Goal: Communication & Community: Participate in discussion

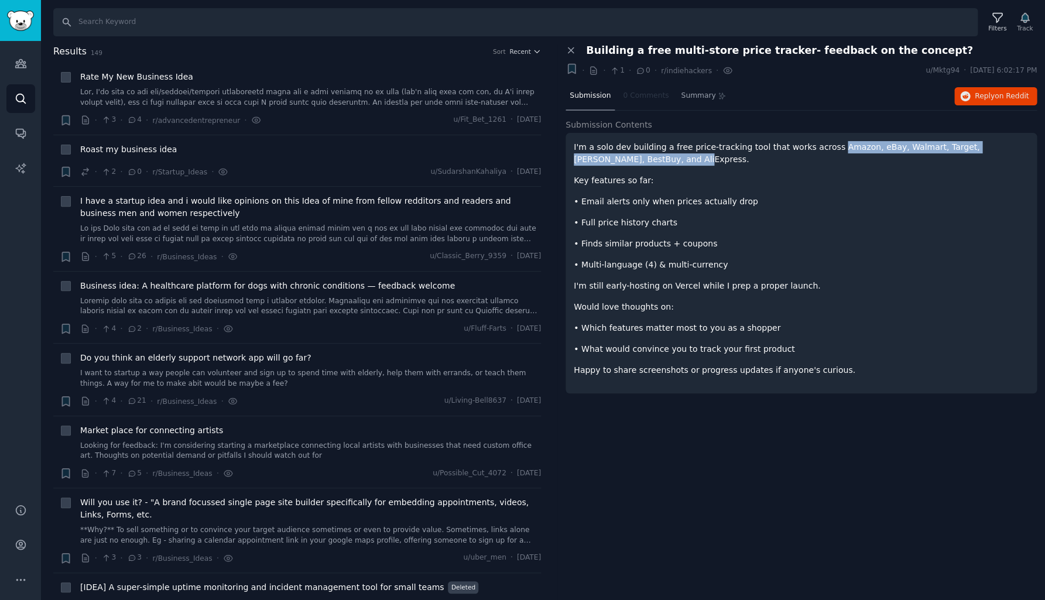
scroll to position [3881, 0]
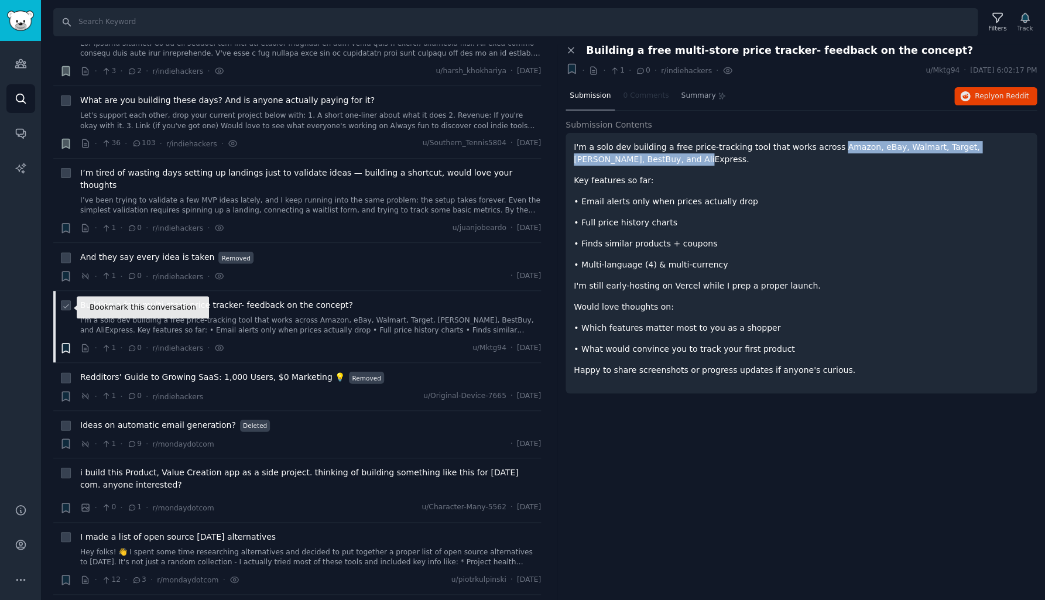
click at [66, 344] on icon "button" at bounding box center [65, 348] width 7 height 9
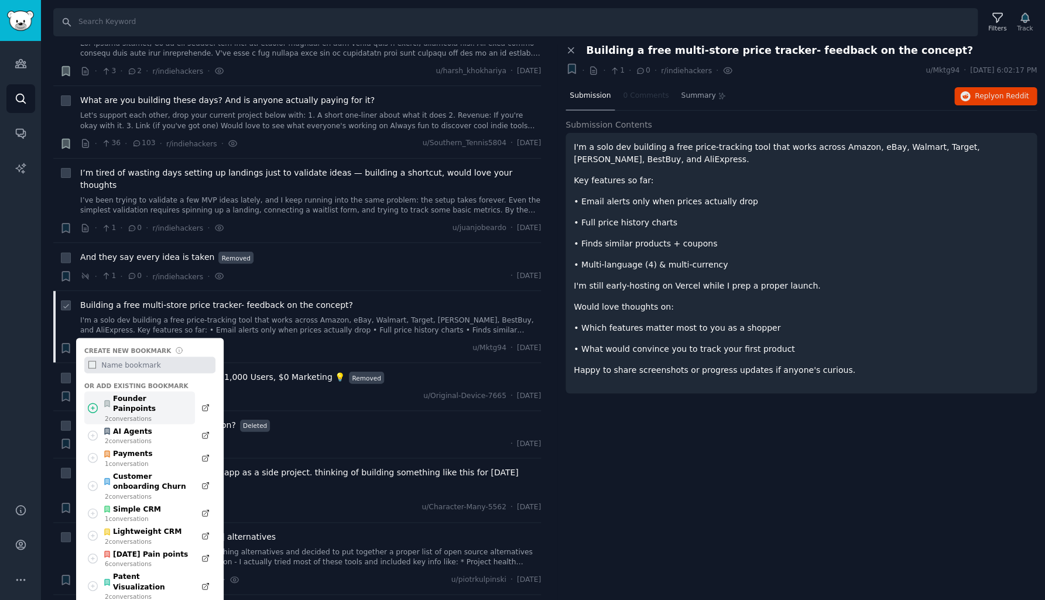
click at [121, 414] on div "2 conversation s" at bounding box center [147, 418] width 84 height 8
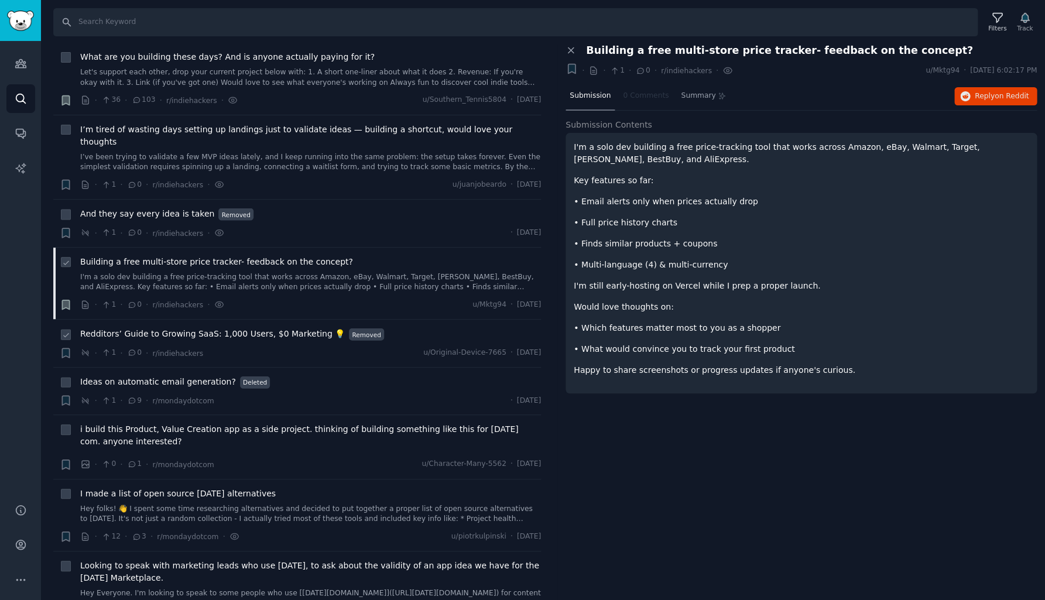
scroll to position [3937, 0]
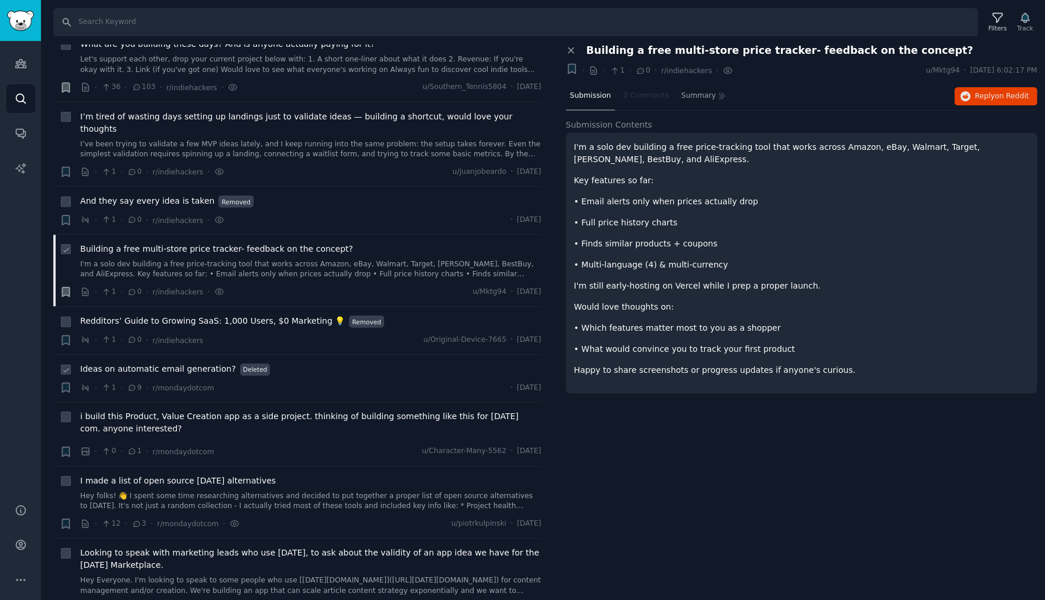
click at [194, 363] on span "Ideas on automatic email generation?" at bounding box center [158, 369] width 156 height 12
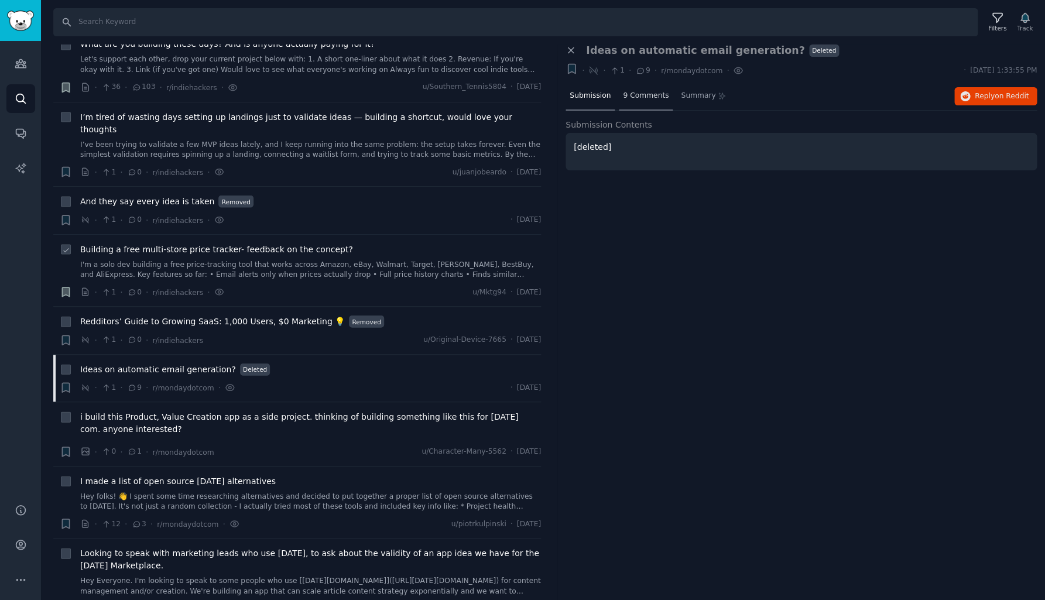
click at [652, 94] on span "9 Comments" at bounding box center [646, 96] width 46 height 11
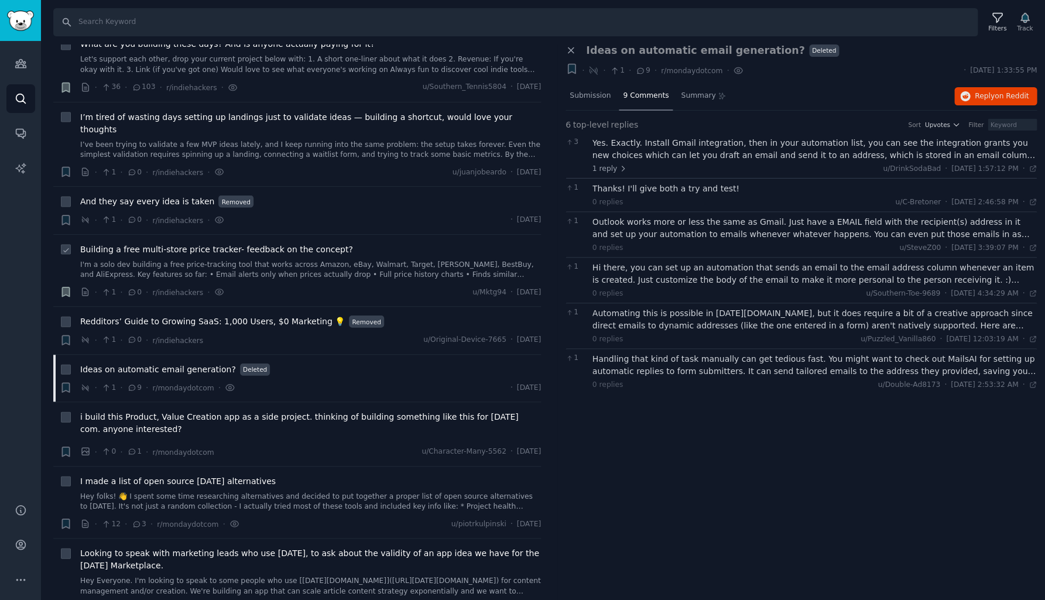
click at [652, 148] on div "Yes. Exactly. Install Gmail integration, then in your automation list, you can …" at bounding box center [815, 149] width 445 height 25
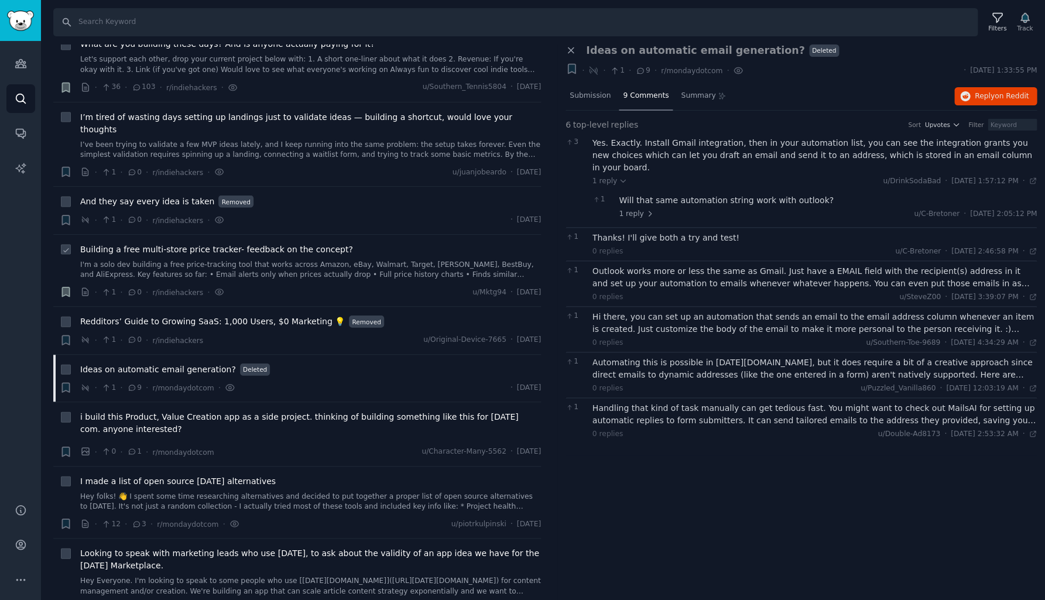
click at [691, 194] on div "Will that same automation string work with outlook?" at bounding box center [828, 200] width 418 height 12
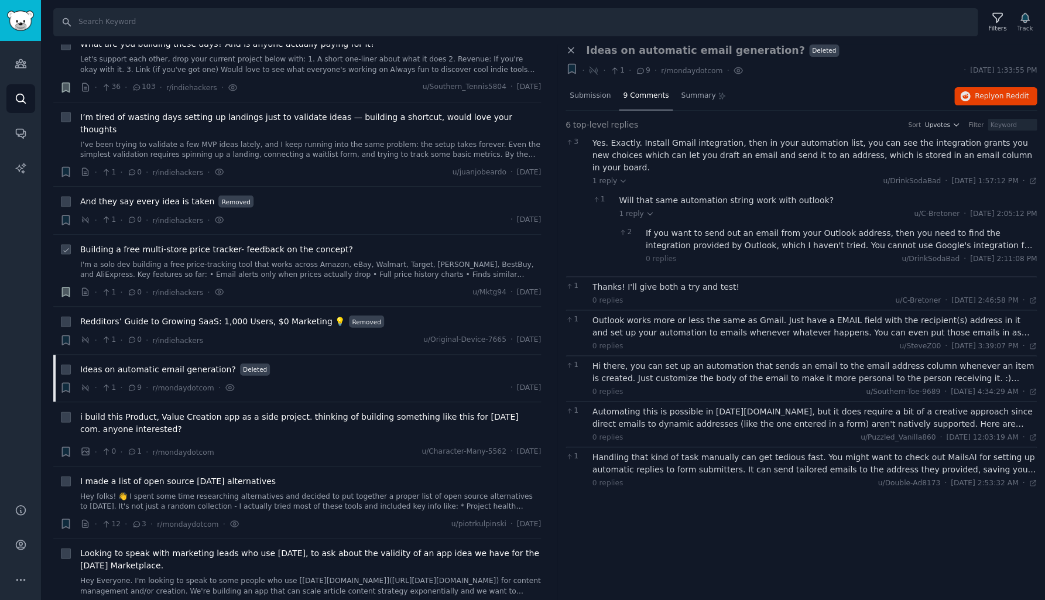
click at [691, 227] on div "If you want to send out an email from your Outlook address, then you need to fi…" at bounding box center [842, 239] width 392 height 25
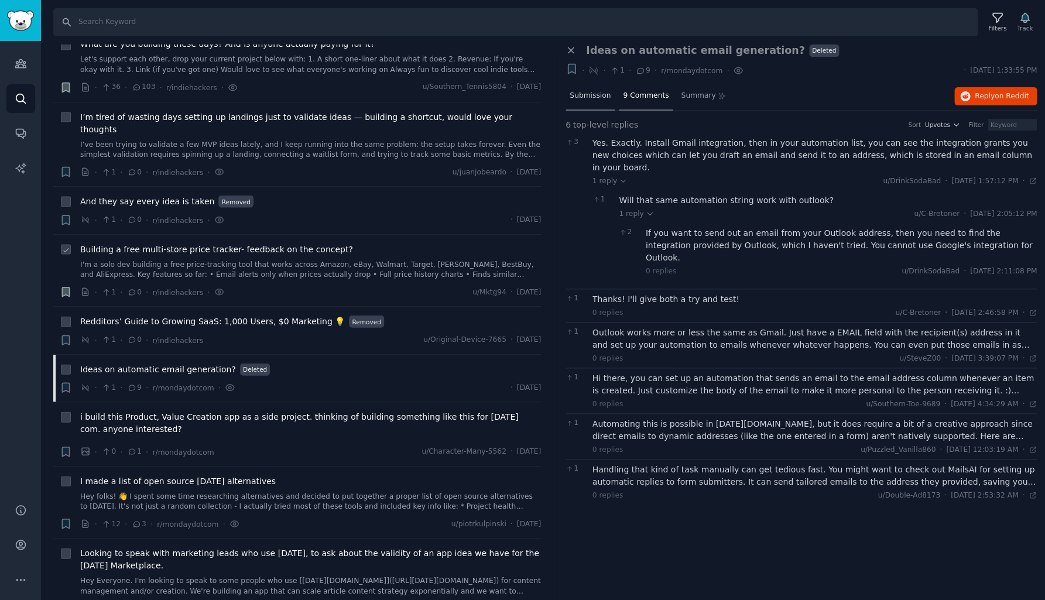
click at [593, 94] on span "Submission" at bounding box center [590, 96] width 41 height 11
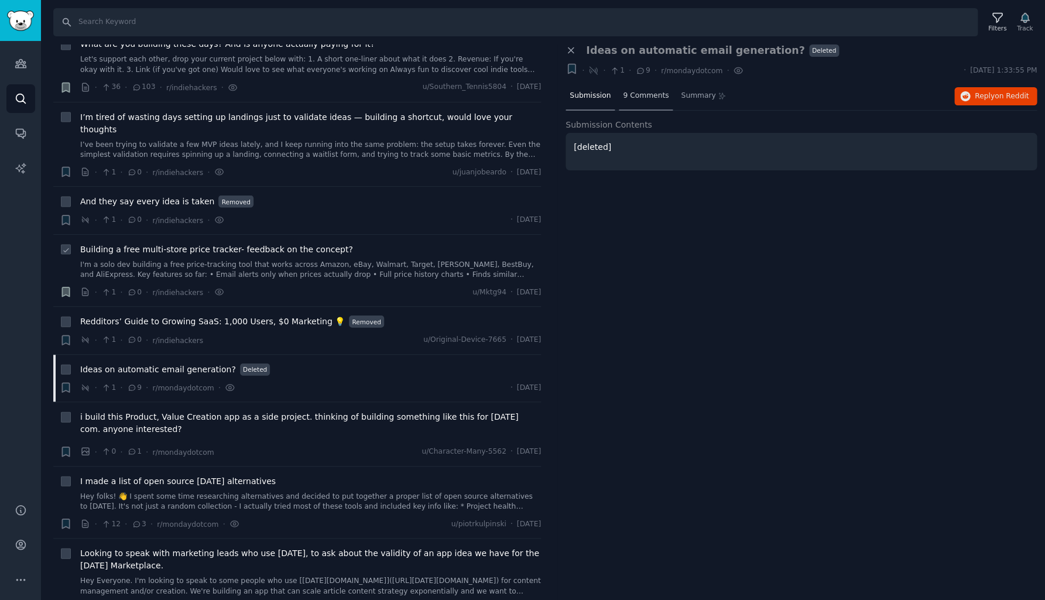
click at [638, 94] on span "9 Comments" at bounding box center [646, 96] width 46 height 11
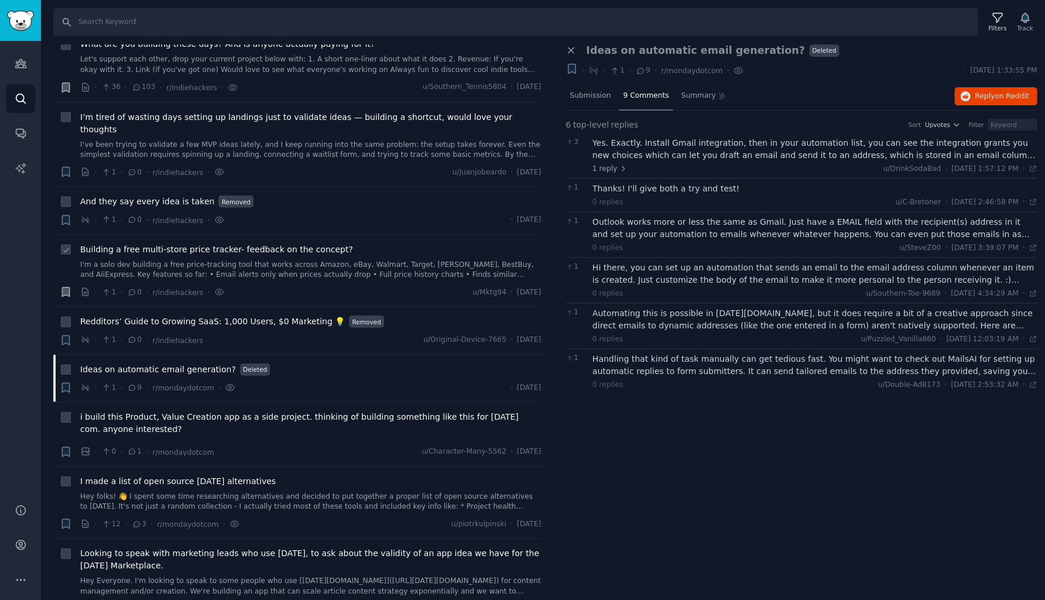
click at [661, 156] on div "Yes. Exactly. Install Gmail integration, then in your automation list, you can …" at bounding box center [815, 149] width 445 height 25
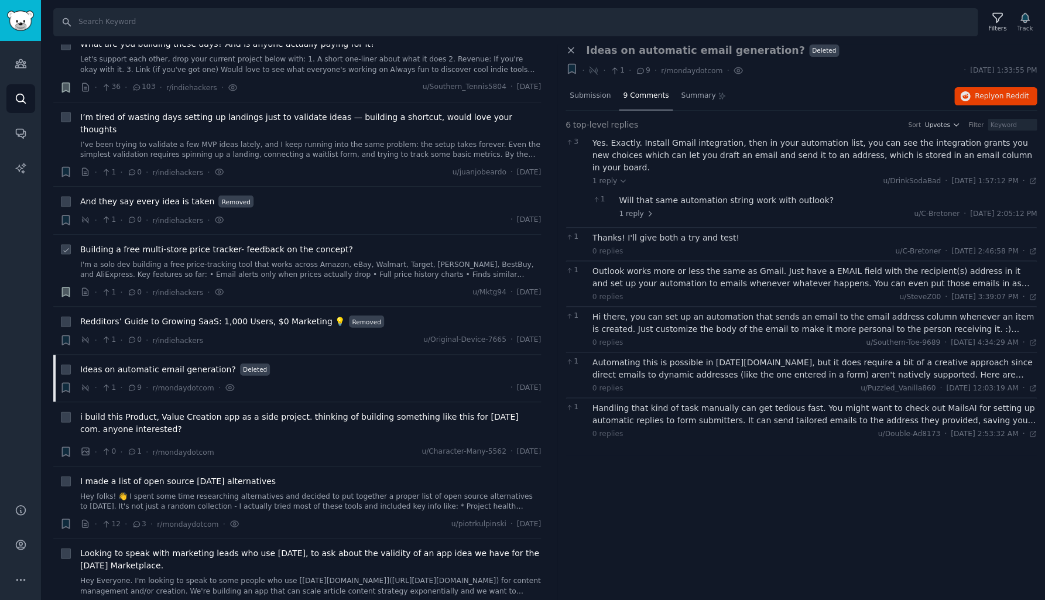
click at [663, 271] on div "Outlook works more or less the same as Gmail. Just have a EMAIL field with the …" at bounding box center [815, 277] width 445 height 25
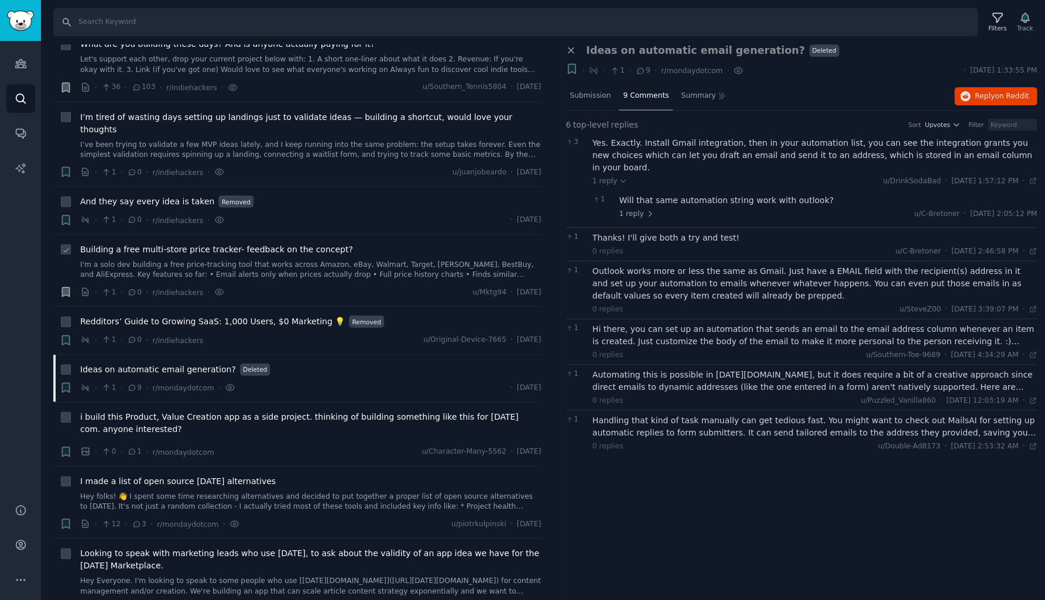
click at [700, 329] on div "Hi there, you can set up an automation that sends an email to the email address…" at bounding box center [815, 335] width 445 height 25
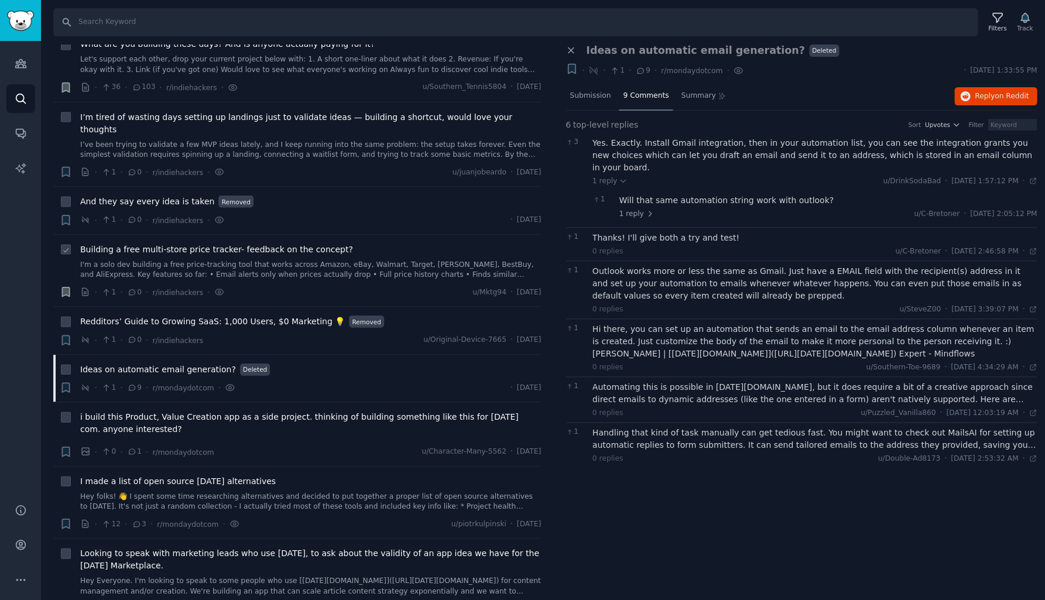
click at [696, 381] on div "Automating this is possible in [DATE][DOMAIN_NAME], but it does require a bit o…" at bounding box center [815, 393] width 445 height 25
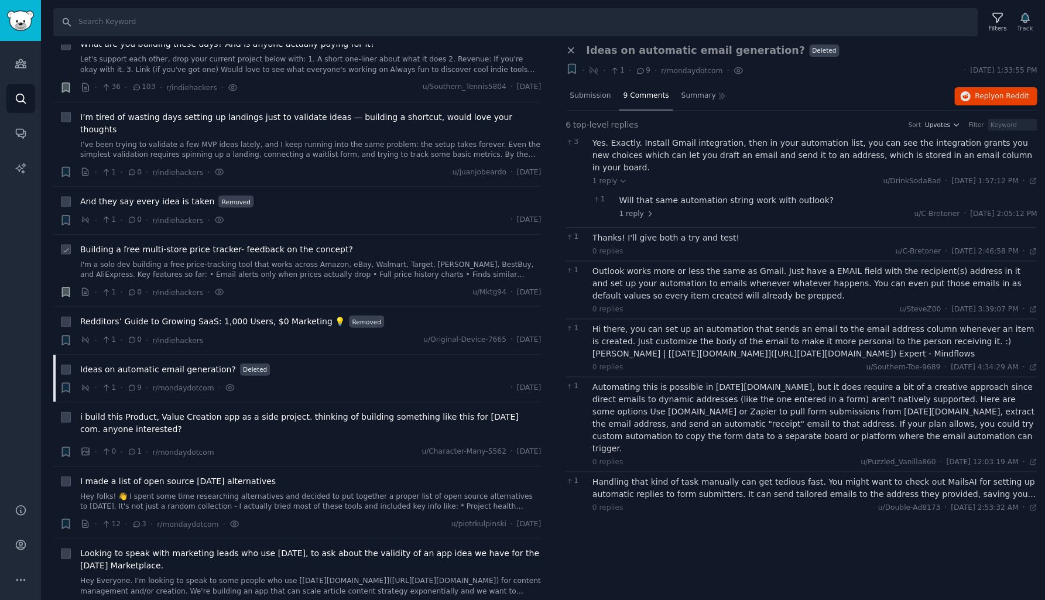
click at [703, 476] on div "Handling that kind of task manually can get tedious fast. You might want to che…" at bounding box center [815, 488] width 445 height 25
click at [259, 410] on span "i build this Product, Value Creation app as a side project. thinking of buildin…" at bounding box center [310, 422] width 461 height 25
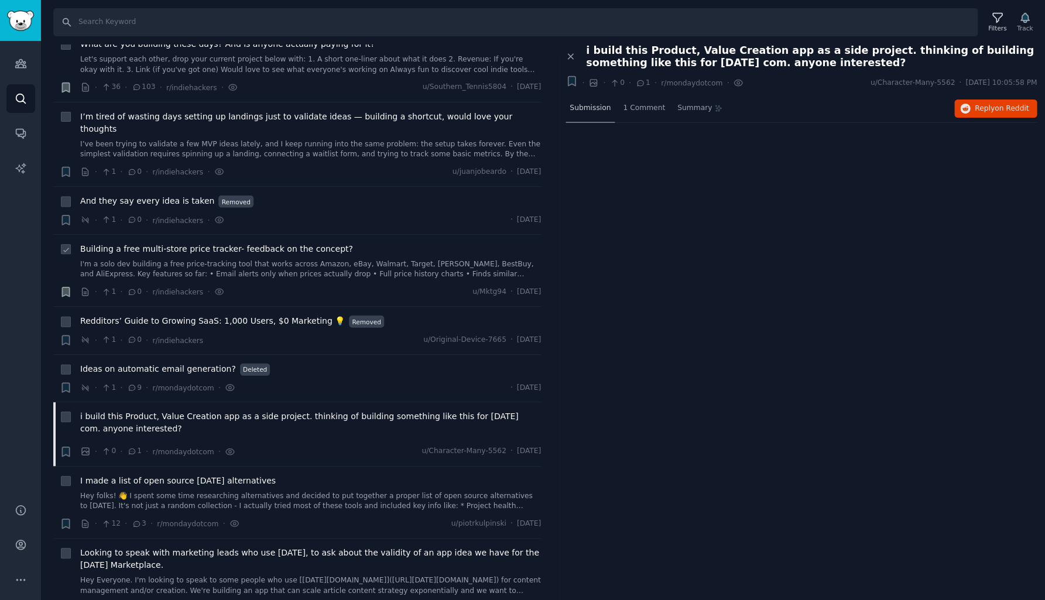
click at [587, 106] on span "Submission" at bounding box center [590, 108] width 41 height 11
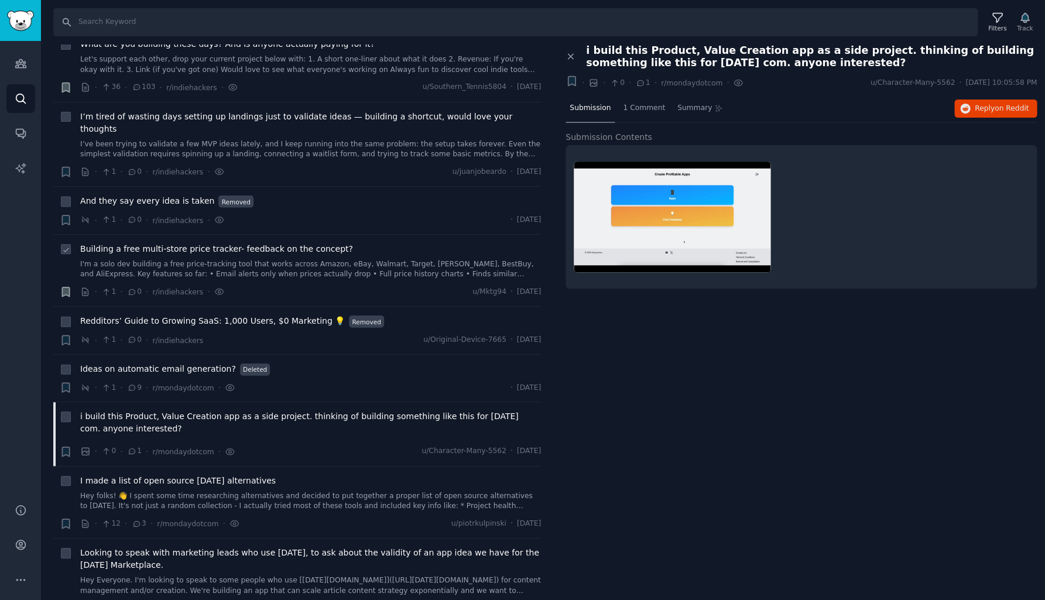
click at [605, 194] on img at bounding box center [672, 217] width 197 height 111
click at [637, 194] on img at bounding box center [672, 217] width 197 height 111
click at [646, 110] on span "1 Comment" at bounding box center [644, 108] width 42 height 11
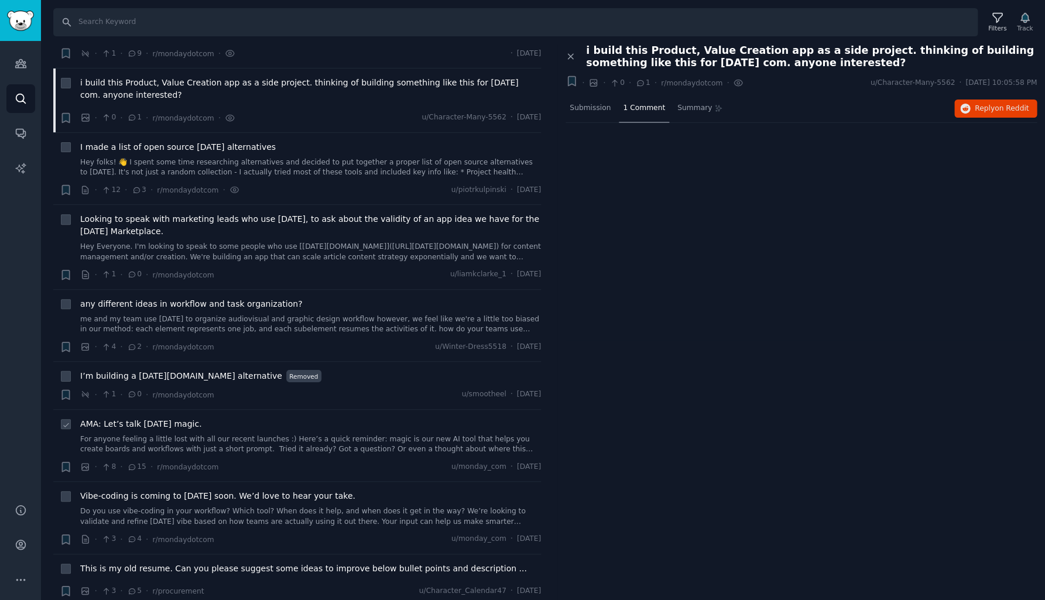
scroll to position [4279, 0]
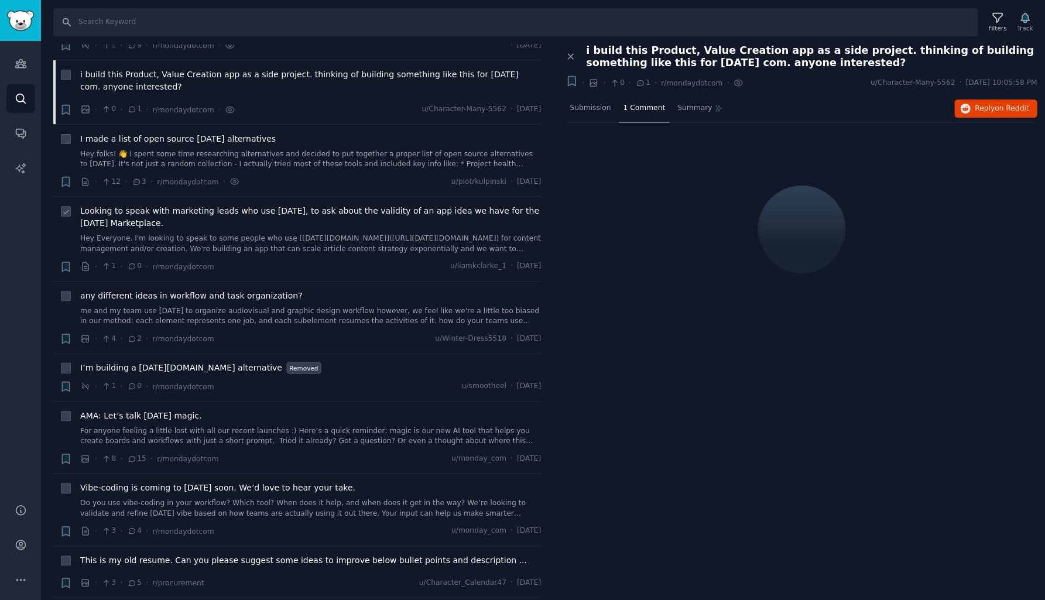
click at [307, 234] on link "Hey Everyone. I'm looking to speak to some people who use [[DATE][DOMAIN_NAME]]…" at bounding box center [310, 244] width 461 height 20
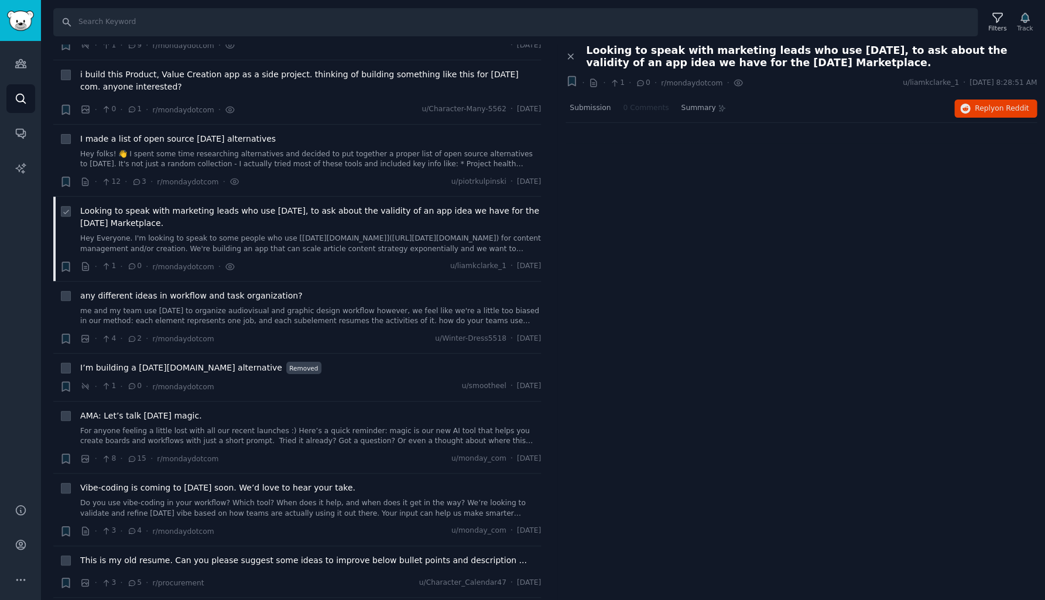
click at [306, 205] on span "Looking to speak with marketing leads who use [DATE], to ask about the validity…" at bounding box center [310, 217] width 461 height 25
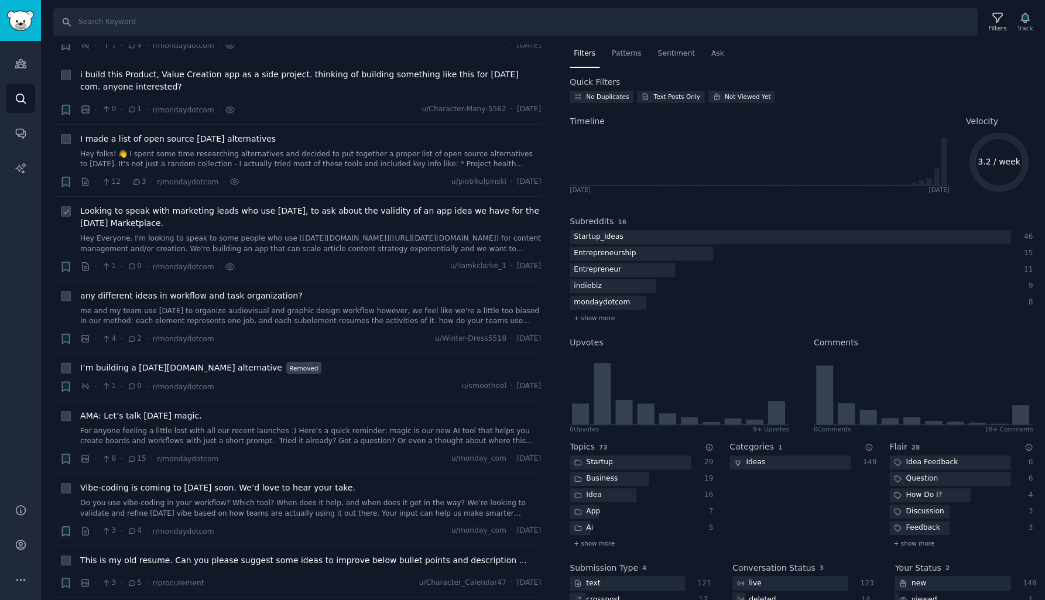
click at [375, 205] on span "Looking to speak with marketing leads who use [DATE], to ask about the validity…" at bounding box center [310, 217] width 461 height 25
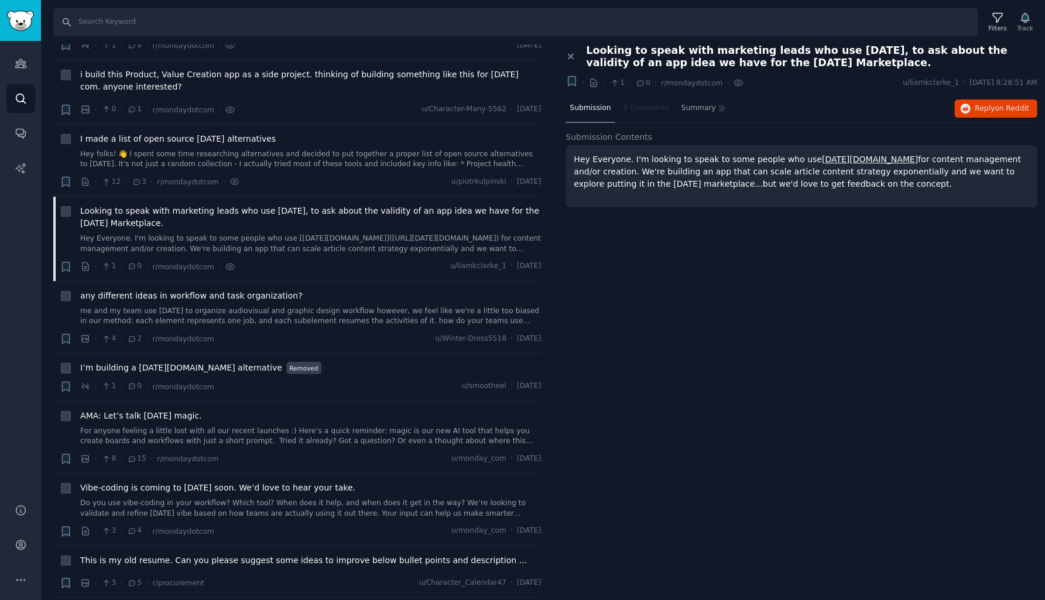
click at [581, 112] on div "Submission" at bounding box center [590, 109] width 49 height 28
click at [249, 306] on link "me and my team use [DATE] to organize audiovisual and graphic design workflow h…" at bounding box center [310, 316] width 461 height 20
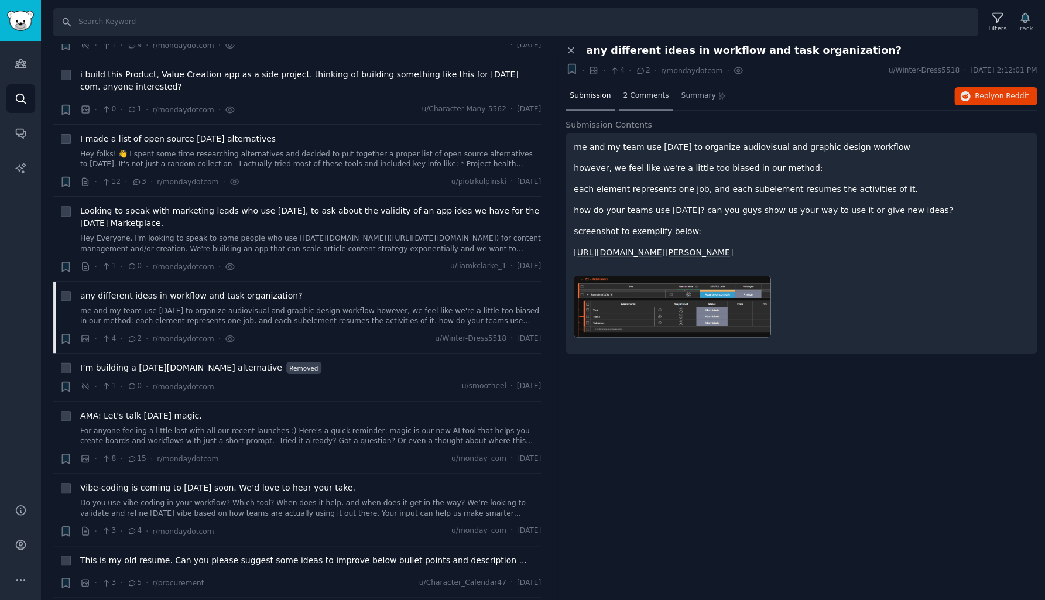
click at [647, 98] on span "2 Comments" at bounding box center [646, 96] width 46 height 11
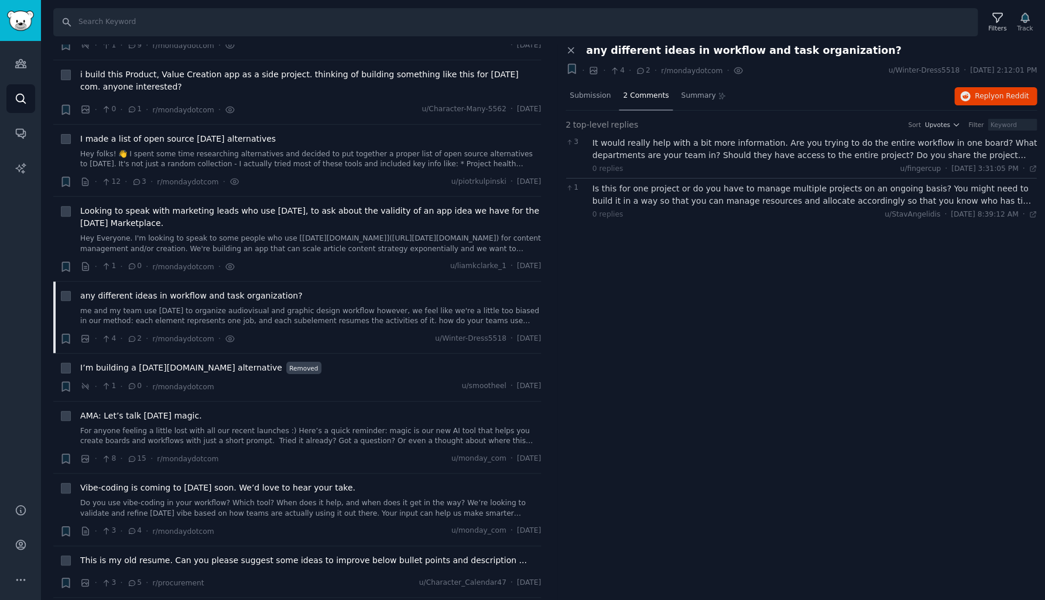
click at [677, 143] on div "It would really help with a bit more information. Are you trying to do the enti…" at bounding box center [815, 149] width 445 height 25
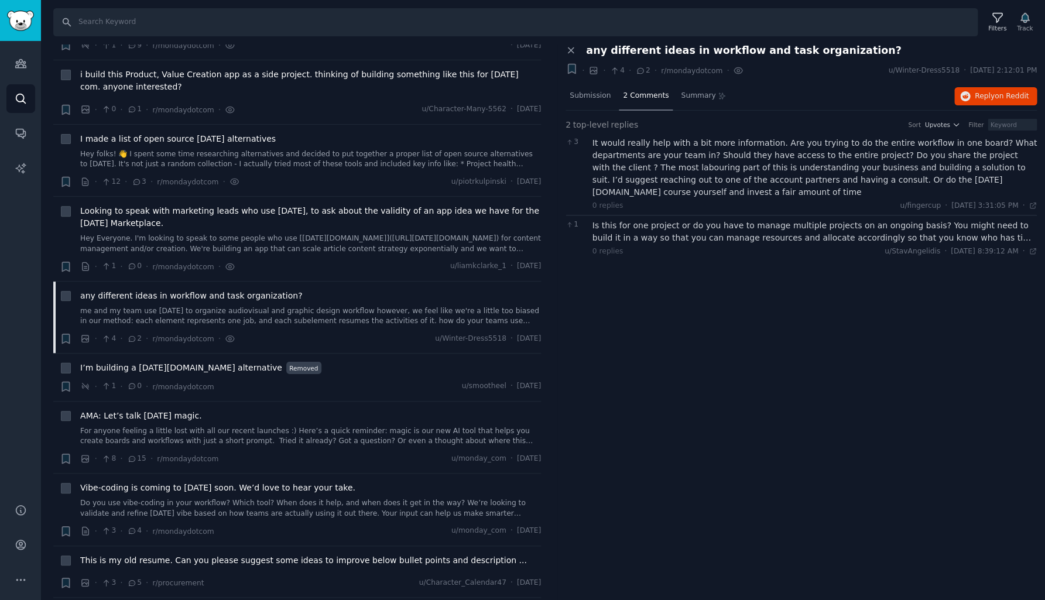
click at [690, 220] on div "Is this for one project or do you have to manage multiple projects on an ongoin…" at bounding box center [815, 232] width 445 height 25
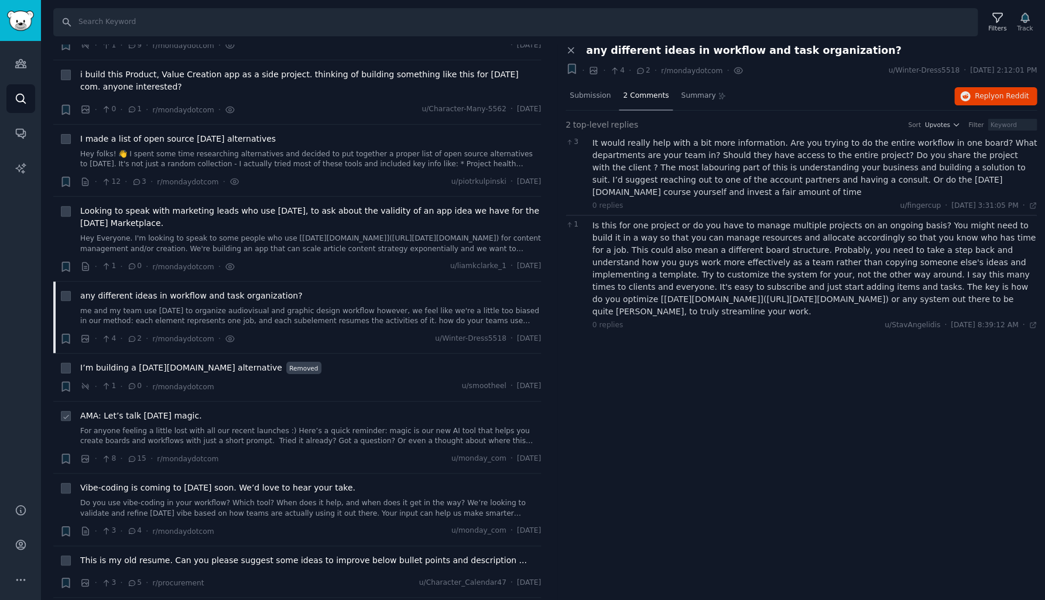
click at [166, 426] on link "For anyone feeling a little lost with all our recent launches :) Here’s a quick…" at bounding box center [310, 436] width 461 height 20
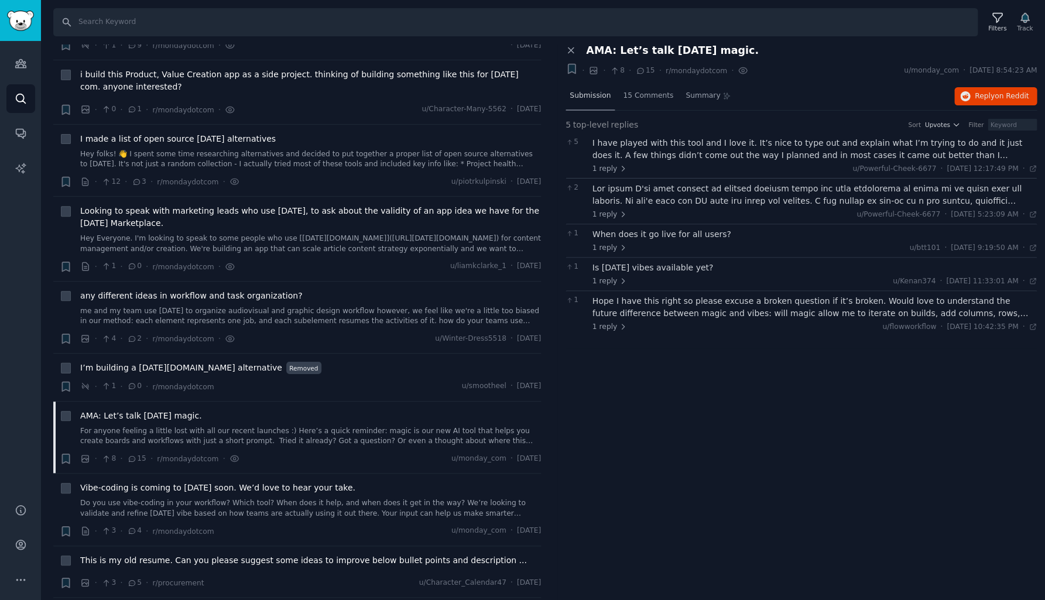
click at [593, 94] on span "Submission" at bounding box center [590, 96] width 41 height 11
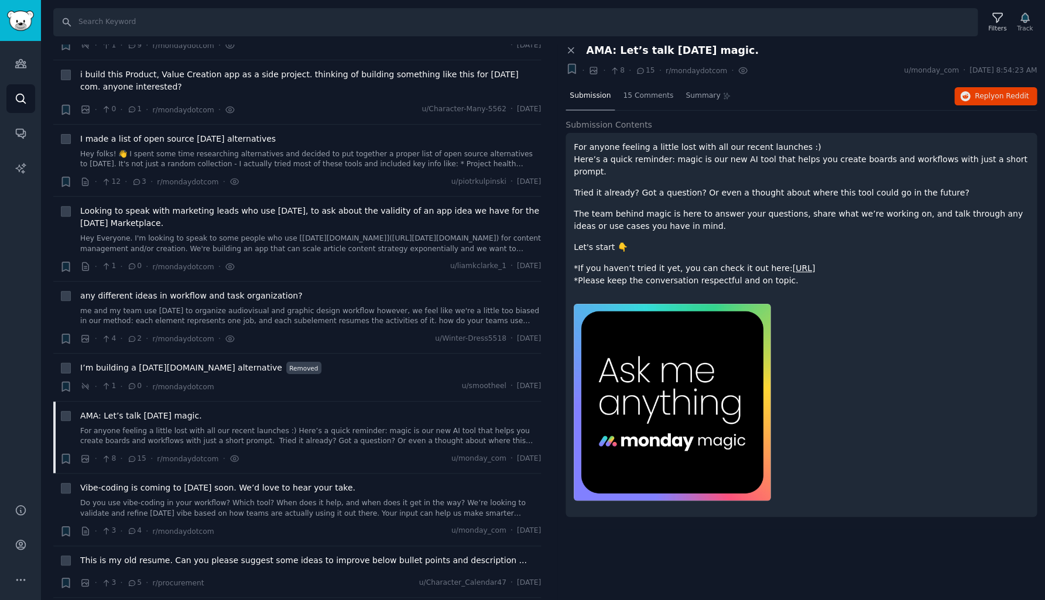
click at [727, 162] on p "For anyone feeling a little lost with all our recent launches :) Here’s a quick…" at bounding box center [801, 159] width 455 height 37
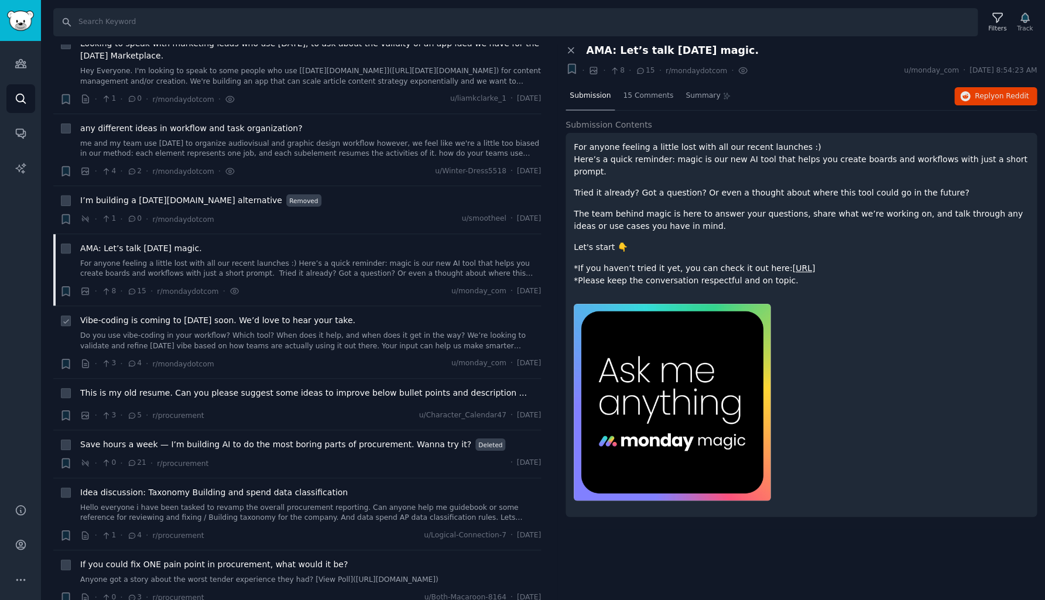
scroll to position [4465, 0]
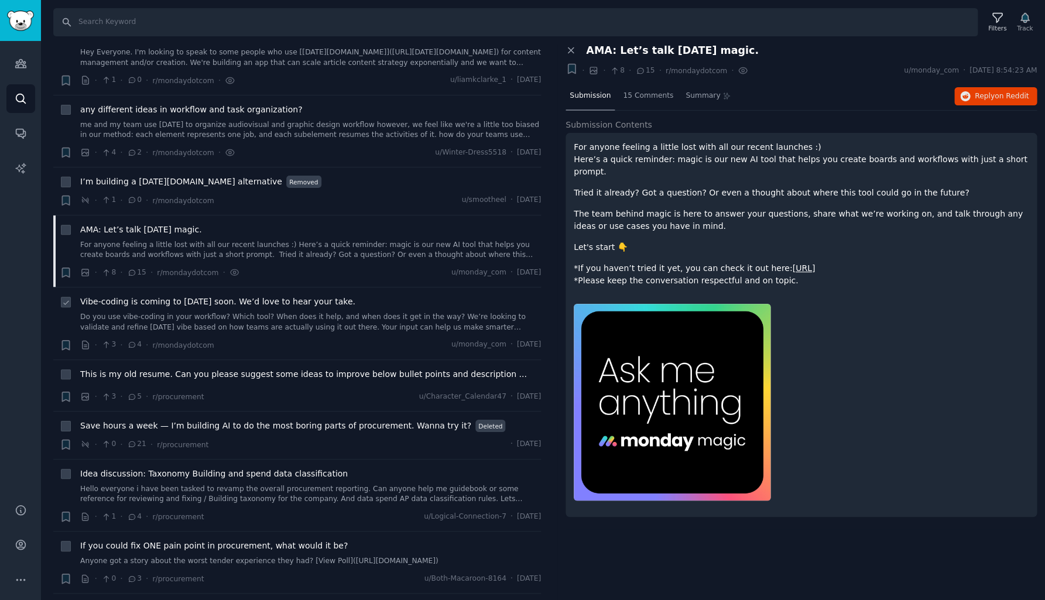
click at [261, 312] on link "Do you use vibe-coding in your workflow? Which tool? When does it help, and whe…" at bounding box center [310, 322] width 461 height 20
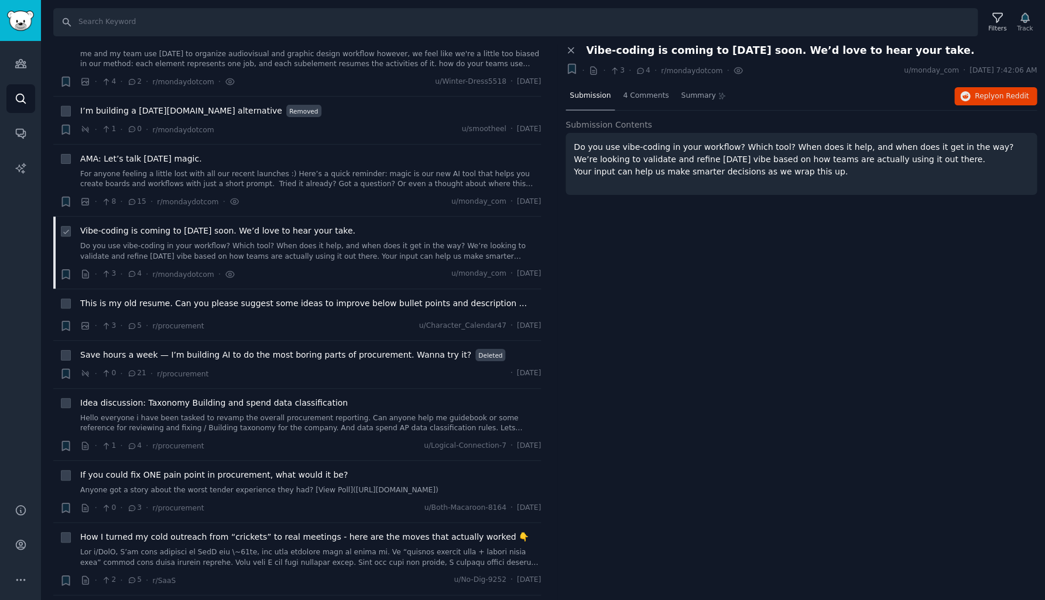
scroll to position [4538, 0]
click at [258, 296] on span "This is my old resume. Can you please suggest some ideas to improve below bulle…" at bounding box center [303, 302] width 447 height 12
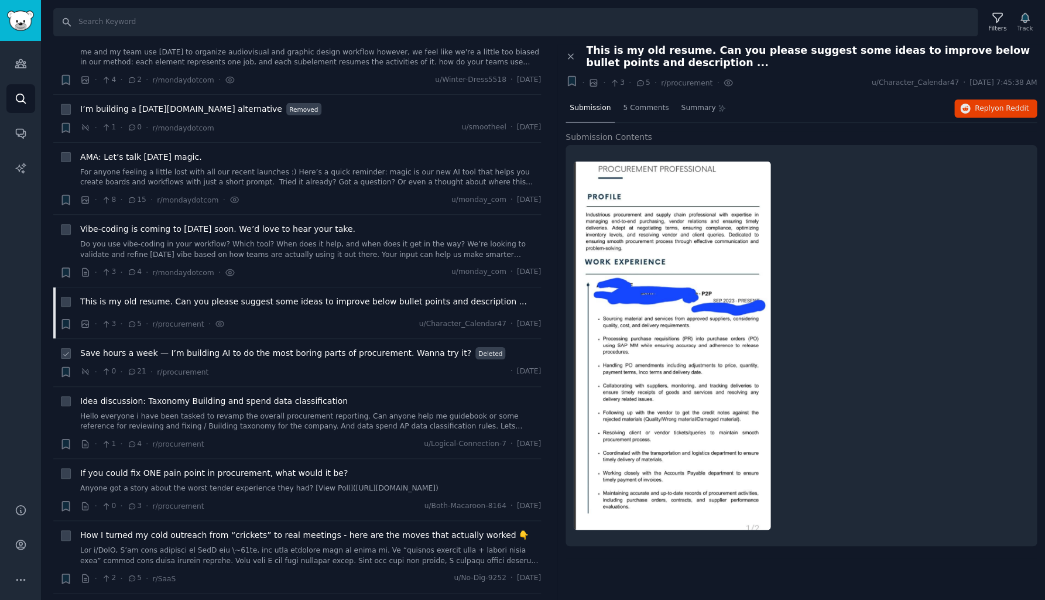
click at [245, 347] on span "Save hours a week — I’m building AI to do the most boring parts of procurement.…" at bounding box center [275, 353] width 391 height 12
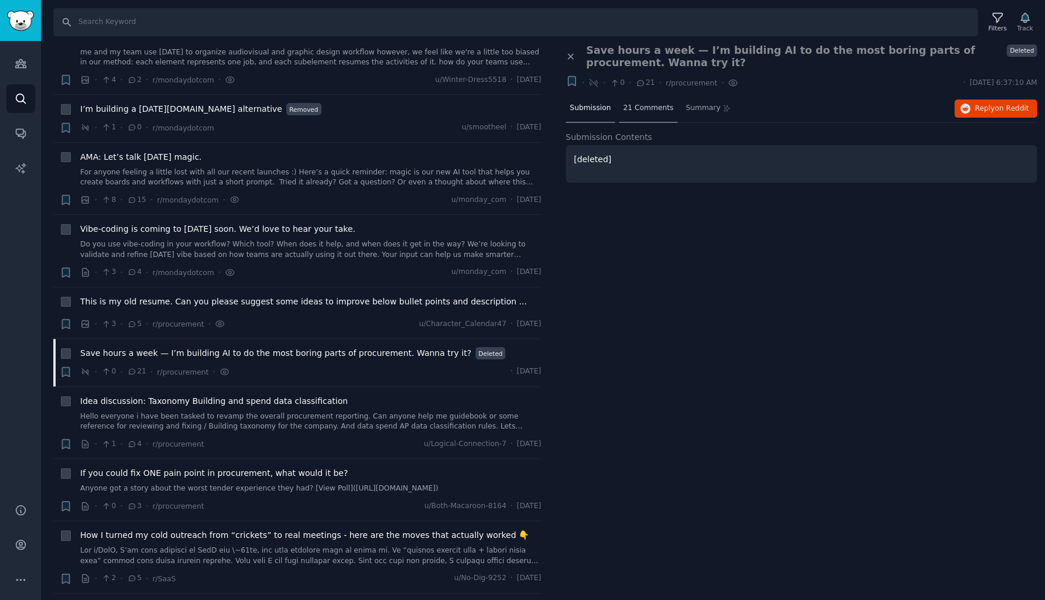
click at [641, 112] on div "21 Comments" at bounding box center [648, 109] width 59 height 28
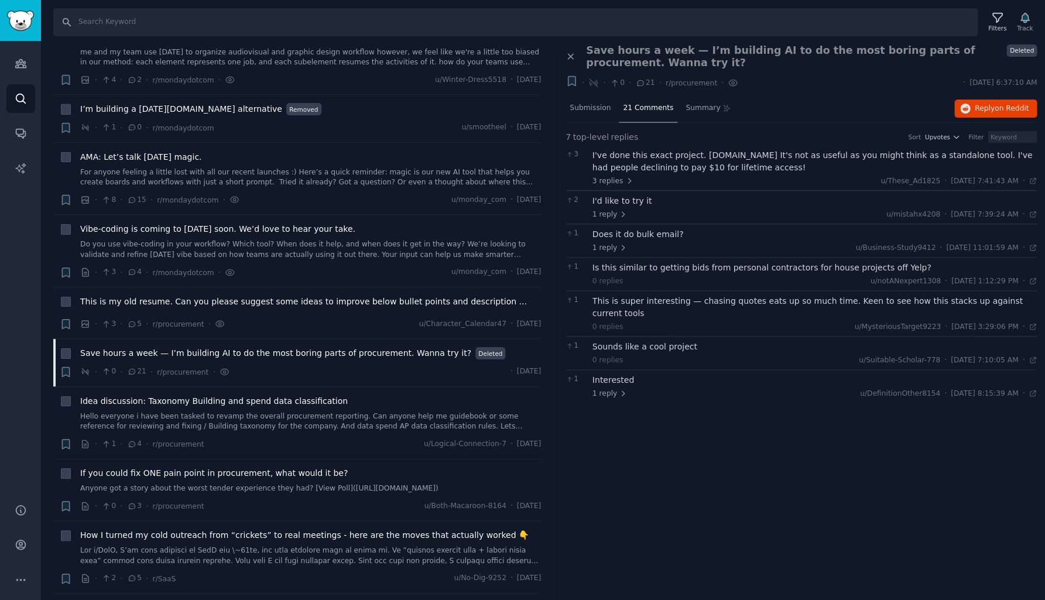
click at [634, 156] on div "I've done this exact project. [DOMAIN_NAME] It's not as useful as you might thi…" at bounding box center [815, 161] width 445 height 25
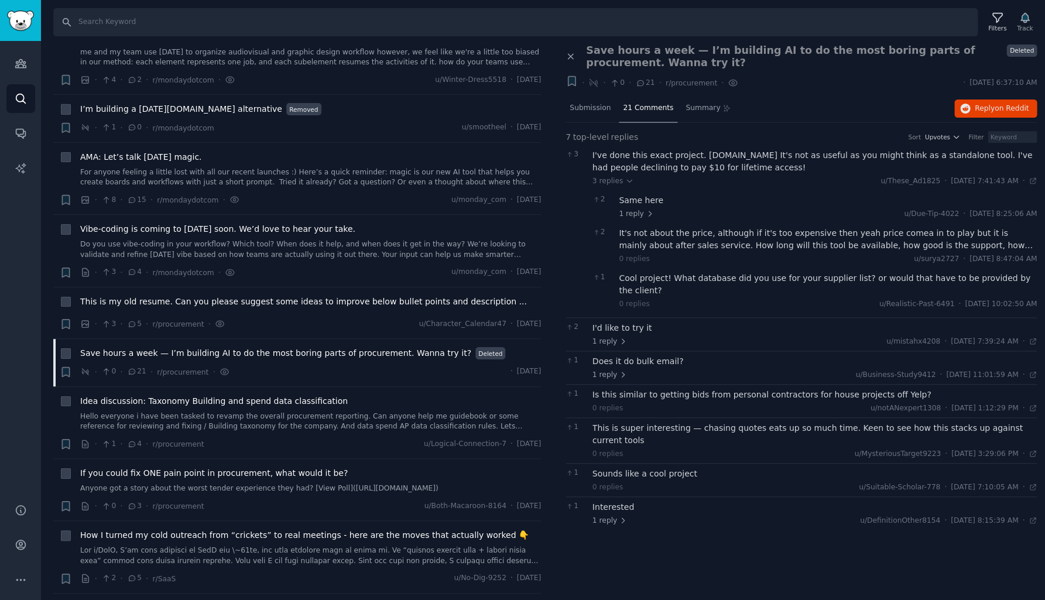
click at [639, 201] on div "Same here" at bounding box center [828, 200] width 418 height 12
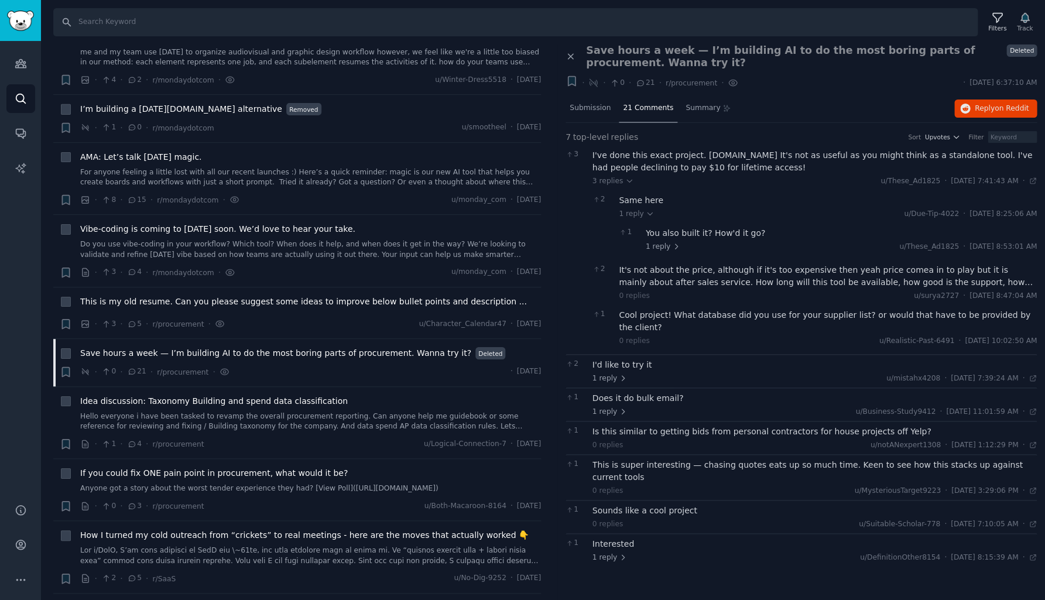
click at [668, 234] on div "You also built it? How'd it go?" at bounding box center [842, 233] width 392 height 12
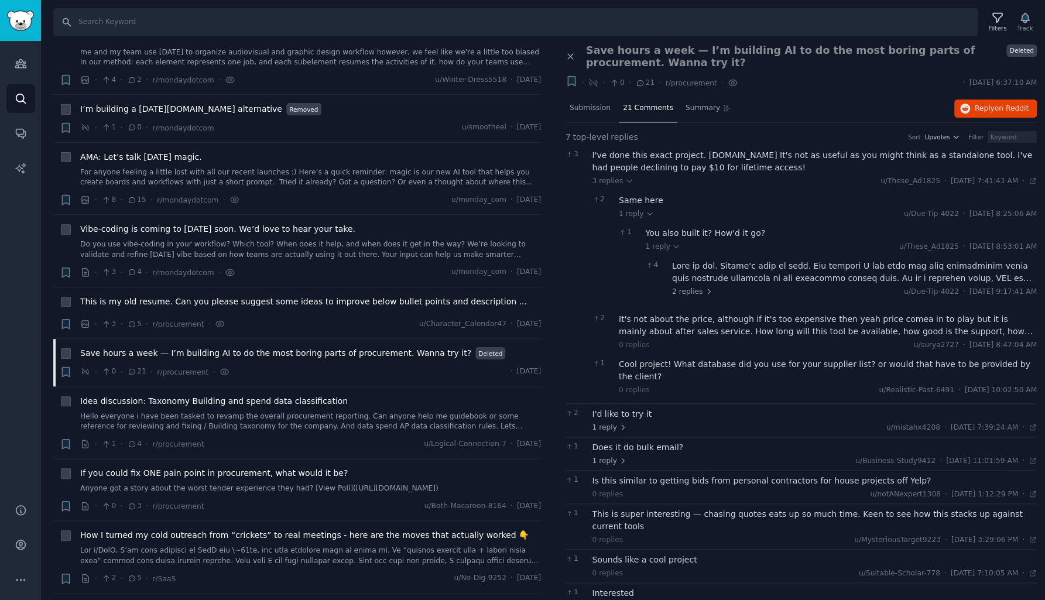
click at [725, 269] on div at bounding box center [854, 272] width 365 height 25
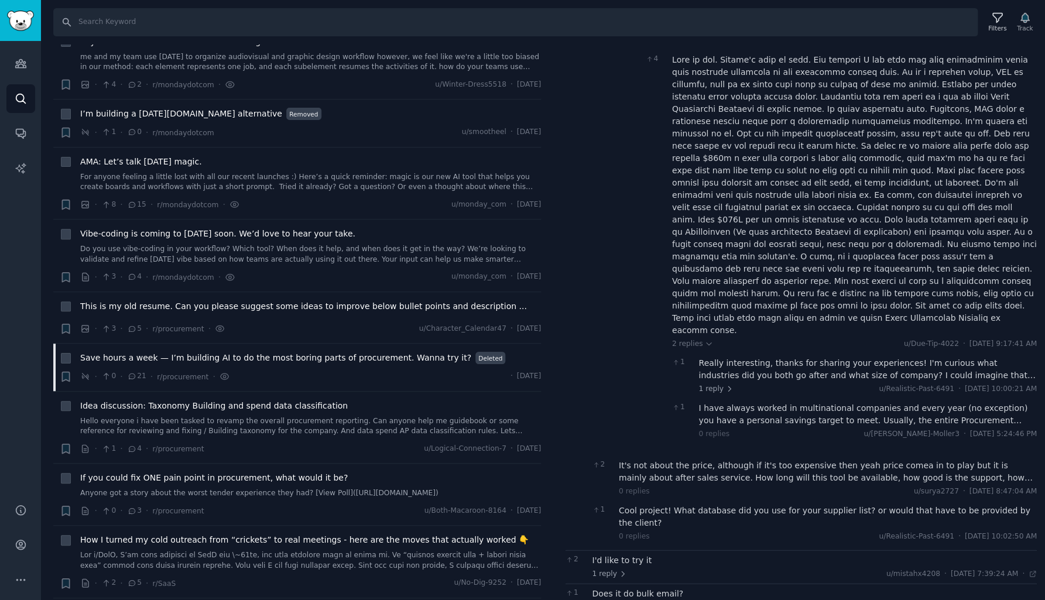
scroll to position [210, 0]
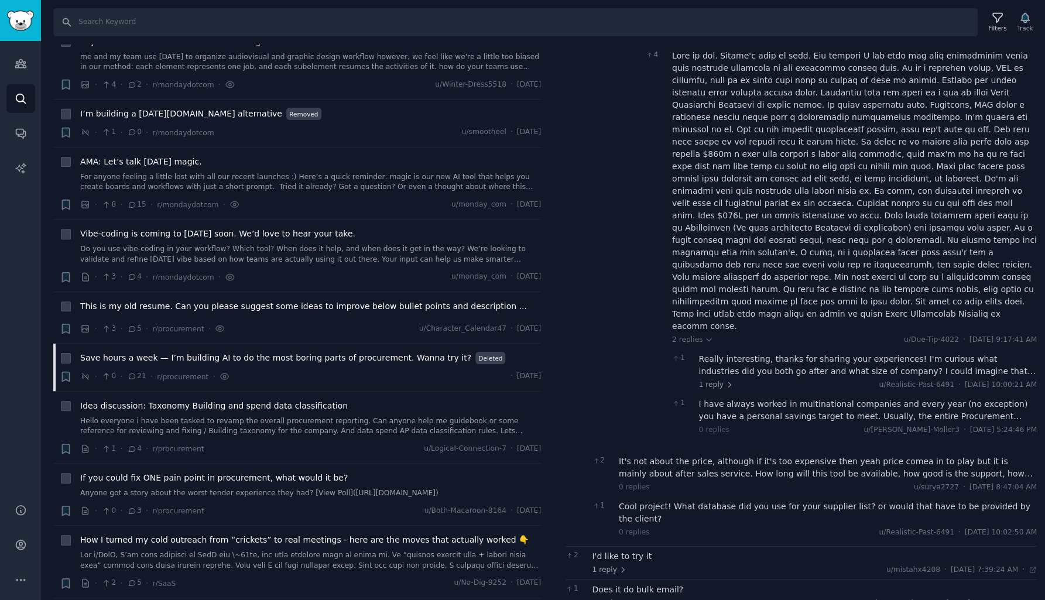
click at [741, 353] on div "Really interesting, thanks for sharing your experiences! I'm curious what indus…" at bounding box center [868, 365] width 338 height 25
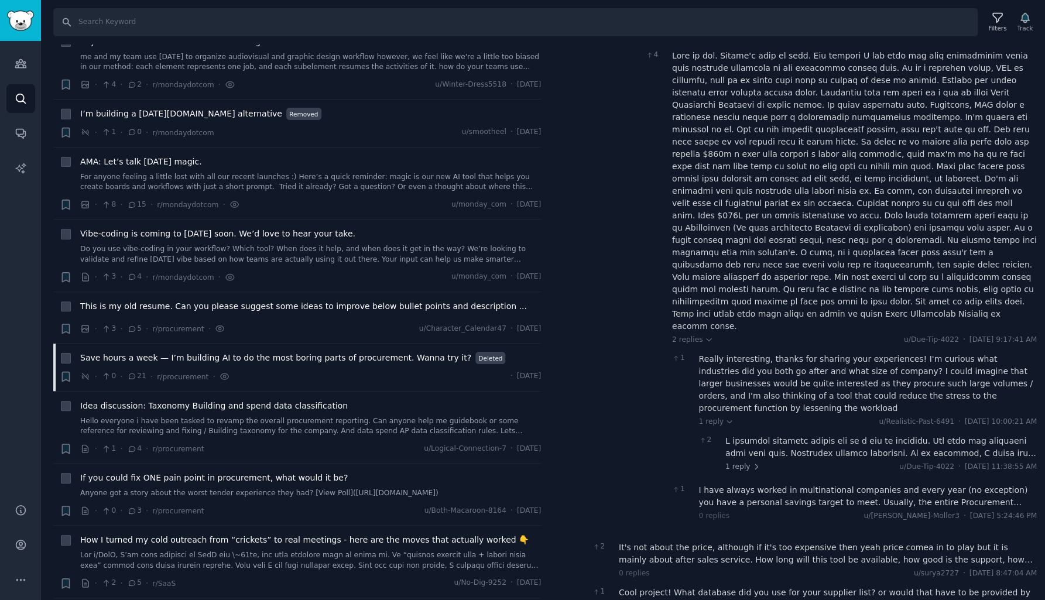
click at [743, 435] on div at bounding box center [882, 447] width 312 height 25
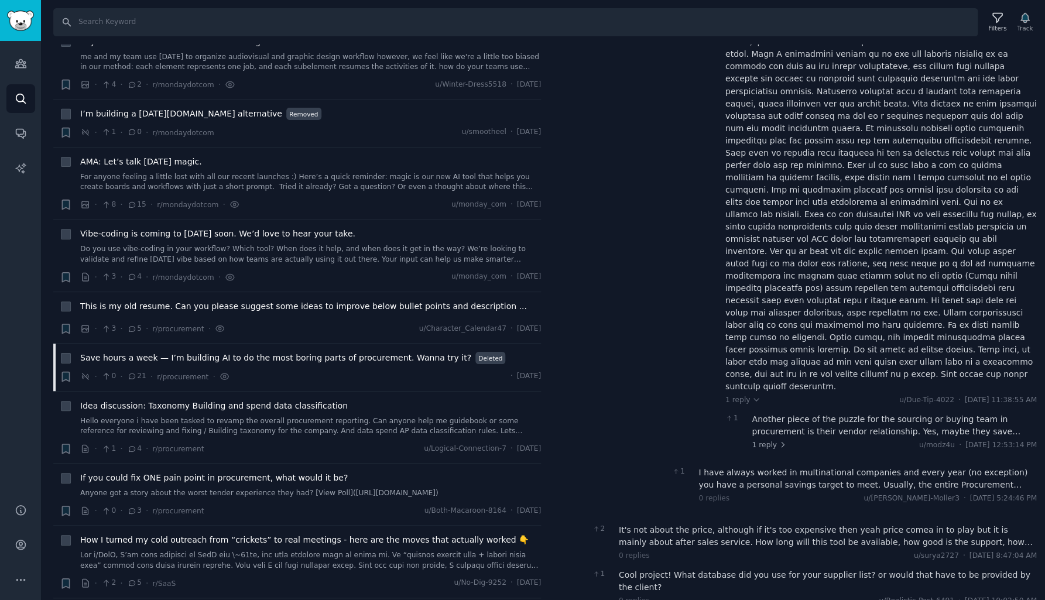
scroll to position [778, 0]
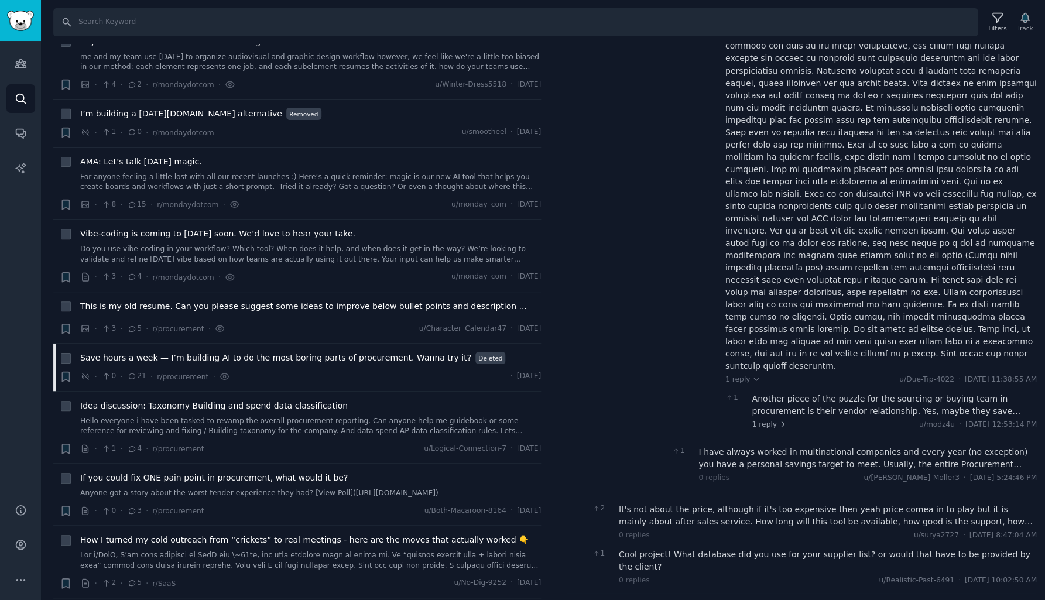
click at [786, 392] on div "Another piece of the puzzle for the sourcing or buying team in procurement is t…" at bounding box center [894, 404] width 285 height 25
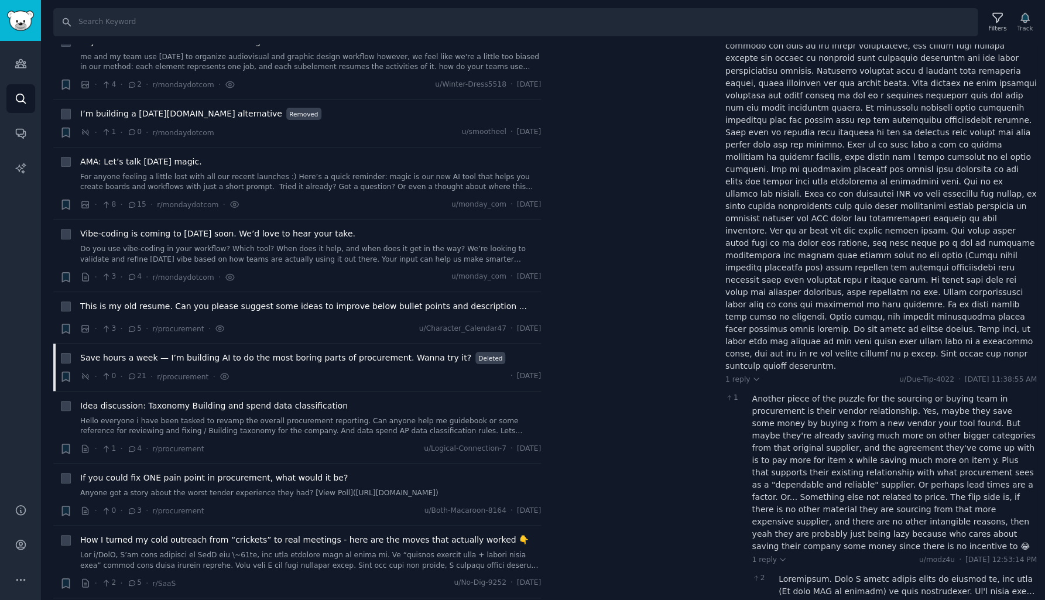
click at [855, 573] on div at bounding box center [908, 585] width 258 height 25
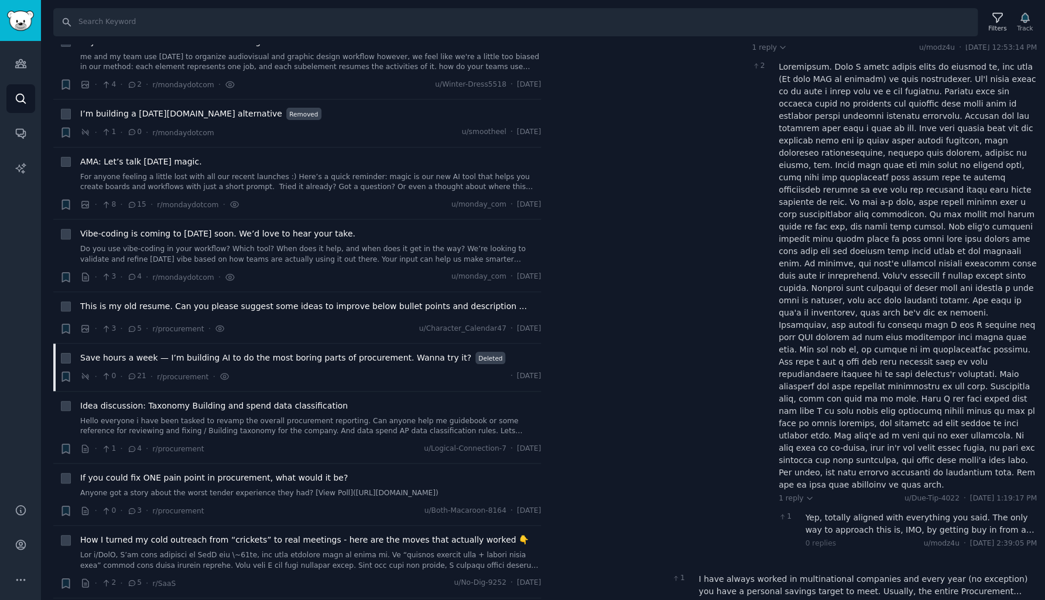
scroll to position [1301, 0]
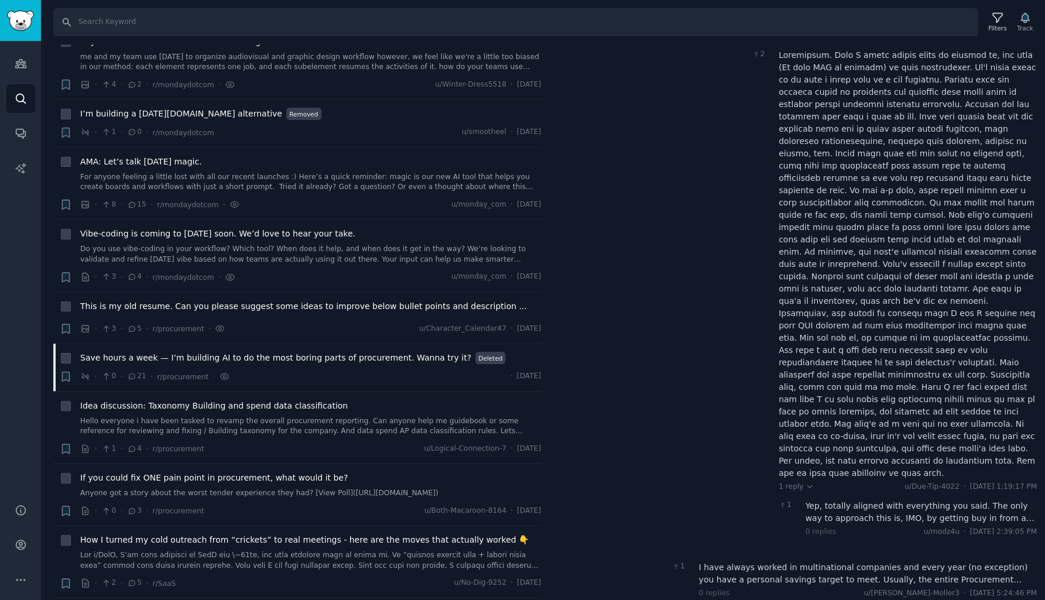
click at [836, 500] on div "Yep, totally aligned with everything you said. The only way to approach this is…" at bounding box center [922, 512] width 232 height 25
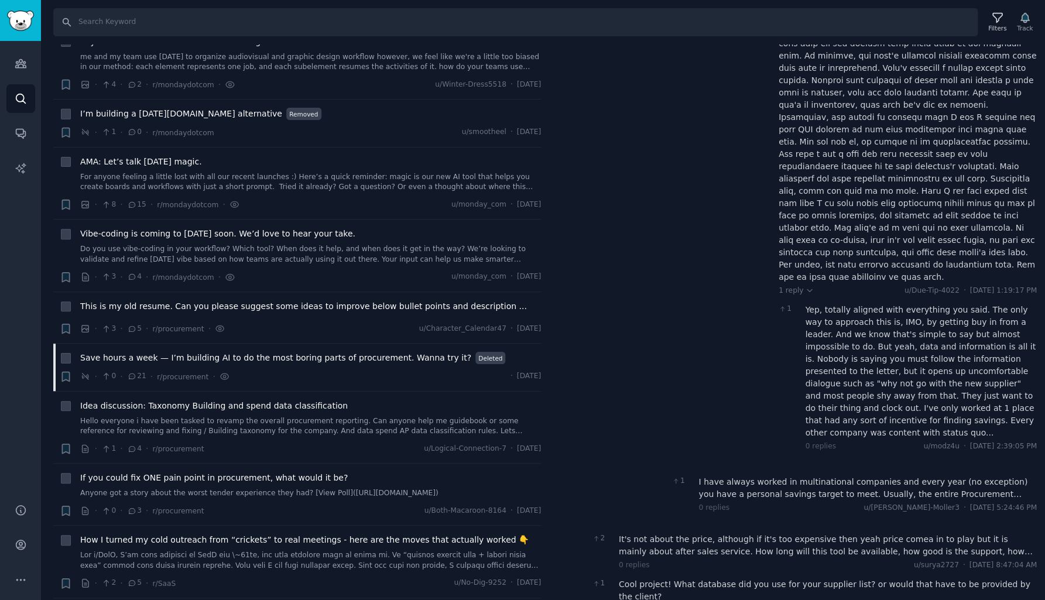
scroll to position [1499, 0]
click at [714, 474] on div "I have always worked in multinational companies and every year (no exception) y…" at bounding box center [868, 486] width 338 height 25
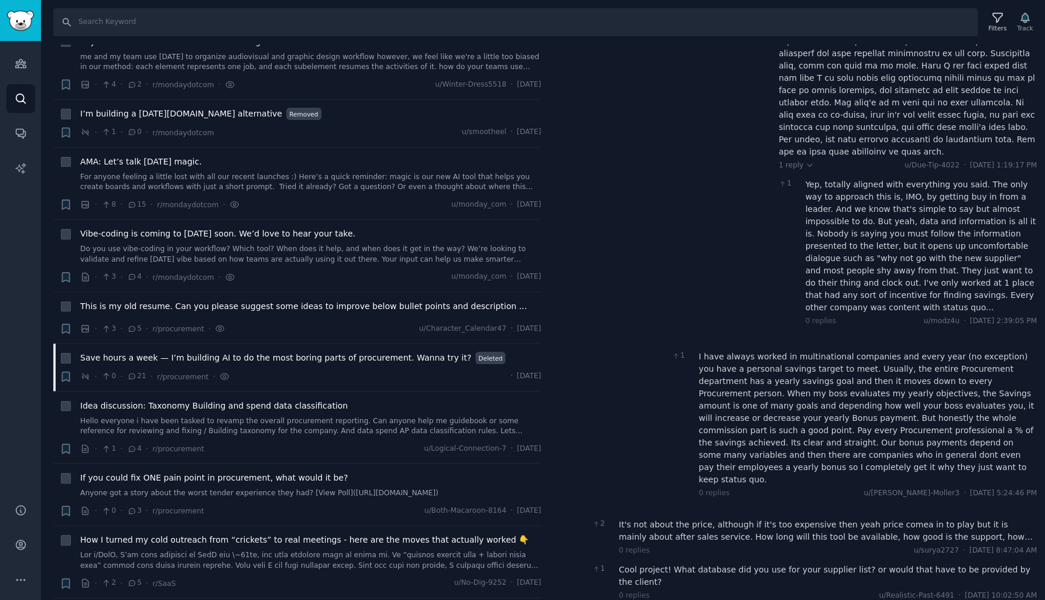
scroll to position [1622, 0]
click at [653, 519] on div "It's not about the price, although if it's too expensive then yeah price comea …" at bounding box center [828, 531] width 418 height 25
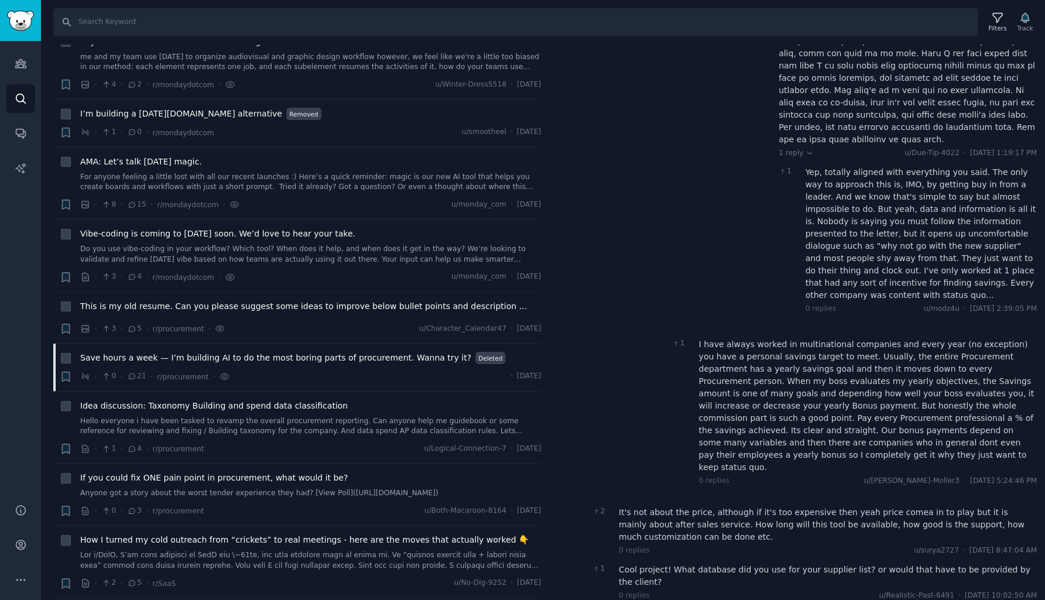
scroll to position [1634, 0]
click at [682, 564] on div "Cool project! What database did you use for your supplier list? or would that h…" at bounding box center [828, 576] width 418 height 25
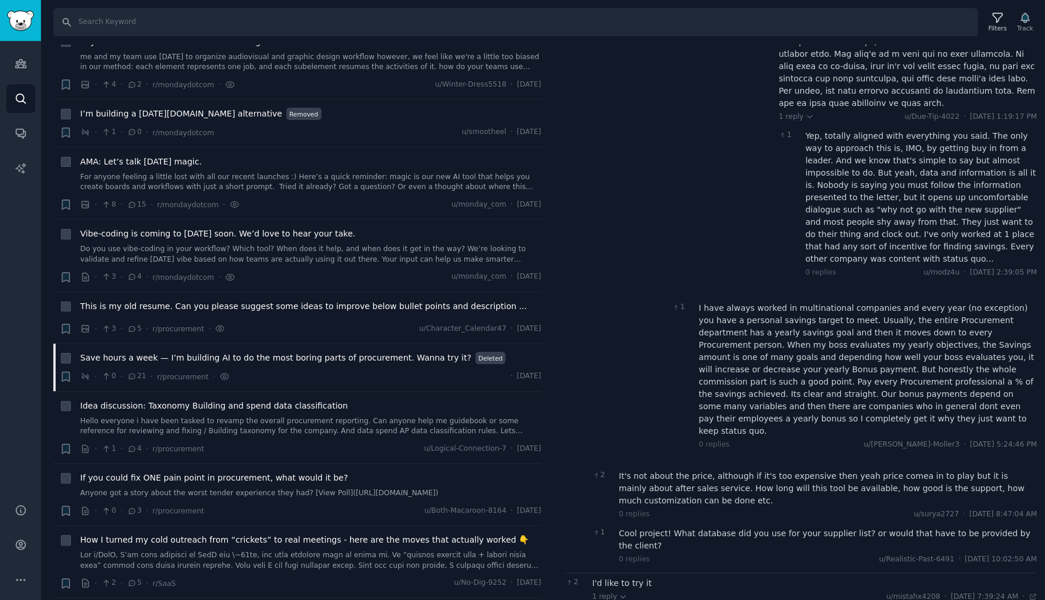
scroll to position [1671, 0]
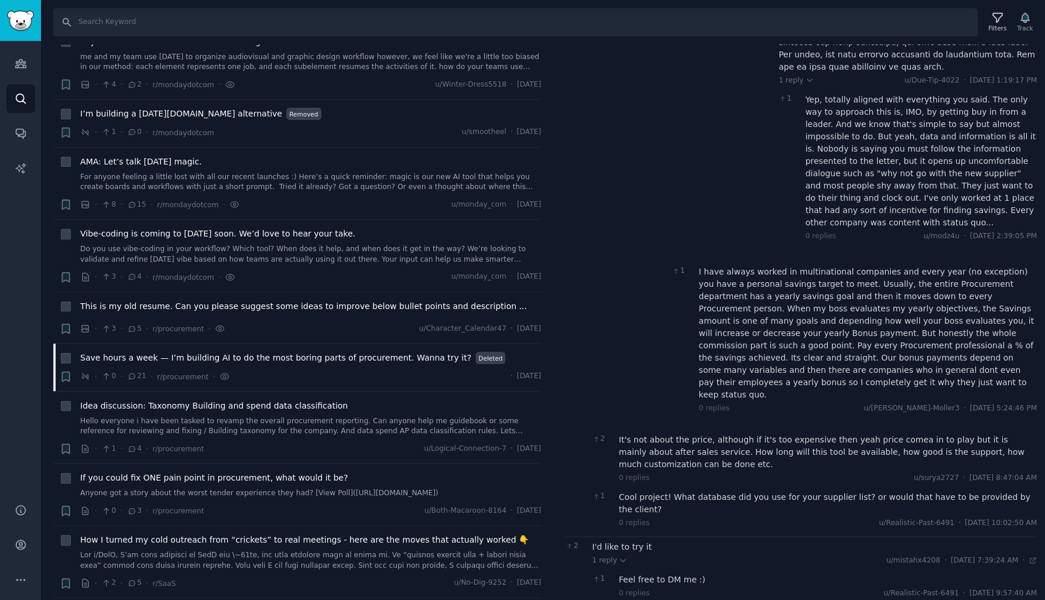
scroll to position [0, 0]
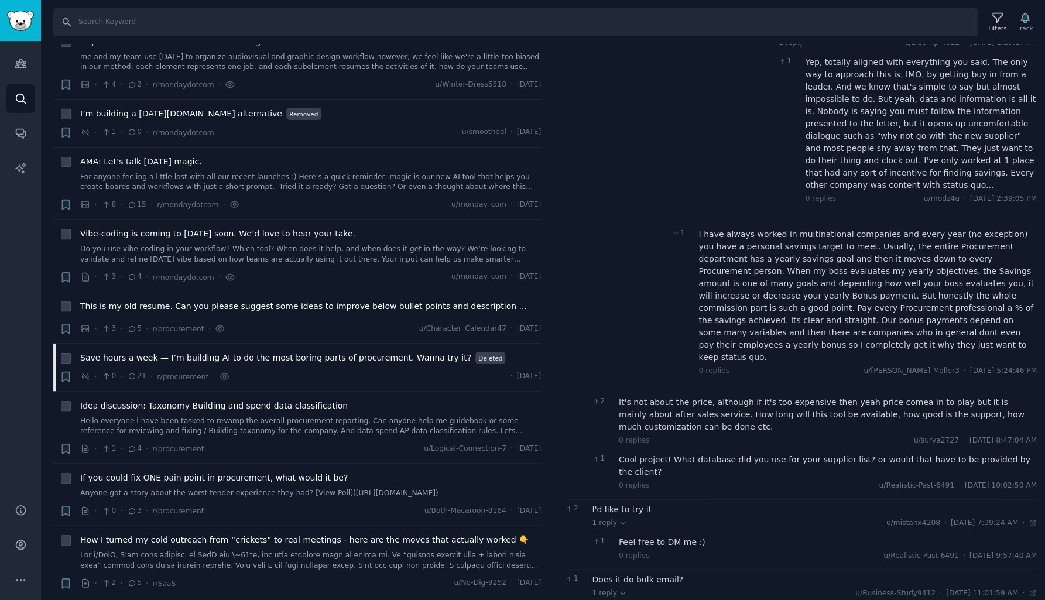
scroll to position [1744, 0]
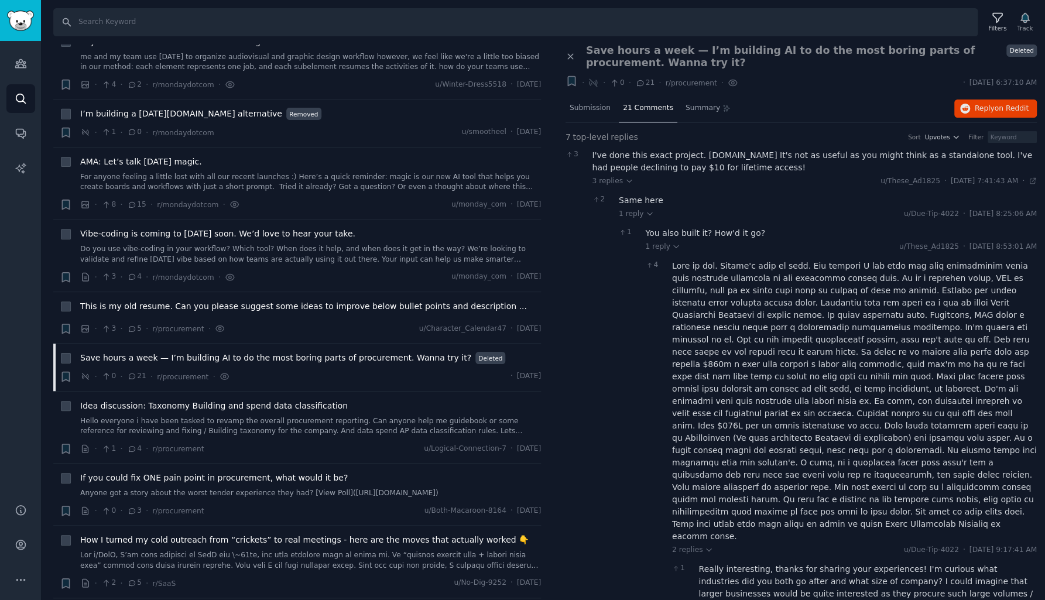
scroll to position [0, 0]
click at [597, 104] on span "Submission" at bounding box center [590, 108] width 41 height 11
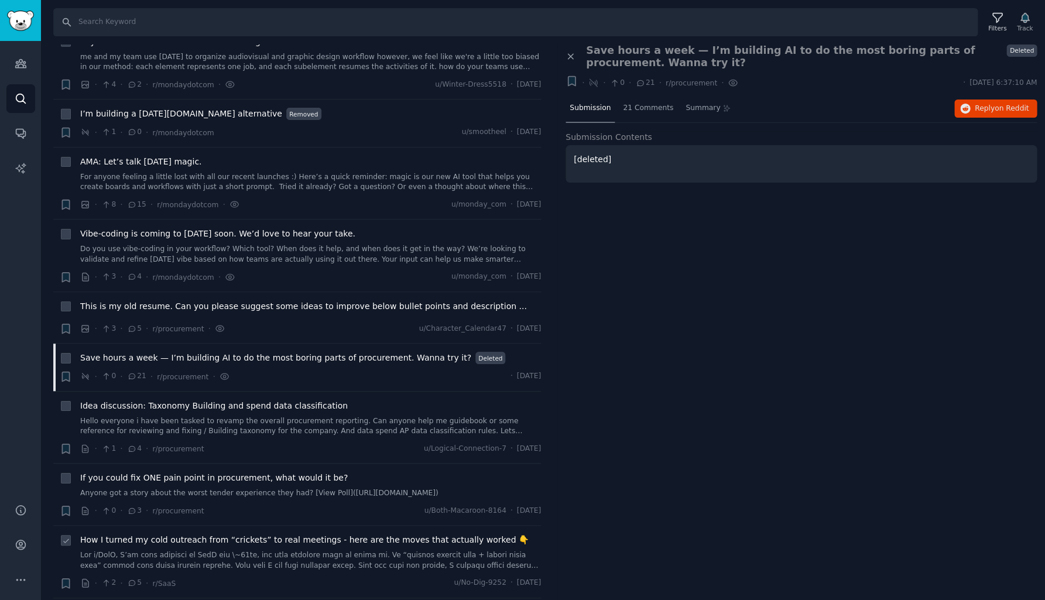
scroll to position [4538, 0]
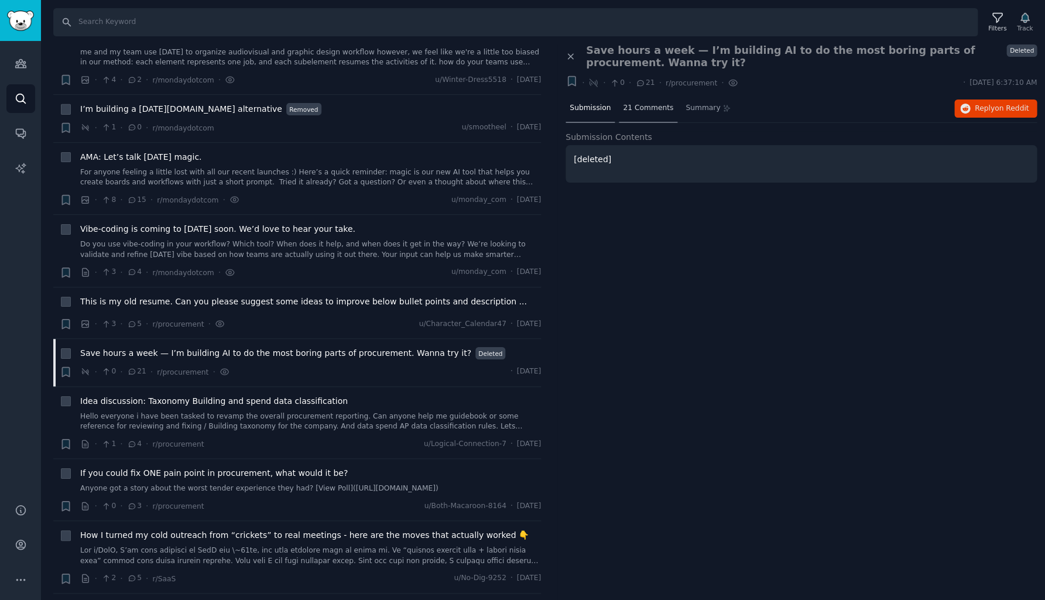
click at [628, 103] on span "21 Comments" at bounding box center [648, 108] width 50 height 11
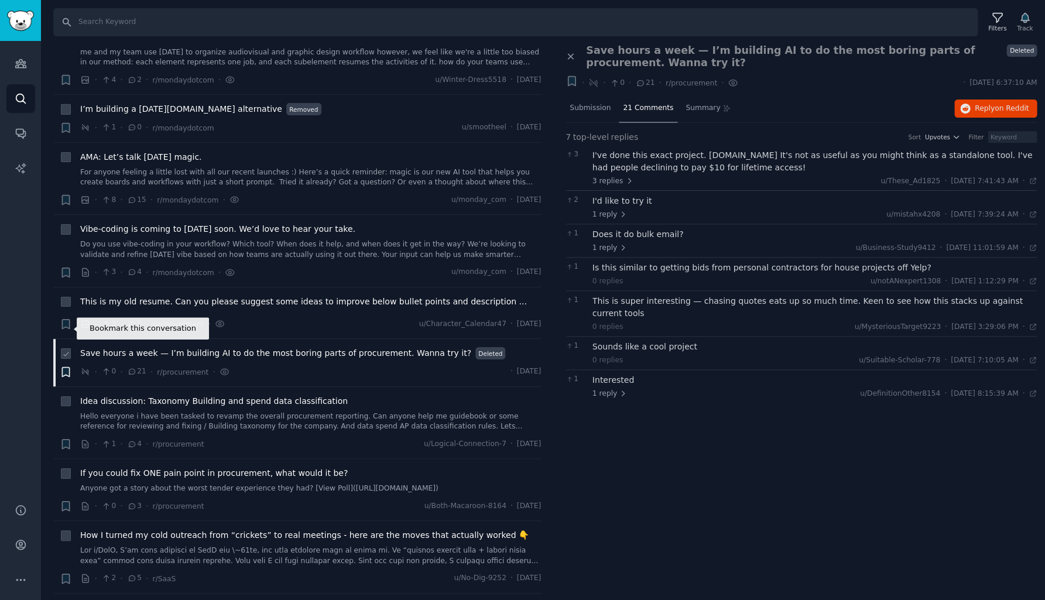
click at [66, 367] on icon "button" at bounding box center [65, 371] width 7 height 9
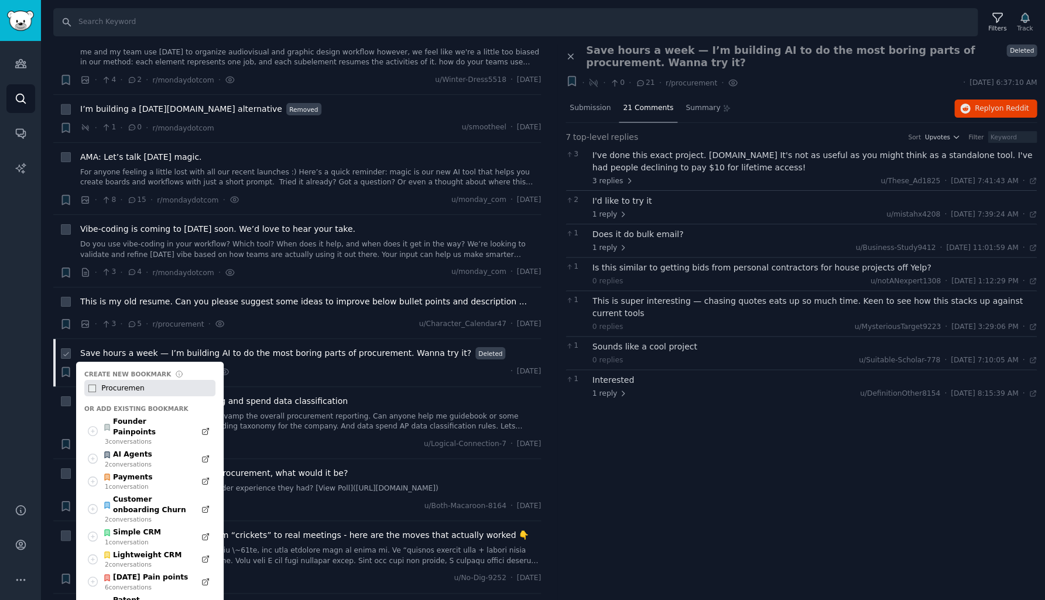
type input "Procurement"
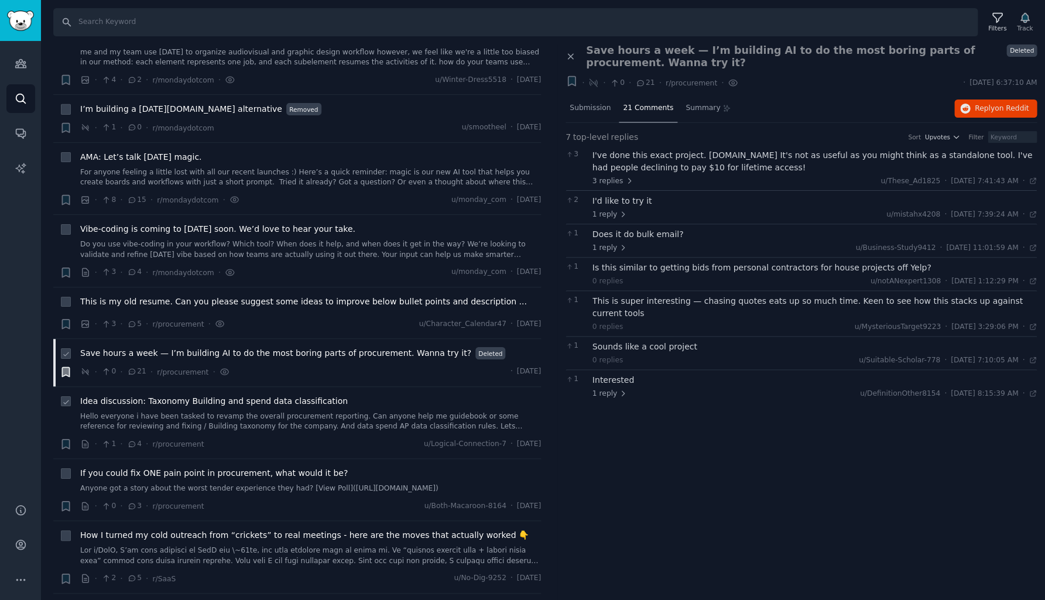
click at [100, 412] on link "Hello everyone i have been tasked to revamp the overall procurement reporting. …" at bounding box center [310, 422] width 461 height 20
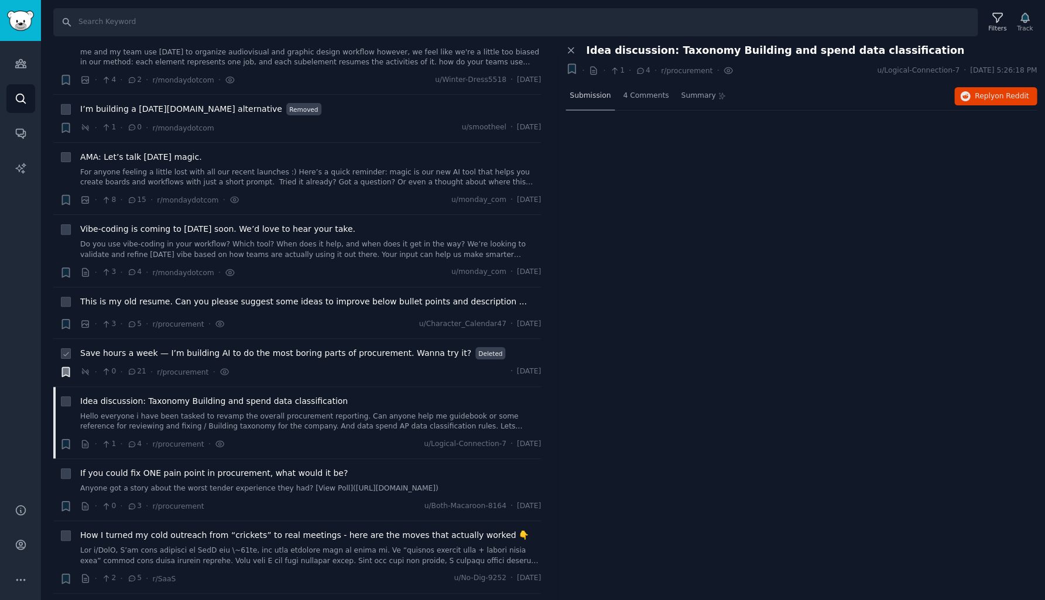
click at [590, 98] on span "Submission" at bounding box center [590, 96] width 41 height 11
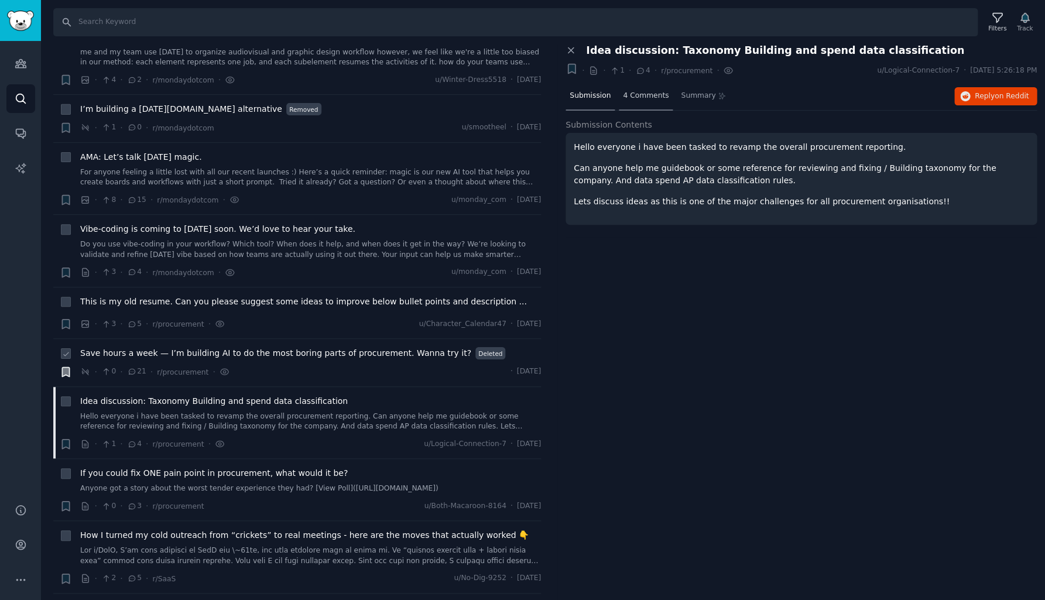
click at [644, 93] on span "4 Comments" at bounding box center [646, 96] width 46 height 11
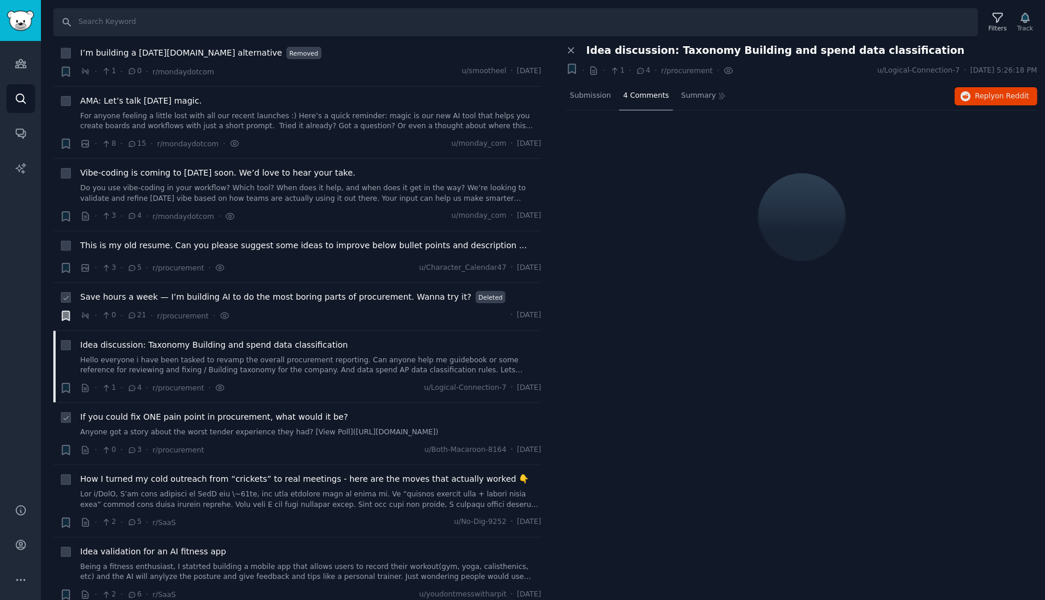
scroll to position [4600, 0]
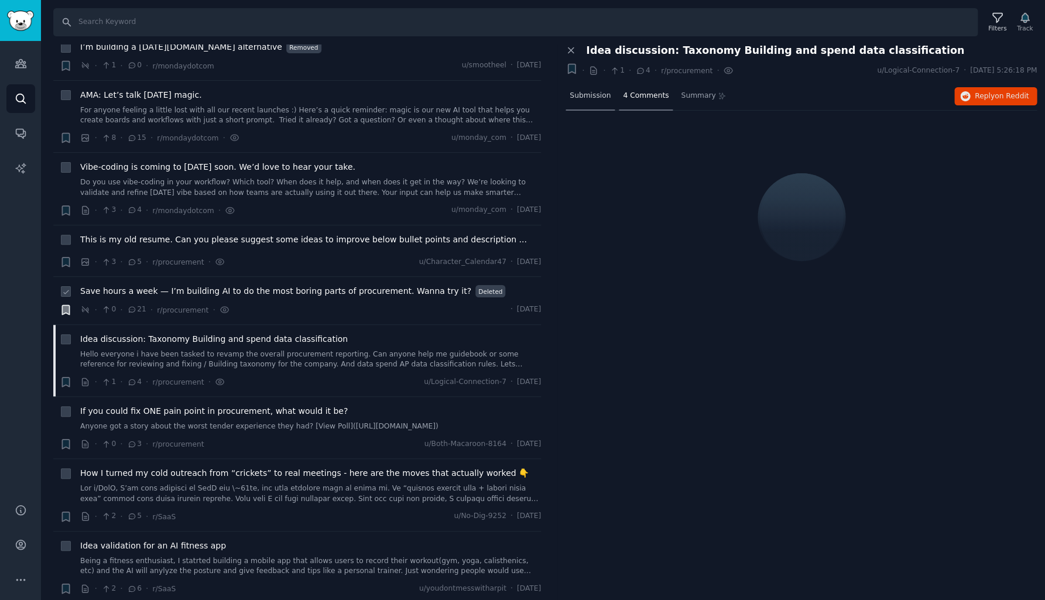
click at [586, 95] on span "Submission" at bounding box center [590, 96] width 41 height 11
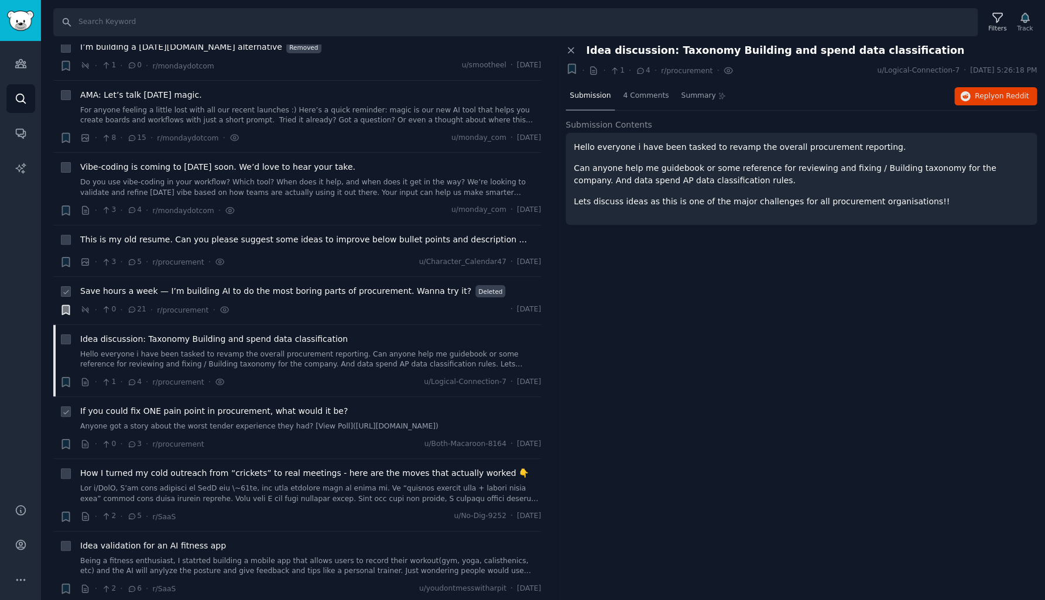
click at [213, 405] on span "If you could fix ONE pain point in procurement, what would it be?" at bounding box center [214, 411] width 268 height 12
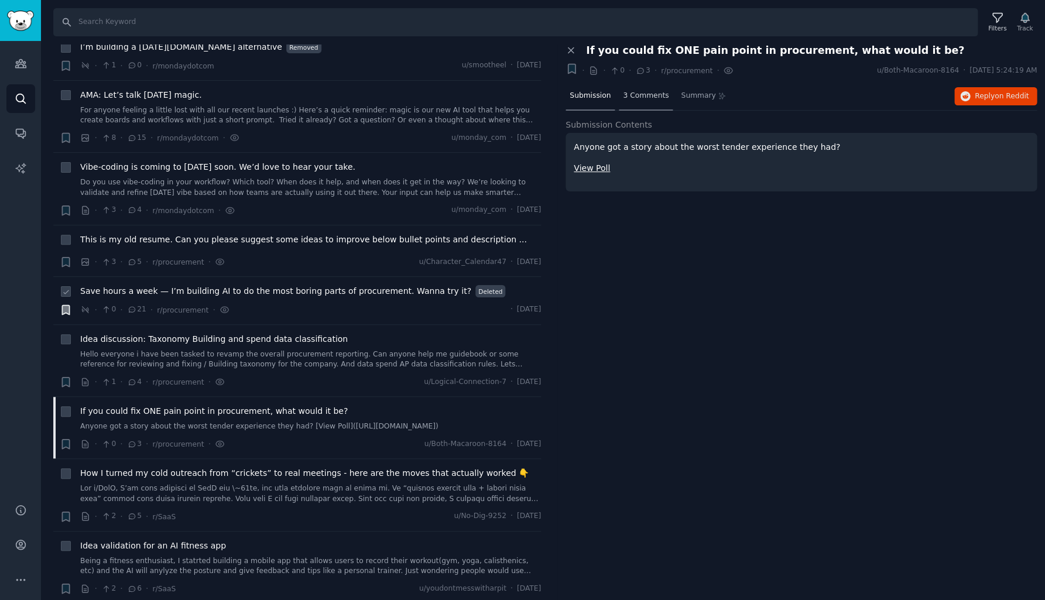
click at [638, 97] on span "3 Comments" at bounding box center [646, 96] width 46 height 11
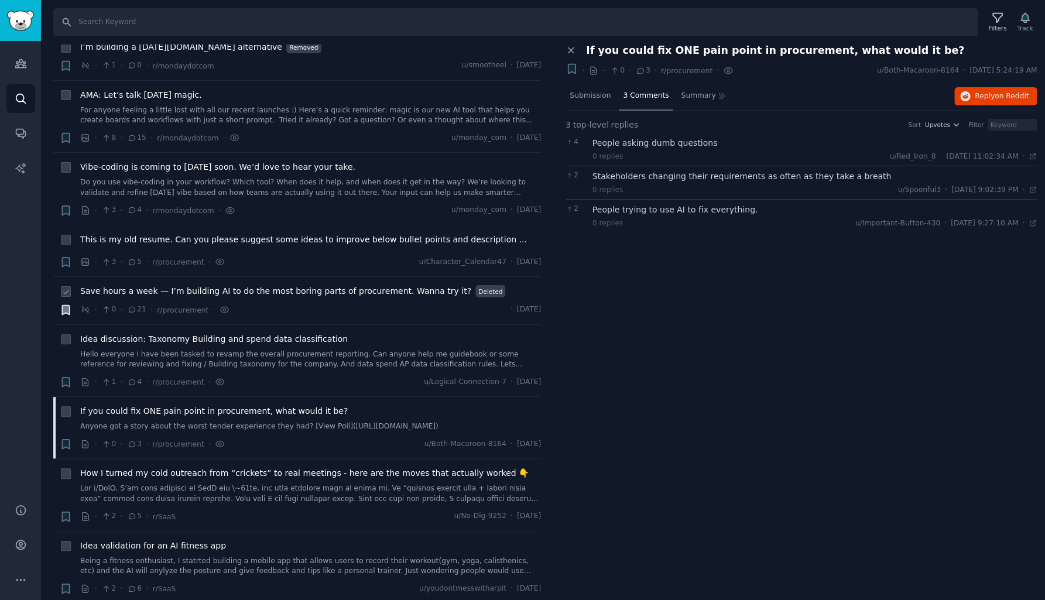
click at [635, 141] on div "People asking dumb questions" at bounding box center [815, 143] width 445 height 12
click at [638, 176] on div "Stakeholders changing their requirements as often as they take a breath" at bounding box center [815, 176] width 445 height 12
click at [641, 207] on div "People trying to use AI to fix everything." at bounding box center [815, 210] width 445 height 12
click at [597, 97] on span "Submission" at bounding box center [590, 96] width 41 height 11
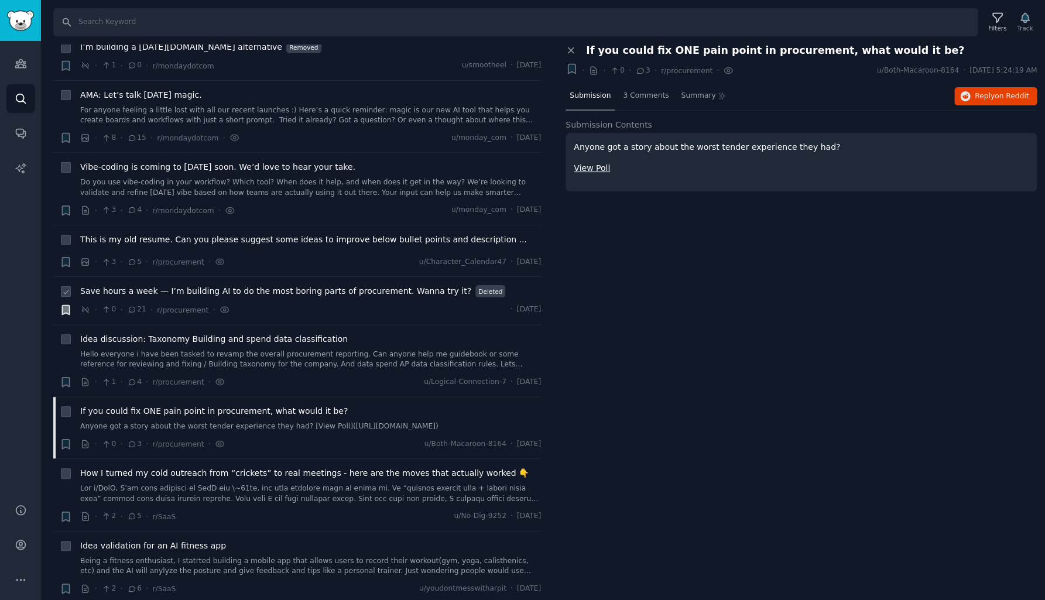
click at [594, 165] on link "View Poll" at bounding box center [592, 167] width 36 height 9
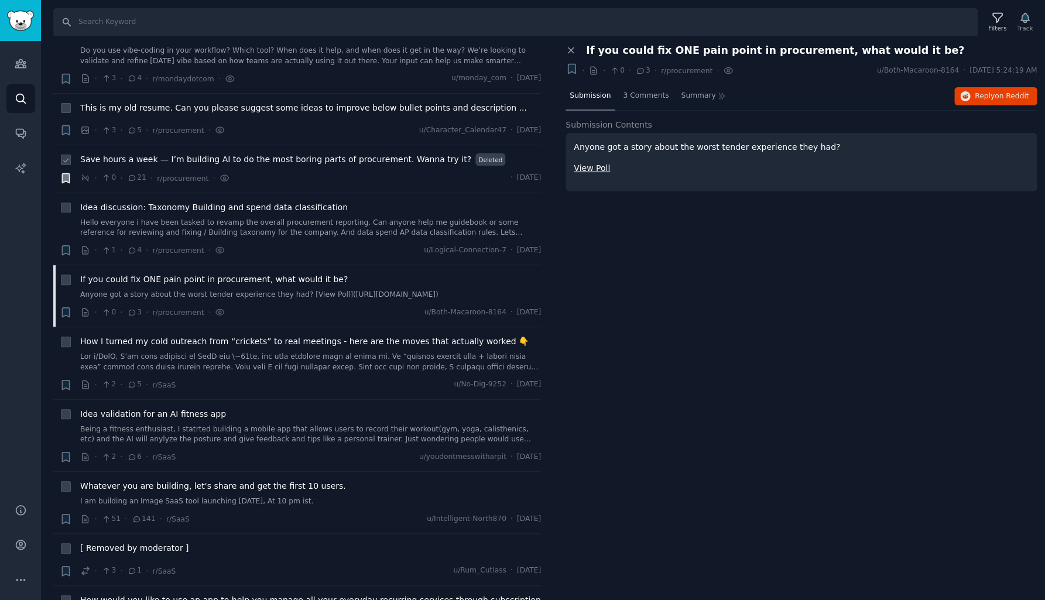
scroll to position [4732, 0]
click at [238, 217] on link "Hello everyone i have been tasked to revamp the overall procurement reporting. …" at bounding box center [310, 227] width 461 height 20
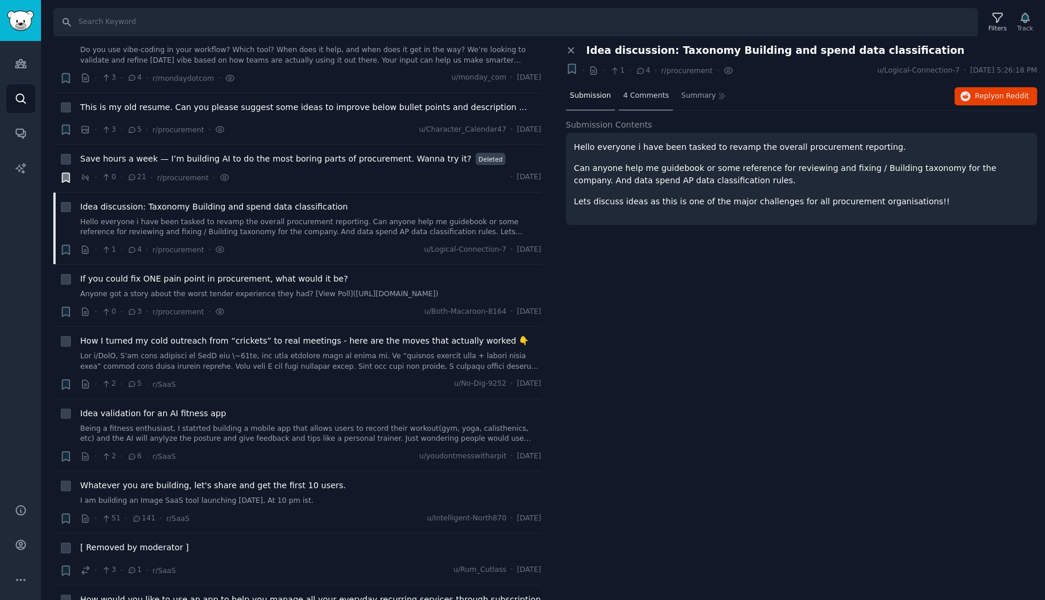
click at [651, 94] on span "4 Comments" at bounding box center [646, 96] width 46 height 11
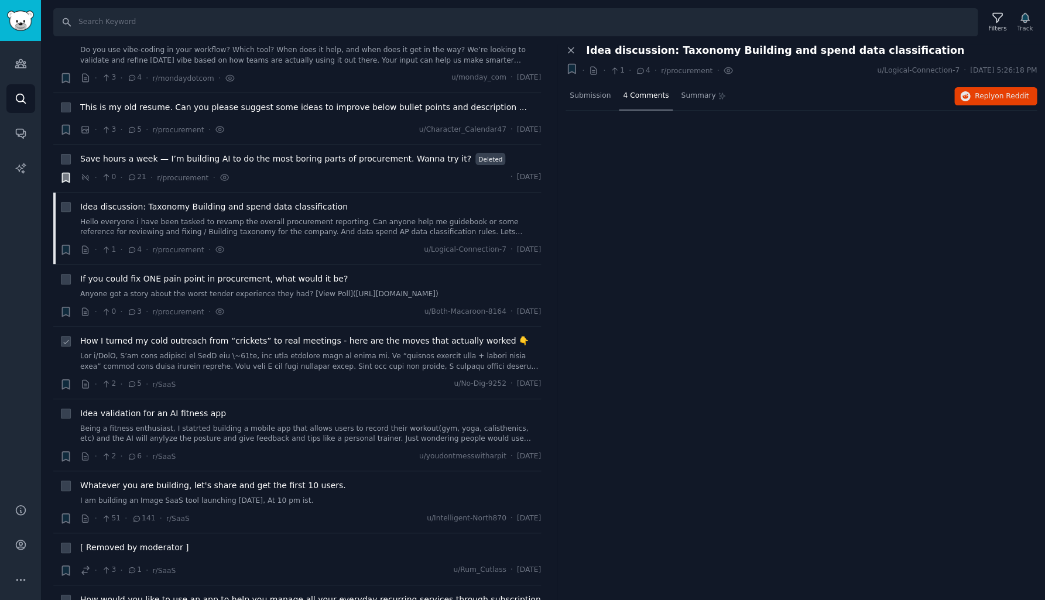
scroll to position [4757, 0]
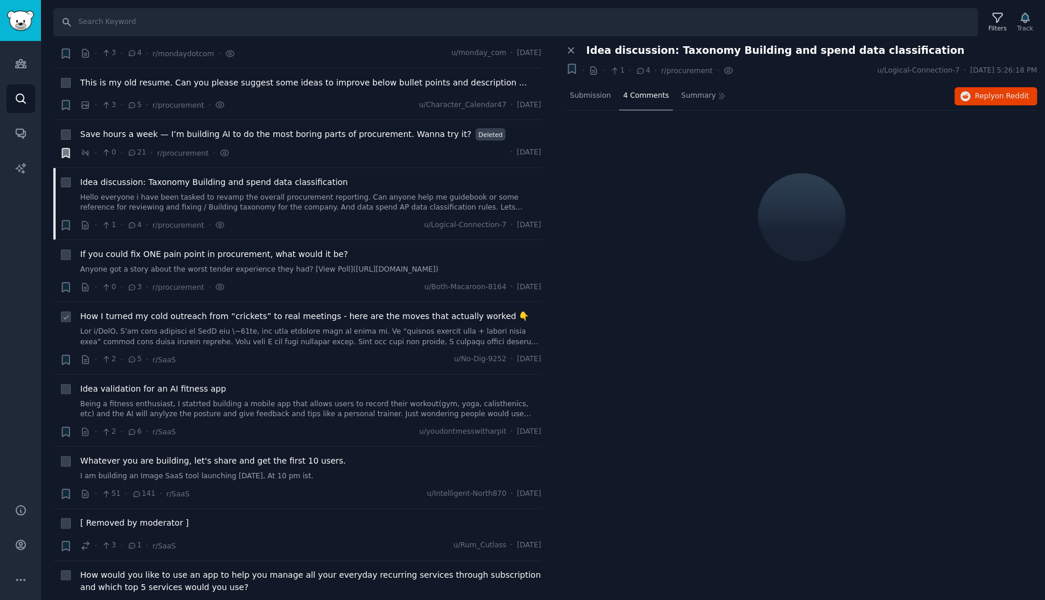
click at [258, 327] on link at bounding box center [310, 337] width 461 height 20
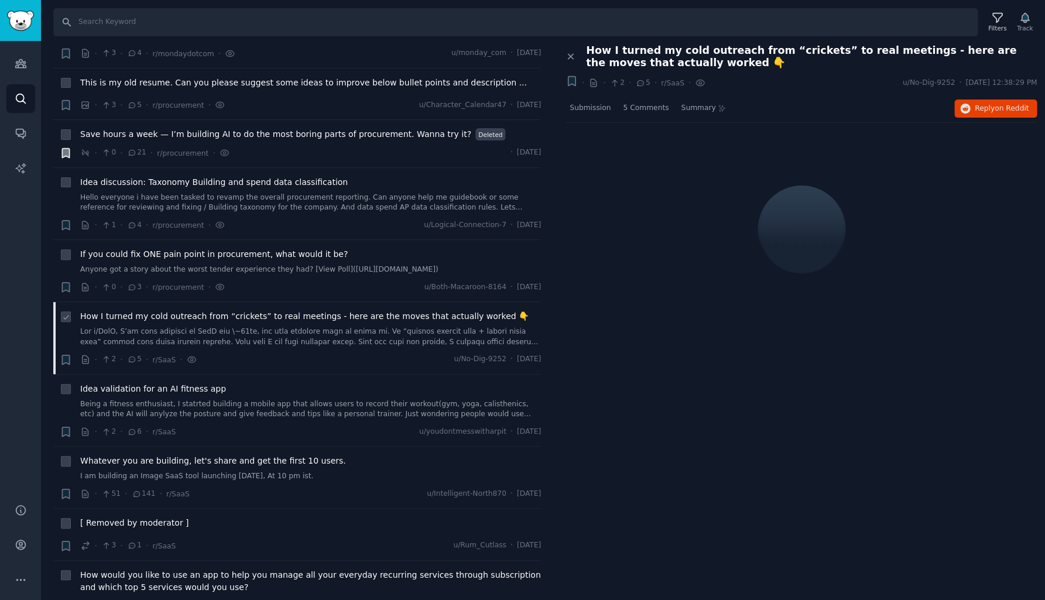
click at [255, 327] on link at bounding box center [310, 337] width 461 height 20
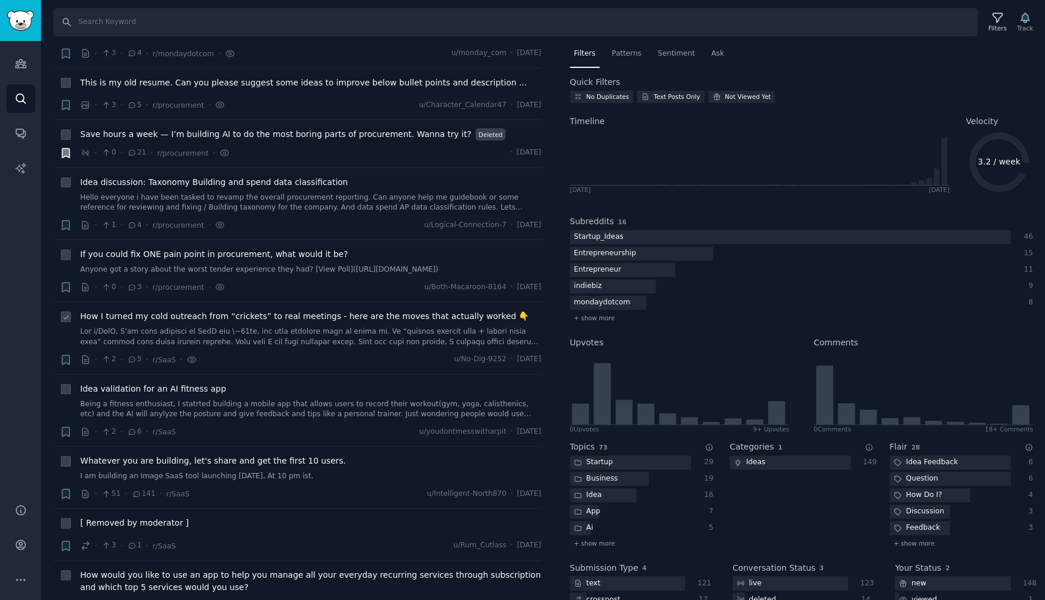
click at [341, 327] on link at bounding box center [310, 337] width 461 height 20
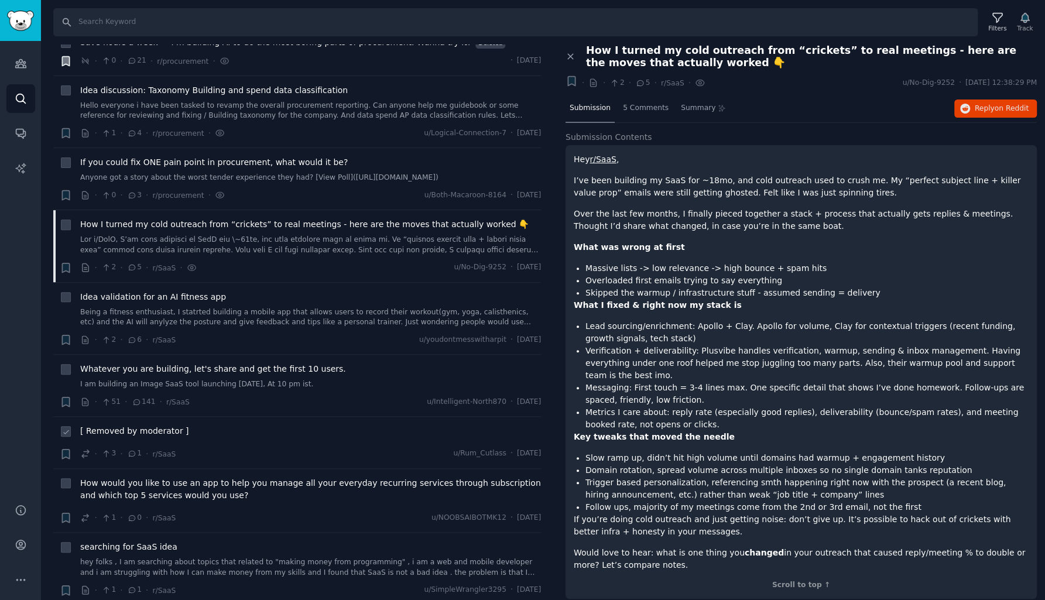
scroll to position [4853, 0]
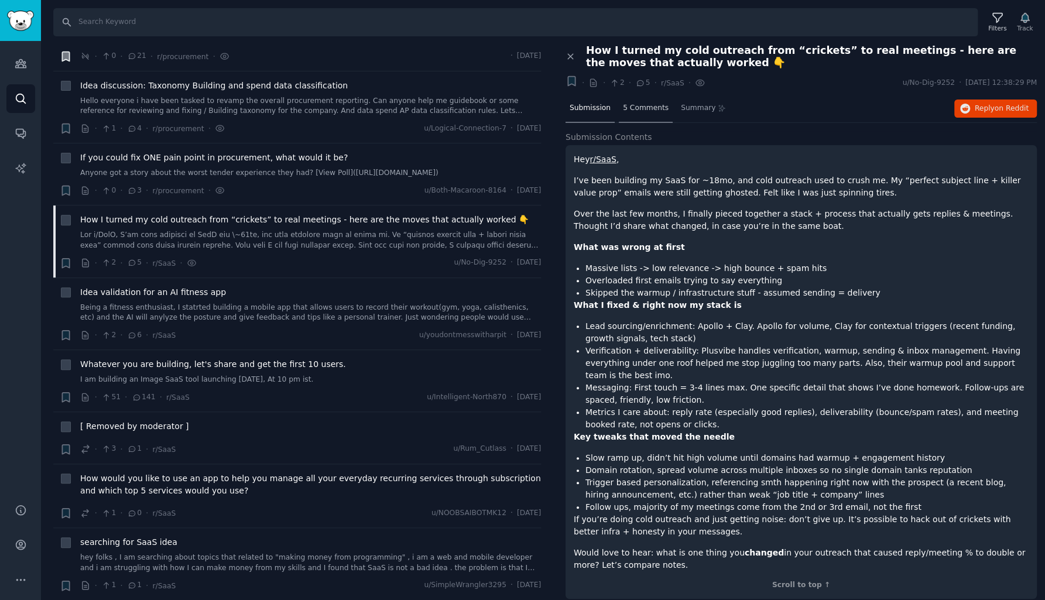
click at [641, 116] on div "5 Comments" at bounding box center [646, 109] width 54 height 28
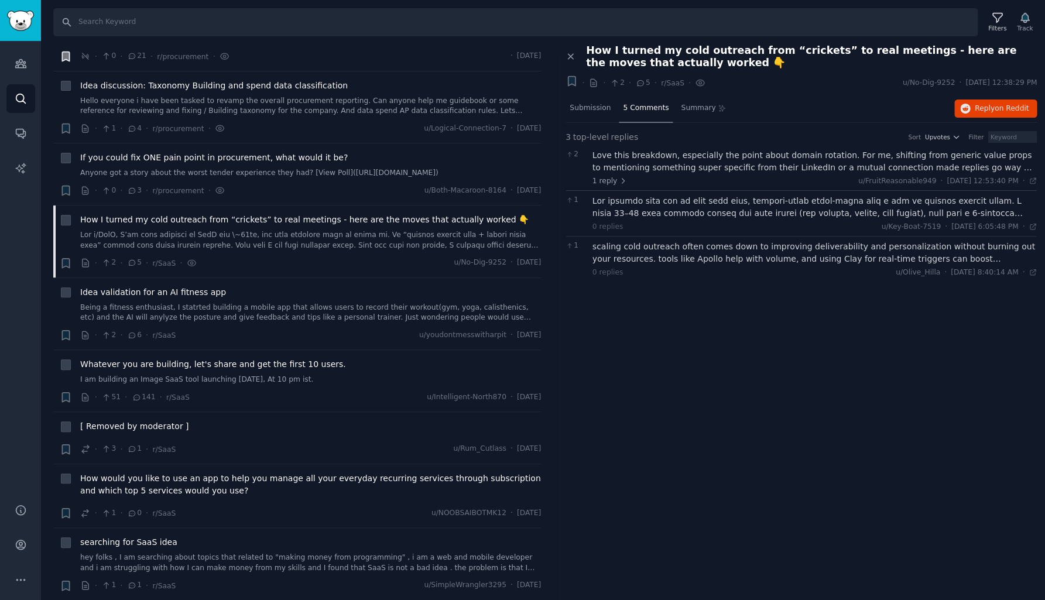
click at [640, 157] on div "Love this breakdown, especially the point about domain rotation. For me, shifti…" at bounding box center [815, 161] width 445 height 25
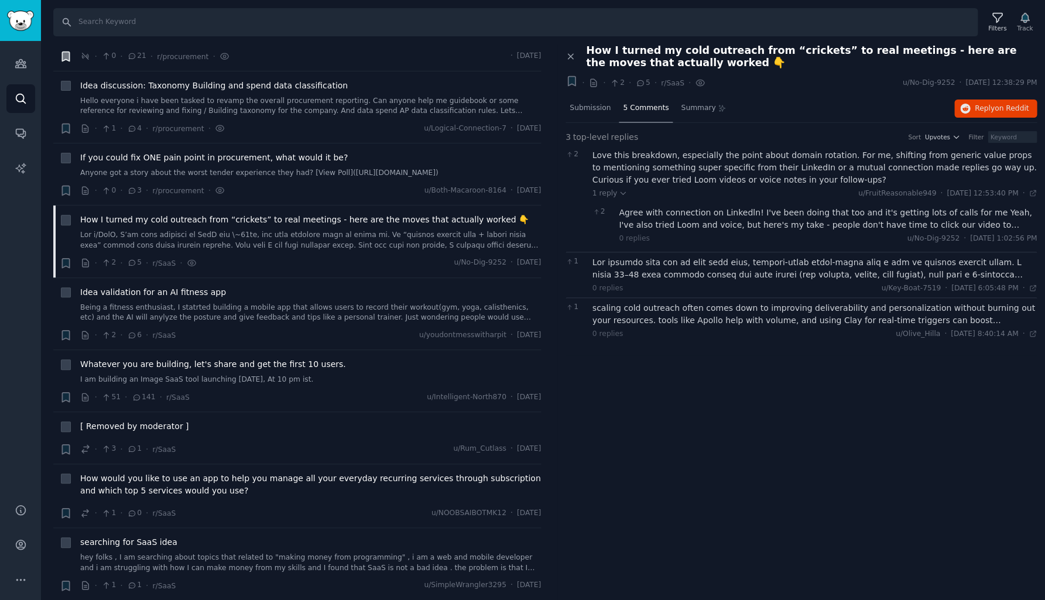
click at [652, 210] on div "Agree with connection on Linkedln! I've been doing that too and it's getting lo…" at bounding box center [828, 219] width 418 height 25
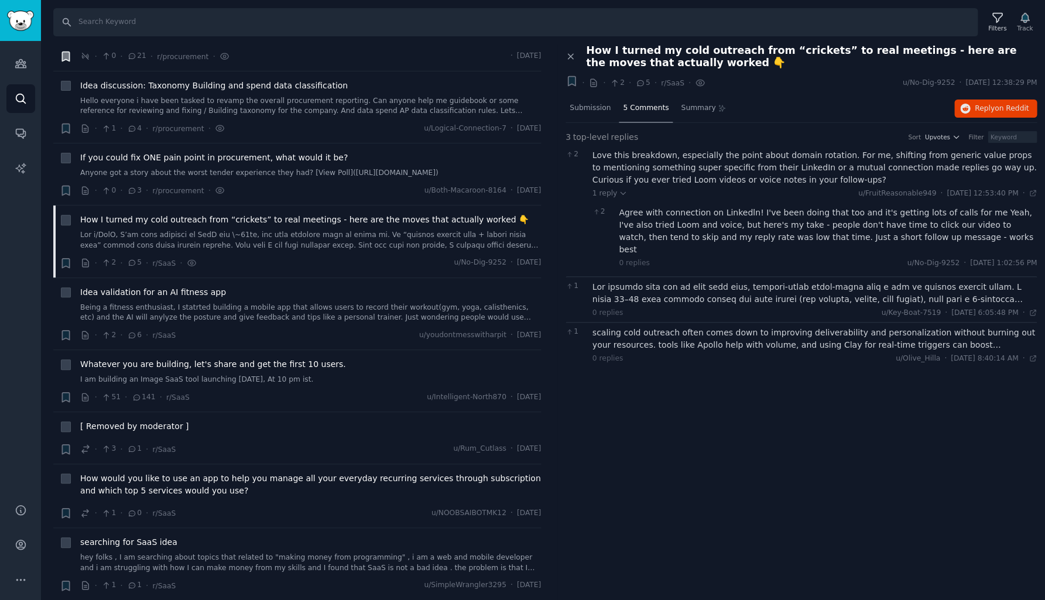
click at [636, 281] on div at bounding box center [815, 293] width 445 height 25
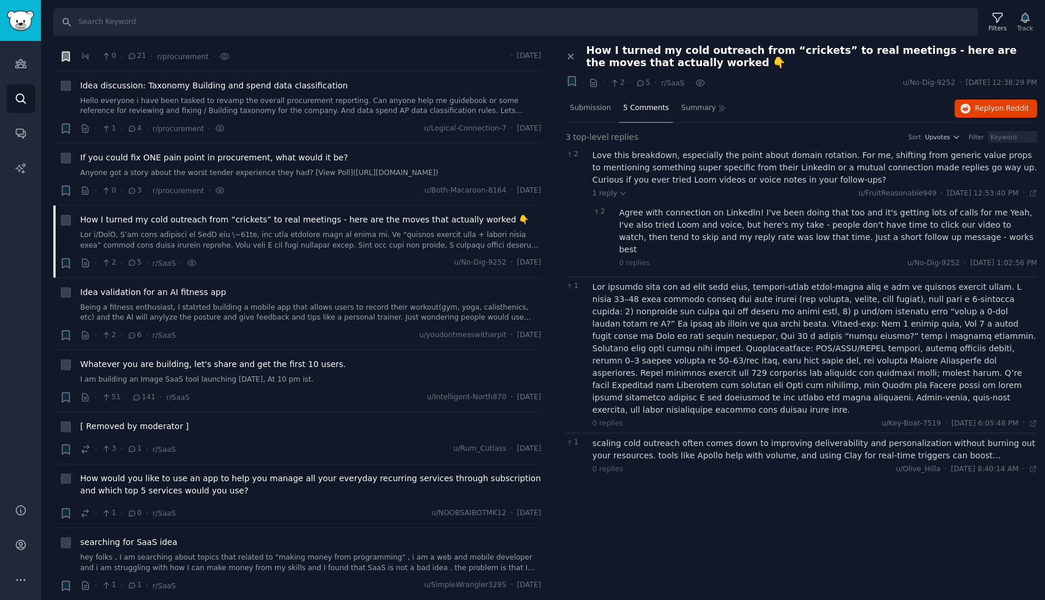
scroll to position [0, 0]
click at [624, 437] on div "scaling cold outreach often comes down to improving deliverability and personal…" at bounding box center [815, 449] width 445 height 25
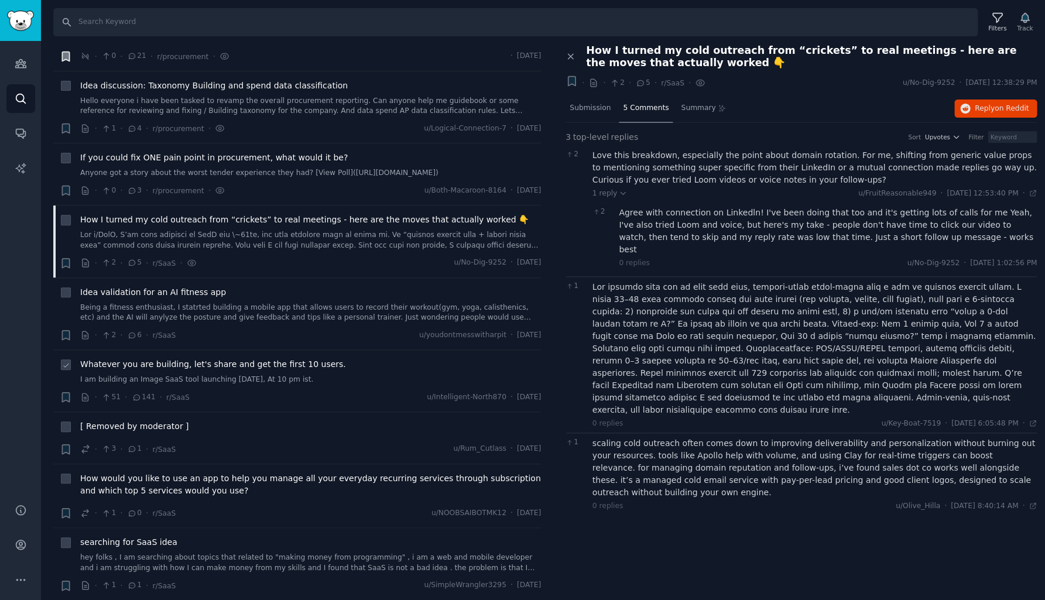
click at [191, 358] on span "Whatever you are building, let's share and get the first 10 users." at bounding box center [213, 364] width 266 height 12
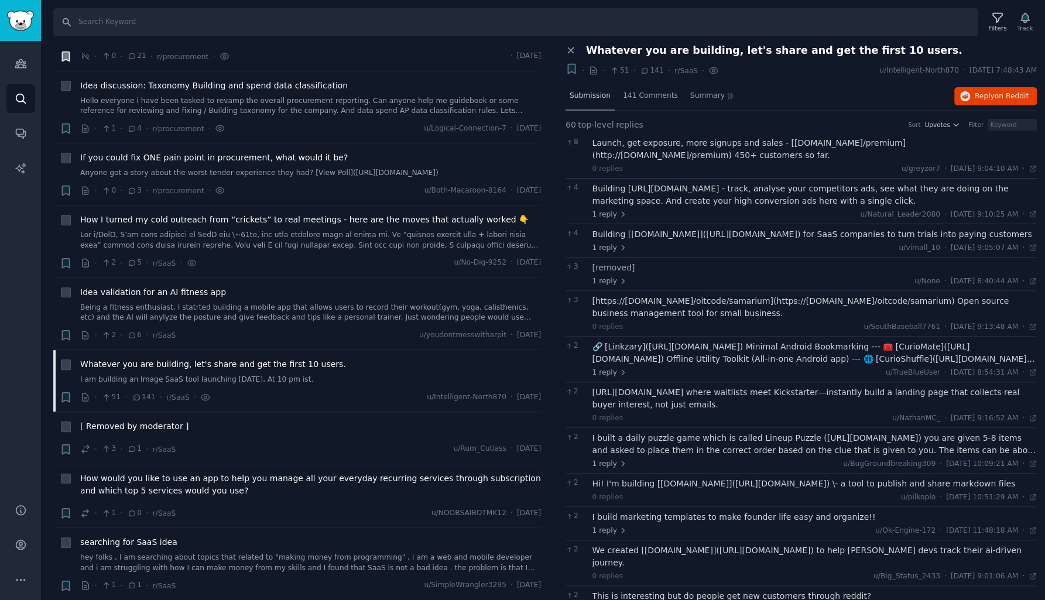
click at [589, 97] on span "Submission" at bounding box center [590, 96] width 41 height 11
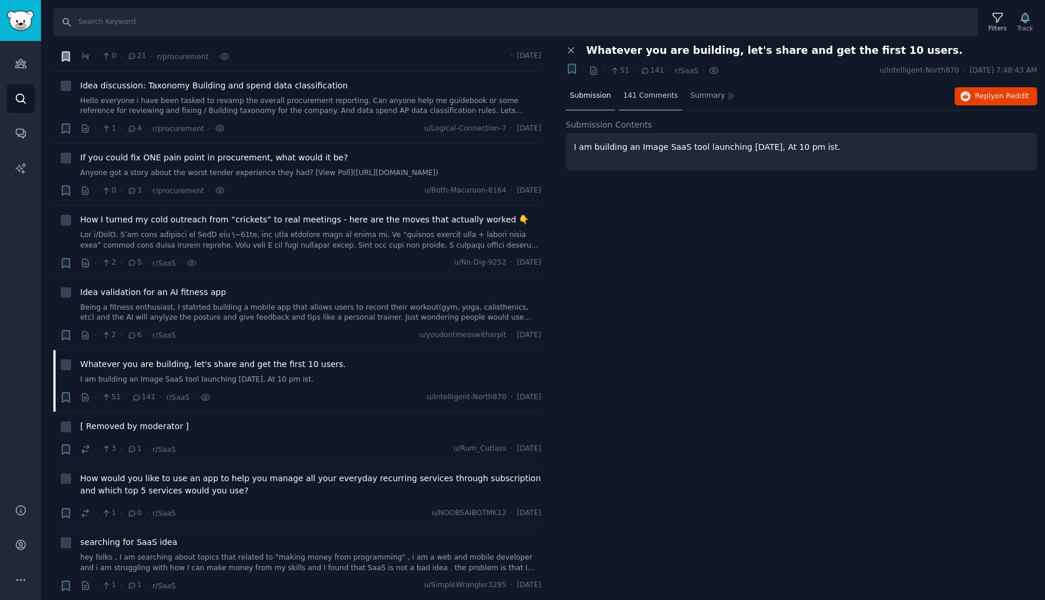
click at [648, 94] on span "141 Comments" at bounding box center [650, 96] width 55 height 11
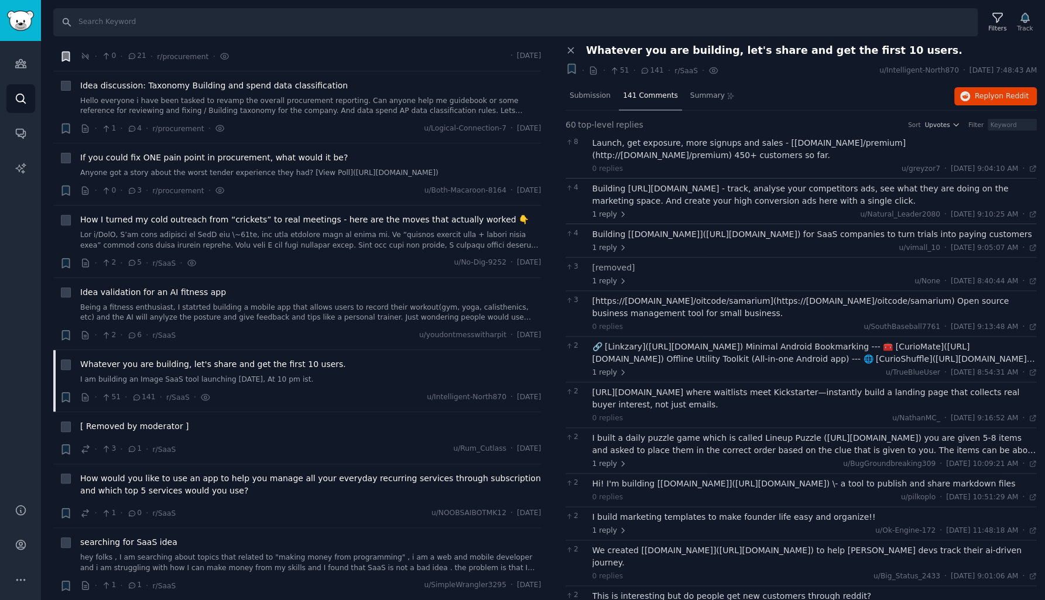
click at [654, 144] on div "Launch, get exposure, more signups and sales - [[DOMAIN_NAME]/premium](http://[…" at bounding box center [815, 149] width 445 height 25
drag, startPoint x: 776, startPoint y: 144, endPoint x: 869, endPoint y: 141, distance: 92.6
click at [869, 141] on div "Launch, get exposure, more signups and sales - [[DOMAIN_NAME]/premium](http://[…" at bounding box center [815, 149] width 445 height 25
copy div "[DOMAIN_NAME][URL]"
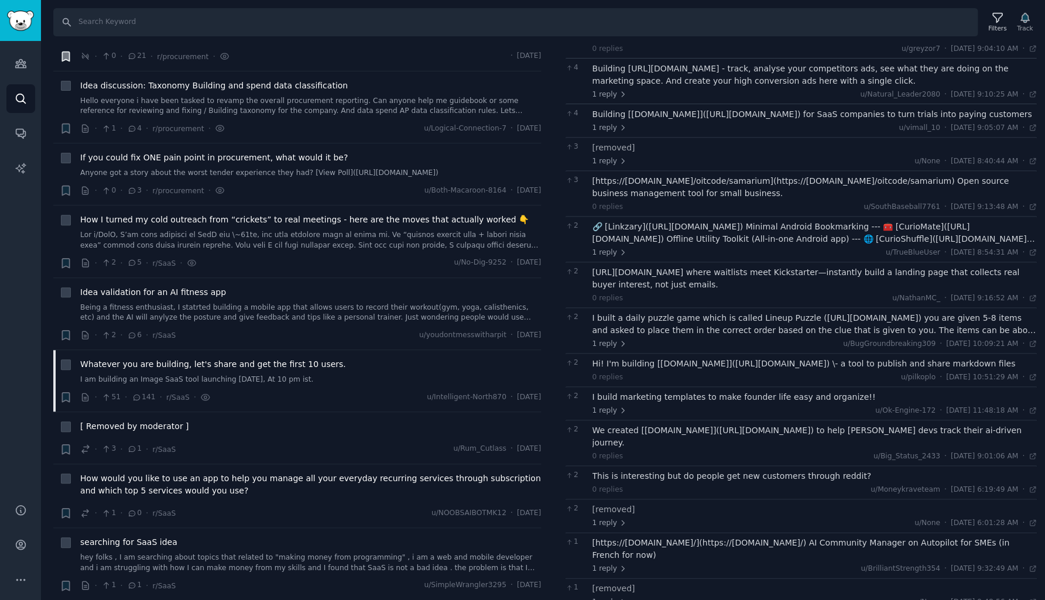
scroll to position [125, 0]
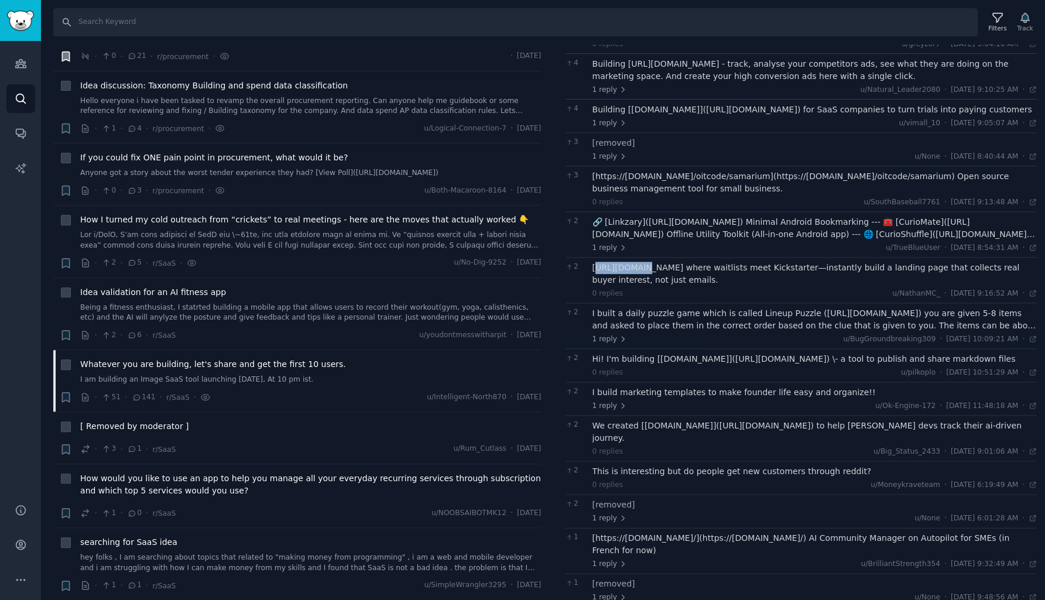
drag, startPoint x: 594, startPoint y: 264, endPoint x: 637, endPoint y: 265, distance: 42.8
click at [637, 265] on div "[URL][DOMAIN_NAME] where waitlists meet Kickstarter—instantly build a landing p…" at bounding box center [815, 274] width 445 height 25
drag, startPoint x: 680, startPoint y: 265, endPoint x: 592, endPoint y: 268, distance: 87.9
click at [590, 268] on div "2 [URL][DOMAIN_NAME] where waitlists meet Kickstarter—instantly build a landing…" at bounding box center [801, 280] width 471 height 46
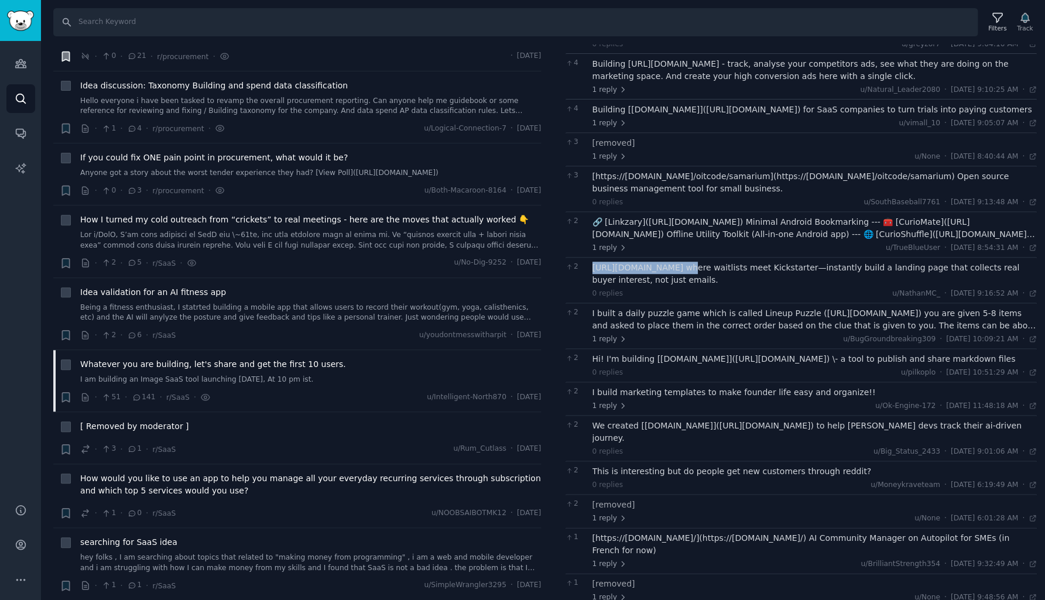
click at [647, 320] on div "I built a daily puzzle game which is called Lineup Puzzle ([URL][DOMAIN_NAME]) …" at bounding box center [815, 319] width 445 height 25
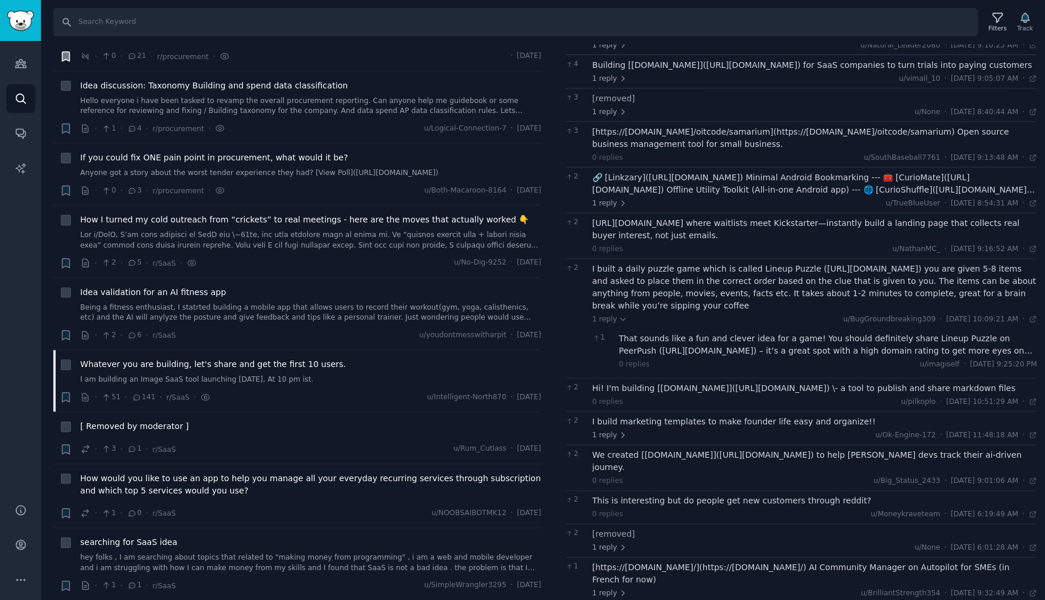
scroll to position [175, 0]
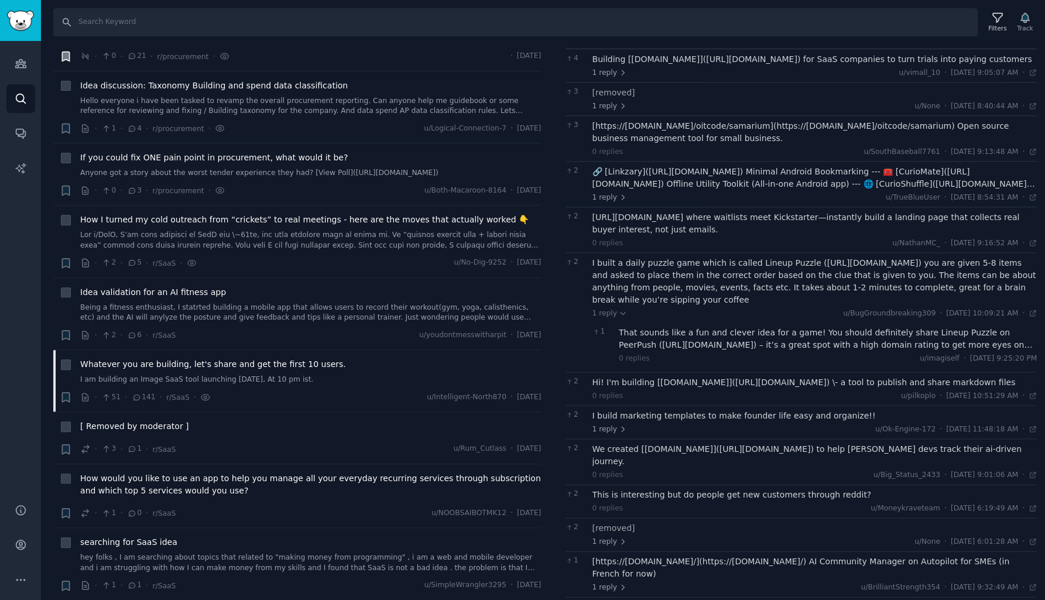
click at [656, 336] on div "That sounds like a fun and clever idea for a game! You should definitely share …" at bounding box center [828, 339] width 418 height 25
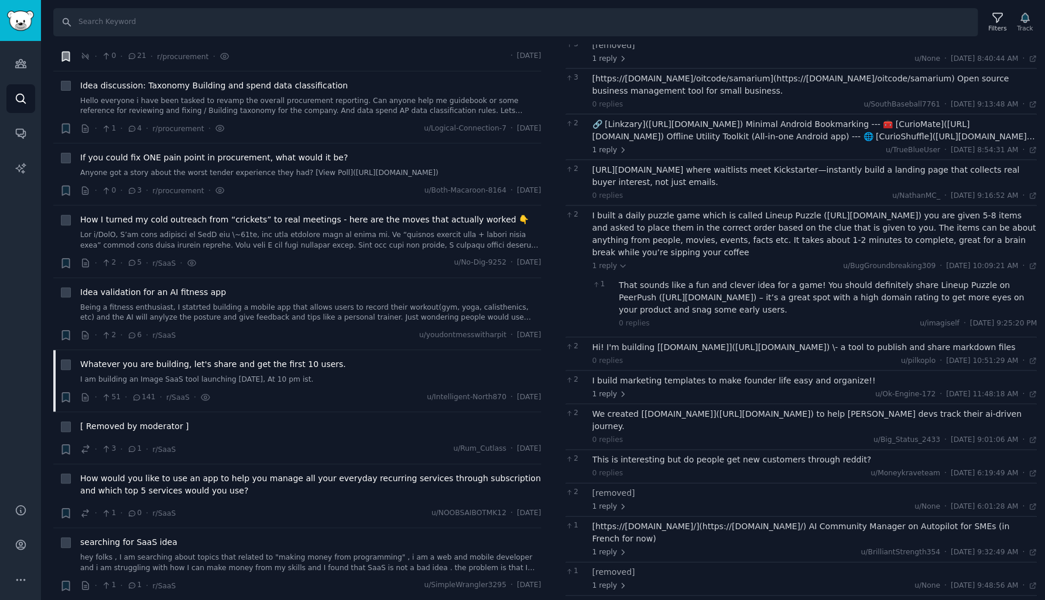
scroll to position [225, 0]
click at [656, 343] on div "Hi! I'm building [[DOMAIN_NAME]]([URL][DOMAIN_NAME]) \- a tool to publish and s…" at bounding box center [815, 345] width 445 height 12
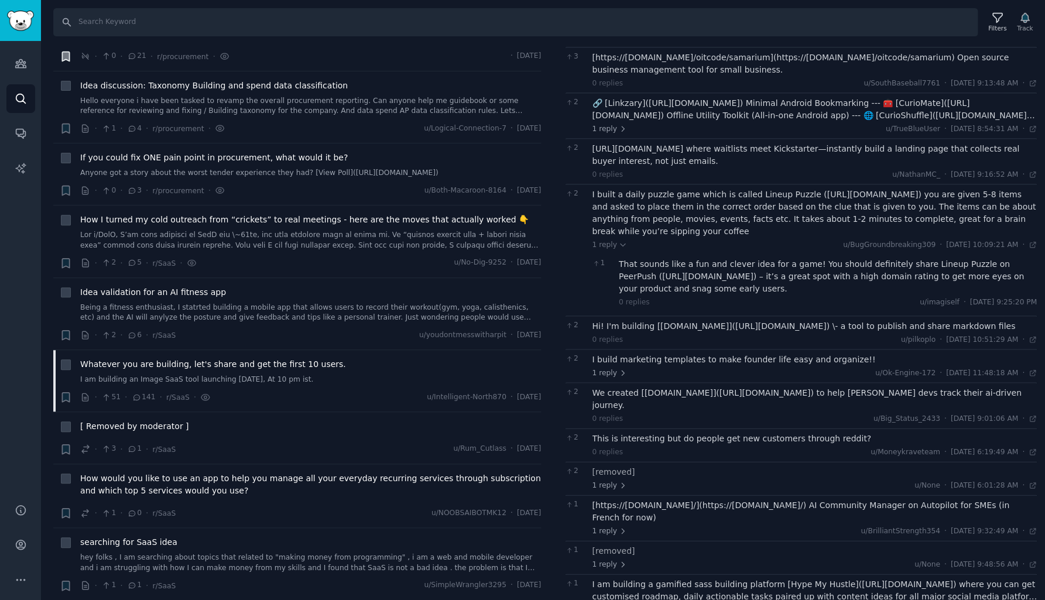
scroll to position [261, 0]
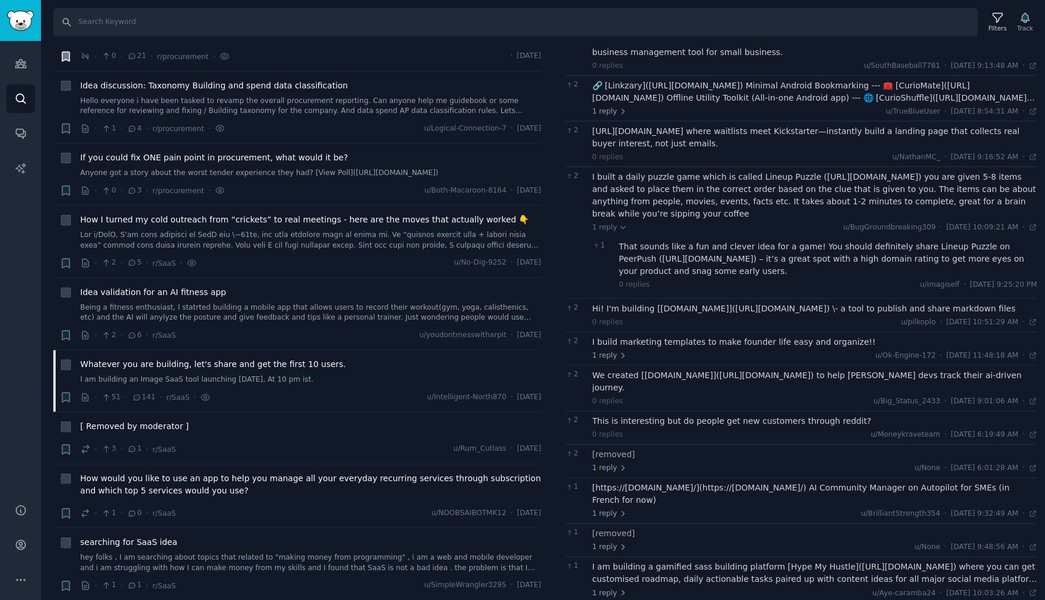
click at [649, 344] on div "I build marketing templates to make founder life easy and organize!!" at bounding box center [815, 342] width 445 height 12
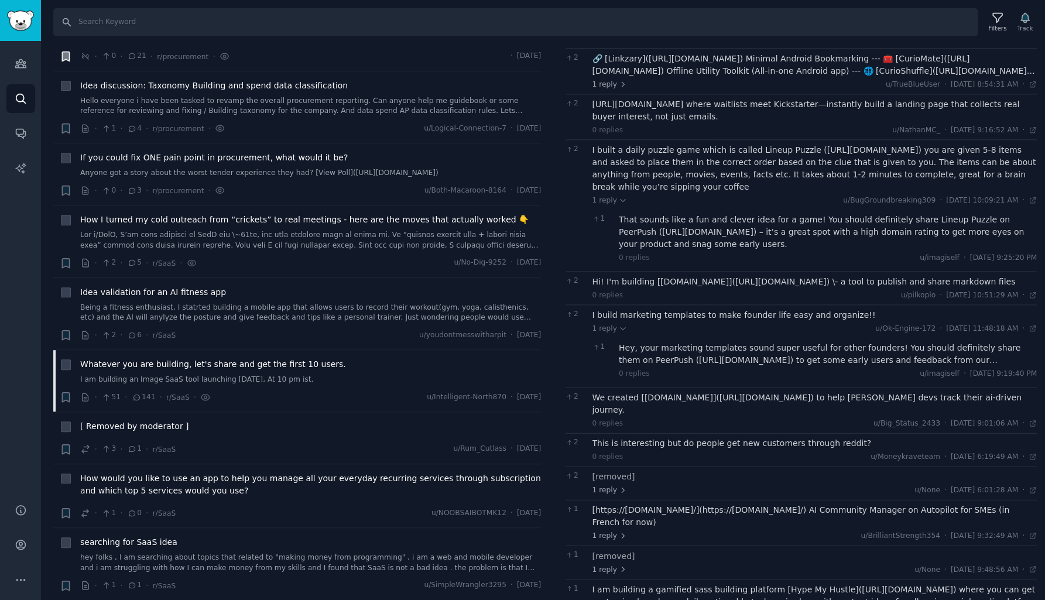
scroll to position [294, 0]
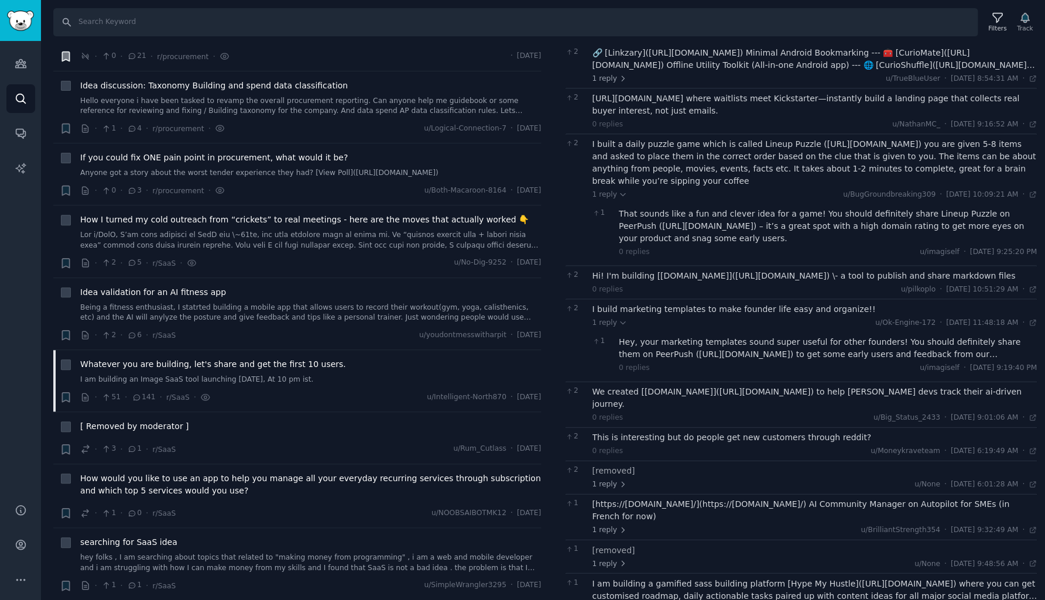
click at [649, 344] on div "Hey, your marketing templates sound super useful for other founders! You should…" at bounding box center [828, 348] width 418 height 25
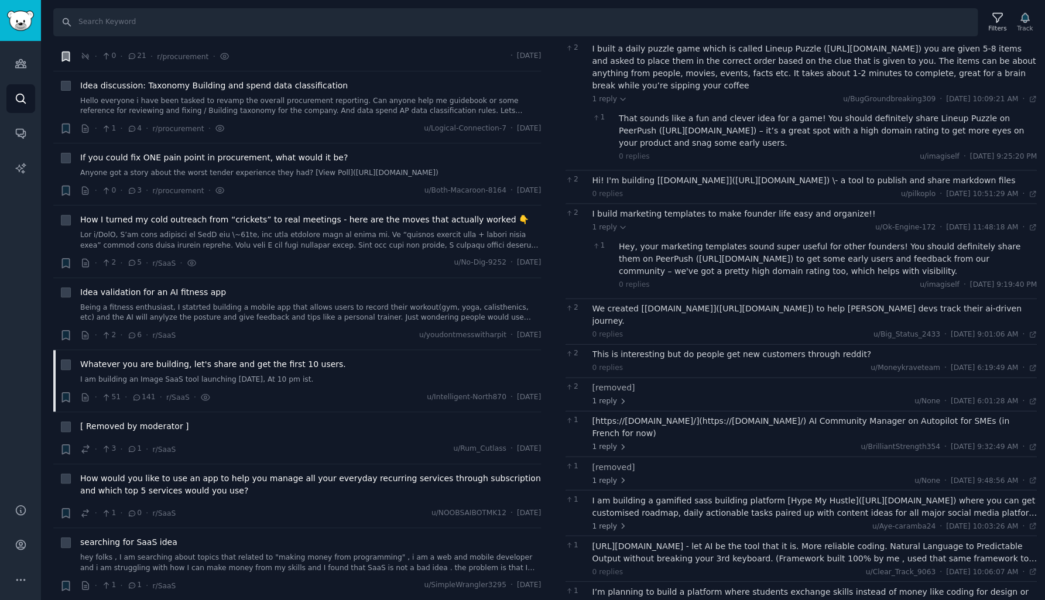
scroll to position [399, 0]
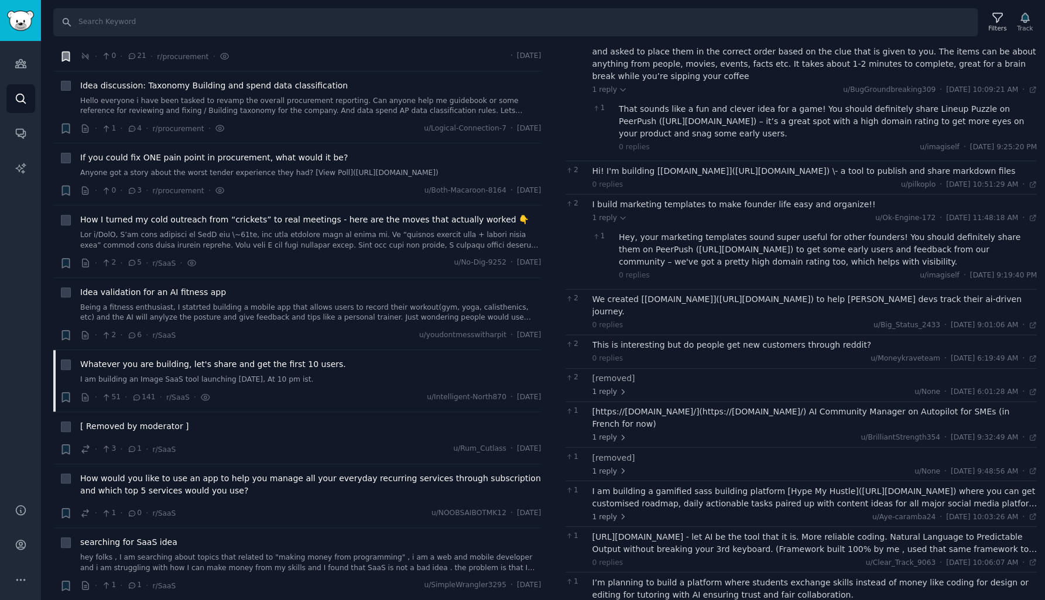
click at [702, 296] on div "We created [[DOMAIN_NAME]]([URL][DOMAIN_NAME]) to help [PERSON_NAME] devs track…" at bounding box center [815, 305] width 445 height 25
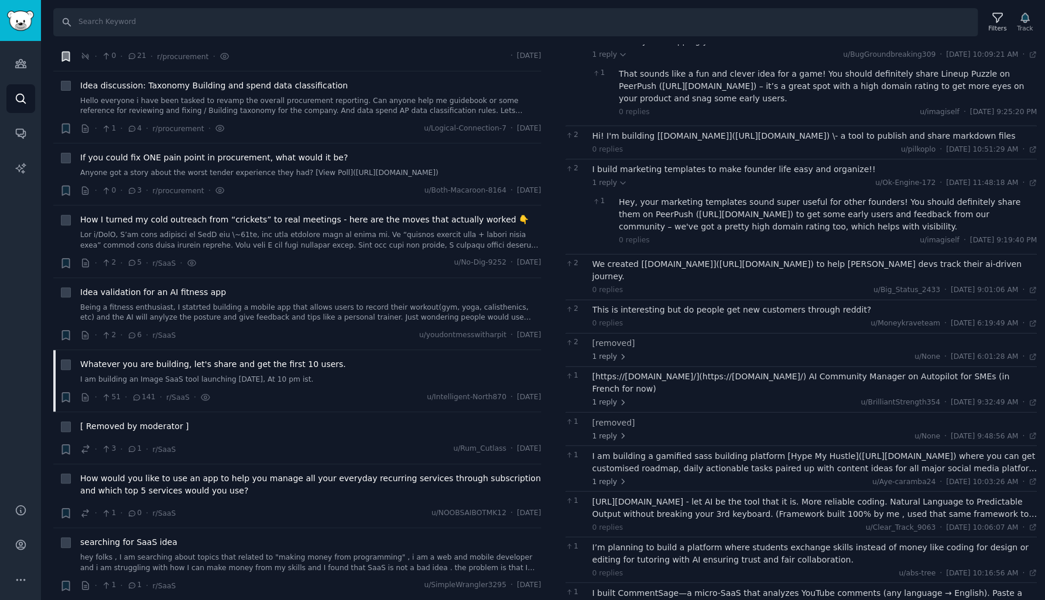
scroll to position [444, 0]
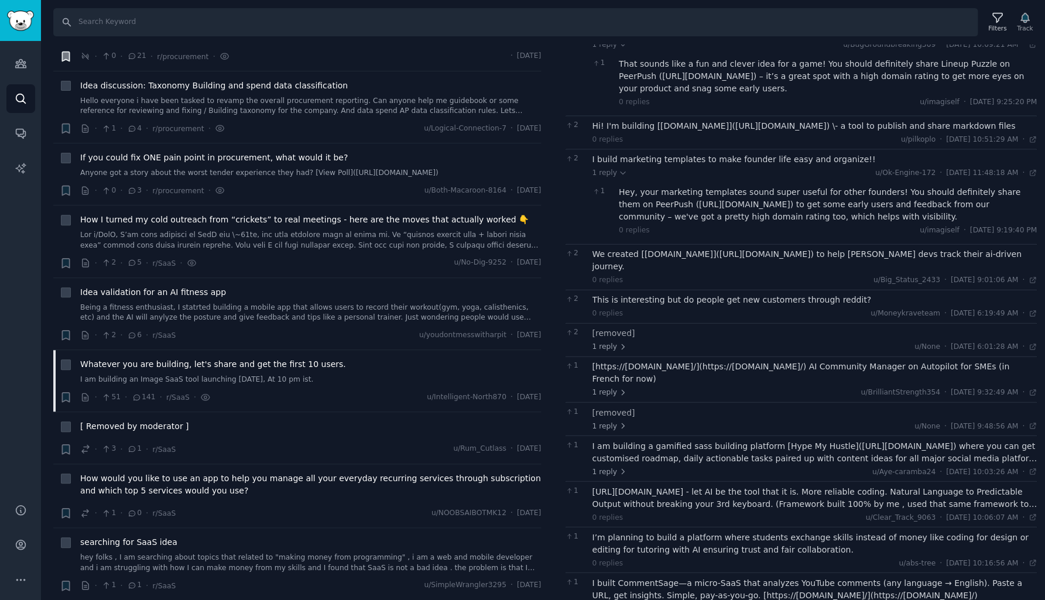
click at [702, 294] on div "This is interesting but do people get new customers through reddit?" at bounding box center [815, 300] width 445 height 12
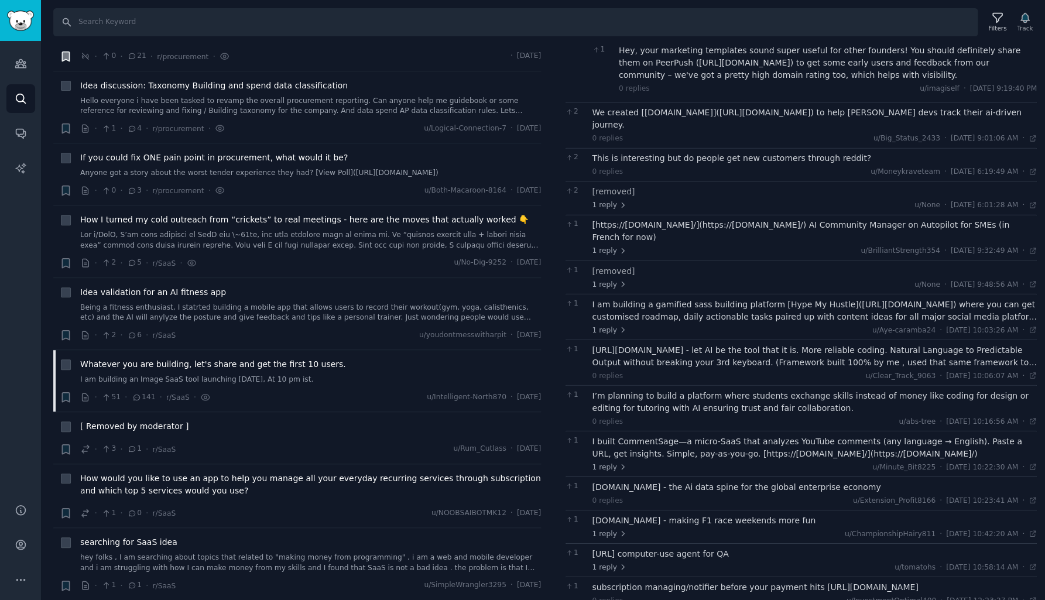
scroll to position [593, 0]
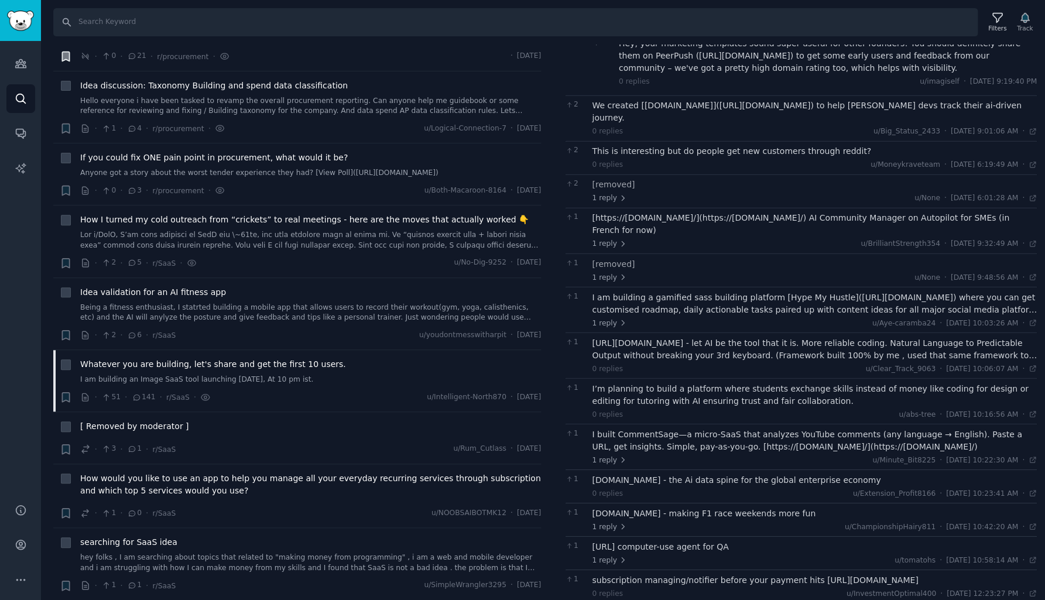
click at [689, 291] on div "I am building a gamified sass building platform [Hype My Hustle]([URL][DOMAIN_N…" at bounding box center [815, 309] width 445 height 37
click at [691, 291] on div "I am building a gamified sass building platform [Hype My Hustle]([URL][DOMAIN_N…" at bounding box center [815, 303] width 445 height 25
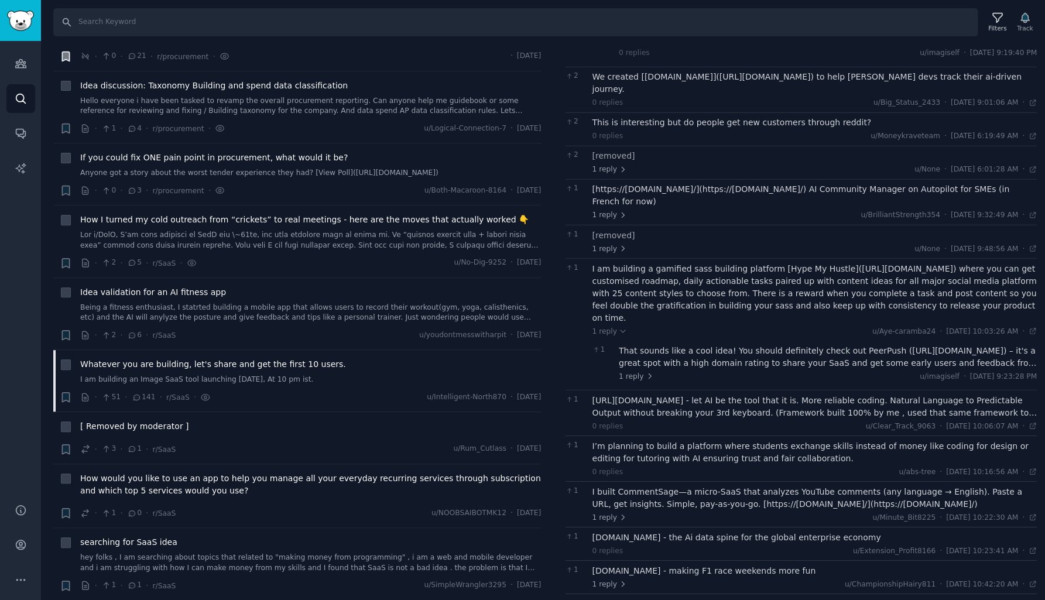
scroll to position [625, 0]
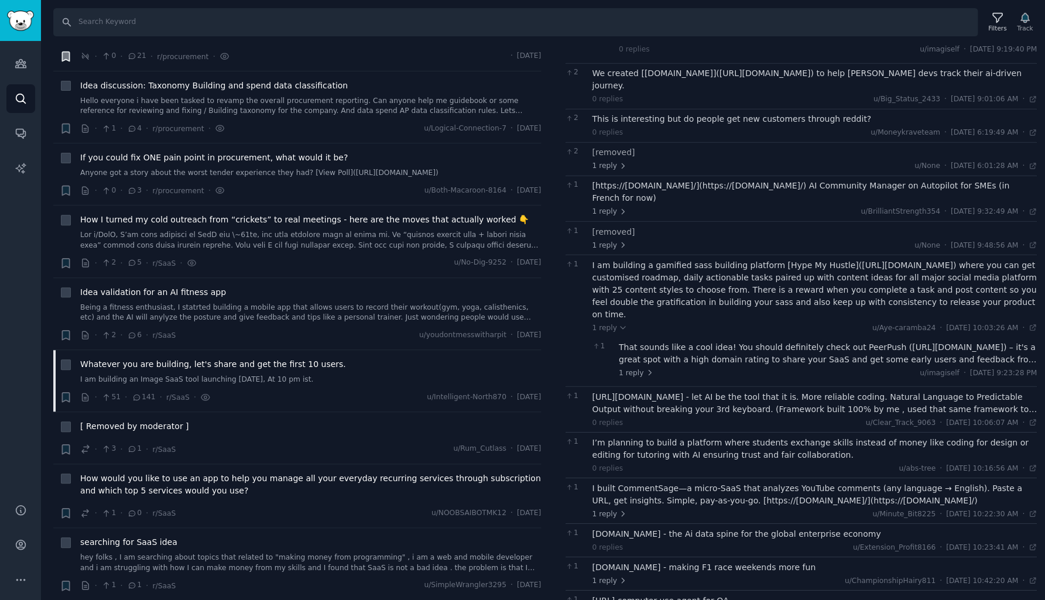
click at [697, 341] on div "That sounds like a cool idea! You should definitely check out PeerPush ([URL][D…" at bounding box center [828, 353] width 418 height 25
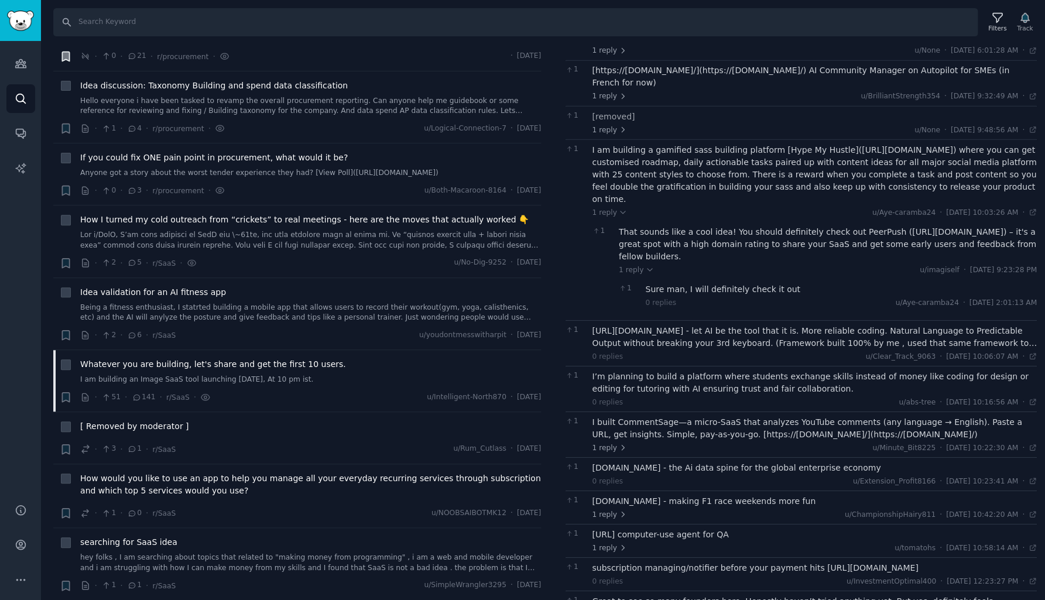
scroll to position [741, 0]
click at [697, 324] on div "[URL][DOMAIN_NAME] - let AI be the tool that it is. More reliable coding. Natur…" at bounding box center [815, 336] width 445 height 25
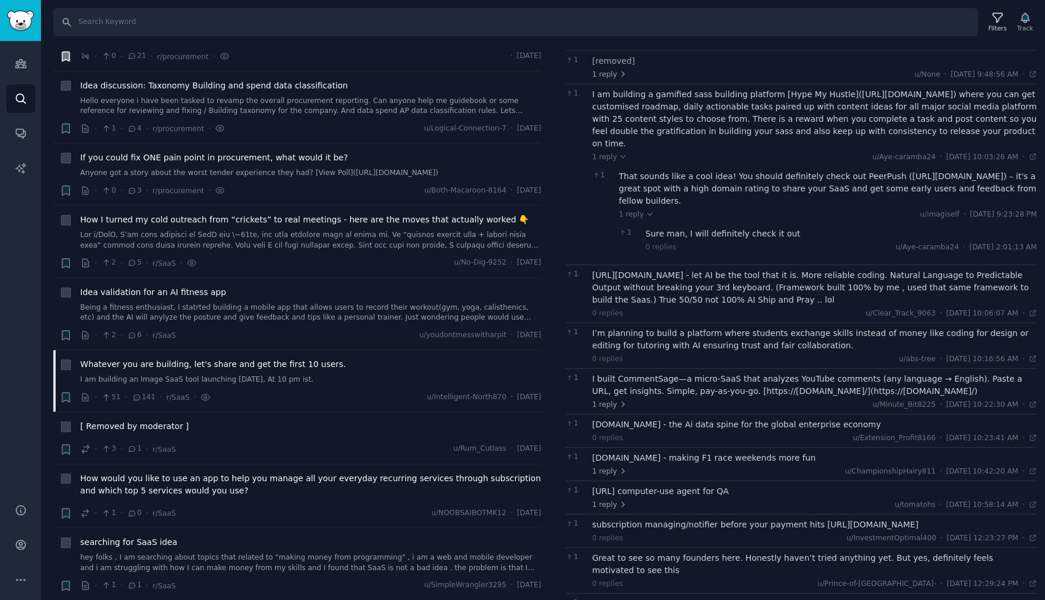
scroll to position [803, 0]
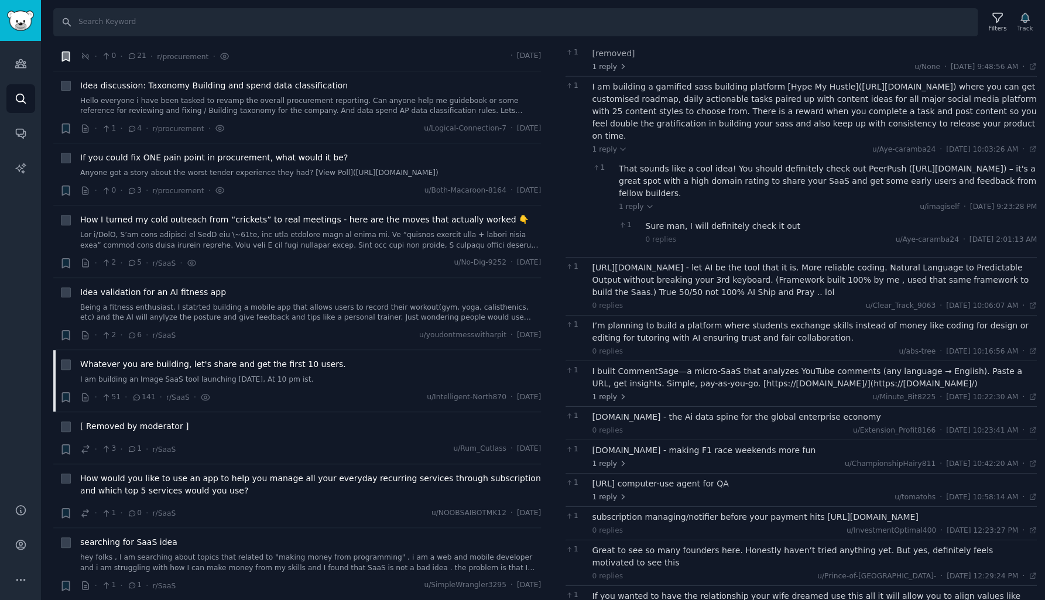
click at [767, 319] on div "I’m planning to build a platform where students exchange skills instead of mone…" at bounding box center [815, 331] width 445 height 25
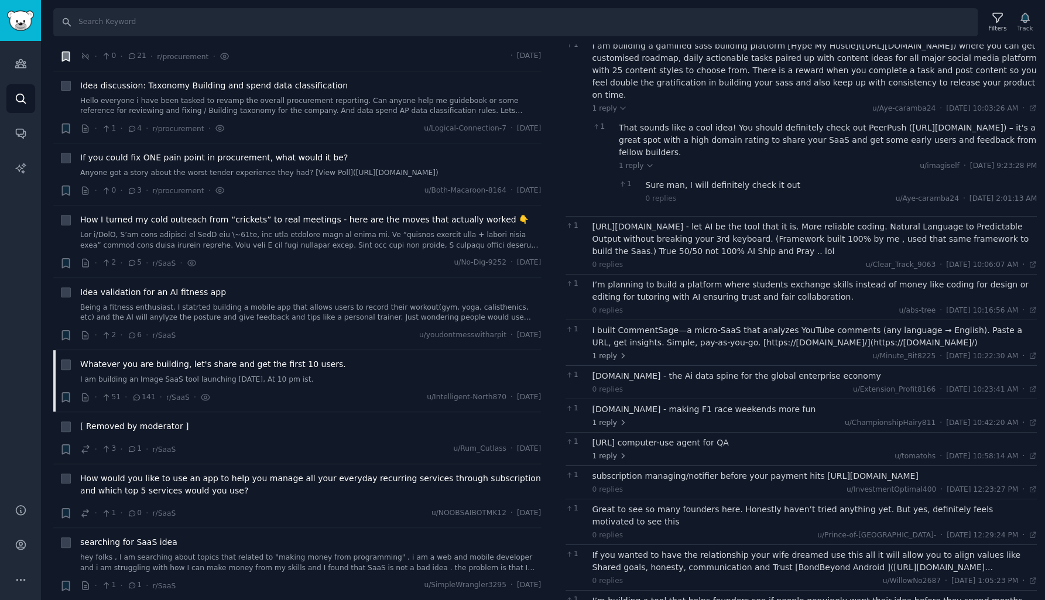
scroll to position [844, 0]
click at [751, 324] on div "I built CommentSage—a micro-SaaS that analyzes YouTube comments (any language →…" at bounding box center [815, 336] width 445 height 25
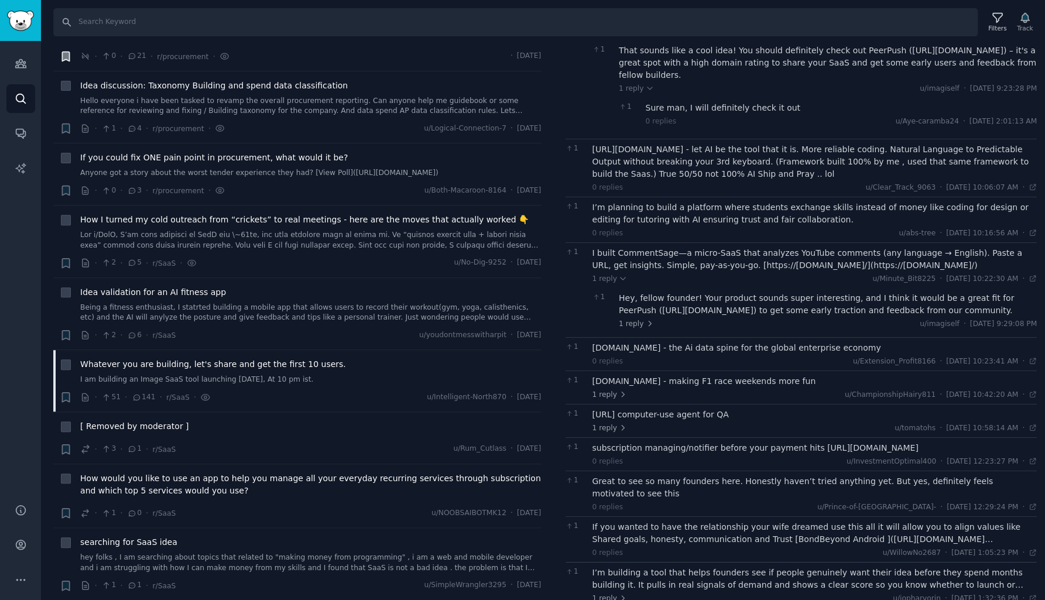
scroll to position [925, 0]
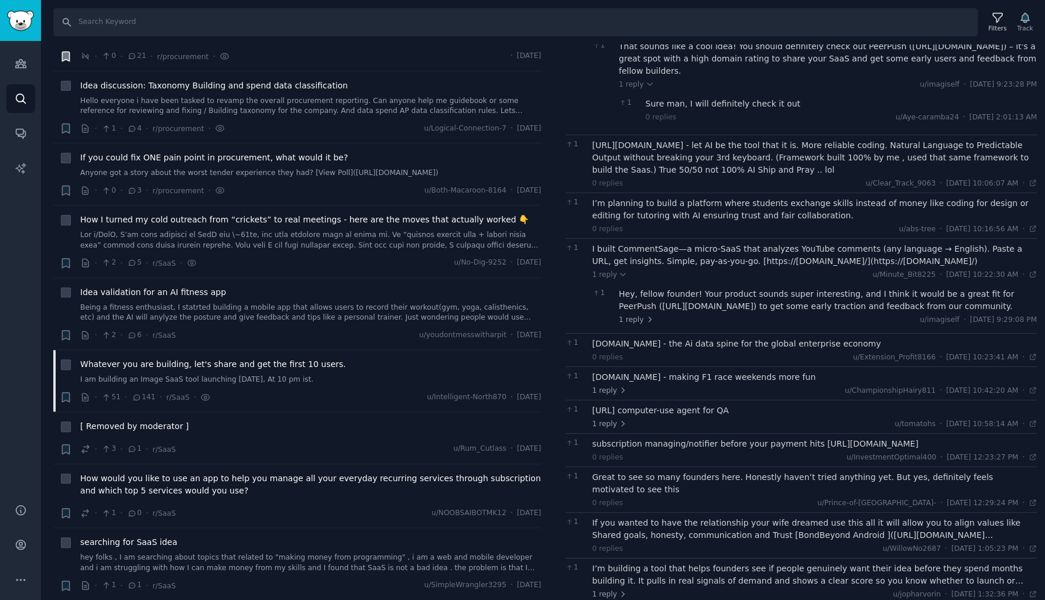
click at [798, 288] on div "Hey, fellow founder! Your product sounds super interesting, and I think it woul…" at bounding box center [828, 300] width 418 height 25
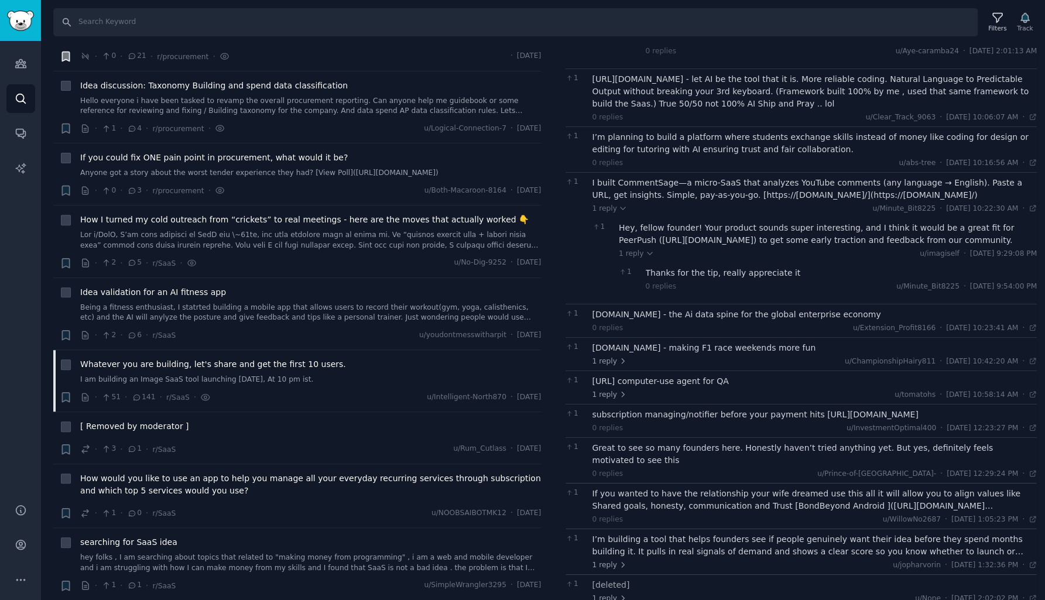
scroll to position [996, 0]
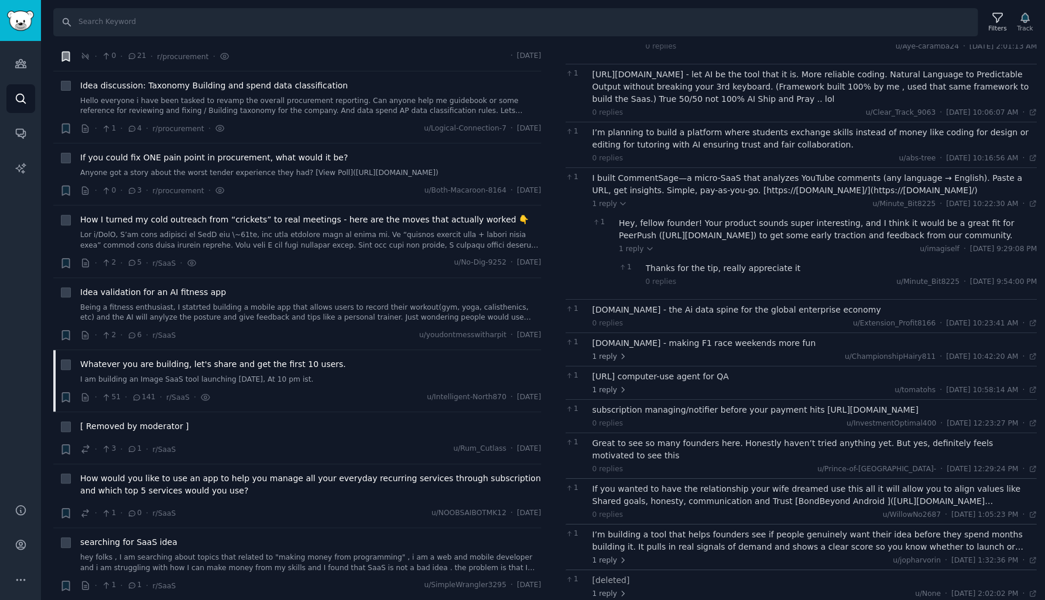
click at [798, 304] on div "[DOMAIN_NAME] - the Ai data spine for the global enterprise economy" at bounding box center [815, 310] width 445 height 12
click at [793, 304] on div "[DOMAIN_NAME] - the Ai data spine for the global enterprise economy" at bounding box center [815, 310] width 445 height 12
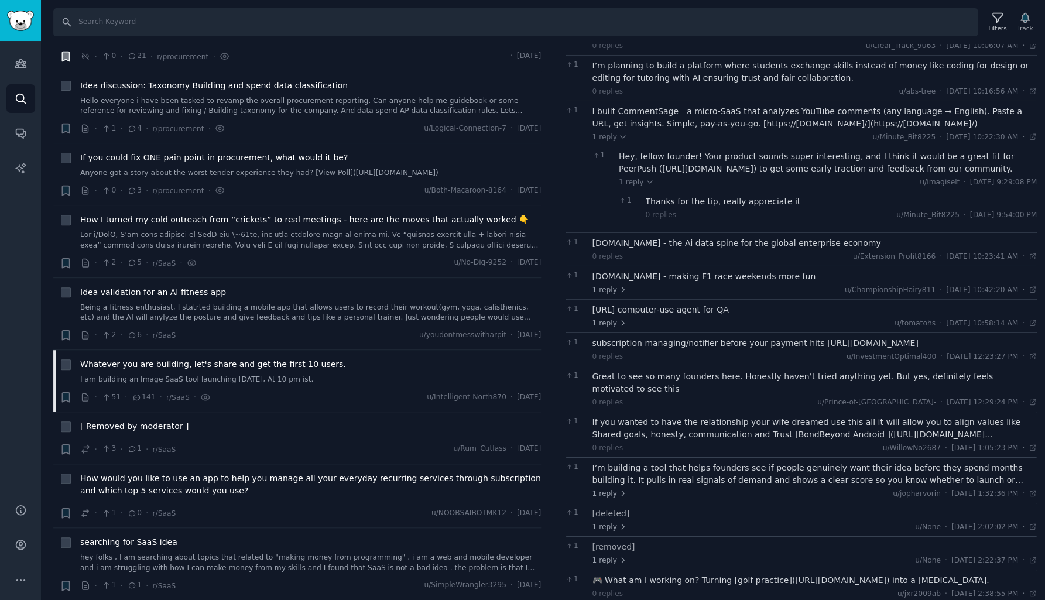
scroll to position [1069, 0]
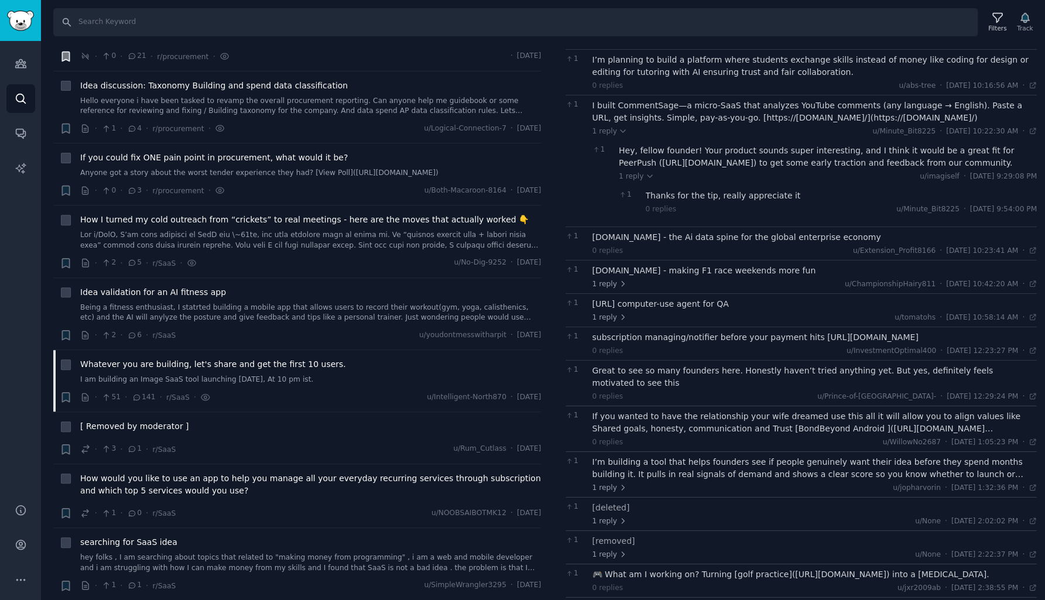
click at [736, 265] on div "[DOMAIN_NAME] - making F1 race weekends more fun" at bounding box center [815, 271] width 445 height 12
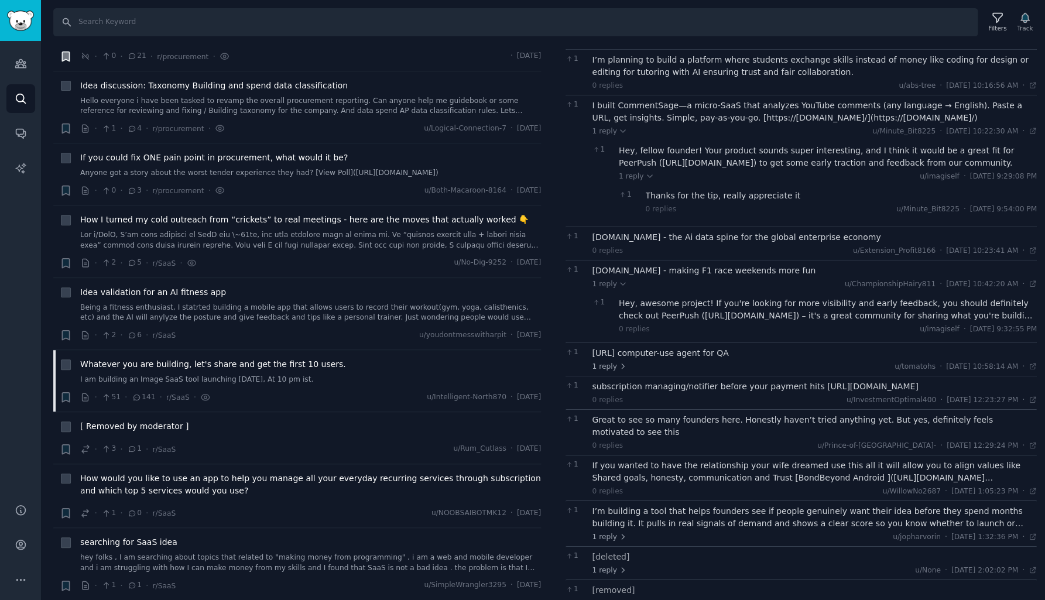
click at [736, 265] on div "[DOMAIN_NAME] - making F1 race weekends more fun" at bounding box center [815, 271] width 445 height 12
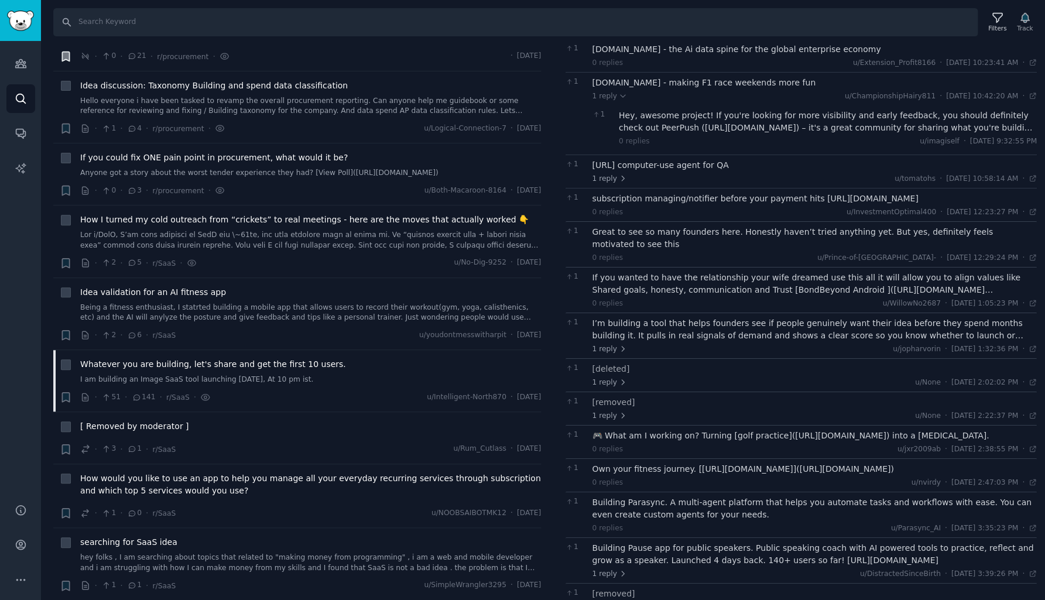
scroll to position [1264, 0]
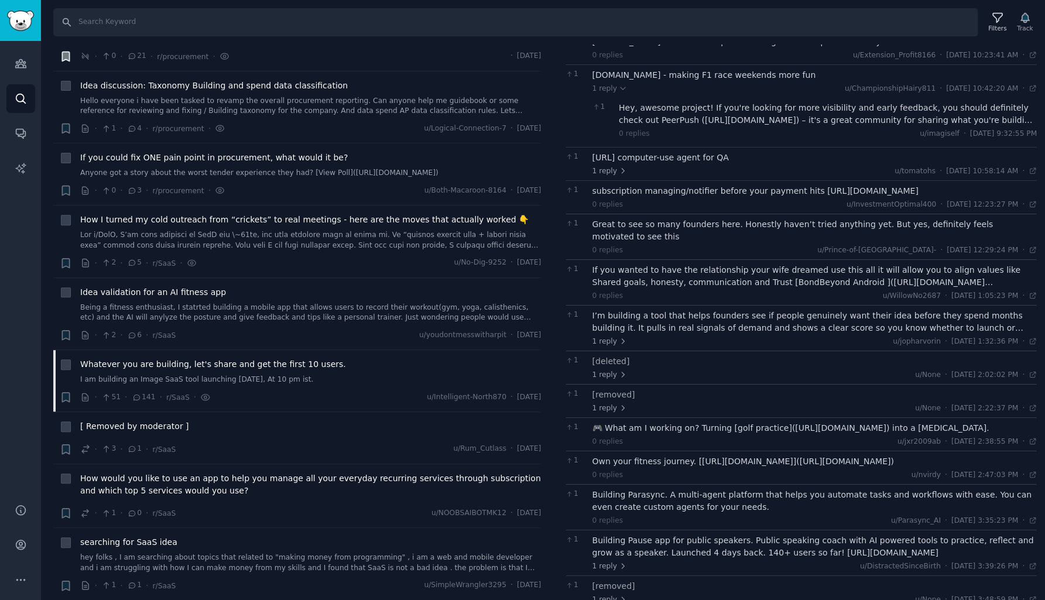
click at [779, 264] on div "If you wanted to have the relationship your wife dreamed use this all it will a…" at bounding box center [815, 276] width 445 height 25
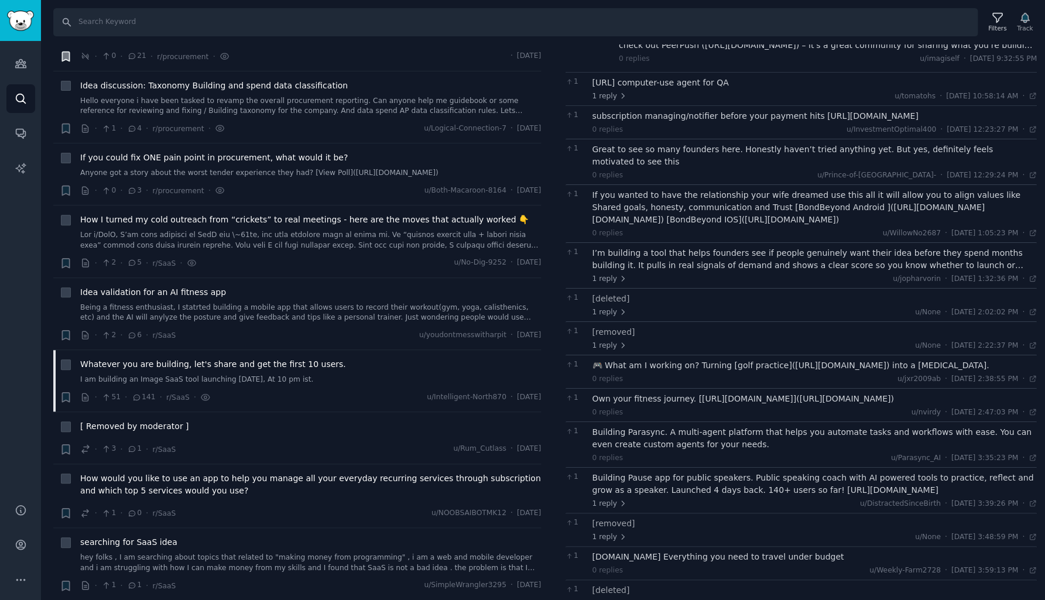
scroll to position [1343, 0]
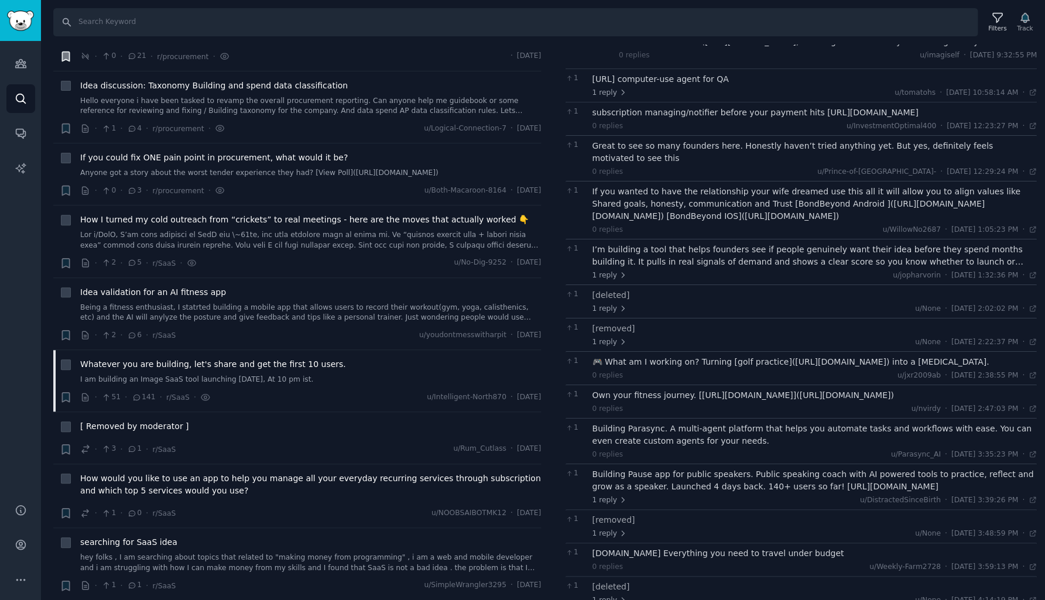
click at [779, 244] on div "I’m building a tool that helps founders see if people genuinely want their idea…" at bounding box center [815, 256] width 445 height 25
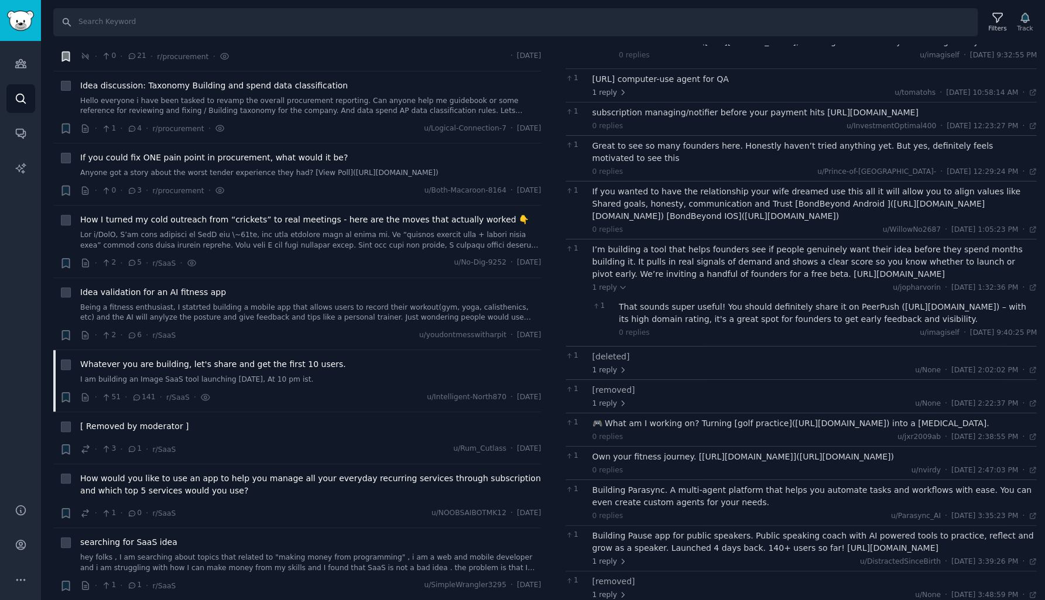
click at [724, 301] on div "That sounds super useful! You should definitely share it on PeerPush ([URL][DOM…" at bounding box center [828, 313] width 418 height 25
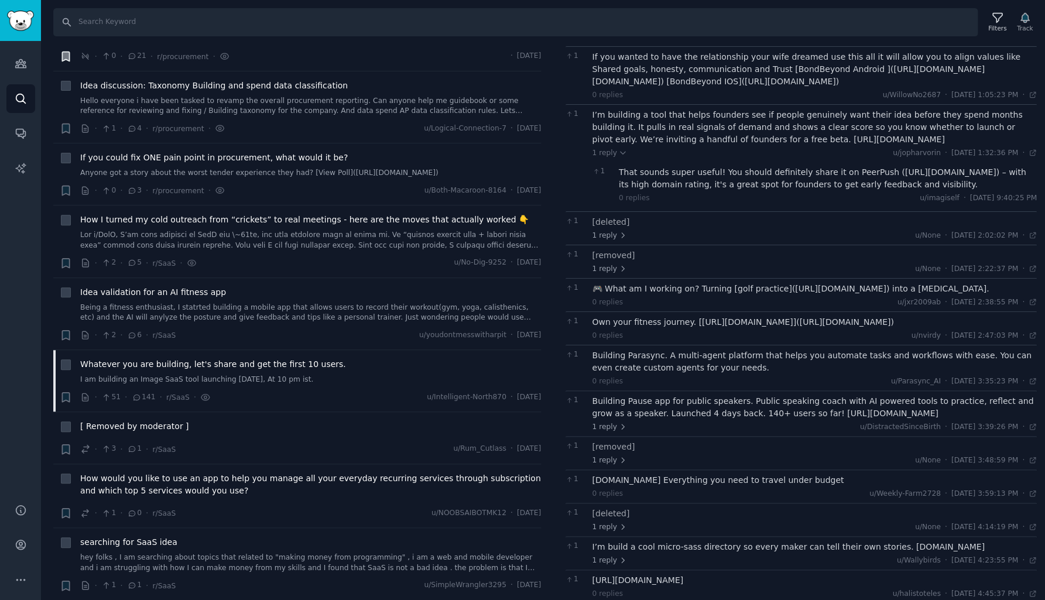
scroll to position [1478, 0]
click at [744, 282] on div "🎮 What am I working on? Turning [golf practice]([URL][DOMAIN_NAME]) into a [MED…" at bounding box center [815, 288] width 445 height 12
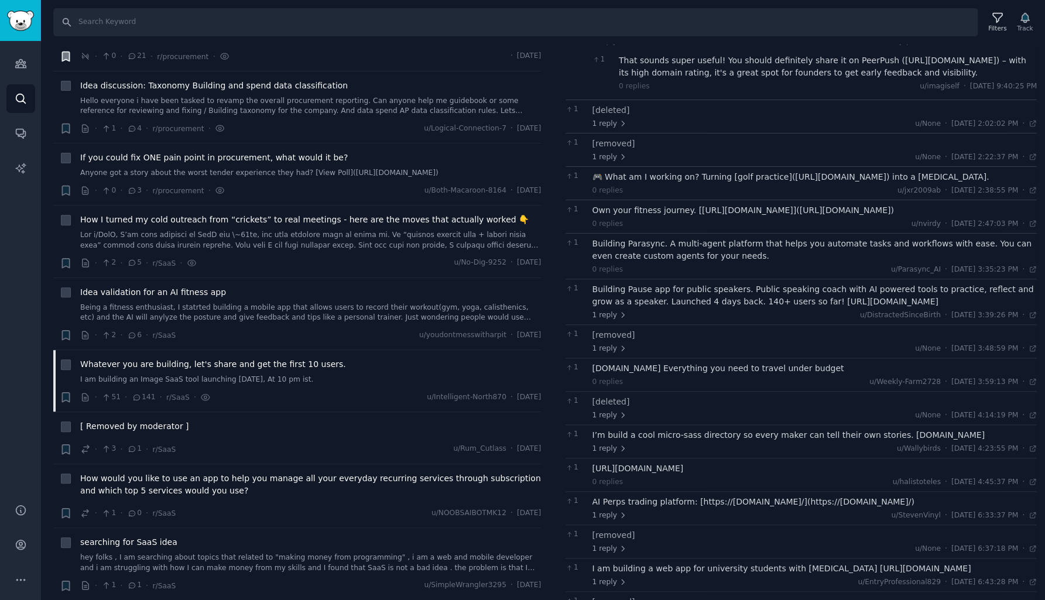
scroll to position [1602, 0]
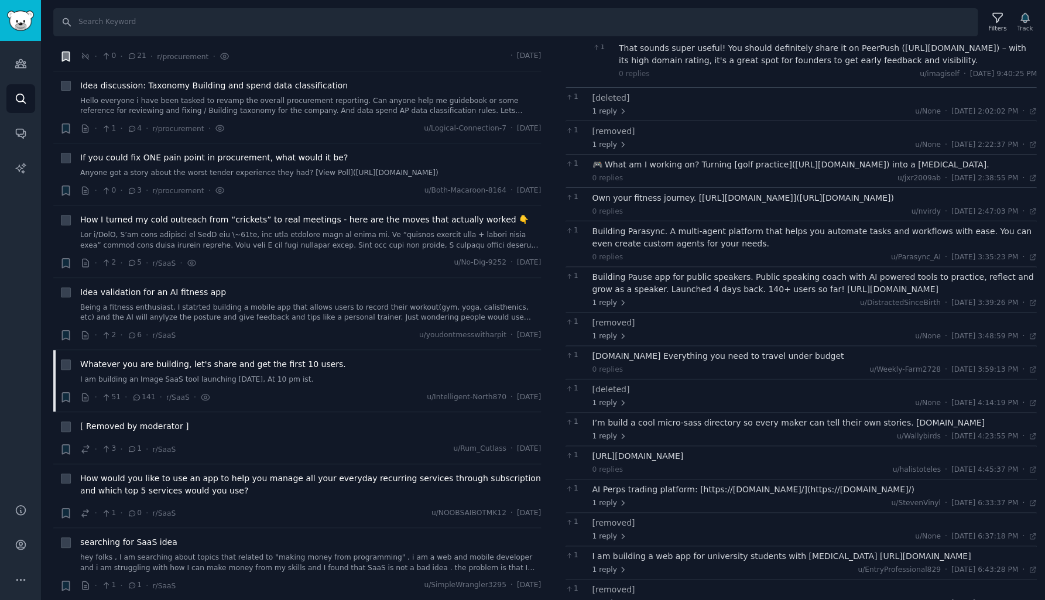
click at [769, 225] on div "Building Parasync. A multi-agent platform that helps you automate tasks and wor…" at bounding box center [815, 237] width 445 height 25
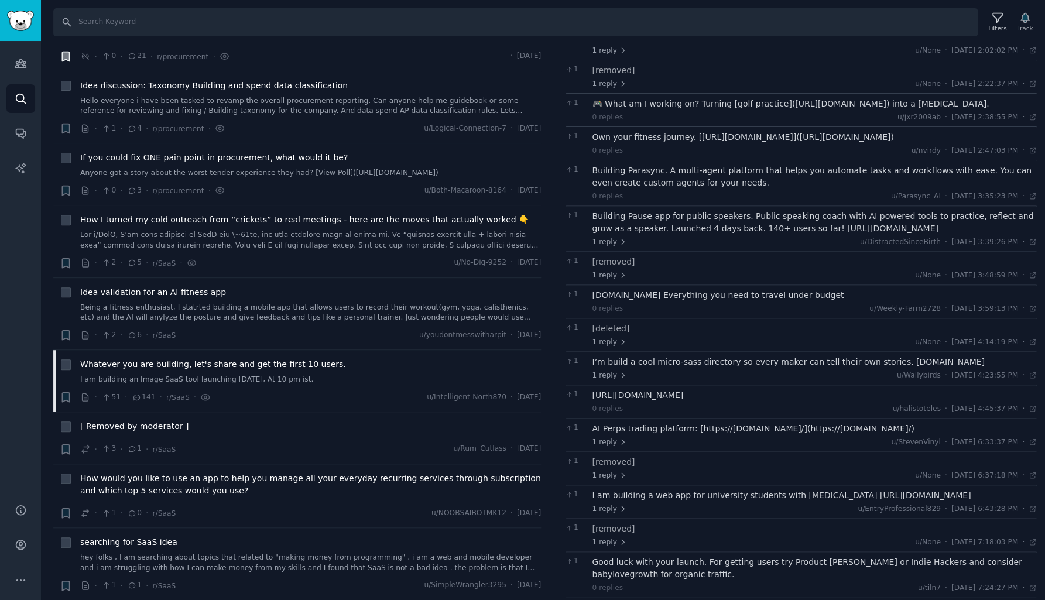
scroll to position [1663, 0]
click at [760, 210] on div "Building Pause app for public speakers. Public speaking coach with AI powered t…" at bounding box center [815, 222] width 445 height 25
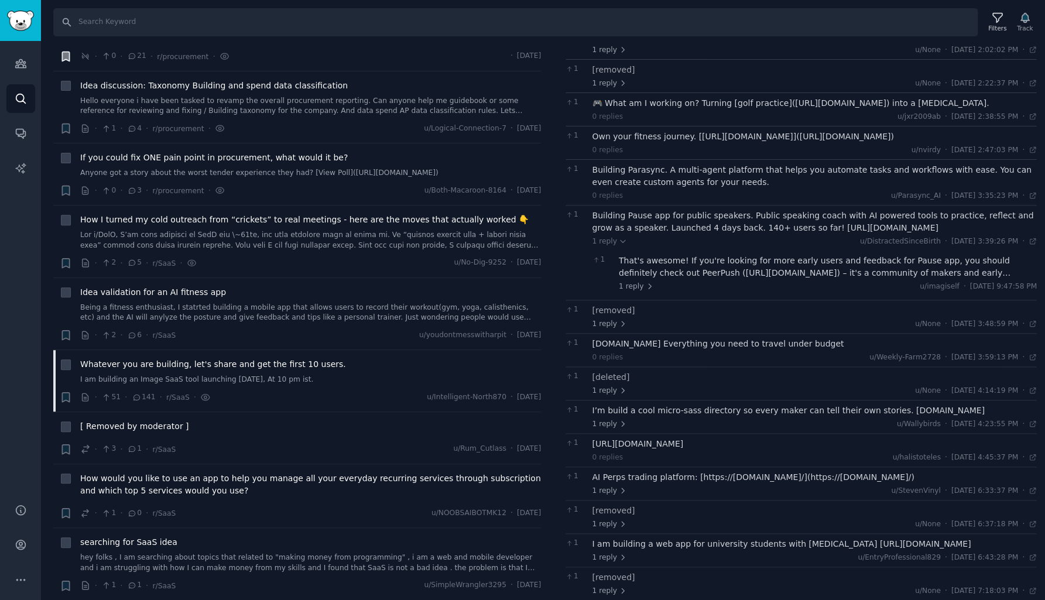
click at [730, 255] on div "That's awesome! If you're looking for more early users and feedback for Pause a…" at bounding box center [828, 267] width 418 height 25
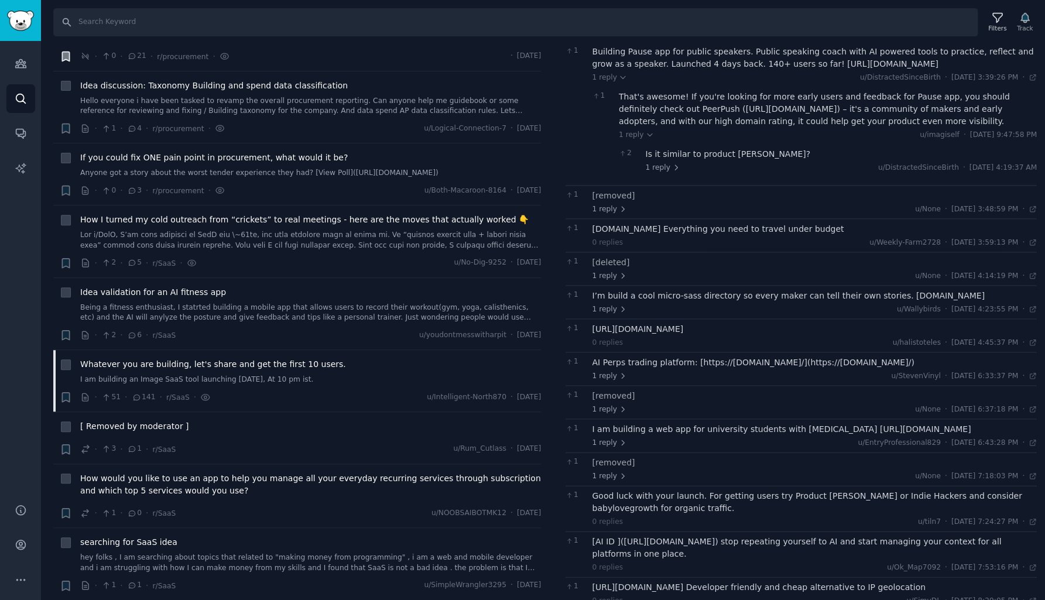
scroll to position [1838, 0]
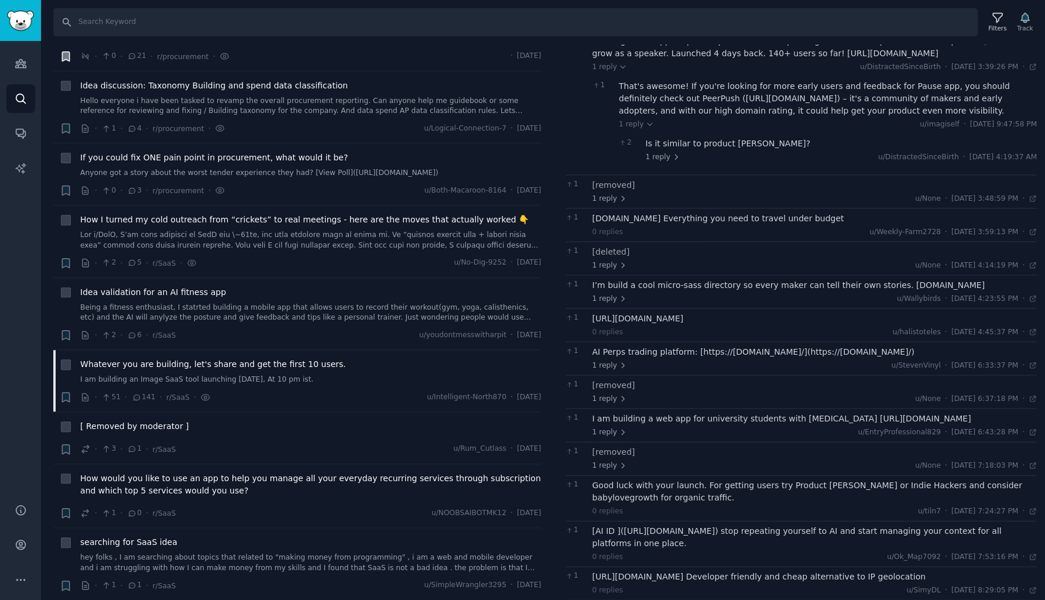
click at [725, 213] on div "[DOMAIN_NAME] Everything you need to travel under budget" at bounding box center [815, 219] width 445 height 12
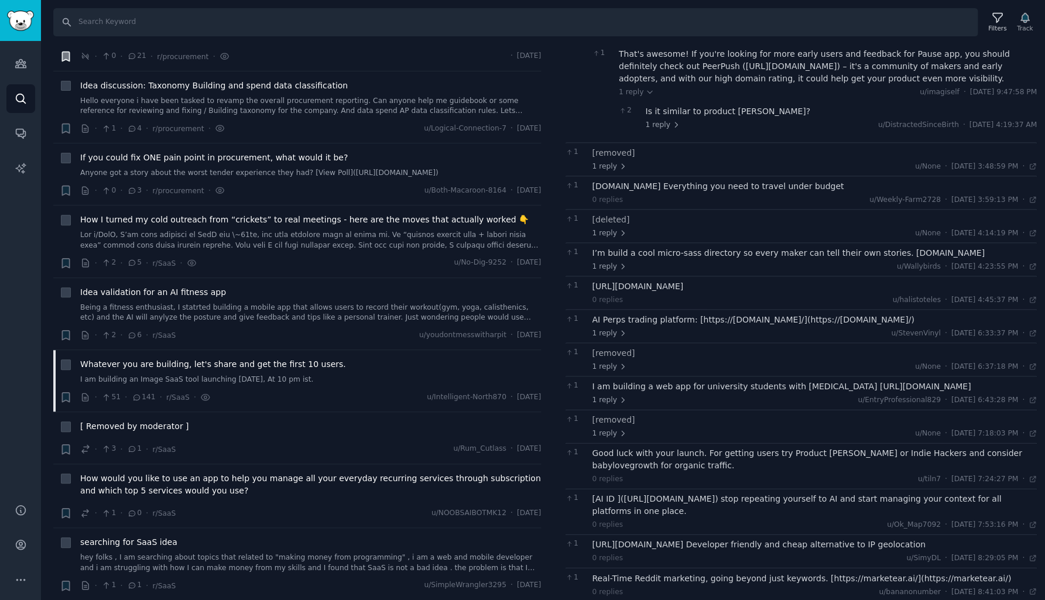
scroll to position [1877, 0]
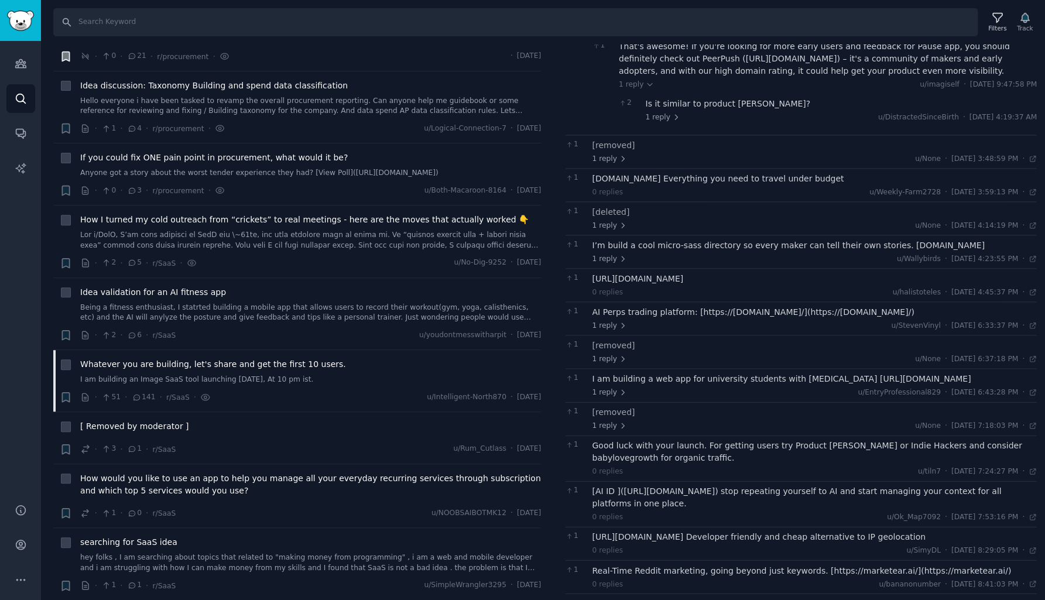
click at [723, 239] on div "I’m build a cool micro-sass directory so every maker can tell their own stories…" at bounding box center [815, 245] width 445 height 12
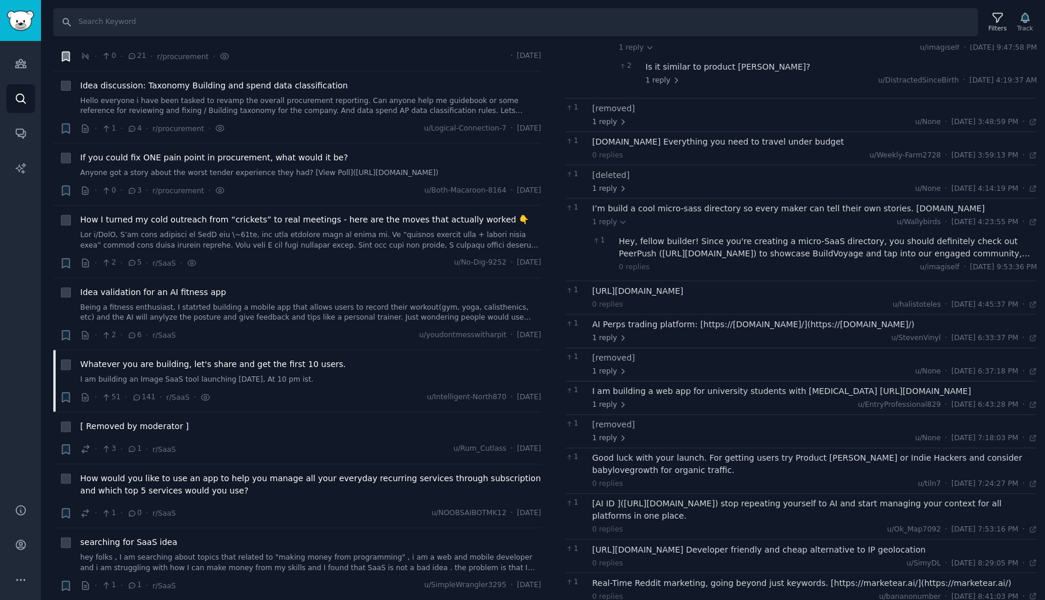
scroll to position [1924, 0]
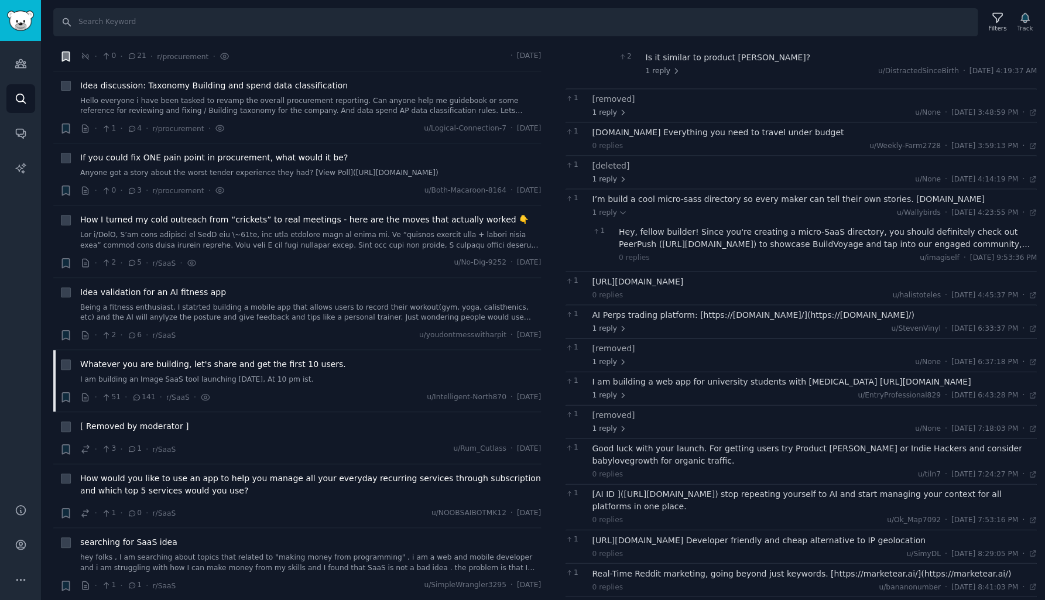
click at [723, 226] on div "Hey, fellow builder! Since you're creating a micro-SaaS directory, you should d…" at bounding box center [828, 238] width 418 height 25
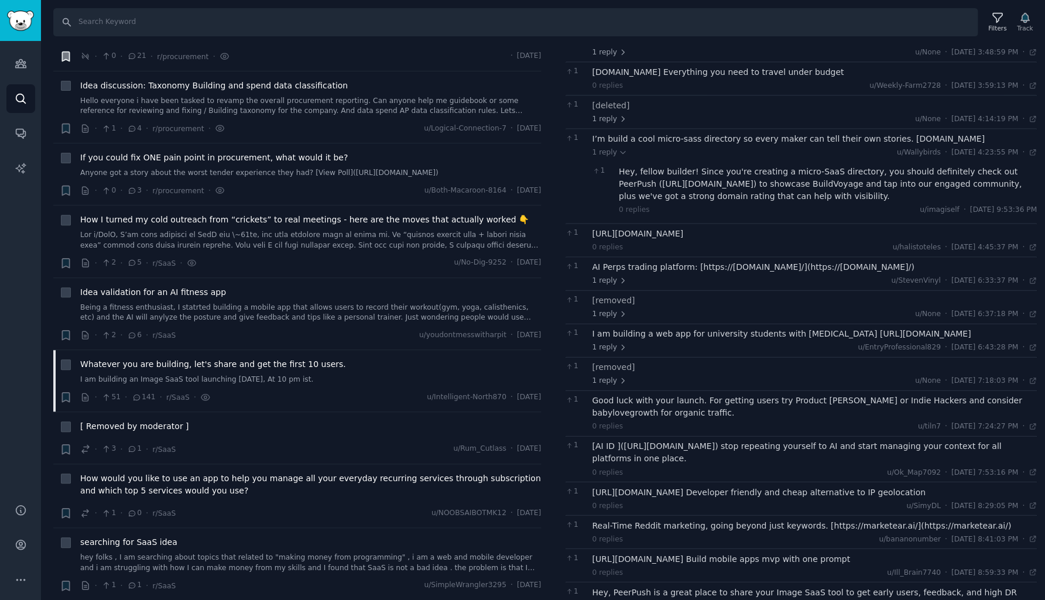
scroll to position [1991, 0]
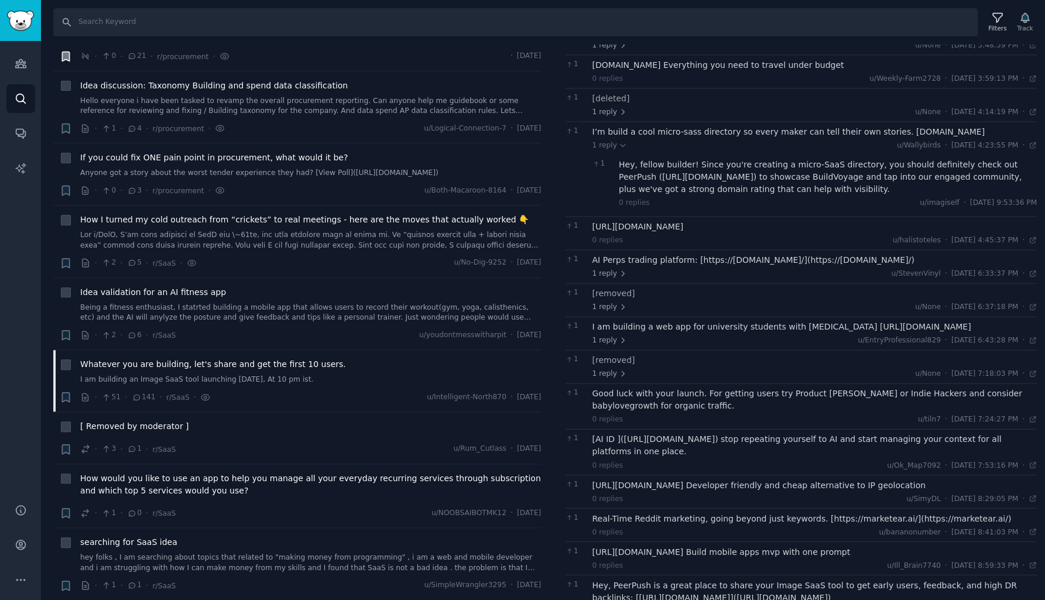
click at [652, 221] on div "[URL][DOMAIN_NAME]" at bounding box center [815, 227] width 445 height 12
click at [662, 254] on div "AI Perps trading platform: [https://[DOMAIN_NAME]/](https://[DOMAIN_NAME]/)" at bounding box center [815, 260] width 445 height 12
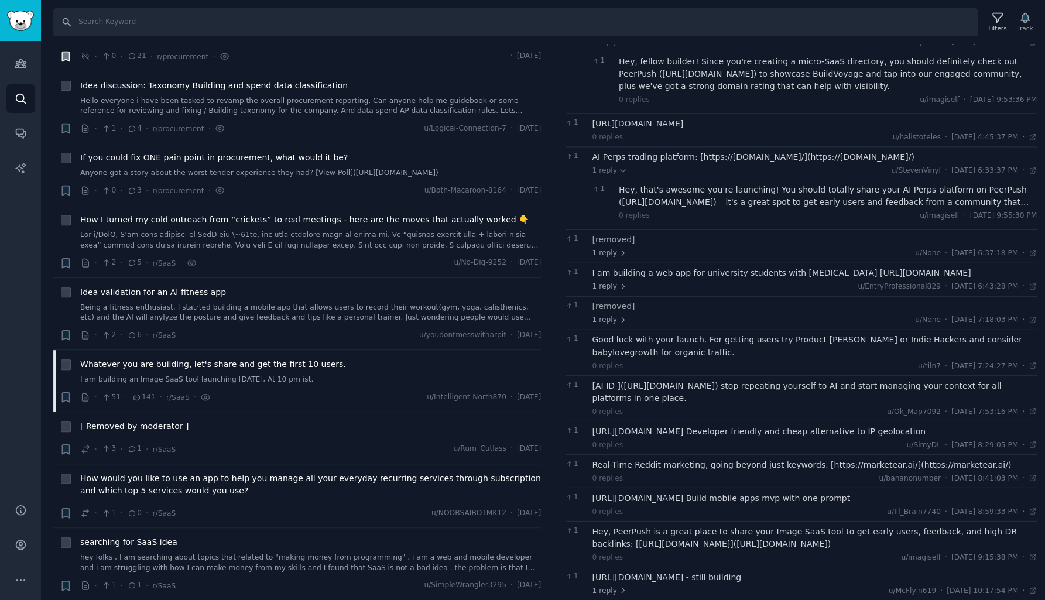
scroll to position [2096, 0]
click at [668, 265] on div "I am building a web app for university students with [MEDICAL_DATA] [URL][DOMAI…" at bounding box center [815, 271] width 445 height 12
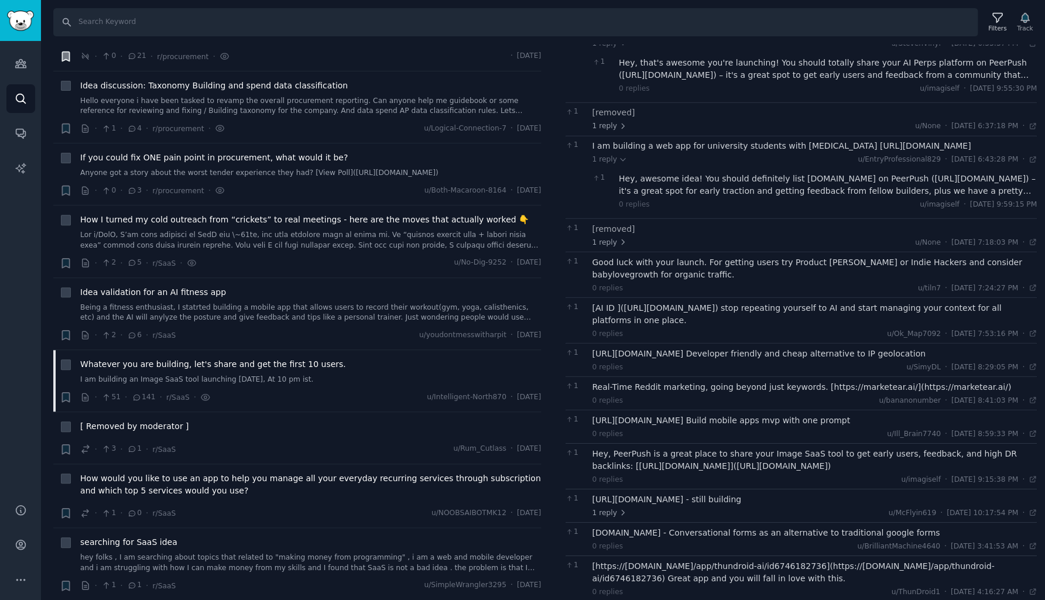
scroll to position [2230, 0]
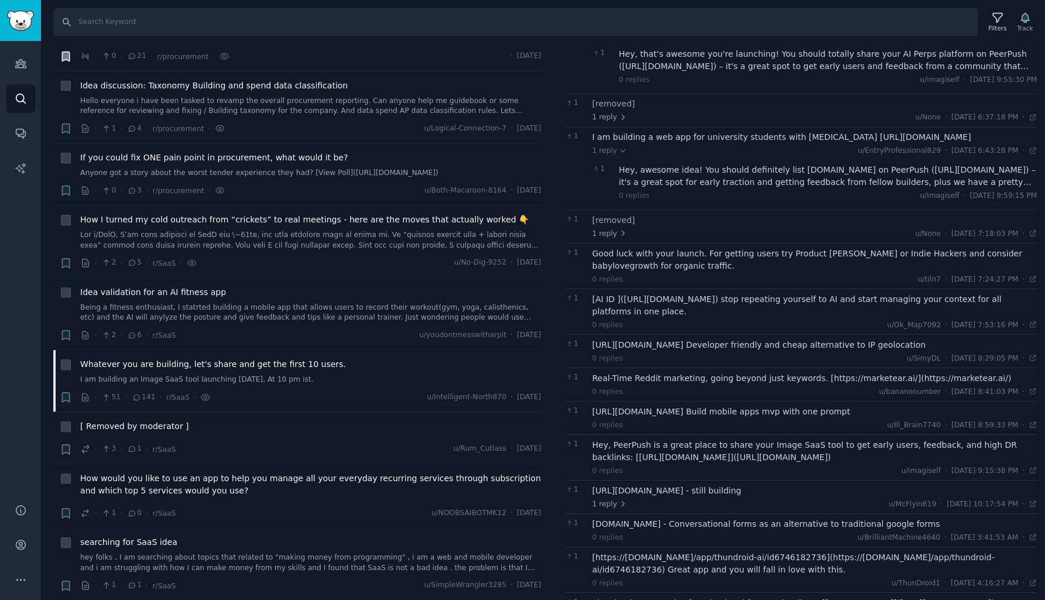
click at [699, 247] on div "Good luck with your launch. For getting users try Product [PERSON_NAME] or Indi…" at bounding box center [815, 259] width 445 height 25
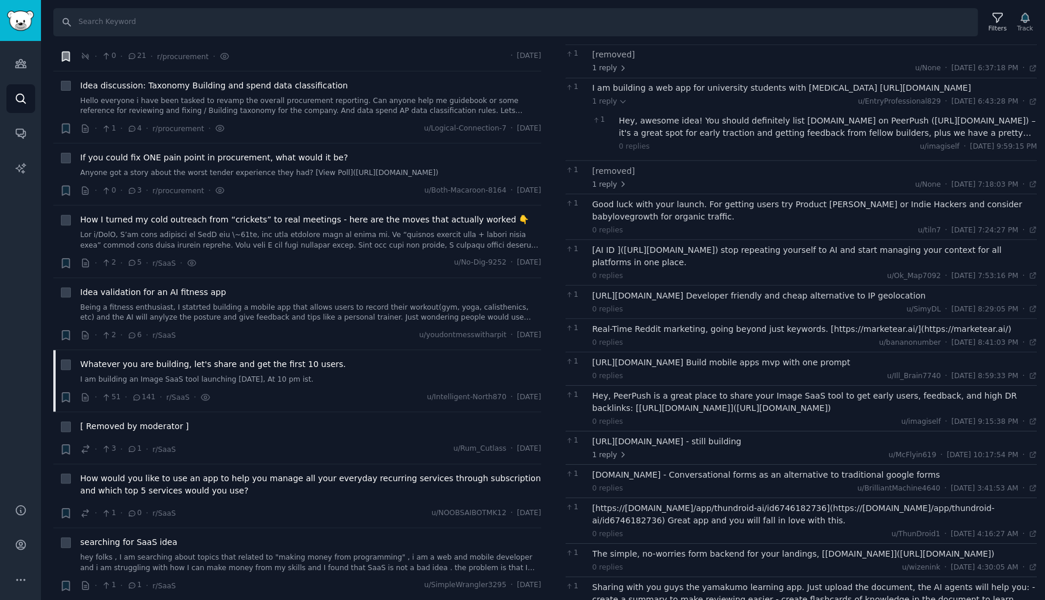
scroll to position [2280, 0]
click at [699, 243] on div "[AI ID ]([URL][DOMAIN_NAME]) stop repeating yourself to AI and start managing y…" at bounding box center [815, 255] width 445 height 25
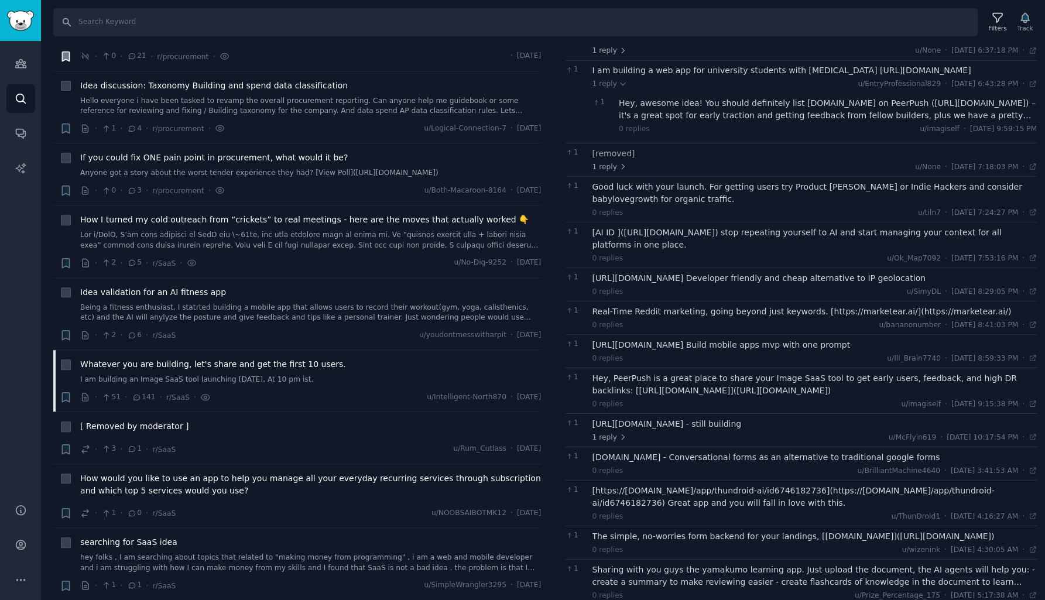
scroll to position [2307, 0]
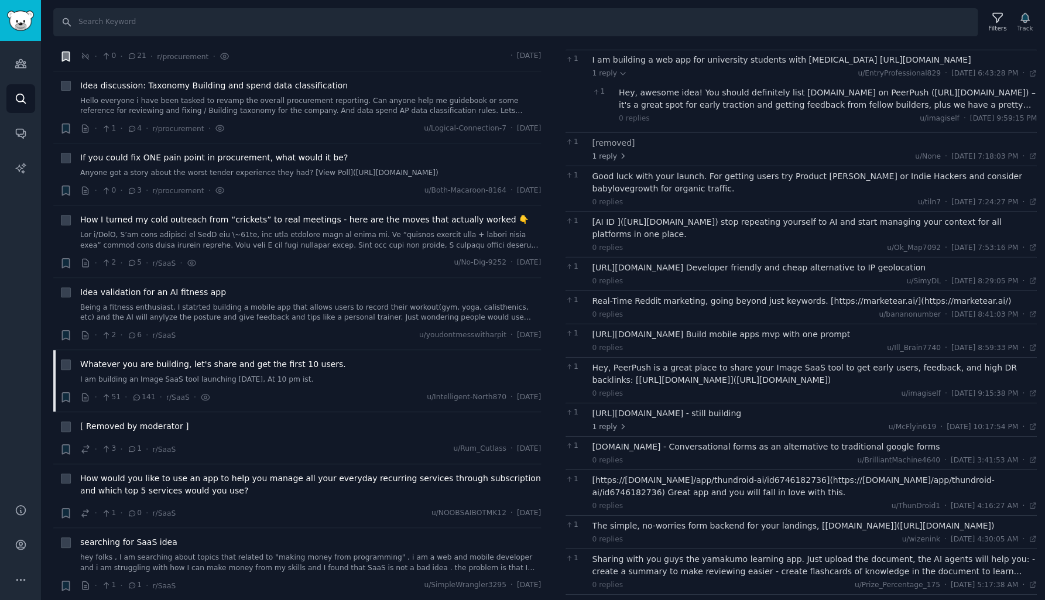
click at [736, 261] on div "[URL][DOMAIN_NAME] Developer friendly and cheap alternative to IP geolocation" at bounding box center [815, 267] width 445 height 12
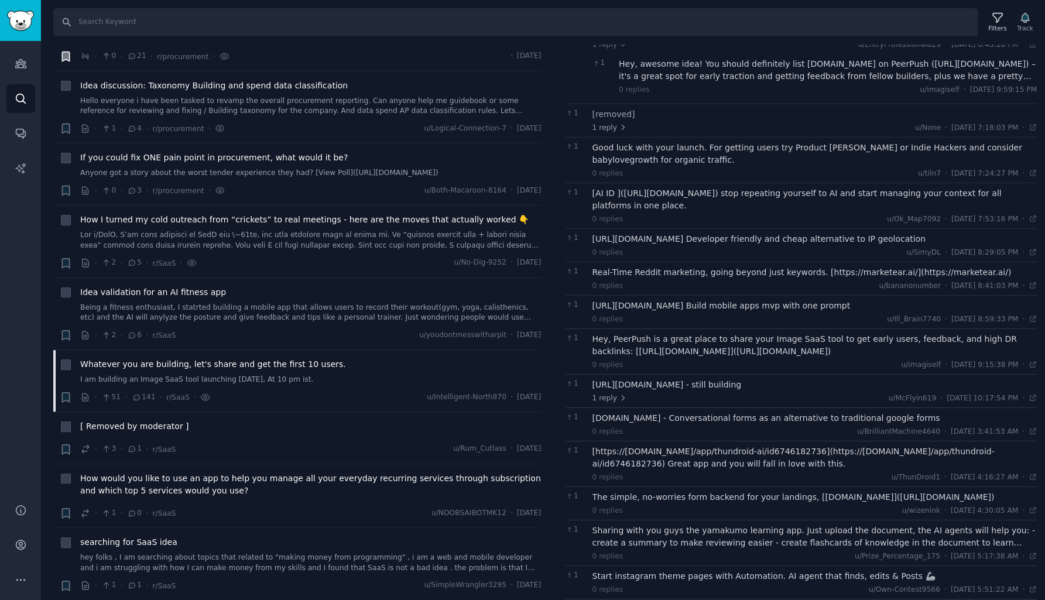
scroll to position [2356, 0]
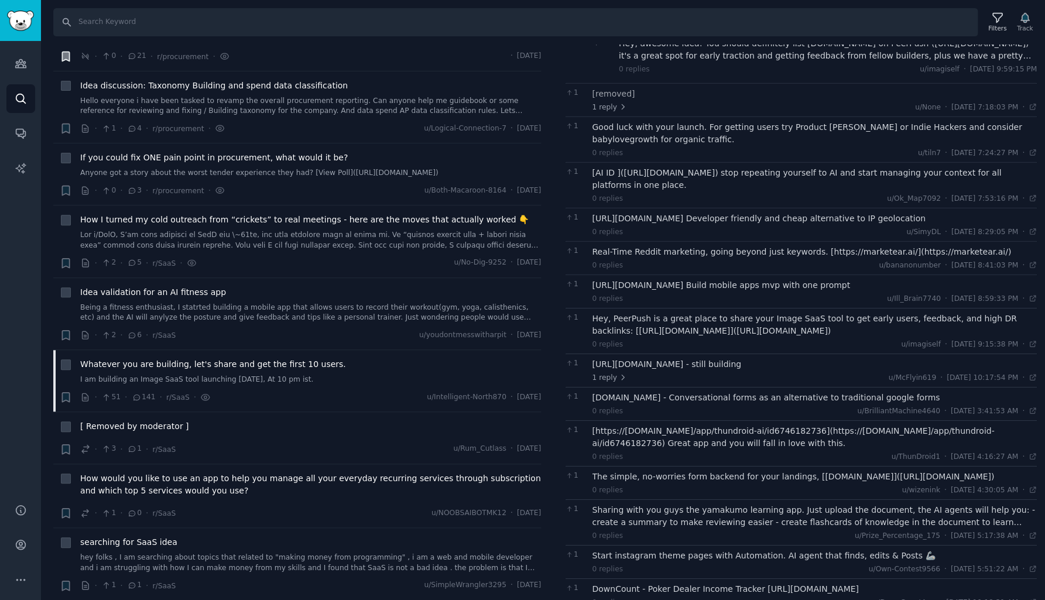
click at [736, 245] on div "Real-Time Reddit marketing, going beyond just keywords. [https://marketear.ai/]…" at bounding box center [815, 251] width 445 height 12
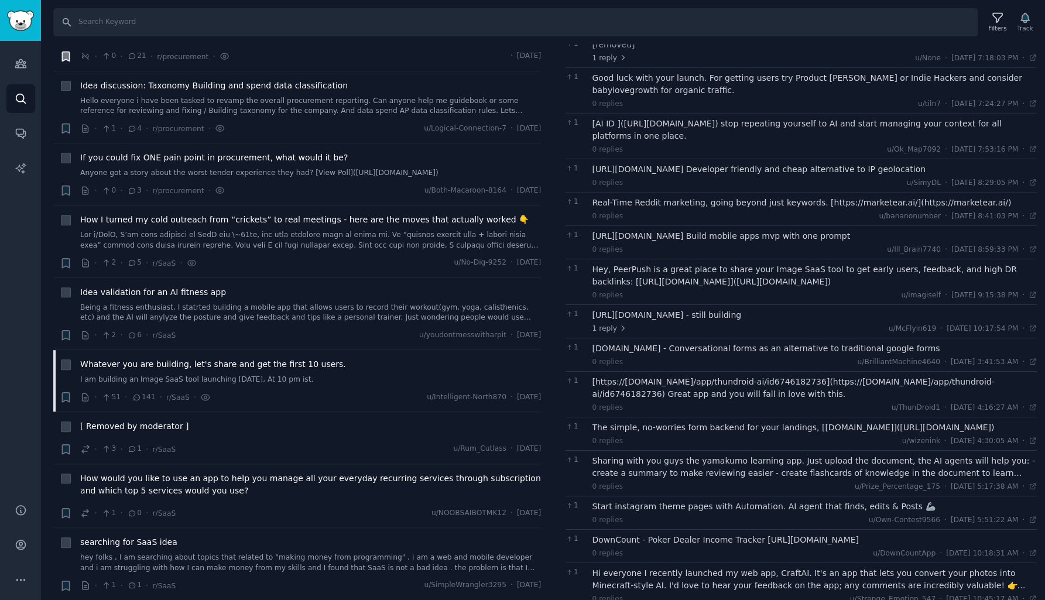
scroll to position [2411, 0]
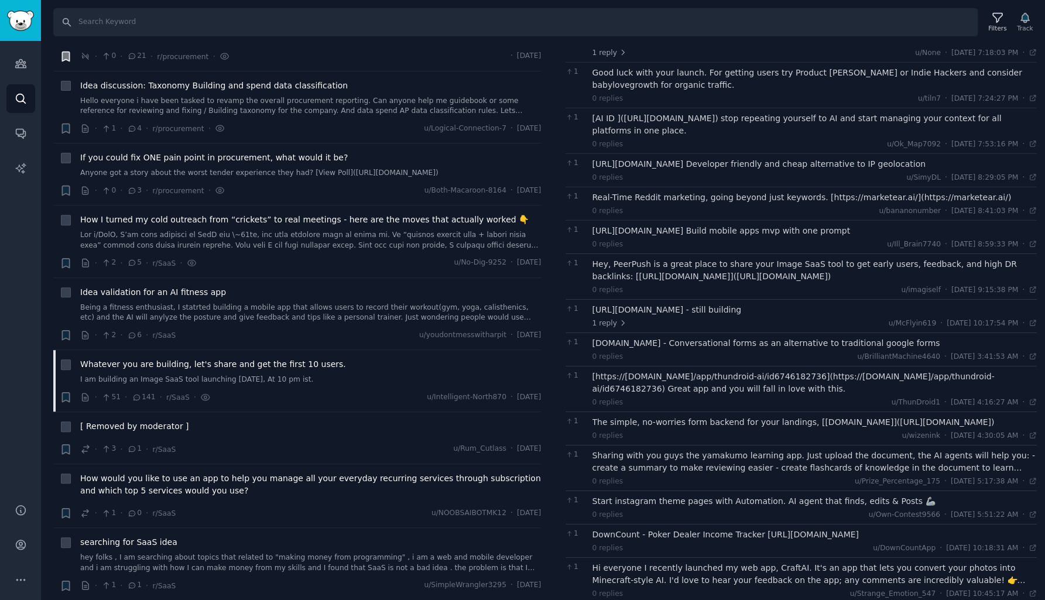
click at [775, 224] on div "[URL][DOMAIN_NAME] Build mobile apps mvp with one prompt" at bounding box center [815, 230] width 445 height 12
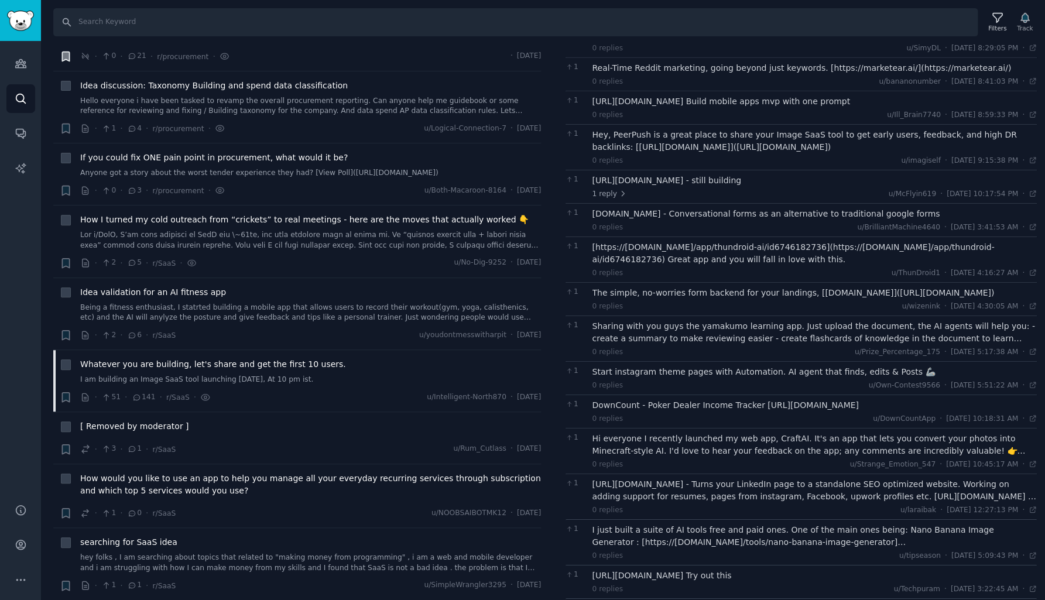
scroll to position [2541, 0]
click at [703, 173] on div "[URL][DOMAIN_NAME] - still building" at bounding box center [815, 179] width 445 height 12
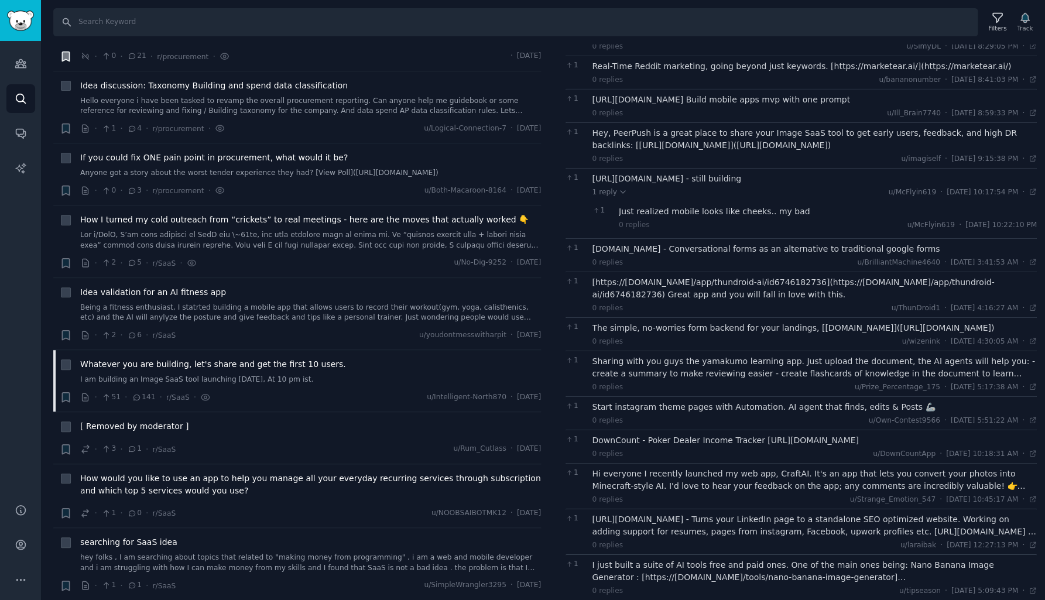
click at [709, 206] on div "Just realized mobile looks like cheeks.. my bad" at bounding box center [828, 212] width 418 height 12
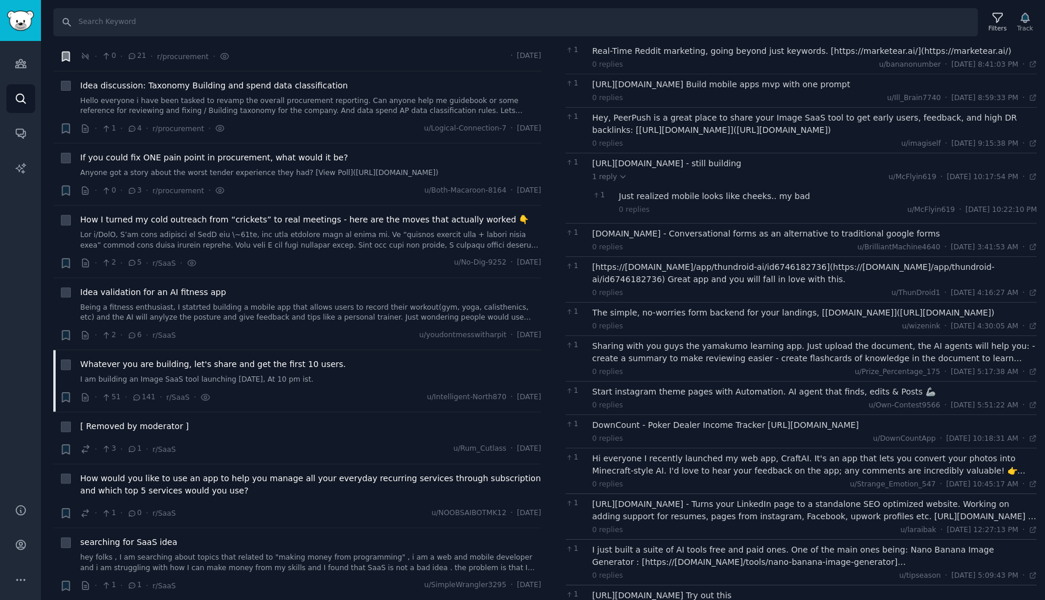
scroll to position [2559, 0]
drag, startPoint x: 594, startPoint y: 97, endPoint x: 668, endPoint y: 94, distance: 73.9
click at [668, 155] on div "[URL][DOMAIN_NAME] - still building" at bounding box center [815, 161] width 445 height 12
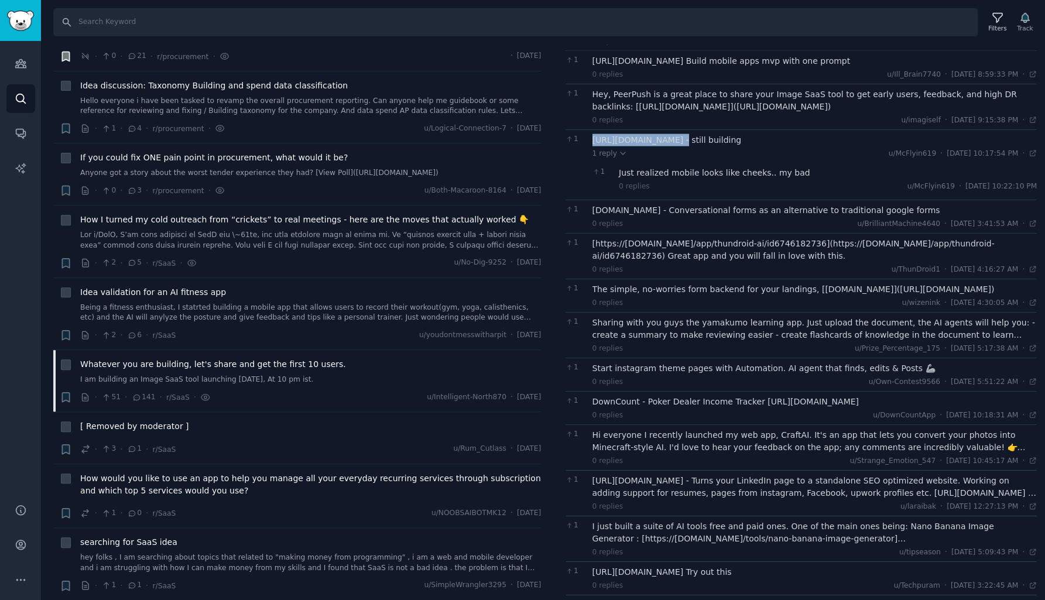
scroll to position [2586, 0]
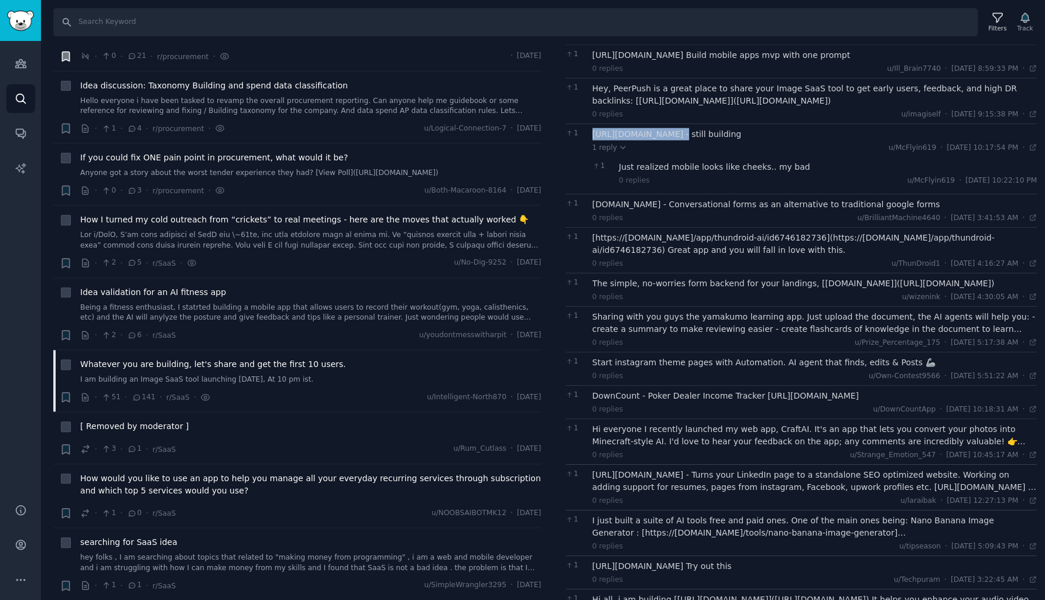
click at [657, 278] on div "The simple, no-worries form backend for your landings, [[DOMAIN_NAME]]([URL][DO…" at bounding box center [815, 284] width 445 height 12
click at [651, 232] on div "[https://[DOMAIN_NAME]/app/thundroid-ai/id6746182736](https://[DOMAIN_NAME]/app…" at bounding box center [815, 244] width 445 height 25
click at [669, 278] on div "The simple, no-worries form backend for your landings, [[DOMAIN_NAME]]([URL][DO…" at bounding box center [815, 284] width 445 height 12
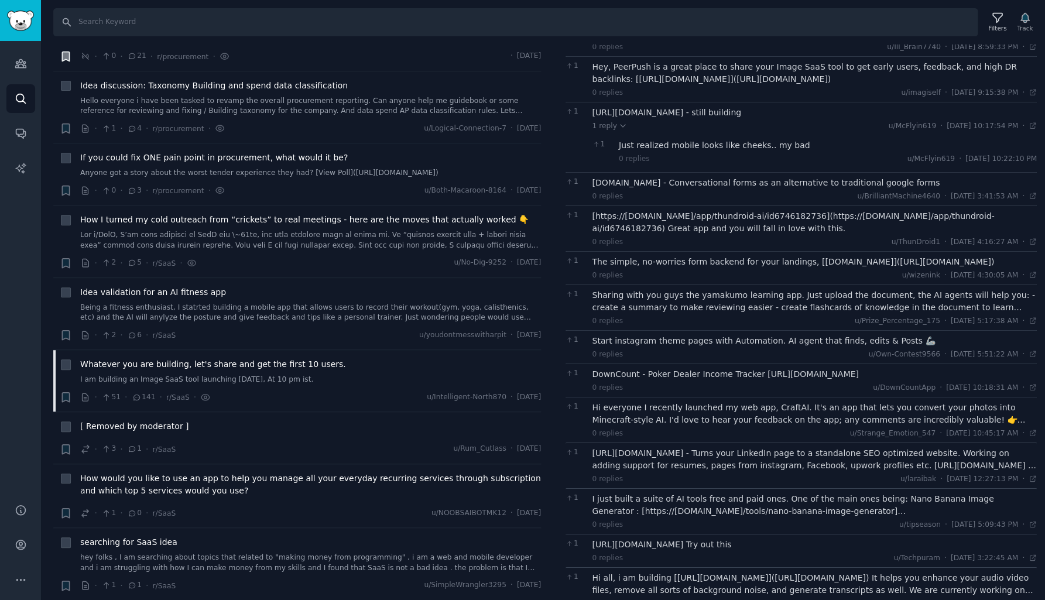
scroll to position [2617, 0]
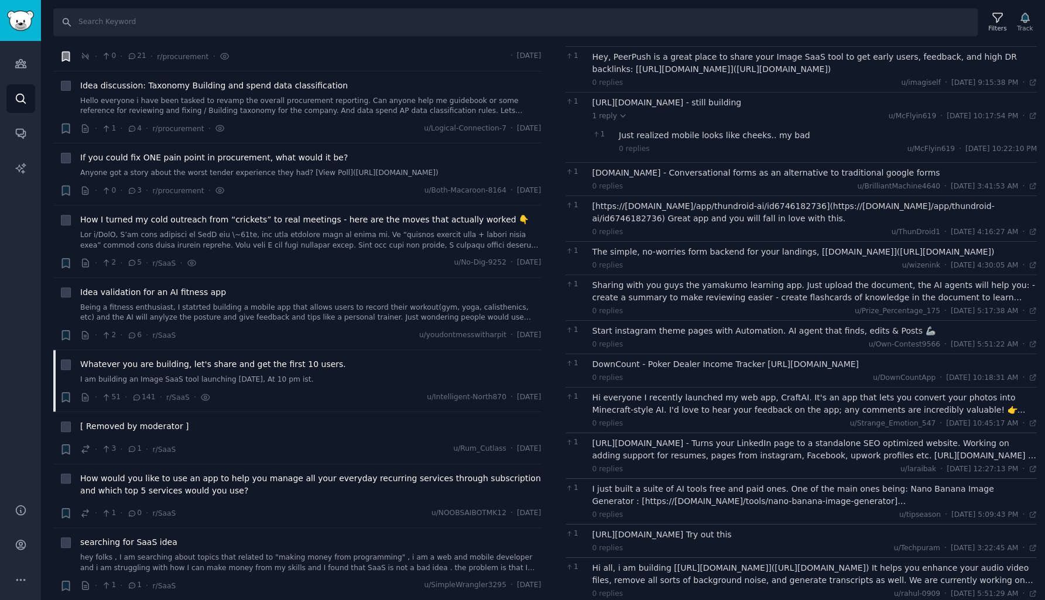
click at [726, 279] on div "Sharing with you guys the yamakumo learning app. Just upload the document, the …" at bounding box center [815, 291] width 445 height 25
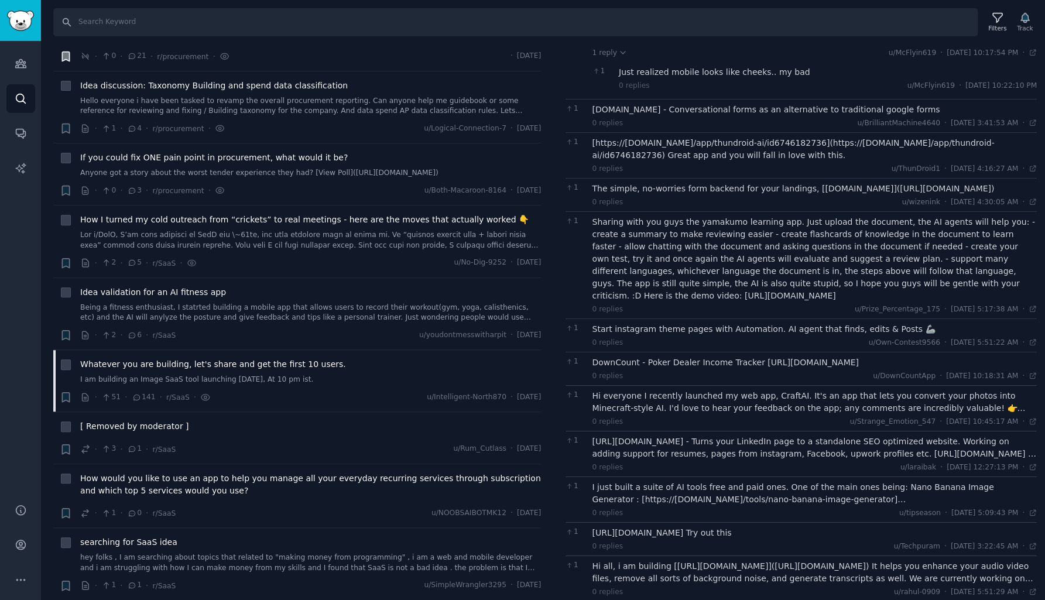
scroll to position [0, 0]
click at [680, 390] on div "Hi everyone I recently launched my web app, CraftAI. It's an app that lets you …" at bounding box center [815, 402] width 445 height 25
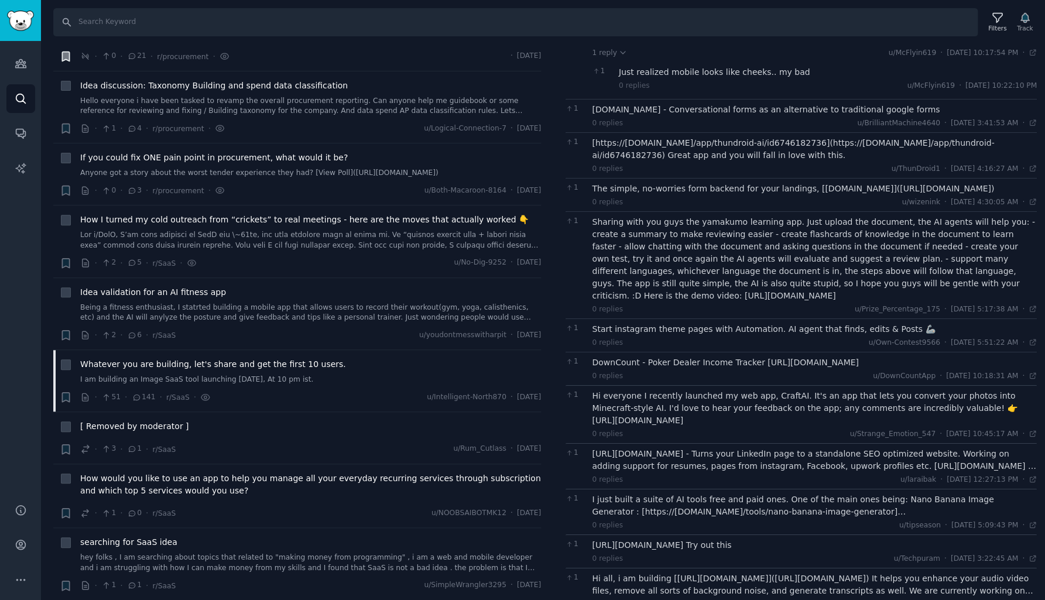
click at [717, 448] on div "[URL][DOMAIN_NAME] - Turns your LinkedIn page to a standalone SEO optimized web…" at bounding box center [815, 460] width 445 height 25
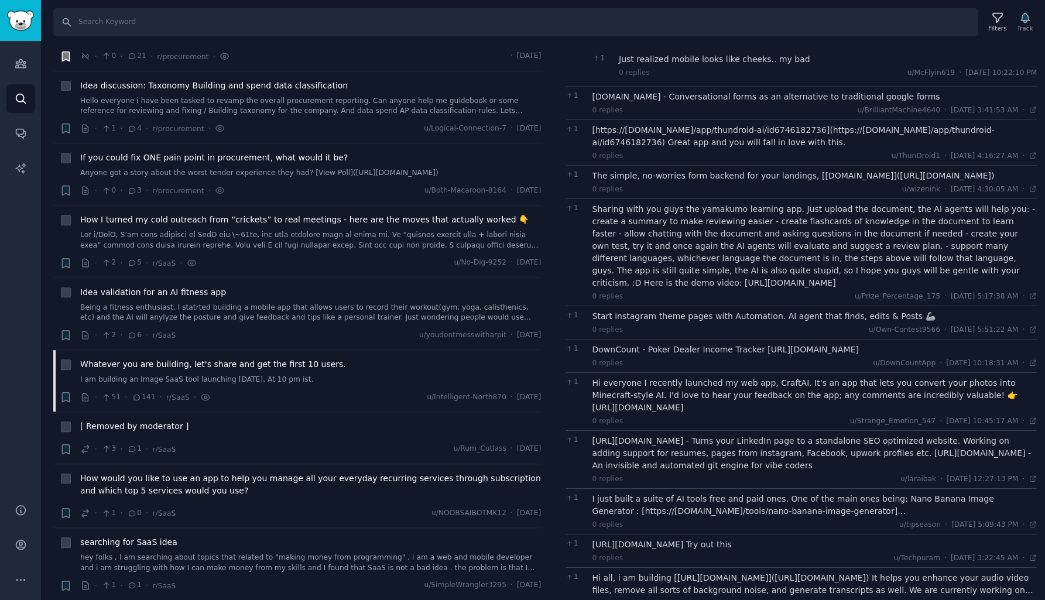
scroll to position [2693, 0]
click at [741, 494] on div "I just built a suite of AI tools free and paid ones. One of the main ones being…" at bounding box center [815, 506] width 445 height 25
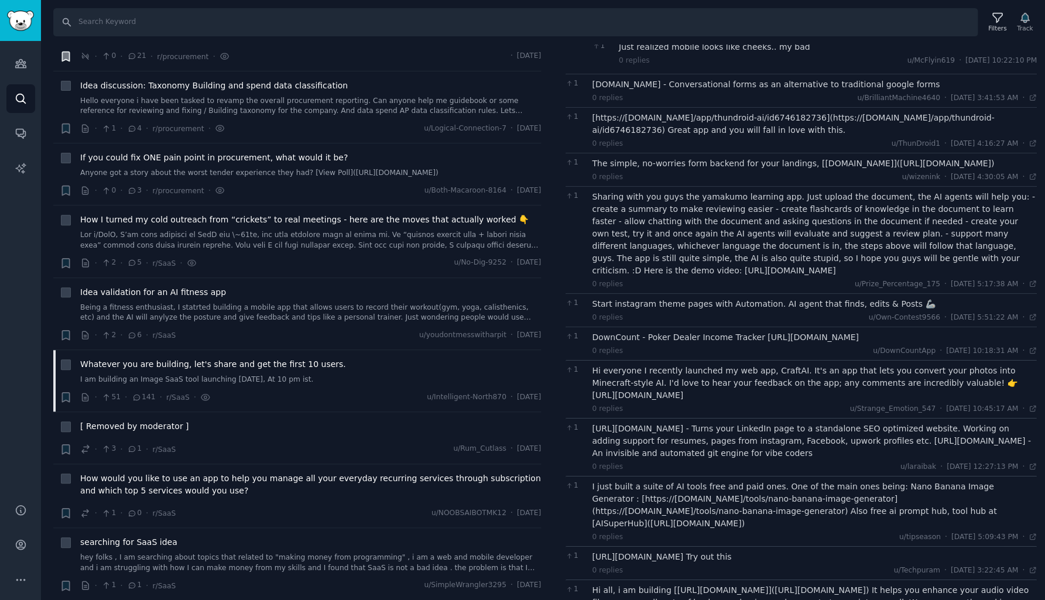
scroll to position [2705, 0]
click at [721, 552] on div "[URL][DOMAIN_NAME] Try out this" at bounding box center [815, 558] width 445 height 12
click at [703, 585] on div "Hi all, i am building [[URL][DOMAIN_NAME]]([URL][DOMAIN_NAME]) It helps you enh…" at bounding box center [815, 597] width 445 height 25
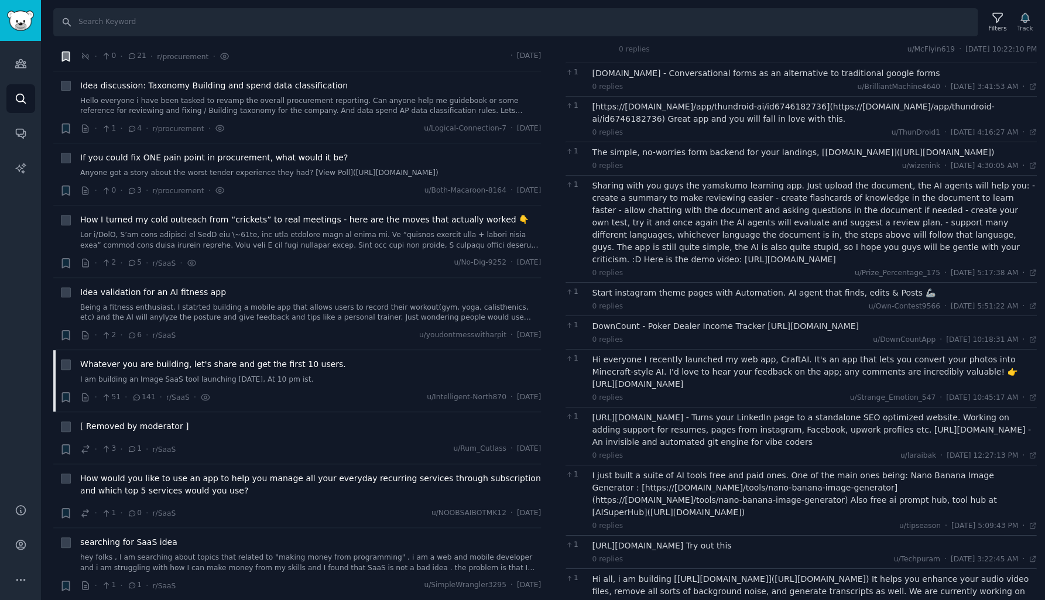
scroll to position [0, 0]
click at [66, 393] on icon "button" at bounding box center [65, 397] width 7 height 9
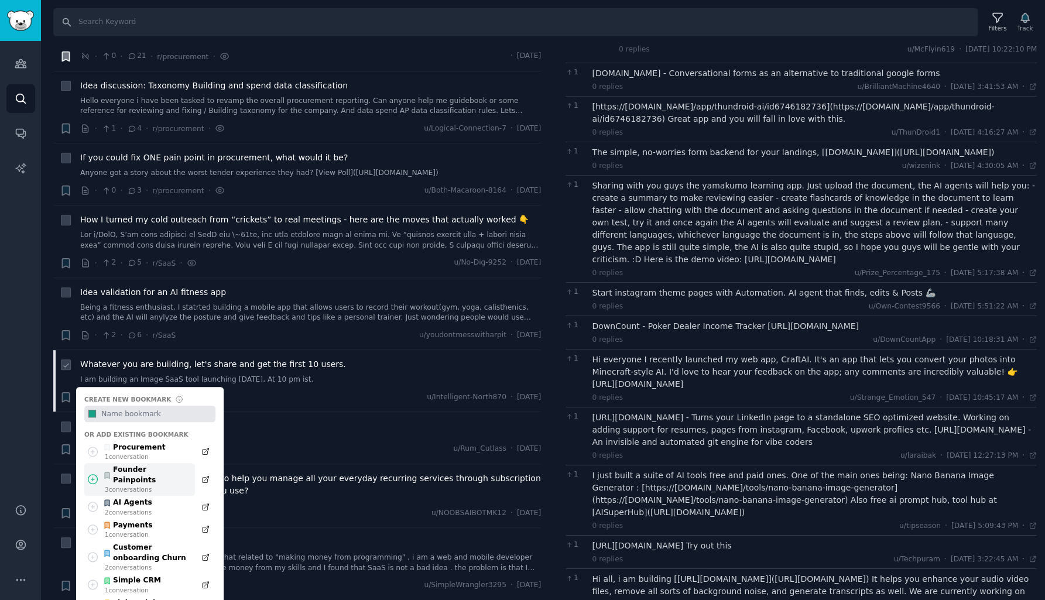
click at [133, 465] on div "Founder Painpoints" at bounding box center [146, 475] width 86 height 20
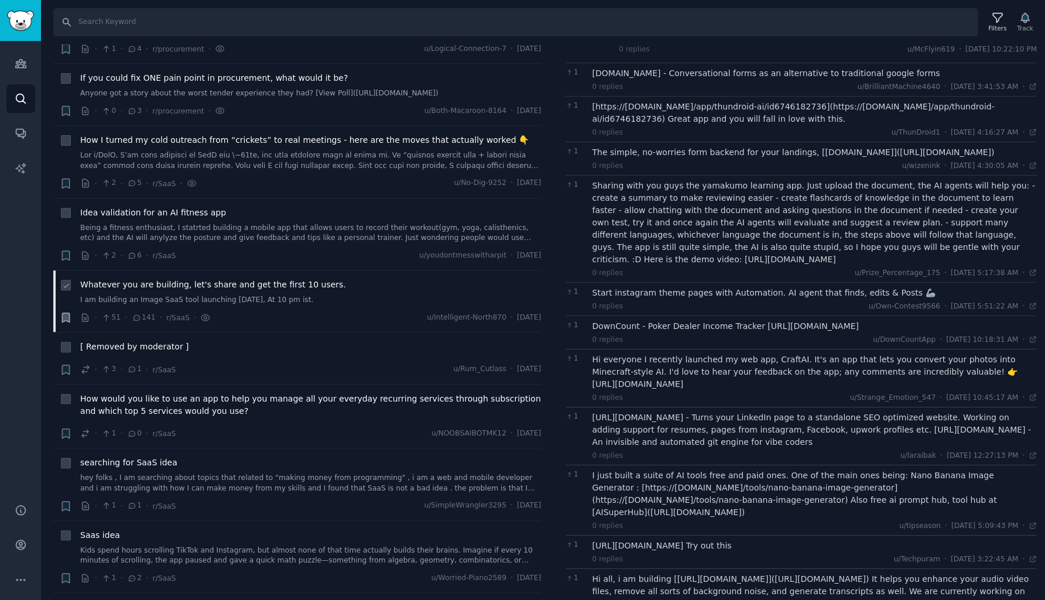
scroll to position [4933, 0]
click at [148, 340] on span "[ Removed by moderator ]" at bounding box center [134, 346] width 108 height 12
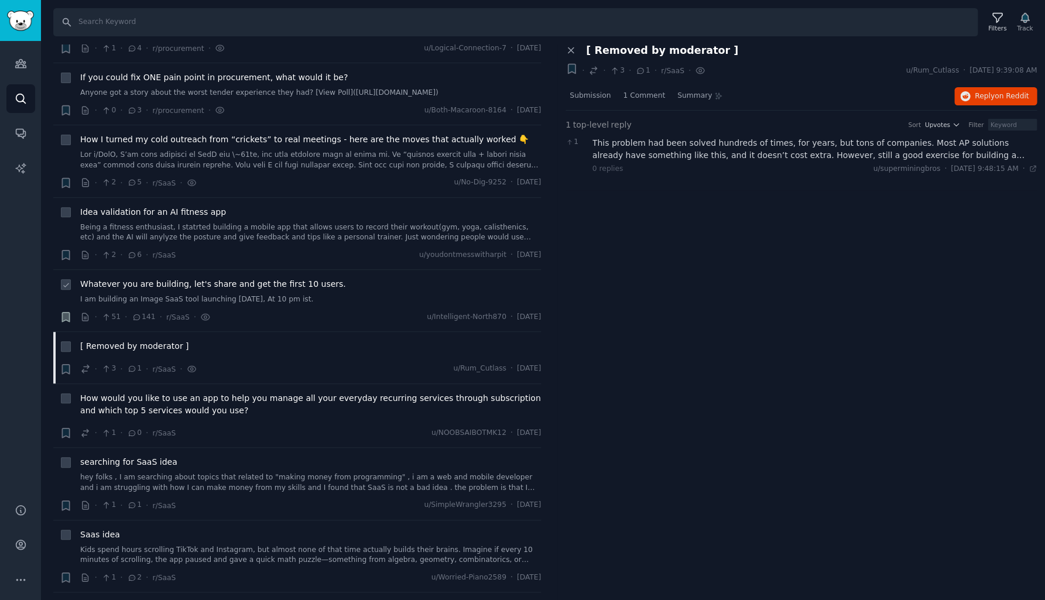
click at [652, 155] on div "This problem had been solved hundreds of times, for years, but tons of companie…" at bounding box center [815, 149] width 445 height 25
click at [186, 392] on span "How would you like to use an app to help you manage all your everyday recurring…" at bounding box center [310, 404] width 461 height 25
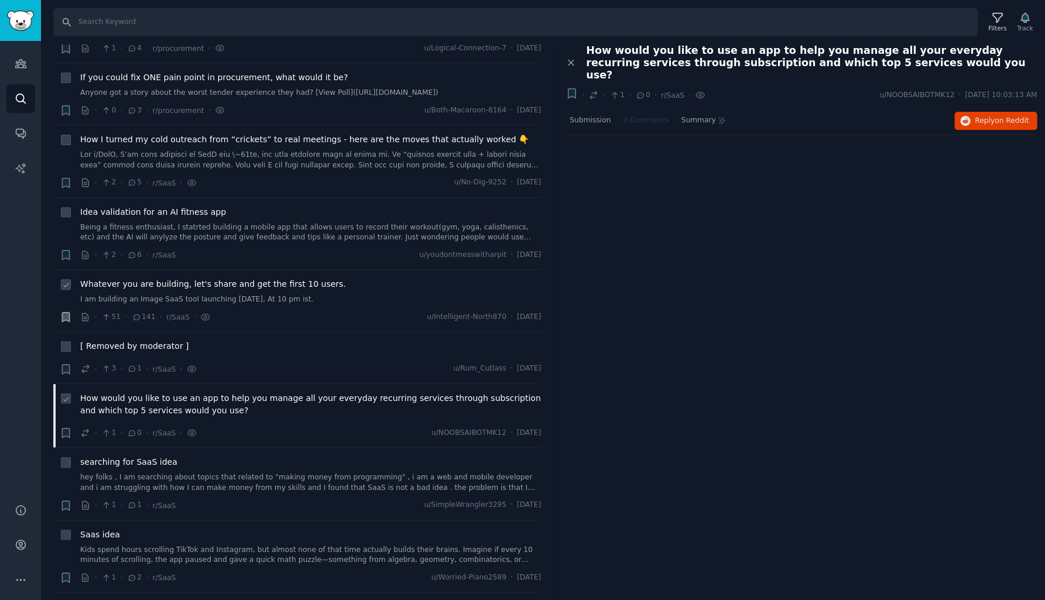
click at [198, 392] on span "How would you like to use an app to help you manage all your everyday recurring…" at bounding box center [310, 404] width 461 height 25
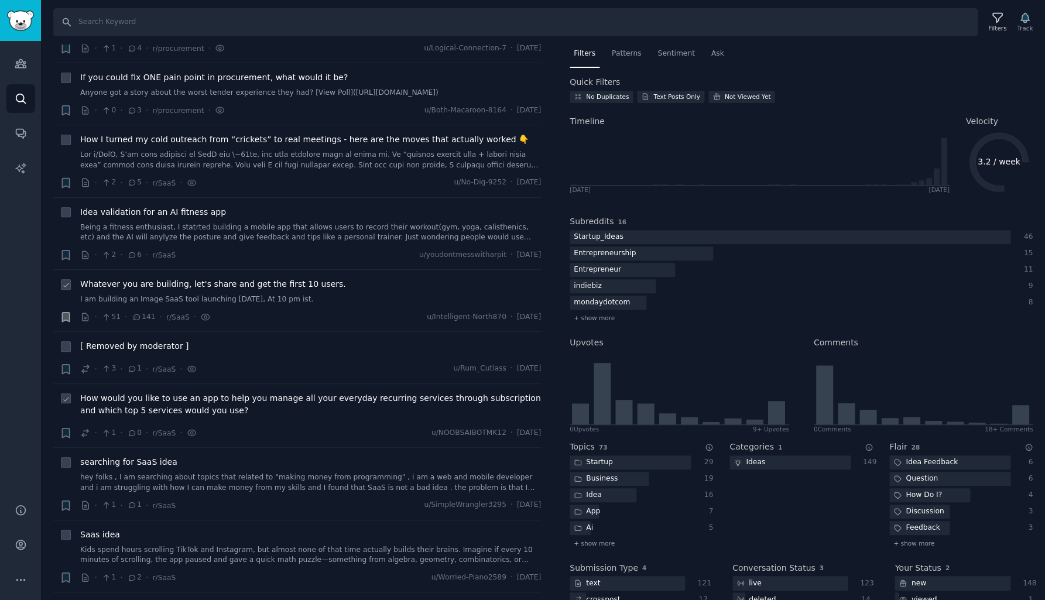
click at [207, 392] on span "How would you like to use an app to help you manage all your everyday recurring…" at bounding box center [310, 404] width 461 height 25
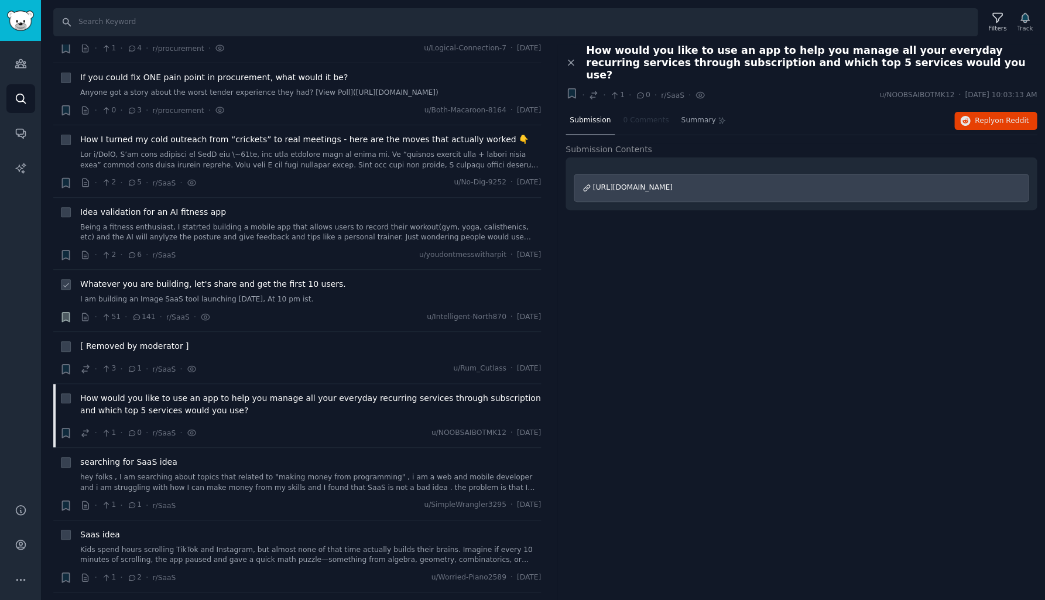
click at [598, 115] on span "Submission" at bounding box center [590, 120] width 41 height 11
click at [629, 183] on span "[URL][DOMAIN_NAME]" at bounding box center [633, 187] width 80 height 8
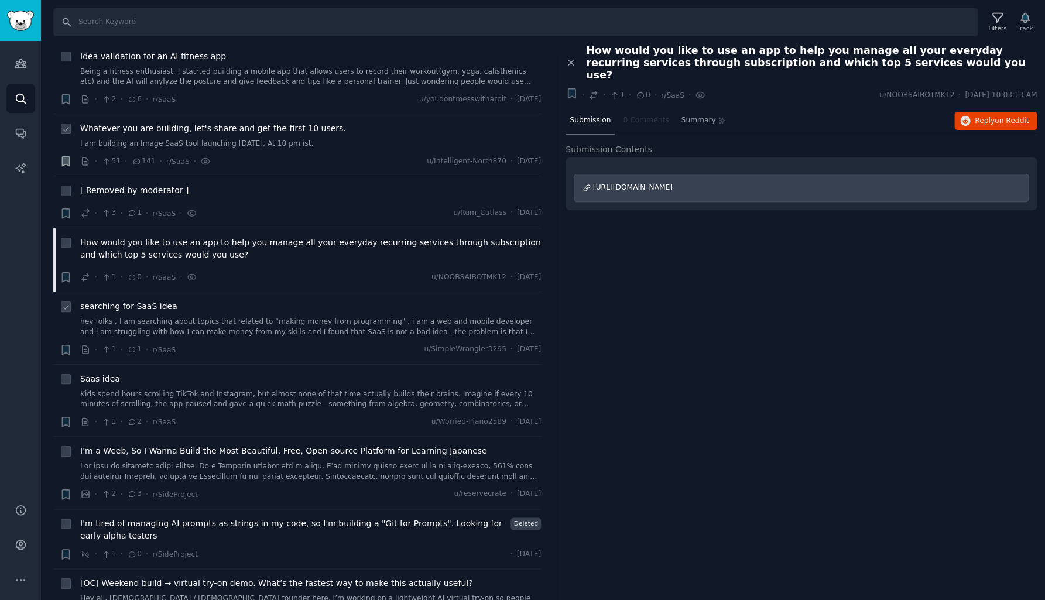
scroll to position [5090, 0]
click at [251, 316] on link "hey folks , I am searching about topics that related to "making money from prog…" at bounding box center [310, 326] width 461 height 20
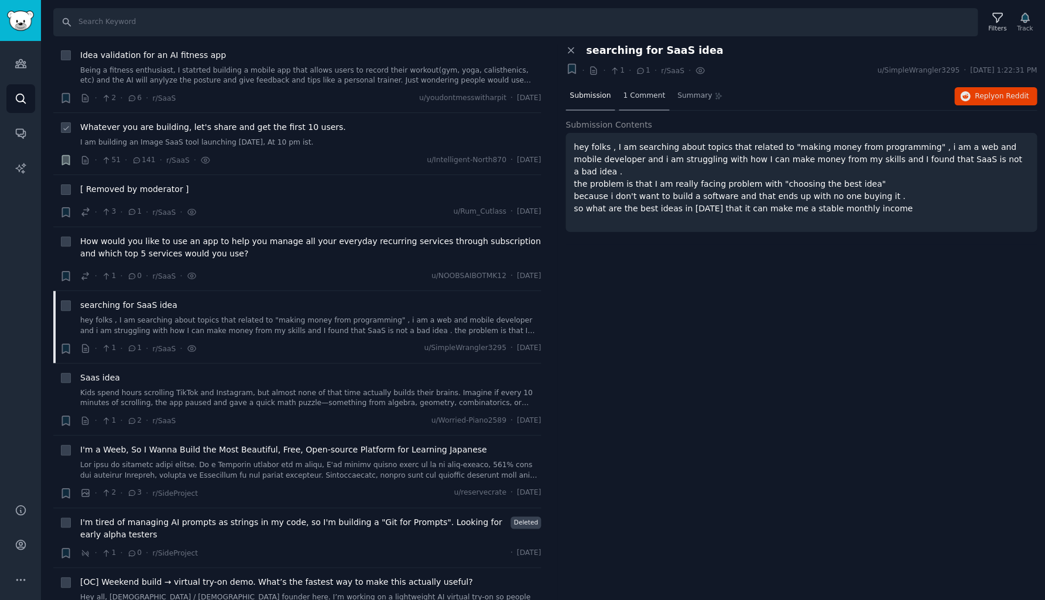
click at [644, 95] on span "1 Comment" at bounding box center [644, 96] width 42 height 11
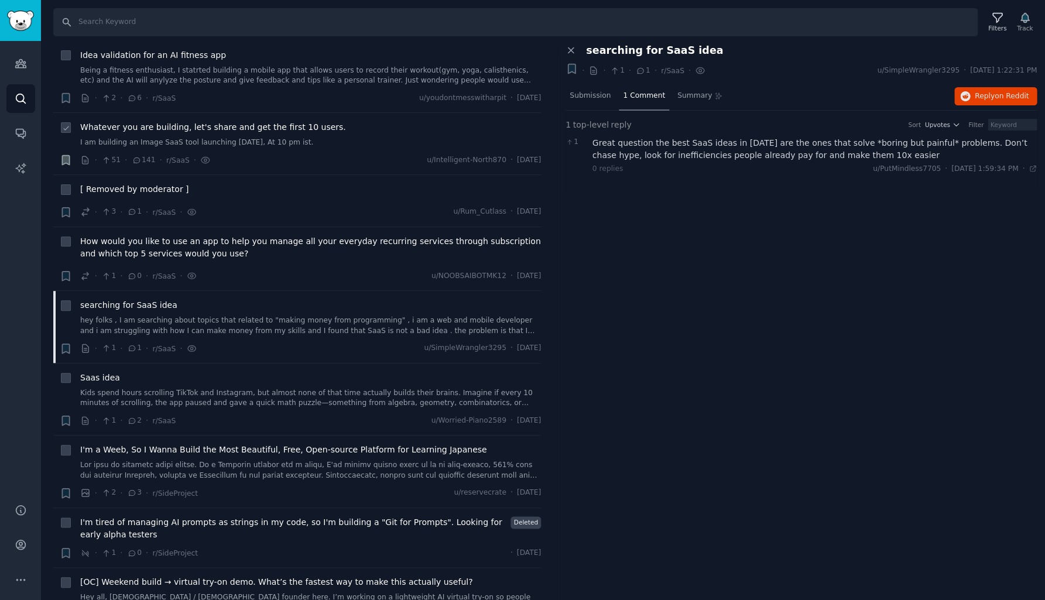
click at [649, 149] on div "Great question the best SaaS ideas in [DATE] are the ones that solve *boring bu…" at bounding box center [815, 149] width 445 height 25
click at [233, 388] on link "Kids spend hours scrolling TikTok and Instagram, but almost none of that time a…" at bounding box center [310, 398] width 461 height 20
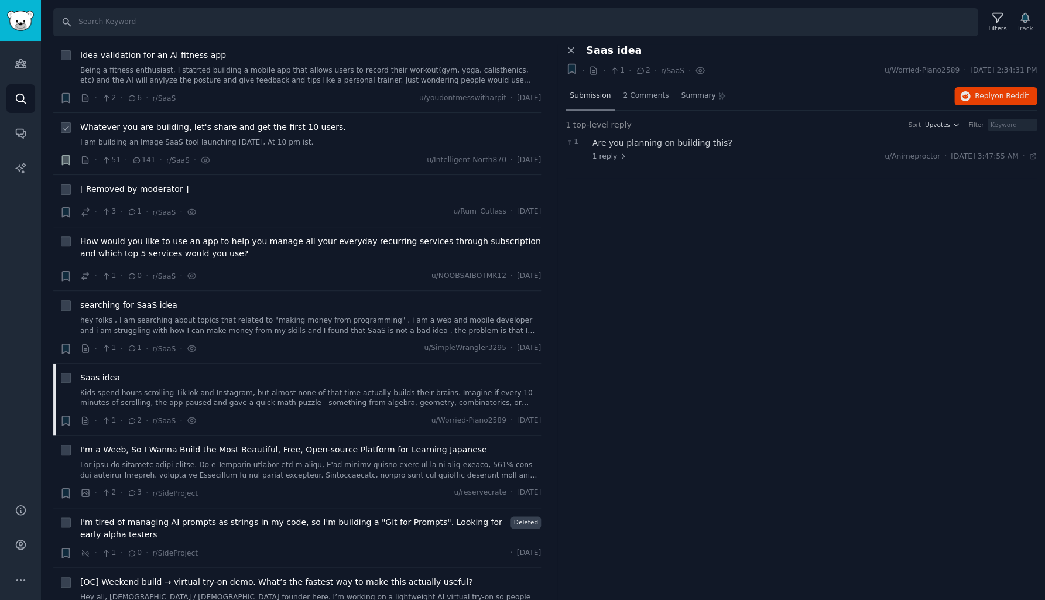
click at [597, 102] on div "Submission" at bounding box center [590, 97] width 49 height 28
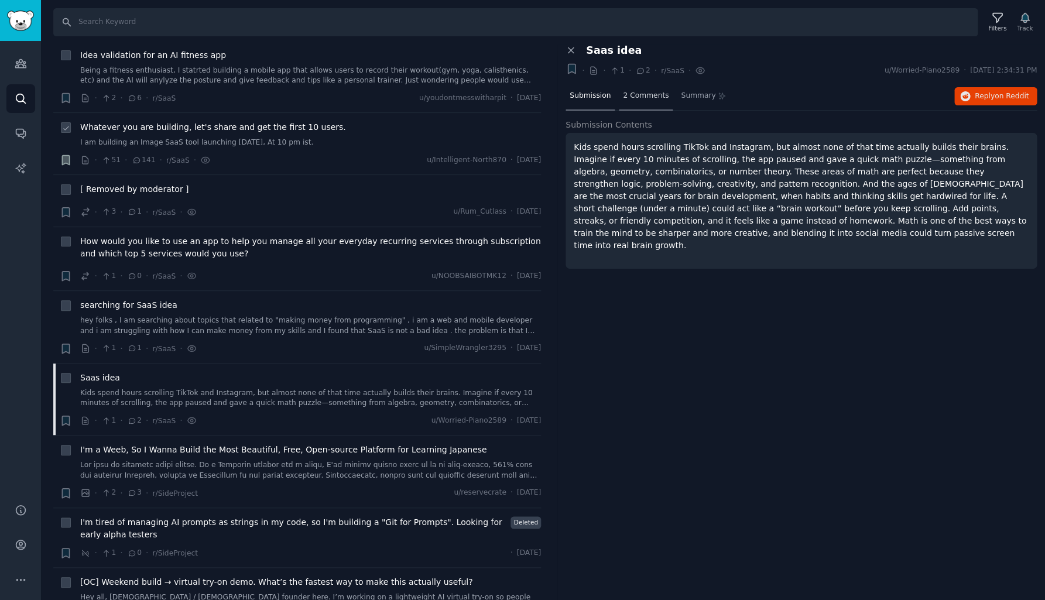
click at [644, 101] on div "2 Comments" at bounding box center [646, 97] width 54 height 28
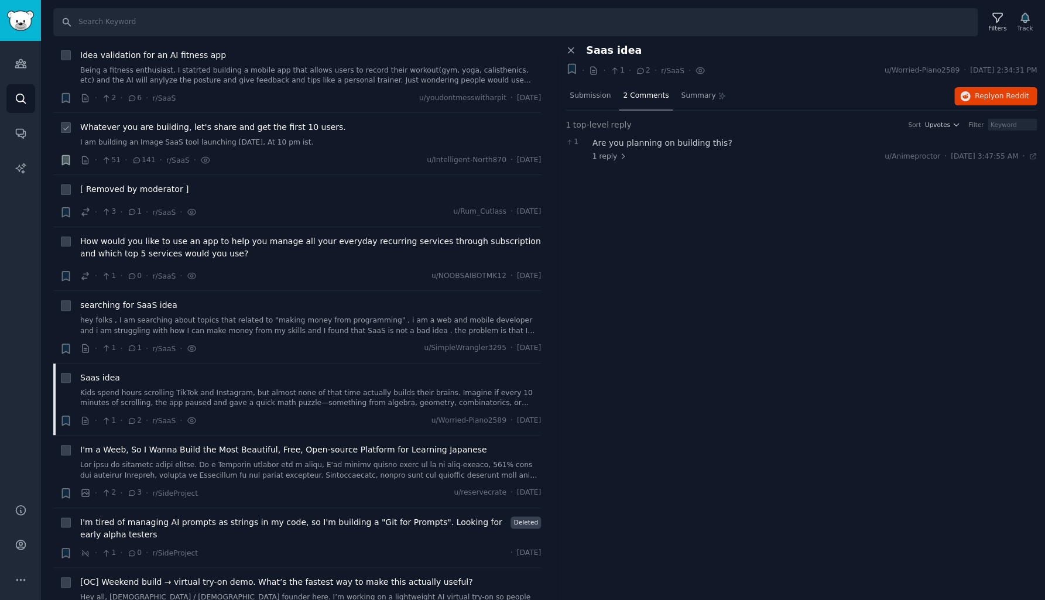
click at [646, 137] on div "Are you planning on building this?" at bounding box center [815, 143] width 445 height 12
click at [656, 174] on div "just looking for feedback" at bounding box center [828, 176] width 418 height 12
click at [595, 99] on span "Submission" at bounding box center [590, 96] width 41 height 11
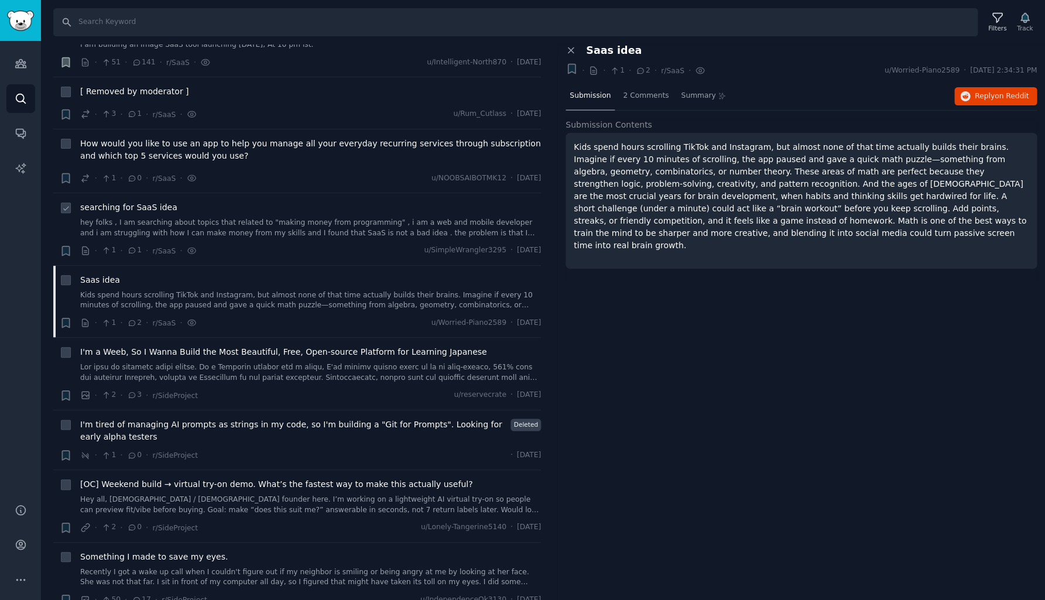
scroll to position [5215, 0]
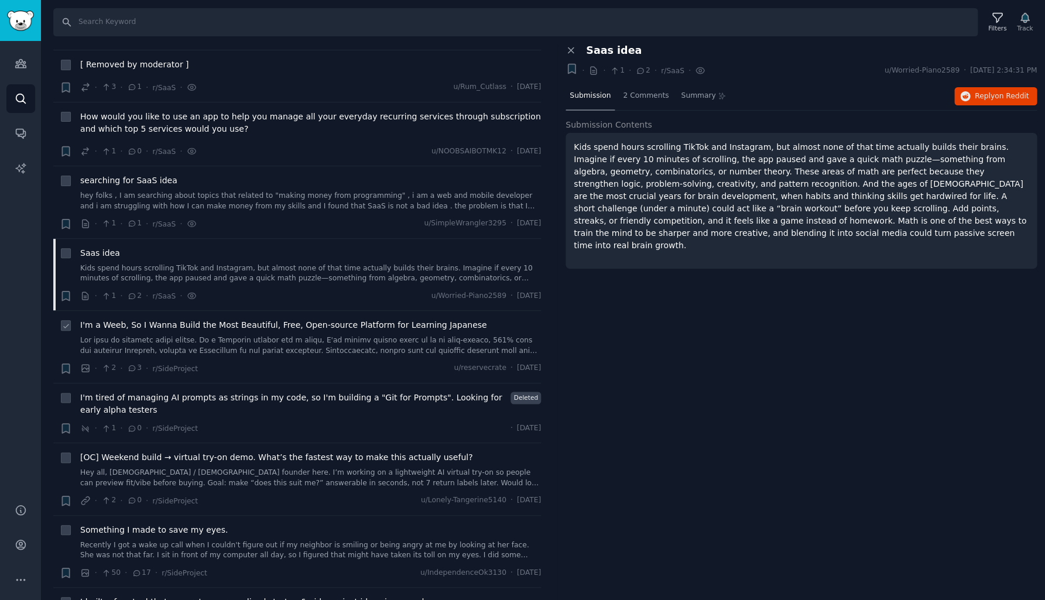
click at [263, 336] on link at bounding box center [310, 346] width 461 height 20
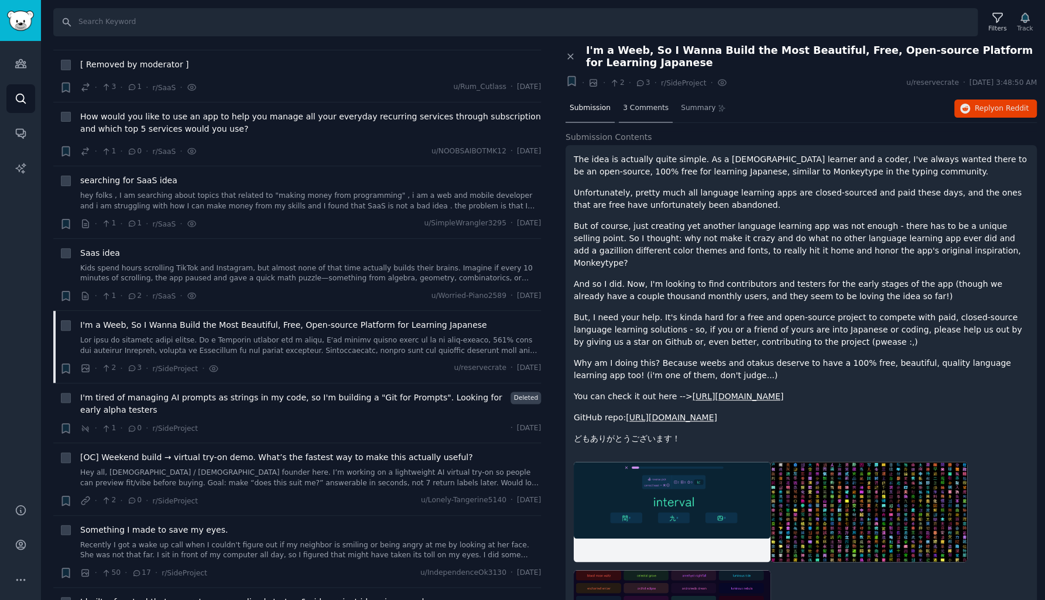
click at [635, 110] on span "3 Comments" at bounding box center [646, 108] width 46 height 11
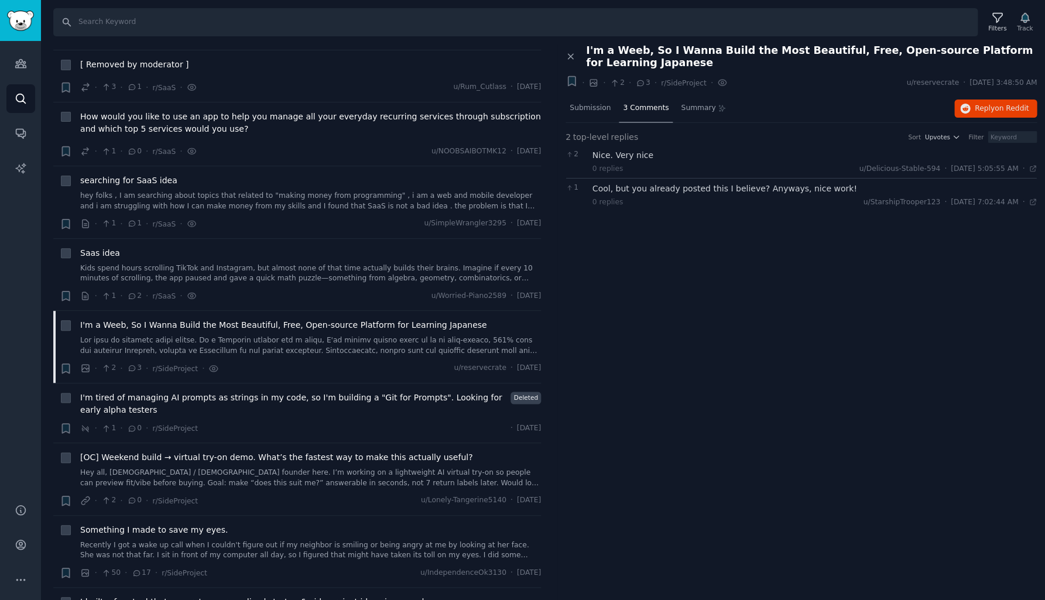
click at [654, 186] on div "Cool, but you already posted this I believe? Anyways, nice work!" at bounding box center [815, 189] width 445 height 12
click at [215, 392] on span "I'm tired of managing AI prompts as strings in my code, so I'm building a "Git …" at bounding box center [293, 404] width 426 height 25
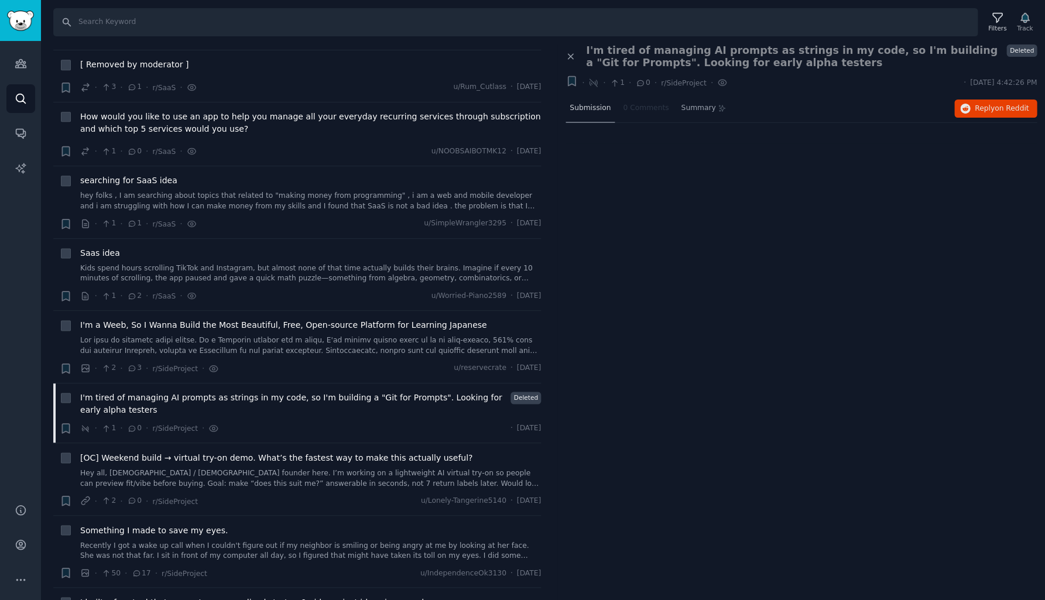
click at [591, 105] on span "Submission" at bounding box center [590, 108] width 41 height 11
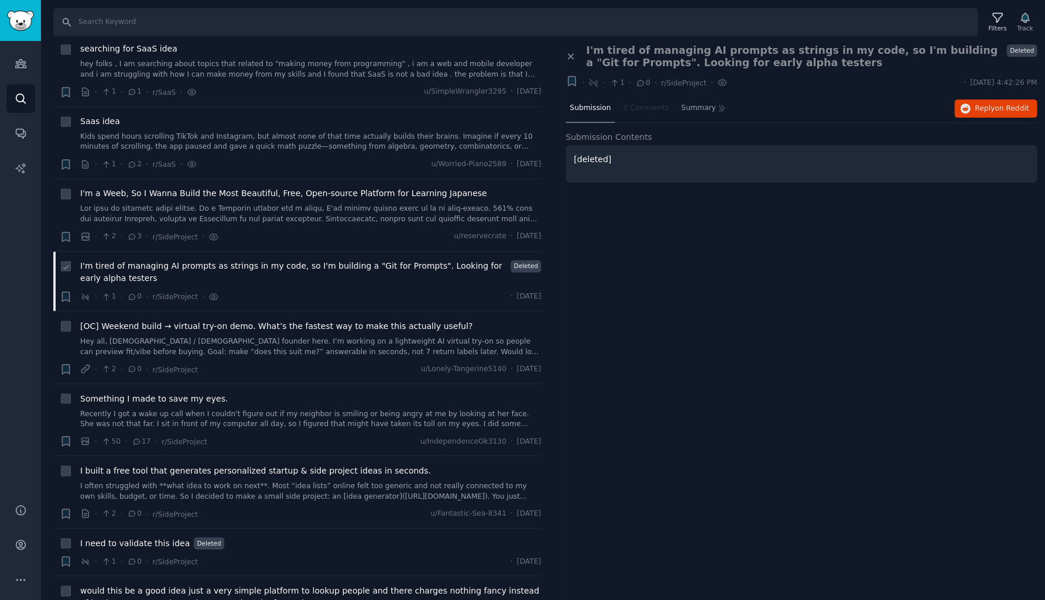
scroll to position [5368, 0]
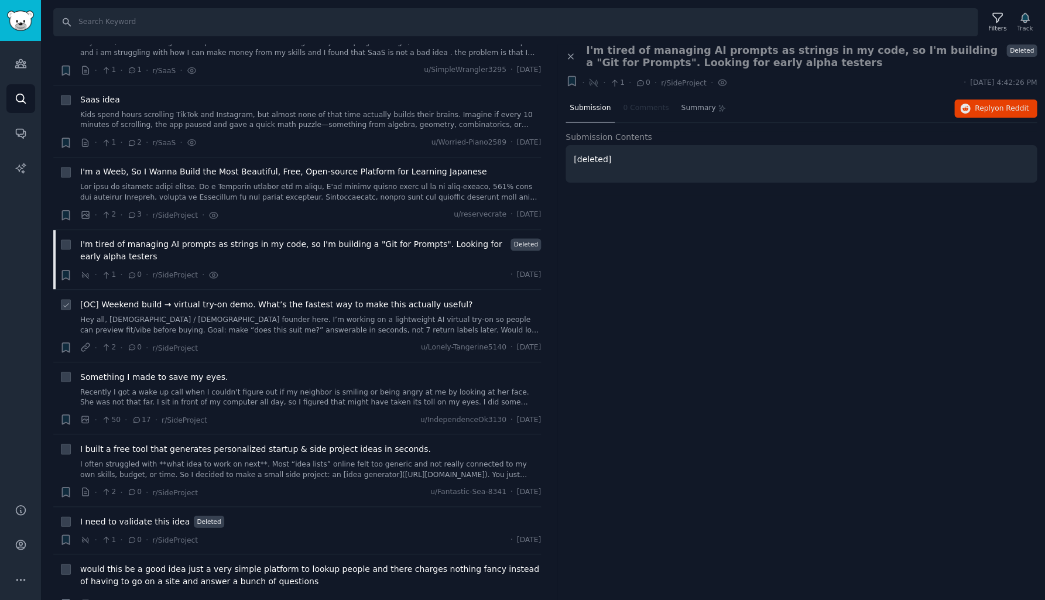
click at [273, 298] on div "[OC] Weekend build → virtual try-on demo. What’s the fastest way to make this a…" at bounding box center [310, 316] width 461 height 37
click at [273, 298] on span "[OC] Weekend build → virtual try-on demo. What’s the fastest way to make this a…" at bounding box center [276, 304] width 392 height 12
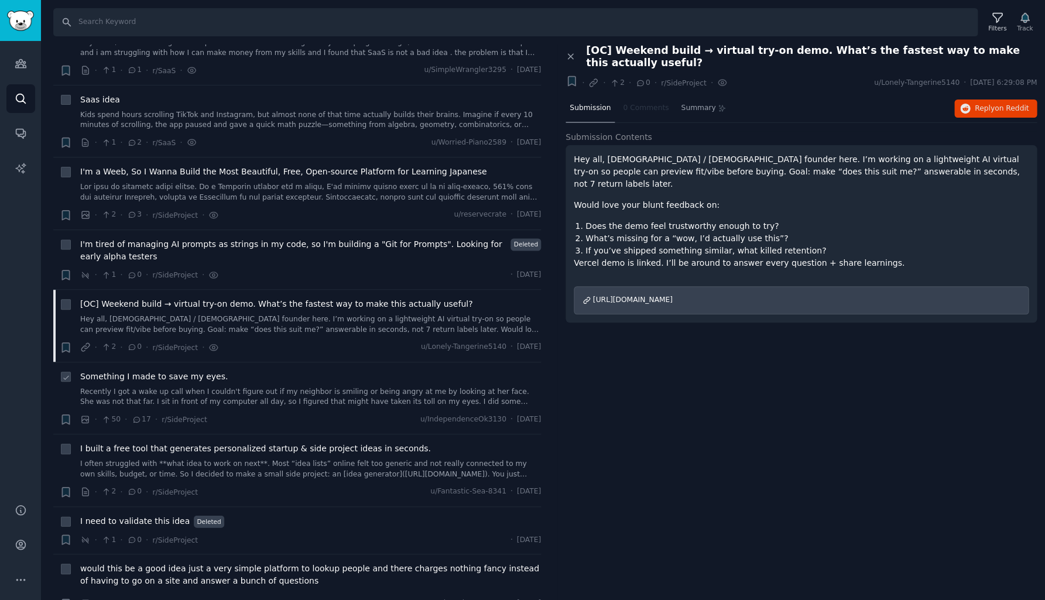
click at [252, 387] on link "Recently I got a wake up call when I couldn't figure out if my neighbor is smil…" at bounding box center [310, 397] width 461 height 20
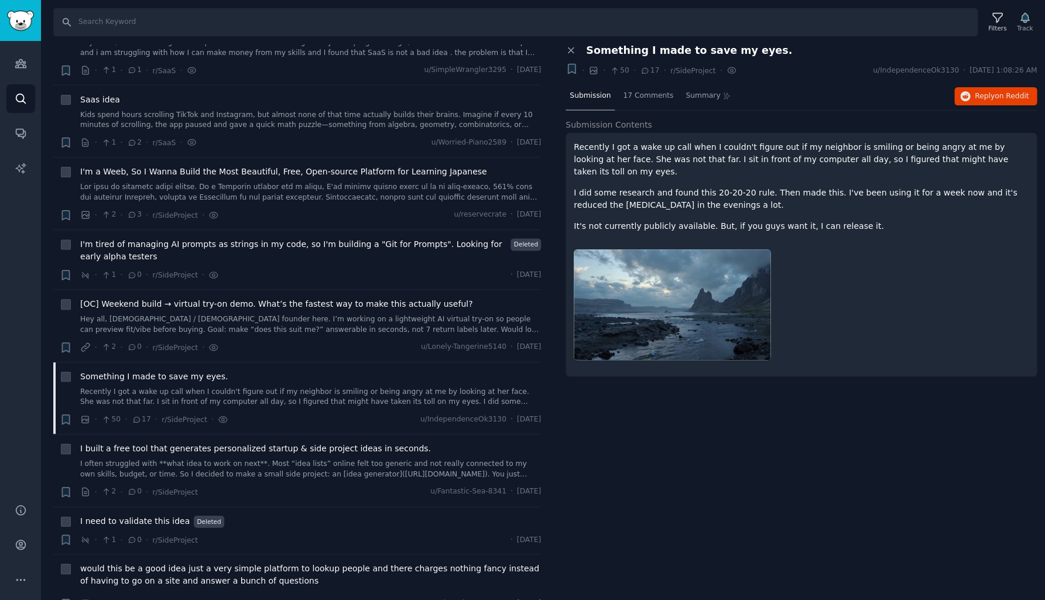
click at [621, 326] on img at bounding box center [672, 304] width 197 height 111
click at [654, 97] on span "17 Comments" at bounding box center [648, 96] width 50 height 11
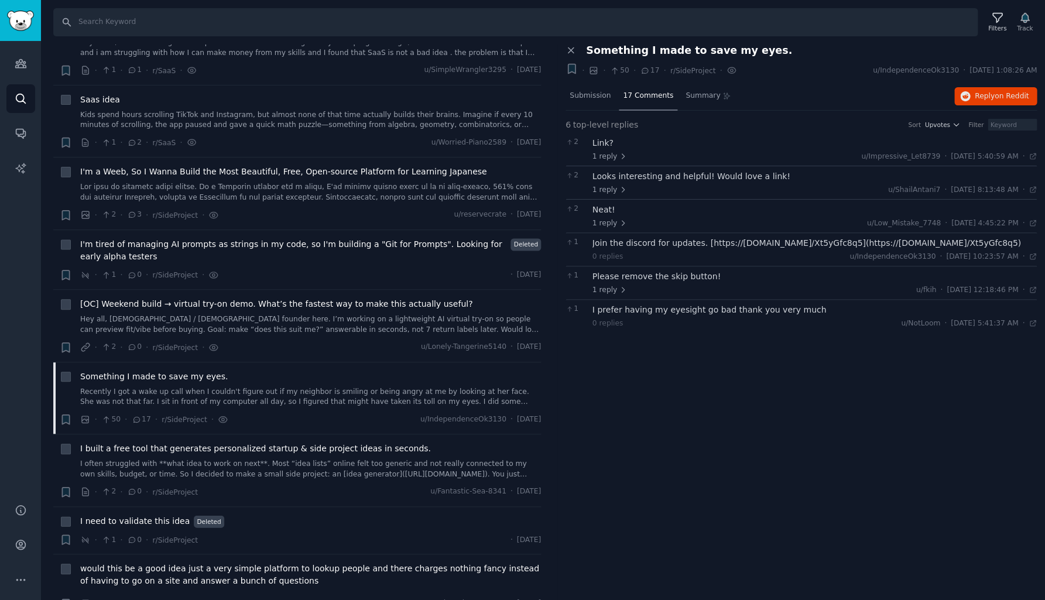
click at [605, 144] on div "Link?" at bounding box center [815, 143] width 445 height 12
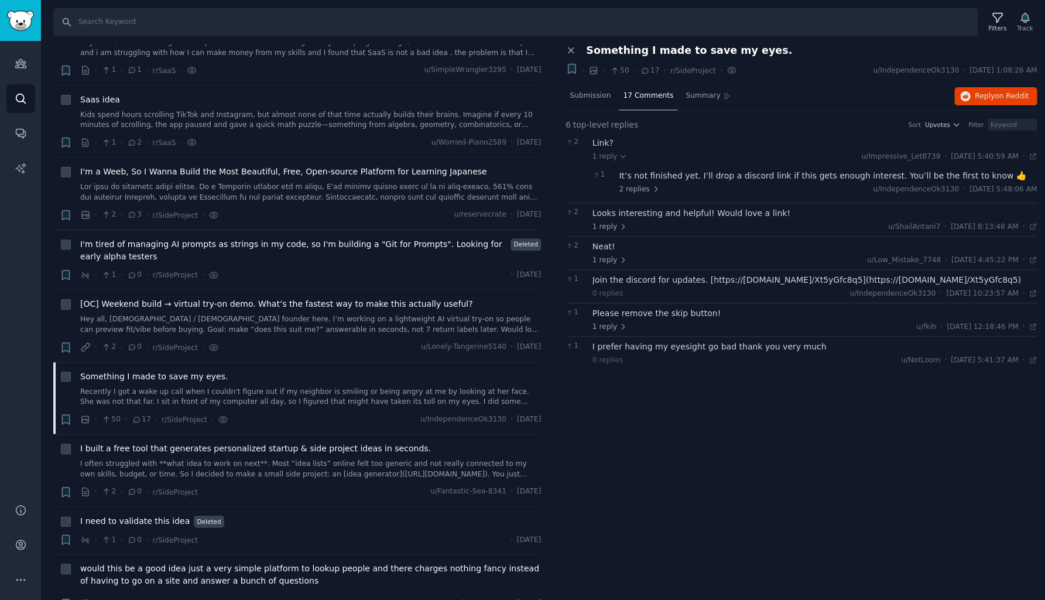
click at [676, 170] on div "It’s not finished yet. I’ll drop a discord link if this gets enough interest. Y…" at bounding box center [828, 176] width 418 height 12
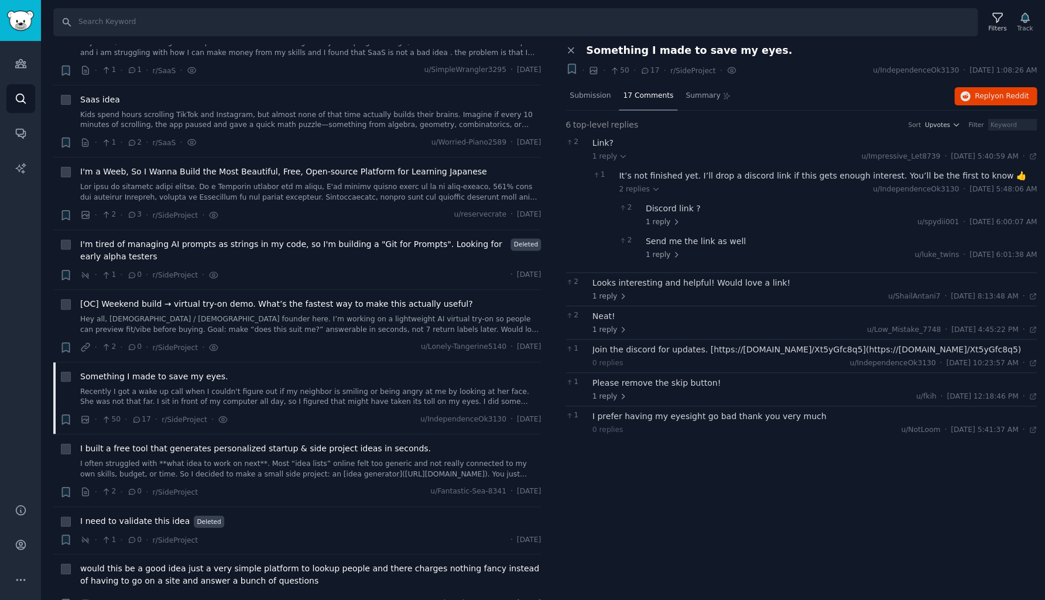
click at [687, 207] on div "Discord link ?" at bounding box center [842, 209] width 392 height 12
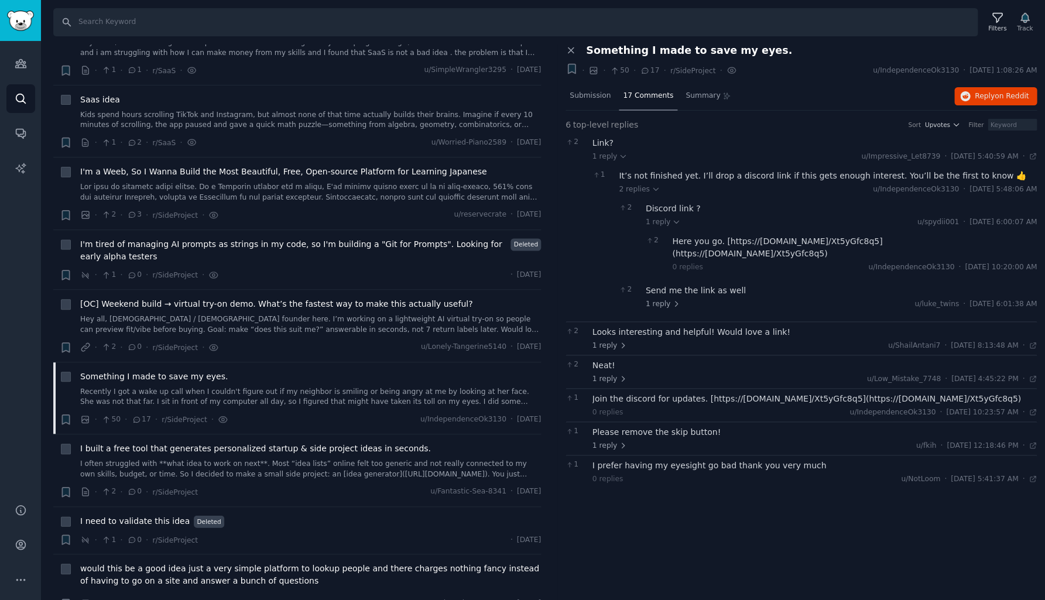
click at [726, 240] on div "Here you go. [https://[DOMAIN_NAME]/Xt5yGfc8q5](https://[DOMAIN_NAME]/Xt5yGfc8q…" at bounding box center [854, 247] width 365 height 25
click at [734, 239] on div "Here you go. [https://[DOMAIN_NAME]/Xt5yGfc8q5](https://[DOMAIN_NAME]/Xt5yGfc8q…" at bounding box center [854, 247] width 365 height 25
click at [956, 241] on div "Here you go. [https://[DOMAIN_NAME]/Xt5yGfc8q5](https://[DOMAIN_NAME]/Xt5yGfc8q…" at bounding box center [854, 247] width 365 height 25
drag, startPoint x: 724, startPoint y: 241, endPoint x: 956, endPoint y: 242, distance: 231.9
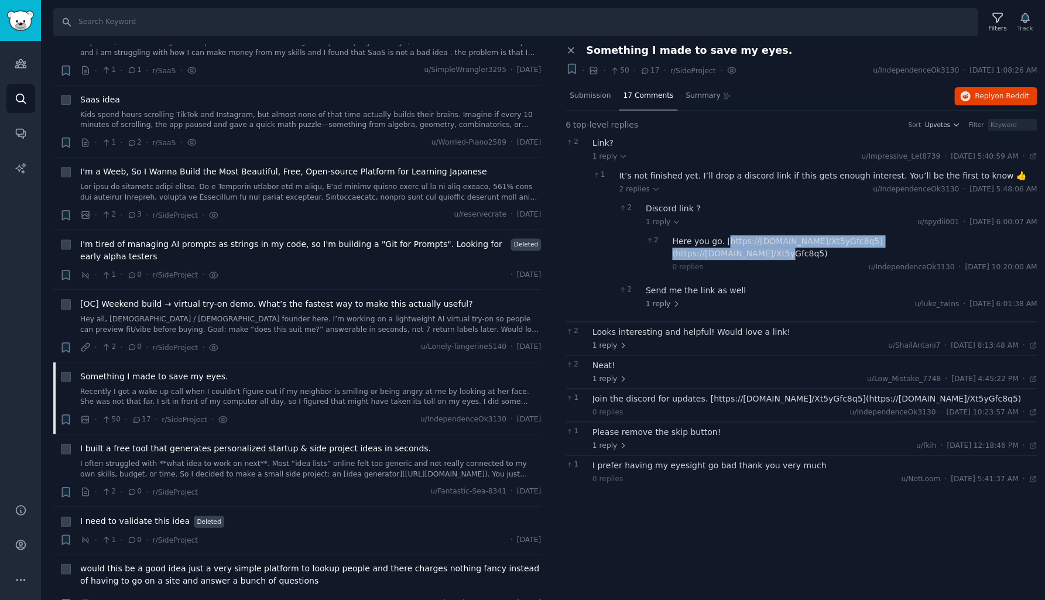
click at [956, 242] on div "Here you go. [https://[DOMAIN_NAME]/Xt5yGfc8q5](https://[DOMAIN_NAME]/Xt5yGfc8q…" at bounding box center [854, 247] width 365 height 25
click at [738, 326] on div "Looks interesting and helpful! Would love a link!" at bounding box center [815, 332] width 445 height 12
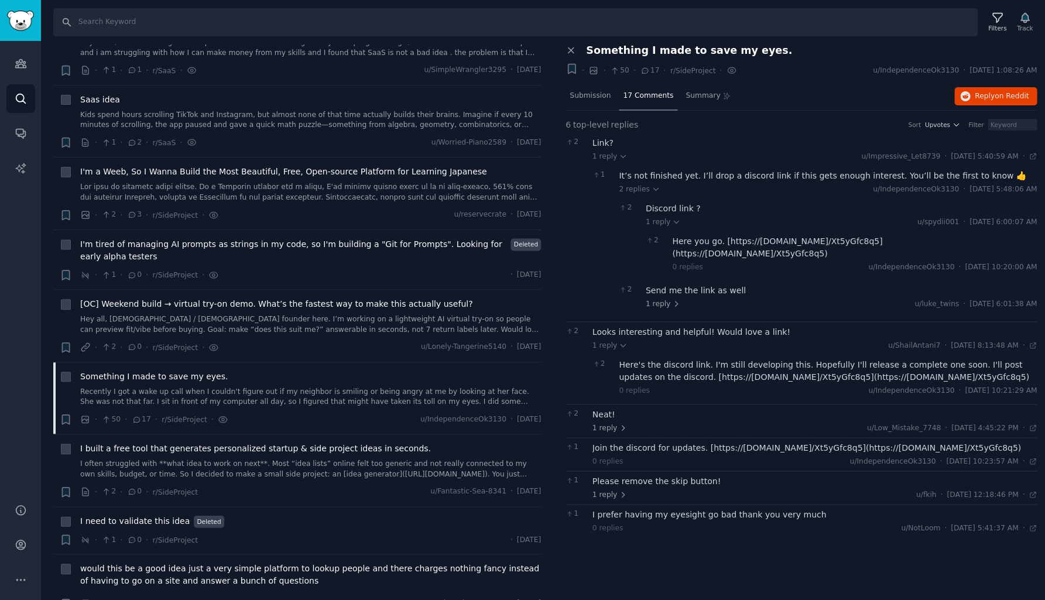
click at [667, 362] on div "Here's the discord link. I'm still developing this. Hopefully I'll release a co…" at bounding box center [828, 371] width 418 height 25
click at [607, 409] on div "Neat!" at bounding box center [815, 415] width 445 height 12
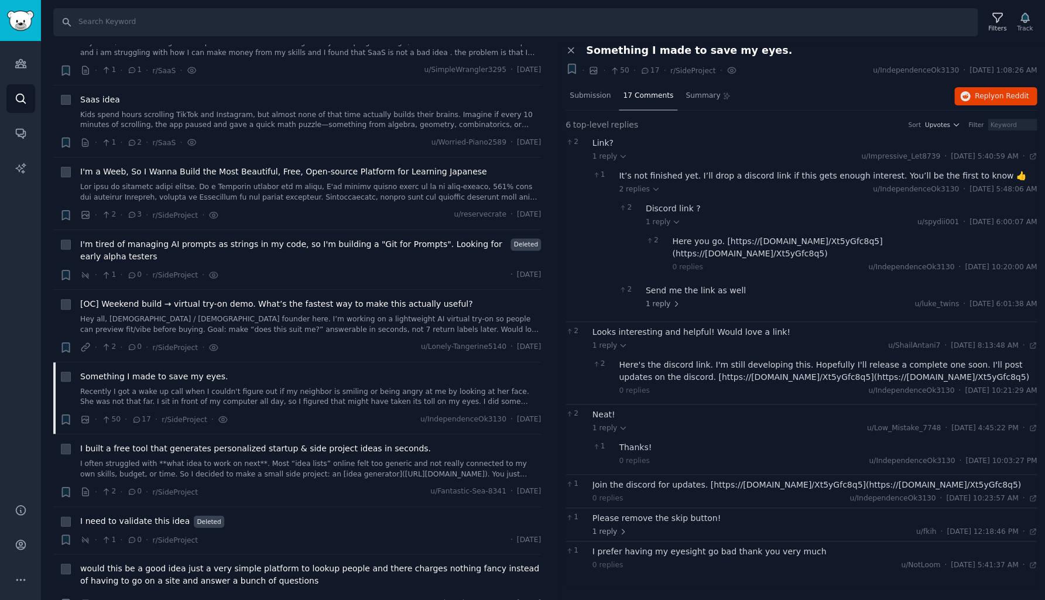
click at [686, 479] on div "Join the discord for updates. [https://[DOMAIN_NAME]/Xt5yGfc8q5](https://[DOMAI…" at bounding box center [815, 485] width 445 height 12
click at [666, 512] on div "Please remove the skip button!" at bounding box center [815, 518] width 445 height 12
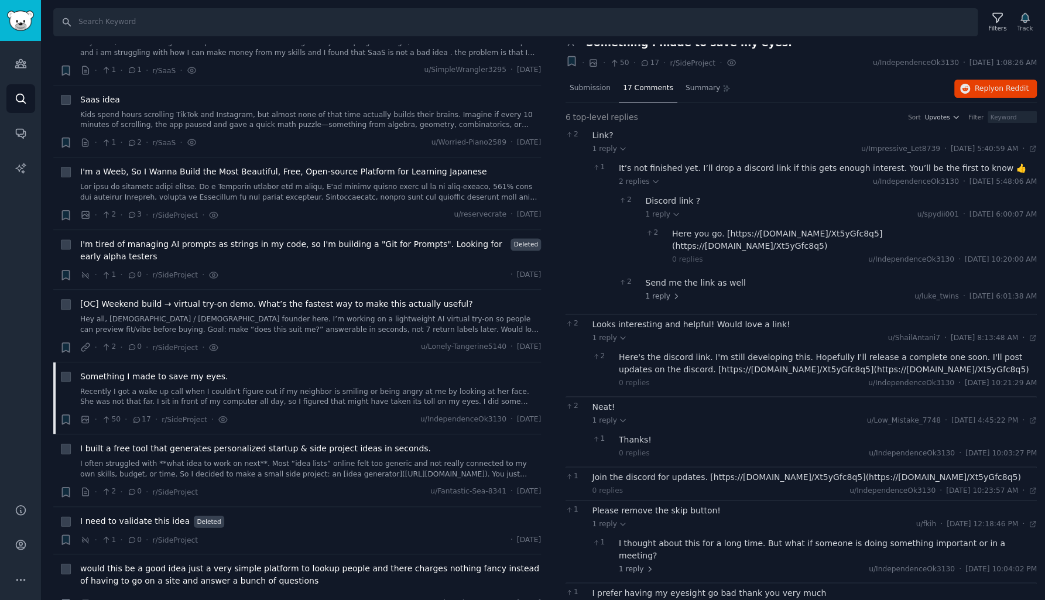
click at [665, 587] on div "I prefer having my eyesight go bad thank you very much" at bounding box center [815, 593] width 445 height 12
drag, startPoint x: 704, startPoint y: 463, endPoint x: 931, endPoint y: 464, distance: 226.6
click at [931, 471] on div "Join the discord for updates. [https://[DOMAIN_NAME]/Xt5yGfc8q5](https://[DOMAI…" at bounding box center [815, 477] width 445 height 12
click at [933, 471] on div "Join the discord for updates. [https://[DOMAIN_NAME]/Xt5yGfc8q5](https://[DOMAI…" at bounding box center [815, 477] width 445 height 12
copy div "https://[DOMAIN_NAME]/Xt5yGfc8q5](https://[DOMAIN_NAME]/Xt5yGfc8q5"
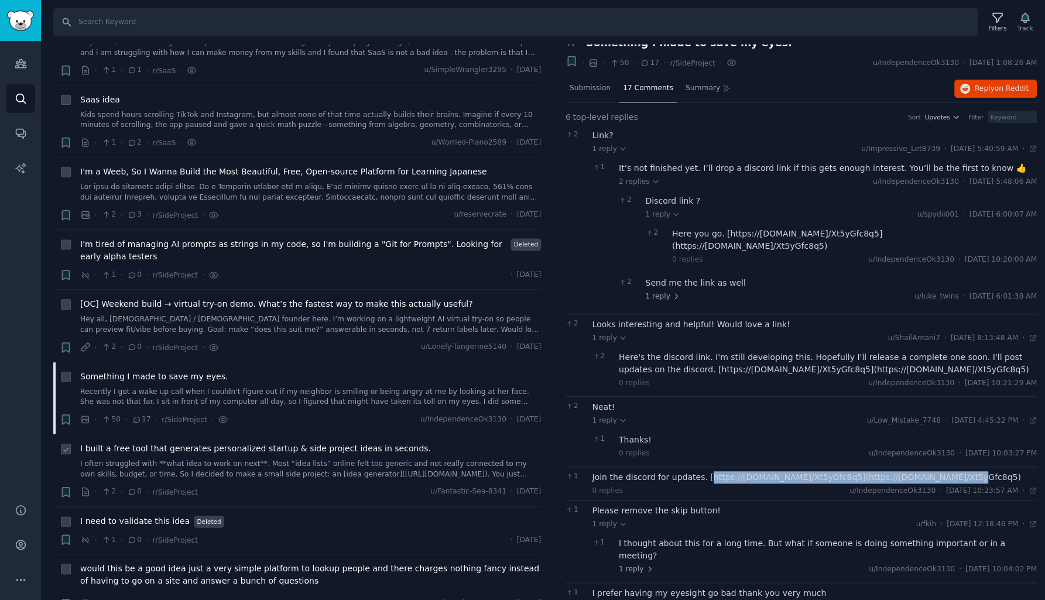
click at [203, 459] on link "I often struggled with **what idea to work on next**. Most “idea lists” online …" at bounding box center [310, 469] width 461 height 20
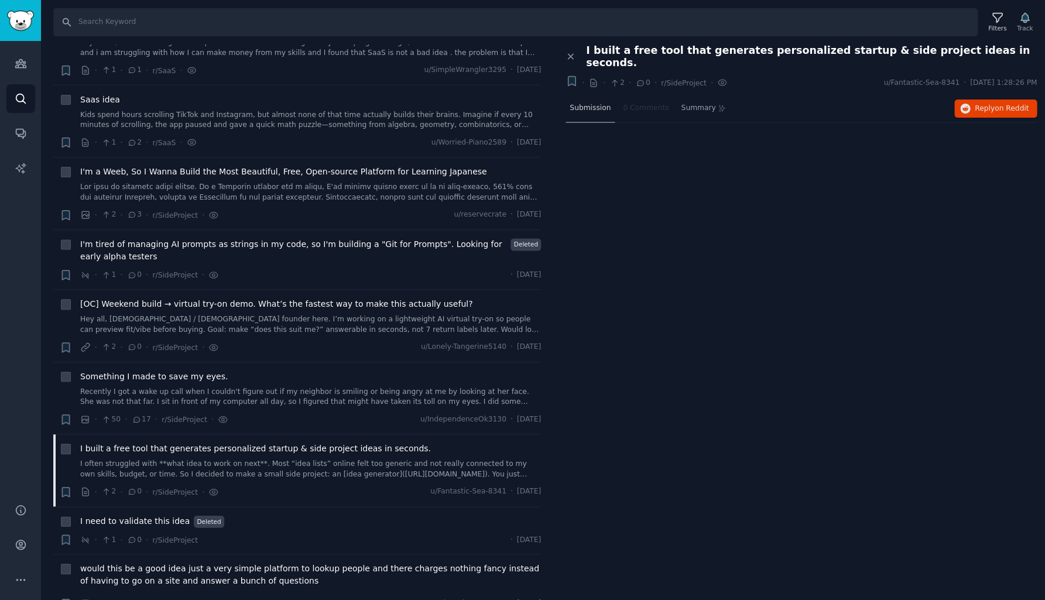
click at [590, 103] on span "Submission" at bounding box center [590, 108] width 41 height 11
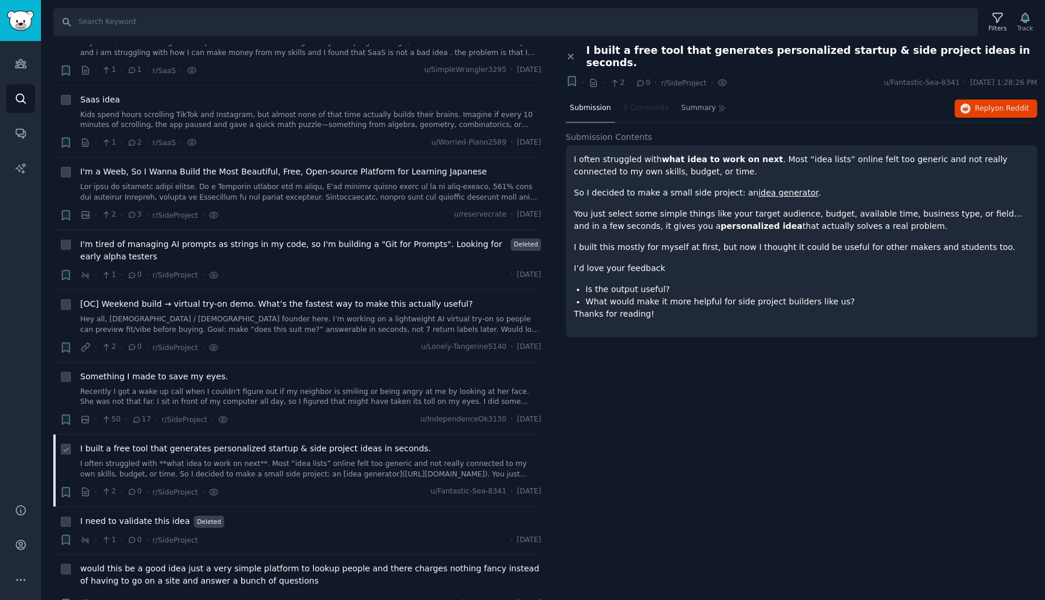
click at [189, 459] on link "I often struggled with **what idea to work on next**. Most “idea lists” online …" at bounding box center [310, 469] width 461 height 20
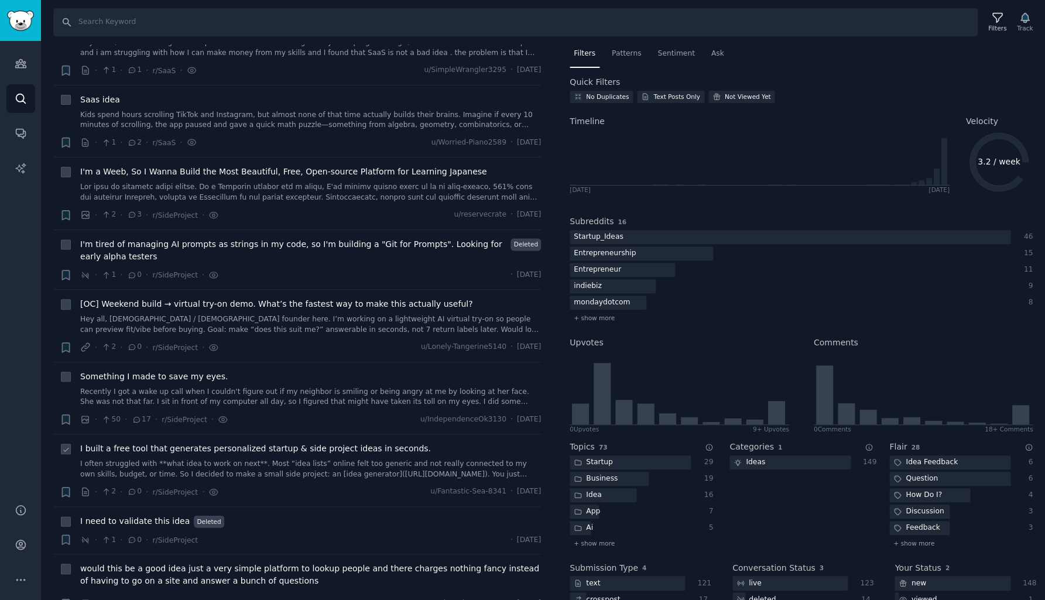
click at [257, 459] on link "I often struggled with **what idea to work on next**. Most “idea lists” online …" at bounding box center [310, 469] width 461 height 20
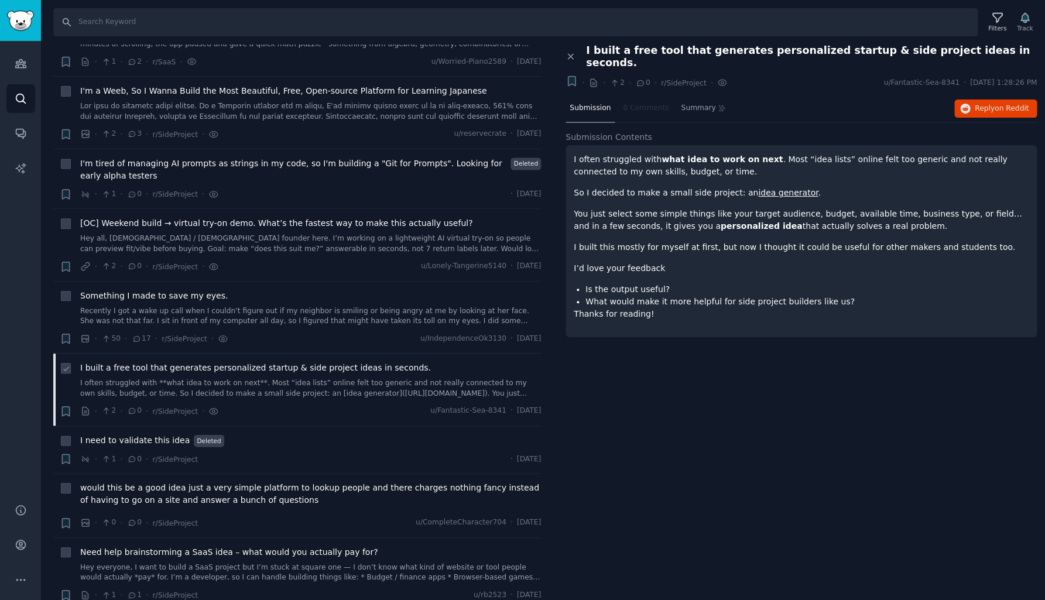
scroll to position [5473, 0]
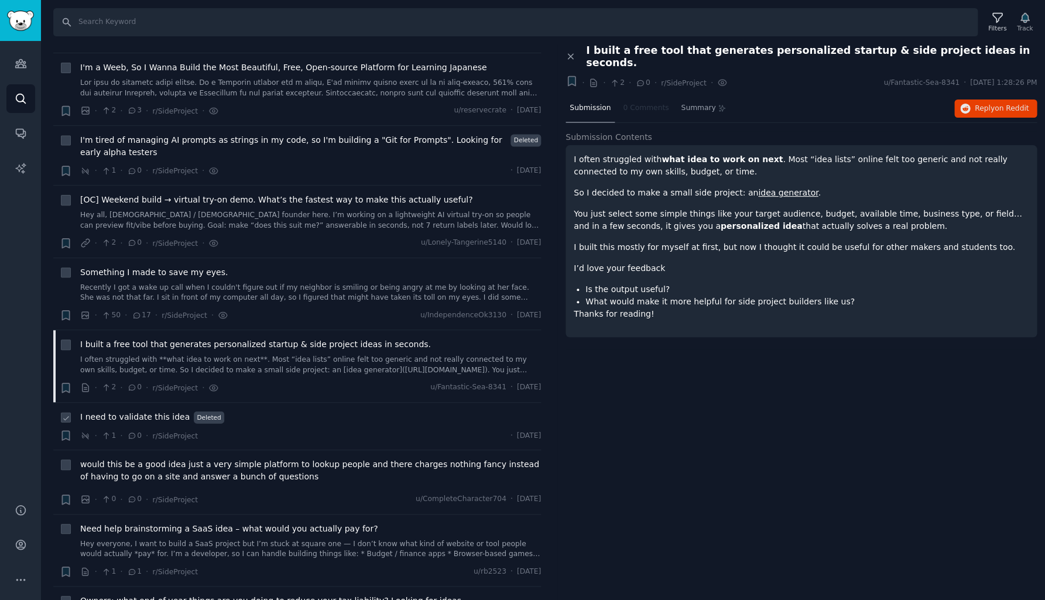
click at [160, 411] on span "I need to validate this idea" at bounding box center [135, 417] width 110 height 12
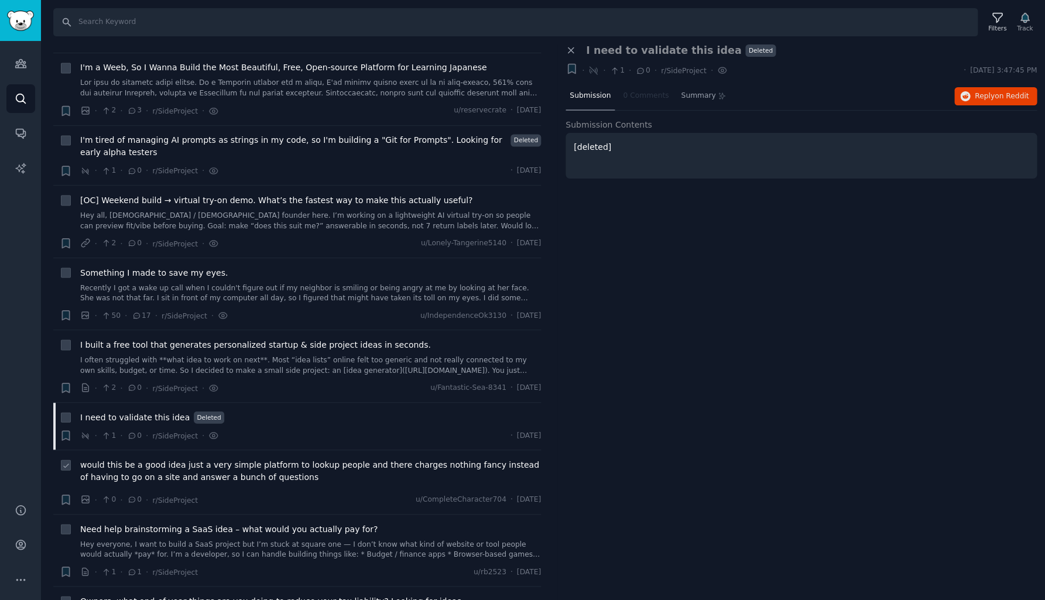
click at [191, 459] on span "would this be a good idea just a very simple platform to lookup people and ther…" at bounding box center [310, 471] width 461 height 25
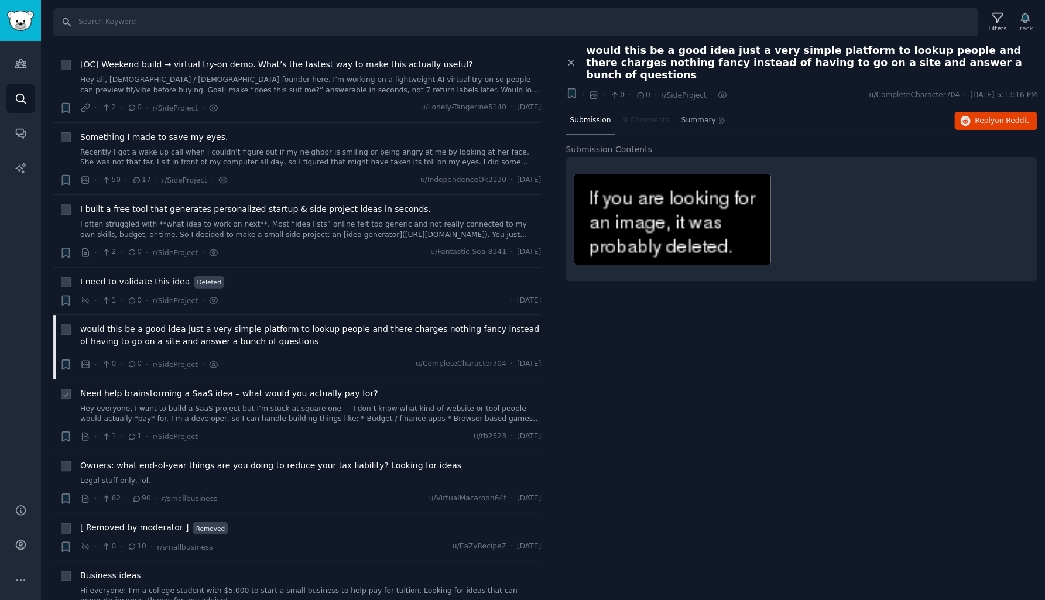
scroll to position [5614, 0]
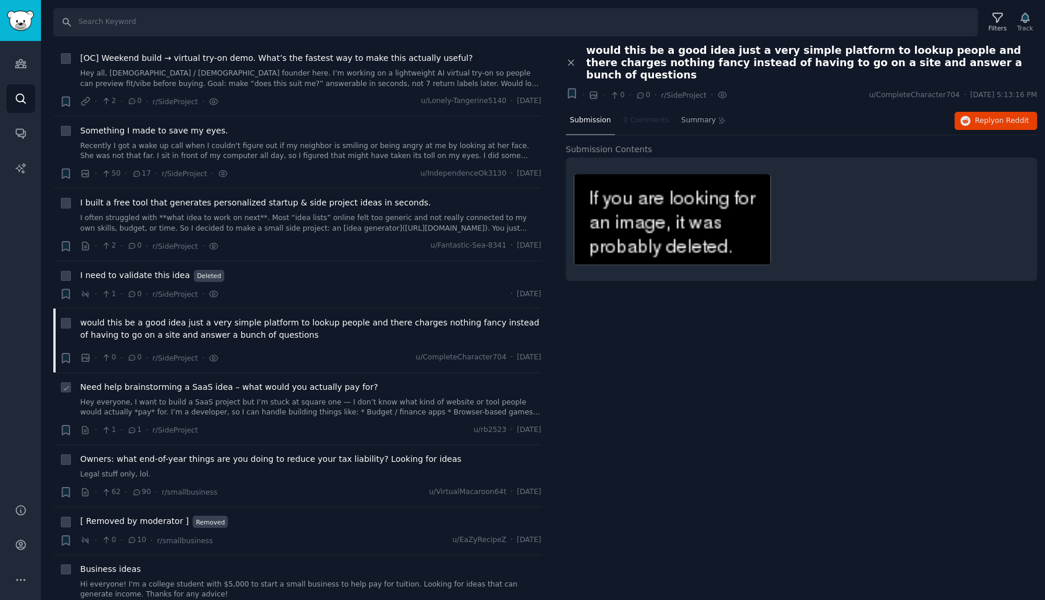
click at [174, 398] on link "Hey everyone, I want to build a SaaS project but I’m stuck at square one — I do…" at bounding box center [310, 408] width 461 height 20
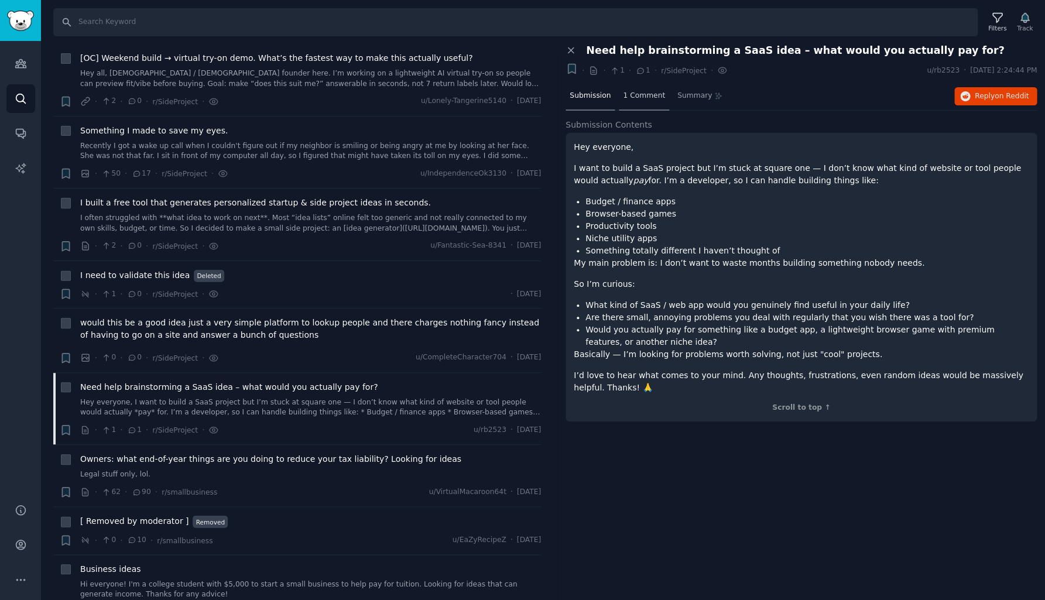
click at [635, 97] on span "1 Comment" at bounding box center [644, 96] width 42 height 11
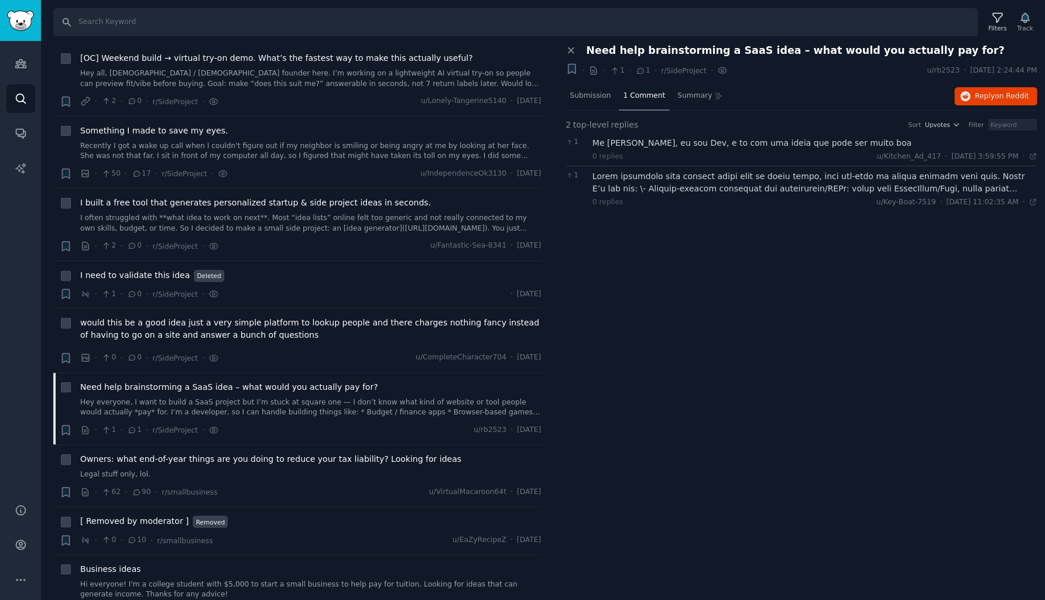
click at [668, 143] on div "Me [PERSON_NAME], eu sou Dev, e to com uma ideia que pode ser muito boa" at bounding box center [815, 143] width 445 height 12
click at [668, 188] on div at bounding box center [815, 182] width 445 height 25
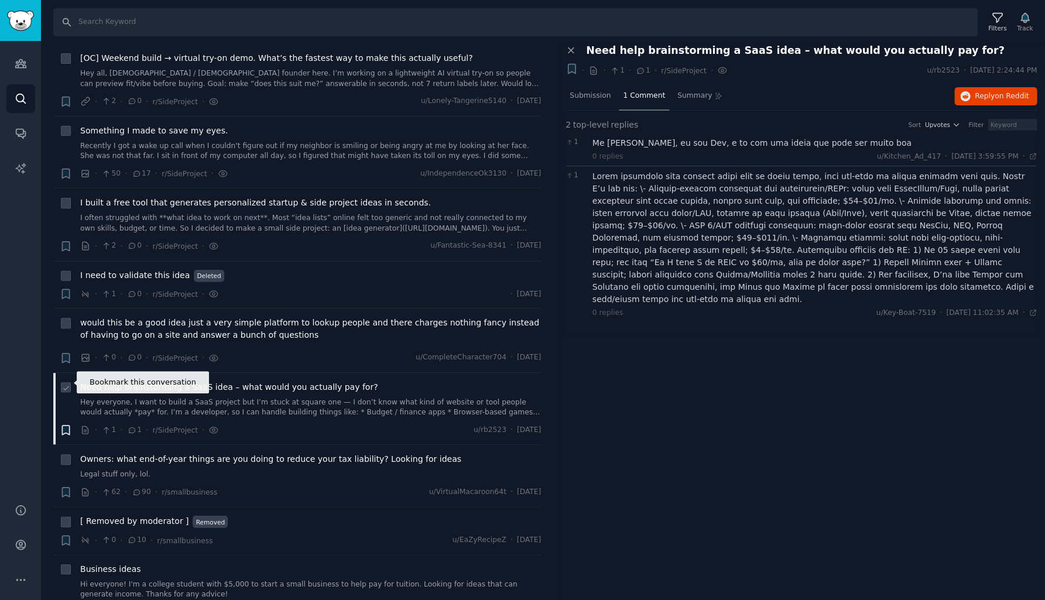
click at [67, 426] on icon "button" at bounding box center [65, 430] width 7 height 9
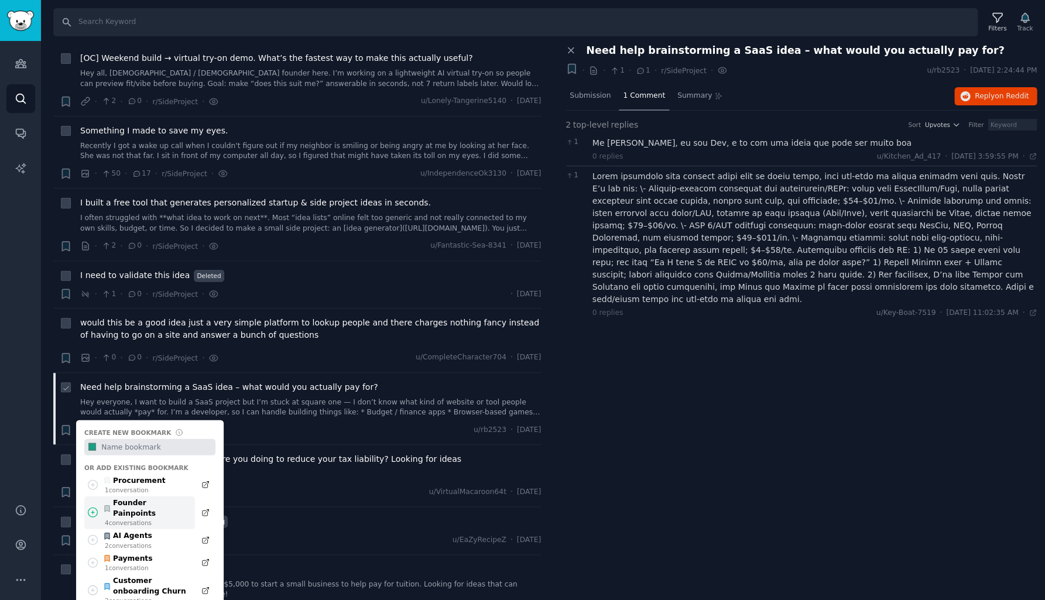
click at [133, 498] on div "Founder Painpoints" at bounding box center [146, 508] width 86 height 20
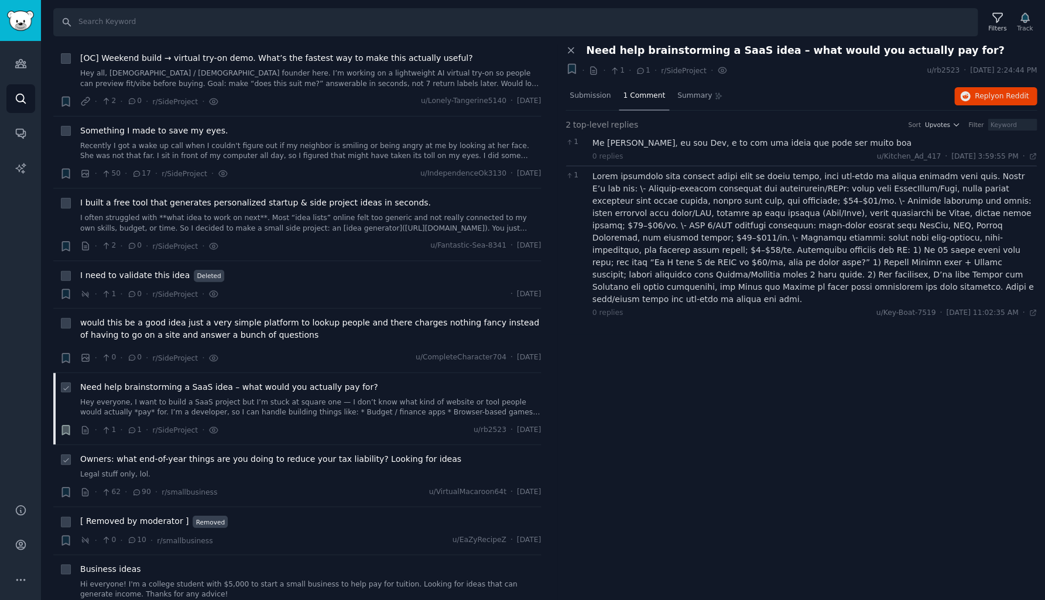
click at [249, 453] on span "Owners: what end-of-year things are you doing to reduce your tax liability? Loo…" at bounding box center [270, 459] width 381 height 12
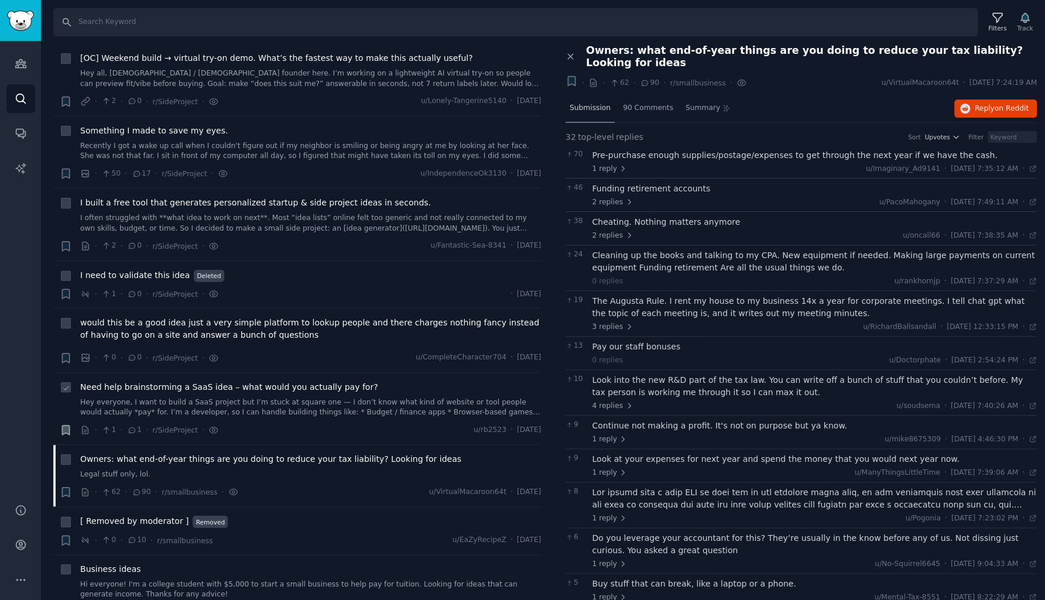
click at [586, 103] on span "Submission" at bounding box center [590, 108] width 41 height 11
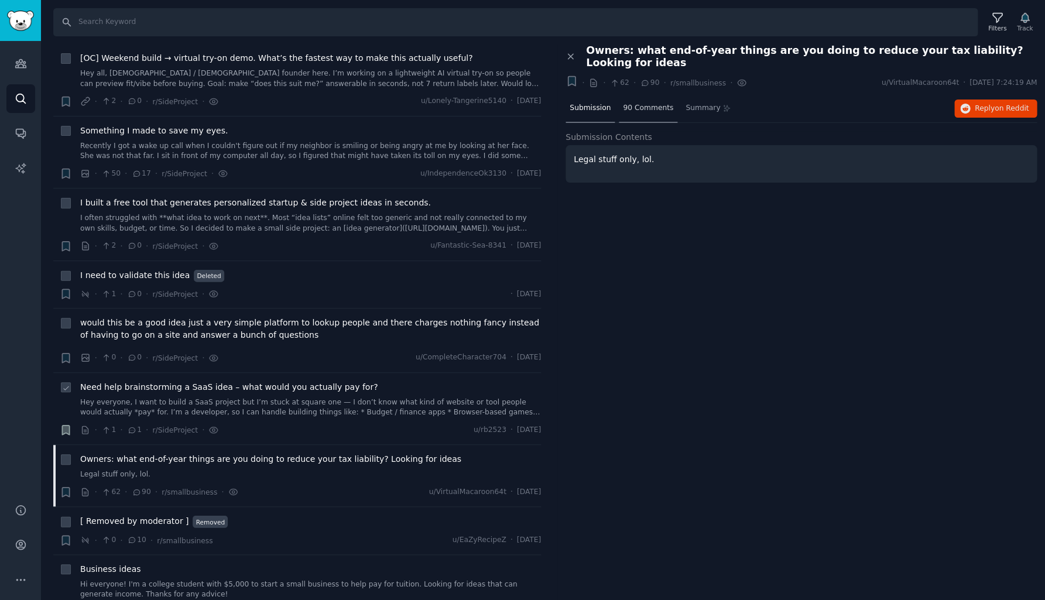
click at [659, 103] on span "90 Comments" at bounding box center [648, 108] width 50 height 11
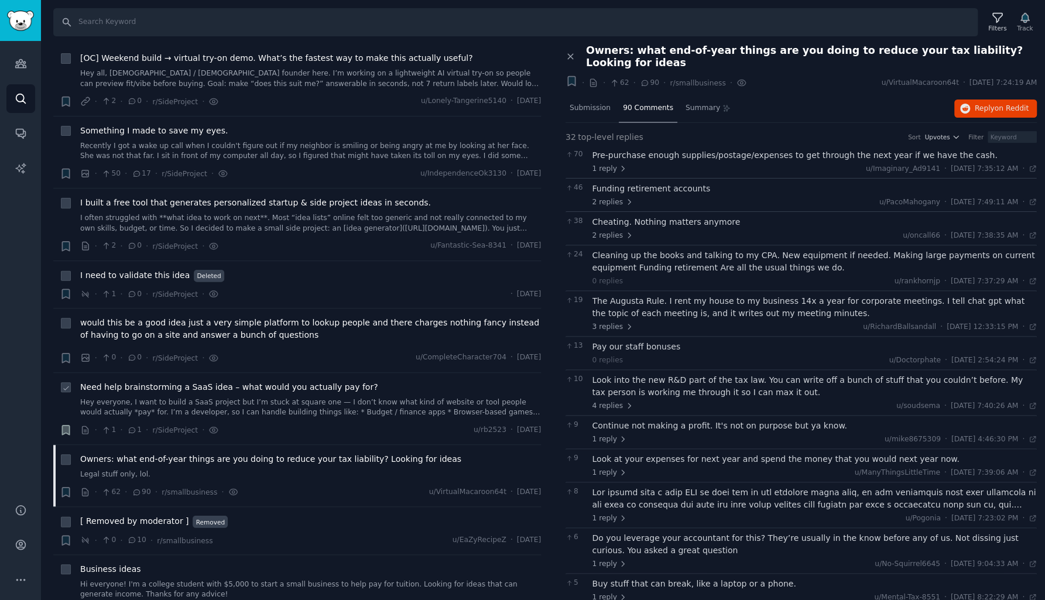
click at [659, 149] on div "Pre-purchase enough supplies/postage/expenses to get through the next year if w…" at bounding box center [815, 155] width 445 height 12
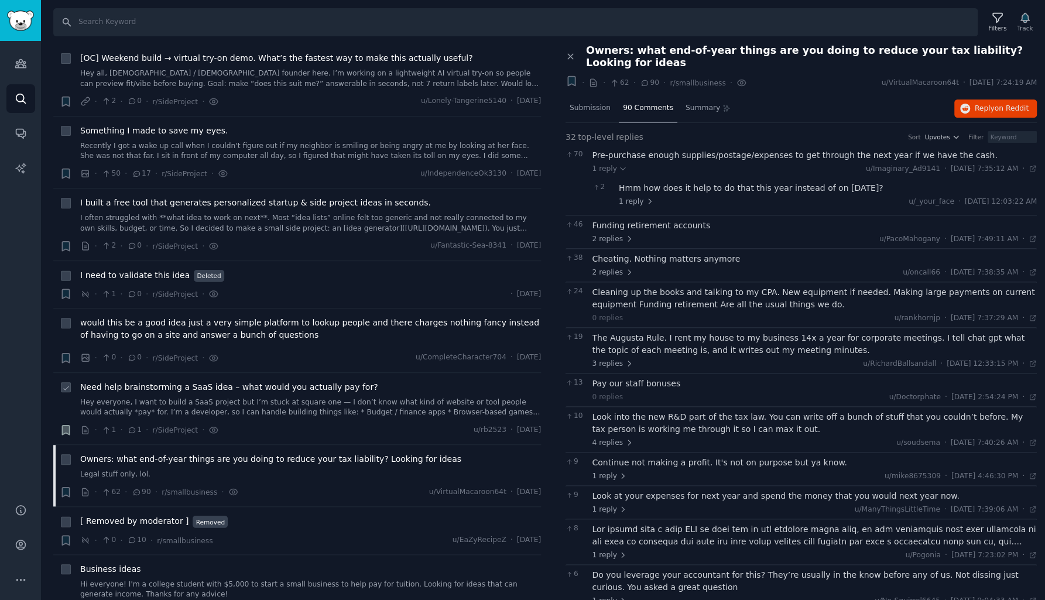
click at [669, 182] on div "Hmm how does it help to do that this year instead of on [DATE]?" at bounding box center [828, 188] width 418 height 12
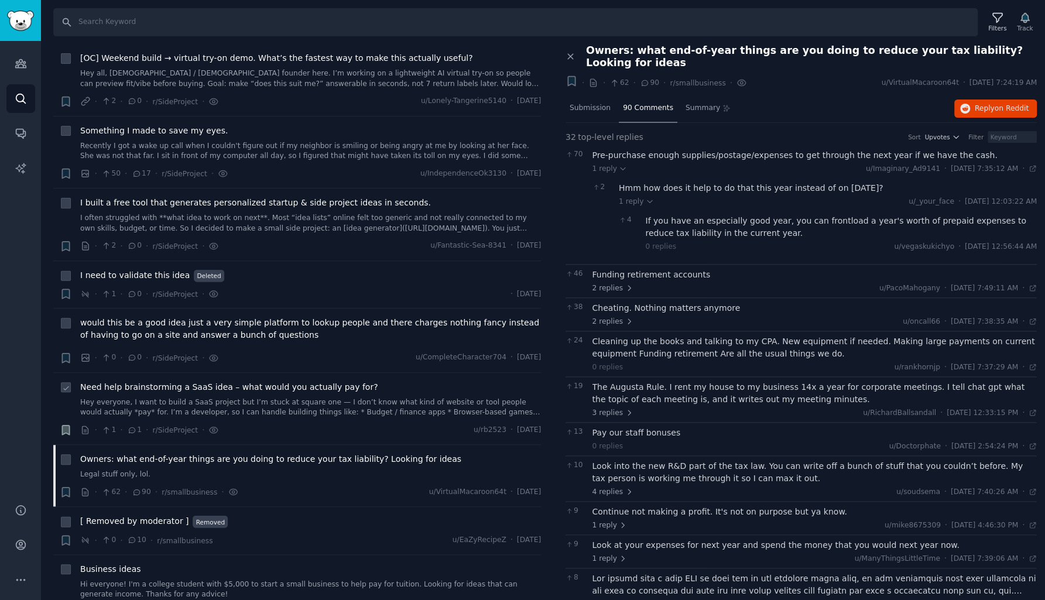
click at [661, 221] on div "If you have an especially good year, you can frontload a year's worth of prepai…" at bounding box center [842, 227] width 392 height 25
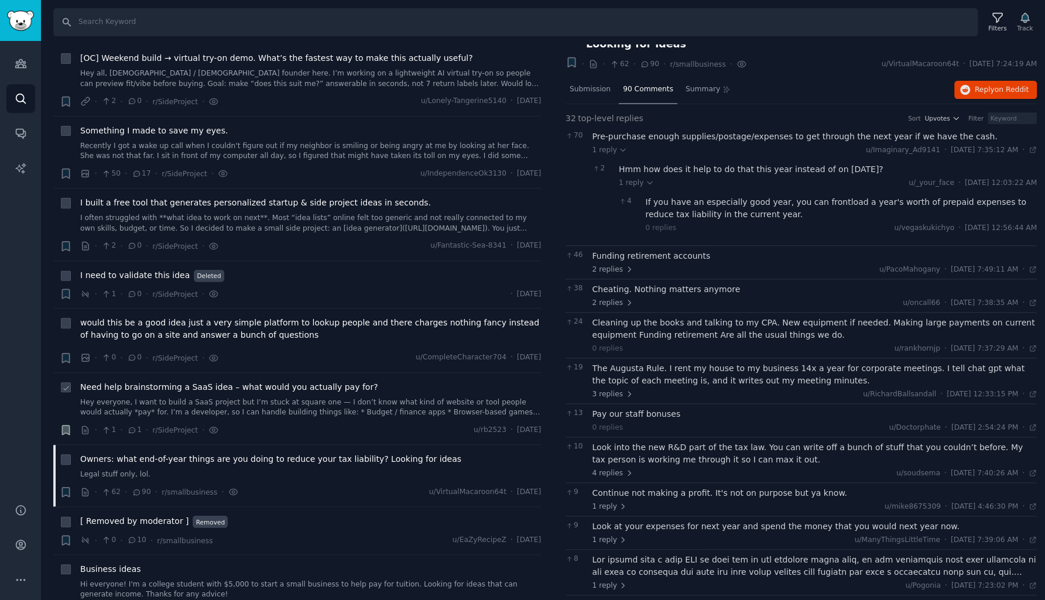
scroll to position [20, 0]
click at [663, 248] on div "Funding retirement accounts" at bounding box center [815, 254] width 445 height 12
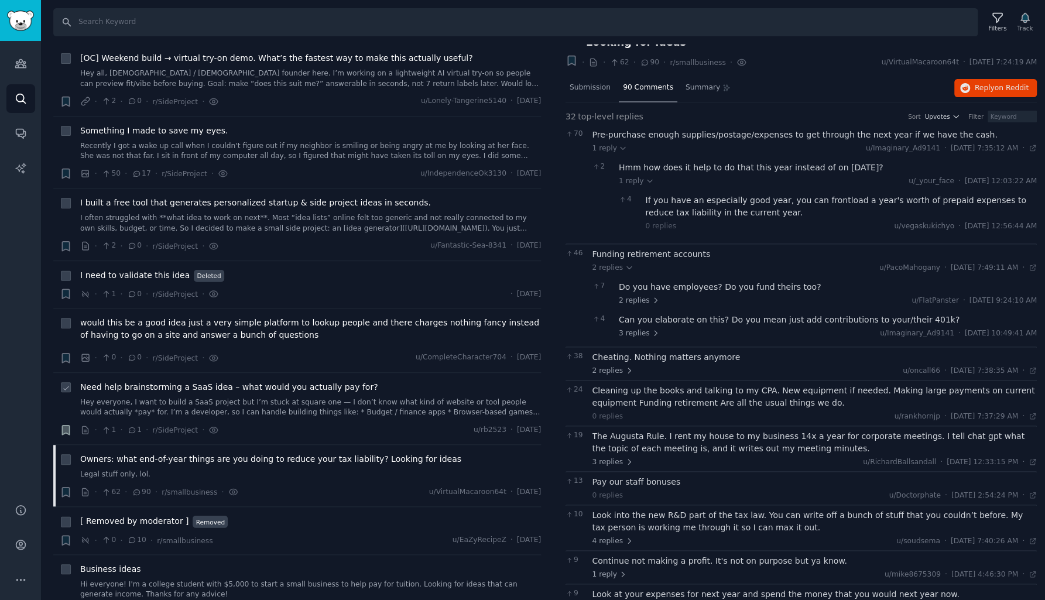
click at [667, 281] on div "Do you have employees? Do you fund theirs too?" at bounding box center [828, 287] width 418 height 12
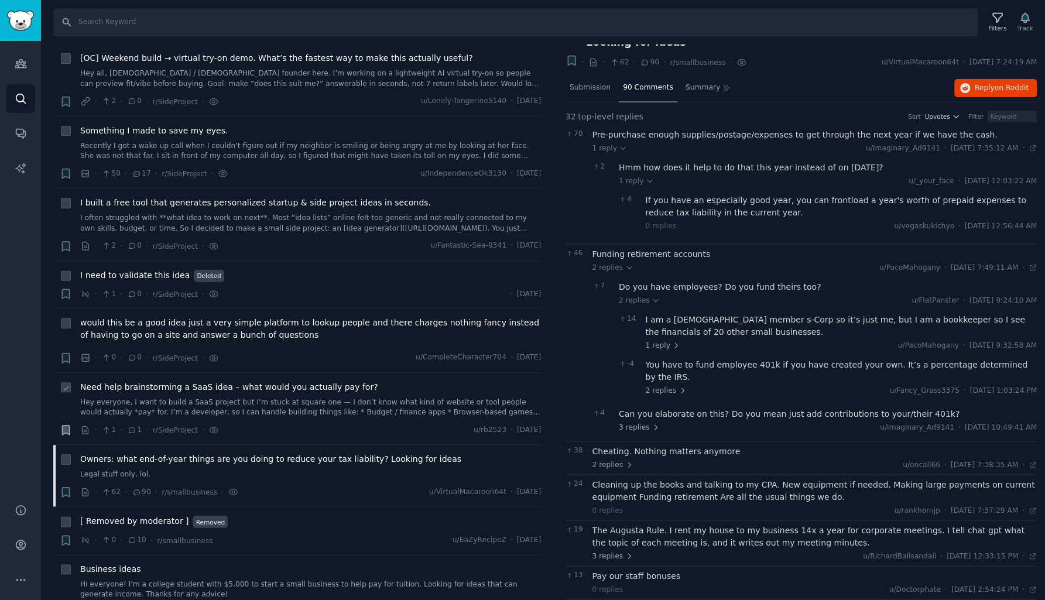
click at [667, 281] on div "Do you have employees? Do you fund theirs too?" at bounding box center [828, 287] width 418 height 12
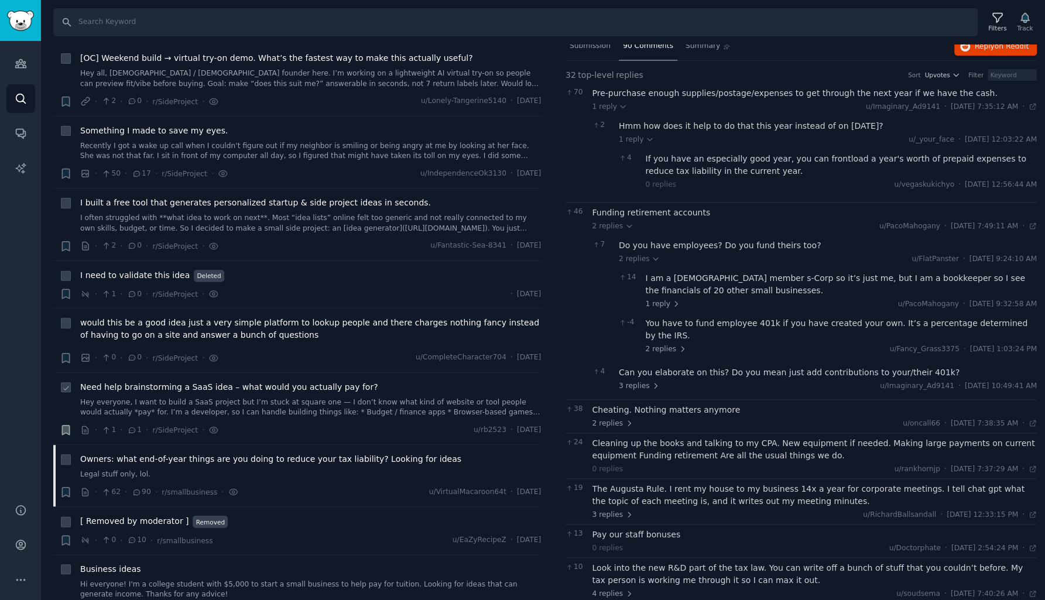
scroll to position [66, 0]
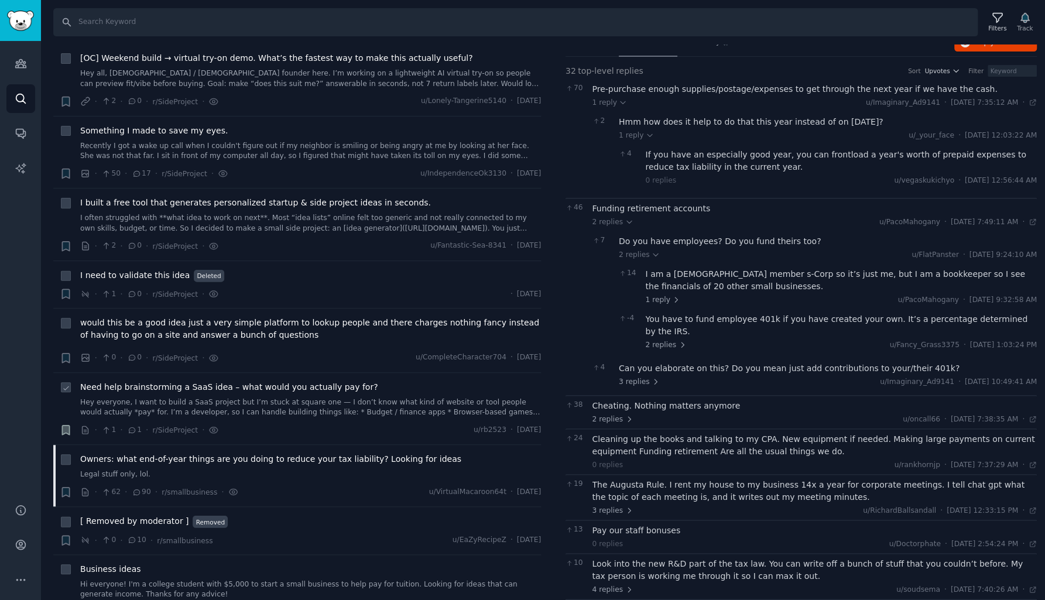
click at [675, 273] on div "I am a [DEMOGRAPHIC_DATA] member s-Corp so it’s just me, but I am a bookkeeper …" at bounding box center [842, 280] width 392 height 25
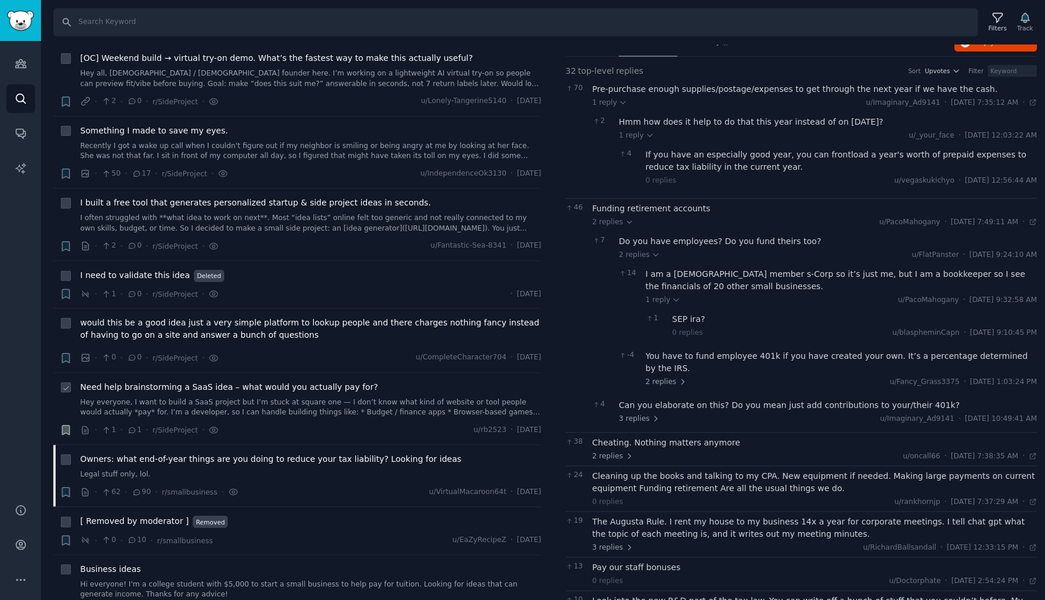
click at [675, 273] on div "I am a [DEMOGRAPHIC_DATA] member s-Corp so it’s just me, but I am a bookkeeper …" at bounding box center [842, 280] width 392 height 25
click at [675, 268] on div "I am a [DEMOGRAPHIC_DATA] member s-Corp so it’s just me, but I am a bookkeeper …" at bounding box center [842, 280] width 392 height 25
click at [683, 313] on div "SEP ira?" at bounding box center [854, 319] width 365 height 12
click at [683, 350] on div "You have to fund employee 401k if you have created your own. It’s a percentage …" at bounding box center [842, 362] width 392 height 25
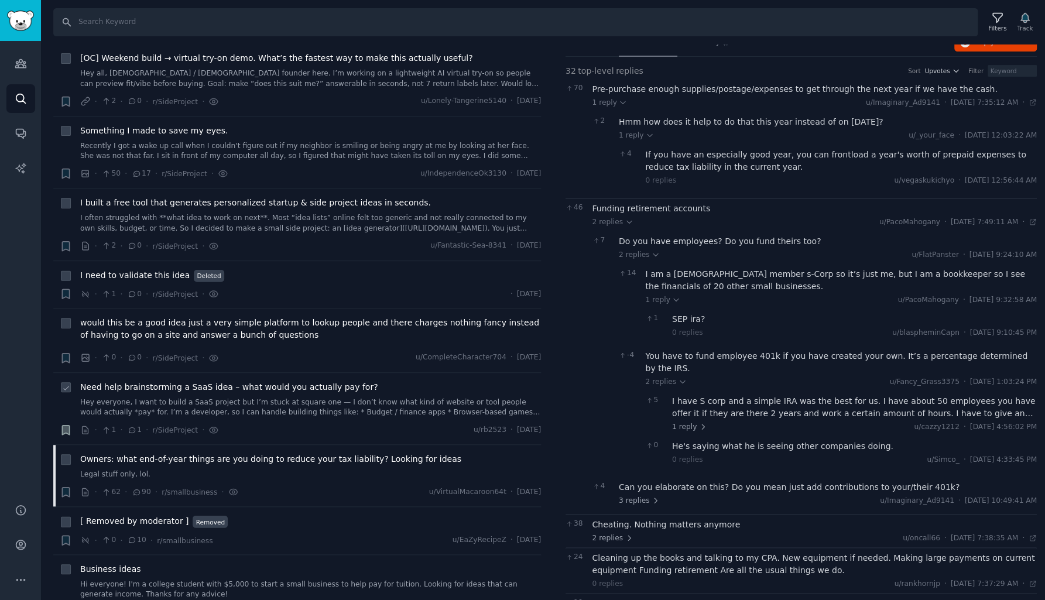
click at [712, 395] on div "I have S corp and a simple IRA was the best for us. I have about 50 employees y…" at bounding box center [854, 407] width 365 height 25
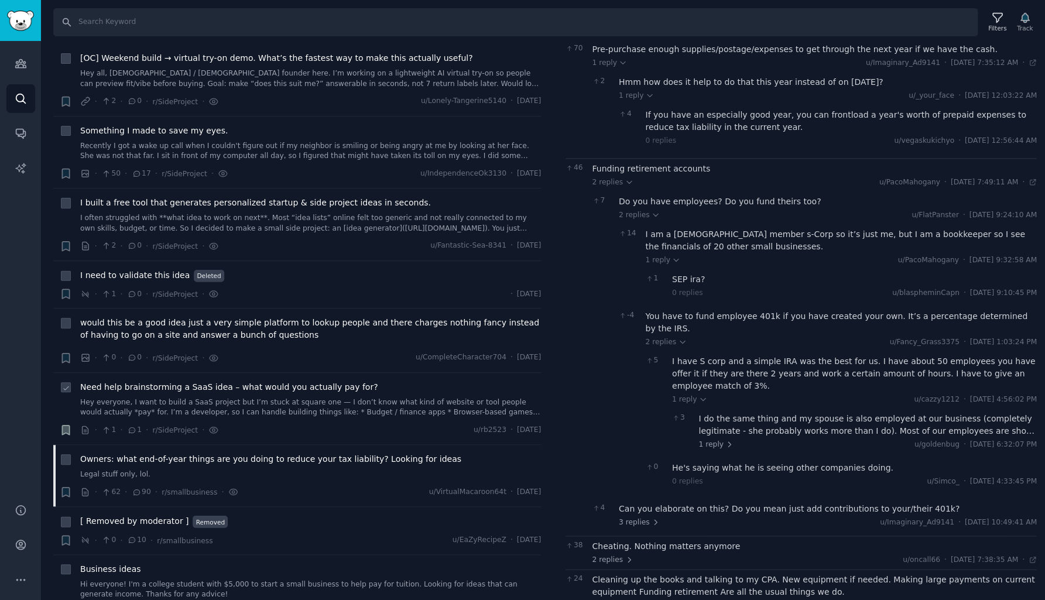
scroll to position [105, 0]
click at [617, 179] on span "2 replies" at bounding box center [613, 184] width 41 height 11
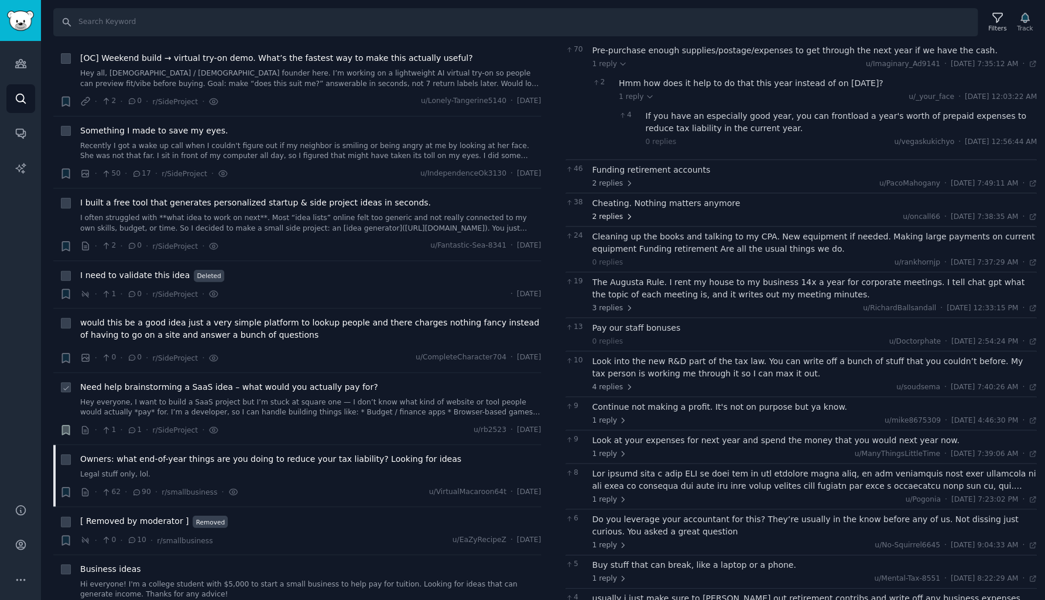
click at [613, 212] on span "2 replies" at bounding box center [613, 217] width 41 height 11
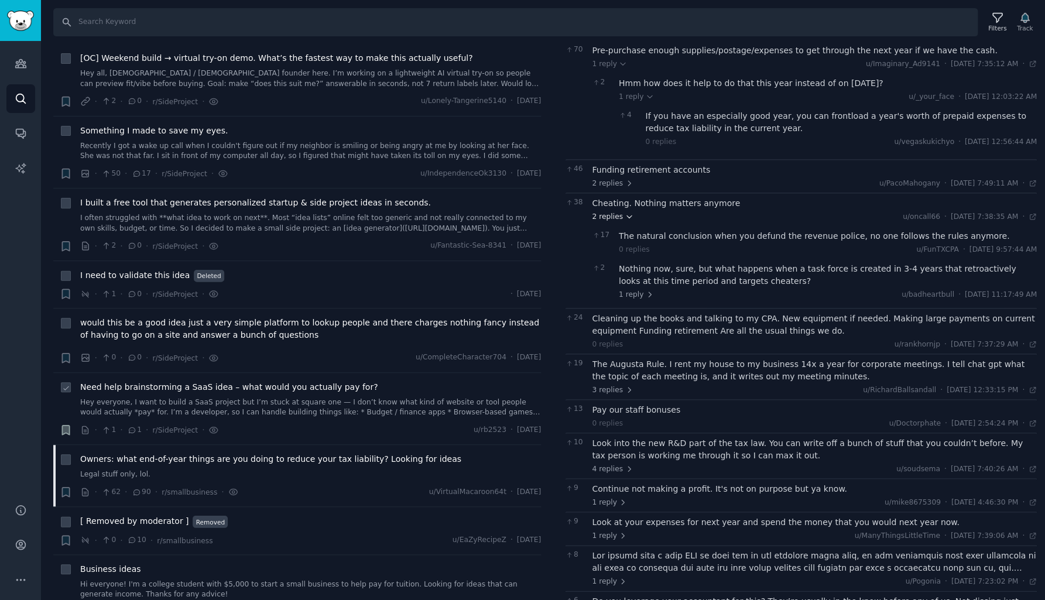
click at [613, 212] on span "2 replies" at bounding box center [613, 217] width 41 height 11
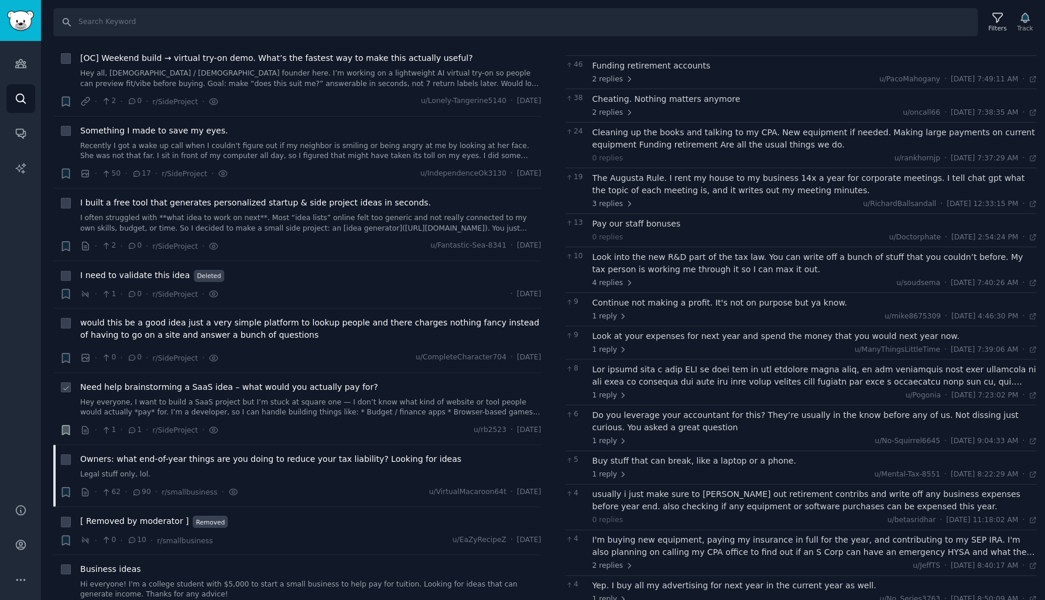
scroll to position [213, 0]
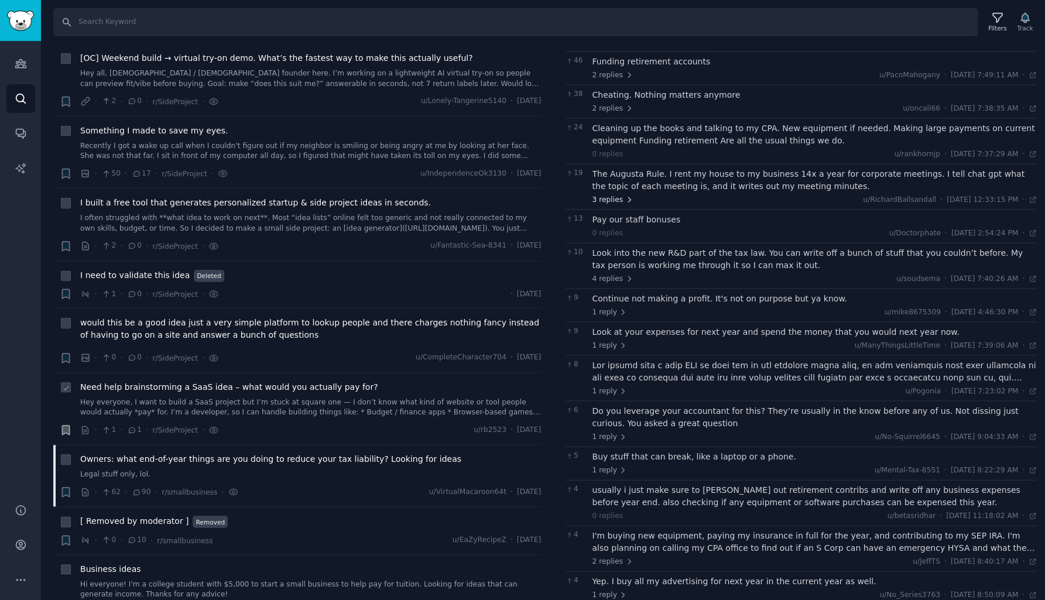
click at [611, 195] on span "3 replies" at bounding box center [613, 200] width 41 height 11
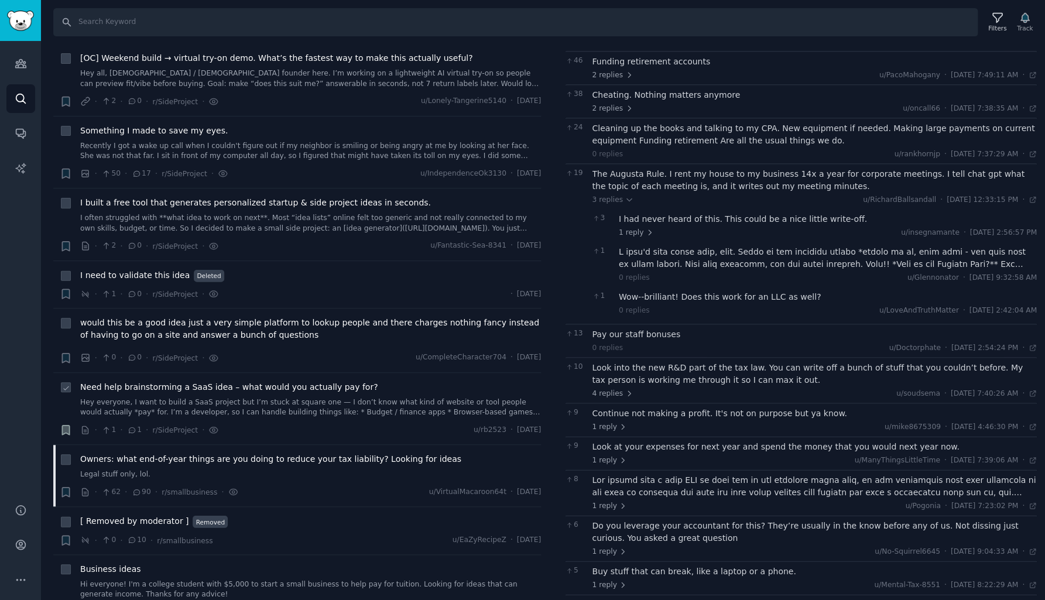
click at [636, 213] on div "I had never heard of this. This could be a nice little write-off." at bounding box center [828, 219] width 418 height 12
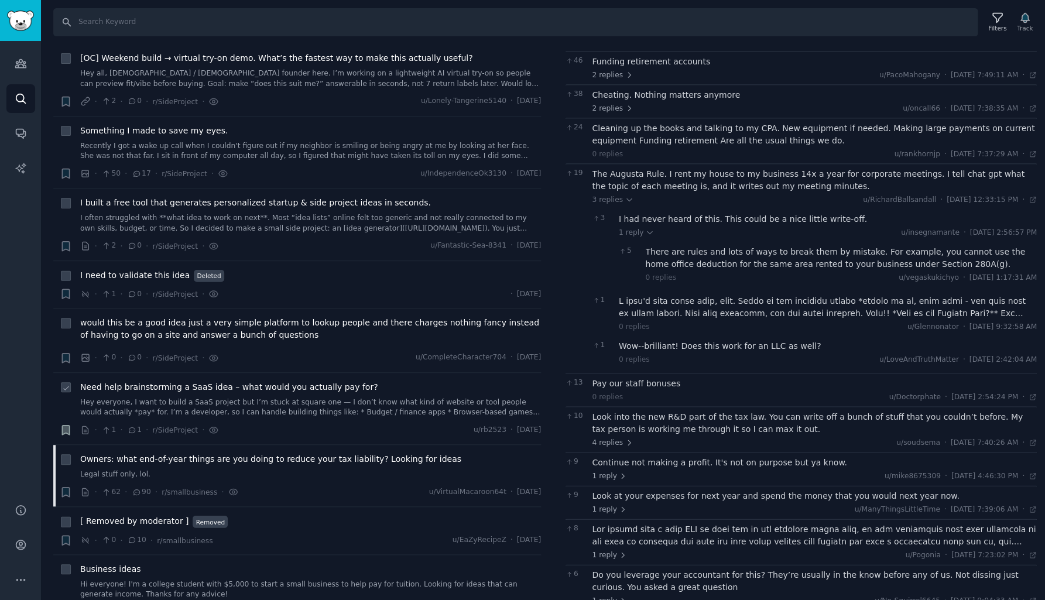
click at [629, 213] on div "I had never heard of this. This could be a nice little write-off." at bounding box center [828, 219] width 418 height 12
click at [630, 228] on span "1 reply" at bounding box center [636, 233] width 35 height 11
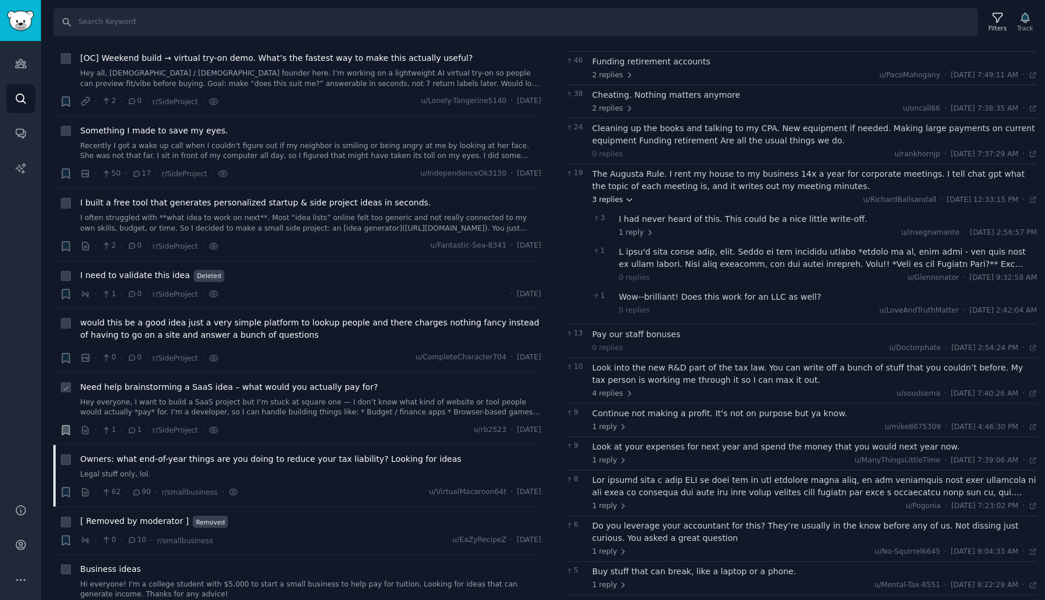
click at [612, 195] on span "3 replies" at bounding box center [613, 200] width 41 height 11
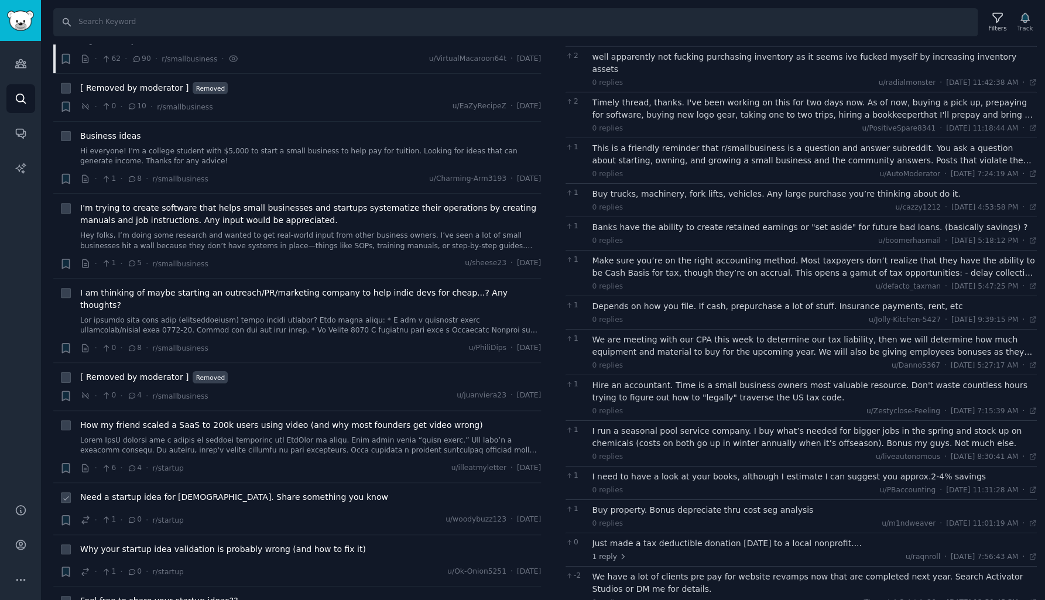
scroll to position [6050, 0]
click at [226, 144] on link "Hi everyone! I'm a college student with $5,000 to start a small business to hel…" at bounding box center [310, 154] width 461 height 20
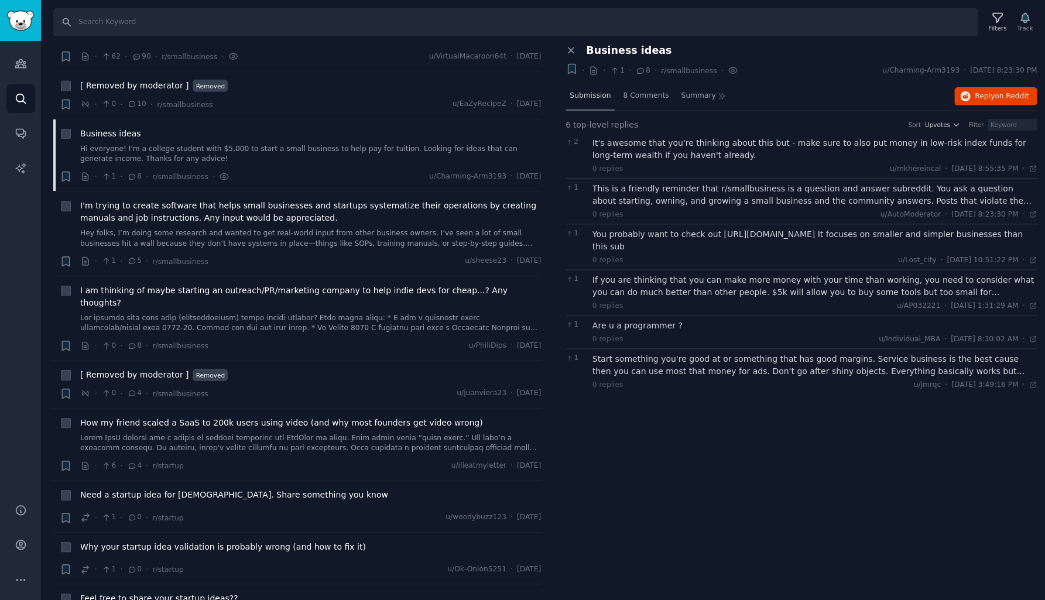
click at [579, 97] on span "Submission" at bounding box center [590, 96] width 41 height 11
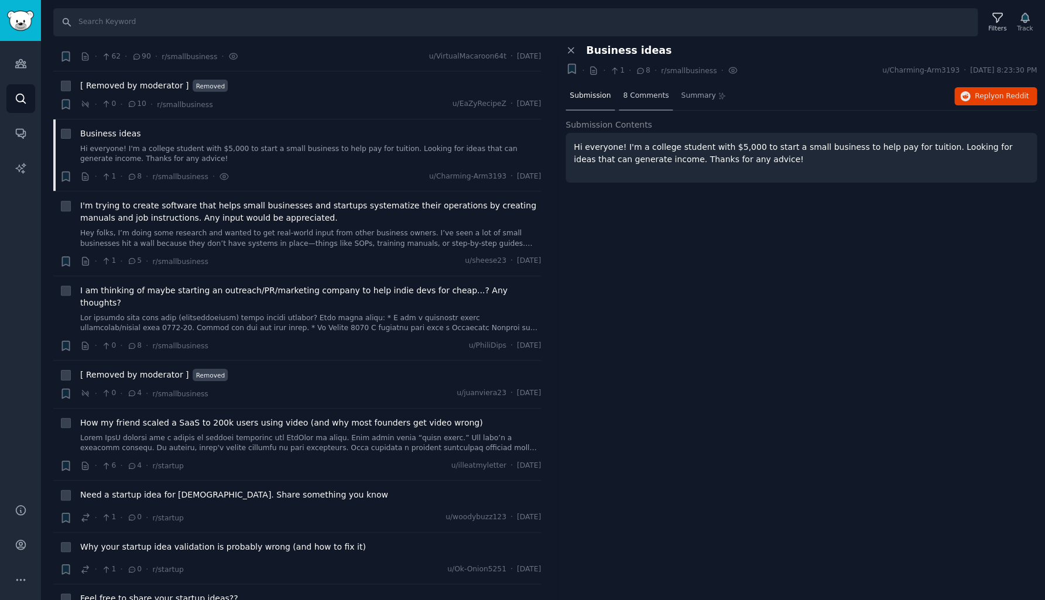
click at [638, 95] on span "8 Comments" at bounding box center [646, 96] width 46 height 11
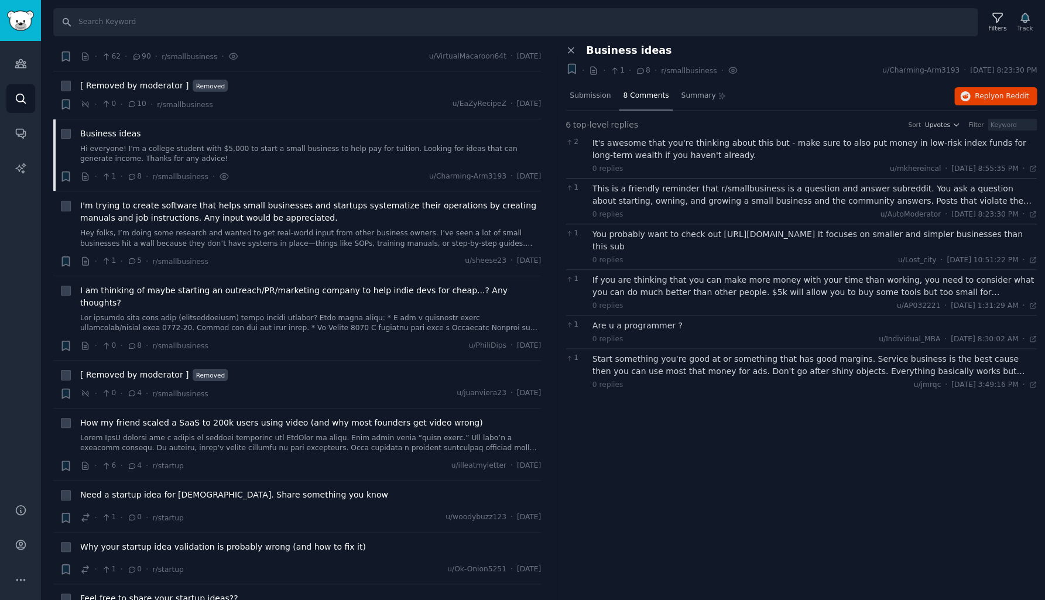
click at [635, 145] on div "It's awesome that you're thinking about this but - make sure to also put money …" at bounding box center [815, 149] width 445 height 25
click at [637, 210] on div "0 replies u/AutoModerator · [DATE] 8:23:30 PM Fri 9/19/2025 ·" at bounding box center [815, 215] width 445 height 11
click at [641, 199] on div "This is a friendly reminder that r/smallbusiness is a question and answer subre…" at bounding box center [815, 195] width 445 height 25
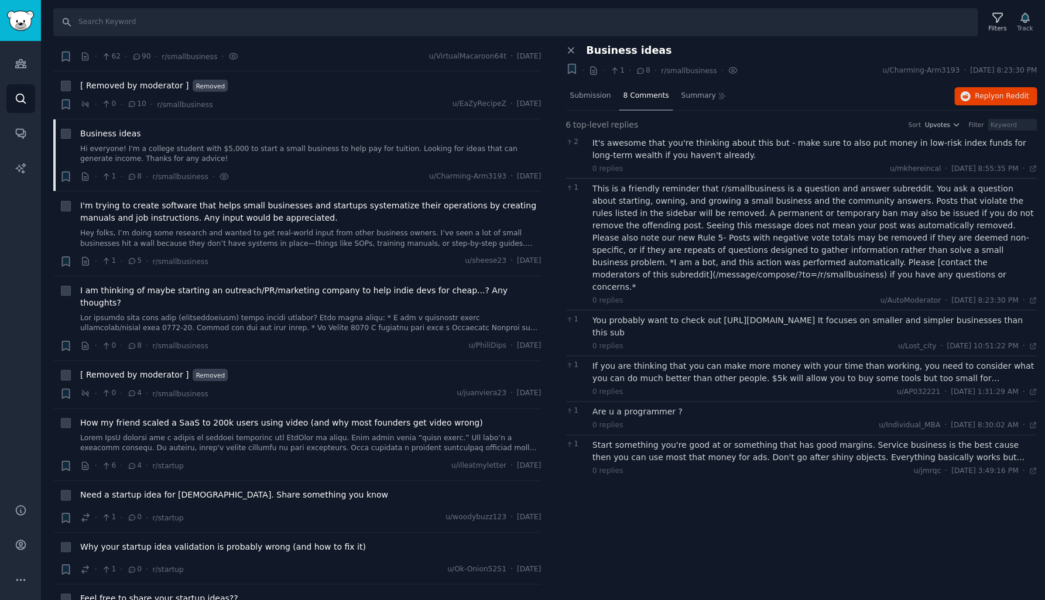
click at [647, 314] on div "You probably want to check out [URL][DOMAIN_NAME] It focuses on smaller and sim…" at bounding box center [815, 326] width 445 height 25
click at [659, 360] on div "If you are thinking that you can make more money with your time than working, y…" at bounding box center [815, 372] width 445 height 25
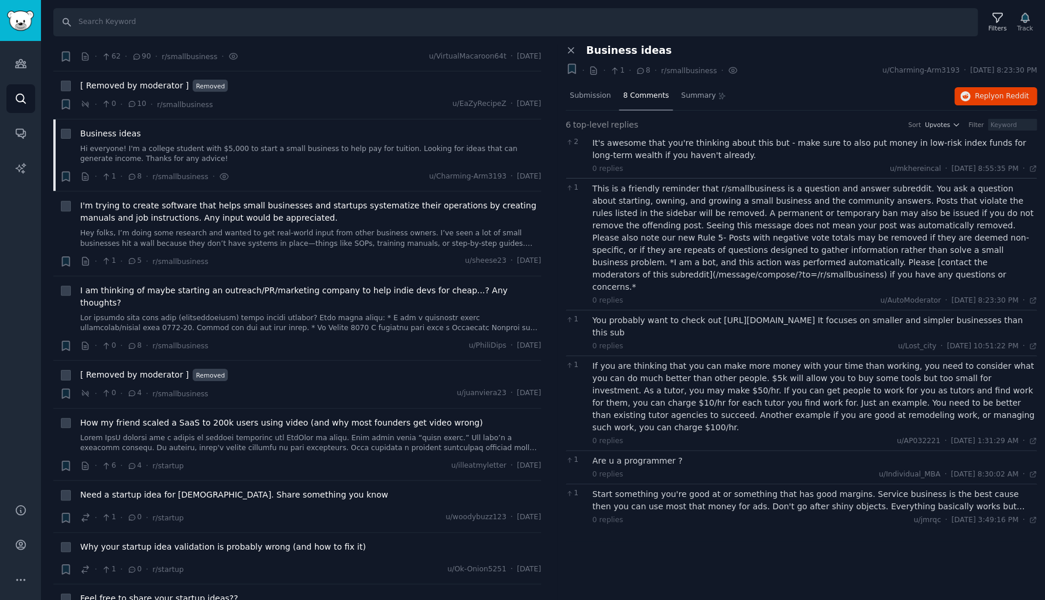
click at [655, 488] on div "Start something you're good at or something that has good margins. Service busi…" at bounding box center [815, 500] width 445 height 25
click at [194, 489] on span "Need a startup idea for [DEMOGRAPHIC_DATA]. Share something you know" at bounding box center [234, 495] width 308 height 12
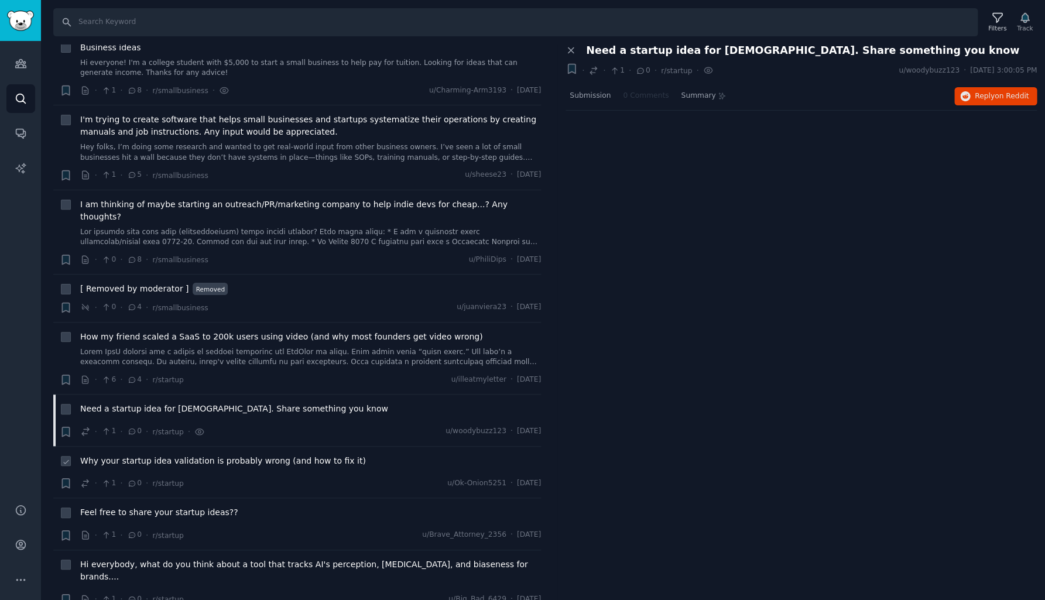
scroll to position [6140, 0]
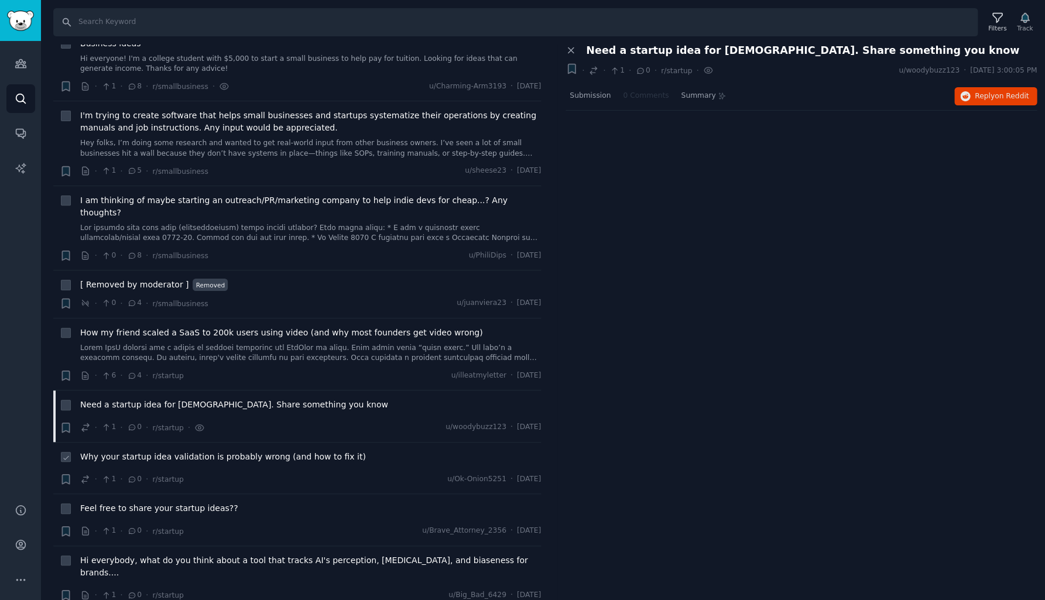
click at [199, 451] on span "Why your startup idea validation is probably wrong (and how to fix it)" at bounding box center [223, 457] width 286 height 12
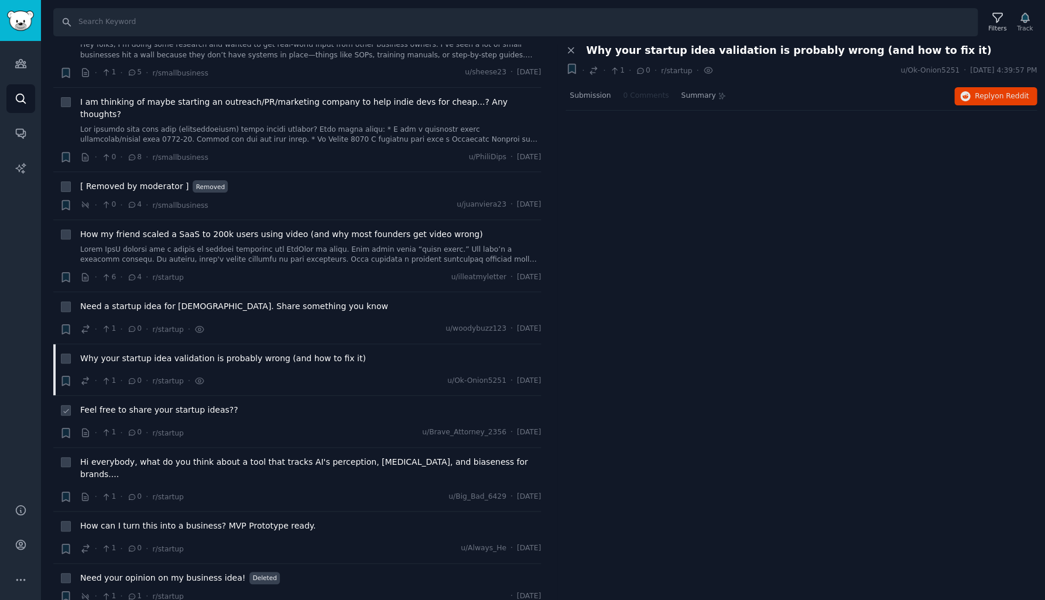
scroll to position [6254, 0]
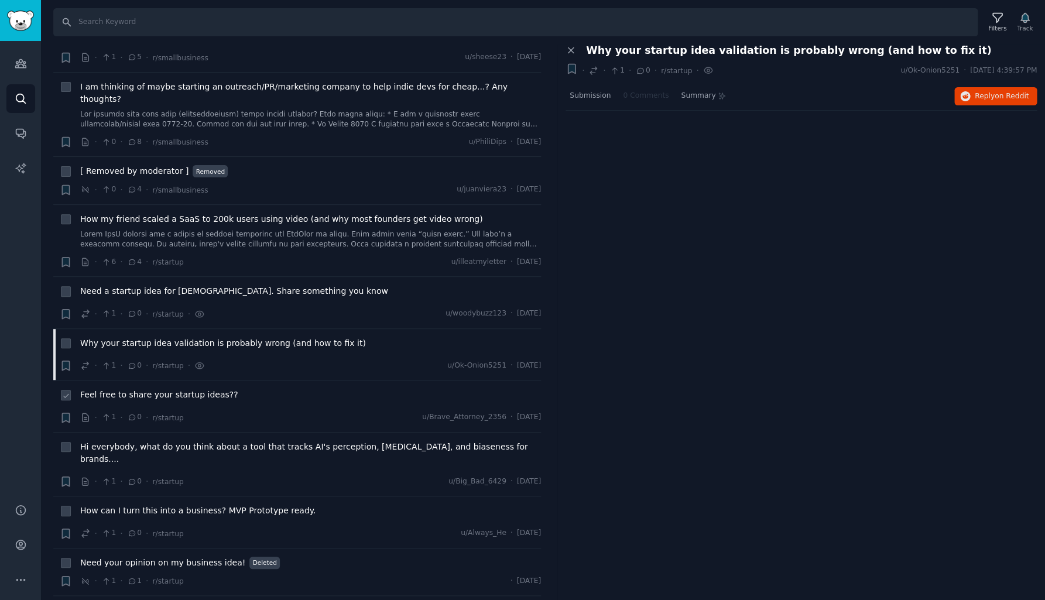
click at [186, 389] on span "Feel free to share your startup ideas??" at bounding box center [159, 395] width 158 height 12
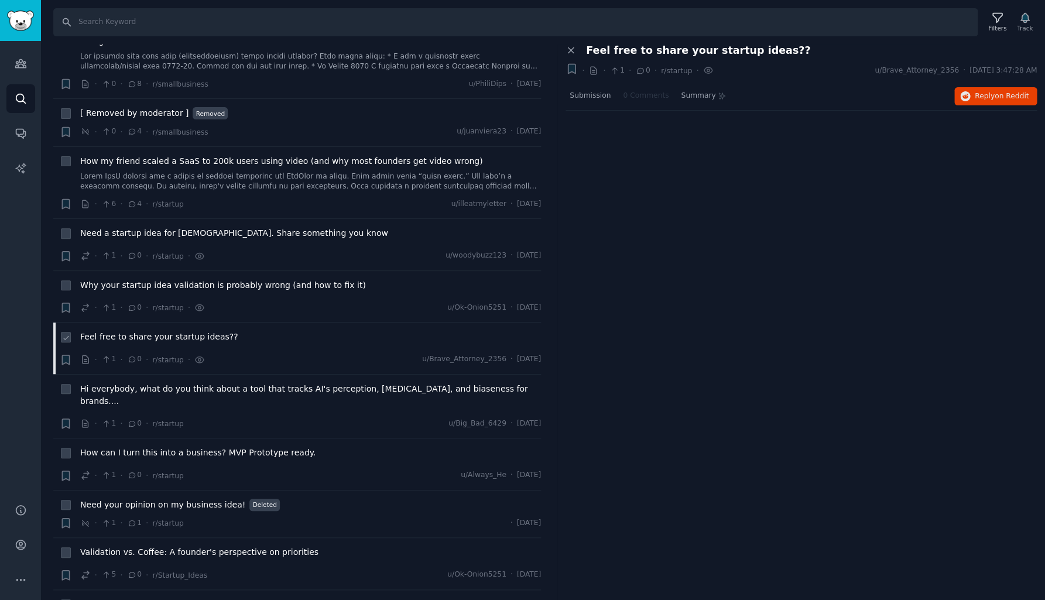
scroll to position [6318, 0]
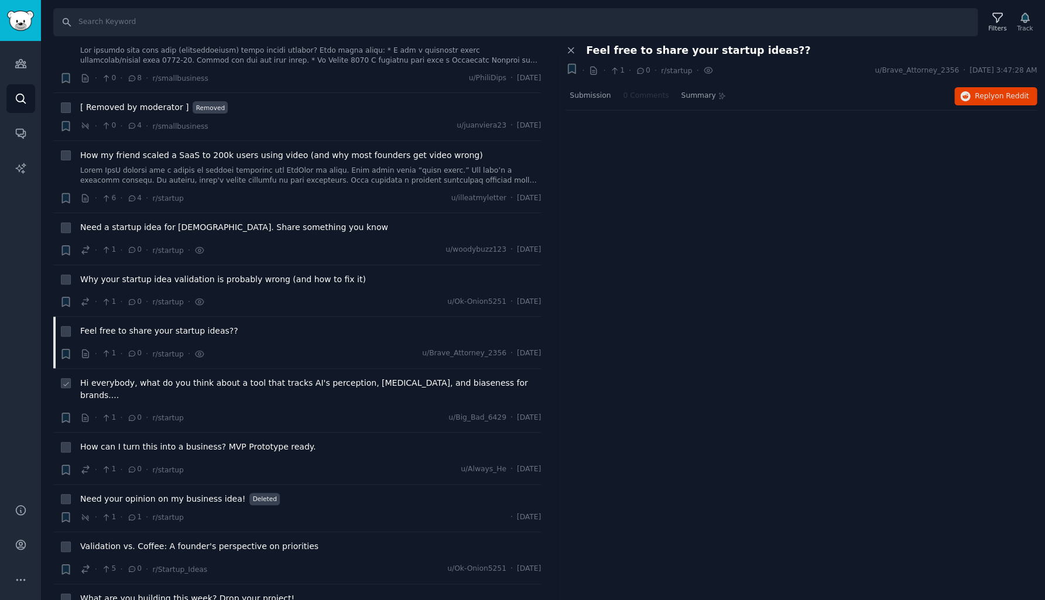
click at [185, 377] on span "Hi everybody, what do you think about a tool that tracks AI's perception, [MEDI…" at bounding box center [310, 389] width 461 height 25
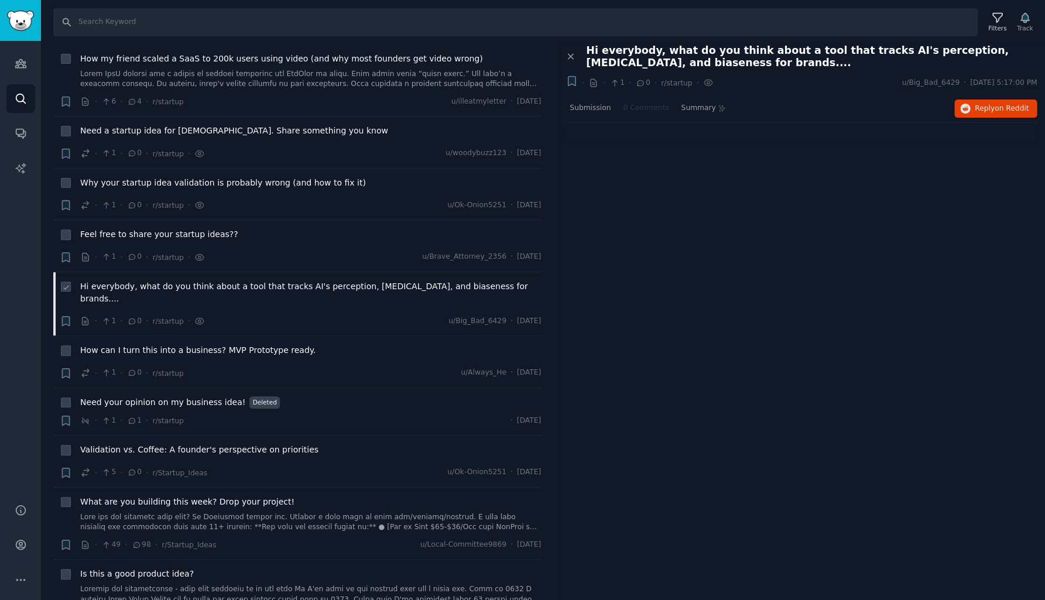
scroll to position [6414, 0]
click at [258, 345] on span "How can I turn this into a business? MVP Prototype ready." at bounding box center [197, 351] width 235 height 12
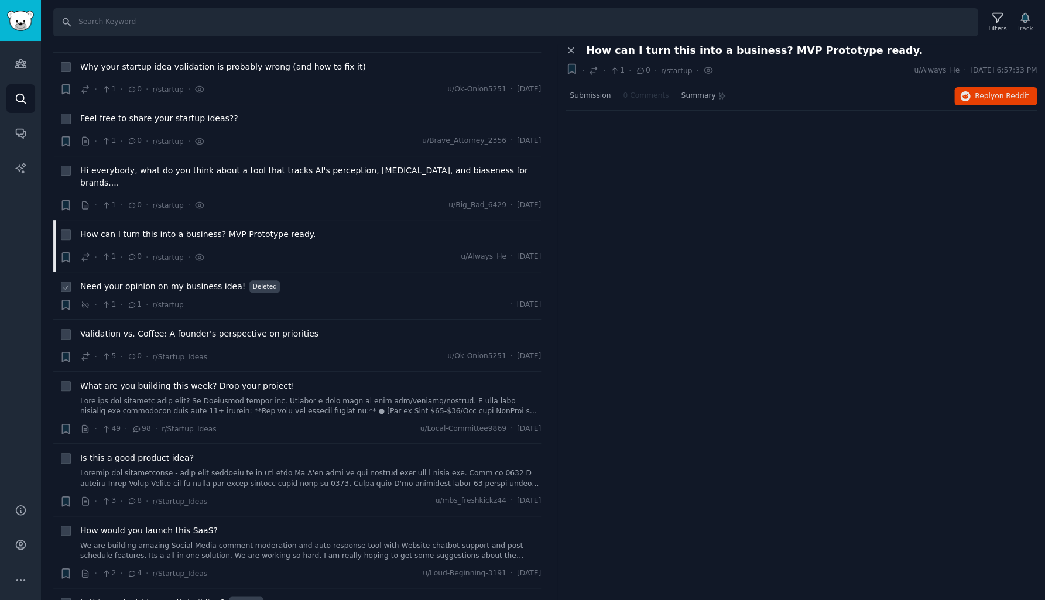
scroll to position [6548, 0]
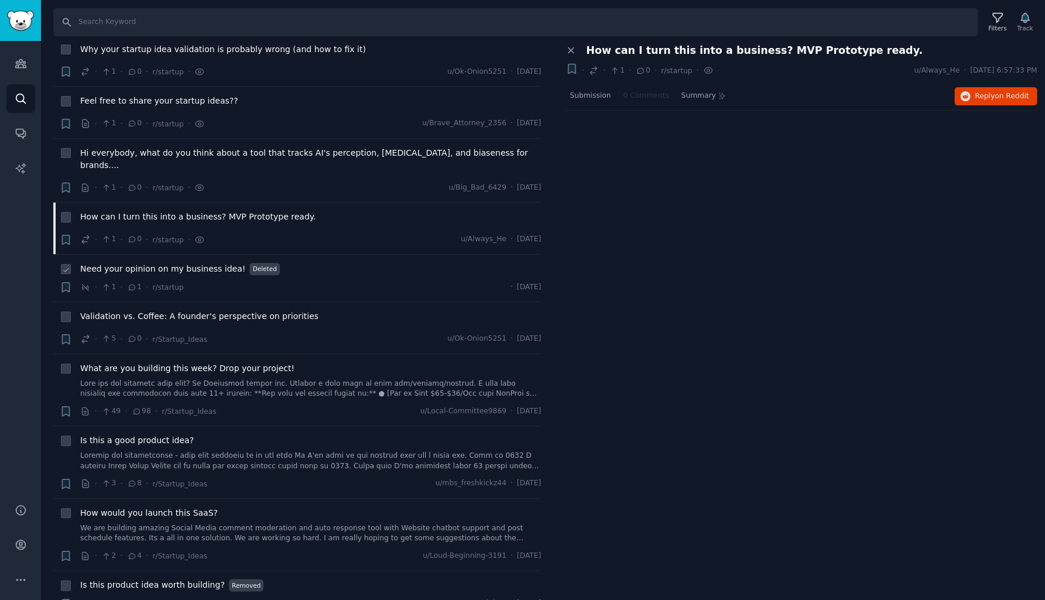
click at [223, 263] on span "Need your opinion on my business idea!" at bounding box center [162, 269] width 165 height 12
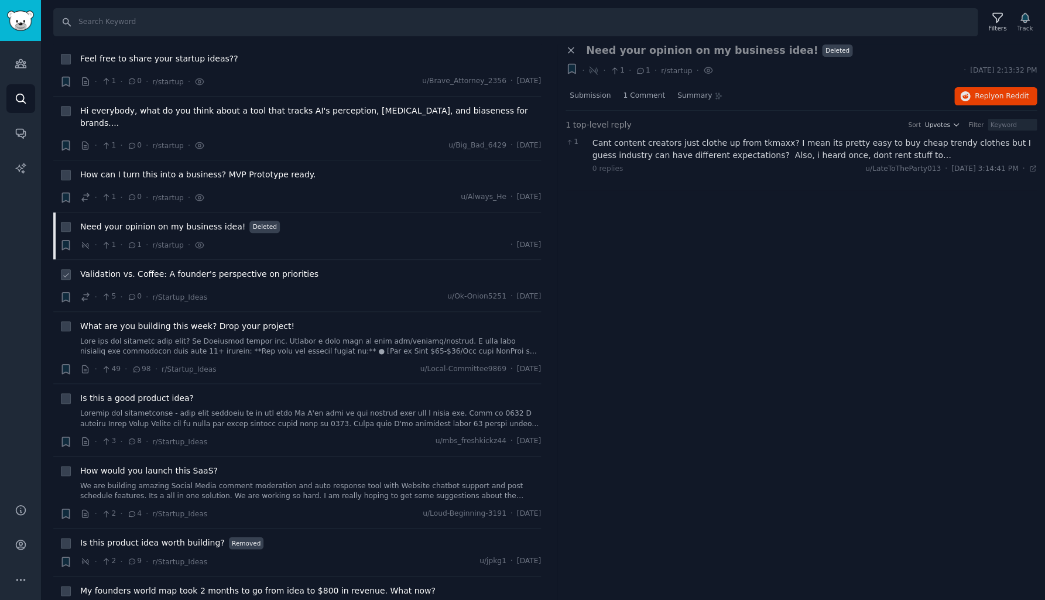
scroll to position [6599, 0]
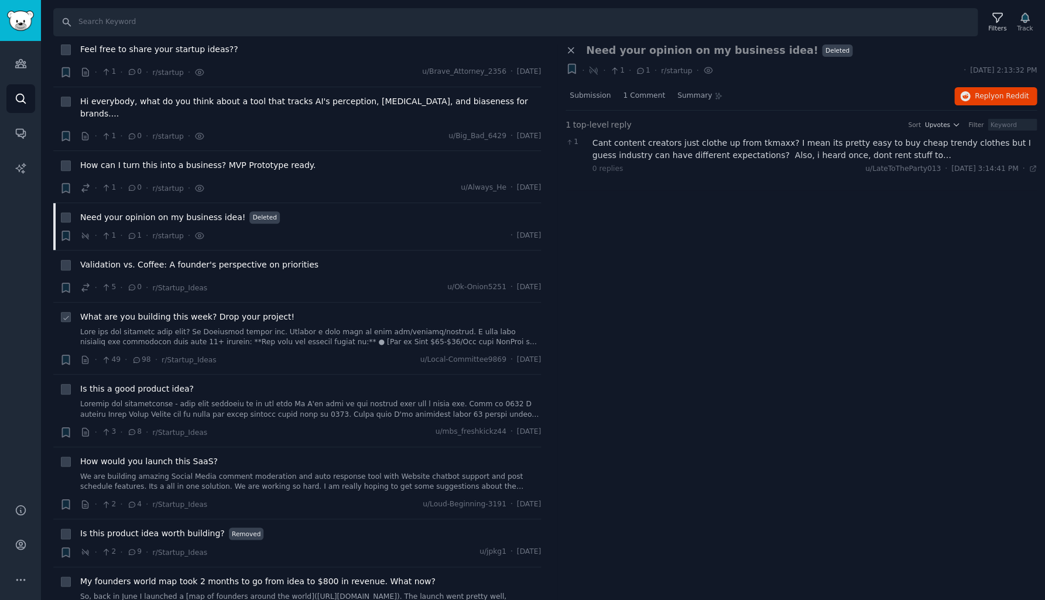
click at [218, 311] on span "What are you building this week? Drop your project!" at bounding box center [187, 317] width 214 height 12
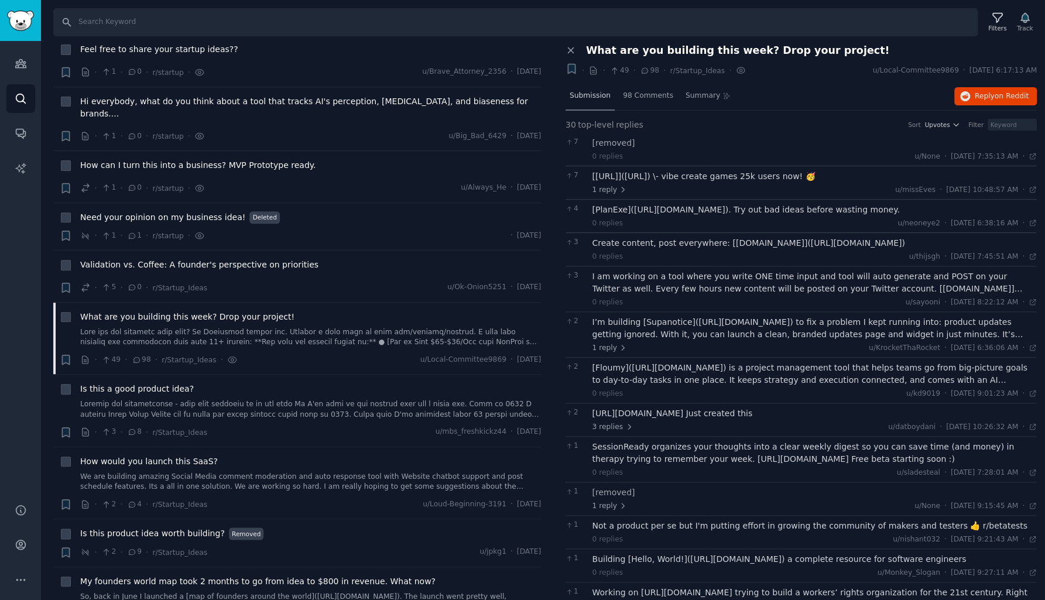
click at [594, 99] on span "Submission" at bounding box center [590, 96] width 41 height 11
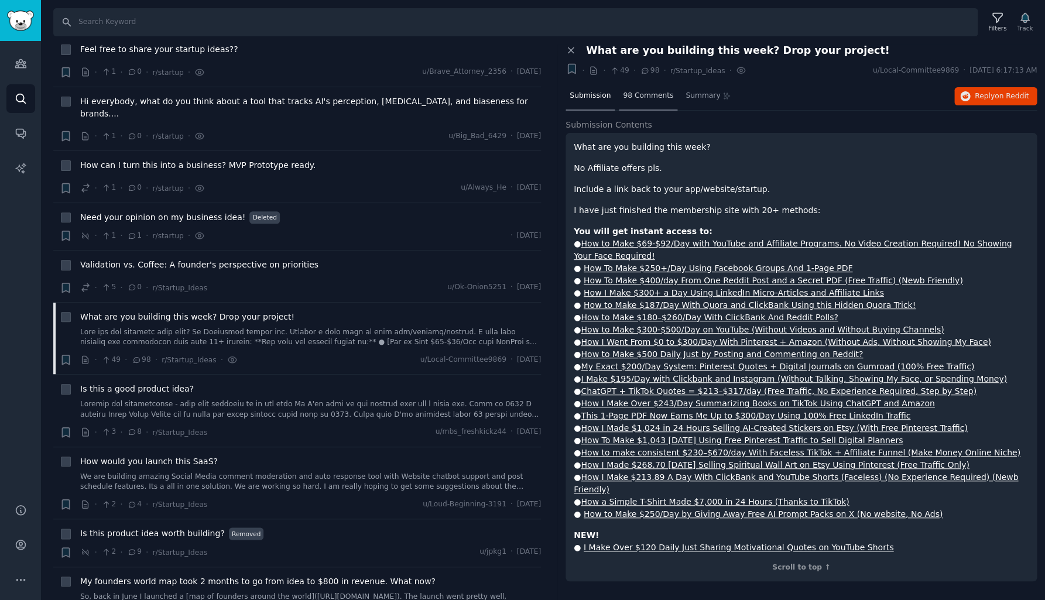
click at [640, 98] on span "98 Comments" at bounding box center [648, 96] width 50 height 11
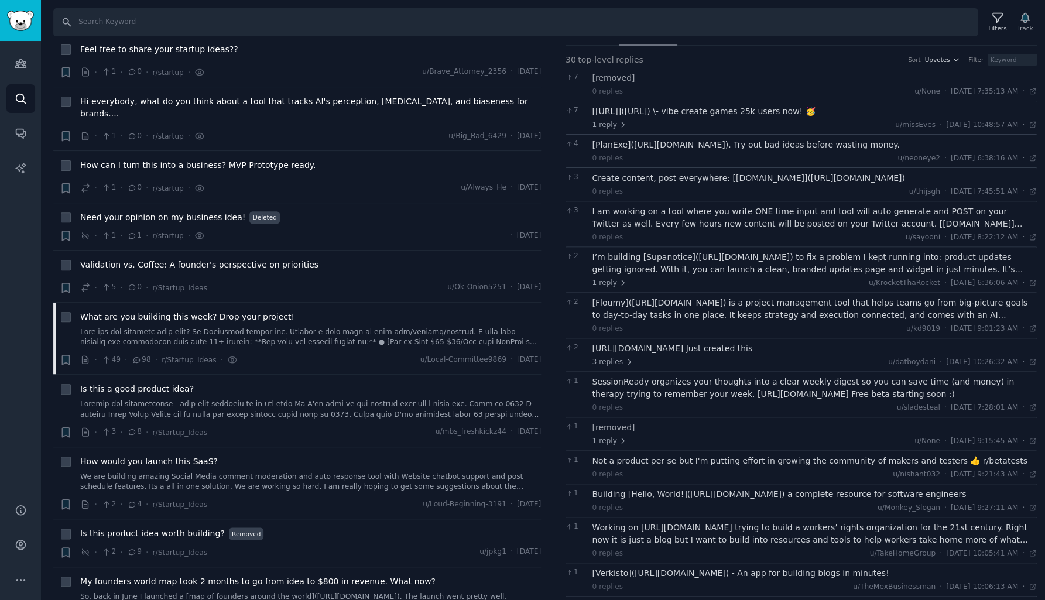
scroll to position [79, 0]
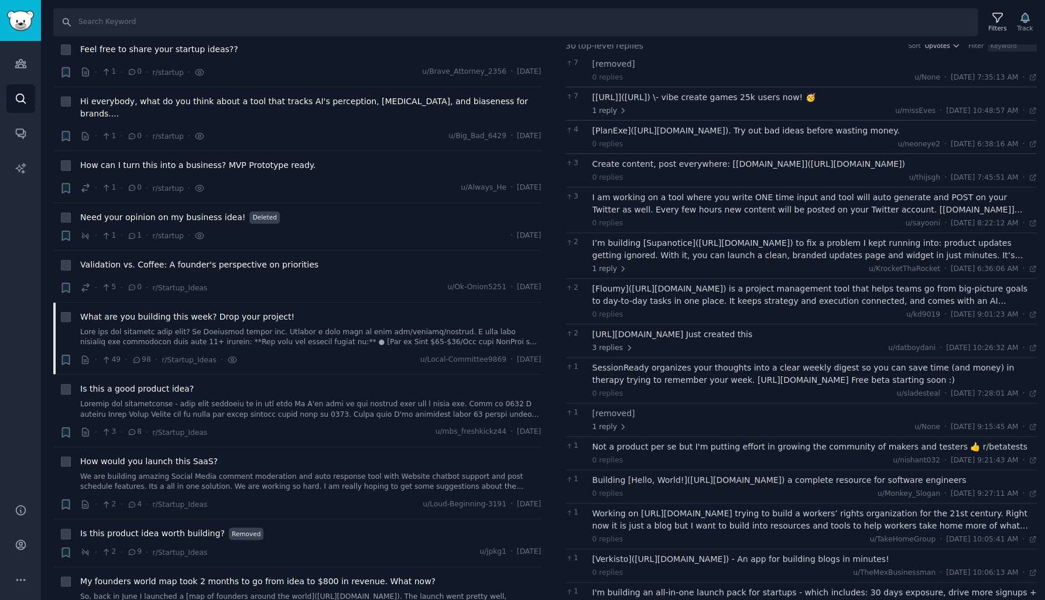
click at [652, 195] on div "I am working on a tool where you write ONE time input and tool will auto genera…" at bounding box center [815, 203] width 445 height 25
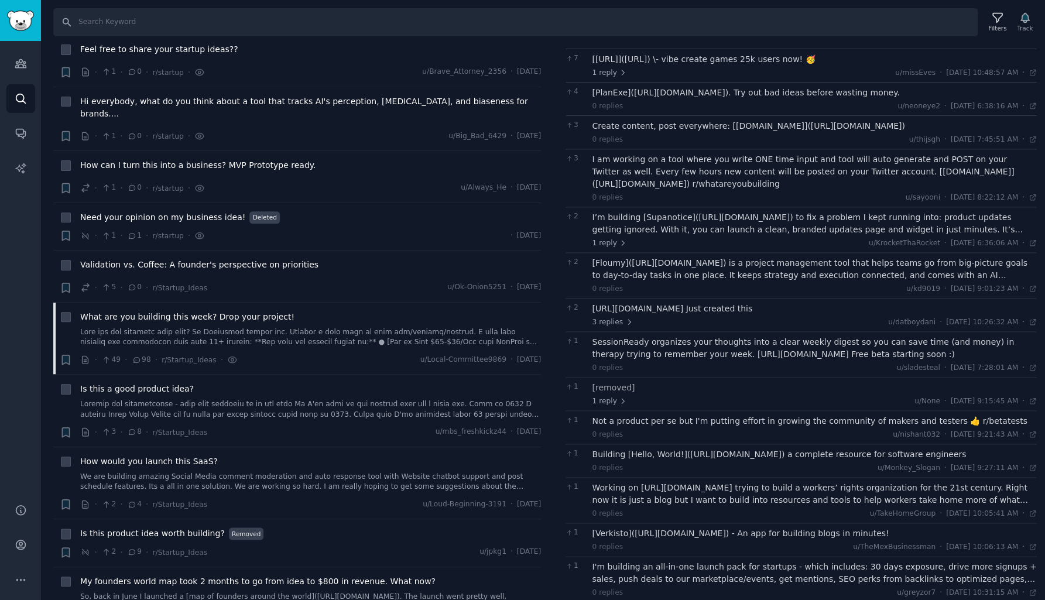
scroll to position [129, 0]
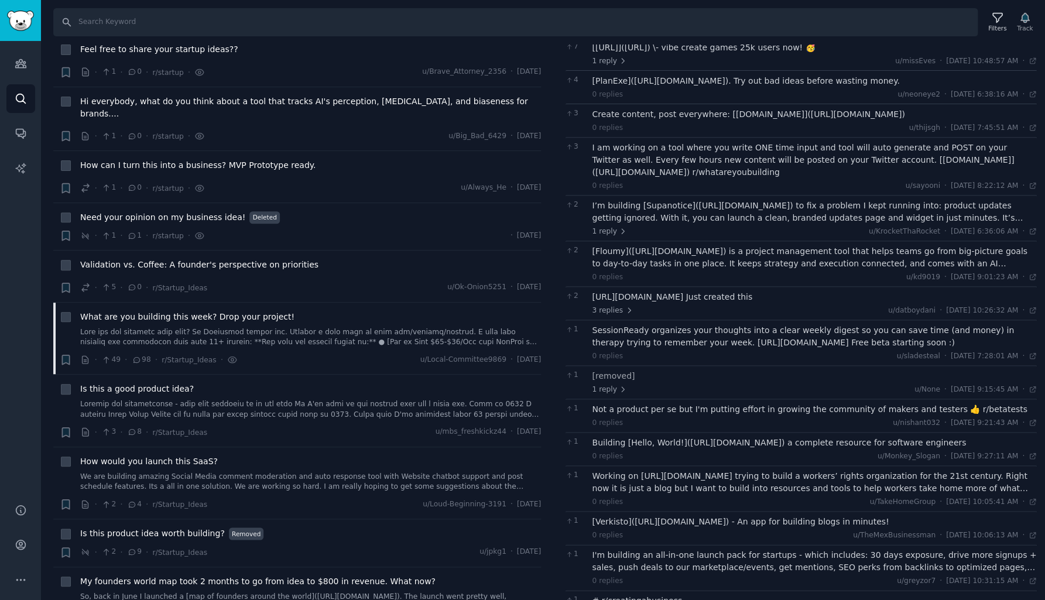
click at [694, 211] on div "I’m building [Supanotice]([URL][DOMAIN_NAME]) to fix a problem I kept running i…" at bounding box center [815, 212] width 445 height 25
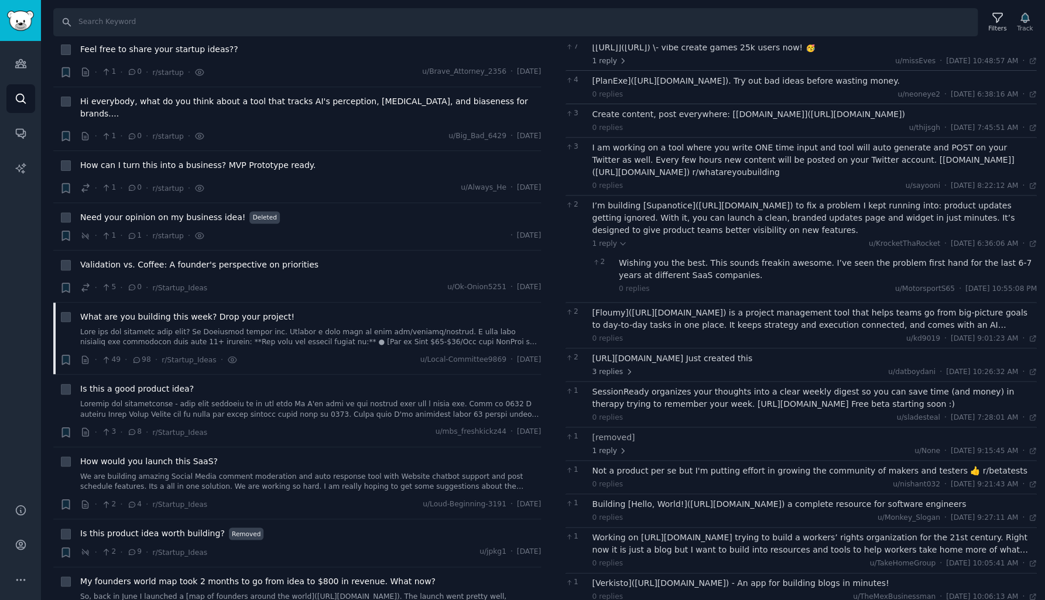
click at [717, 261] on div "Wishing you the best. This sounds freakin awesome. I’ve seen the problem first …" at bounding box center [828, 269] width 418 height 25
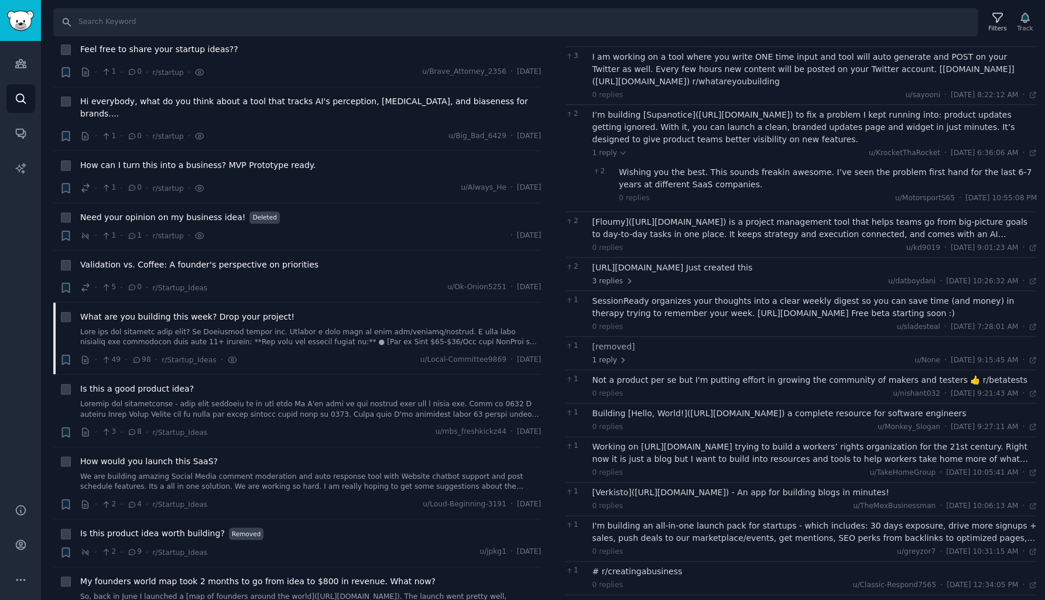
scroll to position [230, 0]
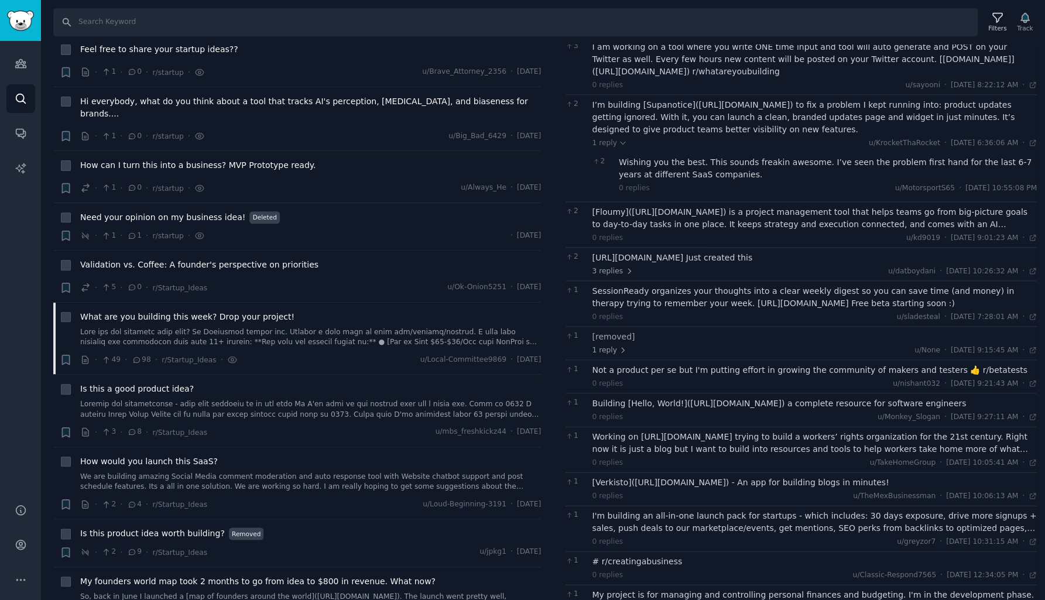
click at [775, 219] on div "[Floumy]([URL][DOMAIN_NAME]) is a project management tool that helps teams go f…" at bounding box center [815, 218] width 445 height 25
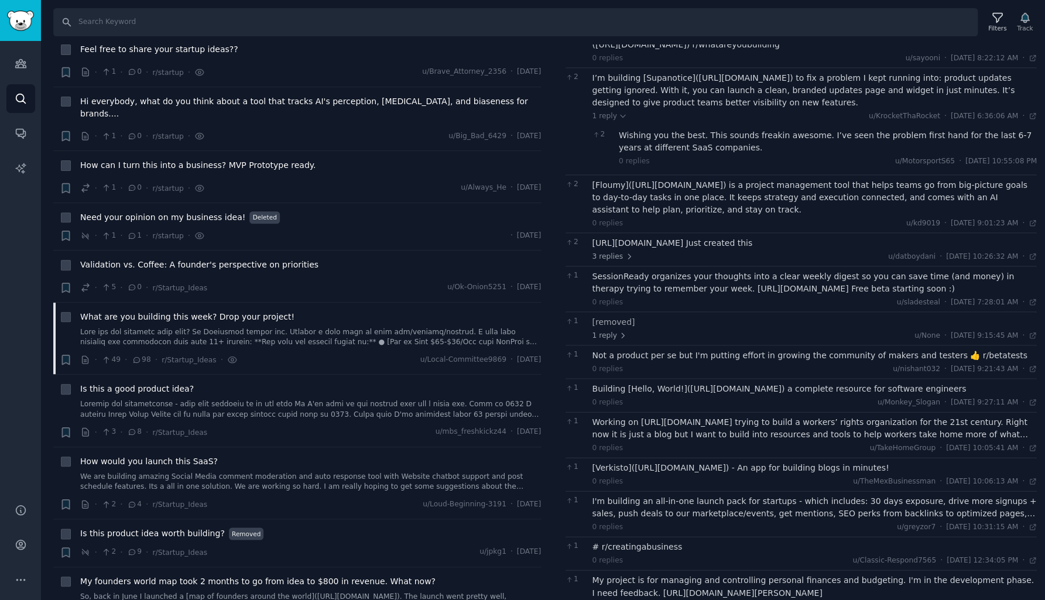
scroll to position [257, 0]
click at [728, 238] on div "[URL][DOMAIN_NAME] Just created this" at bounding box center [815, 243] width 445 height 12
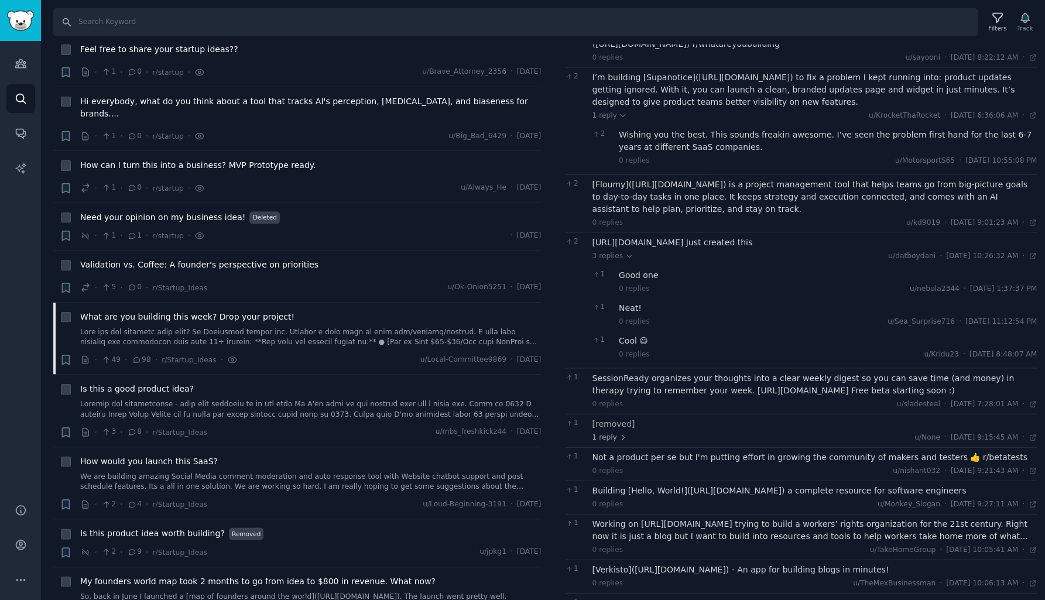
click at [719, 243] on div "[URL][DOMAIN_NAME] Just created this" at bounding box center [815, 243] width 445 height 12
drag, startPoint x: 594, startPoint y: 242, endPoint x: 679, endPoint y: 239, distance: 85.5
click at [679, 239] on div "[URL][DOMAIN_NAME] Just created this" at bounding box center [815, 243] width 445 height 12
drag, startPoint x: 678, startPoint y: 240, endPoint x: 593, endPoint y: 242, distance: 85.5
click at [593, 242] on div "[URL][DOMAIN_NAME] Just created this" at bounding box center [815, 243] width 445 height 12
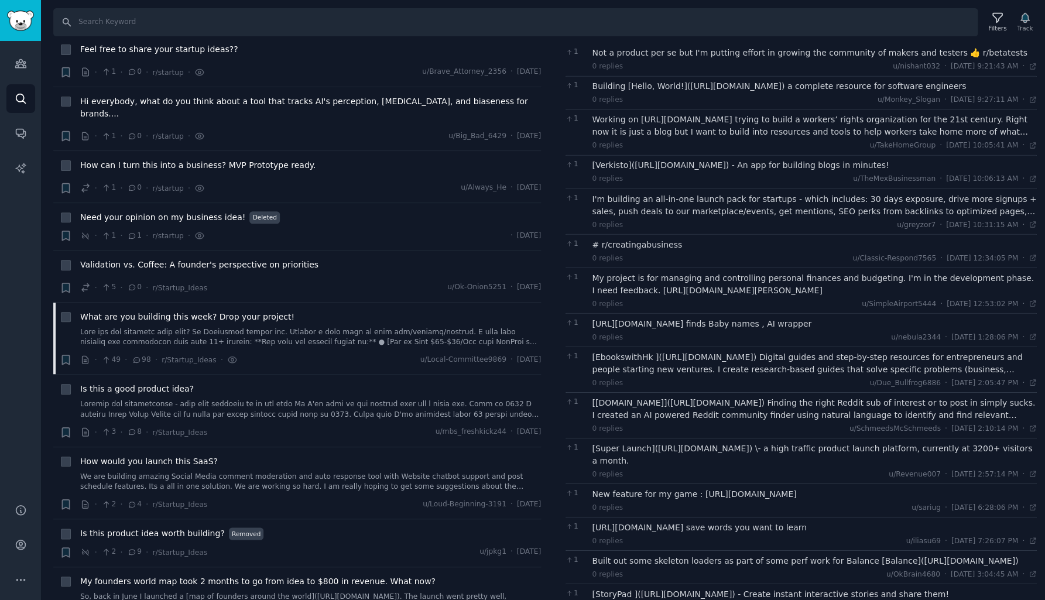
scroll to position [662, 0]
drag, startPoint x: 631, startPoint y: 159, endPoint x: 800, endPoint y: 163, distance: 169.3
click at [800, 163] on div "[Verkisto]([URL][DOMAIN_NAME]) - An app for building blogs in minutes!" at bounding box center [815, 165] width 445 height 12
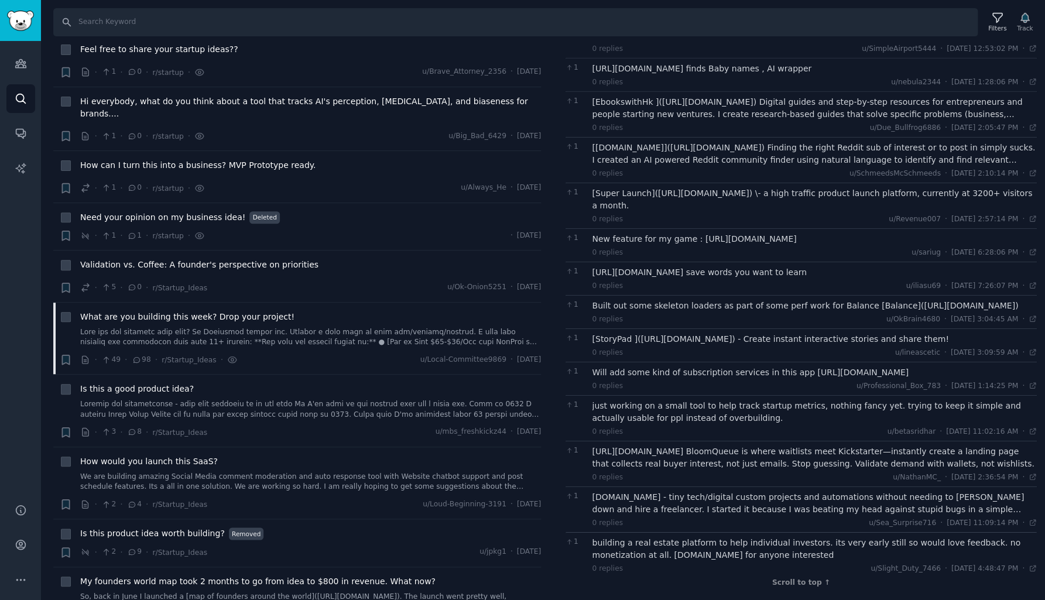
scroll to position [0, 0]
drag, startPoint x: 891, startPoint y: 297, endPoint x: 961, endPoint y: 299, distance: 69.7
click at [961, 300] on div "Built out some skeleton loaders as part of some perf work for Balance [Balance]…" at bounding box center [815, 306] width 445 height 12
click at [782, 502] on div "[DOMAIN_NAME] - tiny tech/digital custom projects and automations without needi…" at bounding box center [815, 503] width 445 height 25
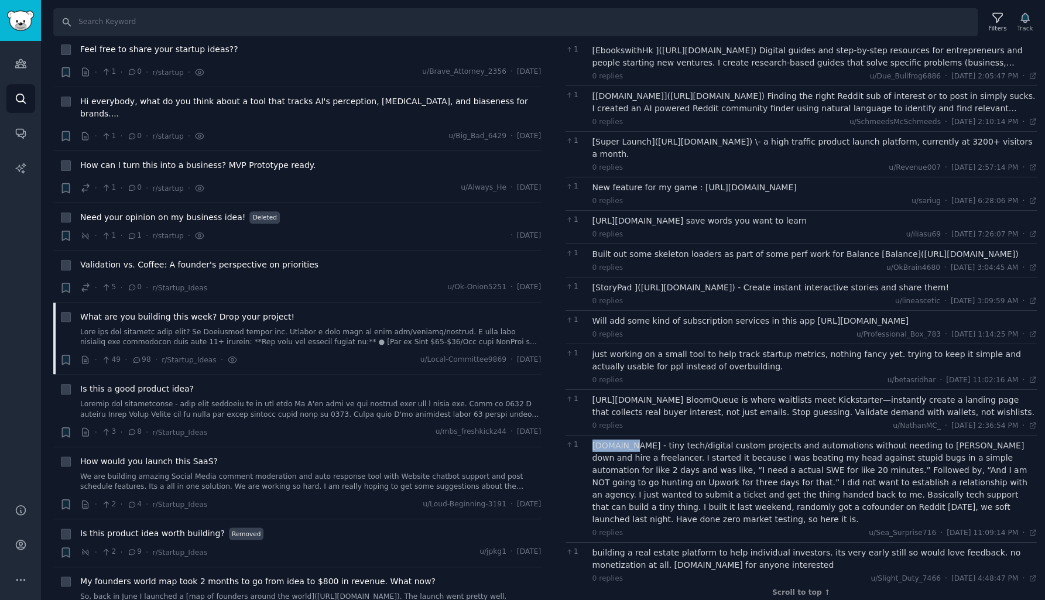
drag, startPoint x: 593, startPoint y: 449, endPoint x: 628, endPoint y: 450, distance: 35.2
click at [628, 450] on div "[DOMAIN_NAME] - tiny tech/digital custom projects and automations without needi…" at bounding box center [815, 483] width 445 height 86
copy div "[DOMAIN_NAME]"
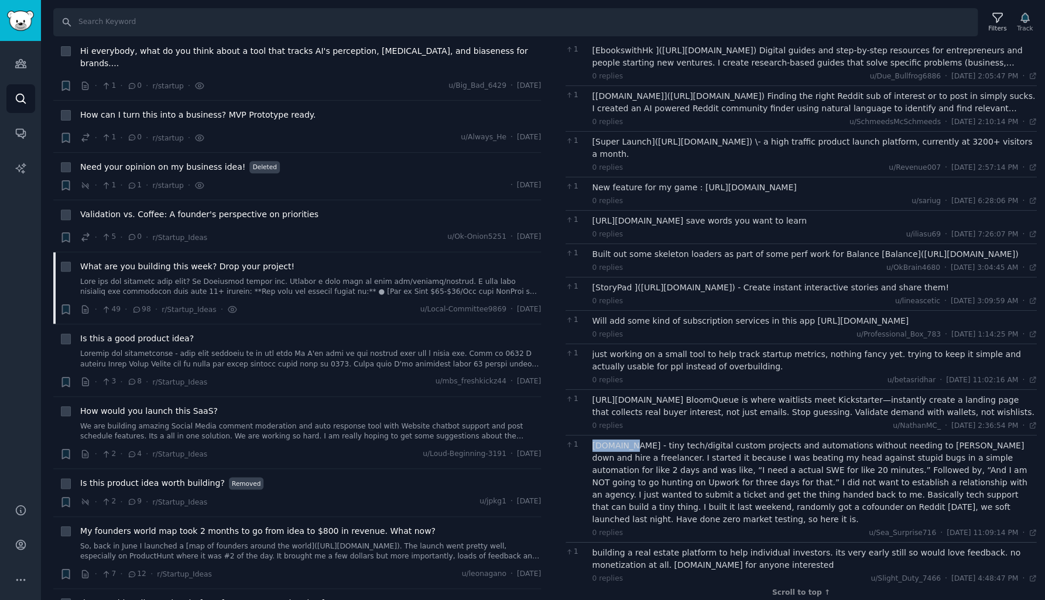
click at [682, 547] on div "building a real estate platform to help individual investors. its very early st…" at bounding box center [815, 559] width 445 height 25
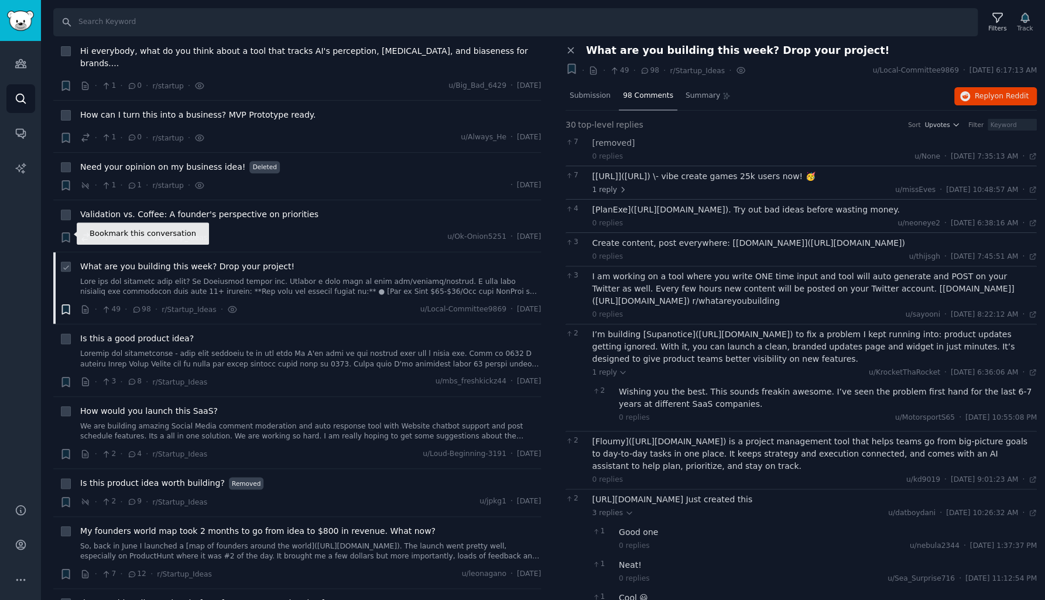
click at [64, 305] on icon "button" at bounding box center [65, 309] width 7 height 9
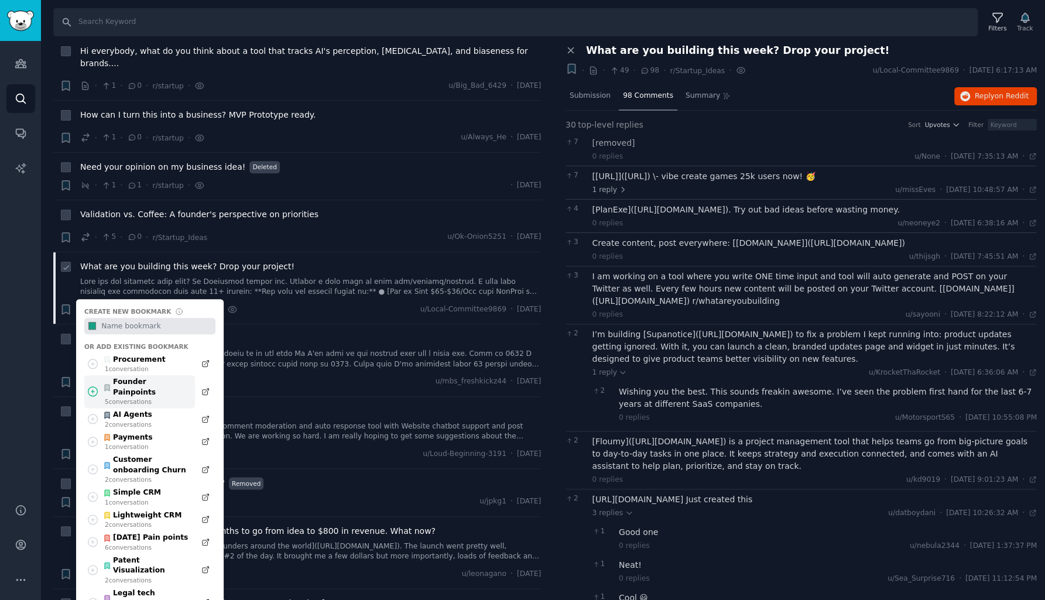
click at [134, 377] on div "Founder Painpoints" at bounding box center [146, 387] width 86 height 20
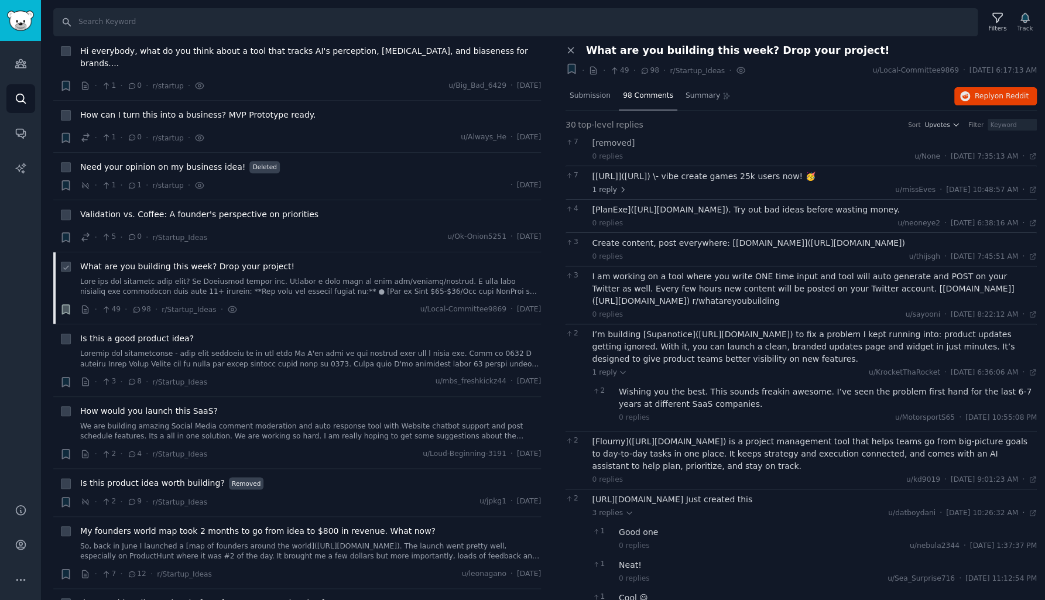
scroll to position [6665, 0]
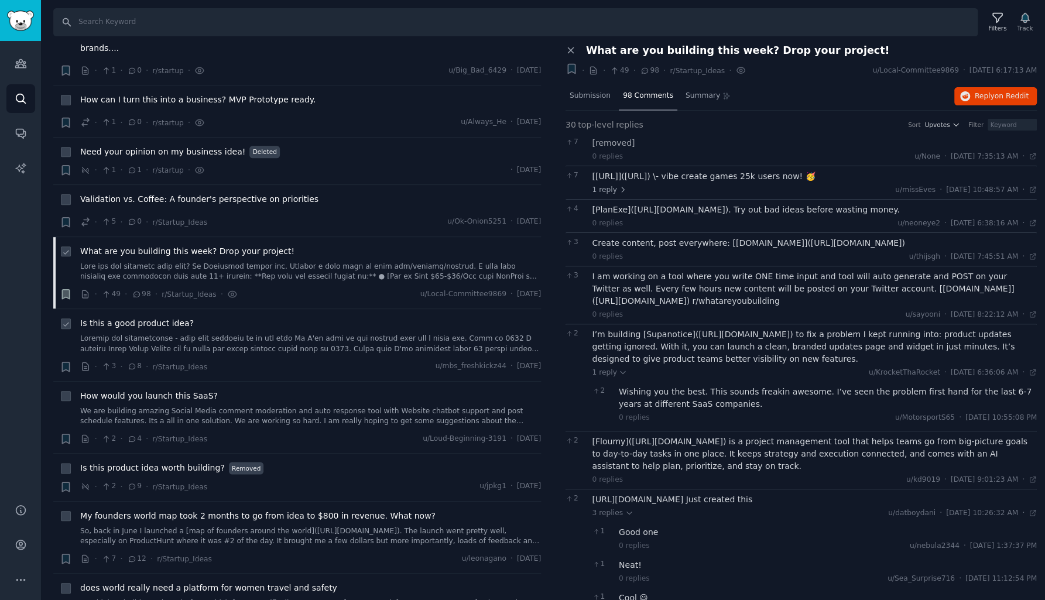
click at [148, 334] on link at bounding box center [310, 344] width 461 height 20
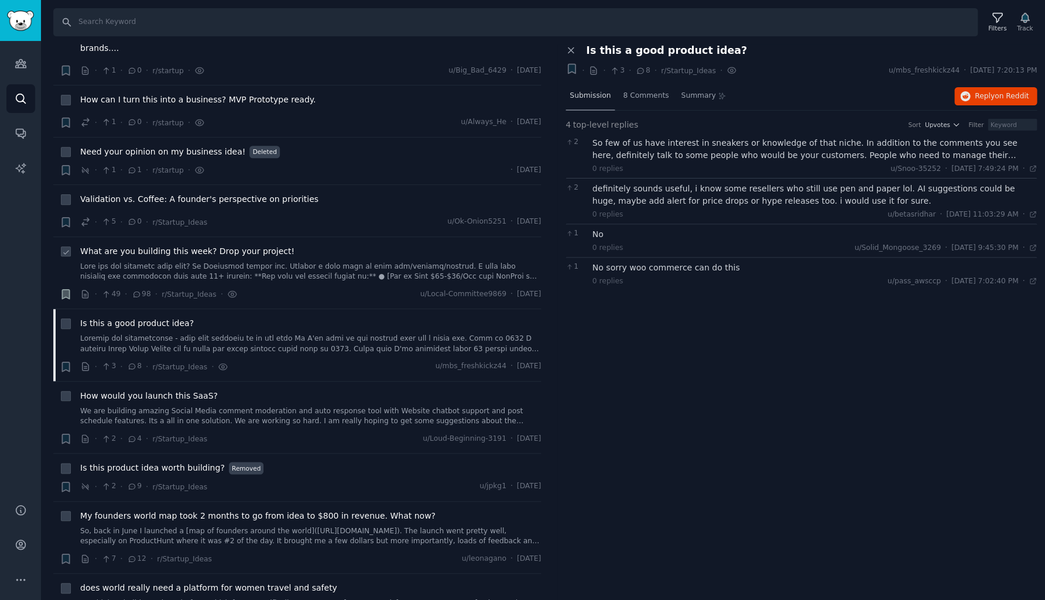
click at [599, 91] on span "Submission" at bounding box center [590, 96] width 41 height 11
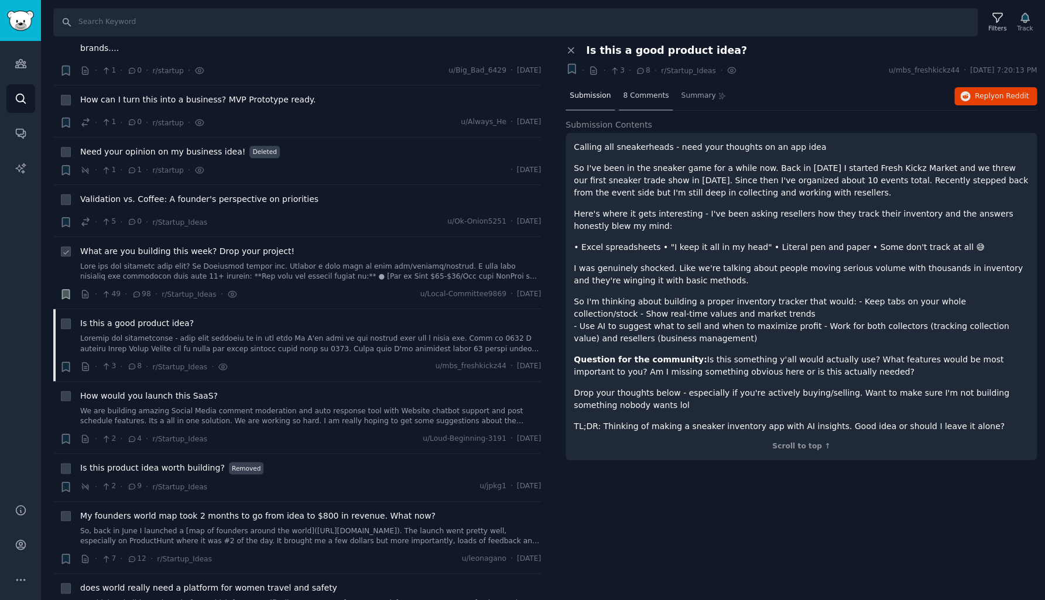
click at [650, 96] on span "8 Comments" at bounding box center [646, 96] width 46 height 11
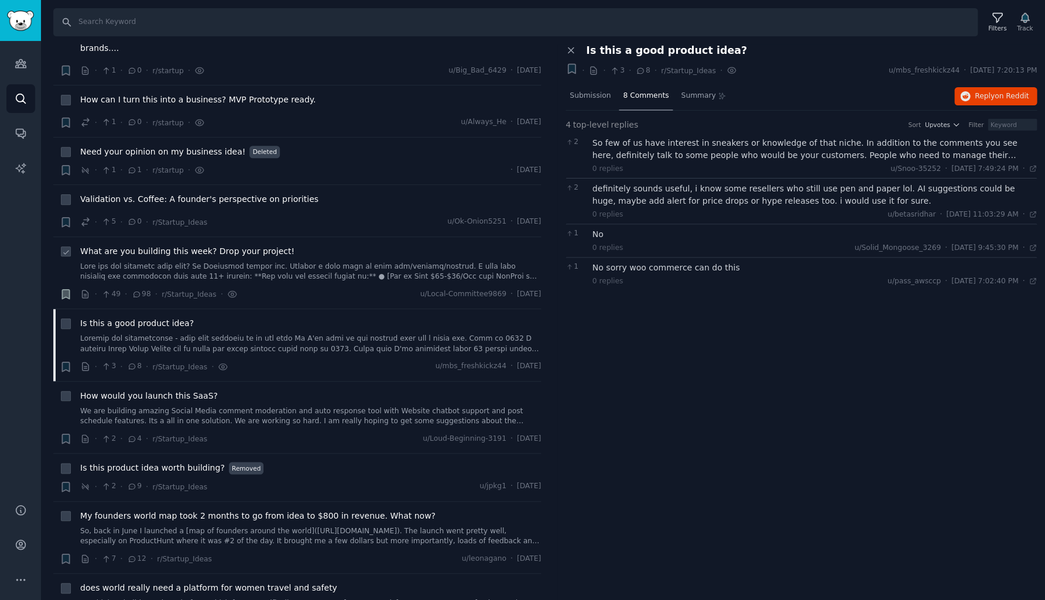
click at [652, 146] on div "So few of us have interest in sneakers or knowledge of that niche. In addition …" at bounding box center [815, 149] width 445 height 25
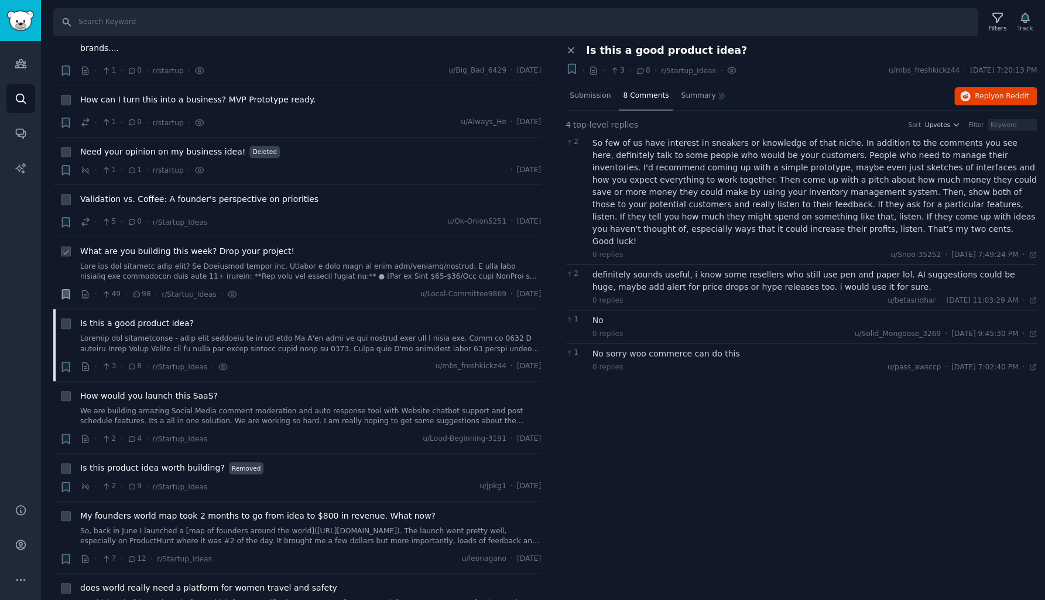
click at [687, 269] on div "definitely sounds useful, i know some resellers who still use pen and paper lol…" at bounding box center [815, 281] width 445 height 25
click at [632, 348] on div "No sorry woo commerce can do this" at bounding box center [815, 354] width 445 height 12
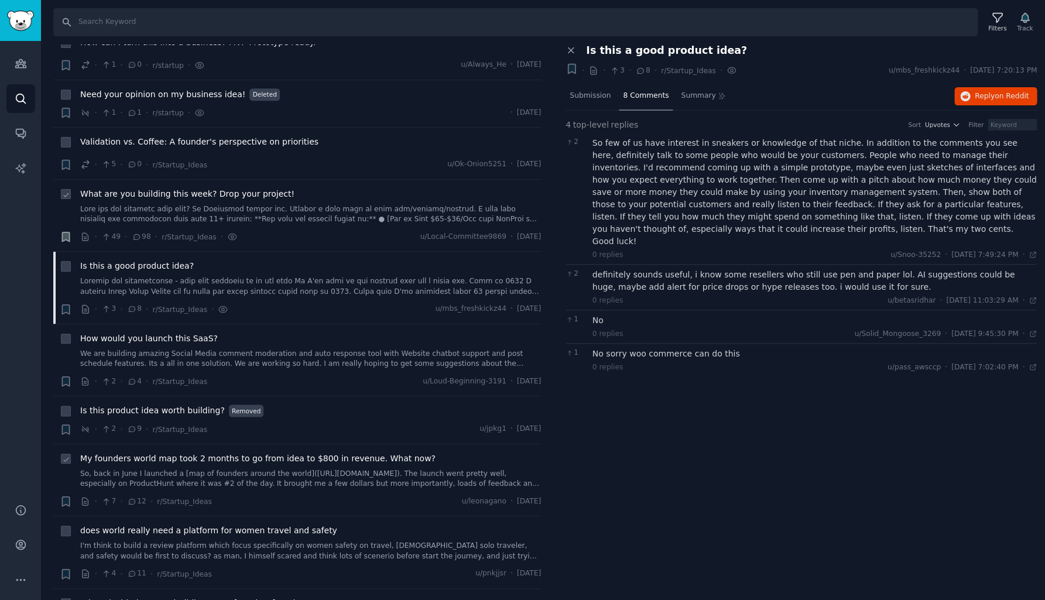
scroll to position [6725, 0]
click at [283, 467] on link "So, back in June I launched a [map of founders around the world]([URL][DOMAIN_N…" at bounding box center [310, 477] width 461 height 20
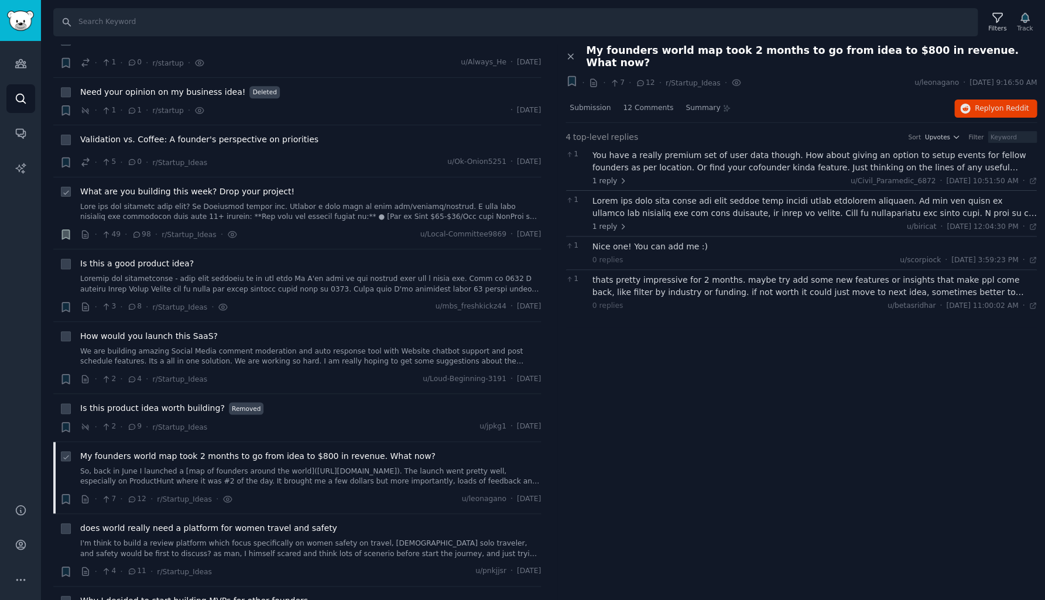
click at [280, 450] on span "My founders world map took 2 months to go from idea to $800 in revenue. What no…" at bounding box center [257, 456] width 355 height 12
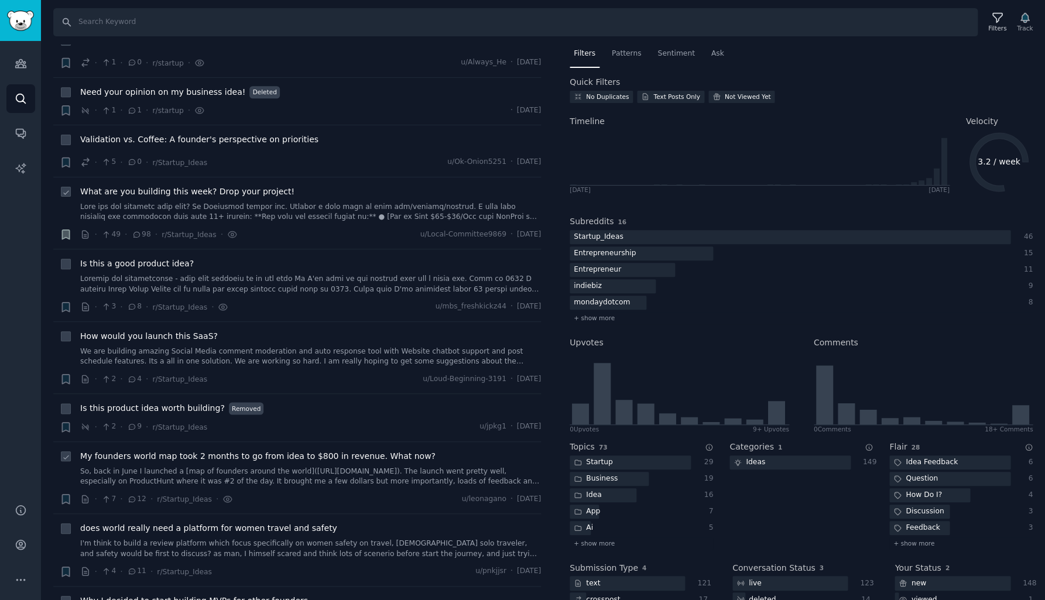
click at [363, 450] on span "My founders world map took 2 months to go from idea to $800 in revenue. What no…" at bounding box center [257, 456] width 355 height 12
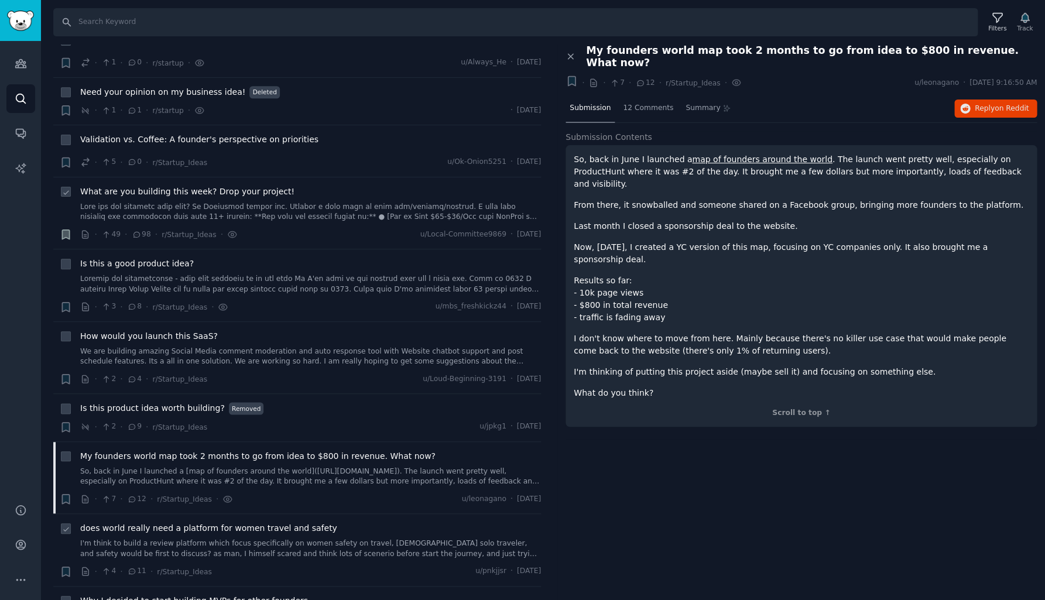
click at [184, 522] on span "does world really need a platform for women travel and safety" at bounding box center [208, 528] width 257 height 12
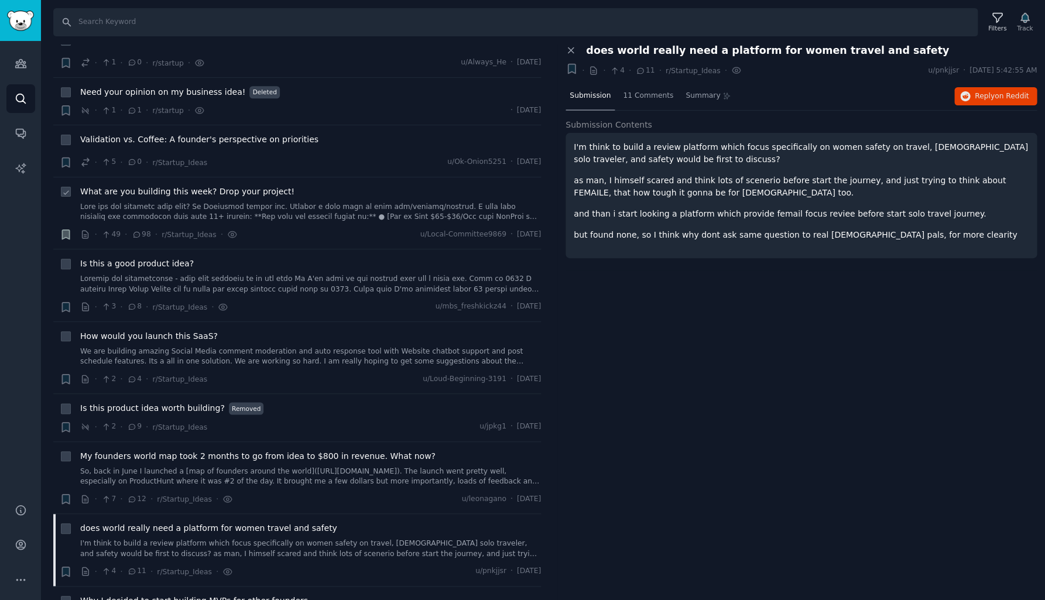
click at [716, 201] on div "I'm think to build a review platform which focus specifically on women safety o…" at bounding box center [801, 191] width 455 height 100
click at [645, 94] on span "11 Comments" at bounding box center [648, 96] width 50 height 11
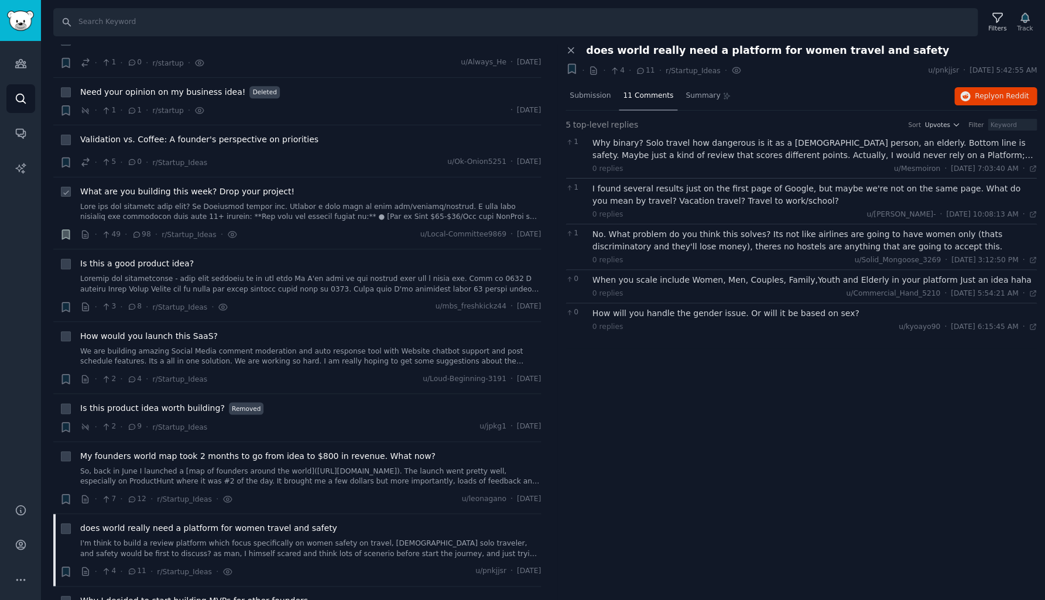
click at [649, 143] on div "Why binary? Solo travel how dangerous is it as a [DEMOGRAPHIC_DATA] person, an …" at bounding box center [815, 149] width 445 height 25
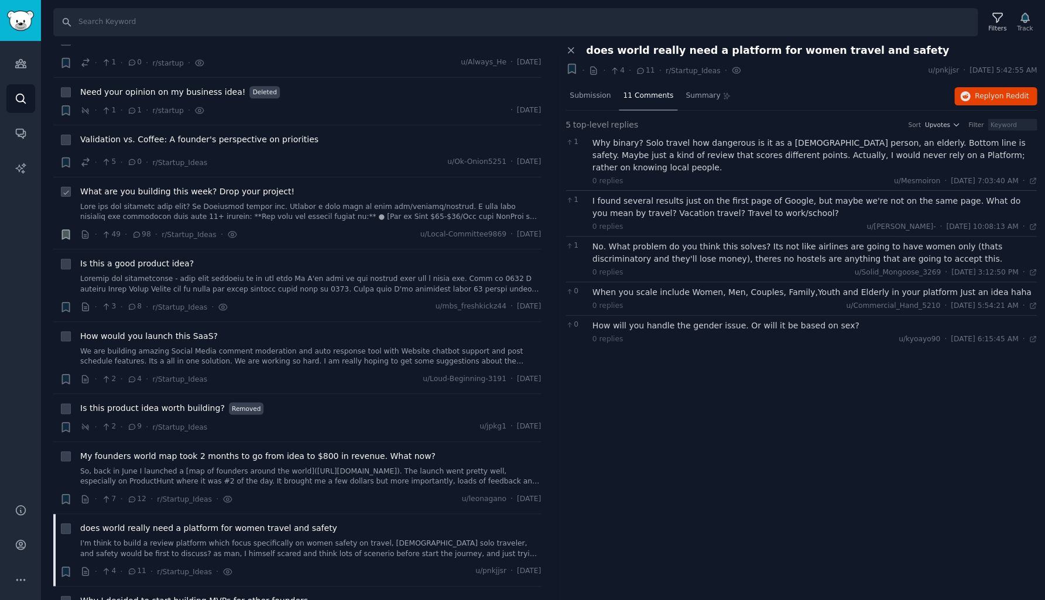
click at [667, 153] on div "Why binary? Solo travel how dangerous is it as a [DEMOGRAPHIC_DATA] person, an …" at bounding box center [815, 155] width 445 height 37
click at [642, 195] on div "I found several results just on the first page of Google, but maybe we're not o…" at bounding box center [815, 207] width 445 height 25
click at [647, 241] on div "No. What problem do you think this solves? Its not like airlines are going to h…" at bounding box center [815, 253] width 445 height 25
click at [672, 286] on div "When you scale include Women, Men, Couples, Family,Youth and Elderly in your pl…" at bounding box center [815, 292] width 445 height 12
click at [679, 320] on div "How will you handle the gender issue. Or will it be based on sex?" at bounding box center [815, 326] width 445 height 12
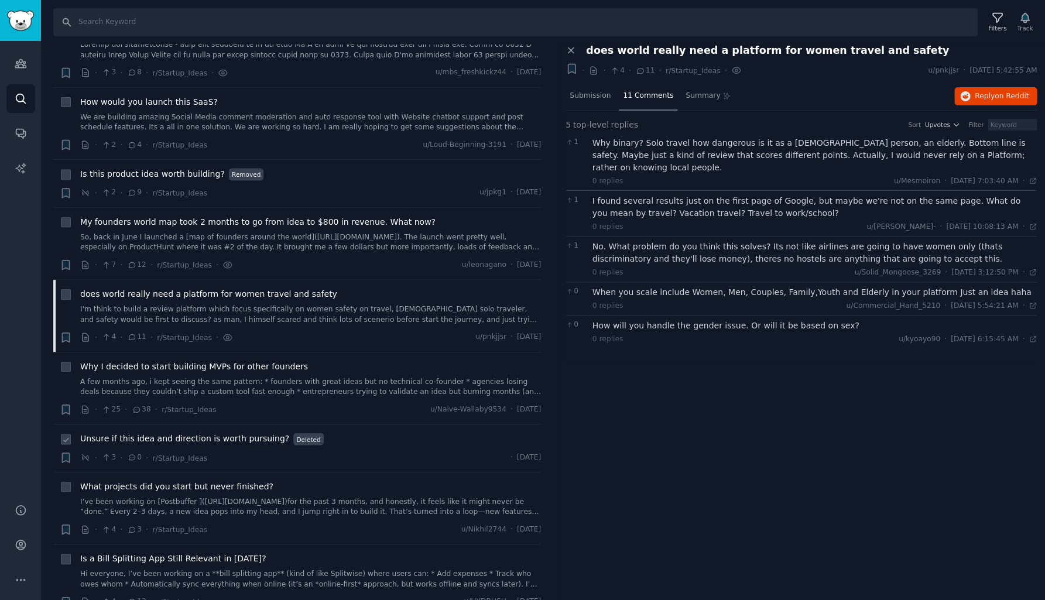
scroll to position [6964, 0]
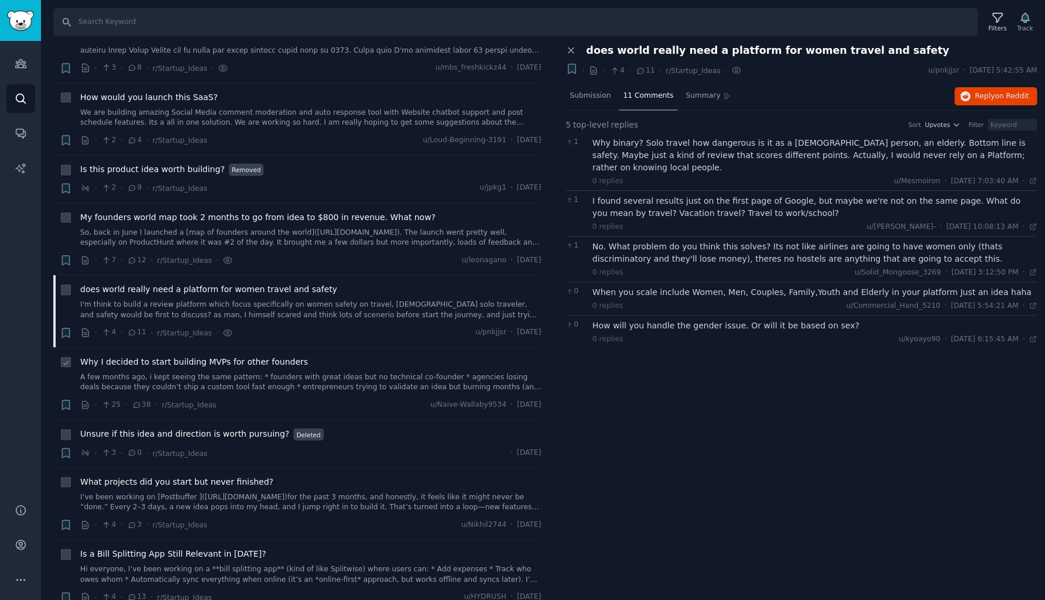
click at [261, 372] on link "A few months ago, i kept seeing the same pattern: * founders with great ideas b…" at bounding box center [310, 382] width 461 height 20
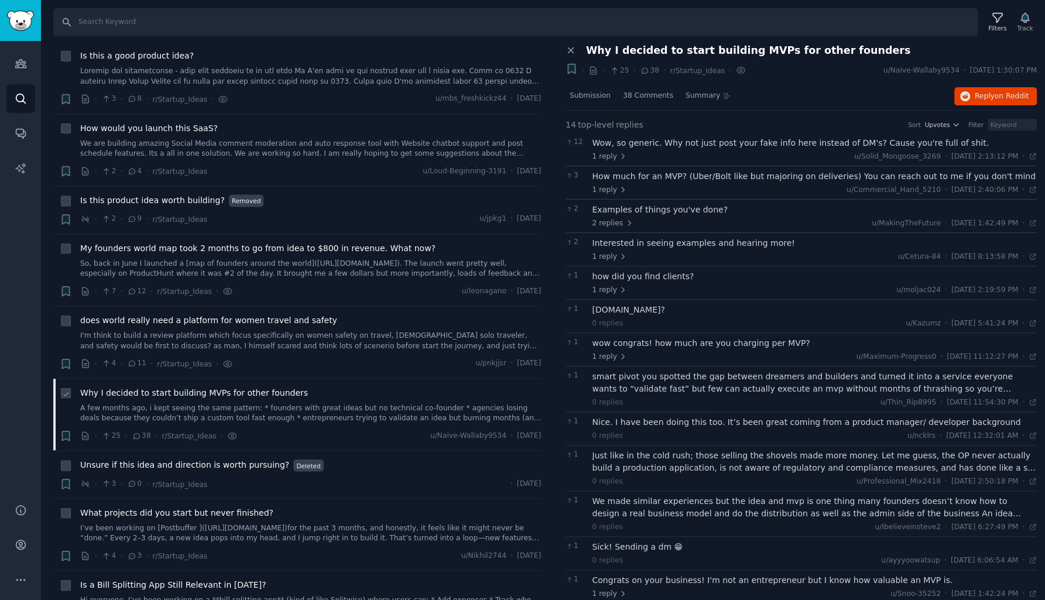
scroll to position [6932, 0]
click at [580, 91] on span "Submission" at bounding box center [590, 96] width 41 height 11
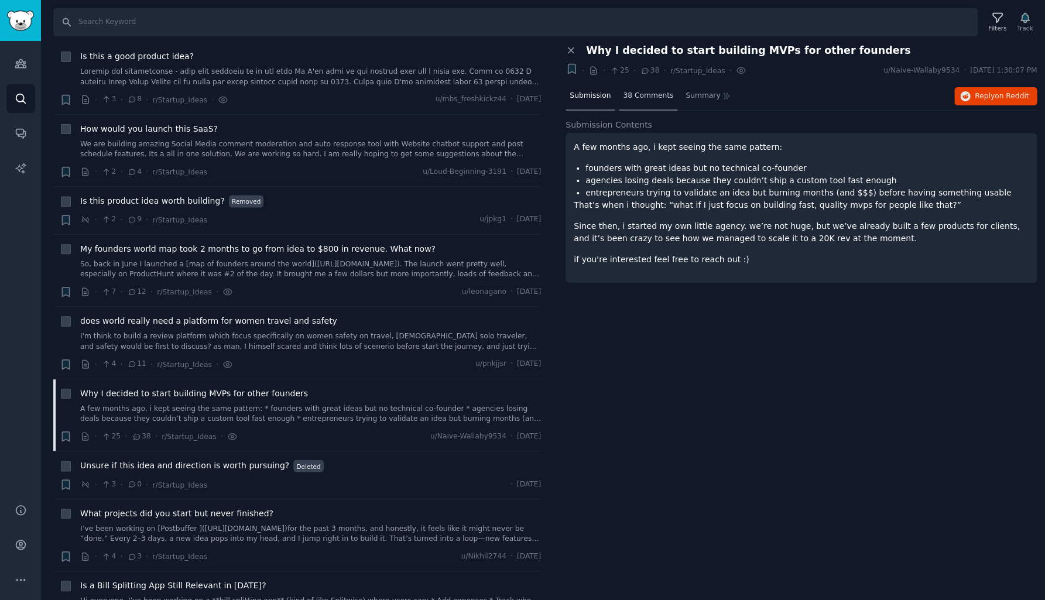
click at [643, 97] on span "38 Comments" at bounding box center [648, 96] width 50 height 11
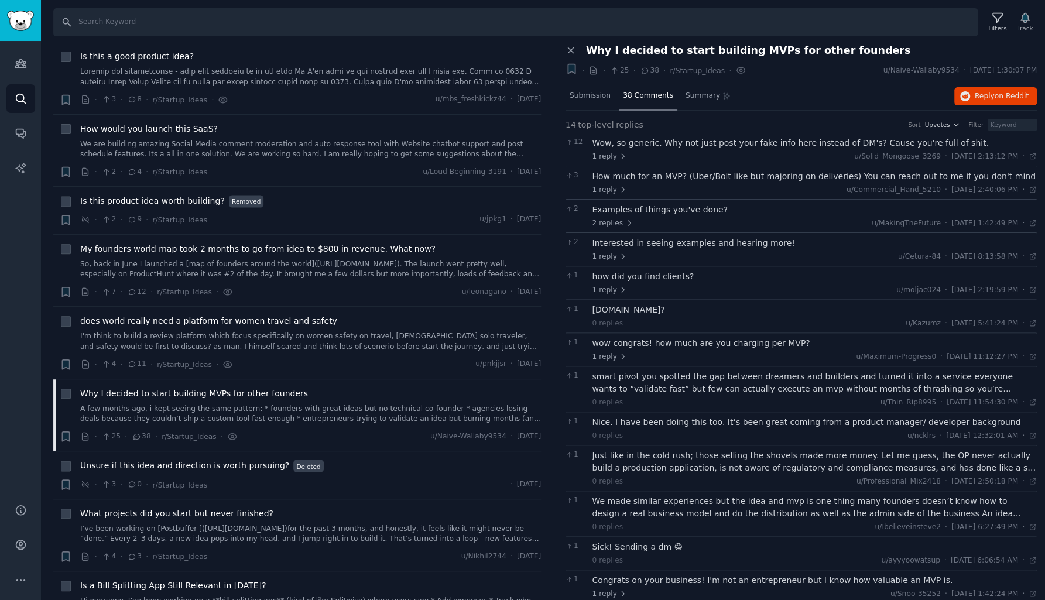
click at [637, 143] on div "Wow, so generic. Why not just post your fake info here instead of DM's? Cause y…" at bounding box center [815, 143] width 445 height 12
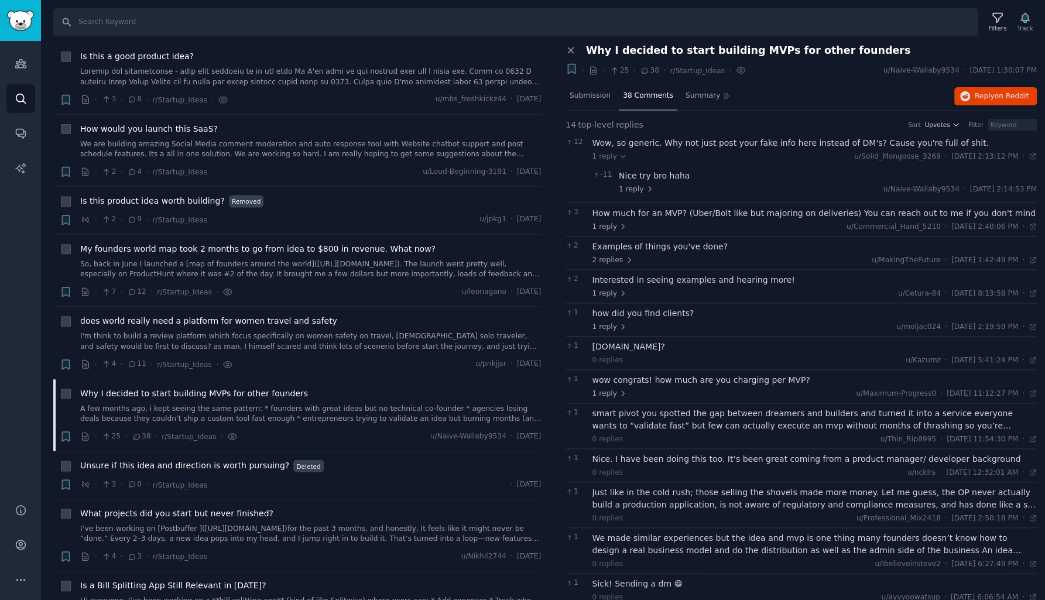
click at [649, 175] on div "Nice try bro haha" at bounding box center [828, 176] width 418 height 12
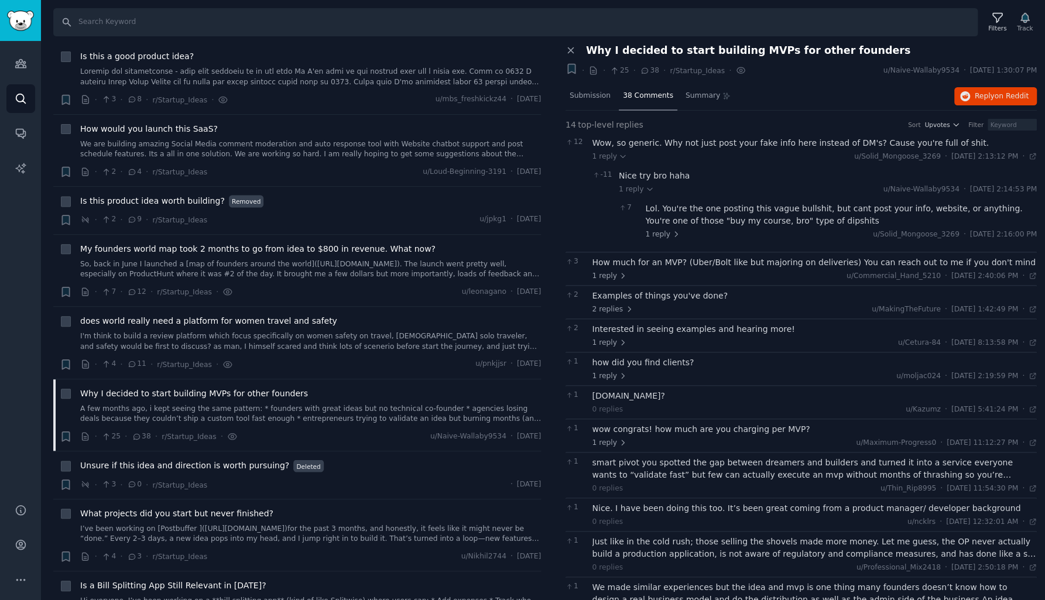
click at [677, 221] on div "Lol. You're the one posting this vague bullshit, but cant post your info, websi…" at bounding box center [842, 215] width 392 height 25
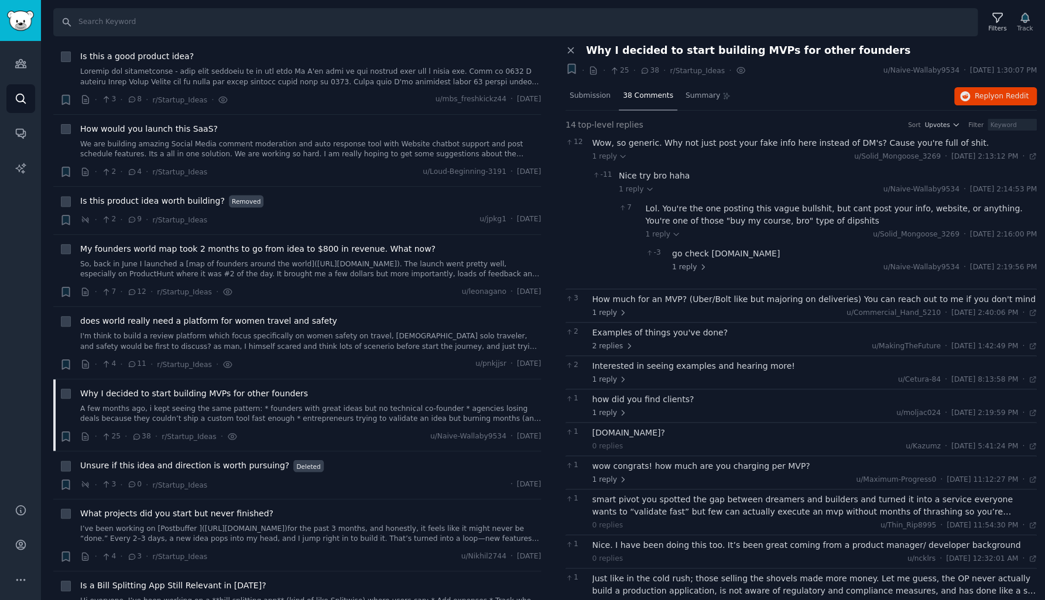
click at [685, 251] on div "go check [DOMAIN_NAME]" at bounding box center [854, 254] width 365 height 12
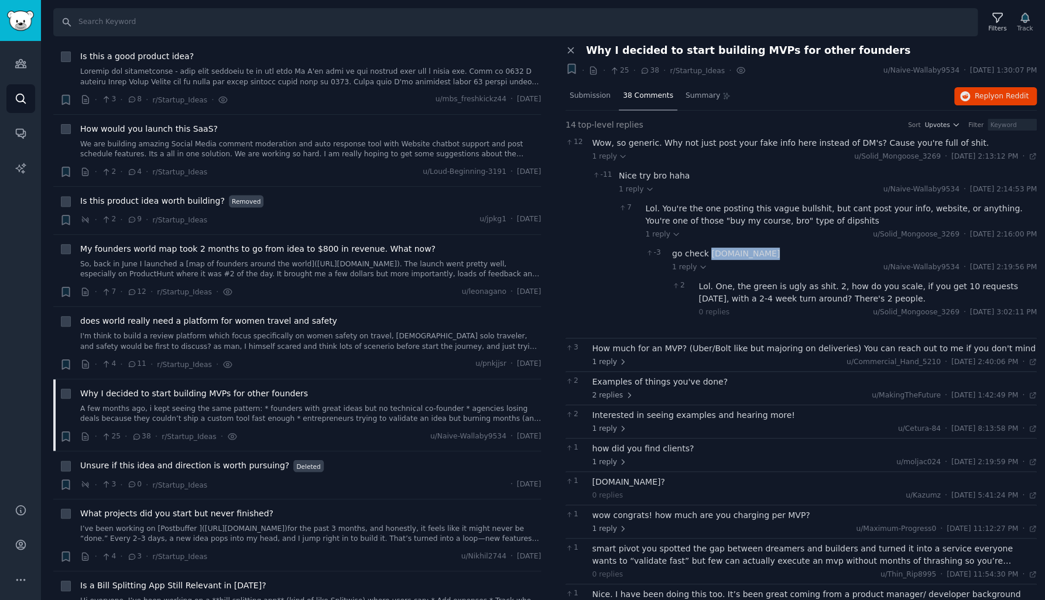
drag, startPoint x: 710, startPoint y: 255, endPoint x: 765, endPoint y: 251, distance: 54.6
click at [765, 251] on div "go check [DOMAIN_NAME]" at bounding box center [854, 254] width 365 height 12
copy div "[DOMAIN_NAME]"
click at [720, 288] on div "Lol. One, the green is ugly as shit. 2, how do you scale, if you get 10 request…" at bounding box center [868, 292] width 338 height 25
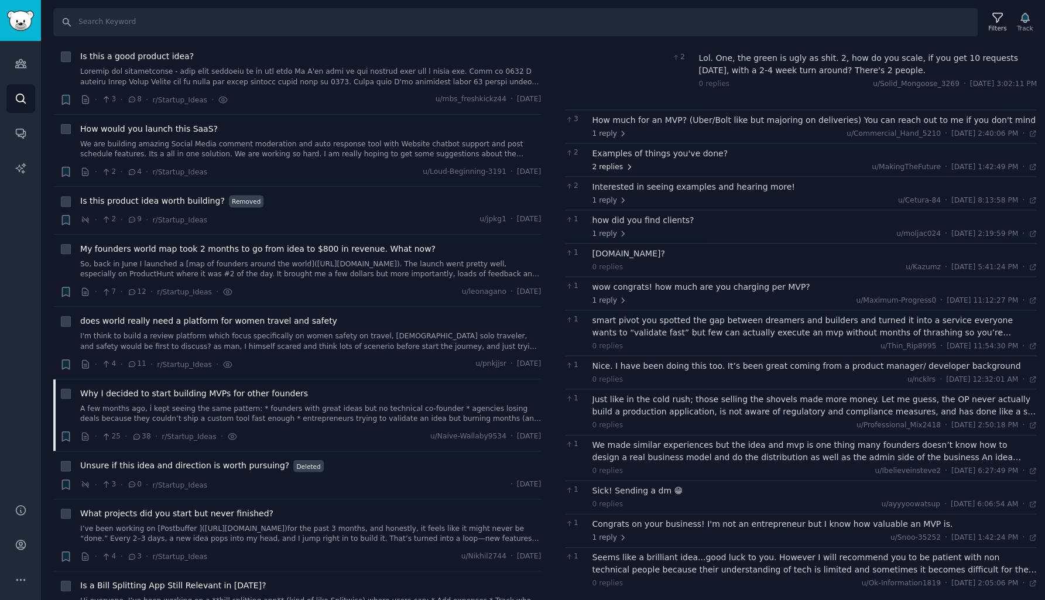
scroll to position [0, 0]
click at [641, 148] on div "Examples of things you've done?" at bounding box center [815, 154] width 445 height 12
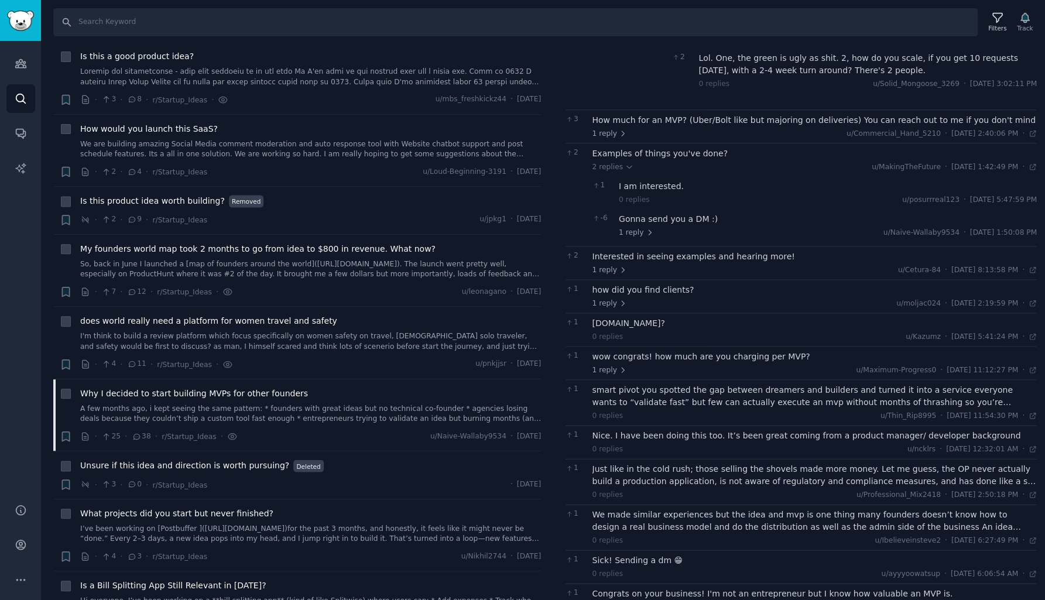
click at [641, 148] on div "Examples of things you've done?" at bounding box center [815, 154] width 445 height 12
click at [623, 251] on div "Interested in seeing examples and hearing more!" at bounding box center [815, 257] width 445 height 12
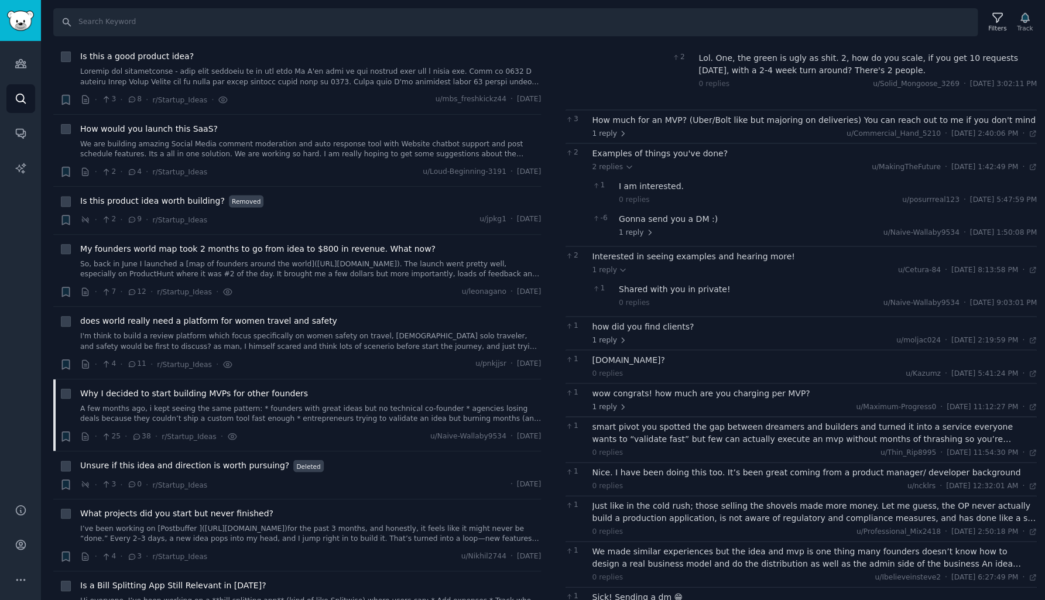
click at [640, 285] on div "Shared with you in private!" at bounding box center [828, 289] width 418 height 12
click at [631, 326] on div "how did you find clients?" at bounding box center [815, 327] width 445 height 12
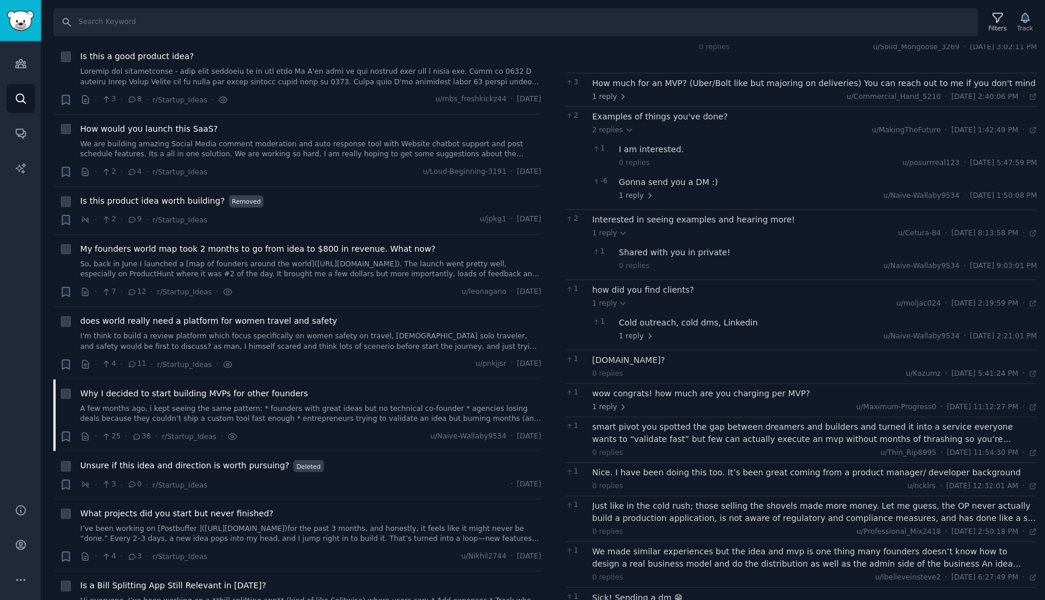
scroll to position [282, 0]
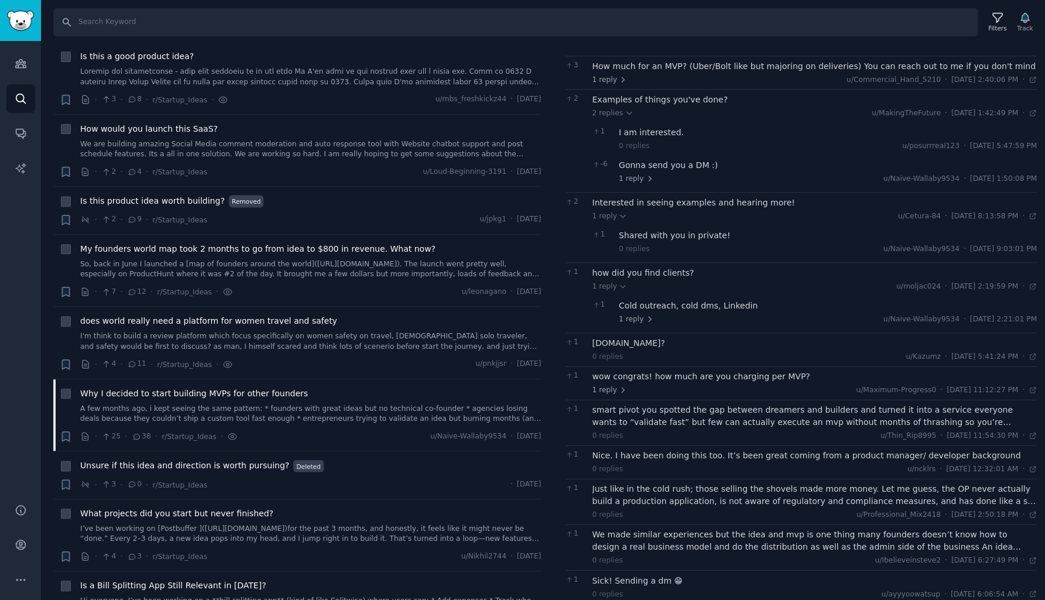
click at [649, 300] on div "Cold outreach, cold dms, Linkedin" at bounding box center [828, 306] width 418 height 12
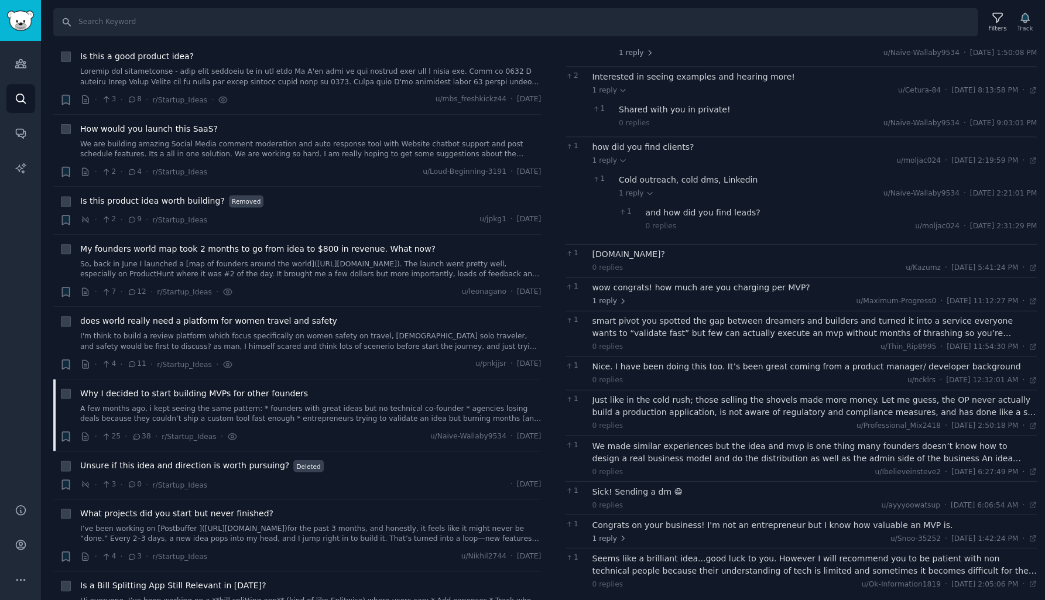
scroll to position [408, 0]
click at [624, 282] on div "wow congrats! how much are you charging per MVP?" at bounding box center [815, 288] width 445 height 12
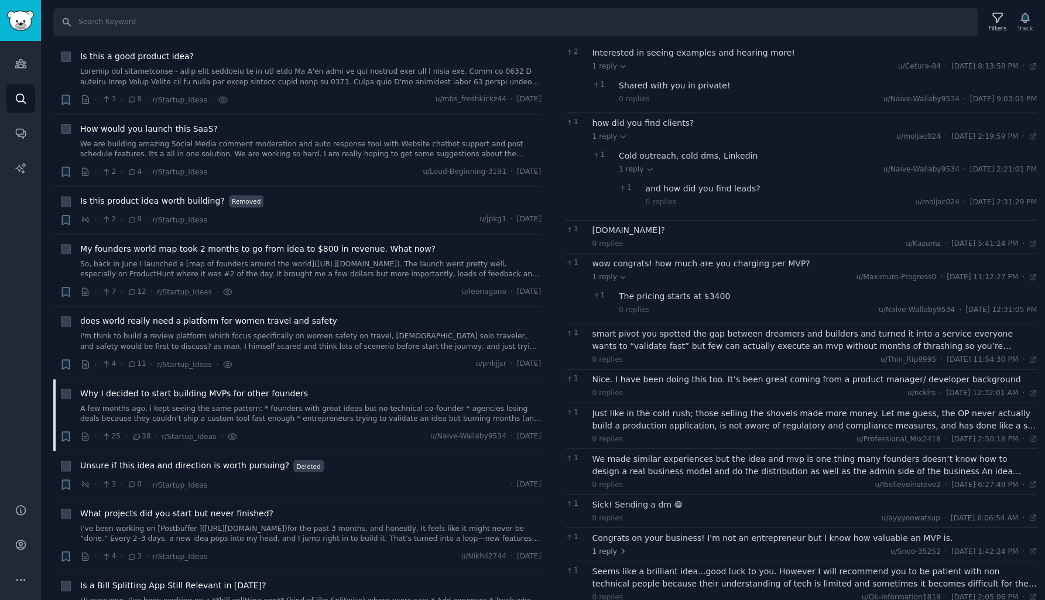
scroll to position [434, 0]
click at [625, 292] on div "The pricing starts at $3400" at bounding box center [828, 295] width 418 height 12
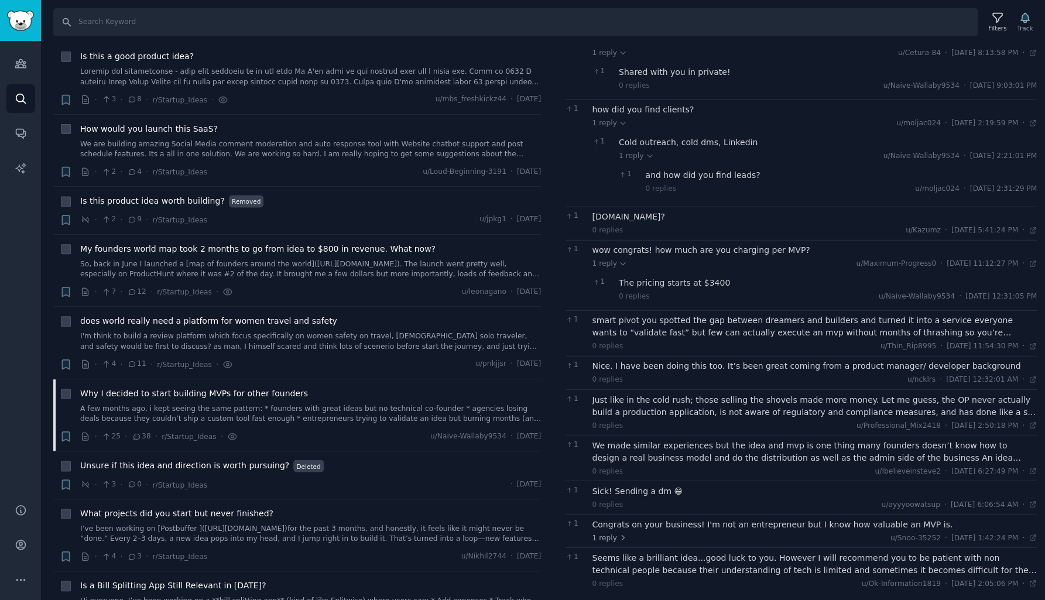
scroll to position [445, 0]
click at [625, 317] on div "smart pivot you spotted the gap between dreamers and builders and turned it int…" at bounding box center [815, 327] width 445 height 25
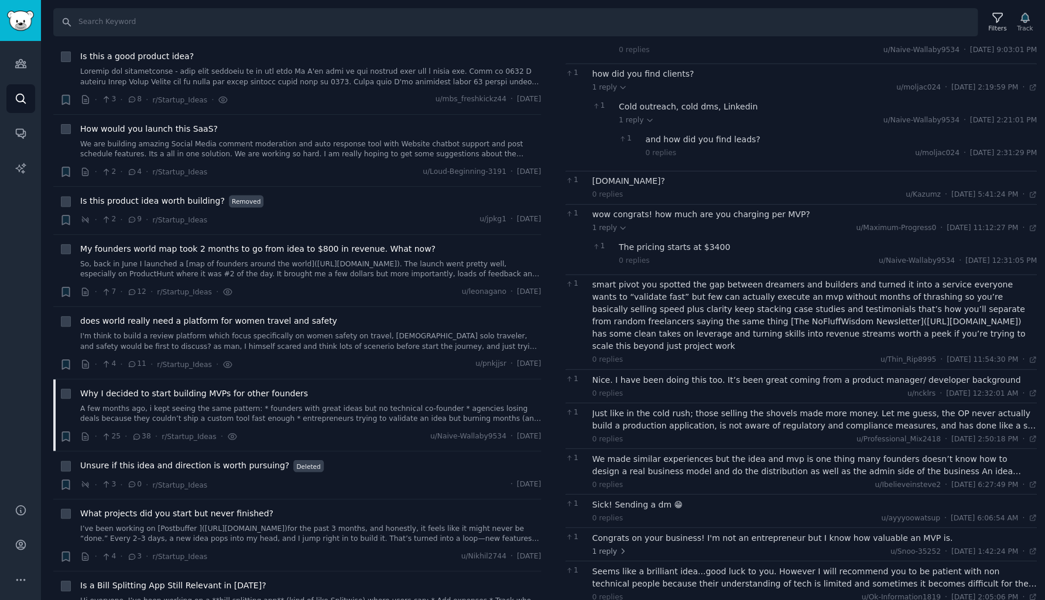
scroll to position [0, 0]
click at [691, 374] on div "Nice. I have been doing this too. It’s been great coming from a product manager…" at bounding box center [815, 380] width 445 height 12
click at [690, 407] on div "Just like in the cold rush; those selling the shovels made more money. Let me g…" at bounding box center [815, 419] width 445 height 25
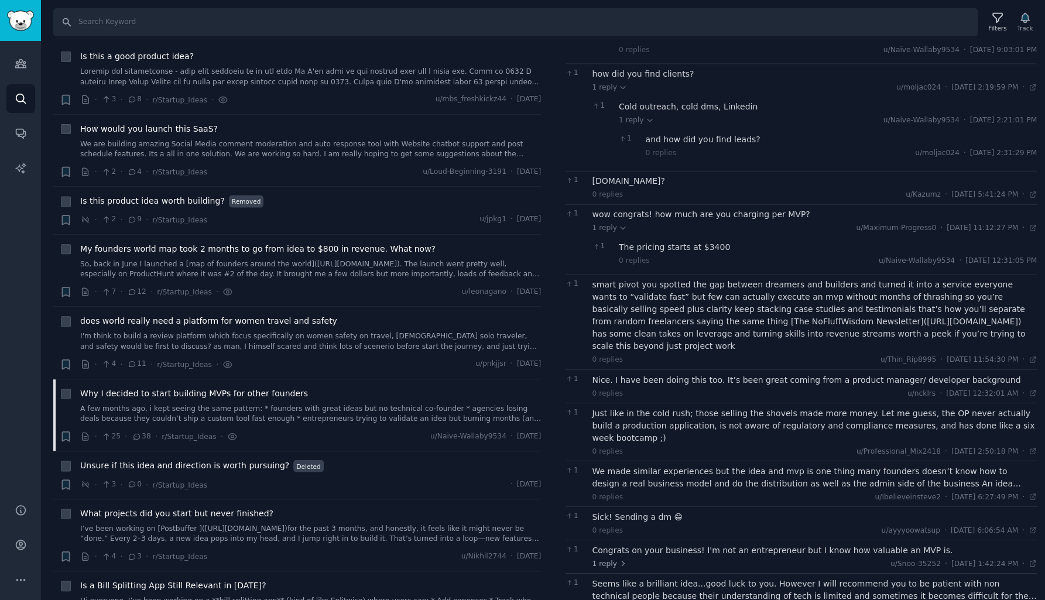
click at [678, 465] on div "We made similar experiences but the idea and mvp is one thing many founders doe…" at bounding box center [815, 477] width 445 height 25
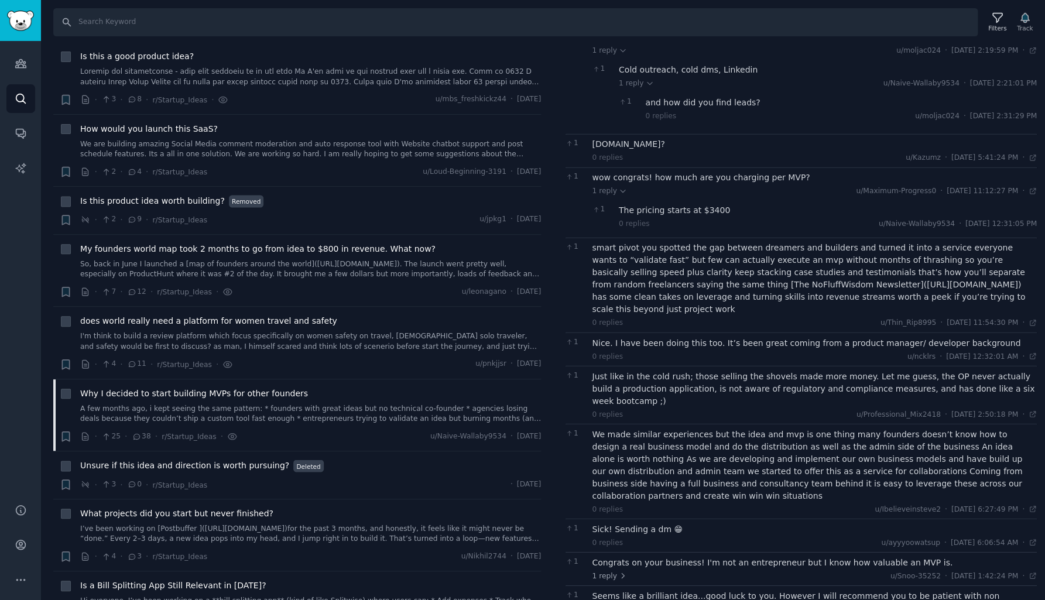
click at [651, 556] on div "Congrats on your business! I'm not an entrepreneur but I know how valuable an M…" at bounding box center [815, 562] width 445 height 12
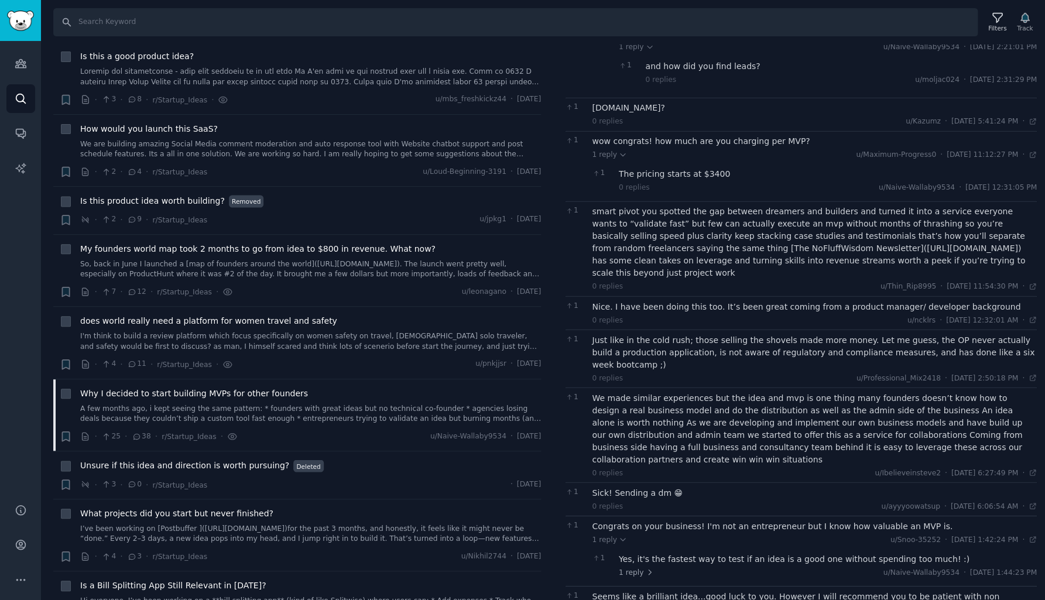
click at [651, 590] on div "Seems like a brilliant idea...good luck to you. However I will recommend you to…" at bounding box center [815, 602] width 445 height 25
click at [235, 460] on span "Unsure if this idea and direction is worth pursuing?" at bounding box center [184, 466] width 209 height 12
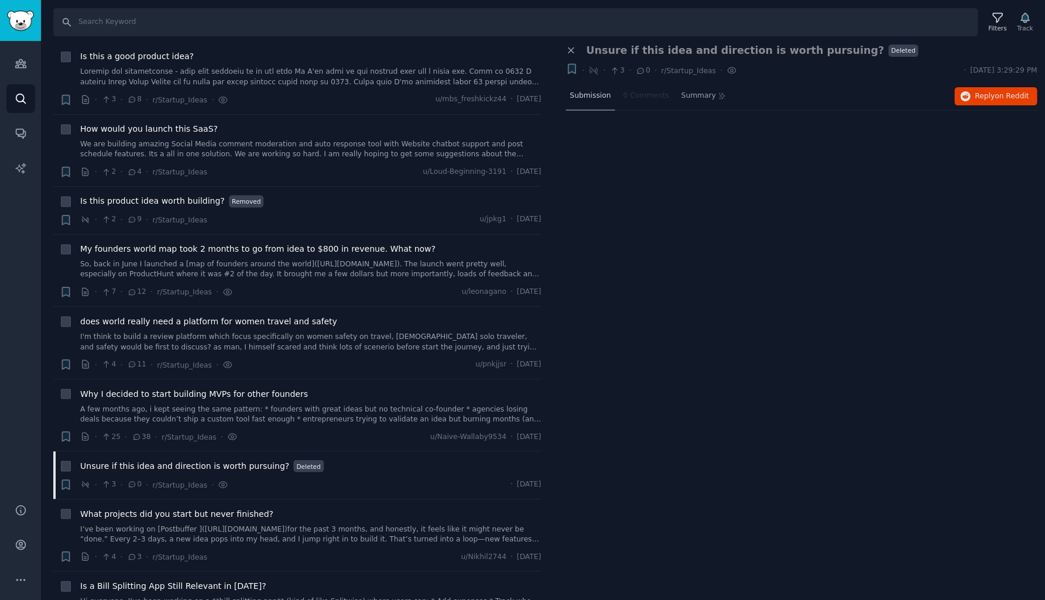
click at [598, 95] on span "Submission" at bounding box center [590, 96] width 41 height 11
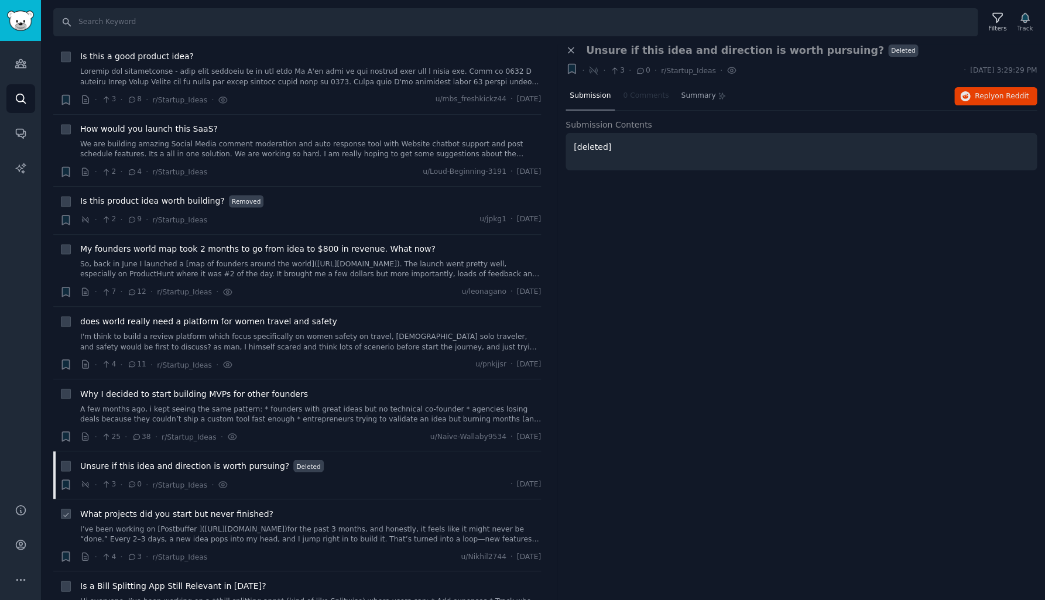
click at [210, 508] on span "What projects did you start but never finished?" at bounding box center [176, 514] width 193 height 12
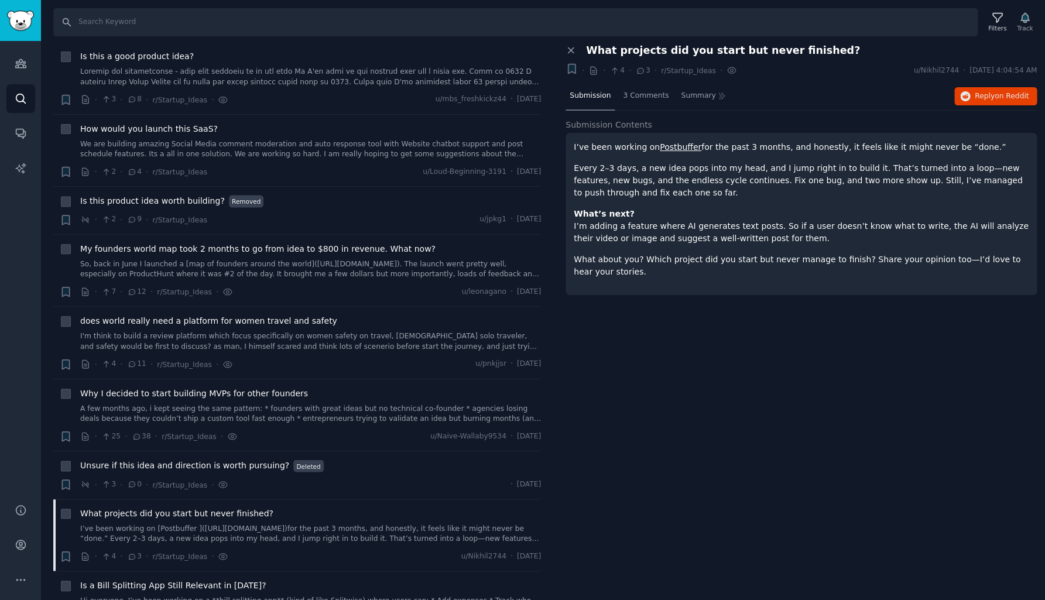
click at [689, 148] on link "Postbuffer" at bounding box center [681, 146] width 42 height 9
click at [637, 99] on span "3 Comments" at bounding box center [646, 96] width 46 height 11
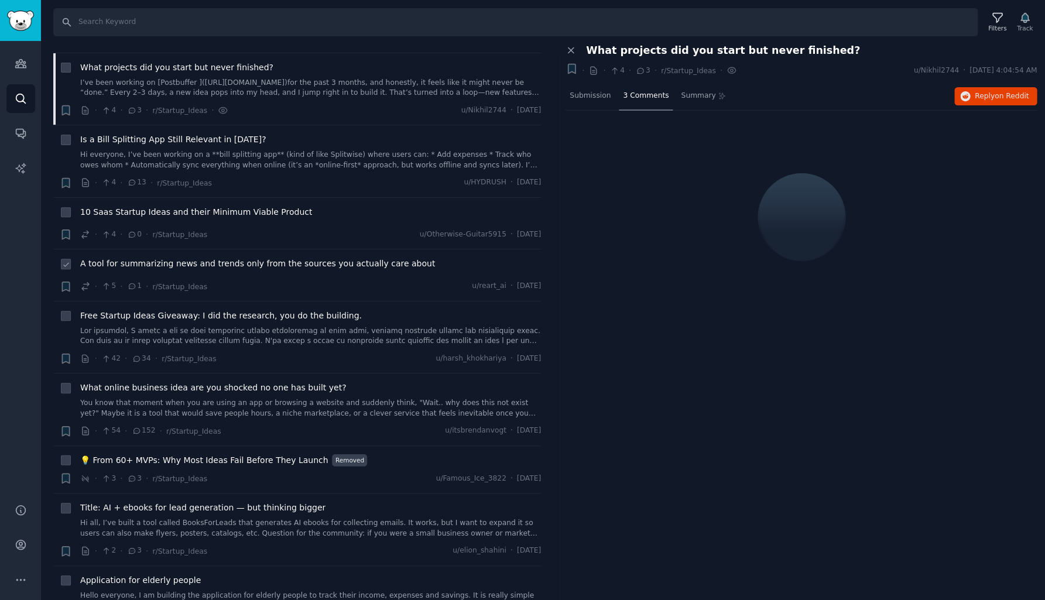
scroll to position [7379, 0]
click at [297, 149] on link "Hi everyone, I’ve been working on a **bill splitting app** (kind of like Splitw…" at bounding box center [310, 159] width 461 height 20
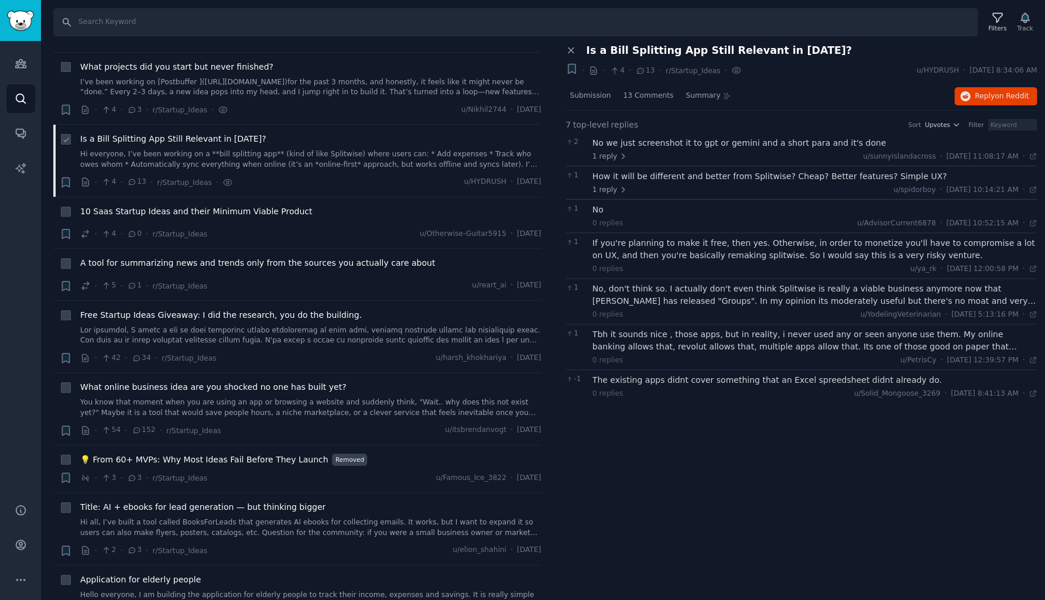
click at [292, 149] on link "Hi everyone, I’ve been working on a **bill splitting app** (kind of like Splitw…" at bounding box center [310, 159] width 461 height 20
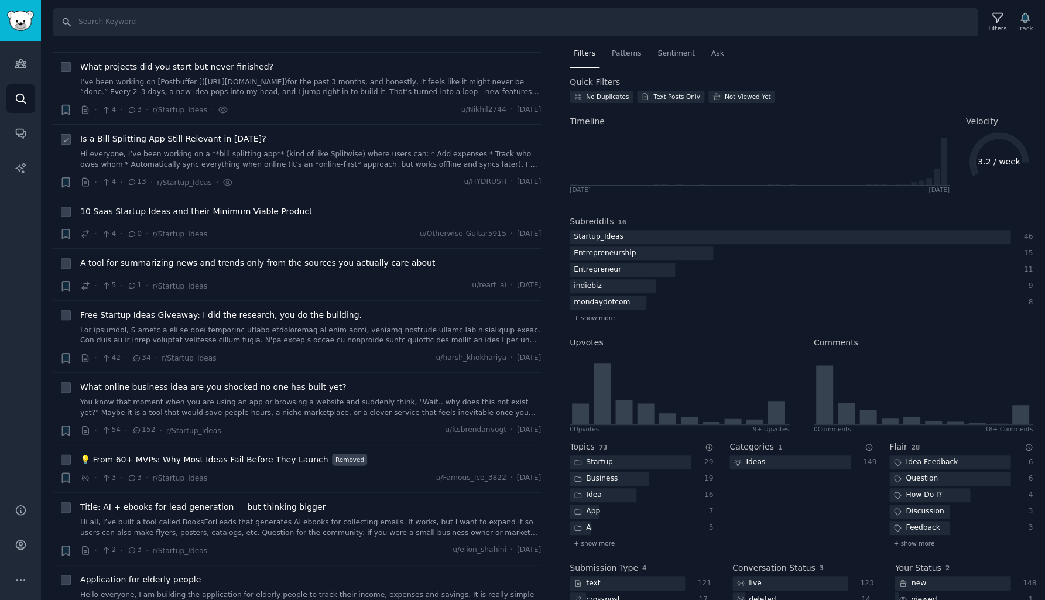
click at [392, 149] on link "Hi everyone, I’ve been working on a **bill splitting app** (kind of like Splitw…" at bounding box center [310, 159] width 461 height 20
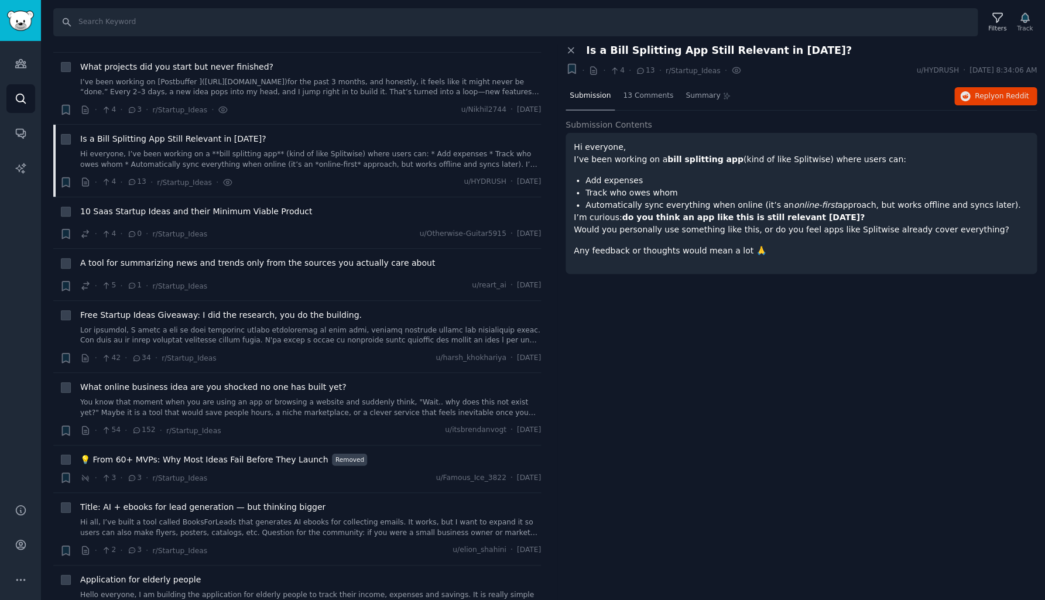
click at [589, 97] on span "Submission" at bounding box center [590, 96] width 41 height 11
click at [652, 100] on span "13 Comments" at bounding box center [648, 96] width 50 height 11
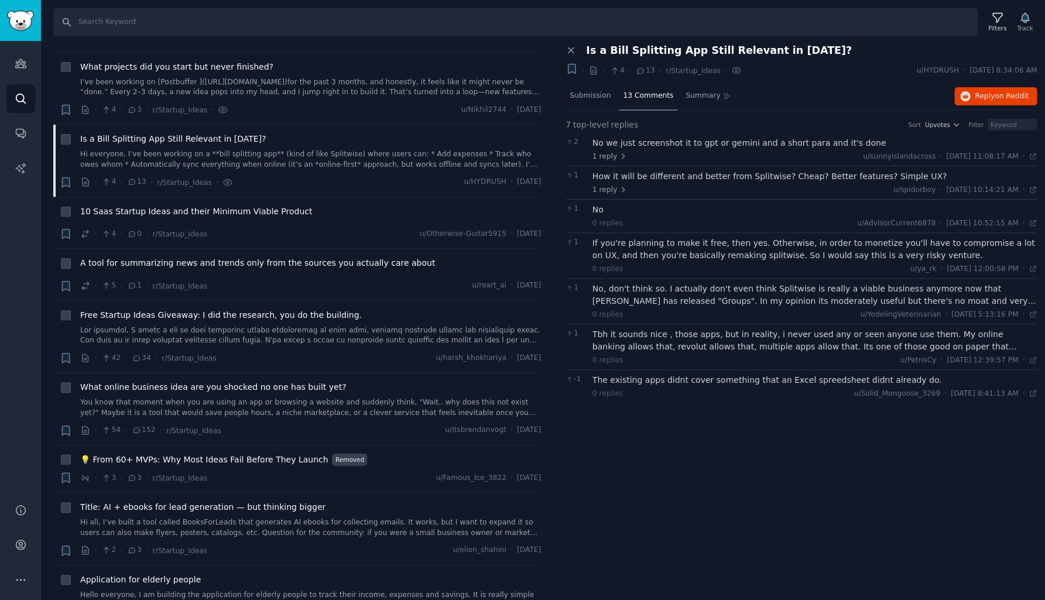
click at [652, 138] on div "No we just screenshot it to gpt or gemini and a short para and it's done" at bounding box center [815, 143] width 445 height 12
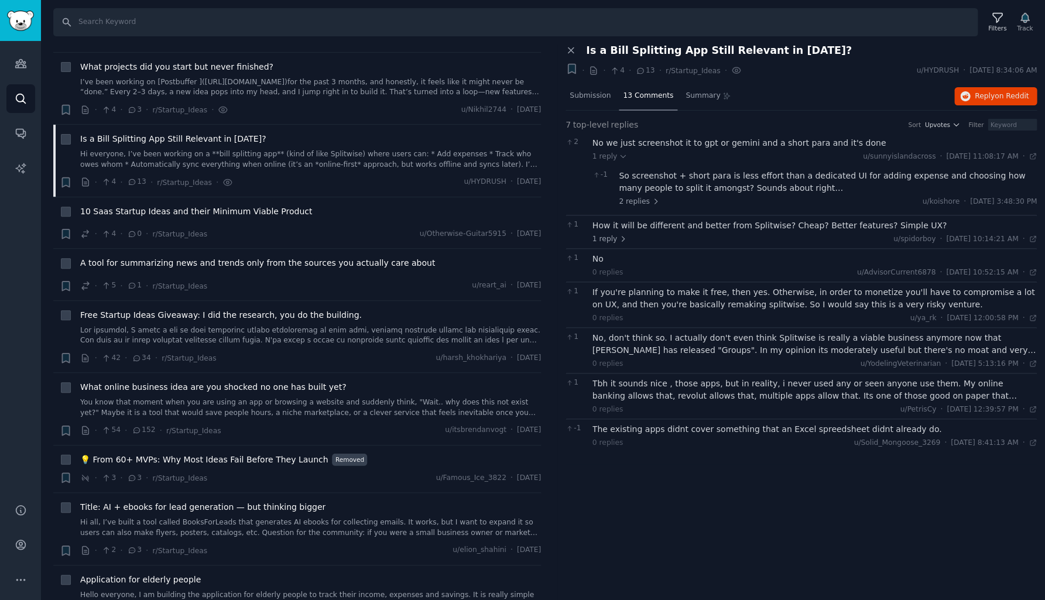
click at [655, 176] on div "So screenshot + short para is less effort than a dedicated UI for adding expens…" at bounding box center [828, 182] width 418 height 25
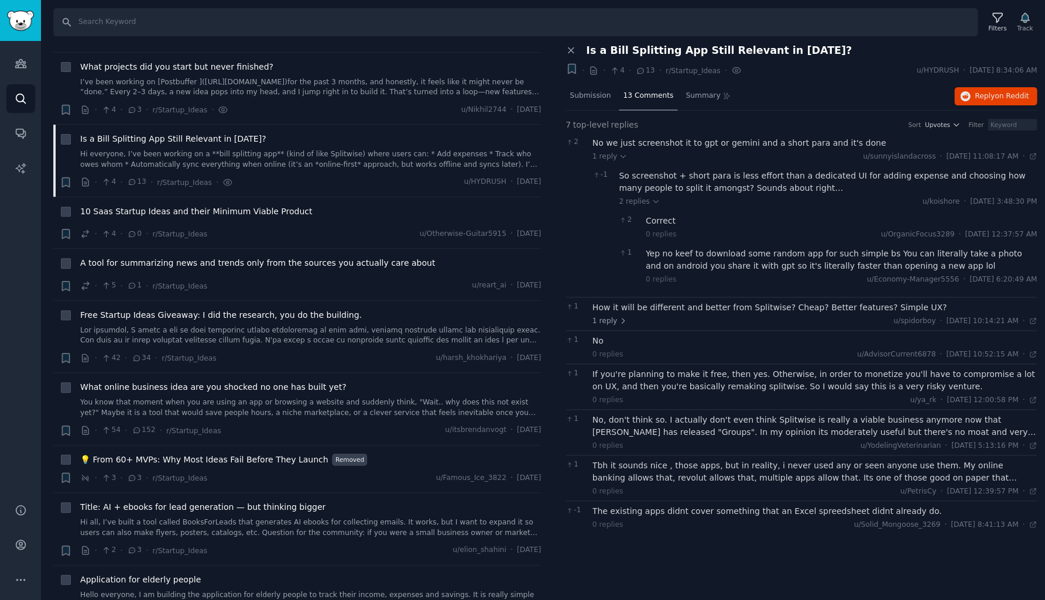
click at [710, 255] on div "Yep no keef to download some random app for such simple bs You can literally ta…" at bounding box center [842, 260] width 392 height 25
click at [706, 307] on div "How it will be different and better from Splitwise? Cheap? Better features? Sim…" at bounding box center [815, 308] width 445 height 12
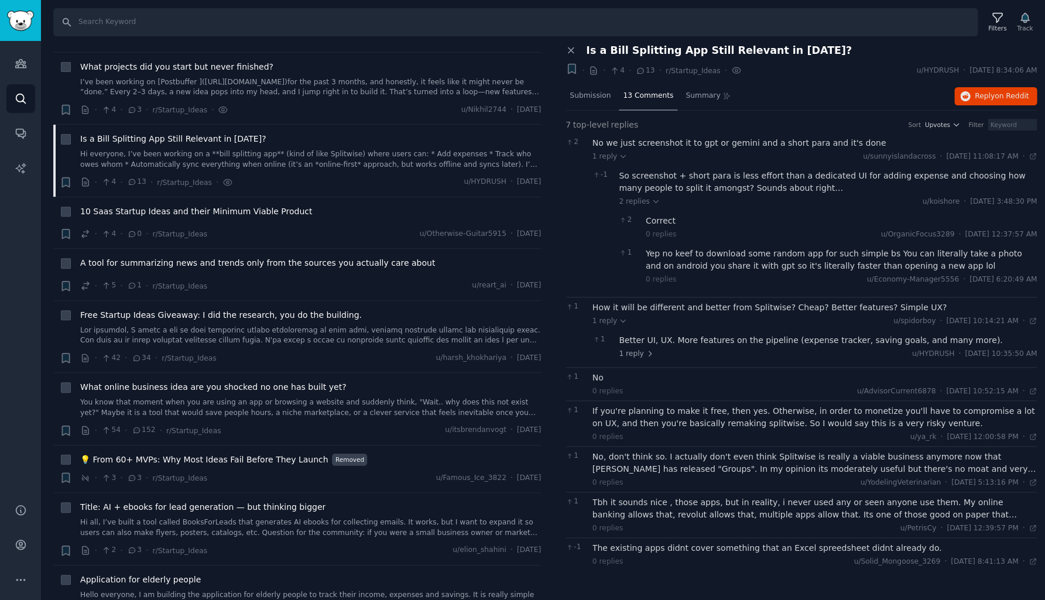
click at [707, 342] on div "Better UI, UX. More features on the pipeline (expense tracker, saving goals, an…" at bounding box center [828, 340] width 418 height 12
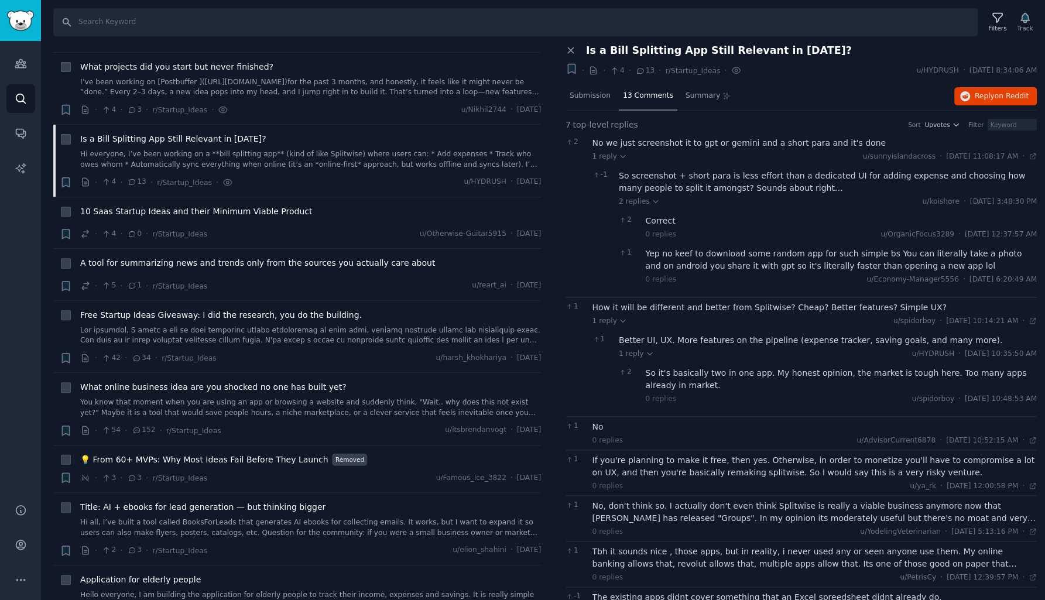
click at [706, 371] on div "So it's basically two in one app. My honest opinion, the market is tough here. …" at bounding box center [842, 379] width 392 height 25
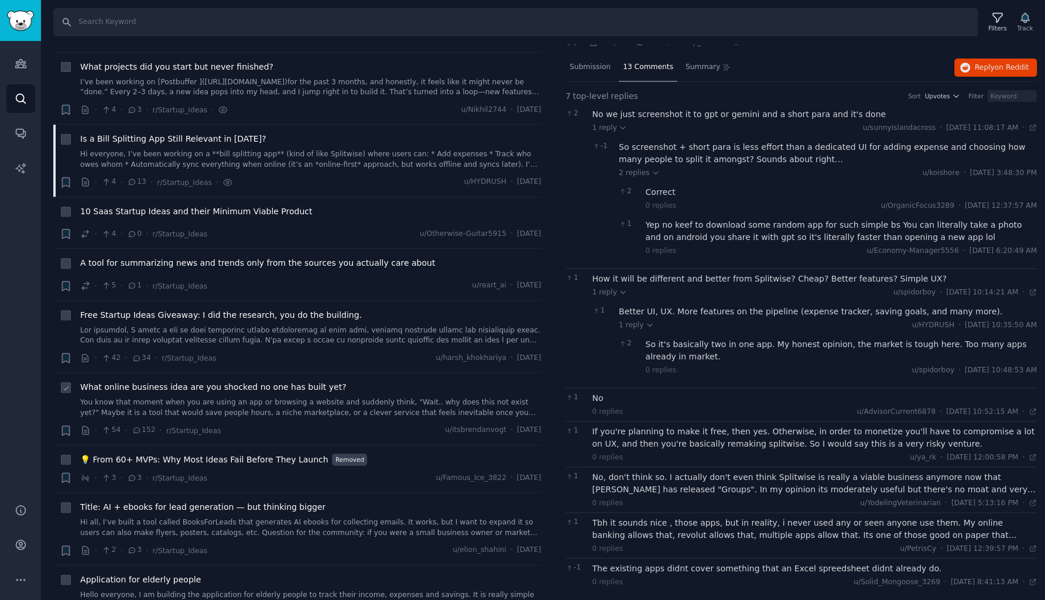
click at [244, 381] on span "What online business idea are you shocked no one has built yet?" at bounding box center [213, 387] width 266 height 12
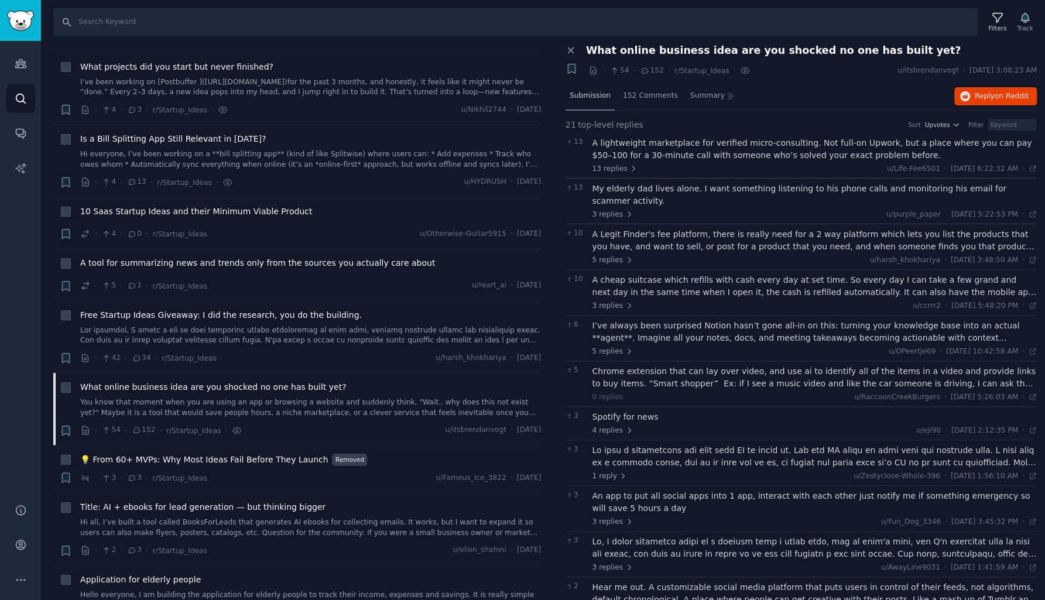
click at [599, 97] on span "Submission" at bounding box center [590, 96] width 41 height 11
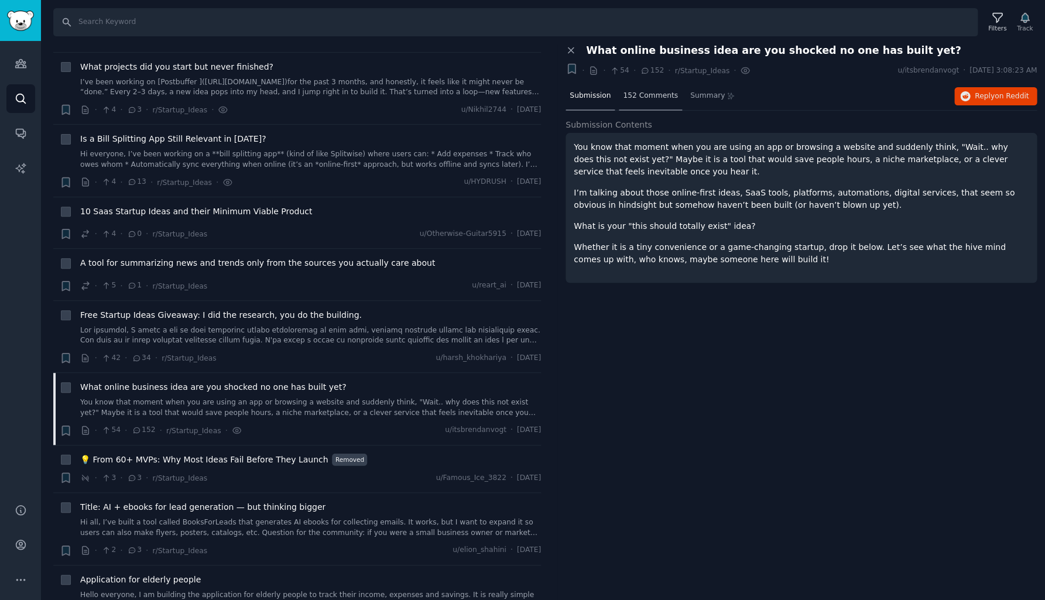
click at [658, 95] on span "152 Comments" at bounding box center [650, 96] width 55 height 11
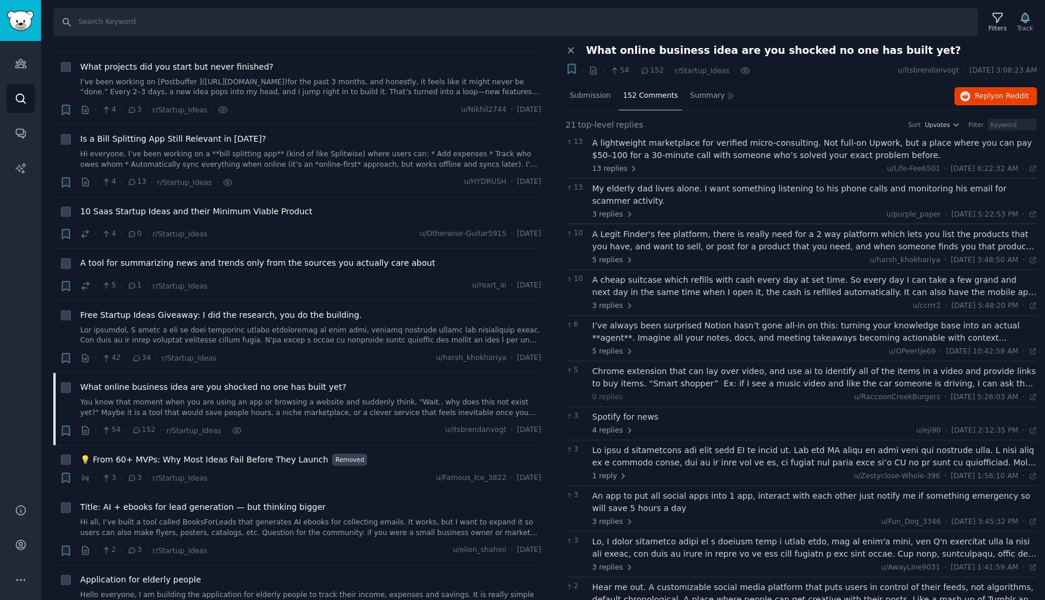
click at [665, 145] on div "A lightweight marketplace for verified micro-consulting. Not full-on Upwork, bu…" at bounding box center [815, 149] width 445 height 25
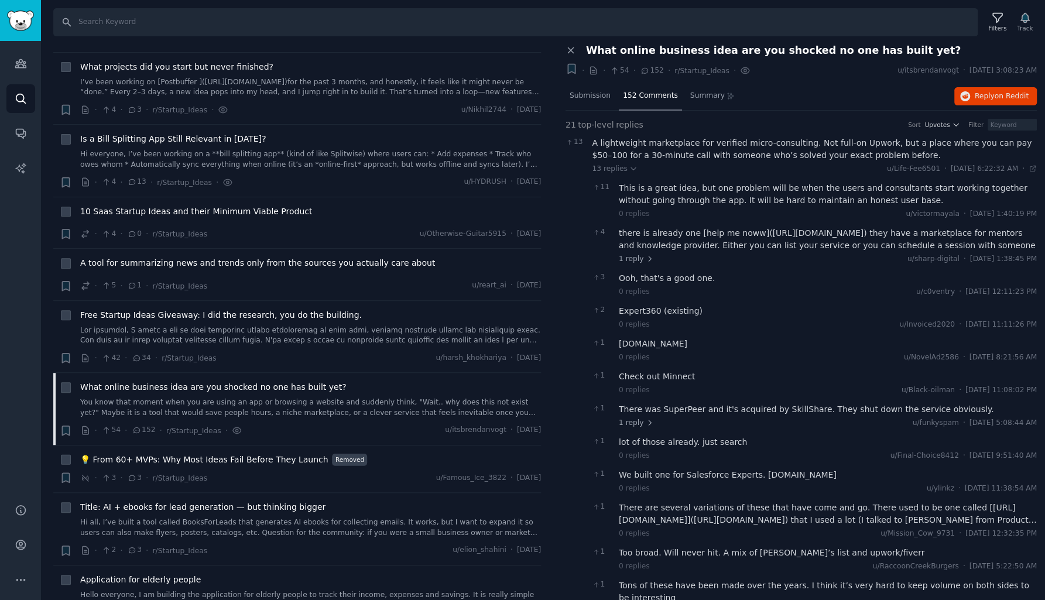
click at [665, 145] on div "A lightweight marketplace for verified micro-consulting. Not full-on Upwork, bu…" at bounding box center [815, 149] width 445 height 25
click at [668, 190] on div "This is a great idea, but one problem will be when the users and consultants st…" at bounding box center [828, 194] width 418 height 25
click at [678, 237] on div "there is already one [help me noww]([URL][DOMAIN_NAME]) they have a marketplace…" at bounding box center [828, 239] width 418 height 25
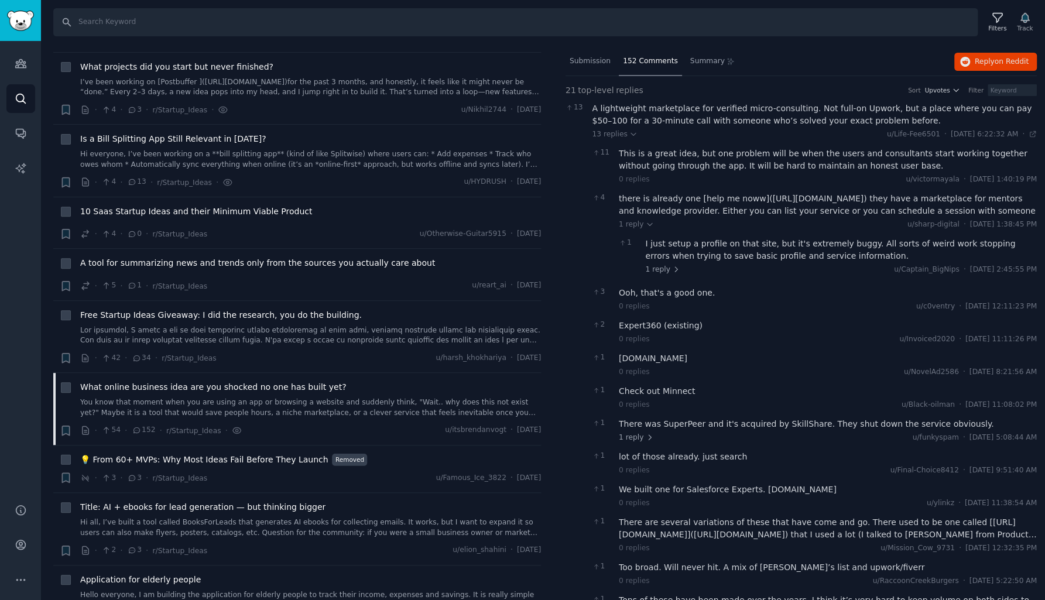
scroll to position [35, 0]
click at [679, 244] on div "I just setup a profile on that site, but it's extremely buggy. All sorts of wei…" at bounding box center [842, 249] width 392 height 25
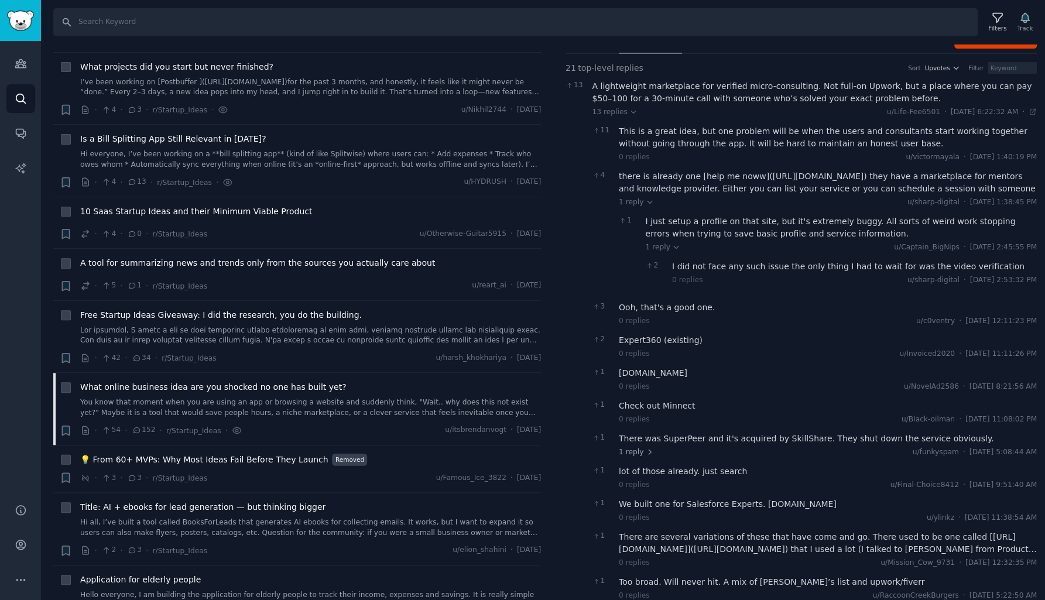
scroll to position [64, 0]
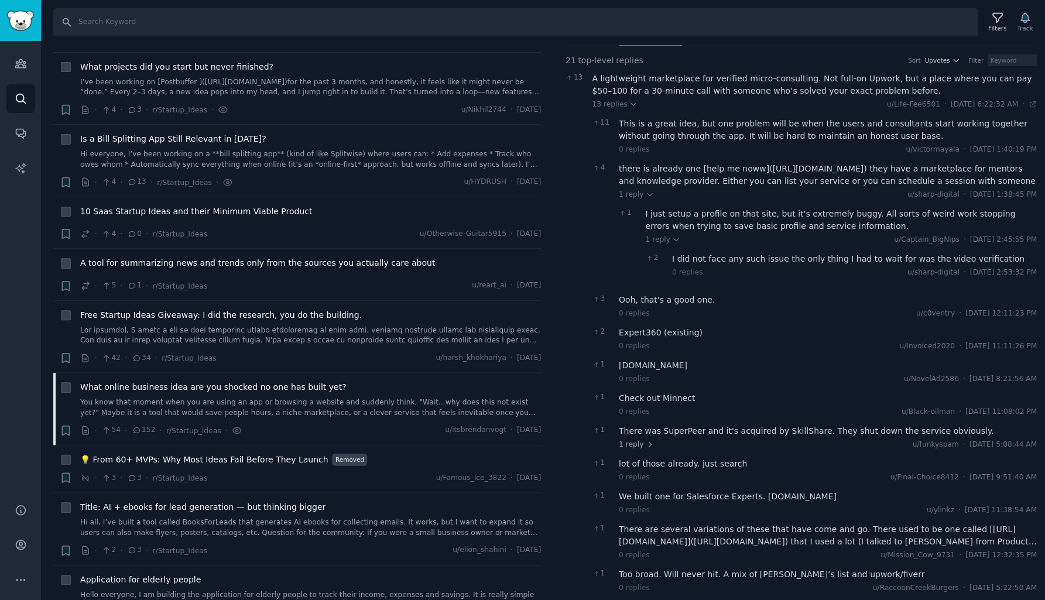
click at [694, 259] on div "I did not face any such issue the only thing I had to wait for was the video ve…" at bounding box center [854, 259] width 365 height 12
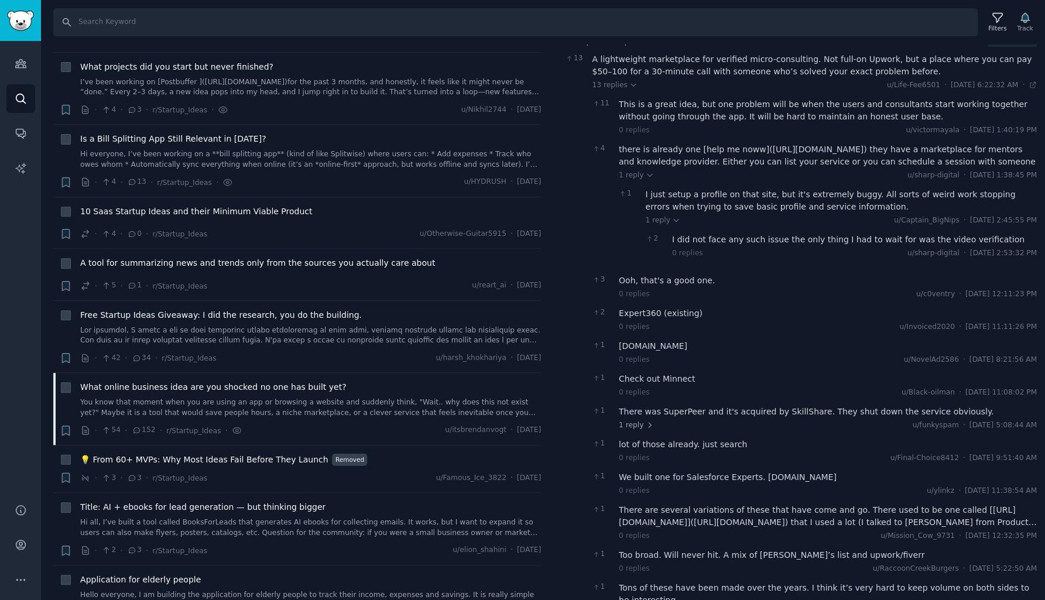
scroll to position [107, 0]
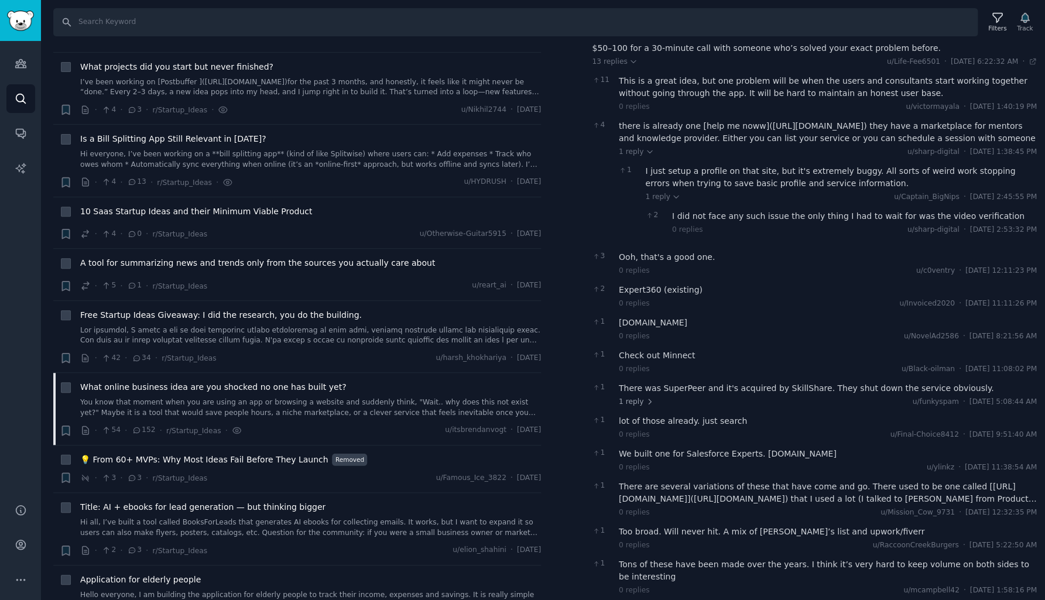
click at [666, 254] on div "Ooh, that's a good one." at bounding box center [828, 257] width 418 height 12
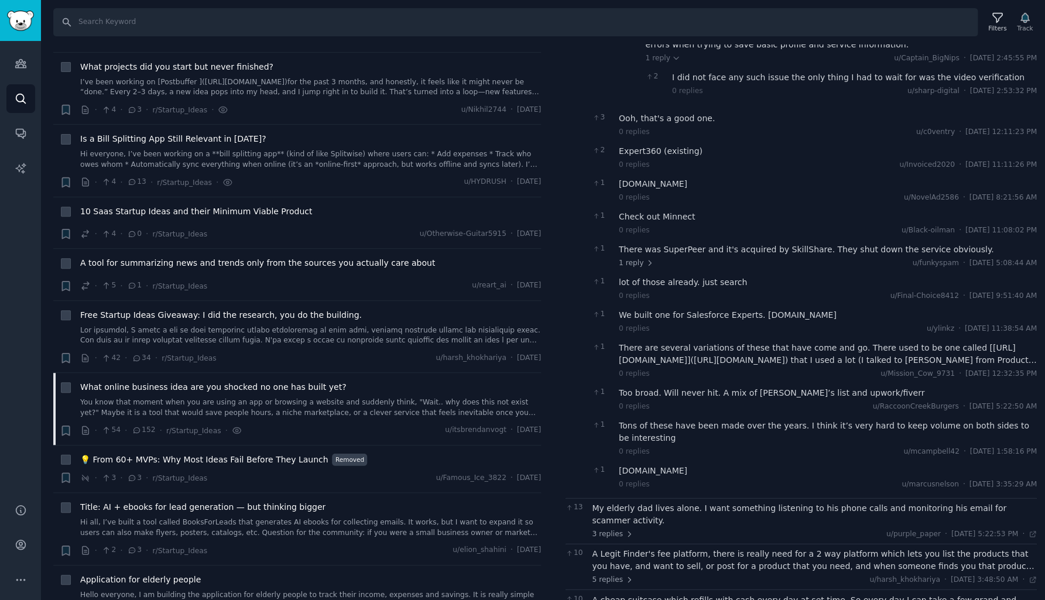
scroll to position [254, 0]
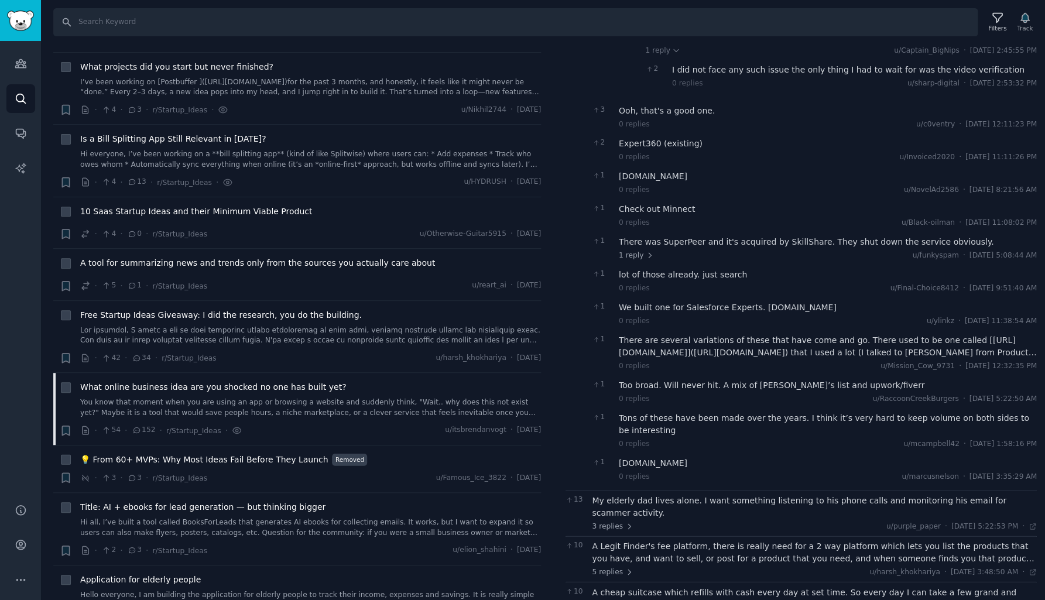
click at [669, 242] on div "There was SuperPeer and it's acquired by SkillShare. They shut down the service…" at bounding box center [828, 242] width 418 height 12
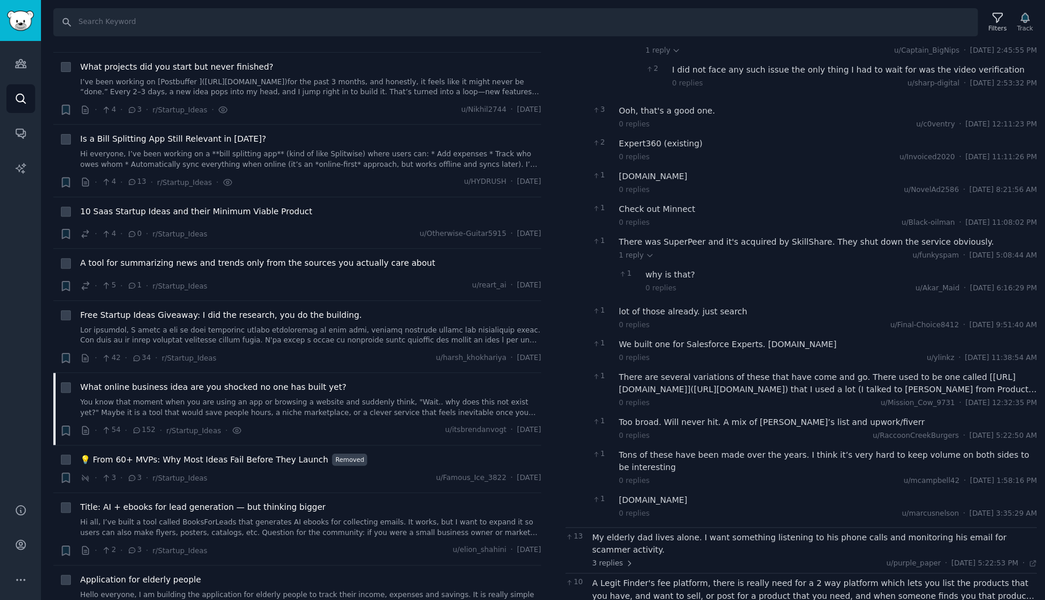
click at [669, 240] on div "There was SuperPeer and it's acquired by SkillShare. They shut down the service…" at bounding box center [828, 242] width 418 height 12
click at [668, 311] on div "lot of those already. just search" at bounding box center [828, 312] width 418 height 12
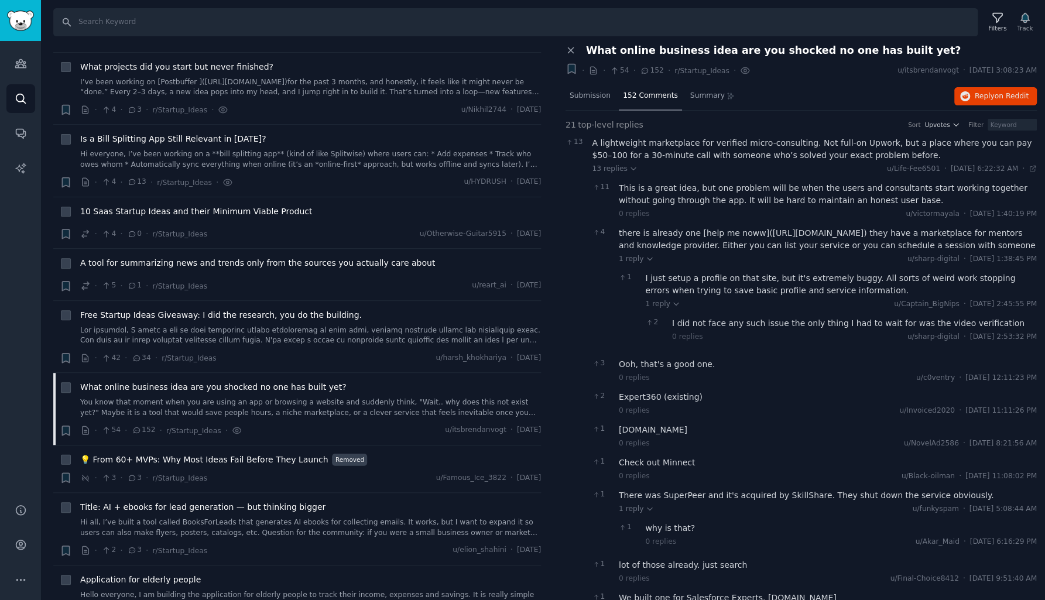
scroll to position [0, 0]
click at [615, 169] on span "13 replies" at bounding box center [616, 169] width 46 height 11
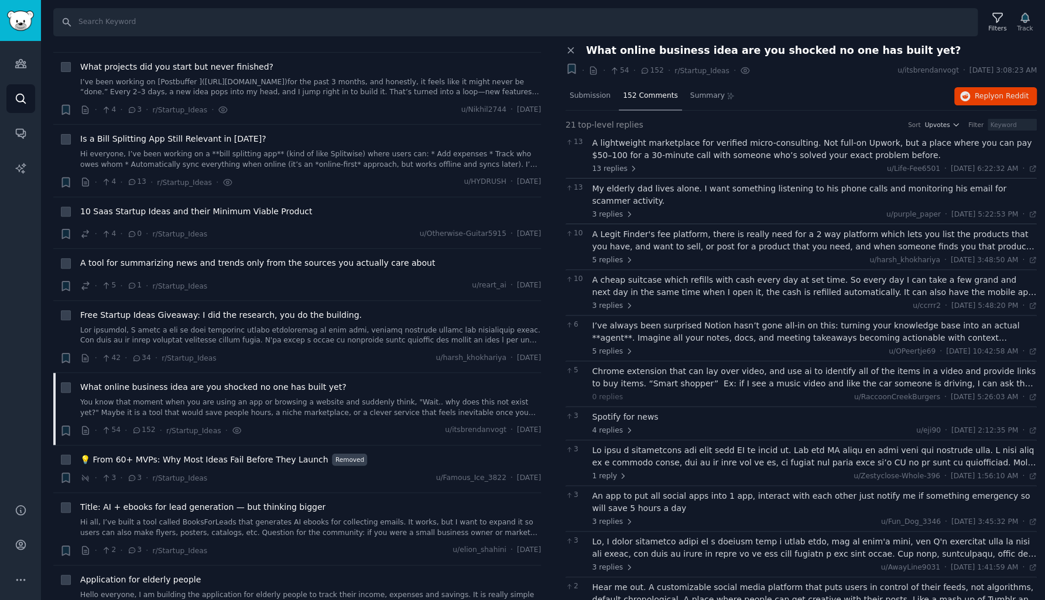
click at [614, 191] on div "My elderly dad lives alone. I want something listening to his phone calls and m…" at bounding box center [815, 195] width 445 height 25
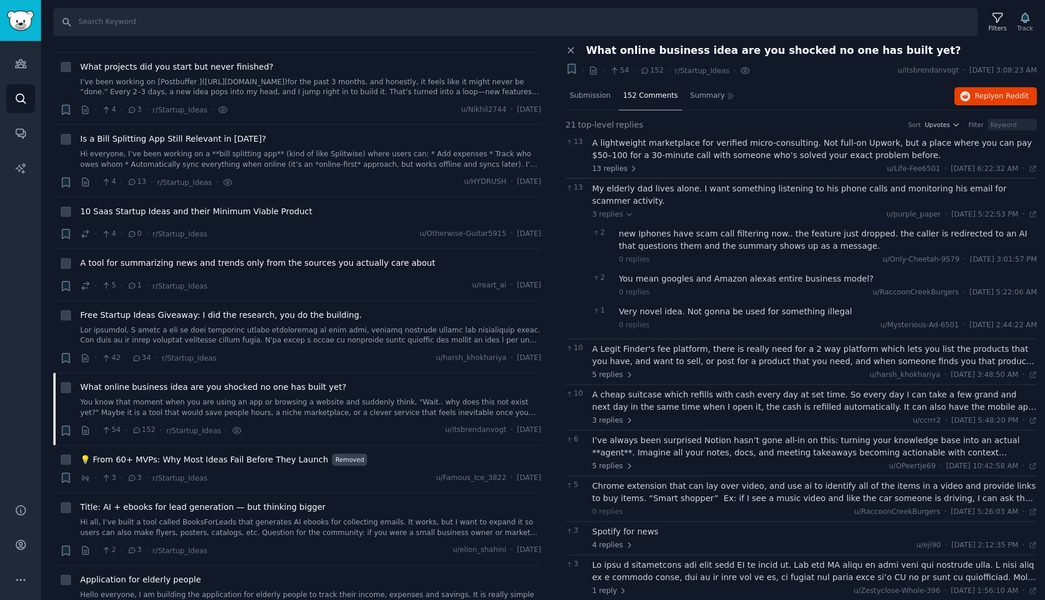
click at [633, 273] on div "You mean googles and Amazon alexas entire business model?" at bounding box center [828, 279] width 418 height 12
click at [635, 306] on div "Very novel idea. Not gonna be used for something illegal" at bounding box center [828, 312] width 418 height 12
click at [631, 228] on div "new Iphones have scam call filtering now.. the feature just dropped. the caller…" at bounding box center [828, 240] width 418 height 25
click at [607, 210] on span "3 replies" at bounding box center [613, 215] width 41 height 11
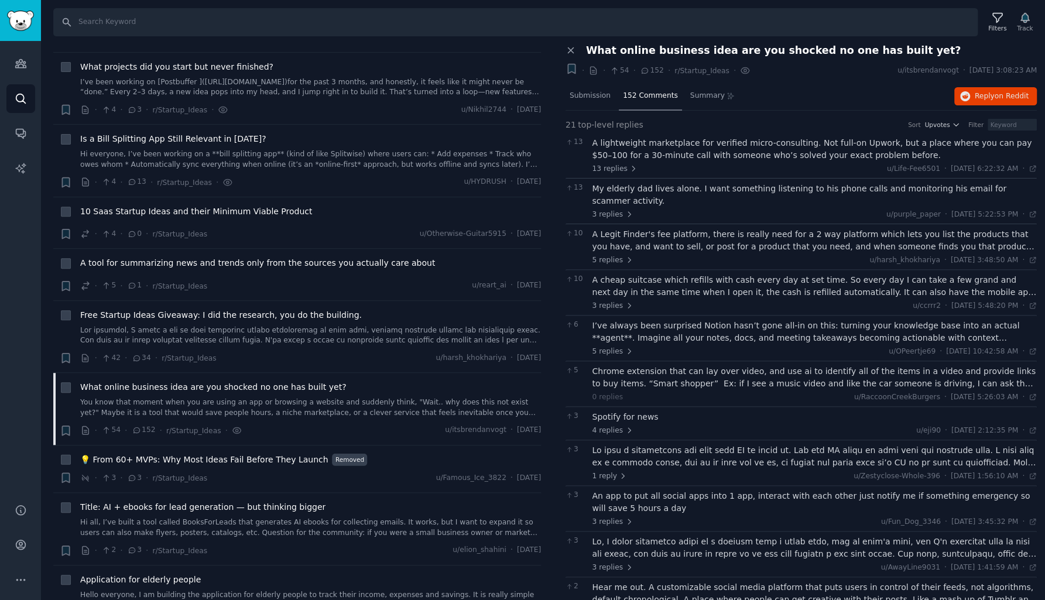
click at [607, 228] on div "A Legit Finder's fee platform, there is really need for a 2 way platform which …" at bounding box center [815, 240] width 445 height 25
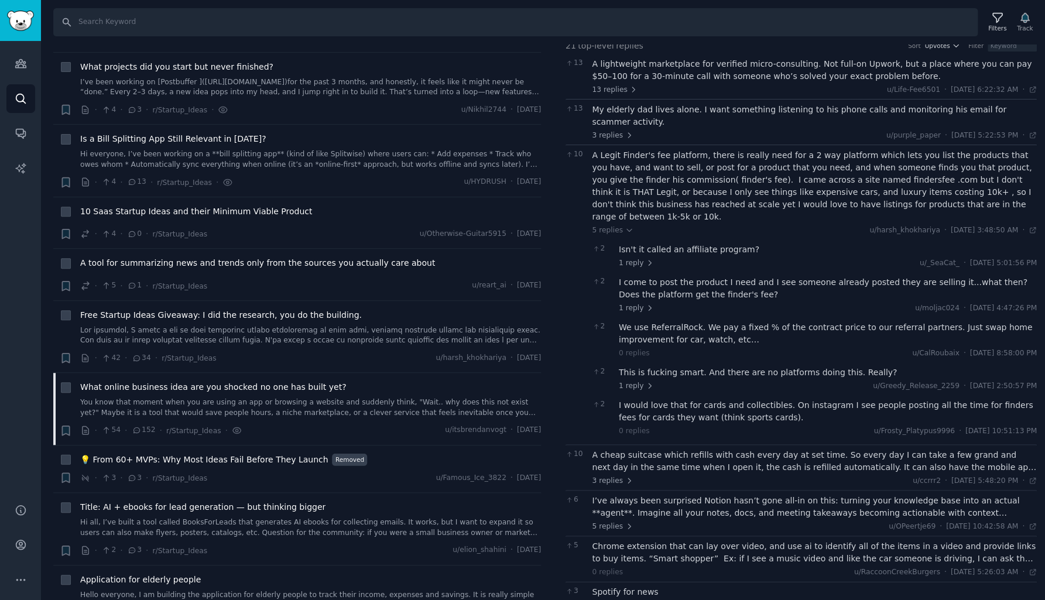
scroll to position [80, 0]
click at [629, 258] on span "1 reply" at bounding box center [636, 263] width 35 height 11
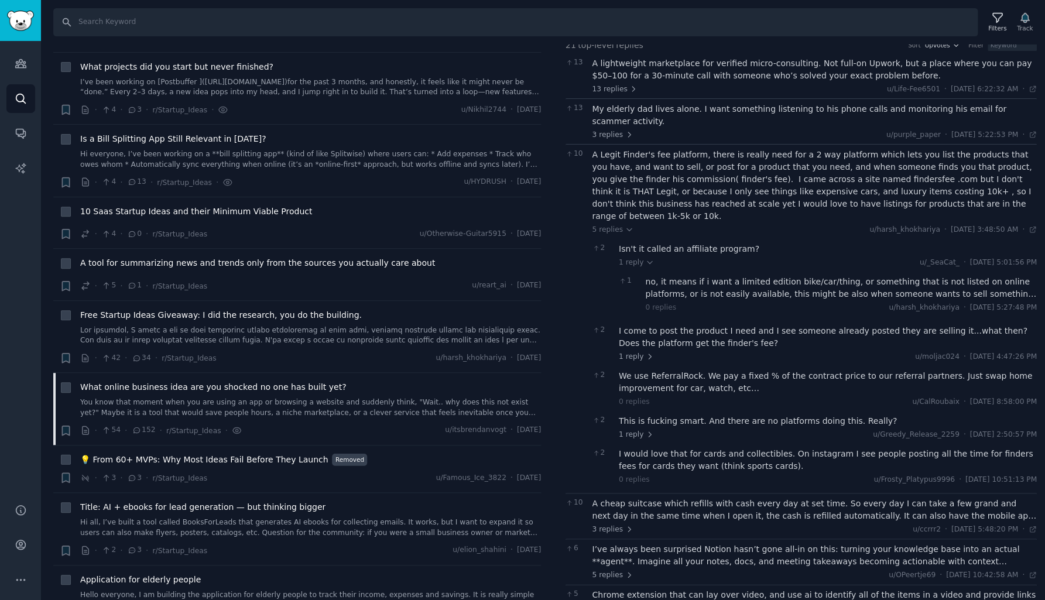
click at [671, 276] on div "no, it means if i want a limited edition bike/car/thing, or something that is n…" at bounding box center [842, 288] width 392 height 25
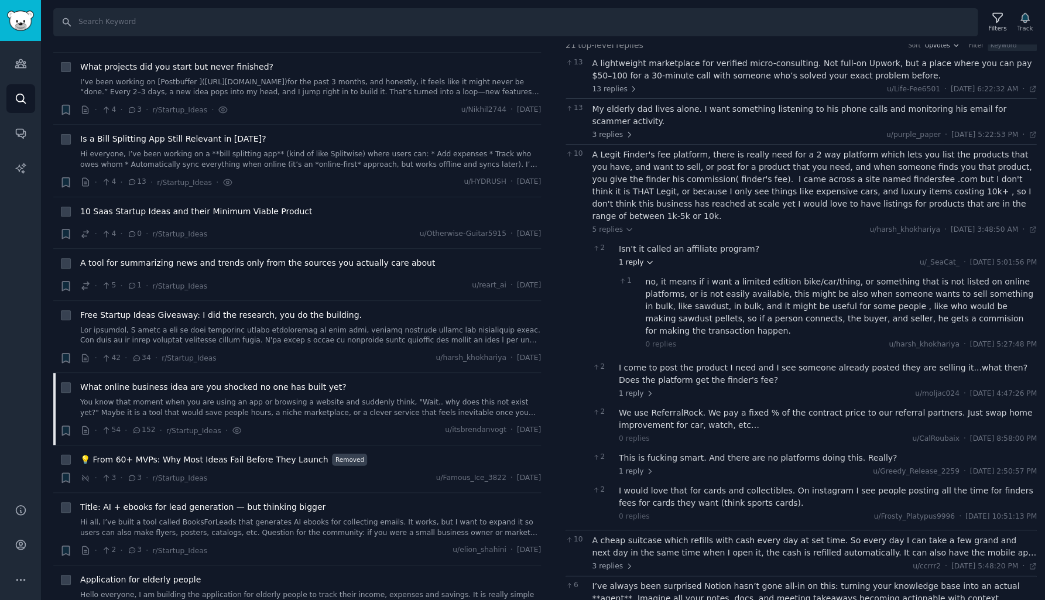
click at [622, 258] on span "1 reply" at bounding box center [636, 263] width 35 height 11
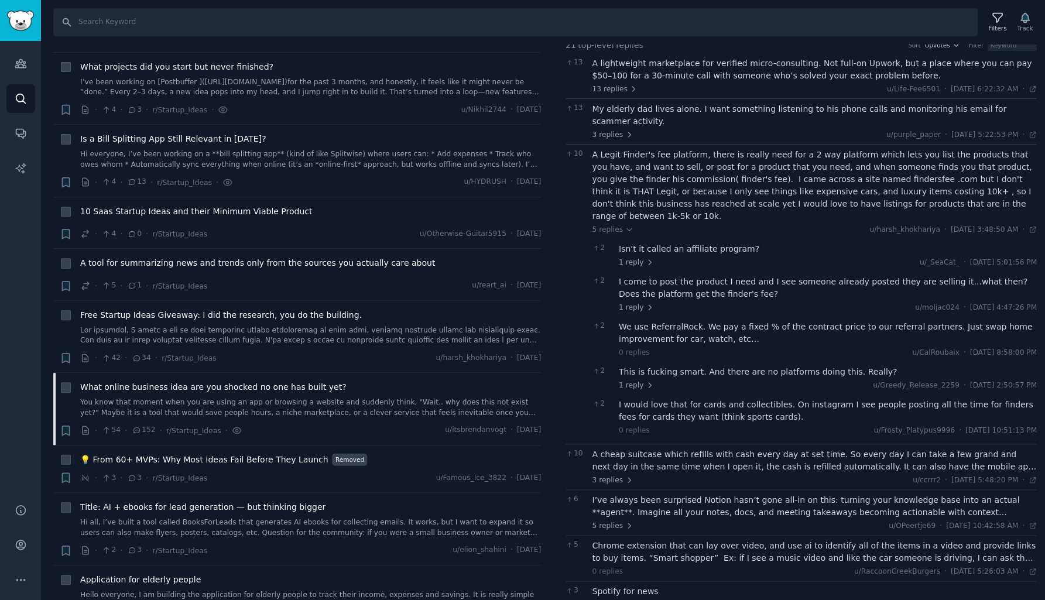
click at [642, 276] on div "I come to post the product I need and I see someone already posted they are sel…" at bounding box center [828, 288] width 418 height 25
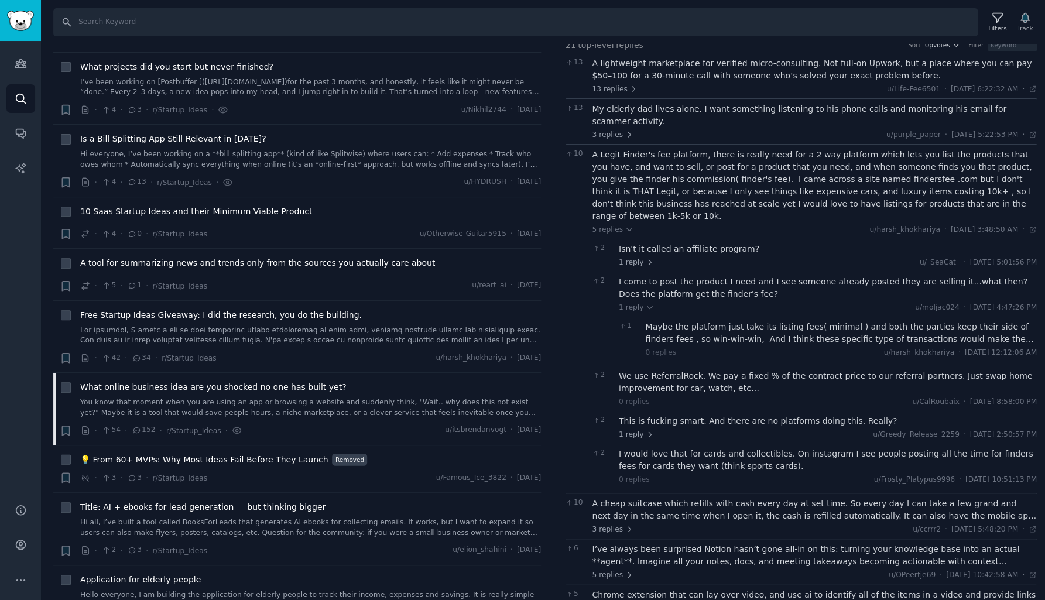
click at [684, 321] on div "Maybe the platform just take its listing fees( minimal ) and both the parties k…" at bounding box center [842, 333] width 392 height 25
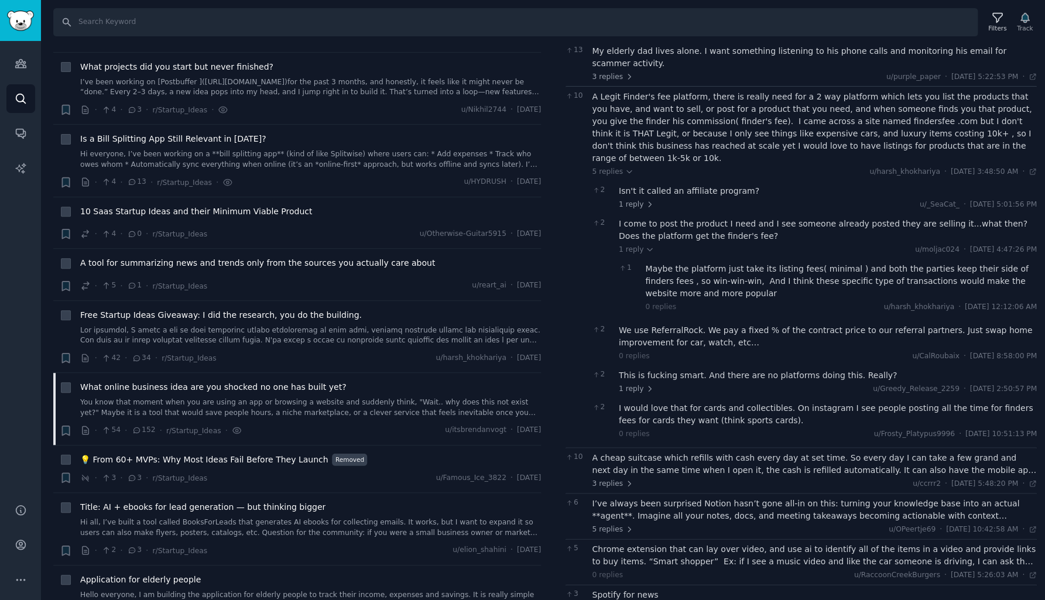
scroll to position [142, 0]
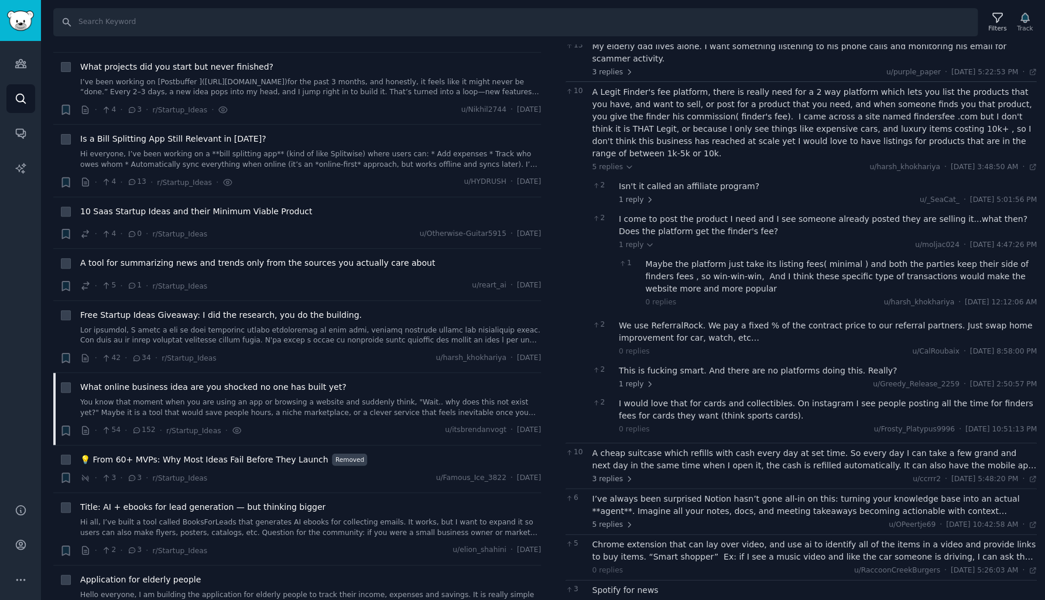
click at [632, 365] on div "This is fucking smart. And there are no platforms doing this. Really?" at bounding box center [828, 371] width 418 height 12
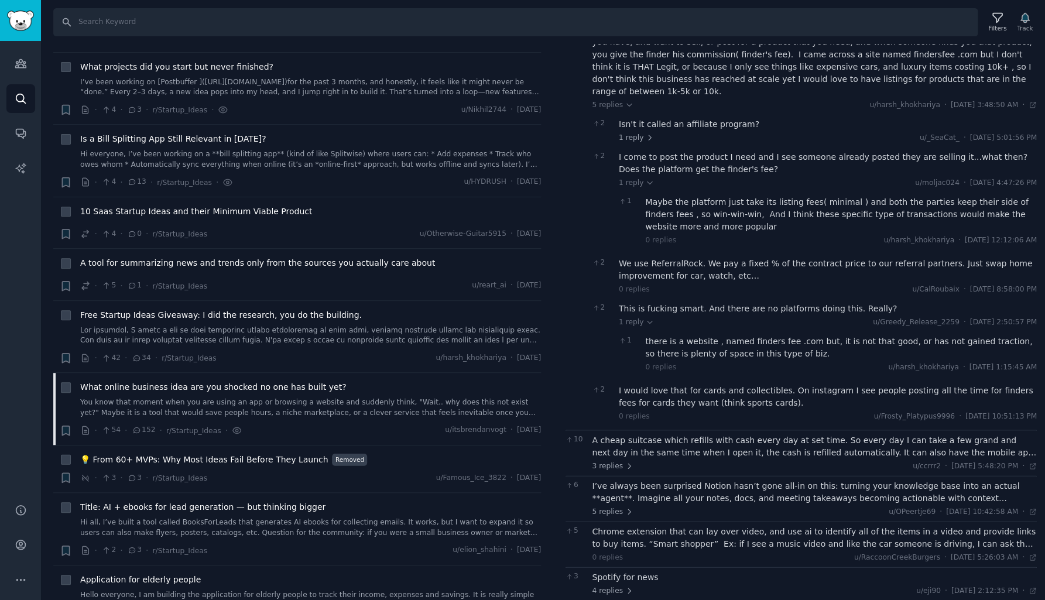
scroll to position [211, 0]
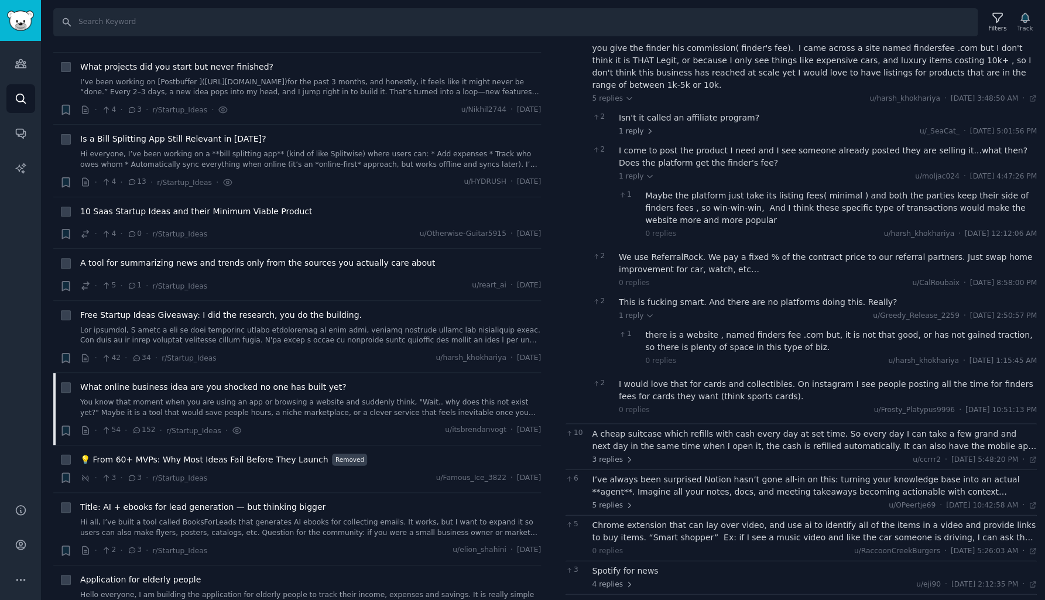
click at [689, 329] on div "there is a website , named finders fee .com but, it is not that good, or has no…" at bounding box center [842, 341] width 392 height 25
click at [674, 378] on div "I would love that for cards and collectibles. On instagram I see people posting…" at bounding box center [828, 390] width 418 height 25
click at [672, 378] on div "I would love that for cards and collectibles. On instagram I see people posting…" at bounding box center [828, 390] width 418 height 25
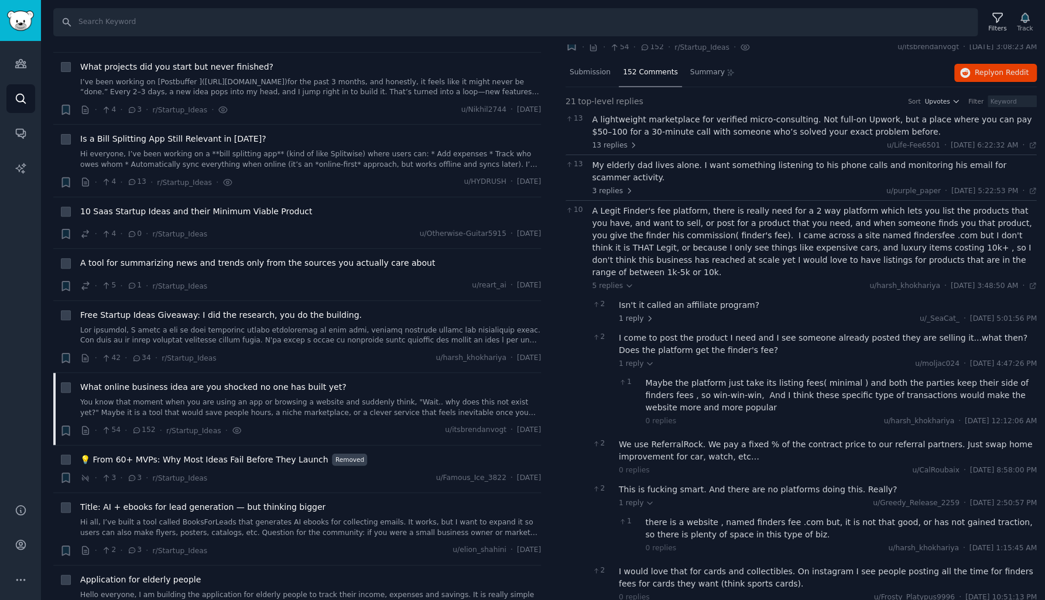
scroll to position [19, 0]
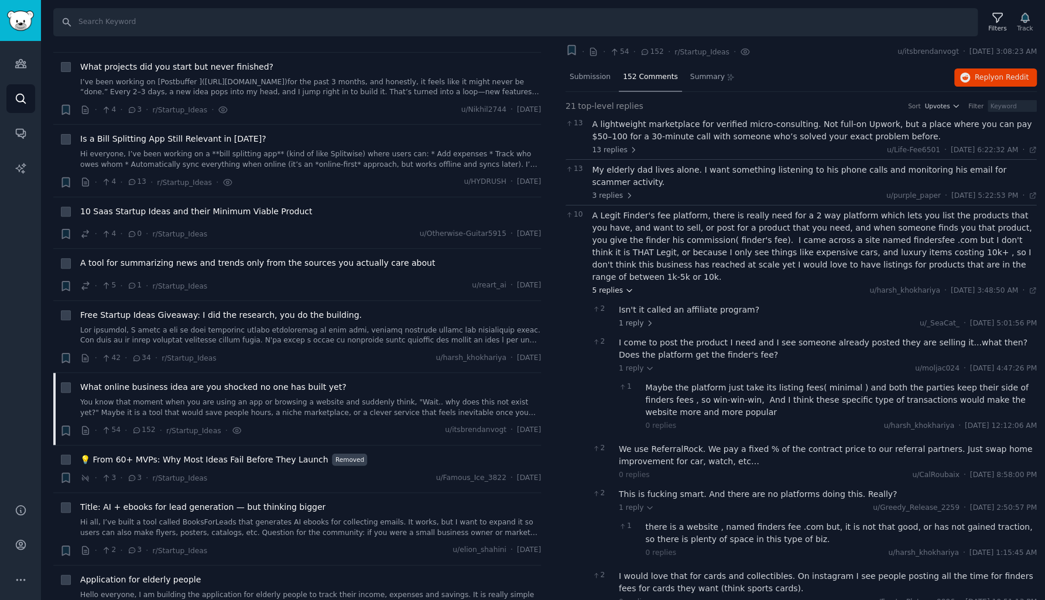
click at [603, 286] on span "5 replies" at bounding box center [613, 291] width 41 height 11
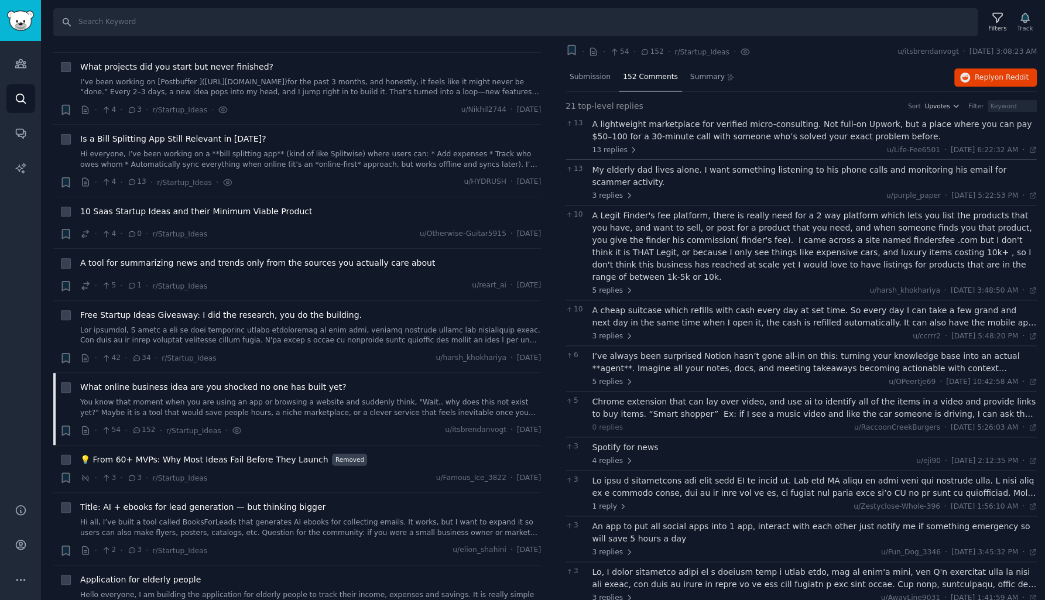
click at [609, 304] on div "A cheap suitcase which refills with cash every day at set time. So every day I …" at bounding box center [815, 316] width 445 height 25
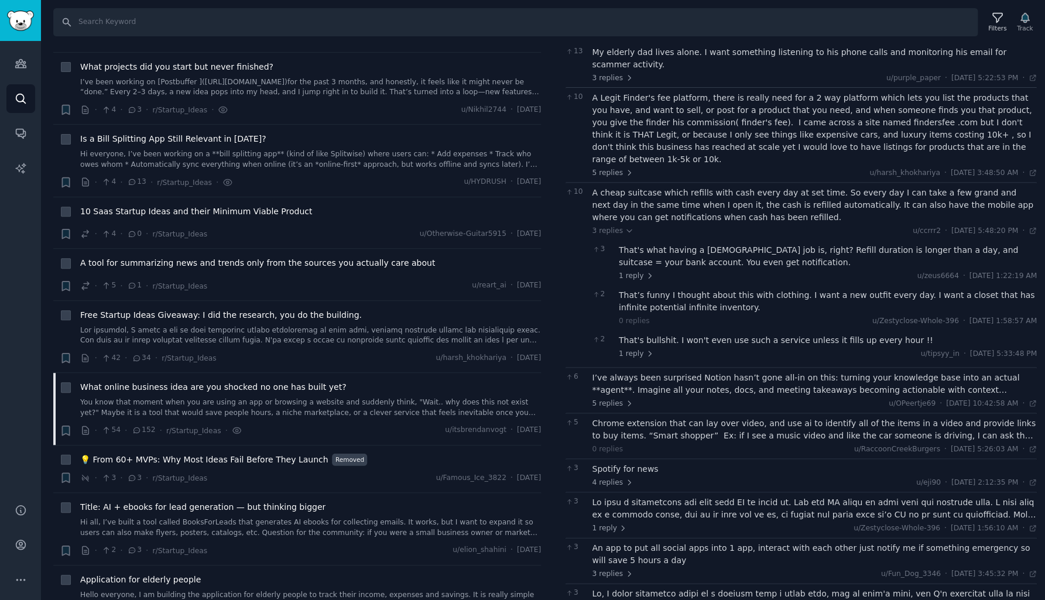
scroll to position [142, 0]
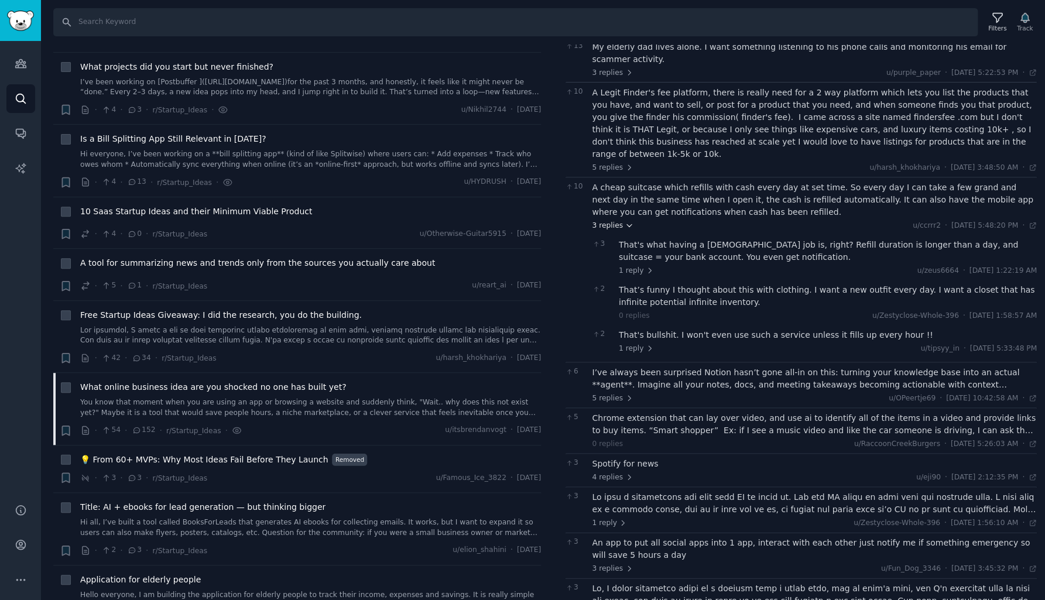
click at [613, 221] on span "3 replies" at bounding box center [613, 226] width 41 height 11
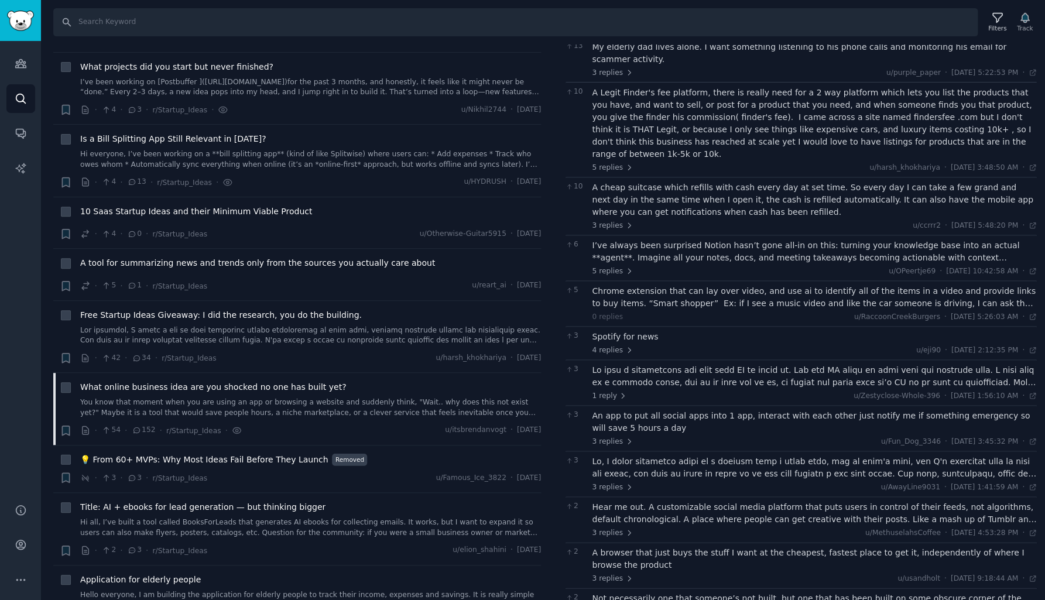
click at [614, 239] on div "I’ve always been surprised Notion hasn’t gone all-in on this: turning your know…" at bounding box center [815, 251] width 445 height 25
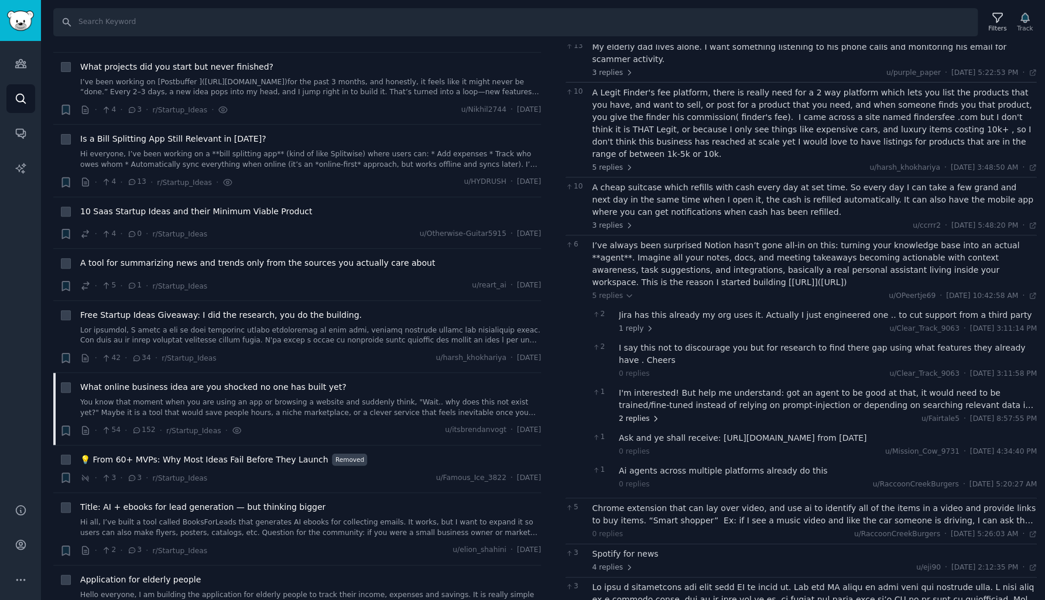
click at [636, 414] on span "2 replies" at bounding box center [639, 419] width 41 height 11
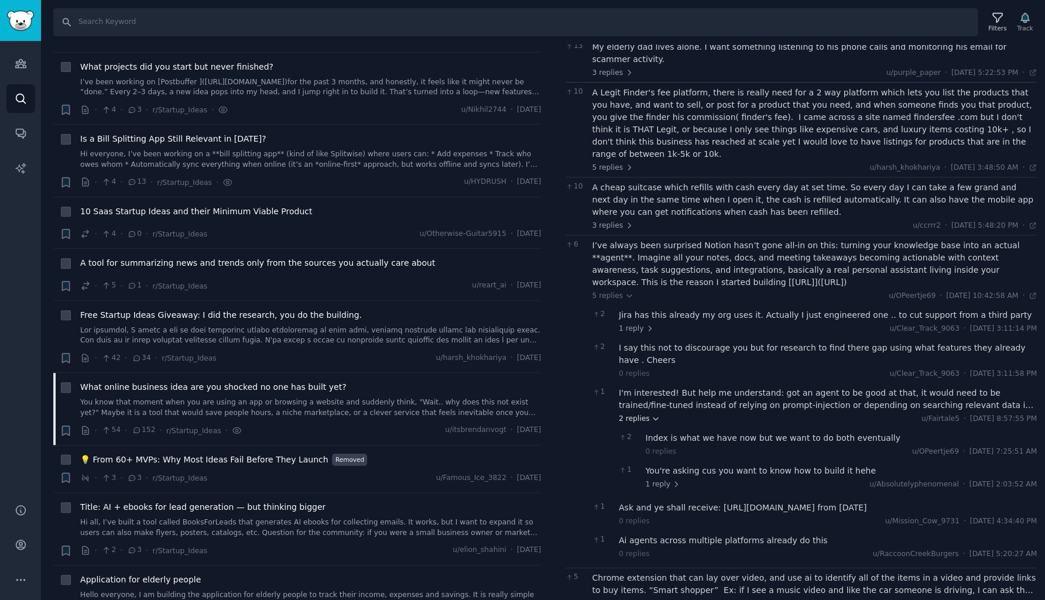
click at [636, 414] on span "2 replies" at bounding box center [639, 419] width 41 height 11
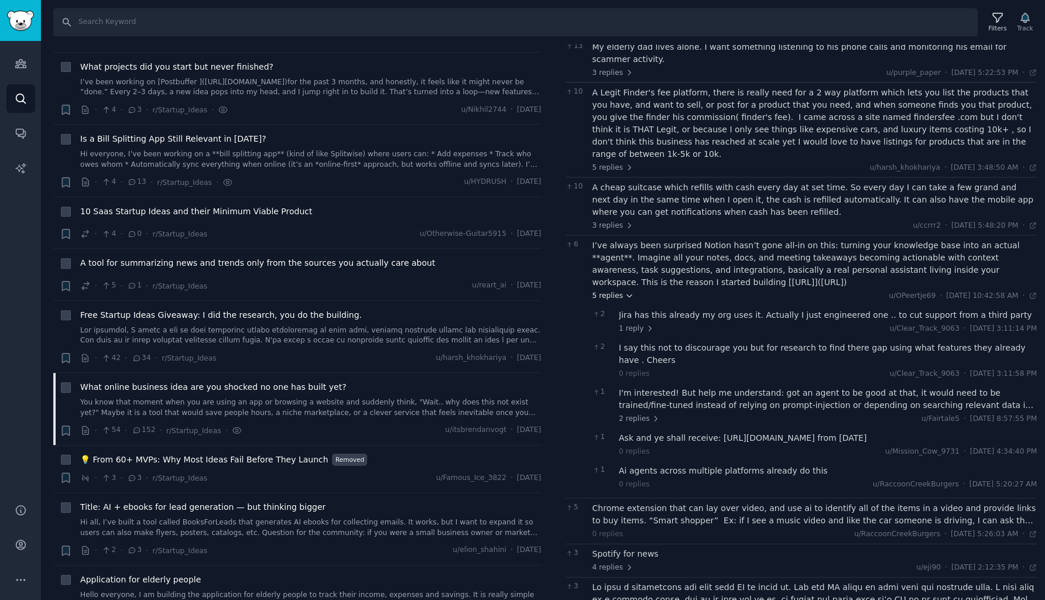
click at [605, 291] on span "5 replies" at bounding box center [613, 296] width 41 height 11
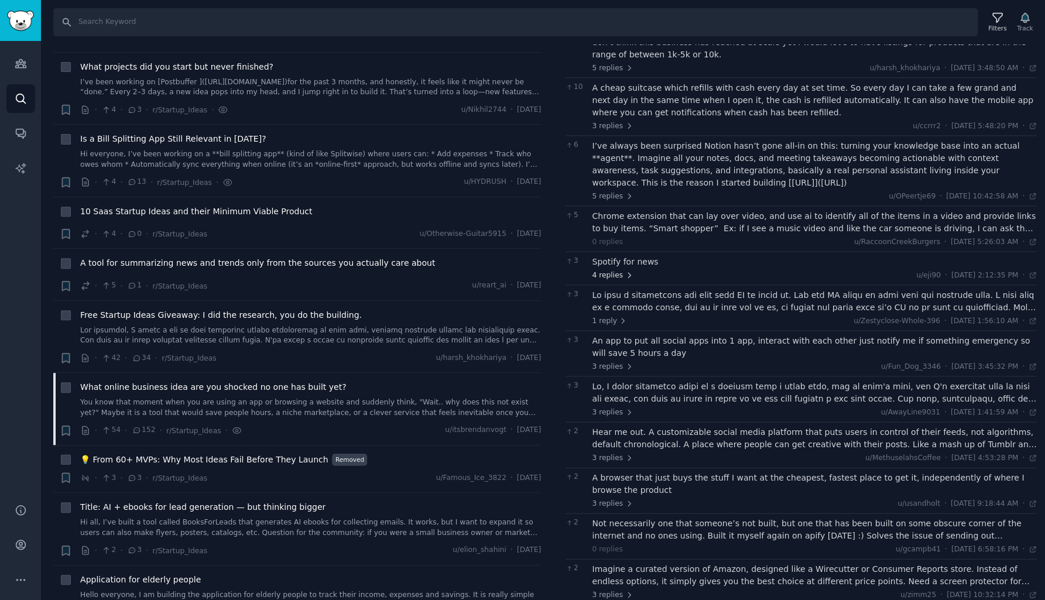
scroll to position [240, 0]
click at [634, 211] on div "Chrome extension that can lay over video, and use ai to identify all of the ite…" at bounding box center [815, 223] width 445 height 25
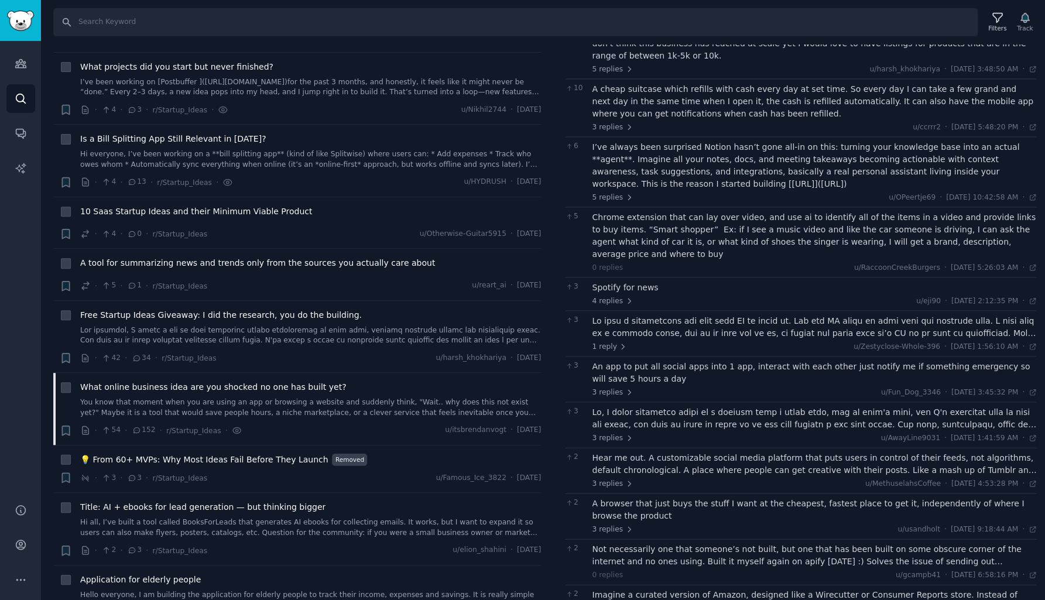
click at [634, 211] on div "Chrome extension that can lay over video, and use ai to identify all of the ite…" at bounding box center [815, 235] width 445 height 49
click at [613, 296] on span "4 replies" at bounding box center [613, 301] width 41 height 11
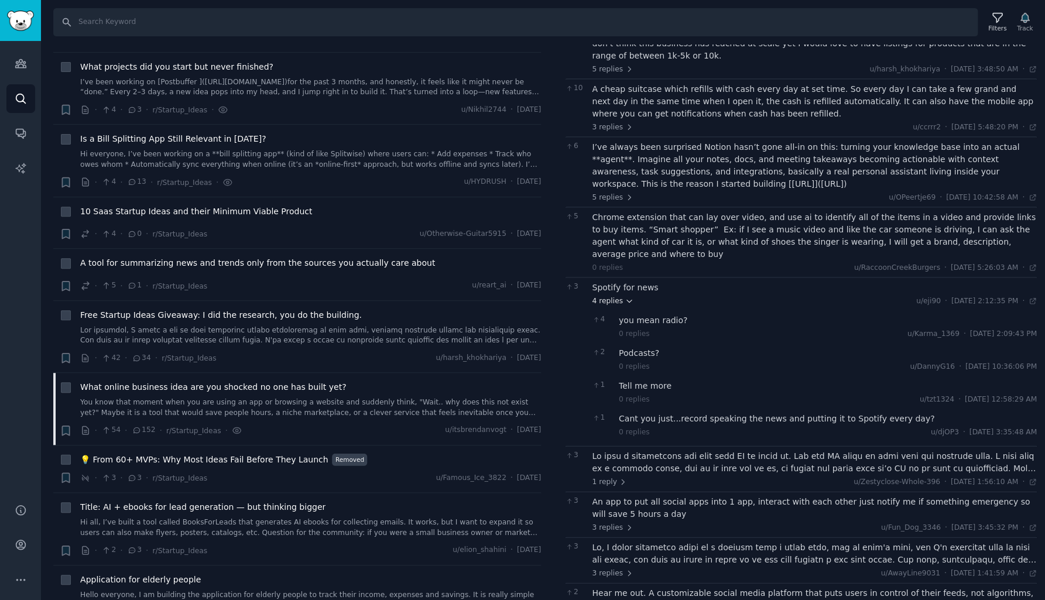
click at [613, 296] on span "4 replies" at bounding box center [613, 301] width 41 height 11
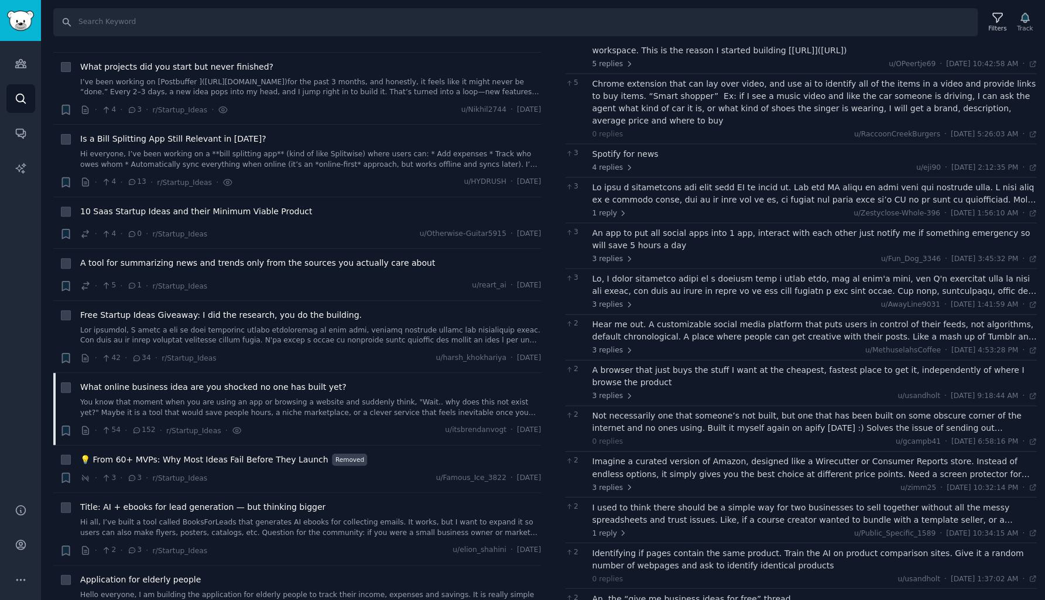
scroll to position [378, 0]
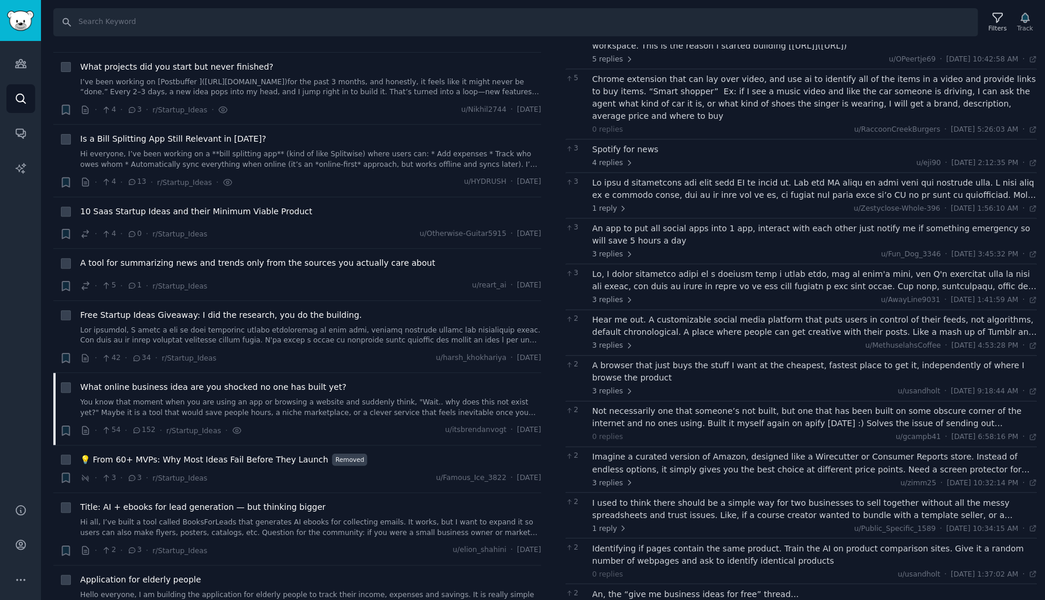
click at [671, 177] on div at bounding box center [815, 189] width 445 height 25
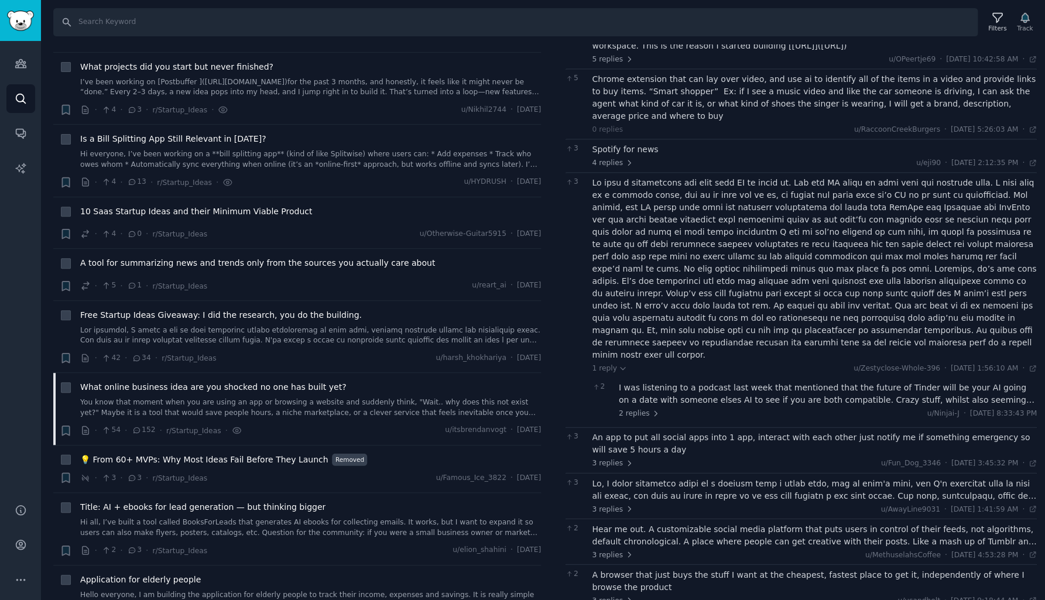
click at [635, 378] on div "2 I was listening to a podcast last week that mentioned that the future of Tind…" at bounding box center [815, 400] width 445 height 45
click at [635, 409] on span "2 replies" at bounding box center [639, 414] width 41 height 11
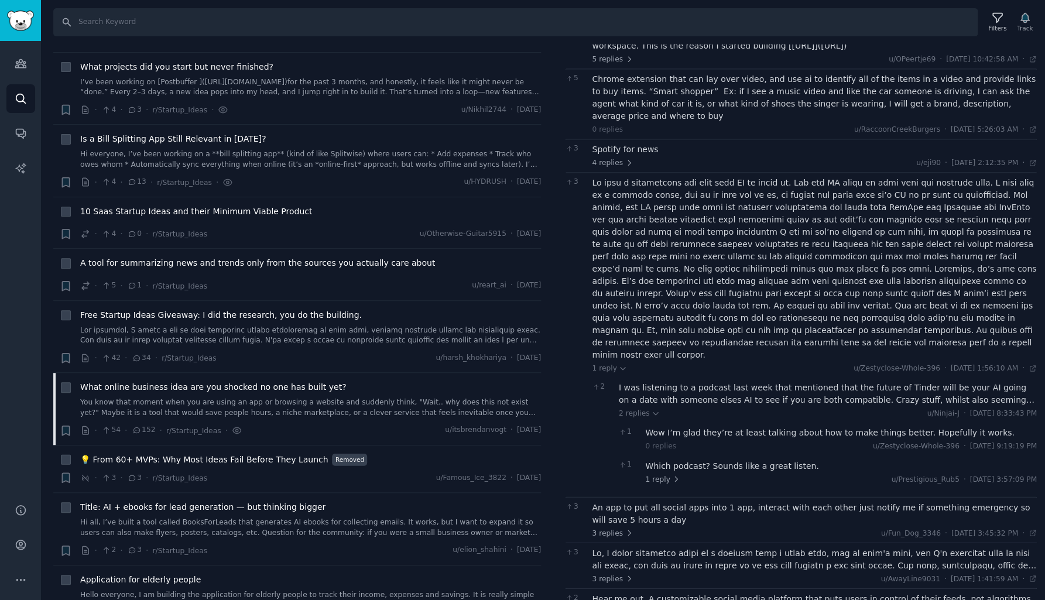
click at [615, 177] on div at bounding box center [815, 269] width 445 height 184
click at [608, 364] on span "1 reply" at bounding box center [610, 369] width 35 height 11
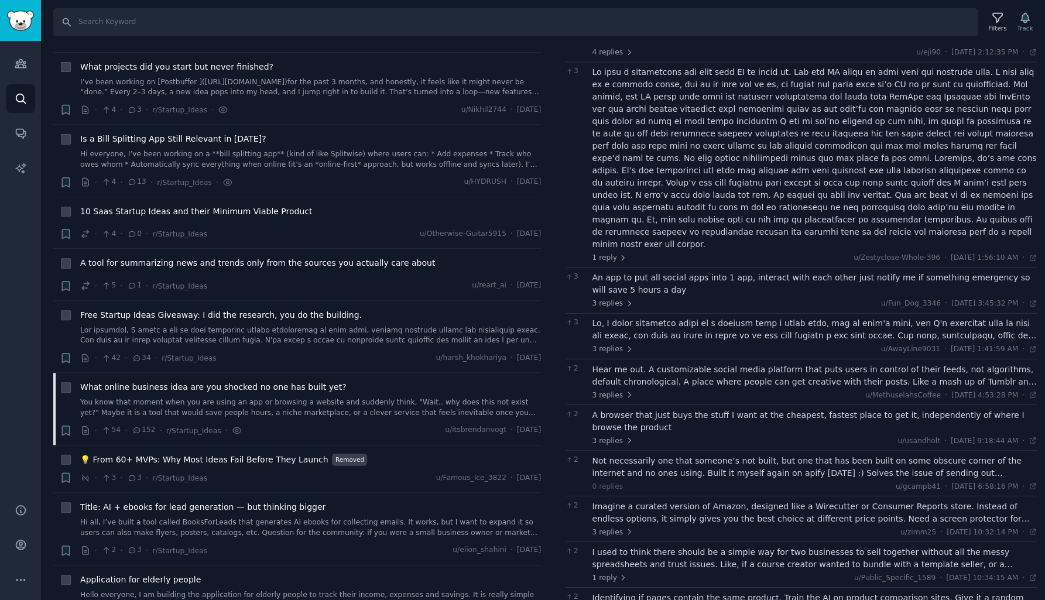
scroll to position [491, 0]
click at [612, 297] on span "3 replies" at bounding box center [613, 302] width 41 height 11
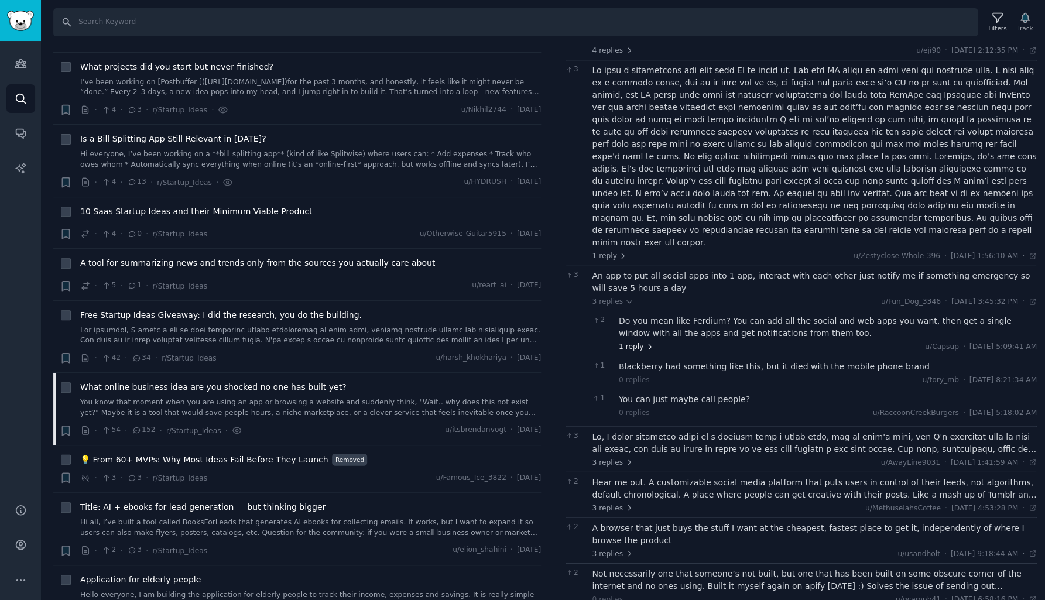
click at [624, 342] on span "1 reply" at bounding box center [636, 347] width 35 height 11
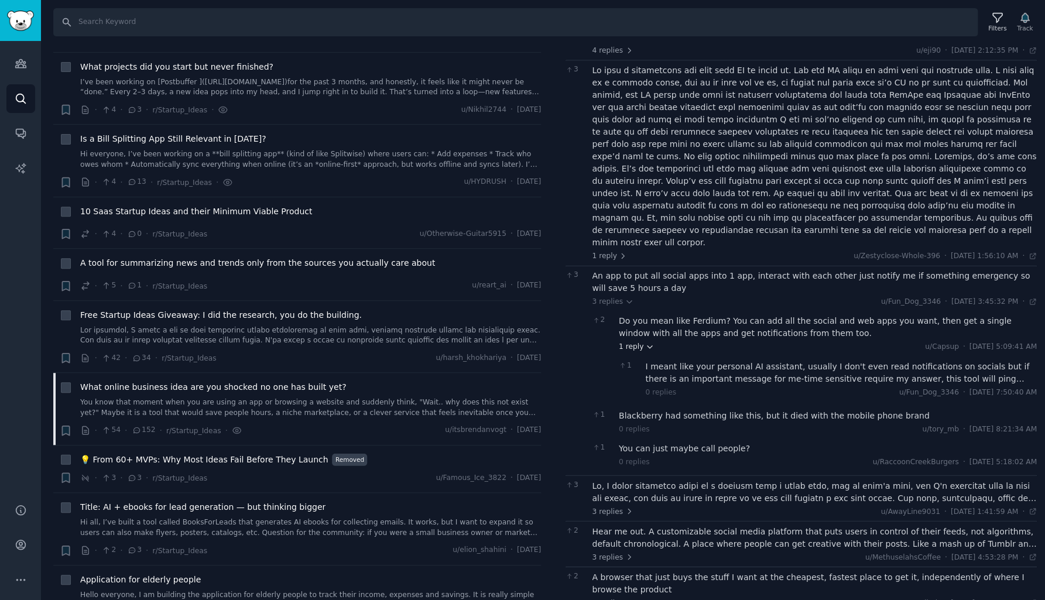
click at [624, 342] on span "1 reply" at bounding box center [636, 347] width 35 height 11
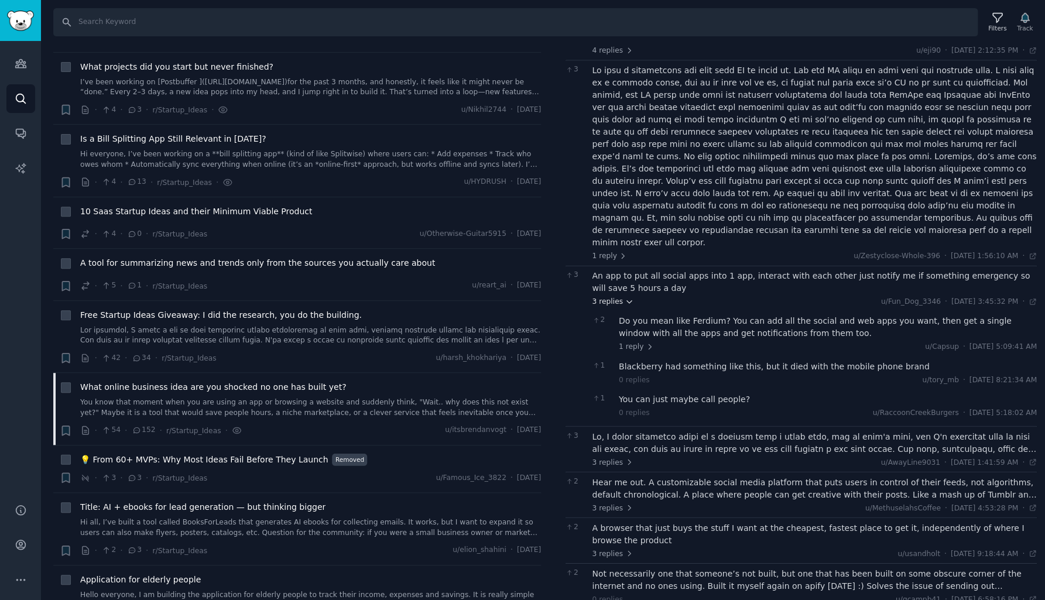
click at [604, 297] on span "3 replies" at bounding box center [613, 302] width 41 height 11
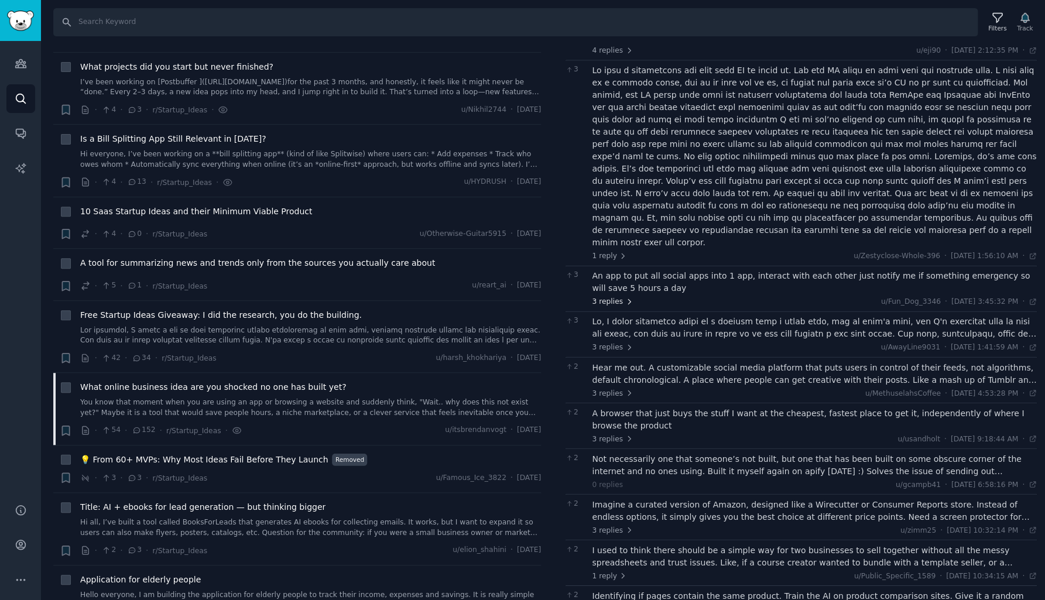
click at [604, 297] on span "3 replies" at bounding box center [613, 302] width 41 height 11
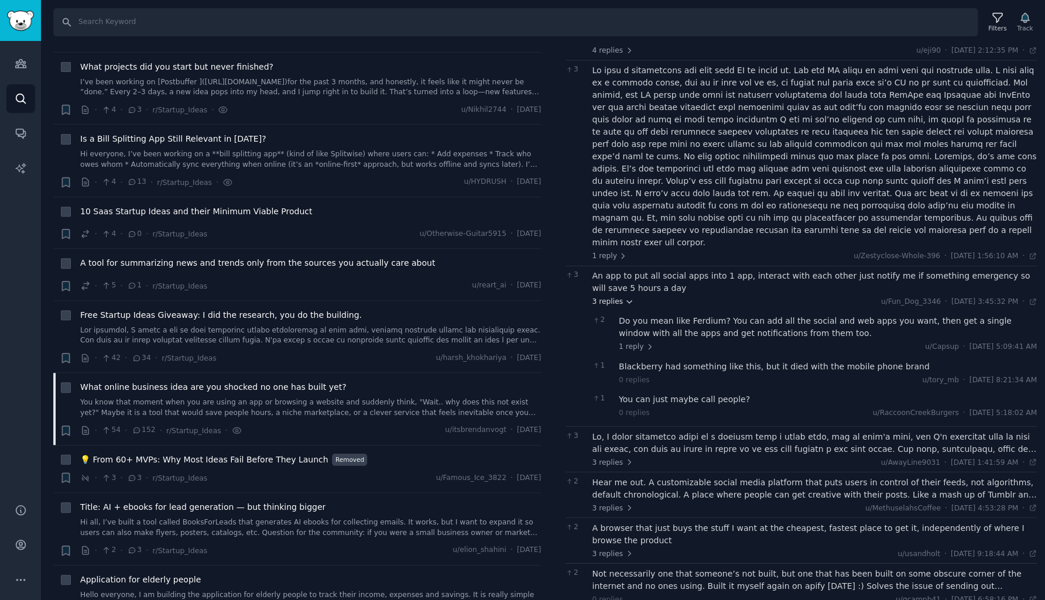
click at [604, 297] on span "3 replies" at bounding box center [613, 302] width 41 height 11
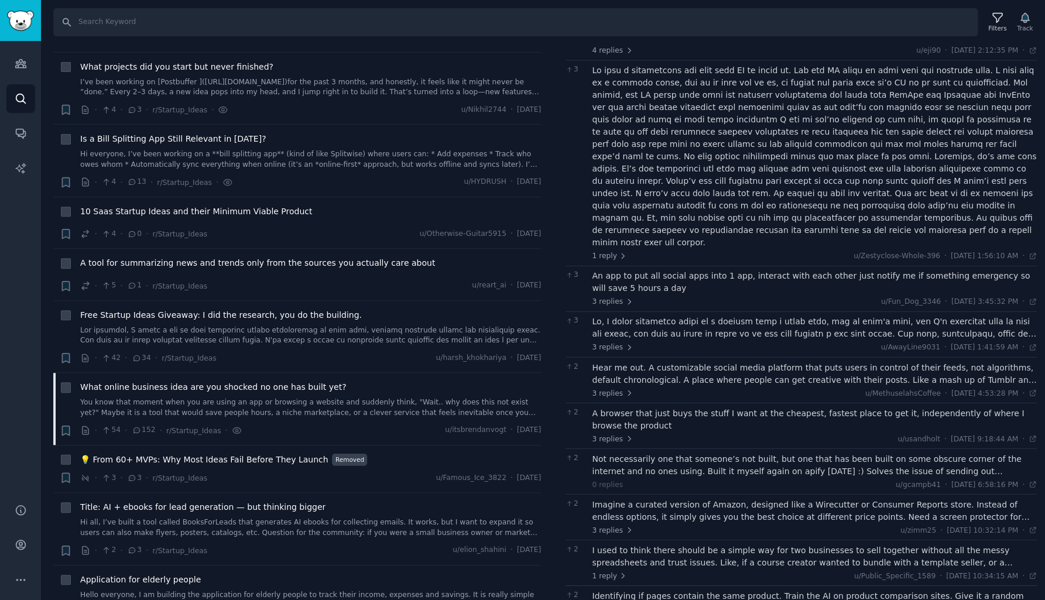
click at [610, 316] on div at bounding box center [815, 328] width 445 height 25
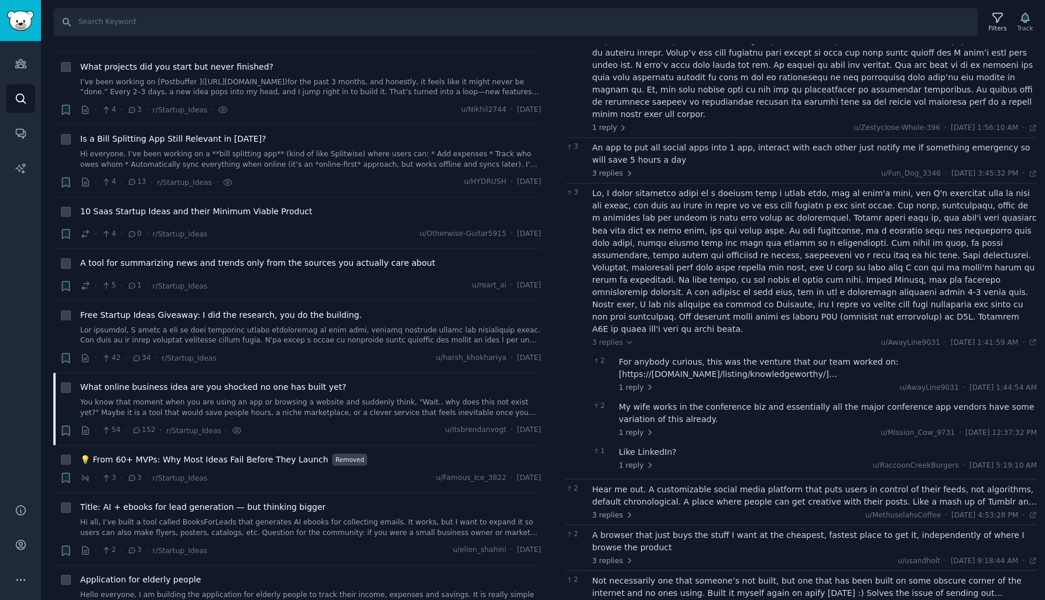
scroll to position [621, 0]
click at [610, 336] on span "3 replies" at bounding box center [613, 341] width 41 height 11
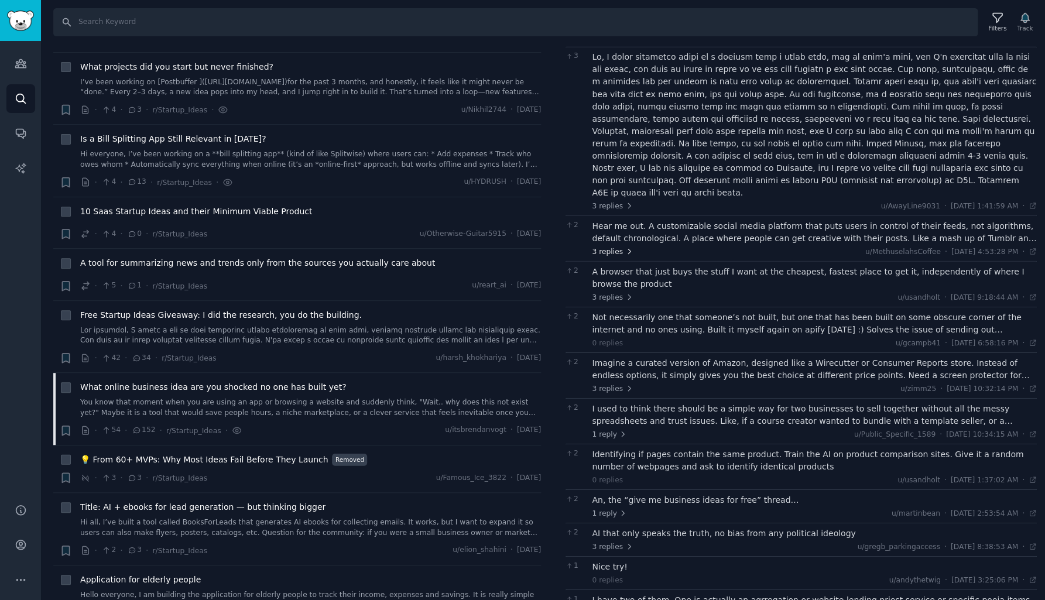
scroll to position [757, 0]
click at [613, 245] on span "3 replies" at bounding box center [613, 250] width 41 height 11
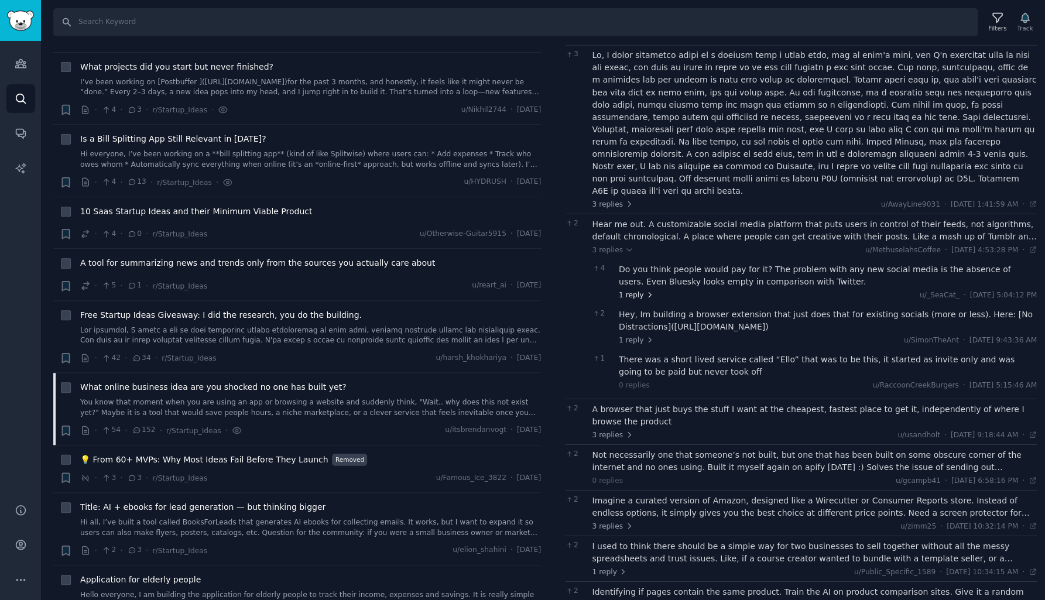
click at [624, 290] on span "1 reply" at bounding box center [636, 295] width 35 height 11
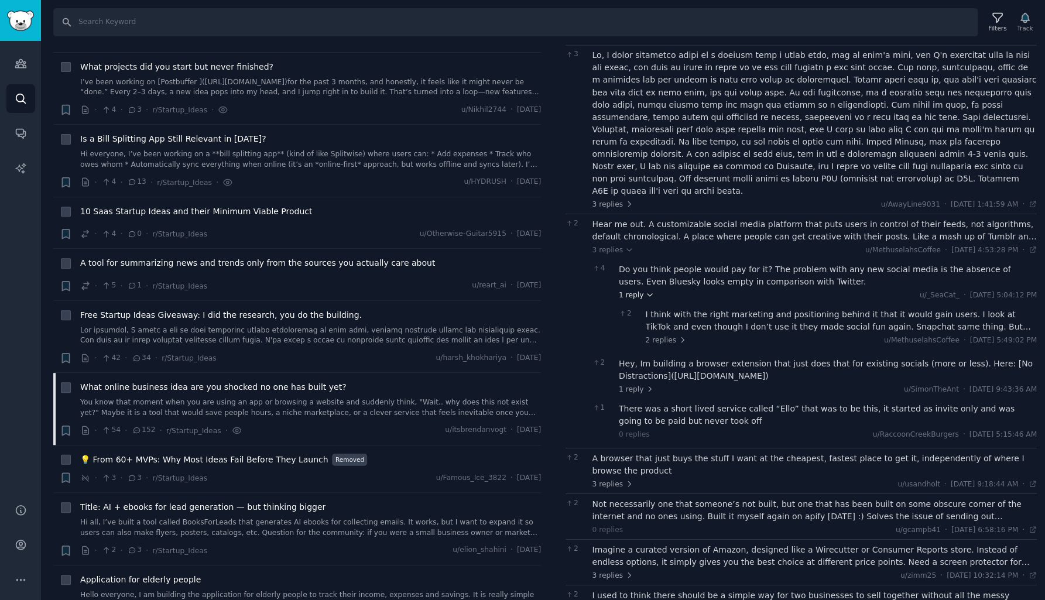
click at [624, 290] on span "1 reply" at bounding box center [636, 295] width 35 height 11
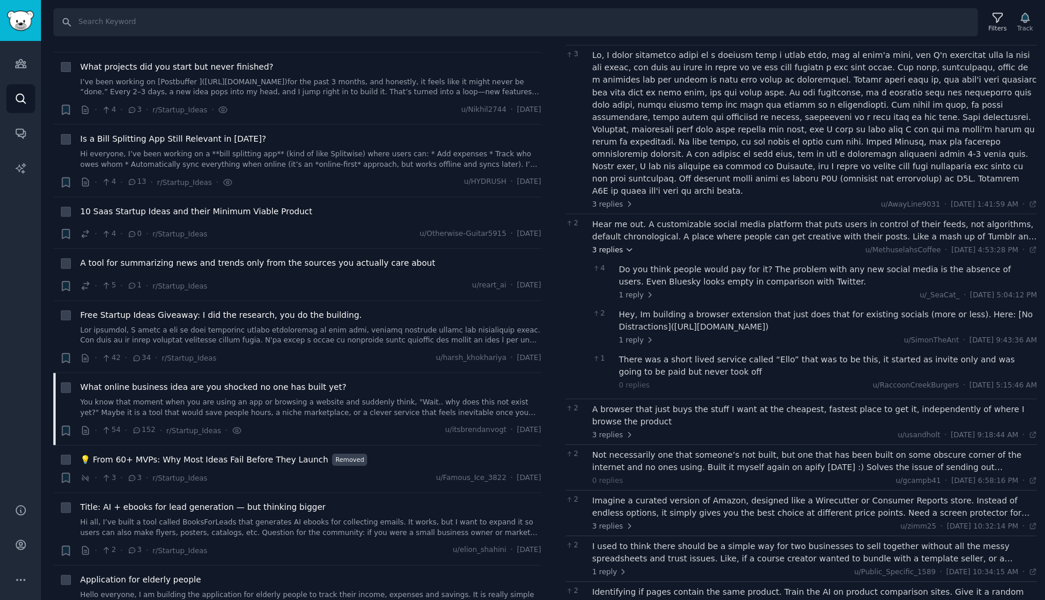
click at [601, 245] on span "3 replies" at bounding box center [613, 250] width 41 height 11
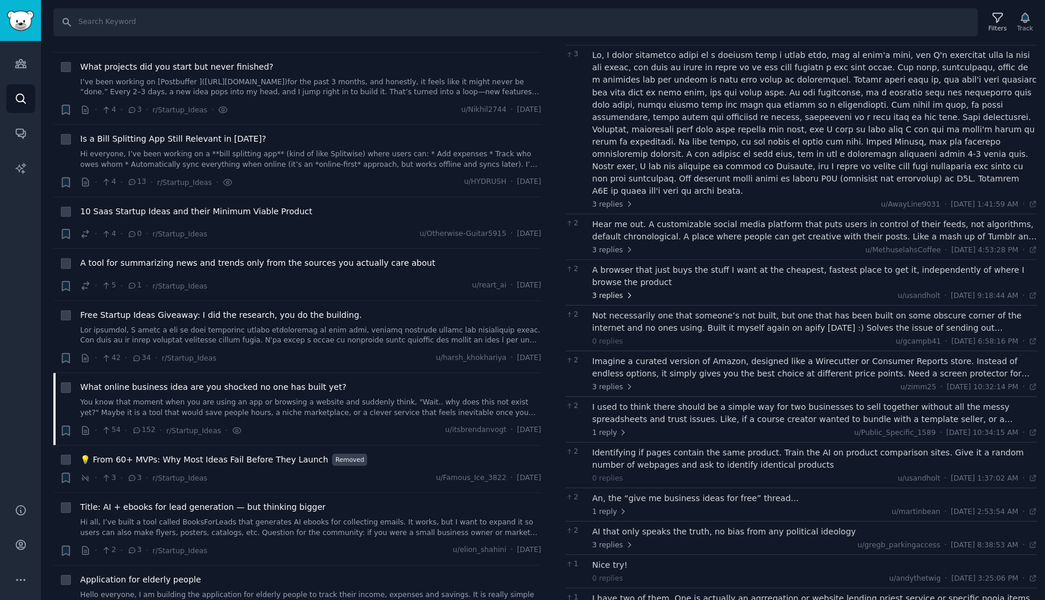
click at [602, 290] on span "3 replies" at bounding box center [613, 295] width 41 height 11
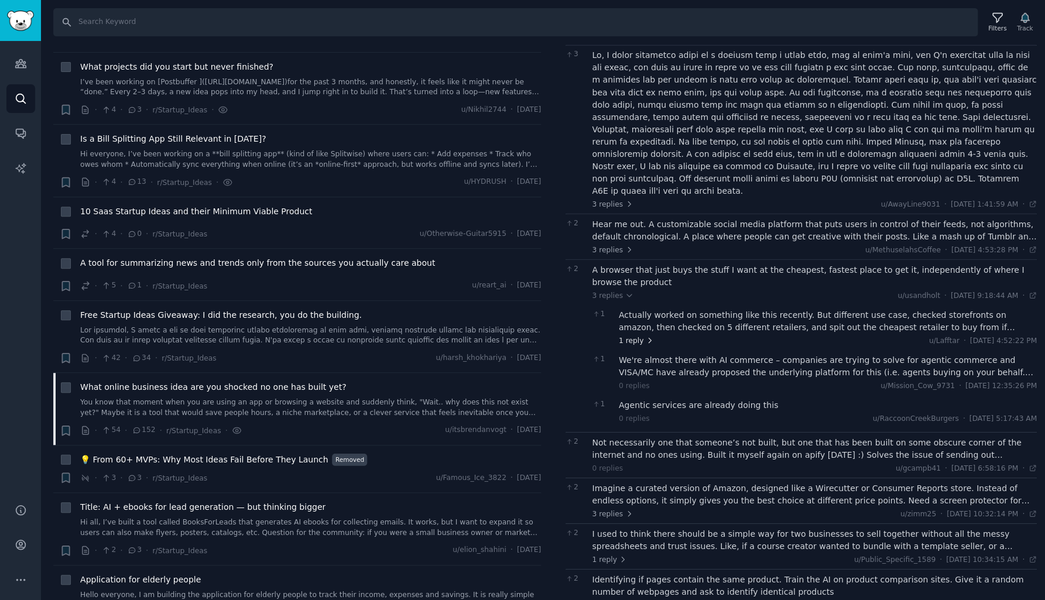
click at [622, 336] on span "1 reply" at bounding box center [636, 341] width 35 height 11
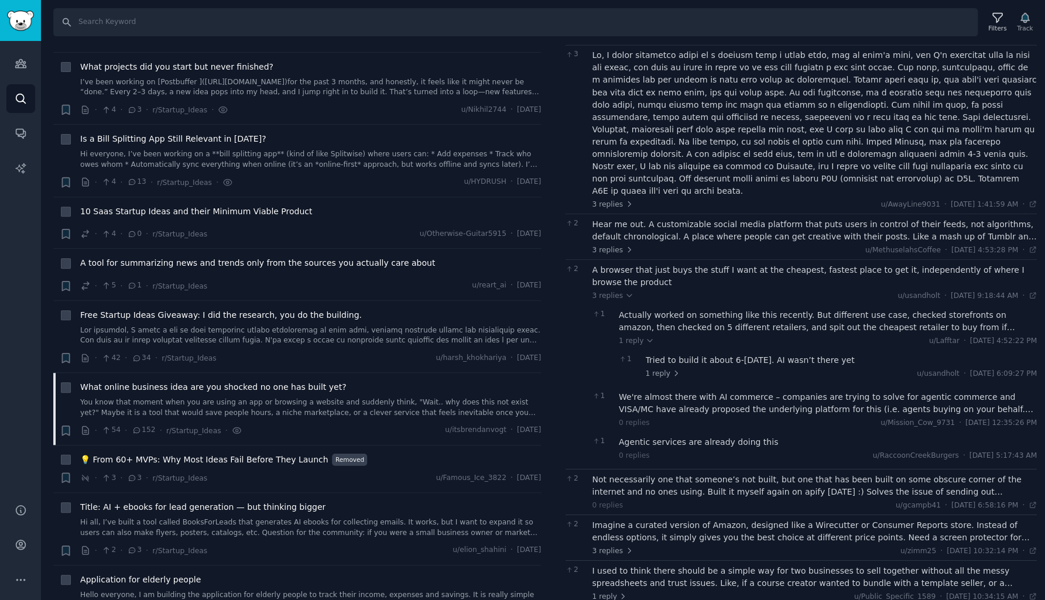
click at [663, 354] on div "Tried to build it about 6-[DATE]. AI wasn’t there yet" at bounding box center [842, 360] width 392 height 12
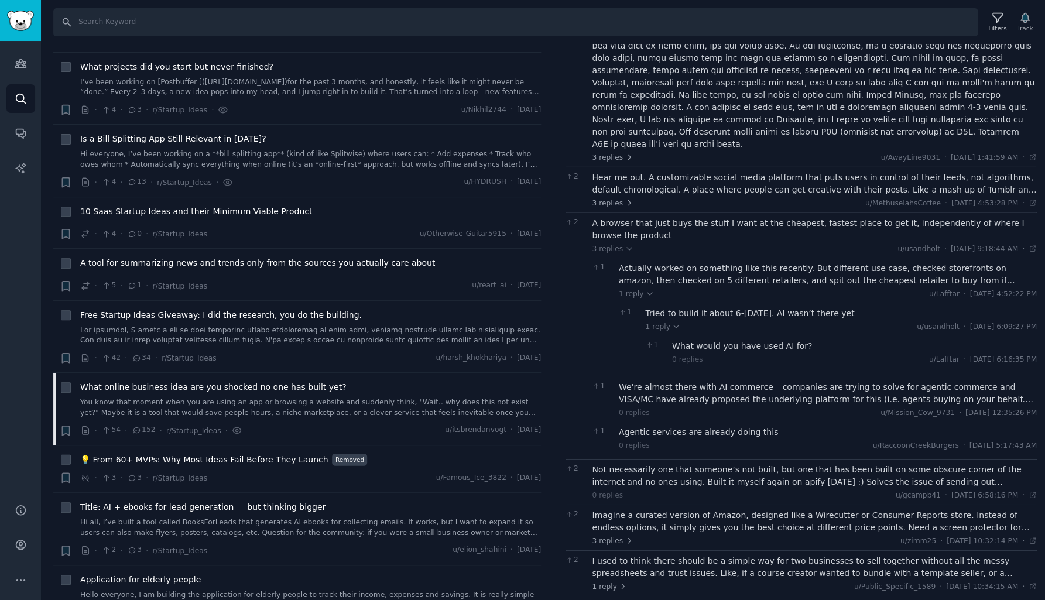
scroll to position [812, 0]
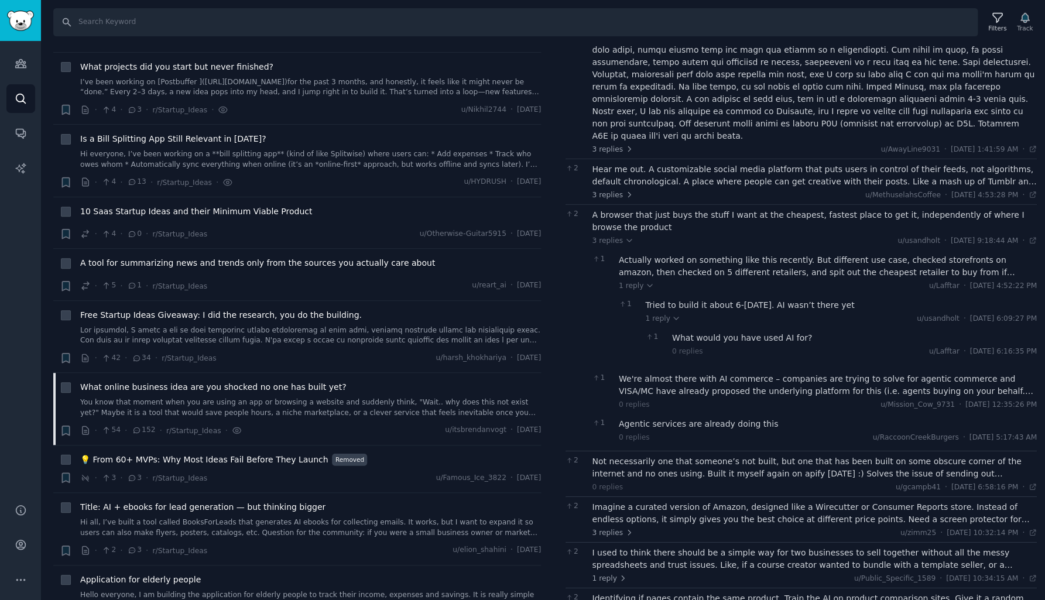
click at [667, 372] on div "We're almost there with AI commerce – companies are trying to solve for agentic…" at bounding box center [828, 384] width 418 height 25
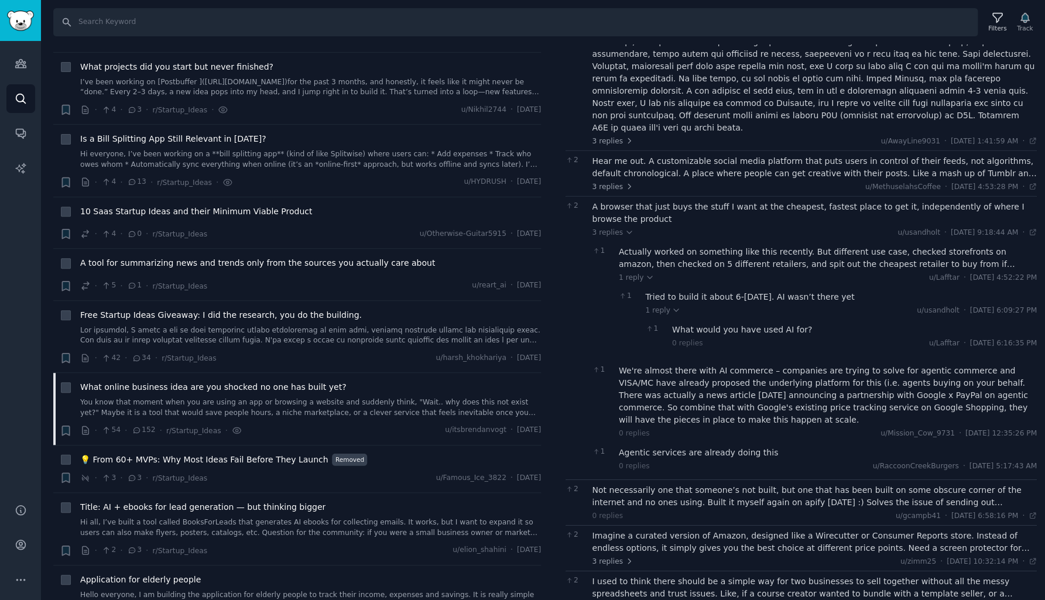
scroll to position [817, 0]
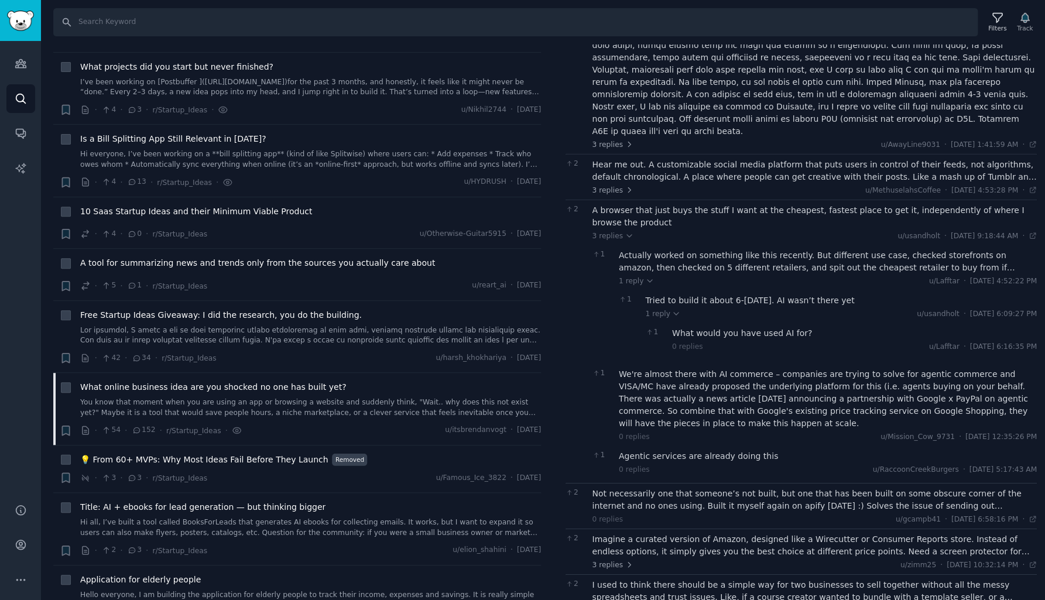
click at [651, 450] on div "Agentic services are already doing this" at bounding box center [828, 456] width 418 height 12
click at [607, 231] on span "3 replies" at bounding box center [613, 236] width 41 height 11
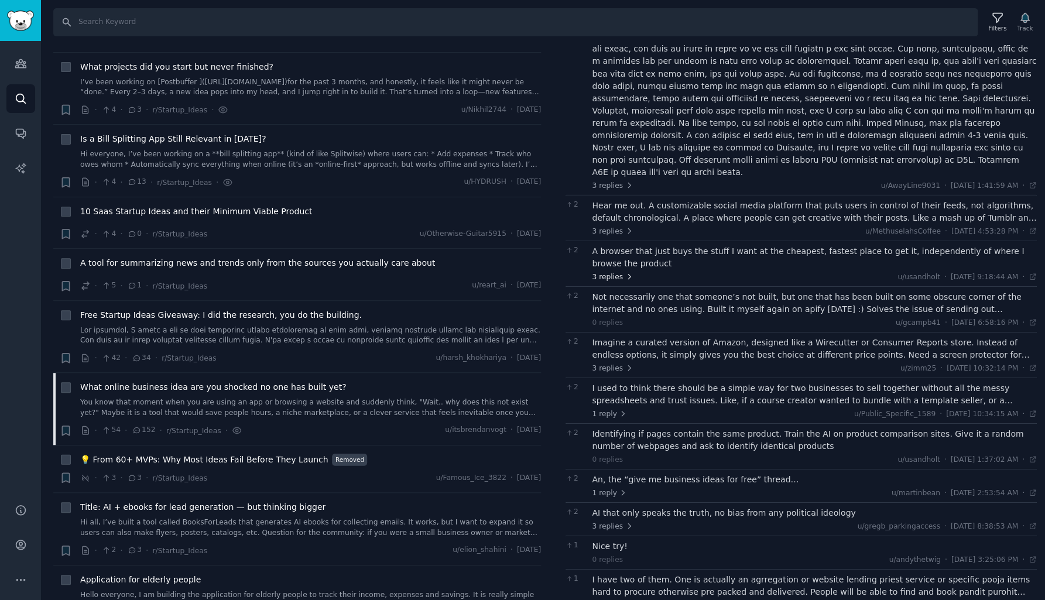
click at [605, 272] on span "3 replies" at bounding box center [613, 277] width 41 height 11
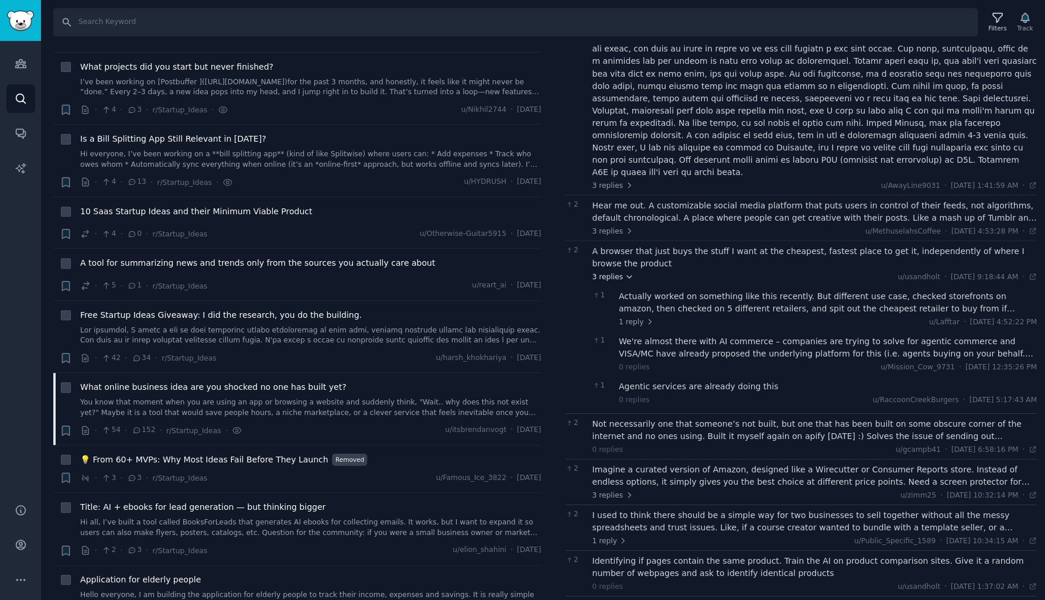
click at [605, 272] on span "3 replies" at bounding box center [613, 277] width 41 height 11
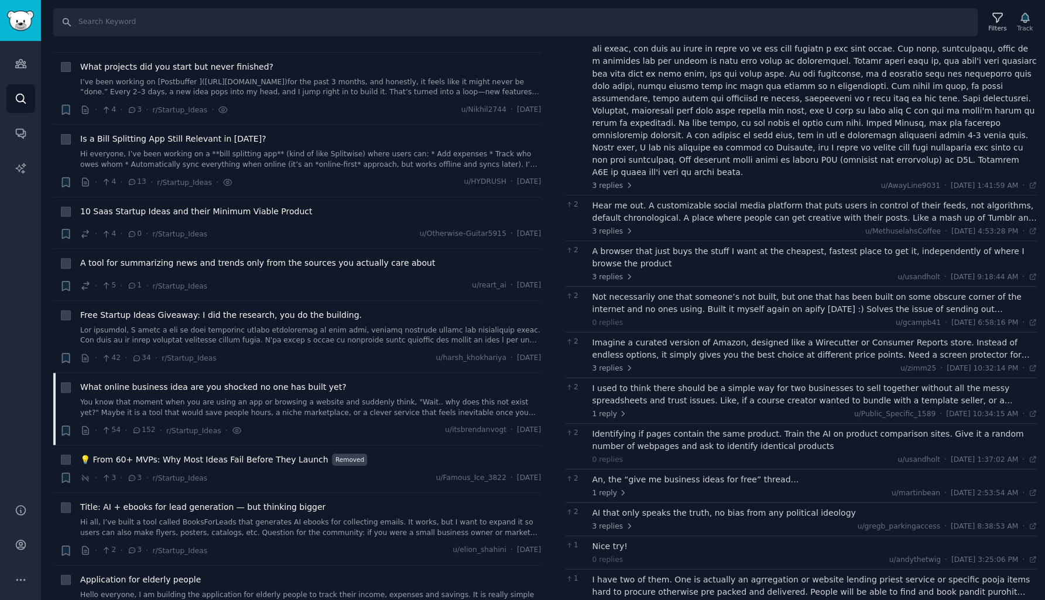
scroll to position [0, 0]
click at [614, 290] on div "Not necessarily one that someone’s not built, but one that has been built on so…" at bounding box center [815, 302] width 445 height 25
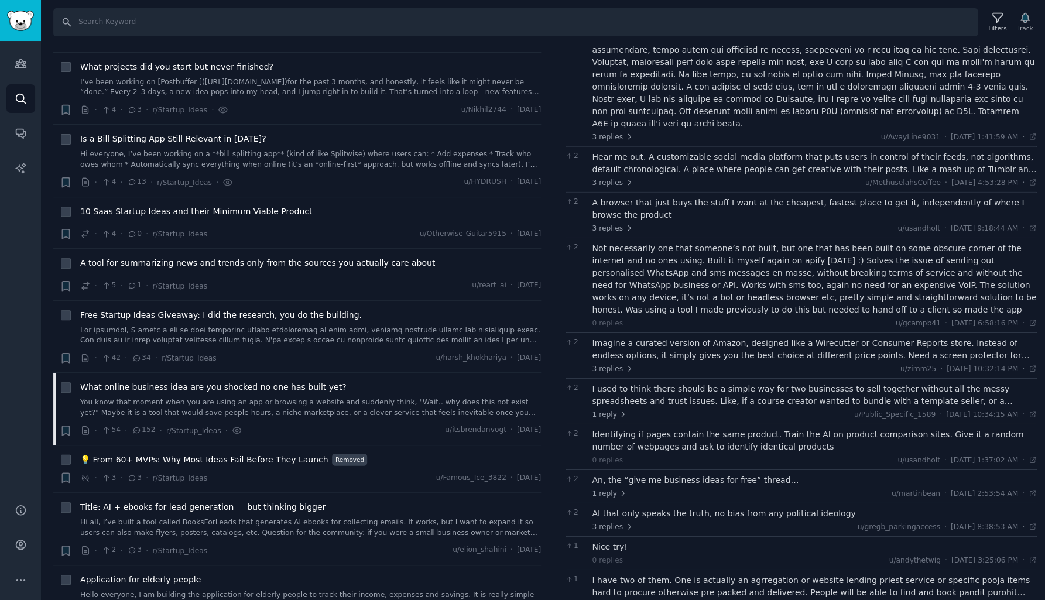
click at [615, 337] on div "Imagine a curated version of Amazon, designed like a Wirecutter or Consumer Rep…" at bounding box center [815, 355] width 445 height 37
click at [617, 337] on div "Imagine a curated version of Amazon, designed like a Wirecutter or Consumer Rep…" at bounding box center [815, 349] width 445 height 25
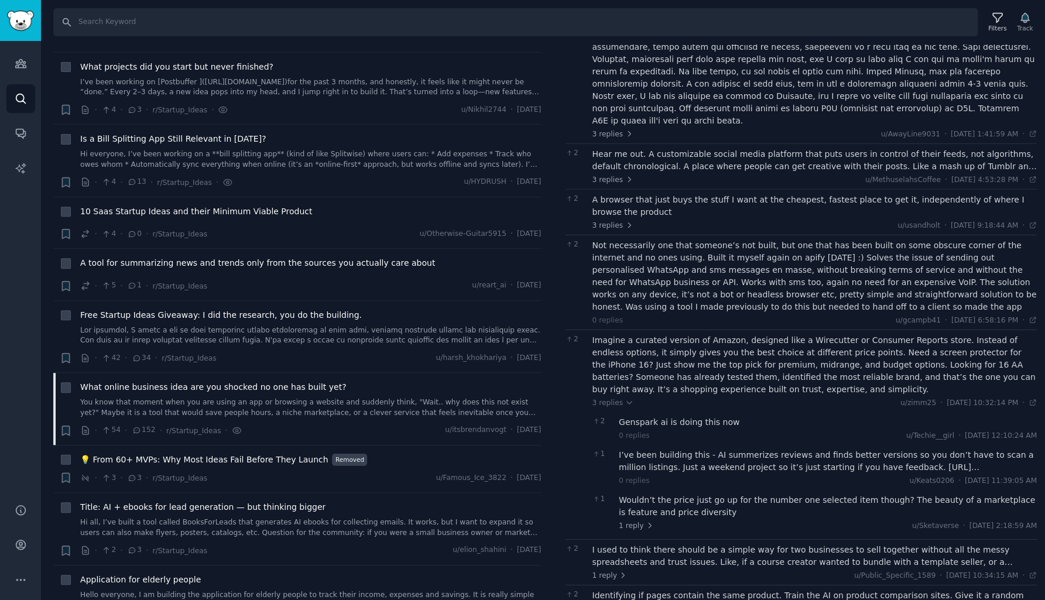
scroll to position [847, 0]
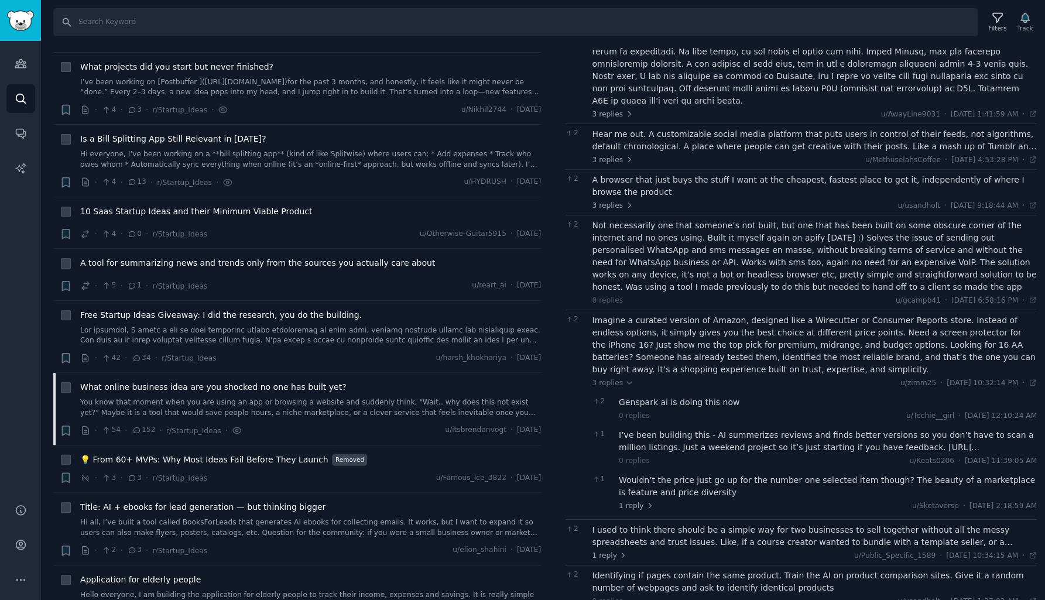
click at [637, 474] on div "Wouldn’t the price just go up for the number one selected item though? The beau…" at bounding box center [828, 486] width 418 height 25
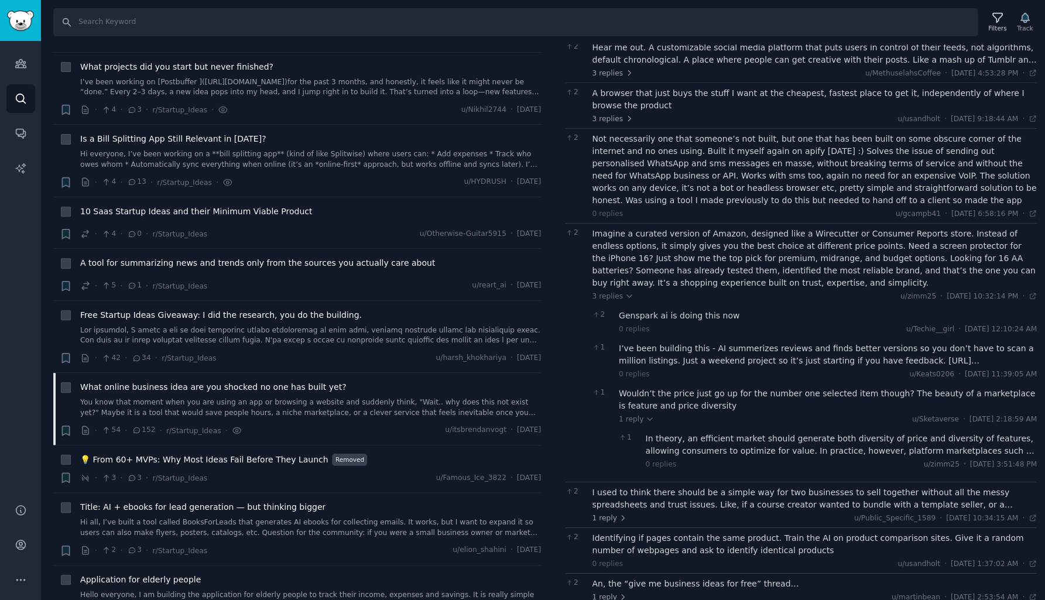
scroll to position [934, 0]
click at [675, 432] on div "In theory, an efficient market should generate both diversity of price and dive…" at bounding box center [842, 444] width 392 height 25
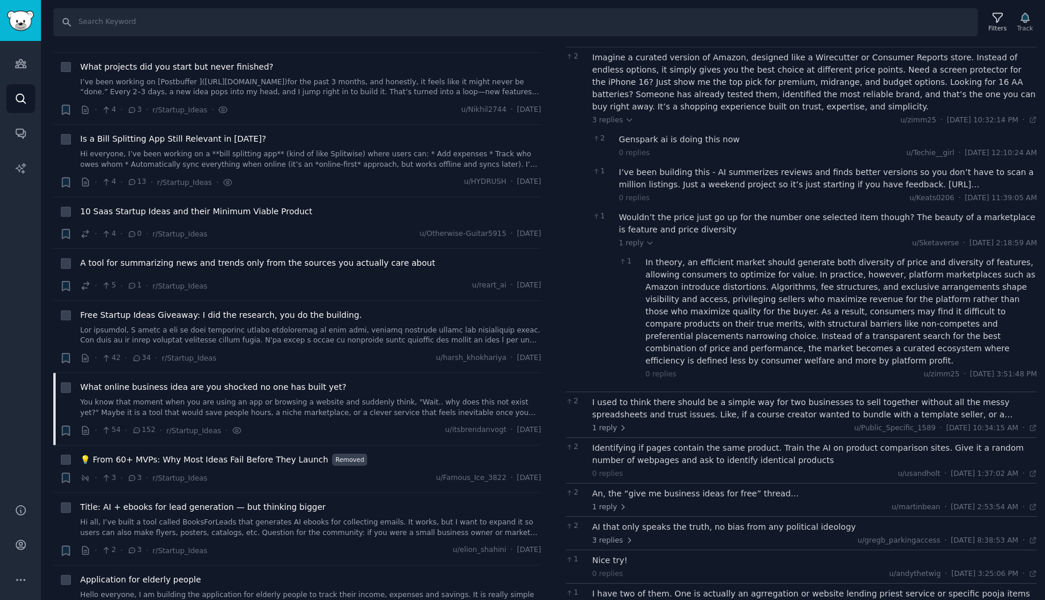
scroll to position [0, 0]
click at [615, 396] on div "I used to think there should be a simple way for two businesses to sell togethe…" at bounding box center [815, 408] width 445 height 25
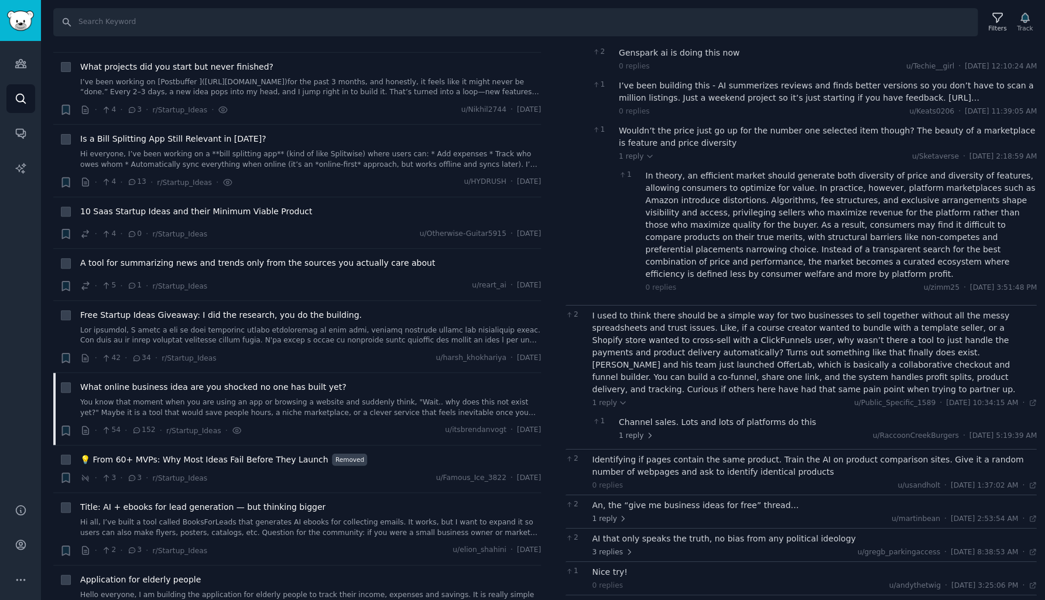
scroll to position [1196, 0]
click at [662, 417] on div "Channel sales. Lots and lots of platforms do this" at bounding box center [828, 423] width 418 height 12
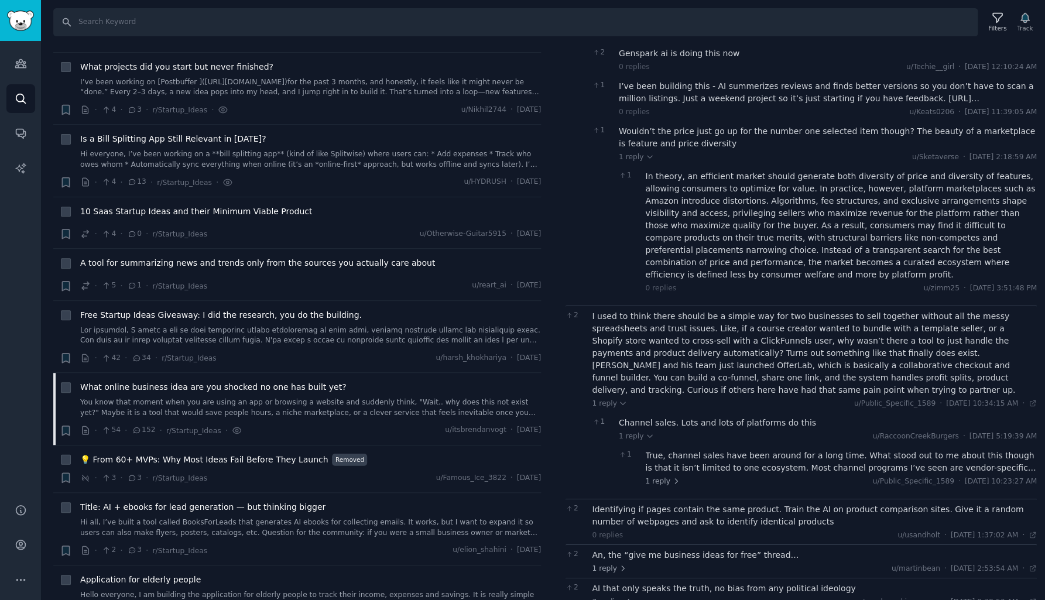
click at [673, 450] on div "True, channel sales have been around for a long time. What stood out to me abou…" at bounding box center [842, 462] width 392 height 25
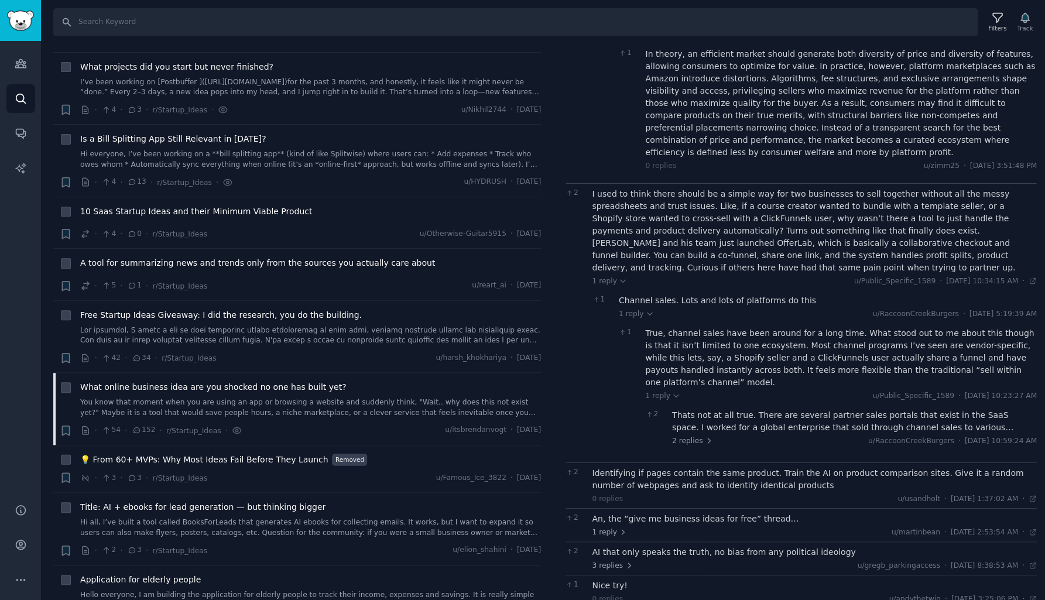
scroll to position [0, 0]
click at [730, 409] on div "Thats not at all true. There are several partner sales portals that exist in th…" at bounding box center [854, 421] width 365 height 25
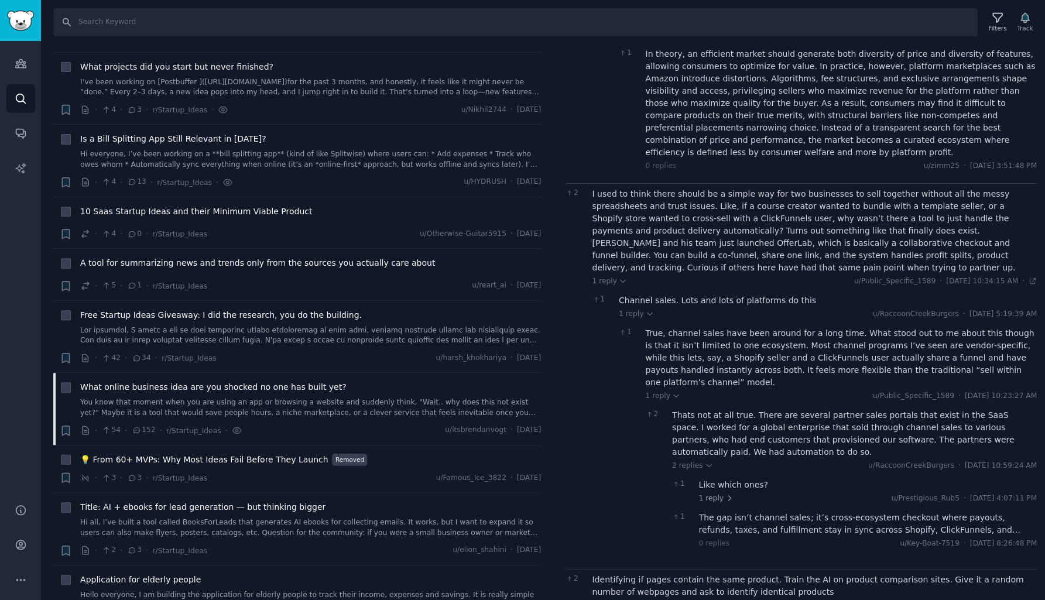
click at [730, 479] on div "Like which ones?" at bounding box center [868, 485] width 338 height 12
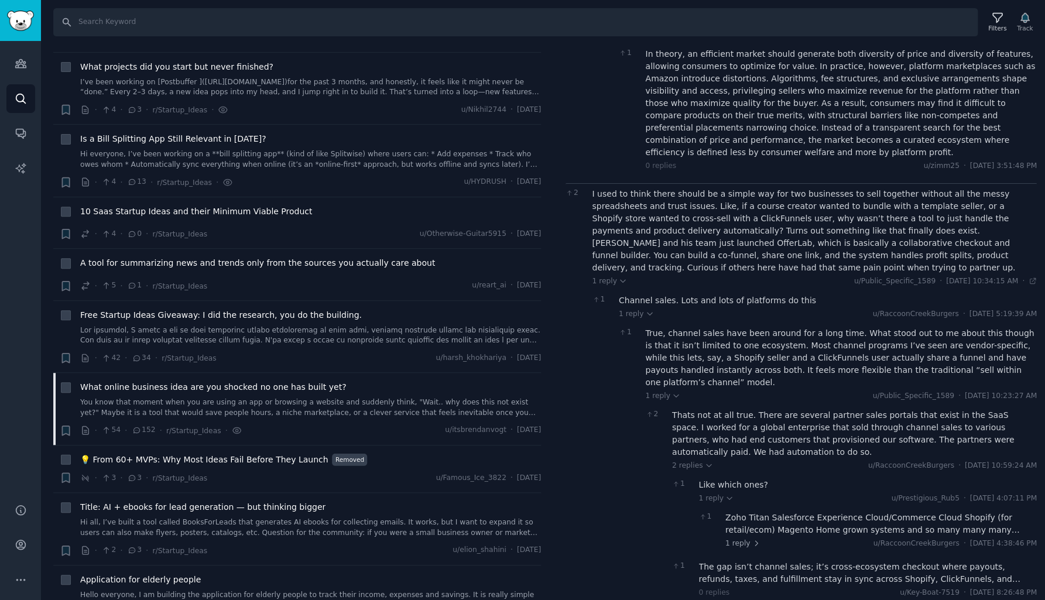
click at [747, 512] on div "Zoho Titan Salesforce Experience Cloud/Commerce Cloud Shopify (for retail/ecom)…" at bounding box center [882, 524] width 312 height 25
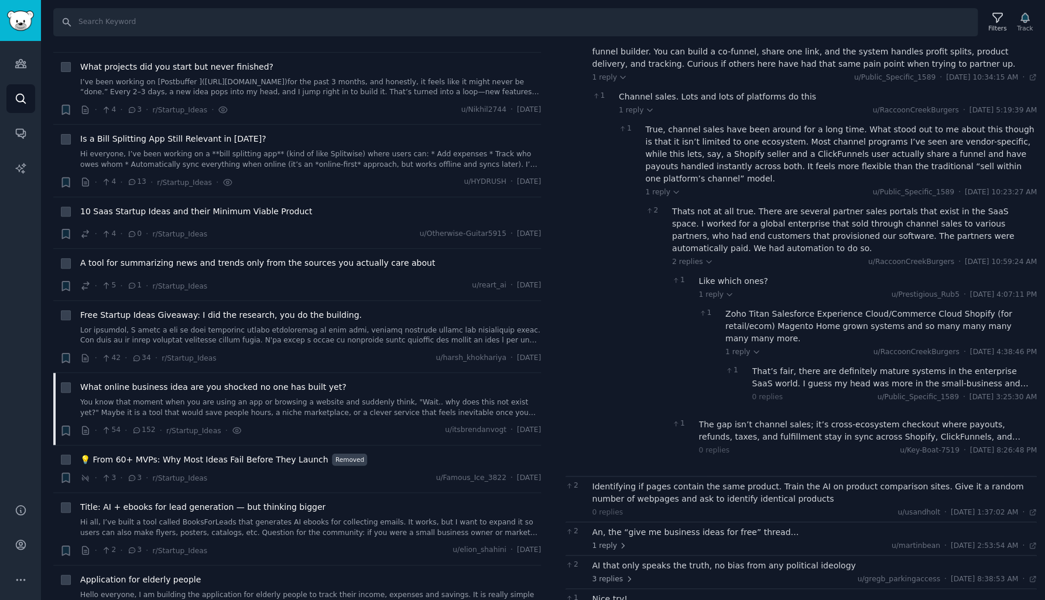
click at [631, 481] on div "Identifying if pages contain the same product. Train the AI on product comparis…" at bounding box center [815, 493] width 445 height 25
click at [642, 526] on div "An, the “give me business ideas for free” thread…" at bounding box center [815, 532] width 445 height 12
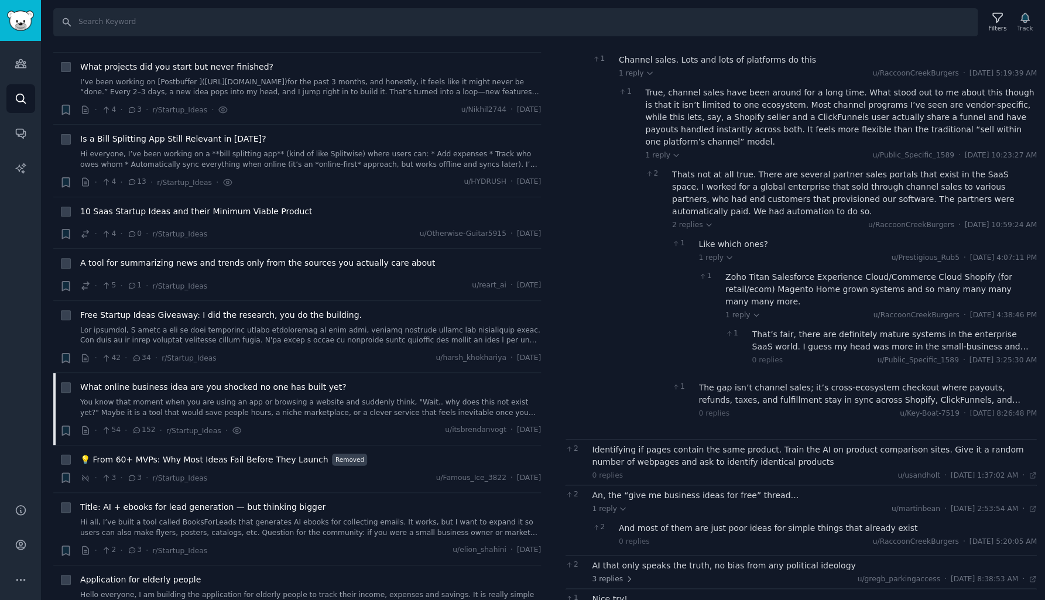
click at [644, 522] on div "And most of them are just poor ideas for simple things that already exist" at bounding box center [828, 528] width 418 height 12
click at [649, 560] on div "AI that only speaks the truth, no bias from any political ideology" at bounding box center [815, 566] width 445 height 12
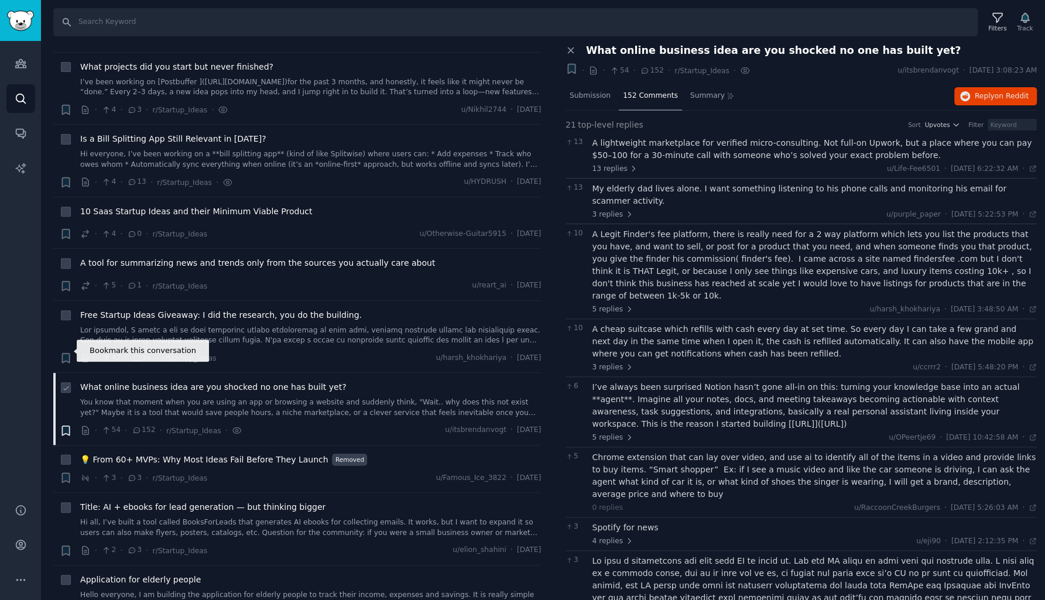
click at [66, 426] on icon "button" at bounding box center [65, 430] width 7 height 9
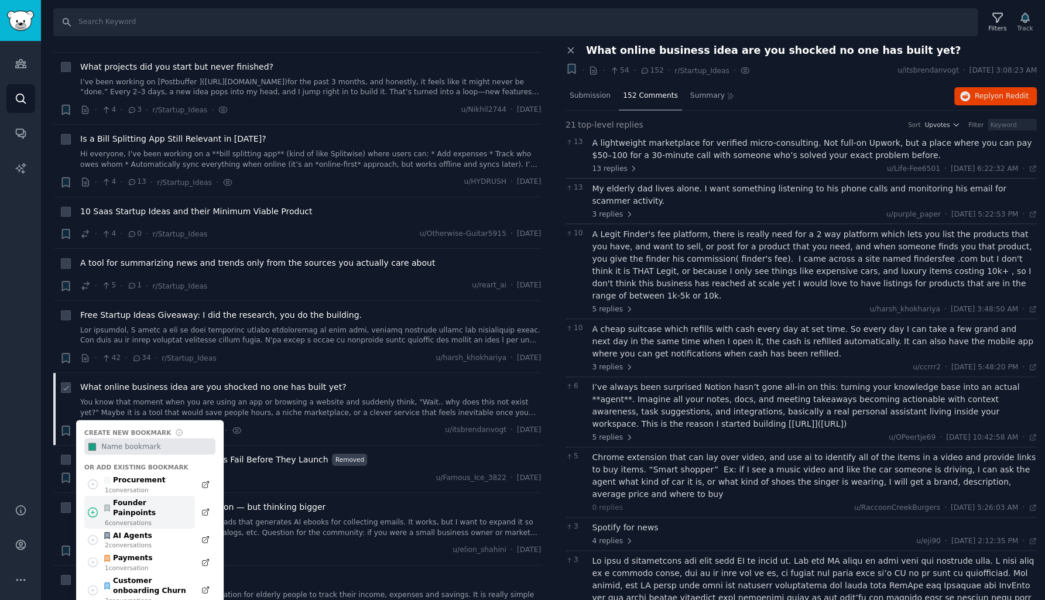
click at [129, 498] on div "Founder Painpoints" at bounding box center [146, 508] width 86 height 20
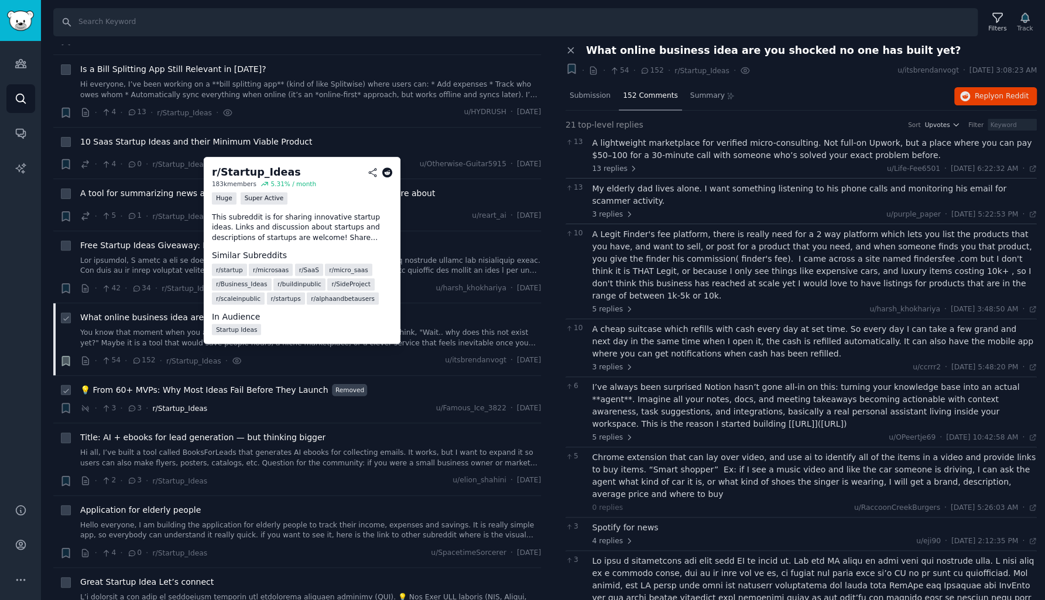
scroll to position [7450, 0]
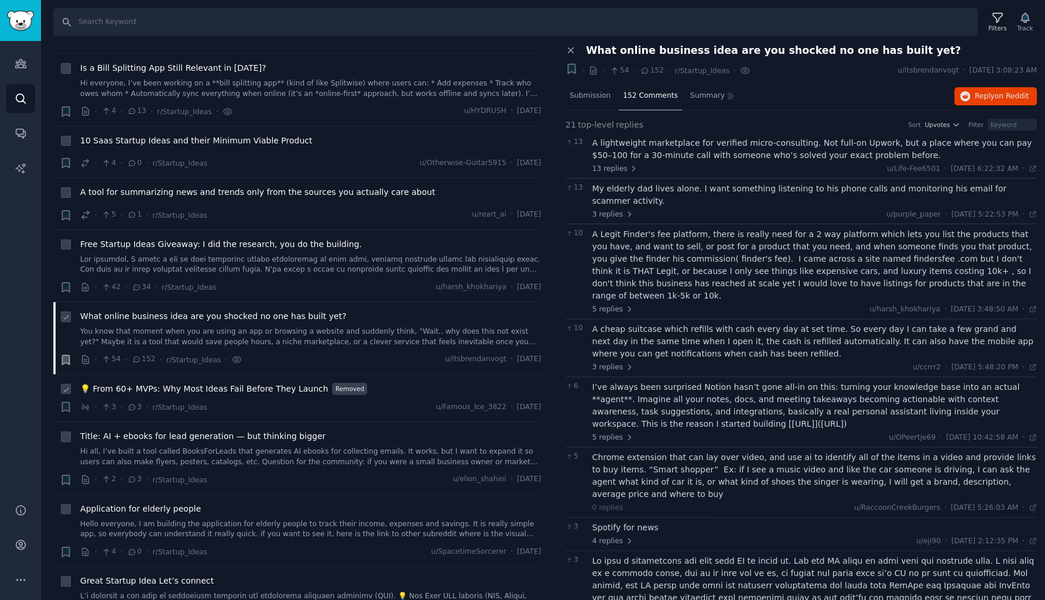
click at [186, 383] on span "💡 From 60+ MVPs: Why Most Ideas Fail Before They Launch" at bounding box center [204, 389] width 248 height 12
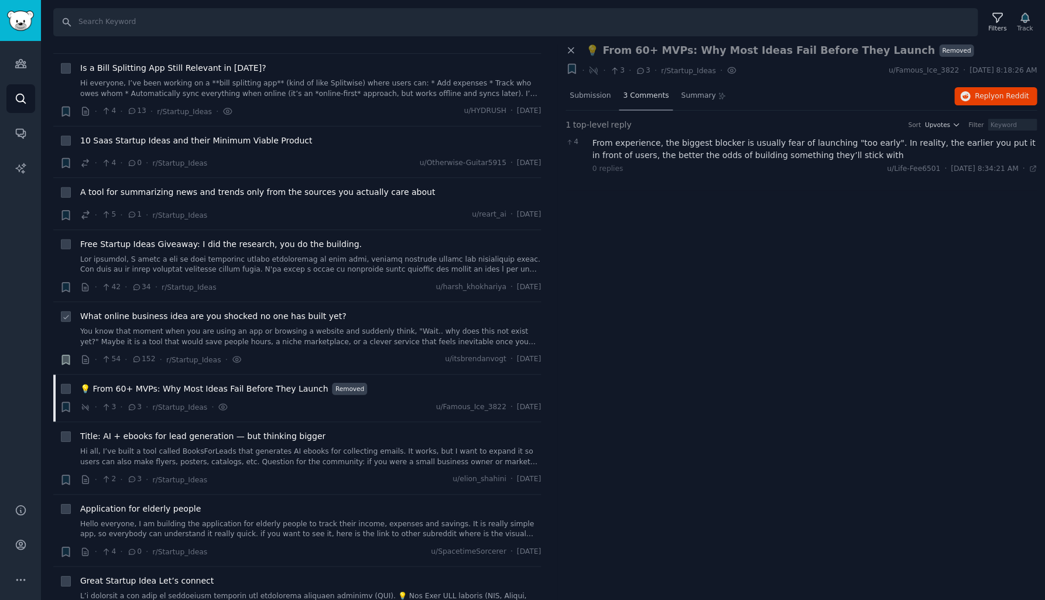
click at [645, 94] on span "3 Comments" at bounding box center [646, 96] width 46 height 11
click at [597, 94] on span "Submission" at bounding box center [590, 96] width 41 height 11
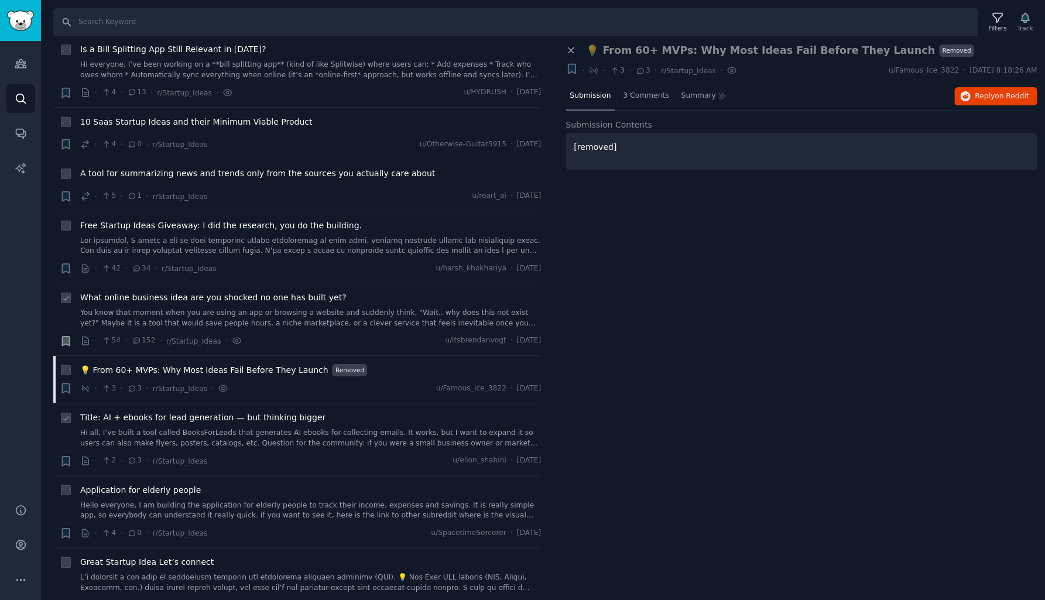
scroll to position [7492, 0]
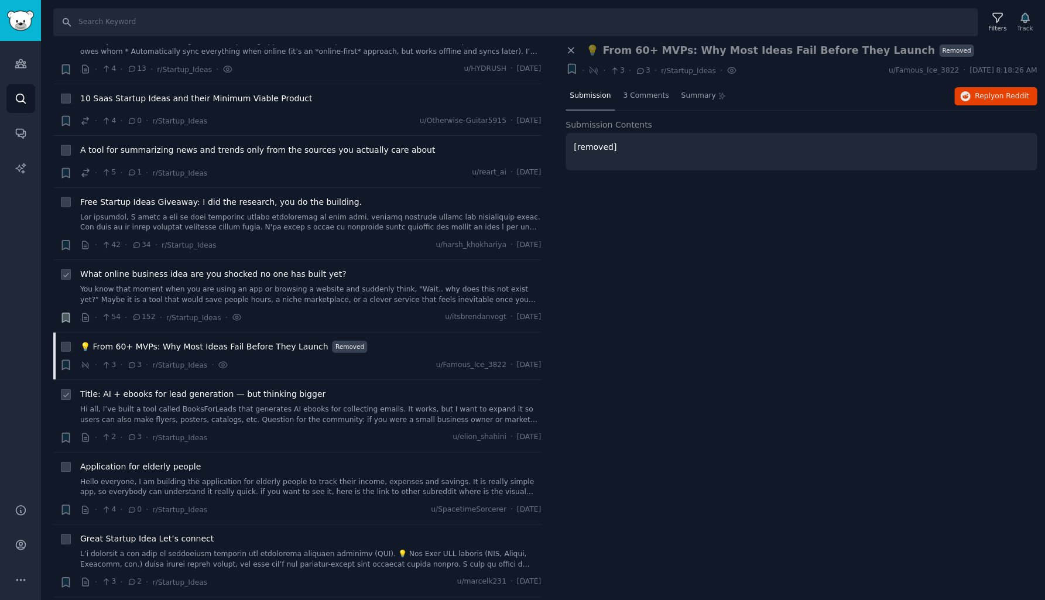
click at [203, 405] on link "Hi all, I’ve built a tool called BooksForLeads that generates AI ebooks for col…" at bounding box center [310, 415] width 461 height 20
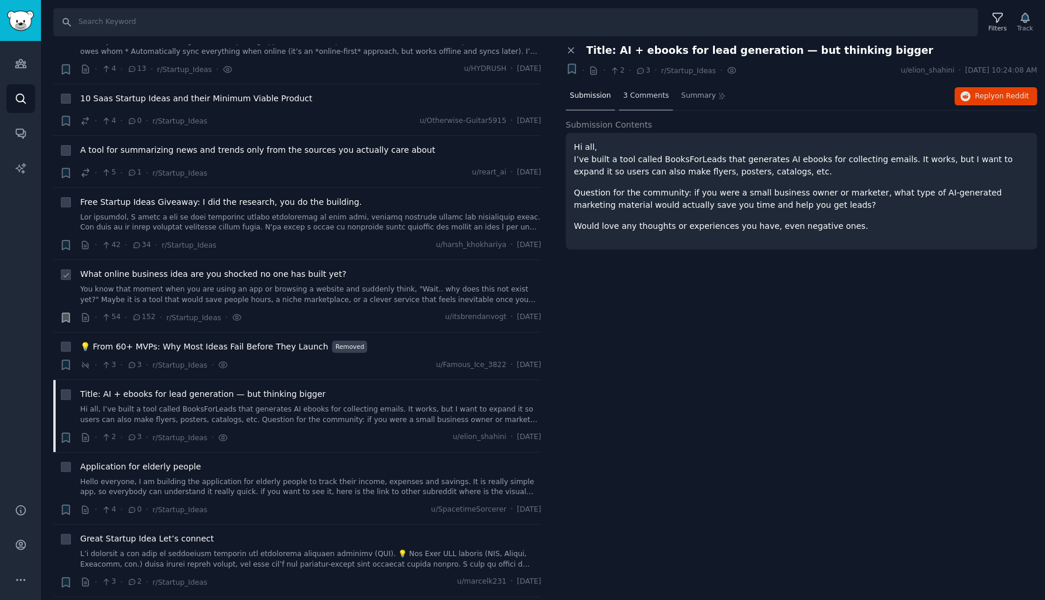
click at [647, 102] on div "3 Comments" at bounding box center [646, 97] width 54 height 28
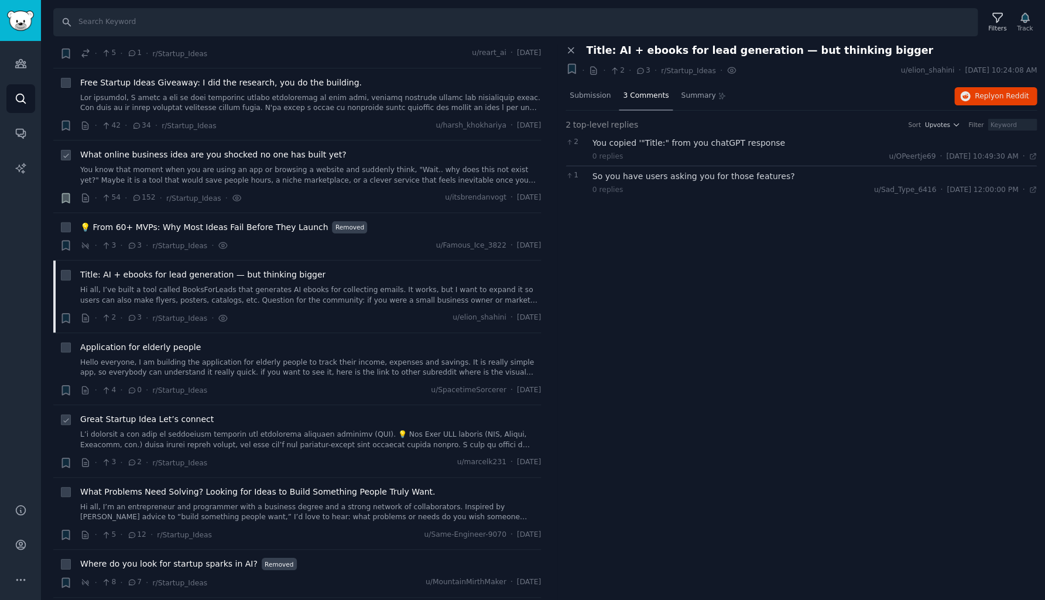
scroll to position [7628, 0]
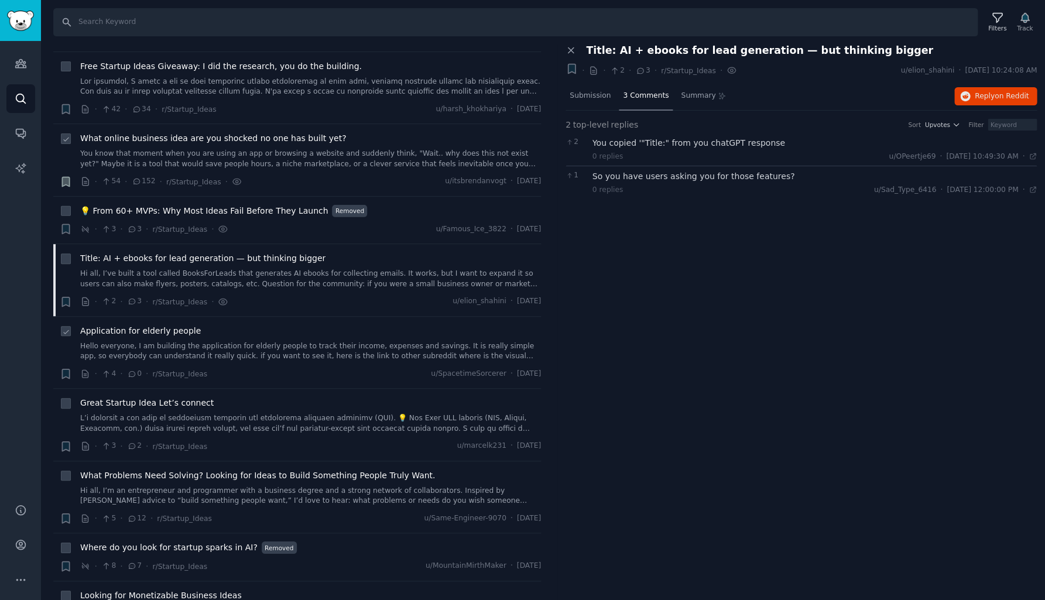
click at [218, 325] on div "Application for elderly people Hello everyone, I am building the application fo…" at bounding box center [310, 353] width 461 height 56
click at [220, 341] on link "Hello everyone, I am building the application for elderly people to track their…" at bounding box center [310, 351] width 461 height 20
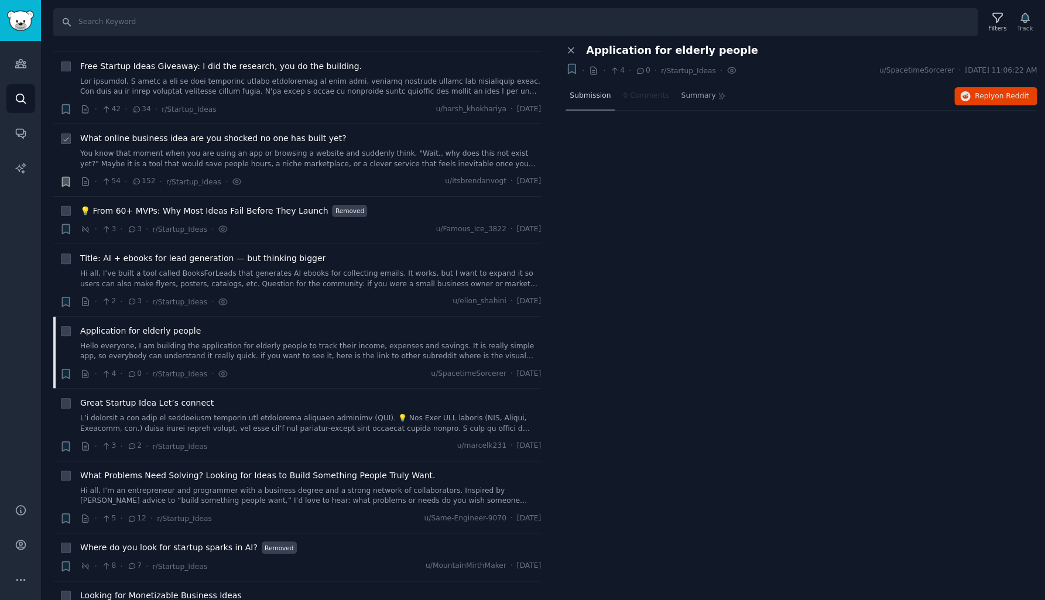
click at [593, 98] on span "Submission" at bounding box center [590, 96] width 41 height 11
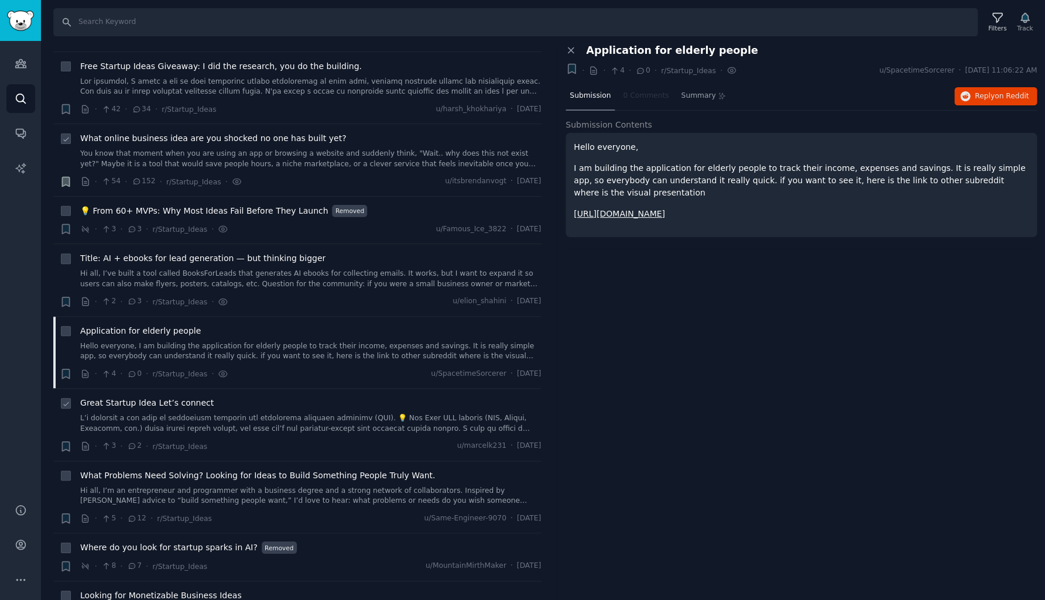
click at [203, 413] on link at bounding box center [310, 423] width 461 height 20
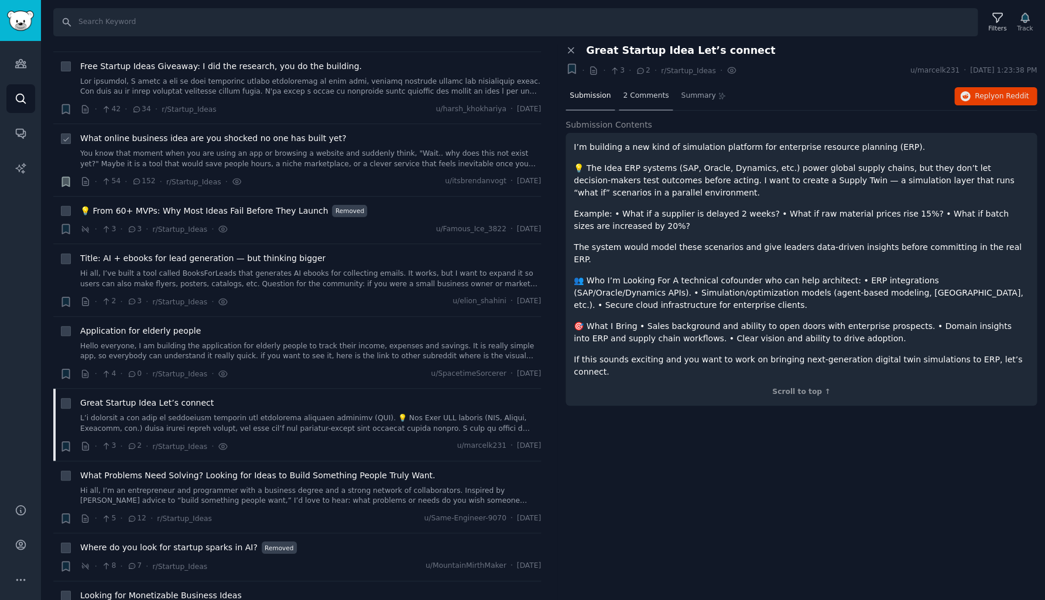
click at [649, 93] on span "2 Comments" at bounding box center [646, 96] width 46 height 11
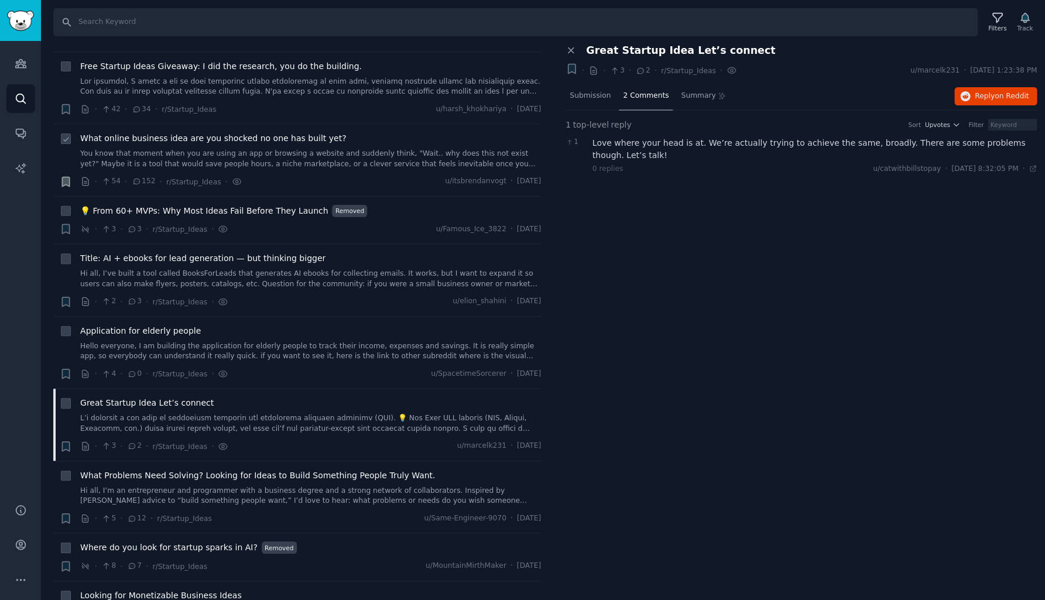
click at [648, 148] on div "Love where your head is at. We’re actually trying to achieve the same, broadly.…" at bounding box center [815, 149] width 445 height 25
click at [654, 145] on div "Love where your head is at. We’re actually trying to achieve the same, broadly.…" at bounding box center [815, 149] width 445 height 25
click at [615, 145] on div "Love where your head is at. We’re actually trying to achieve the same, broadly.…" at bounding box center [815, 149] width 445 height 25
click at [586, 94] on span "Submission" at bounding box center [590, 96] width 41 height 11
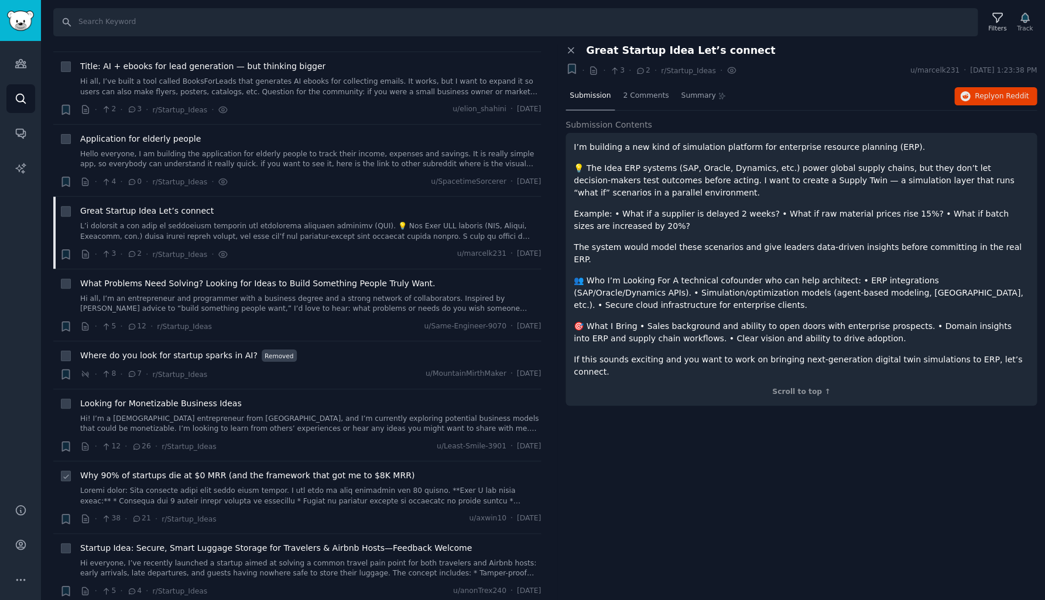
scroll to position [7818, 0]
click at [66, 251] on icon "button" at bounding box center [65, 255] width 7 height 9
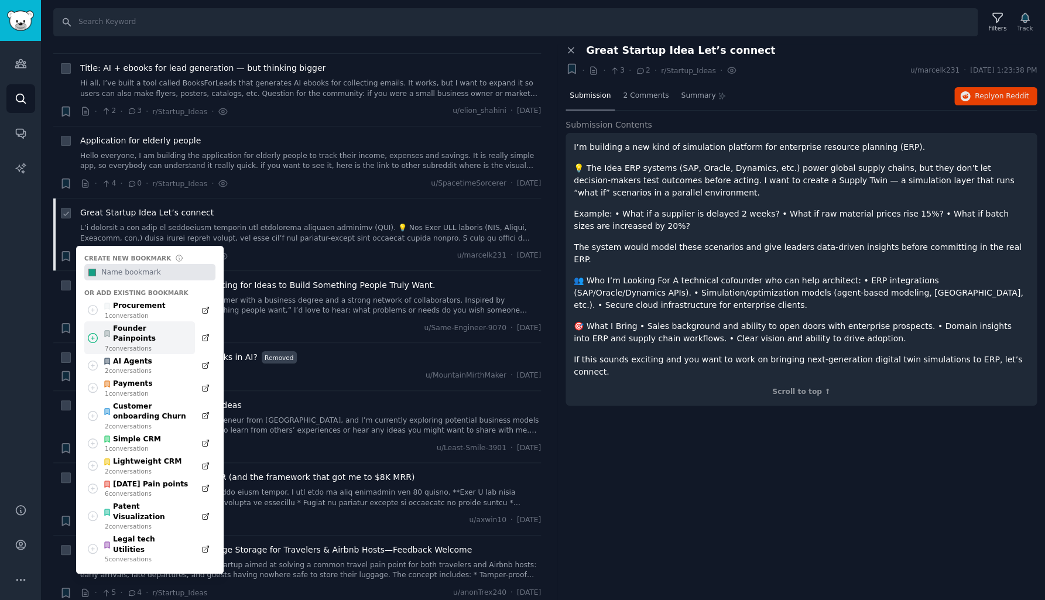
click at [136, 324] on div "Founder Painpoints" at bounding box center [146, 334] width 86 height 20
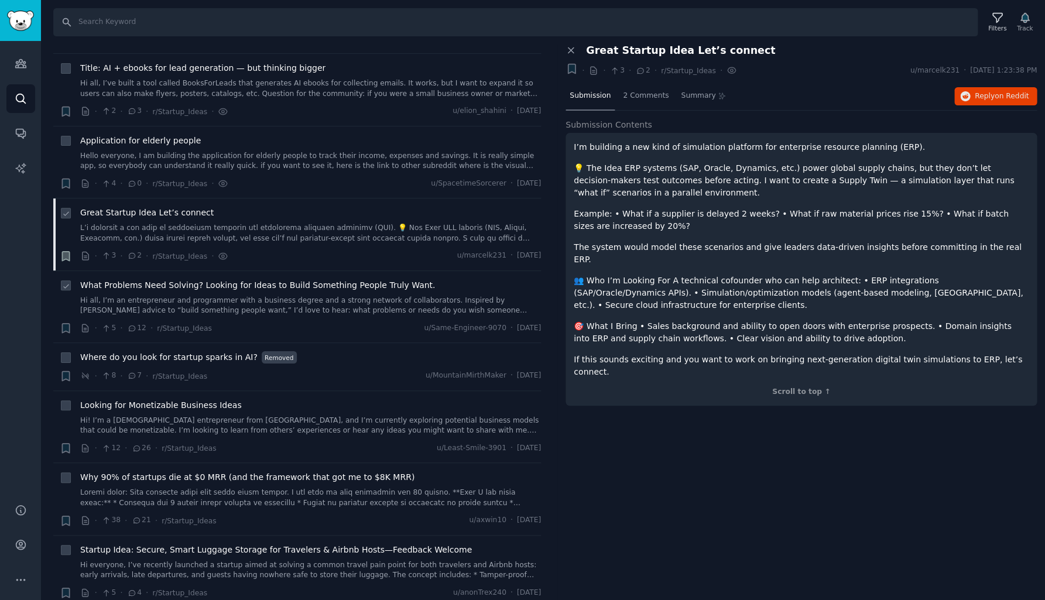
click at [147, 279] on span "What Problems Need Solving? Looking for Ideas to Build Something People Truly W…" at bounding box center [257, 285] width 355 height 12
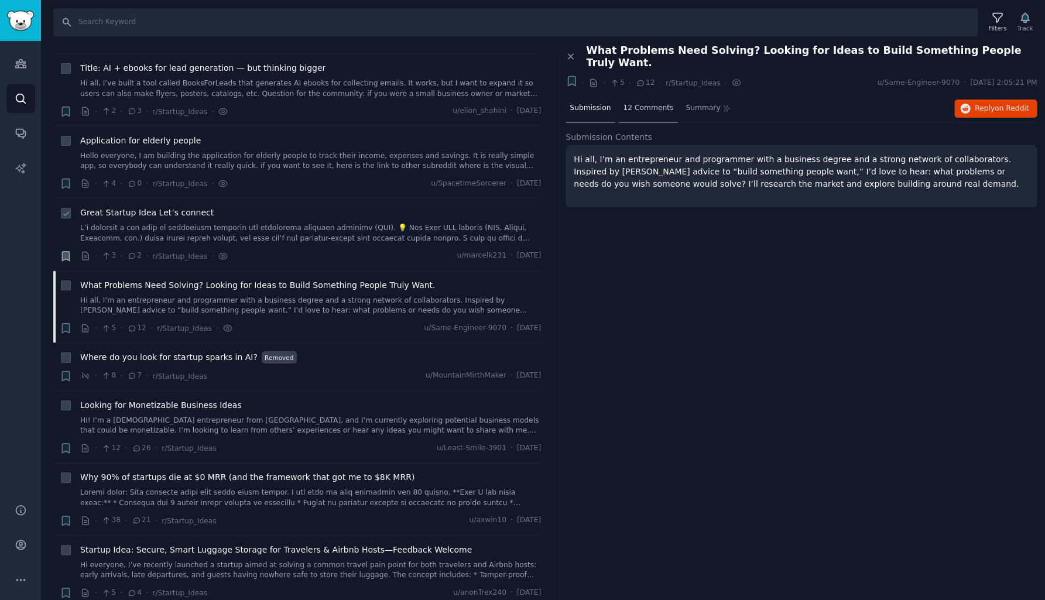
click at [651, 100] on div "12 Comments" at bounding box center [648, 109] width 59 height 28
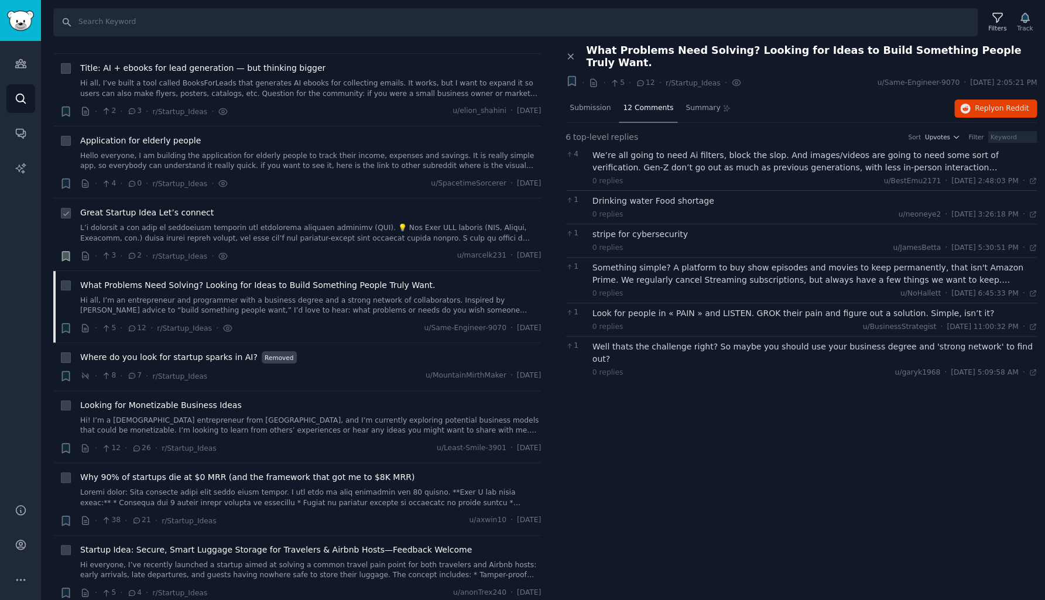
click at [650, 149] on div "We’re all going to need Ai filters, block the slop. And images/videos are going…" at bounding box center [815, 161] width 445 height 25
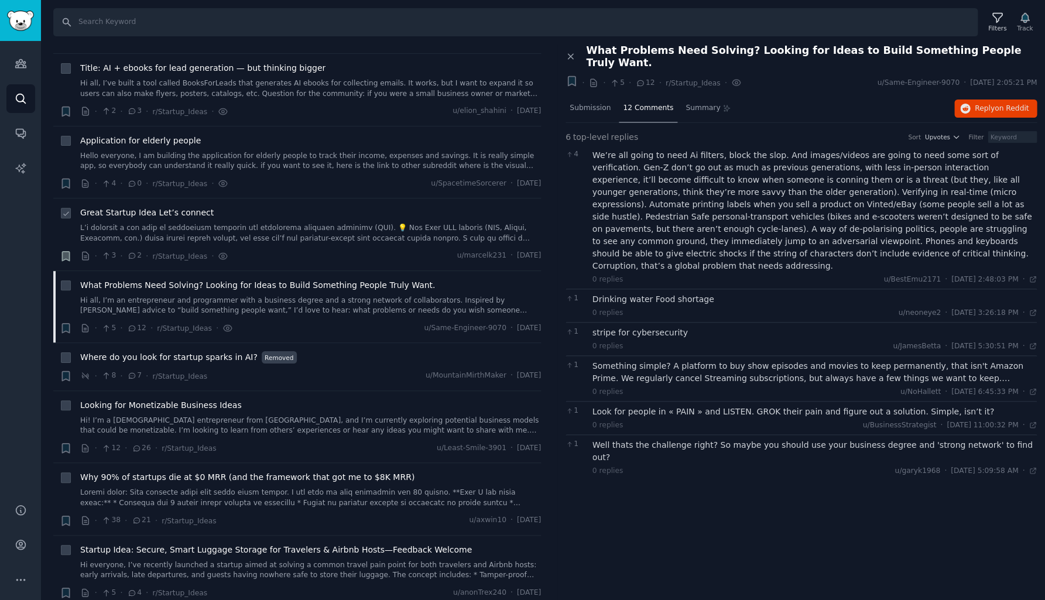
click at [691, 293] on div "Drinking water Food shortage 0 replies u/neoneye2 · [DATE] 3:26:18 PM Mon 9/15/…" at bounding box center [815, 305] width 445 height 25
click at [668, 327] on div "stripe for cybersecurity" at bounding box center [815, 333] width 445 height 12
click at [668, 360] on div "Something simple? A platform to buy show episodes and movies to keep permanentl…" at bounding box center [815, 372] width 445 height 25
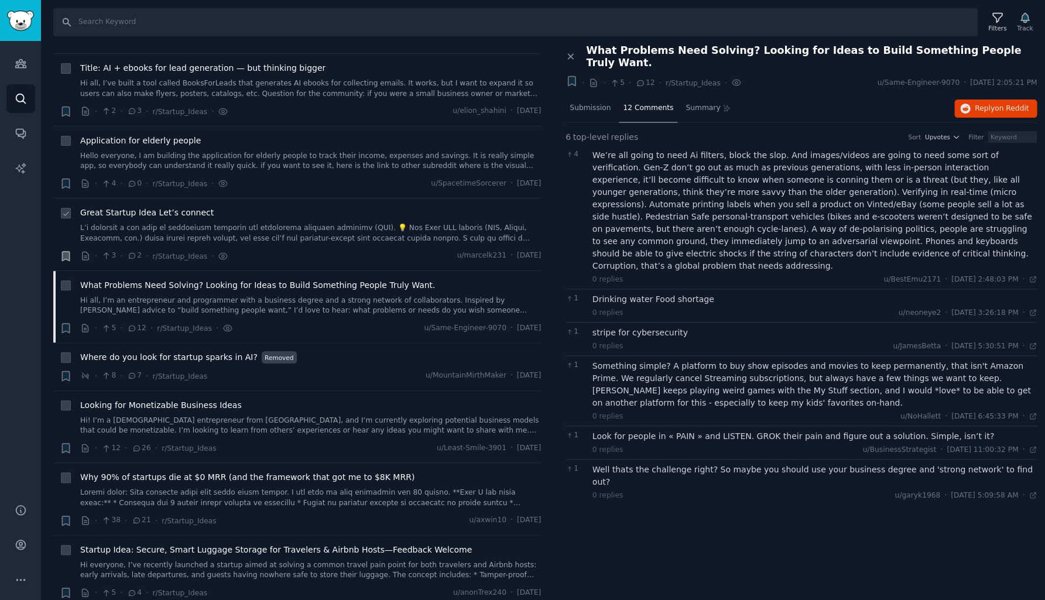
click at [700, 430] on div "Look for people in « PAIN » and LISTEN. GROK their pain and figure out a soluti…" at bounding box center [815, 436] width 445 height 12
click at [707, 430] on div "Look for people in « PAIN » and LISTEN. GROK their pain and figure out a soluti…" at bounding box center [815, 436] width 445 height 12
click at [706, 464] on div "Well thats the challenge right? So maybe you should use your business degree an…" at bounding box center [815, 476] width 445 height 25
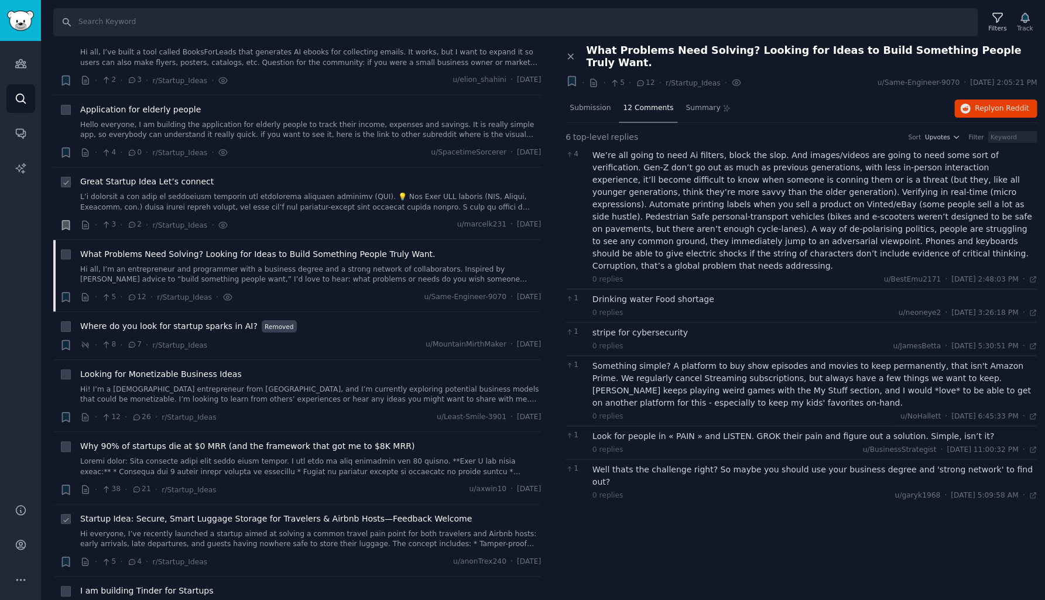
scroll to position [7862, 0]
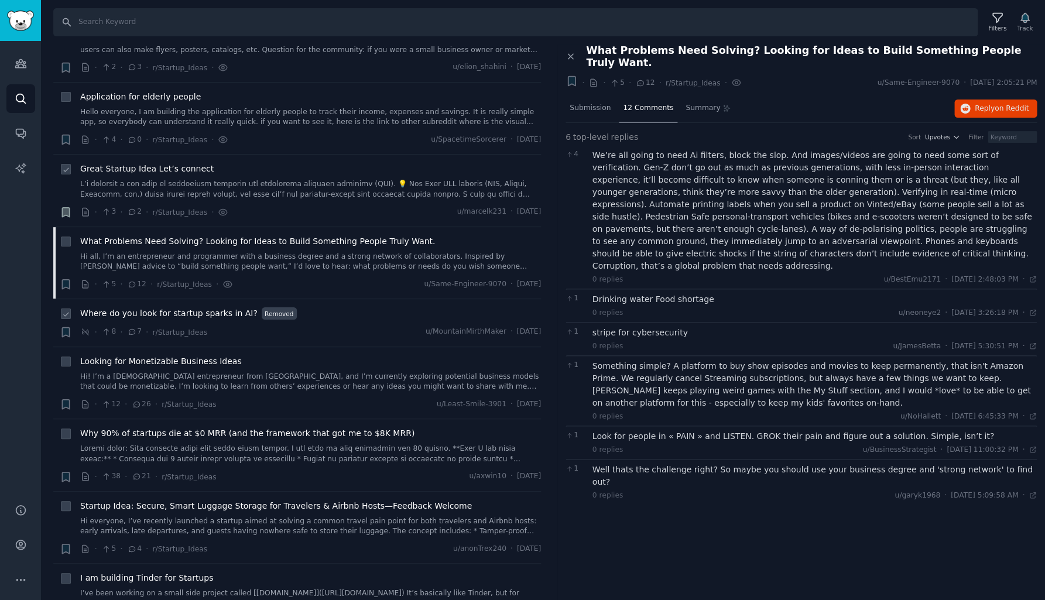
click at [201, 307] on span "Where do you look for startup sparks in AI?" at bounding box center [168, 313] width 177 height 12
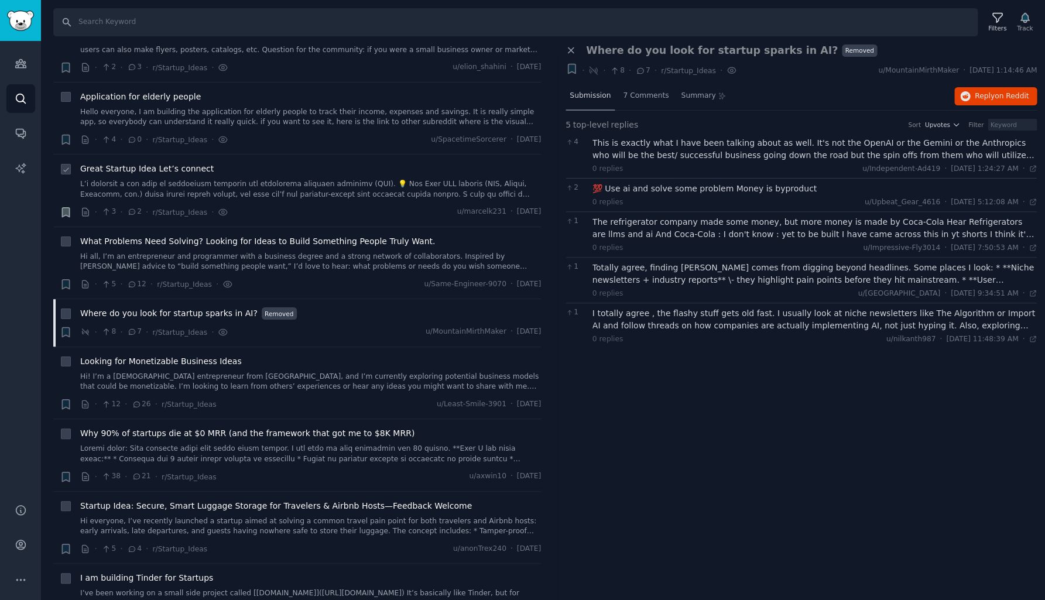
click at [583, 101] on div "Submission" at bounding box center [590, 97] width 49 height 28
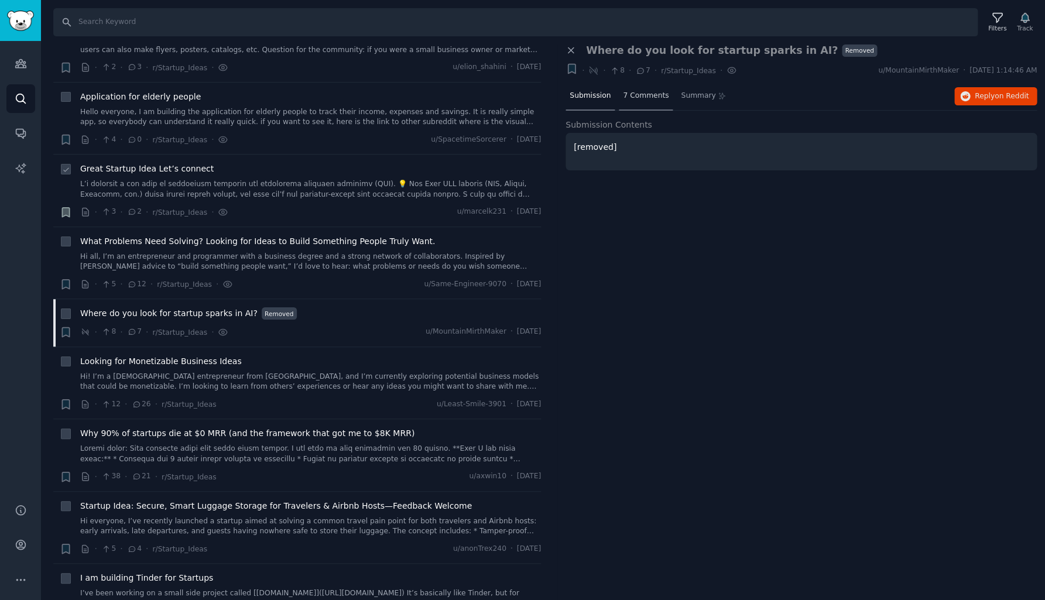
click at [661, 97] on span "7 Comments" at bounding box center [646, 96] width 46 height 11
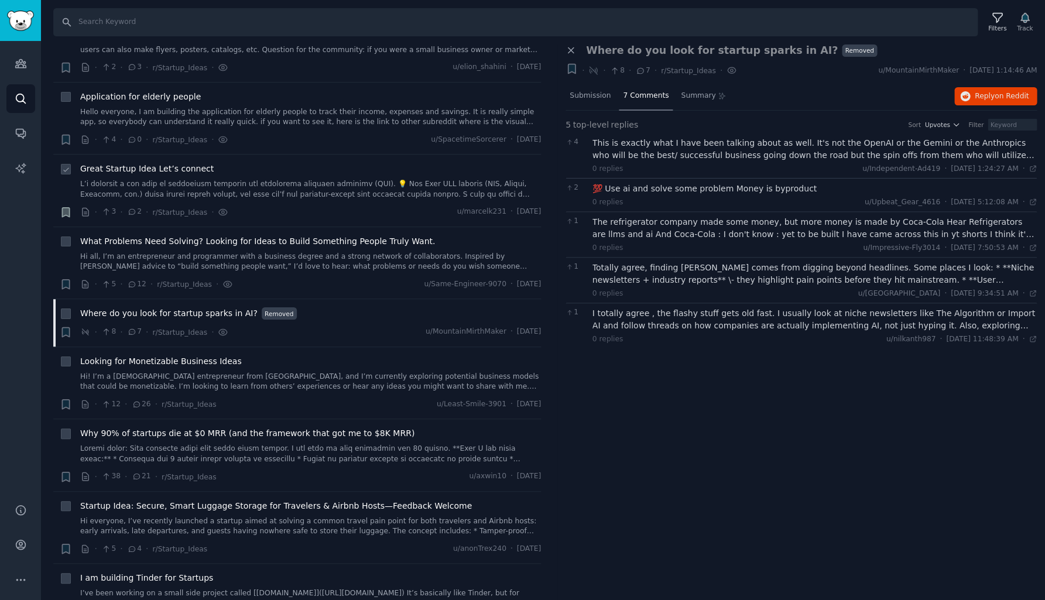
click at [665, 145] on div "This is exactly what I have been talking about as well. It's not the OpenAI or …" at bounding box center [815, 149] width 445 height 25
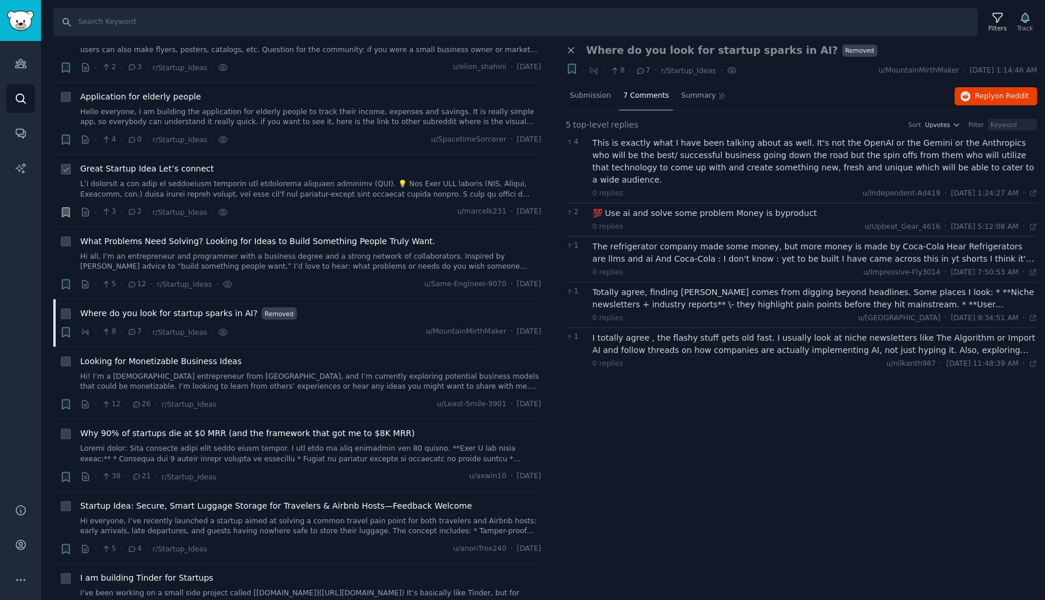
click at [671, 207] on div "💯 Use ai and solve some problem Money is byproduct" at bounding box center [815, 213] width 445 height 12
click at [675, 242] on div "The refrigerator company made some money, but more money is made by Coca-Cola H…" at bounding box center [815, 253] width 445 height 25
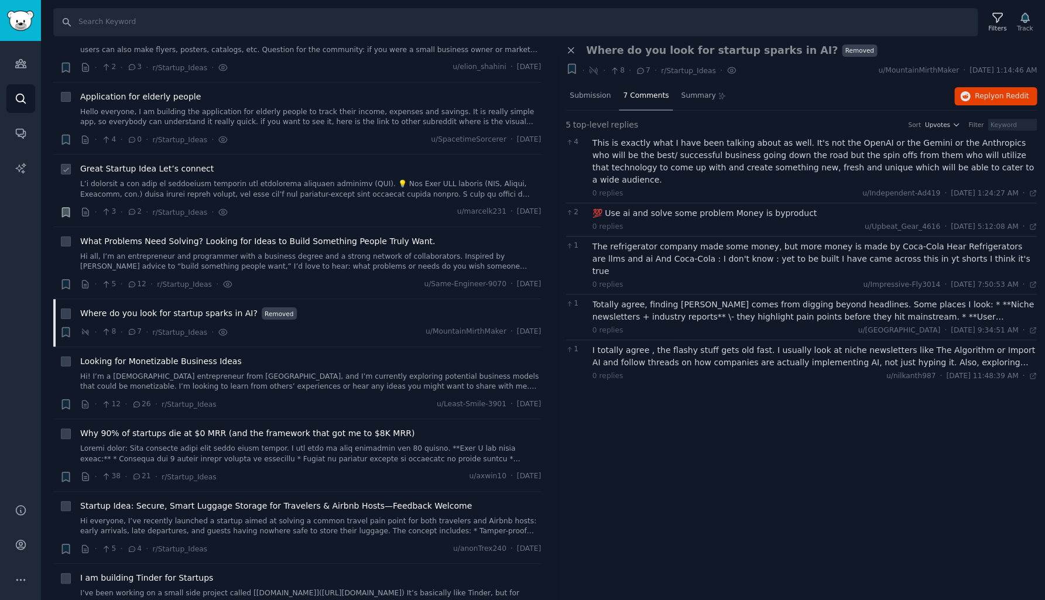
click at [685, 299] on div "Totally agree, finding [PERSON_NAME] comes from digging beyond headlines. Some …" at bounding box center [815, 311] width 445 height 25
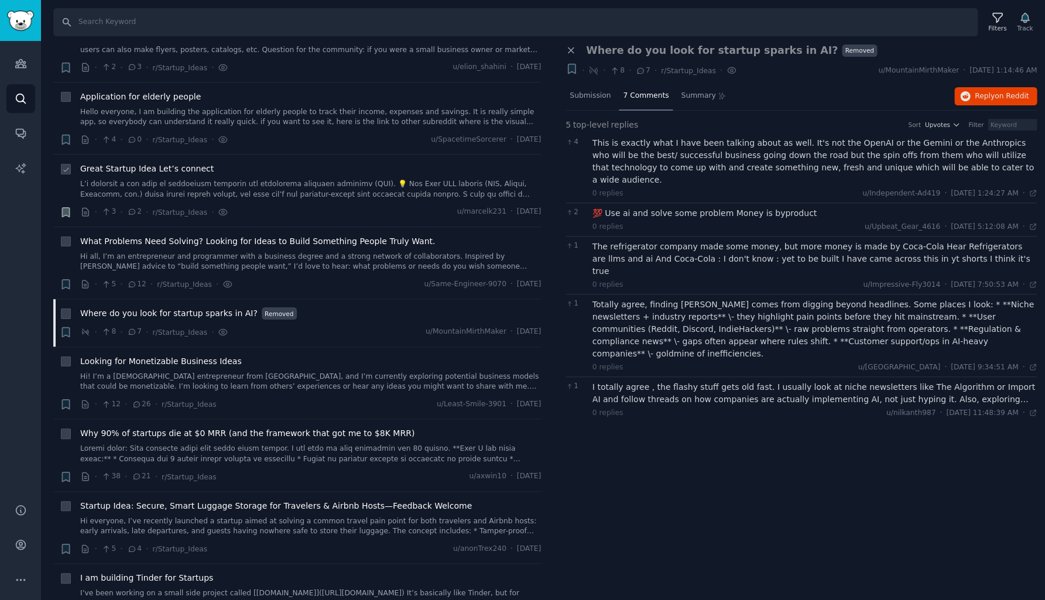
click at [627, 381] on div "I totally agree , the flashy stuff gets old fast. I usually look at niche newsl…" at bounding box center [815, 393] width 445 height 25
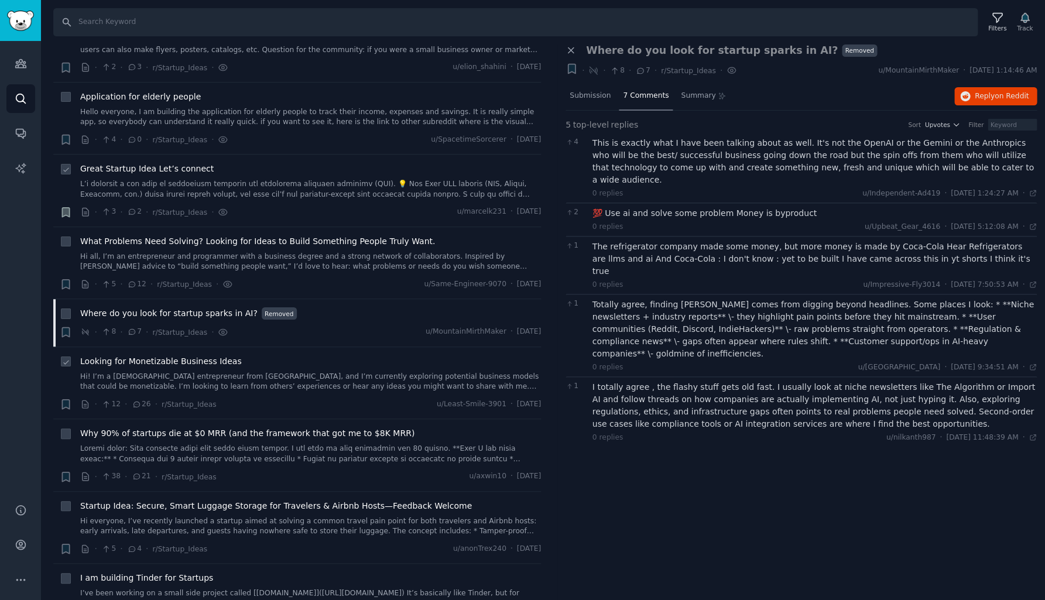
click at [212, 372] on link "Hi! I’m a [DEMOGRAPHIC_DATA] entrepreneur from [GEOGRAPHIC_DATA], and I’m curre…" at bounding box center [310, 382] width 461 height 20
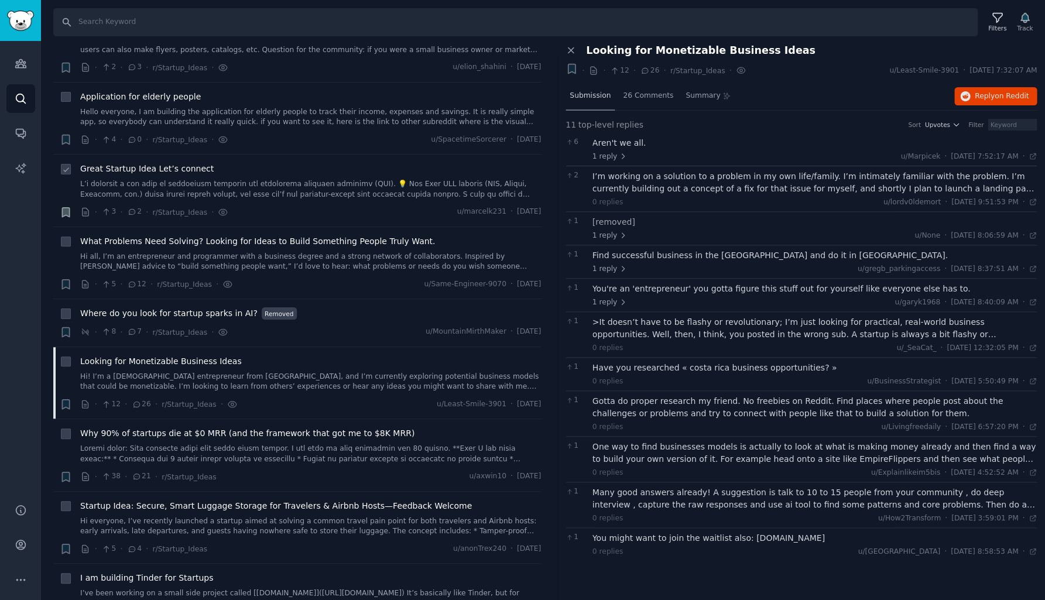
click at [586, 96] on span "Submission" at bounding box center [590, 96] width 41 height 11
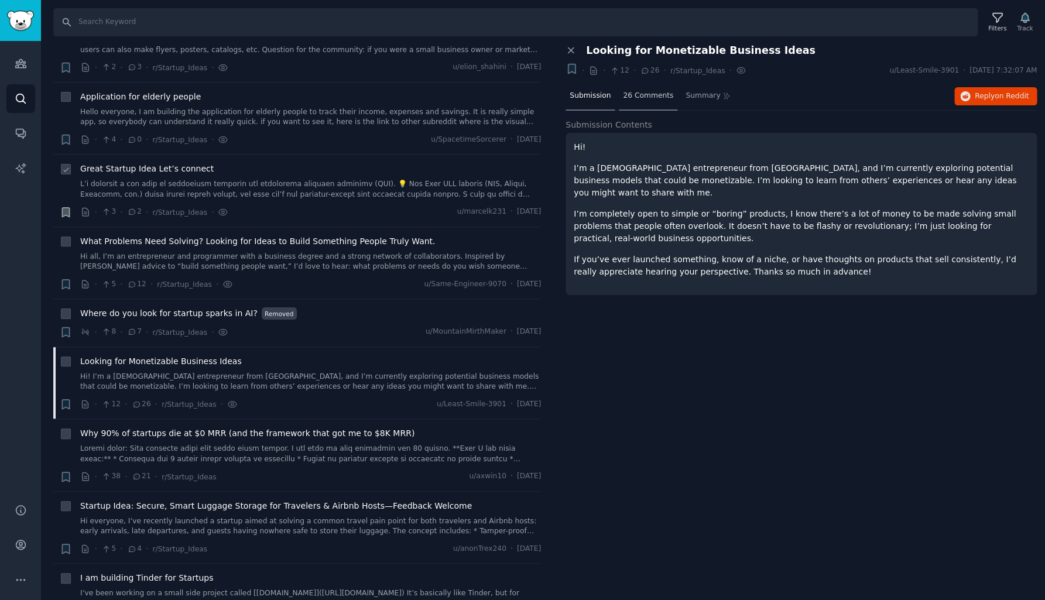
click at [653, 95] on span "26 Comments" at bounding box center [648, 96] width 50 height 11
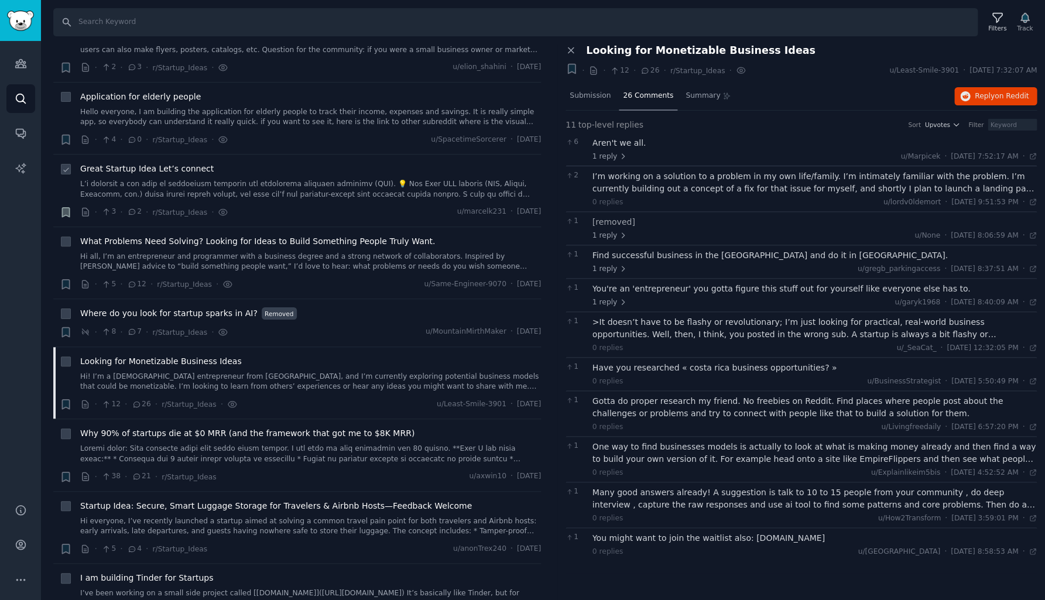
click at [666, 184] on div "I’m working on a solution to a problem in my own life/family. I’m intimately fa…" at bounding box center [815, 182] width 445 height 25
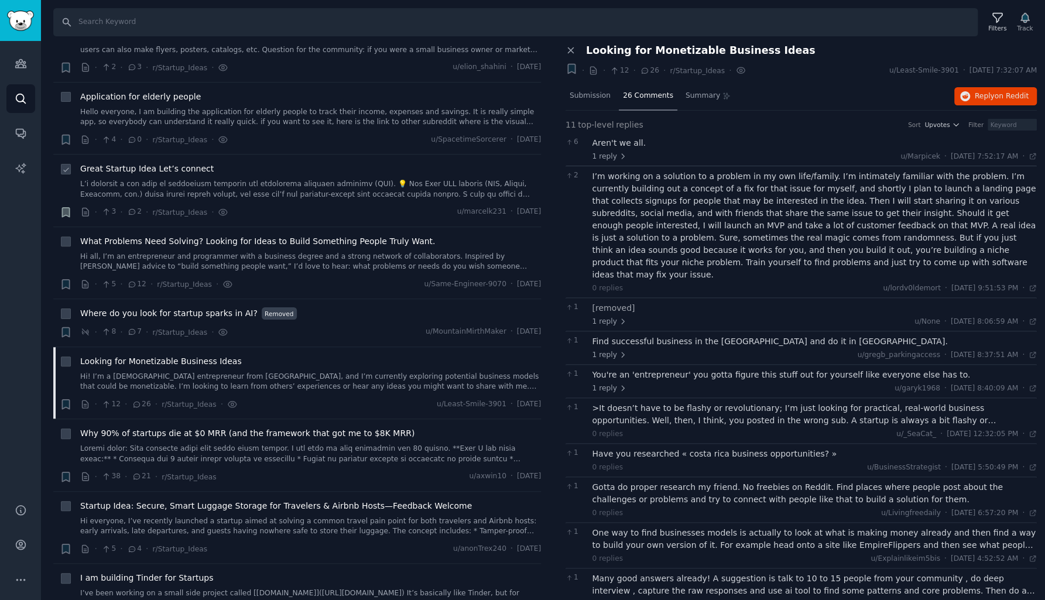
click at [673, 336] on div "Find successful business in the [GEOGRAPHIC_DATA] and do it in [GEOGRAPHIC_DATA…" at bounding box center [815, 342] width 445 height 12
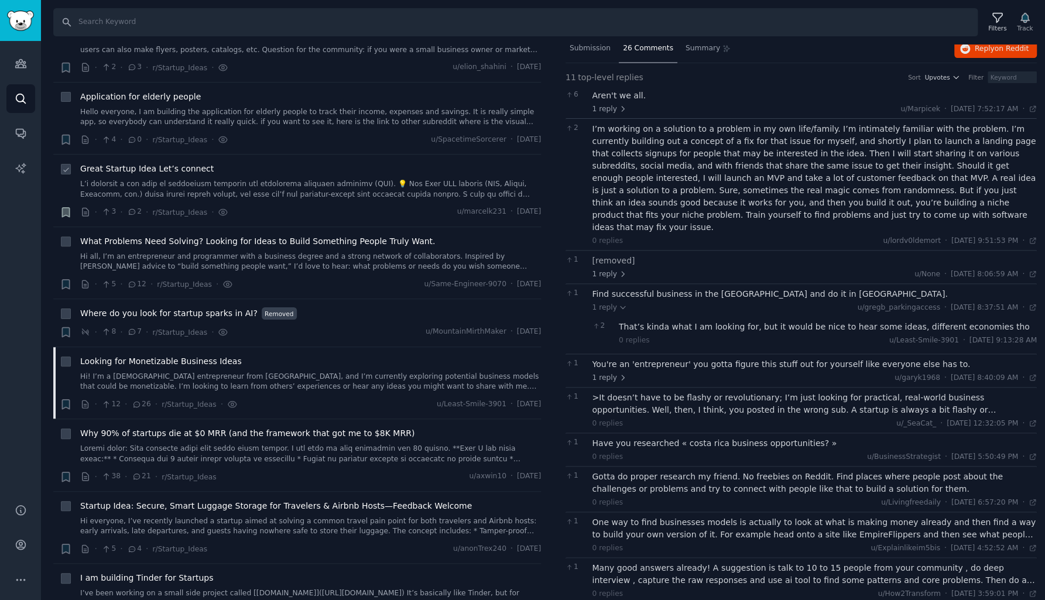
scroll to position [56, 0]
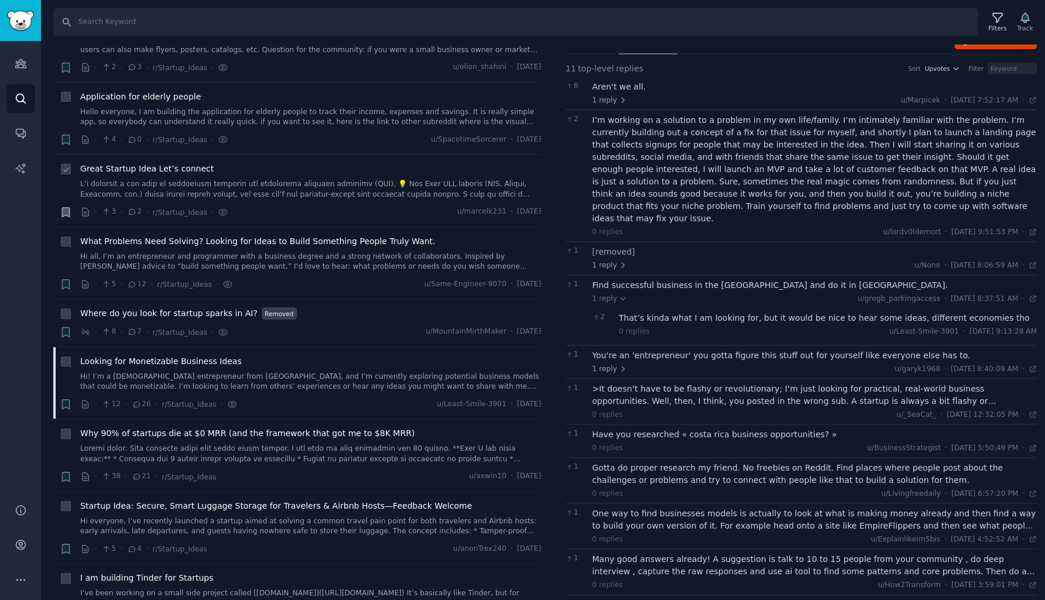
click at [676, 327] on div "0 replies u/Least-Smile-3901 · [DATE] 9:13:28 AM Tue 9/16/2025" at bounding box center [828, 332] width 418 height 11
click at [679, 312] on div "That’s kinda what I am looking for, but it would be nice to hear some ideas, di…" at bounding box center [828, 318] width 418 height 12
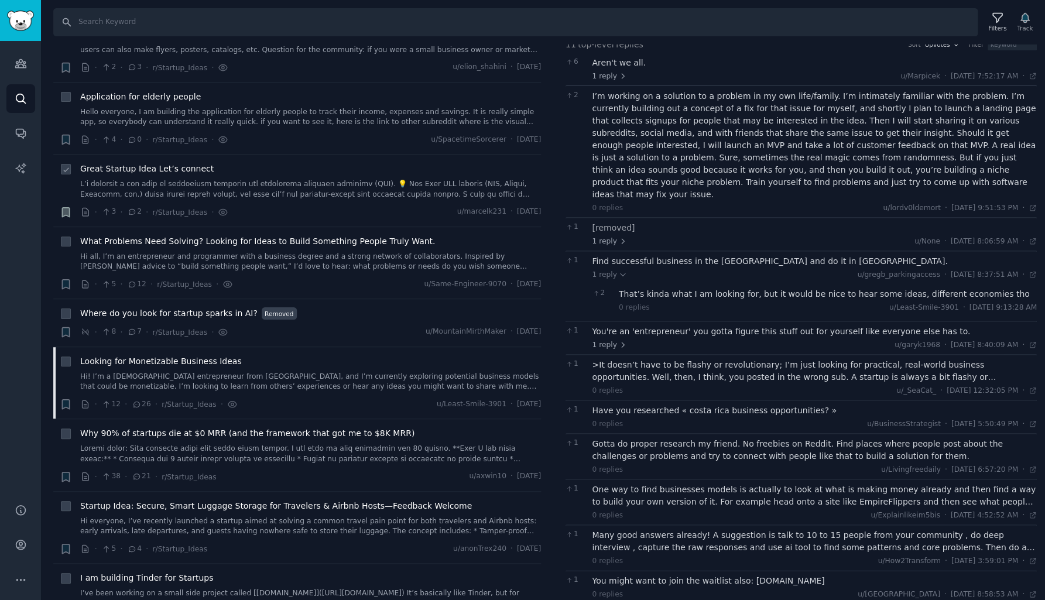
scroll to position [80, 0]
click at [676, 326] on div "You're an 'entrepreneur' you gotta figure this stuff out for yourself like ever…" at bounding box center [815, 332] width 445 height 12
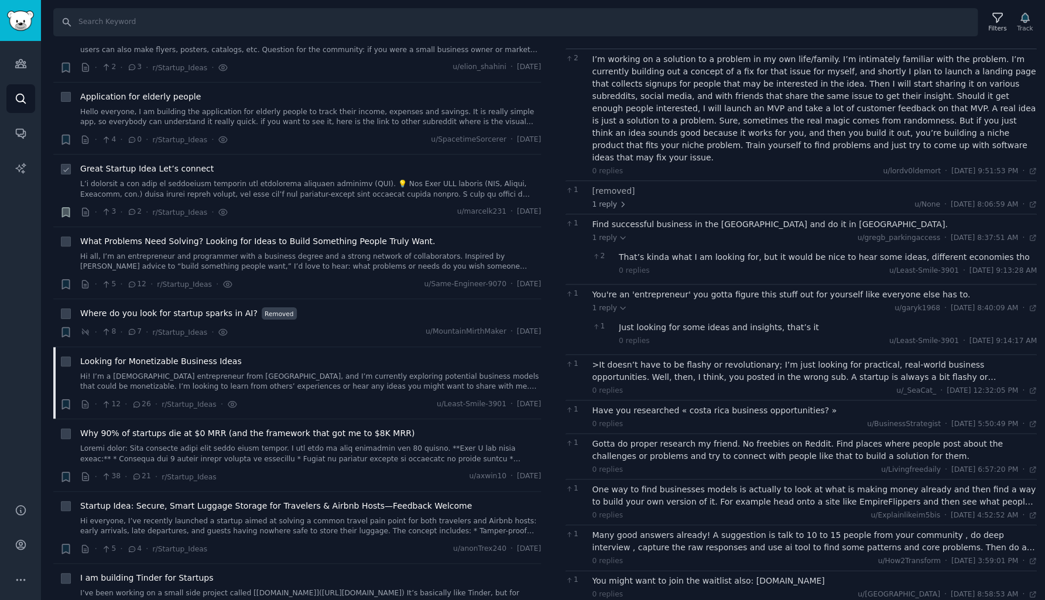
scroll to position [117, 0]
click at [676, 322] on div "Just looking for some ideas and insights, that’s it" at bounding box center [828, 328] width 418 height 12
click at [675, 360] on div ">It doesn’t have to be flashy or revolutionary; I’m just looking for practical,…" at bounding box center [815, 372] width 445 height 25
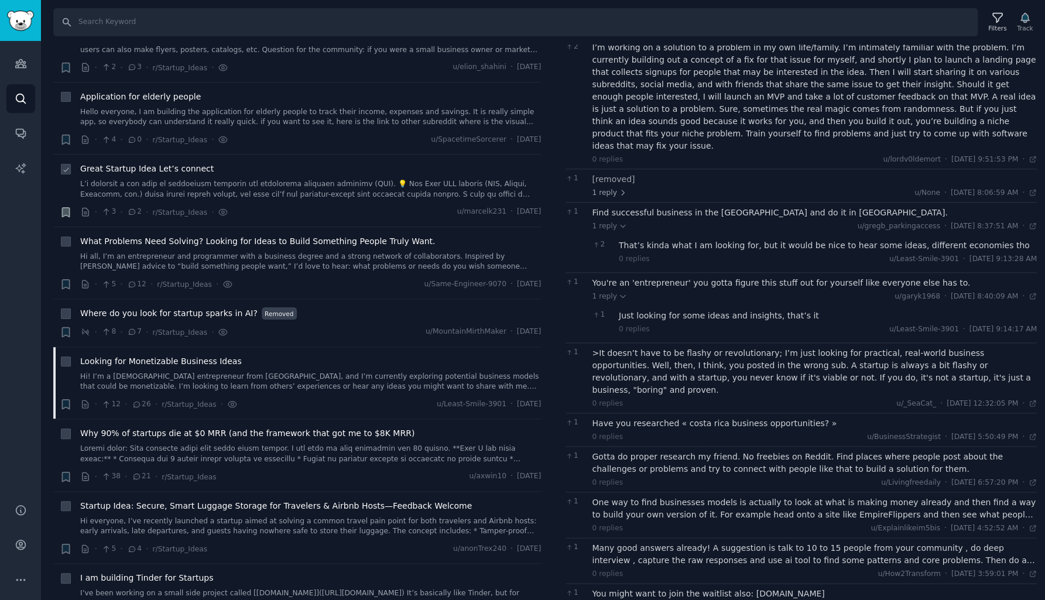
scroll to position [129, 0]
click at [673, 418] on div "Have you researched « costa rica business opportunities? »" at bounding box center [815, 424] width 445 height 12
click at [673, 451] on div "Gotta do proper research my friend. No freebies on Reddit. Find places where pe…" at bounding box center [815, 463] width 445 height 25
click at [672, 497] on div "One way to find businesses models is actually to look at what is making money a…" at bounding box center [815, 509] width 445 height 25
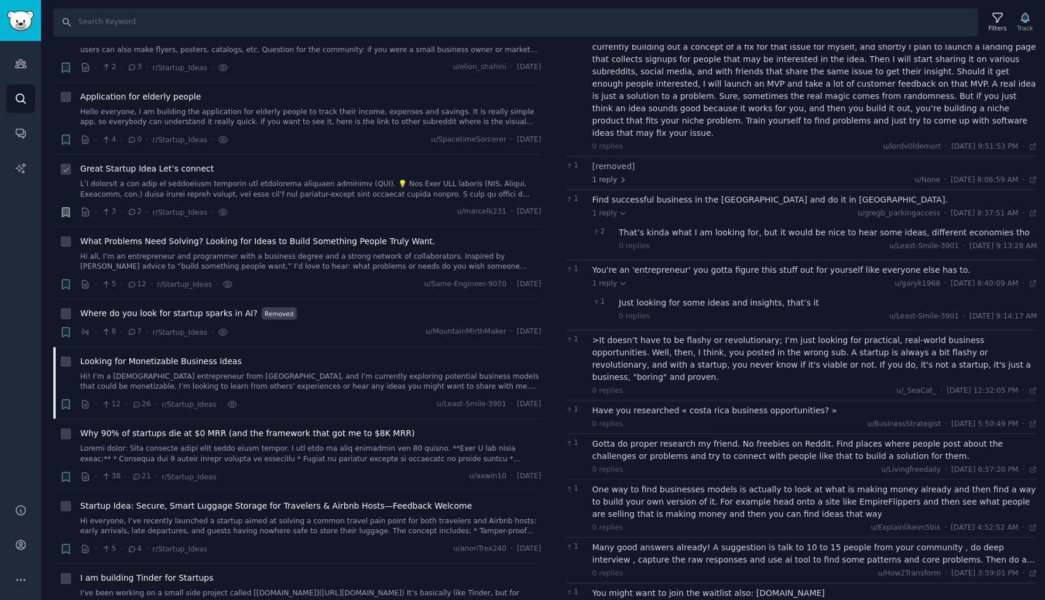
scroll to position [141, 0]
click at [670, 543] on div "Many good answers already! A suggestion is talk to 10 to 15 people from your co…" at bounding box center [815, 555] width 445 height 25
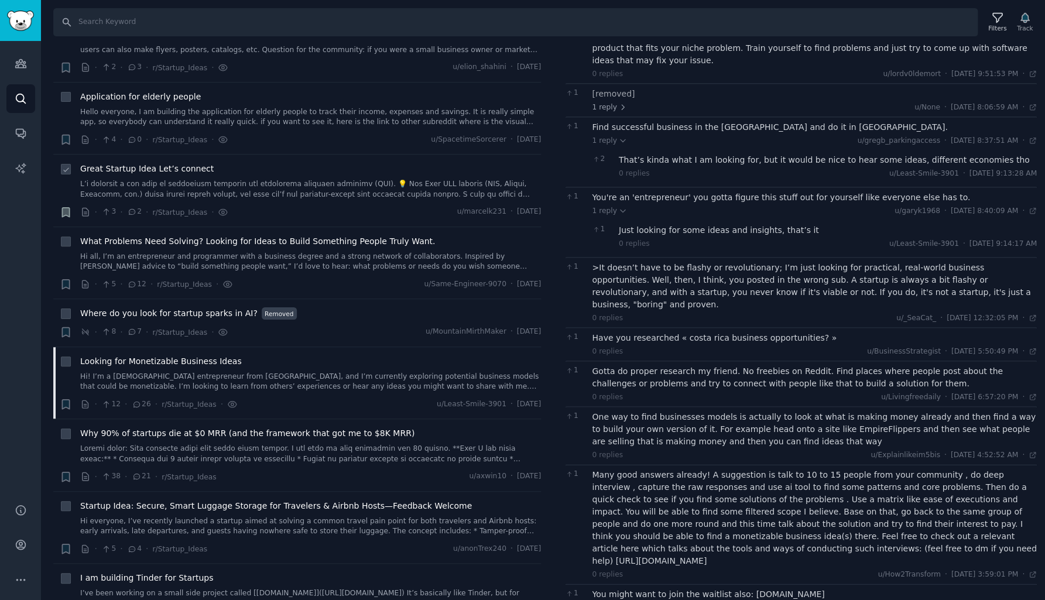
scroll to position [214, 0]
click at [657, 588] on div "You might want to join the waitlist also: [DOMAIN_NAME]" at bounding box center [815, 594] width 445 height 12
click at [209, 444] on link at bounding box center [310, 454] width 461 height 20
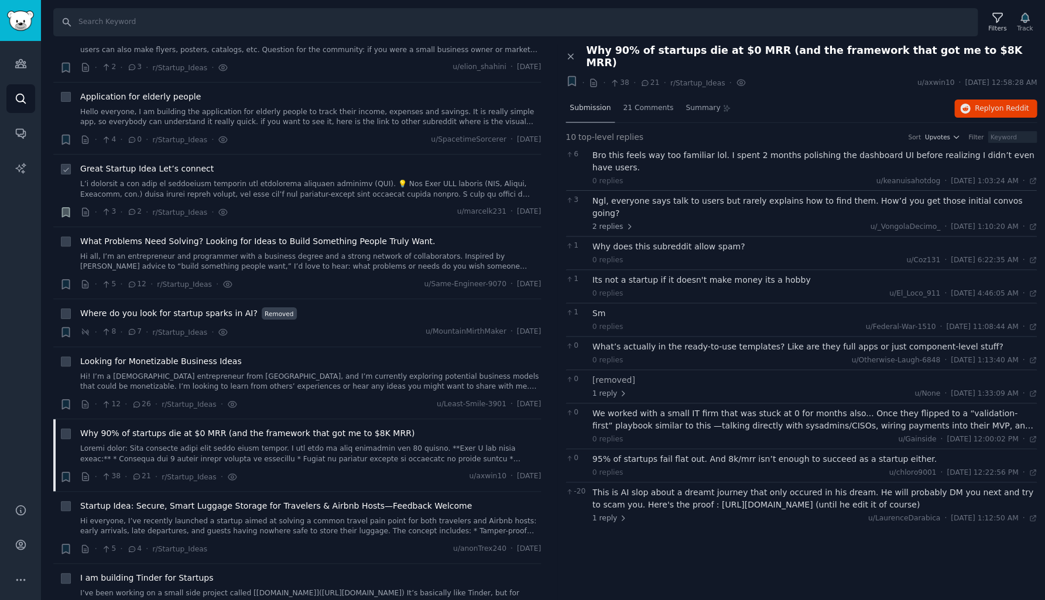
click at [593, 103] on span "Submission" at bounding box center [590, 108] width 41 height 11
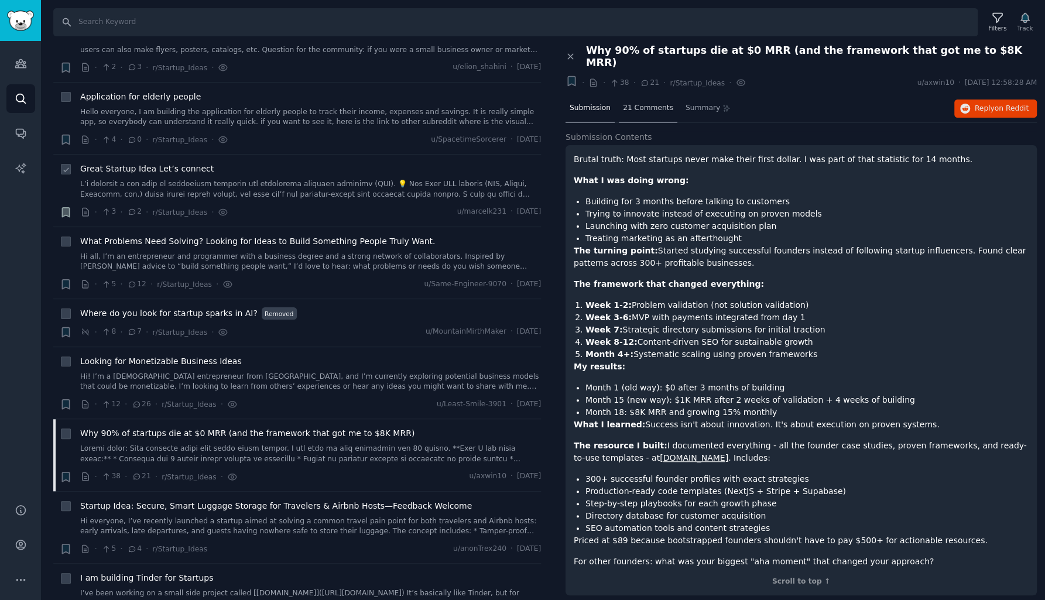
click at [638, 103] on span "21 Comments" at bounding box center [648, 108] width 50 height 11
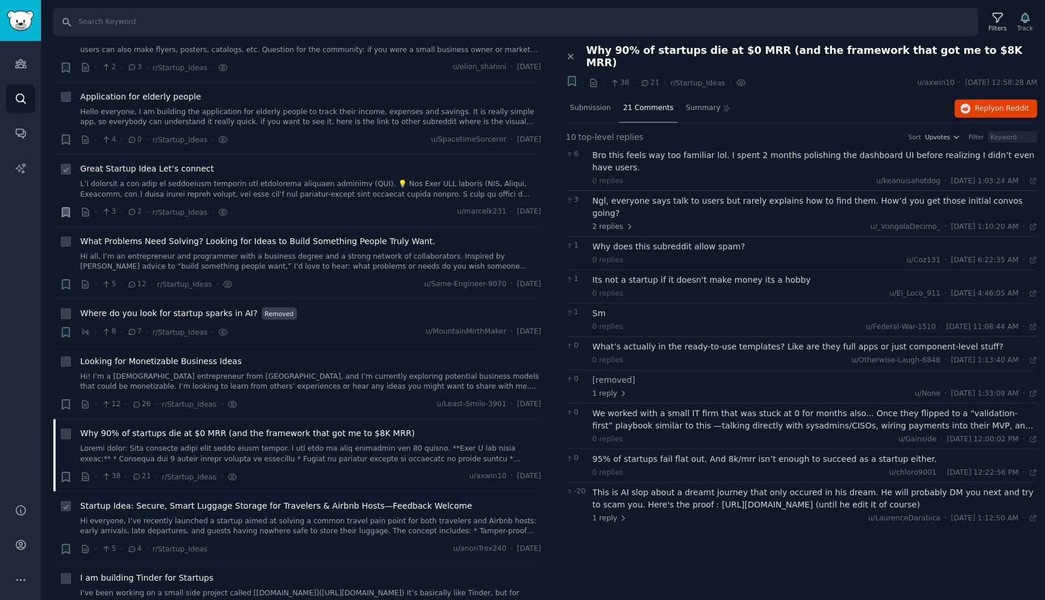
click at [254, 516] on link "Hi everyone, I’ve recently launched a startup aimed at solving a common travel …" at bounding box center [310, 526] width 461 height 20
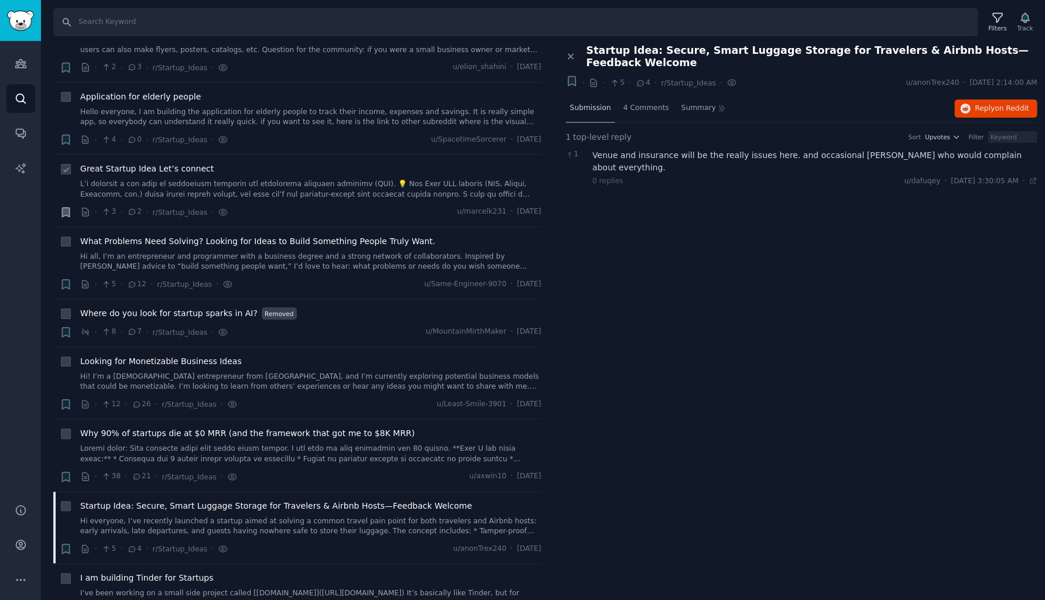
click at [593, 114] on div "Submission" at bounding box center [590, 109] width 49 height 28
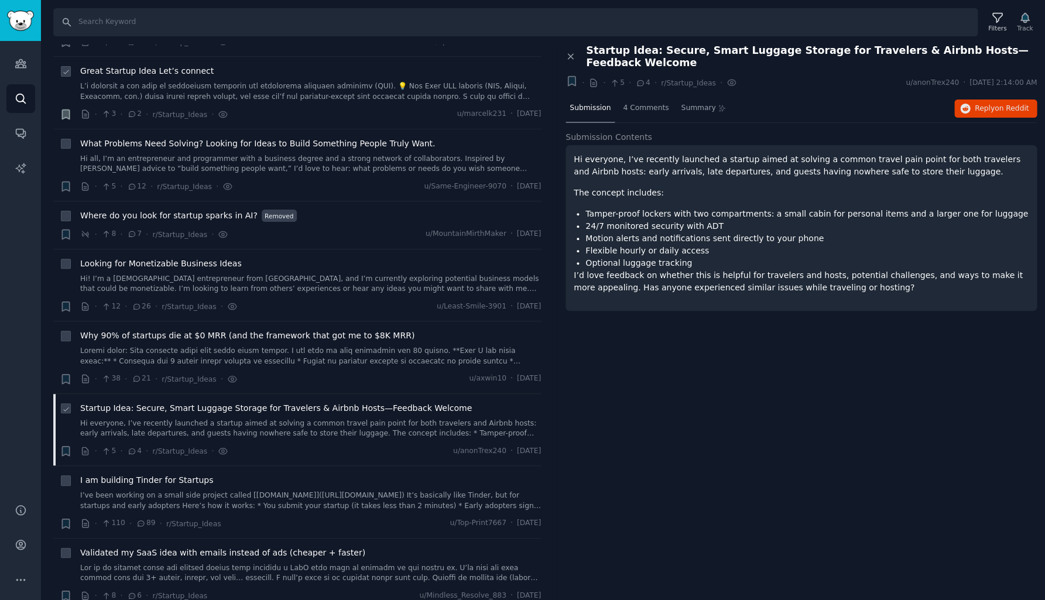
scroll to position [7967, 0]
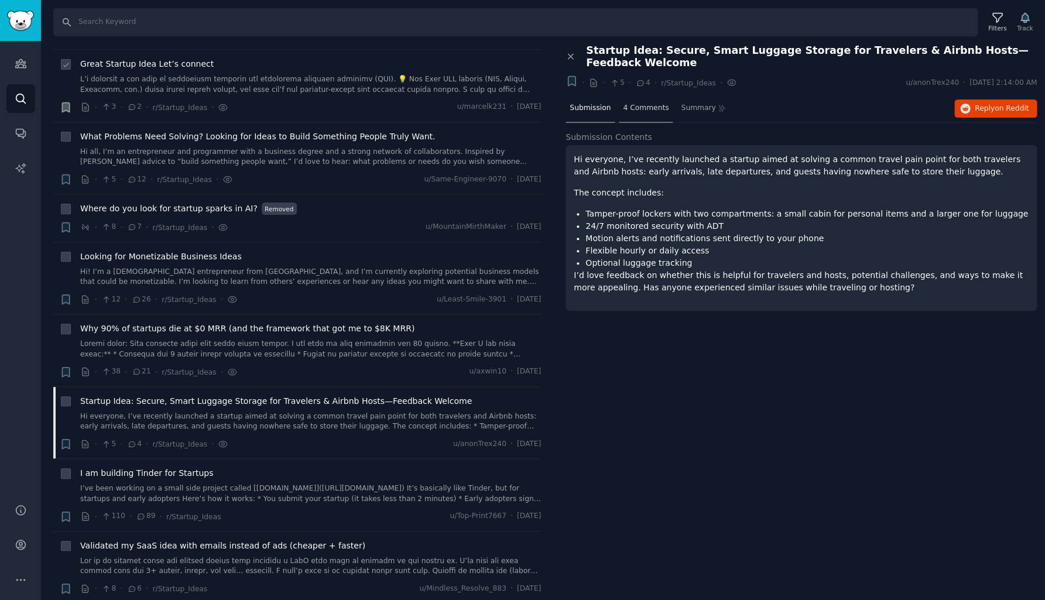
click at [660, 110] on span "4 Comments" at bounding box center [646, 108] width 46 height 11
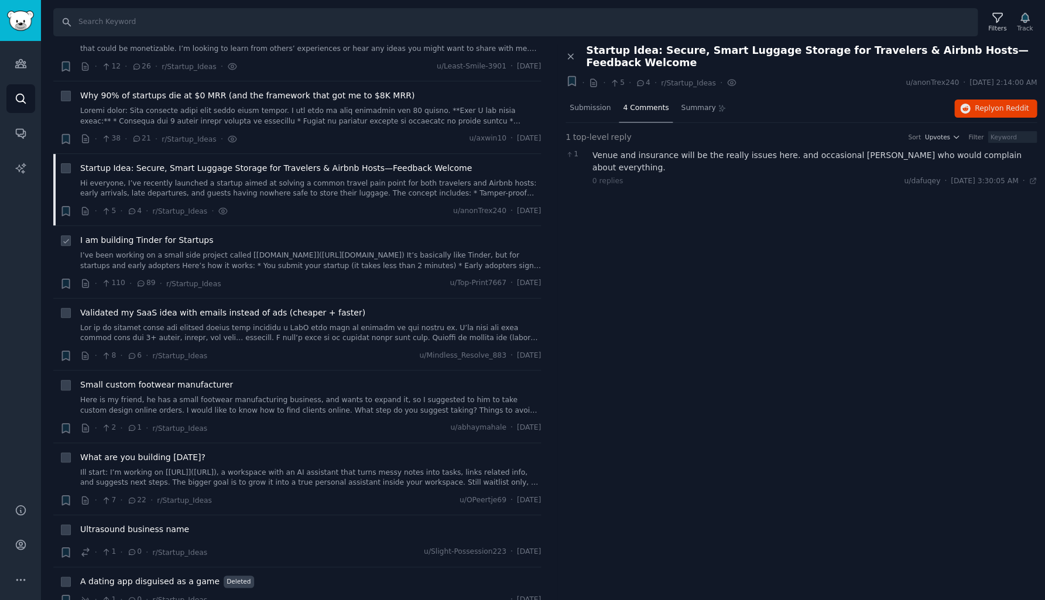
scroll to position [8214, 0]
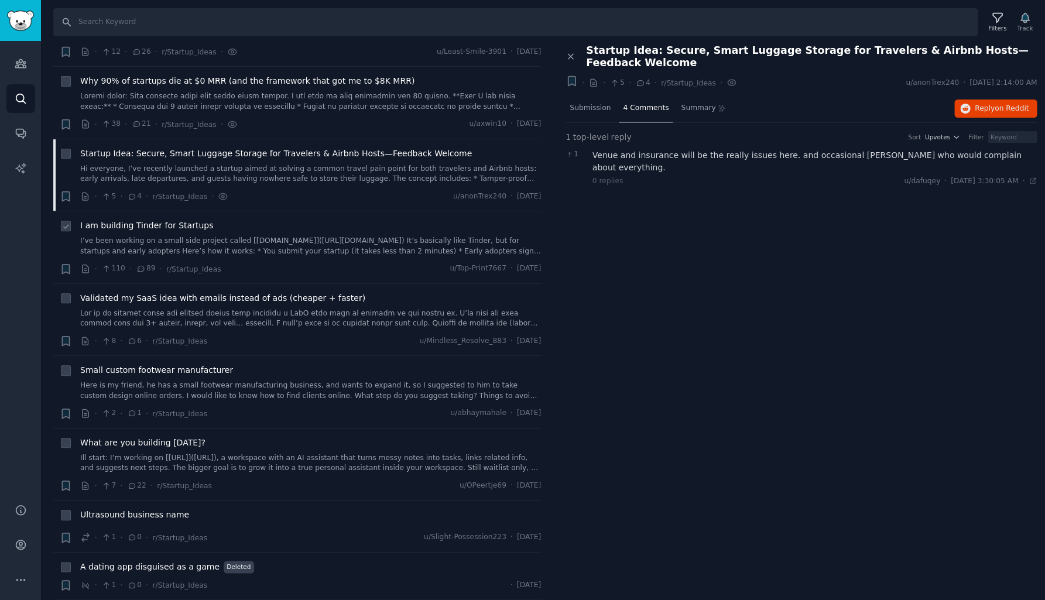
click at [192, 220] on span "I am building Tinder for Startups" at bounding box center [146, 226] width 133 height 12
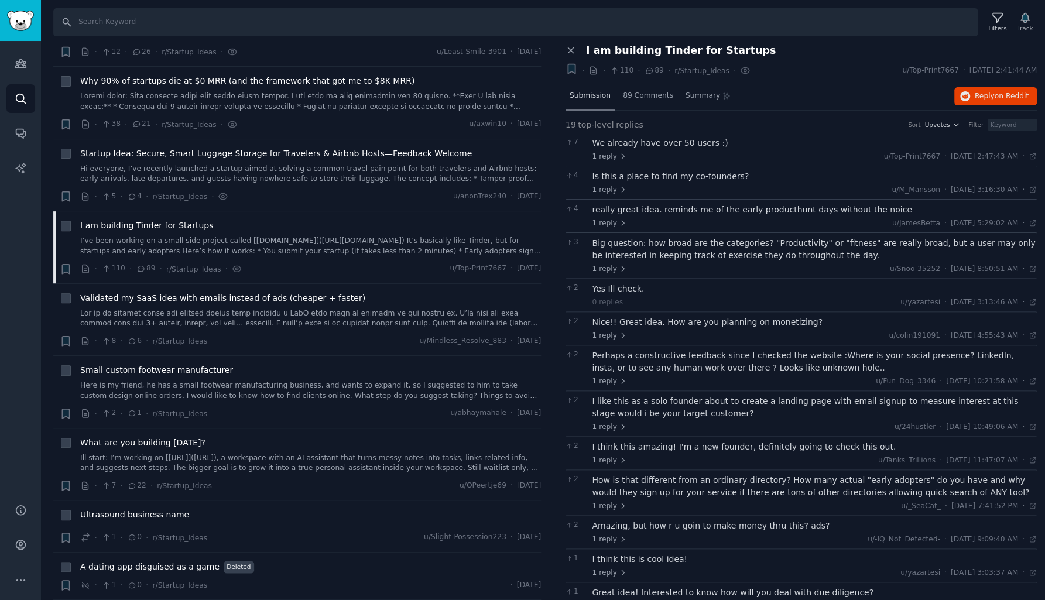
click at [580, 103] on div "Submission" at bounding box center [590, 97] width 49 height 28
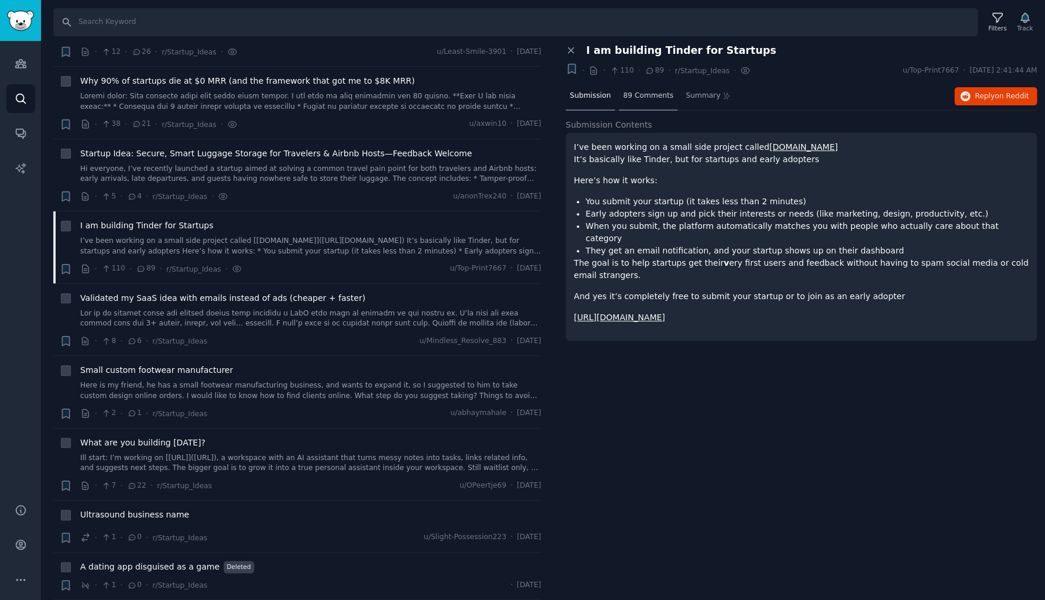
click at [648, 97] on span "89 Comments" at bounding box center [648, 96] width 50 height 11
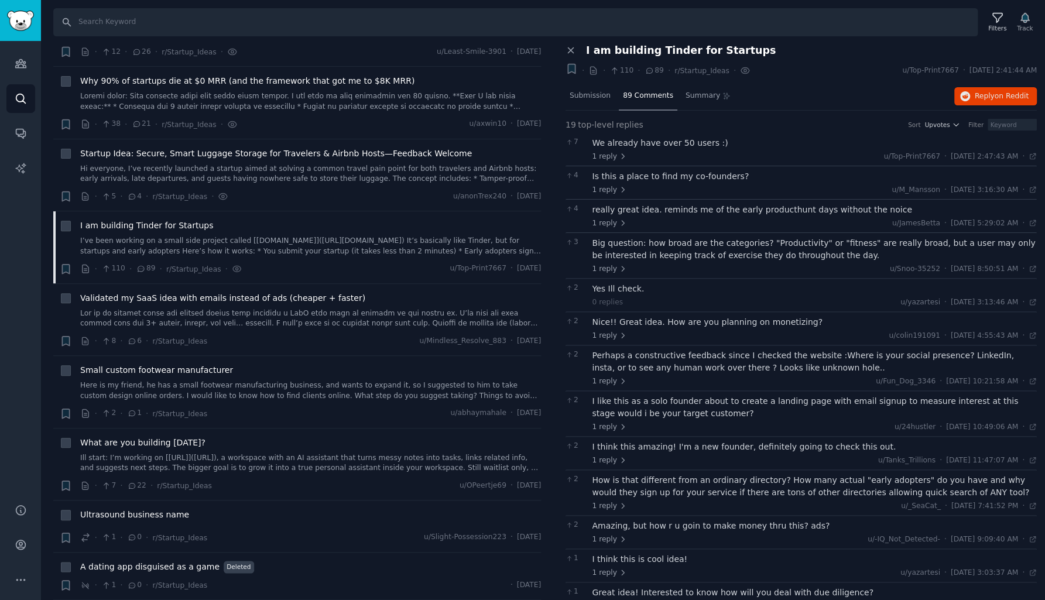
click at [683, 146] on div "We already have over 50 users :)" at bounding box center [815, 143] width 445 height 12
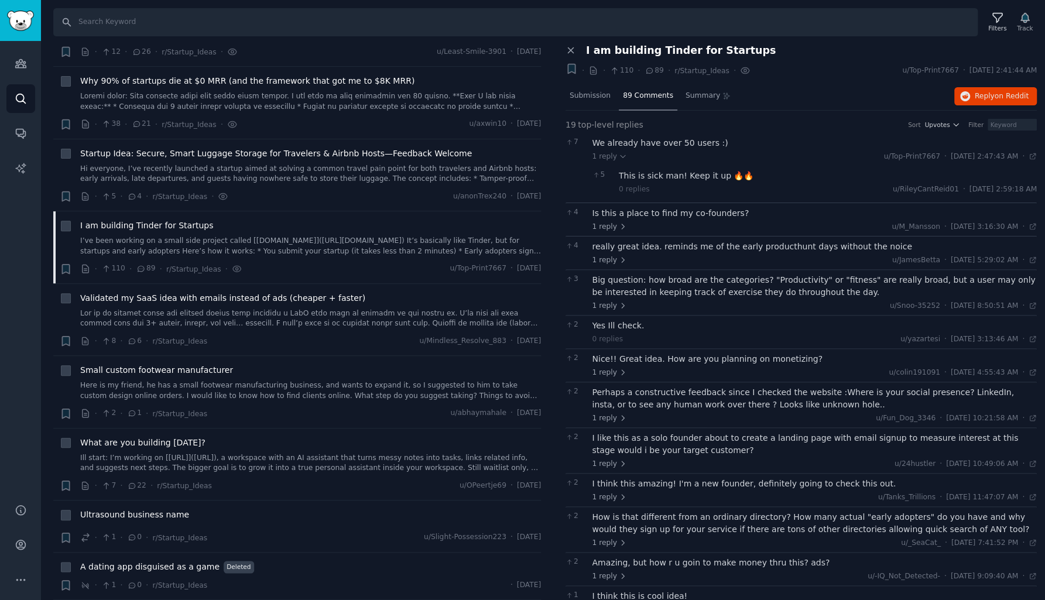
click at [683, 146] on div "We already have over 50 users :)" at bounding box center [815, 143] width 445 height 12
click at [683, 143] on div "We already have over 50 users :)" at bounding box center [815, 143] width 445 height 12
click at [663, 171] on div "This is sick man! Keep it up 🔥🔥" at bounding box center [828, 176] width 418 height 12
click at [603, 143] on div "We already have over 50 users :)" at bounding box center [815, 143] width 445 height 12
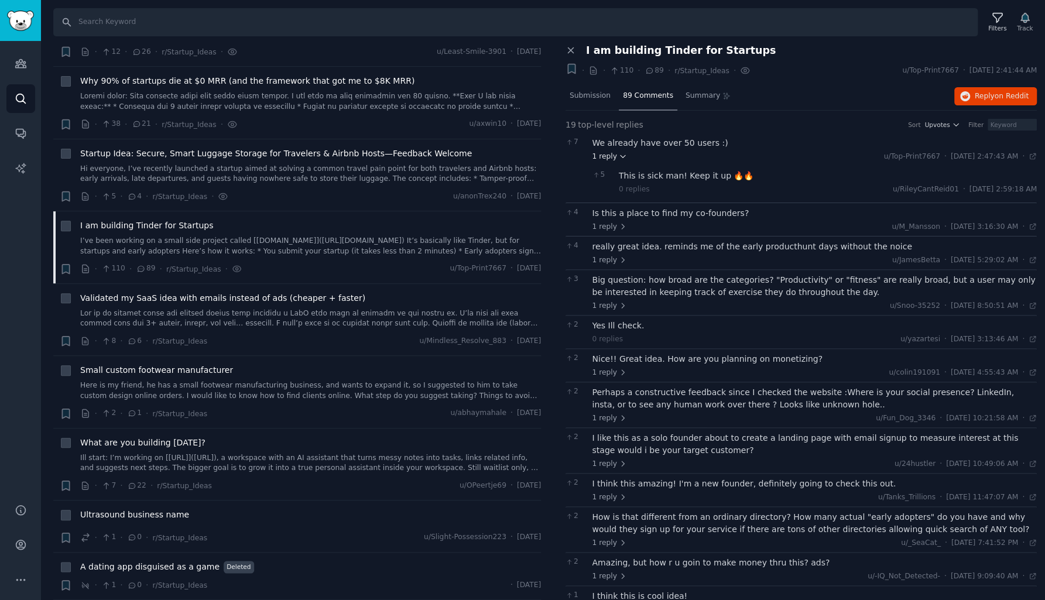
click at [604, 156] on span "1 reply" at bounding box center [610, 157] width 35 height 11
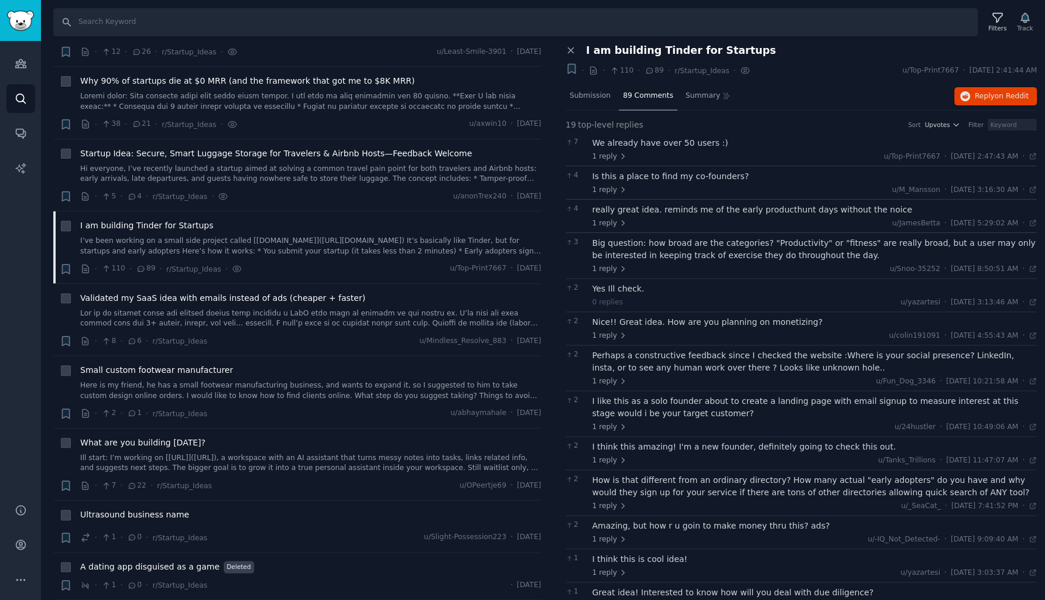
click at [609, 173] on div "Is this a place to find my co-founders?" at bounding box center [815, 176] width 445 height 12
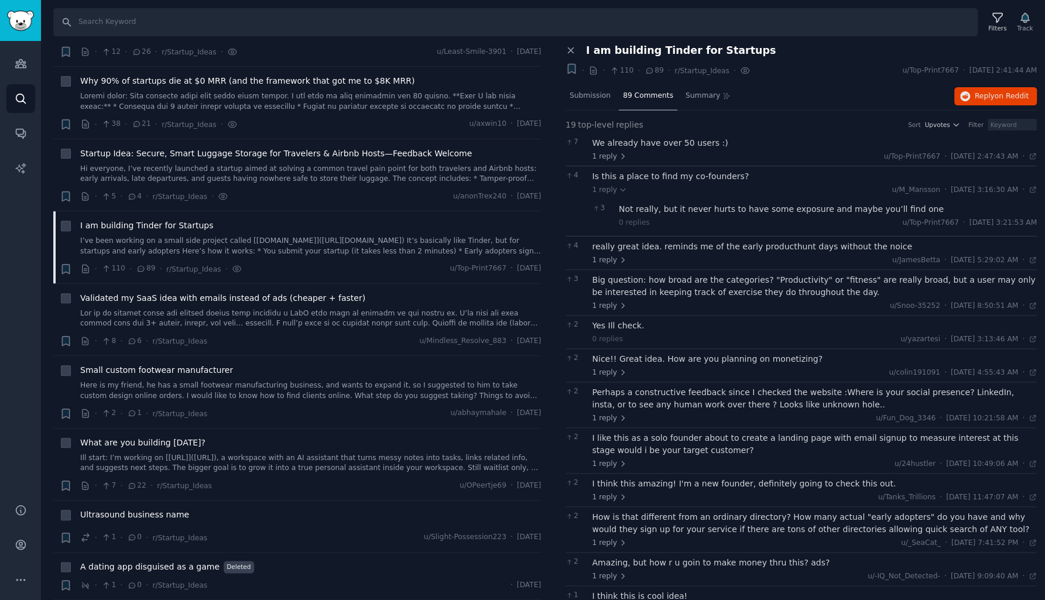
click at [609, 173] on div "Is this a place to find my co-founders?" at bounding box center [815, 176] width 445 height 12
click at [635, 210] on div "Not really, but it never hurts to have some exposure and maybe you’ll find one" at bounding box center [828, 209] width 418 height 12
click at [626, 247] on div "really great idea. reminds me of the early producthunt days without the noice" at bounding box center [815, 247] width 445 height 12
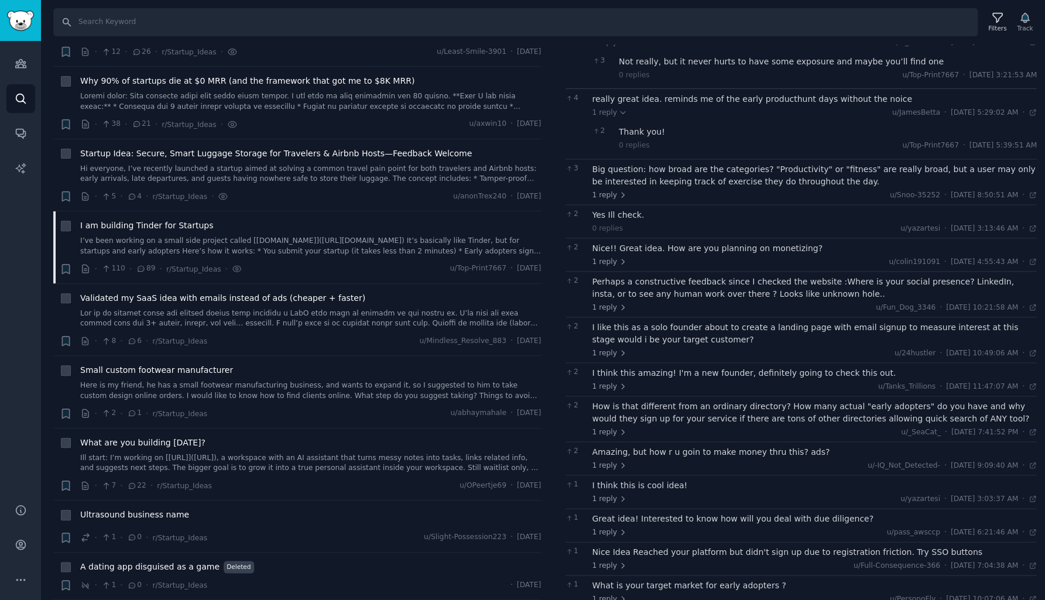
scroll to position [161, 0]
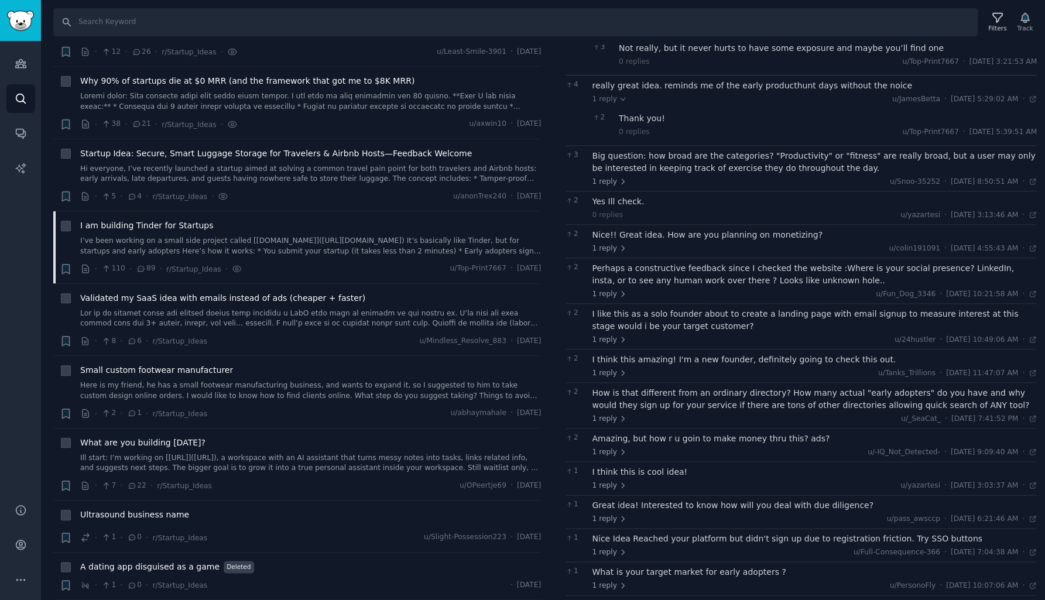
click at [625, 167] on div "Big question: how broad are the categories? "Productivity" or "fitness" are rea…" at bounding box center [815, 162] width 445 height 25
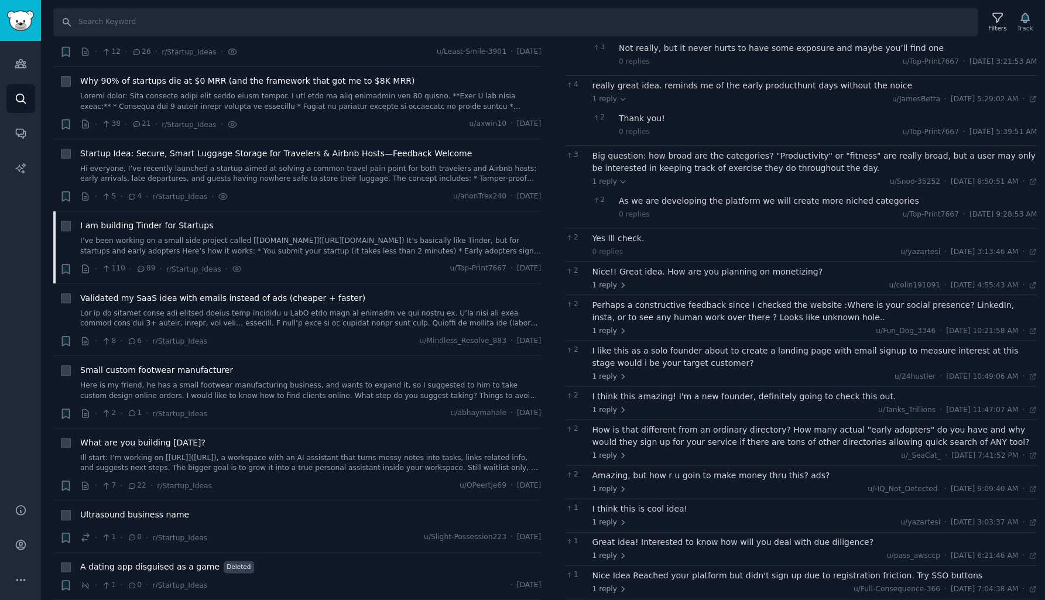
click at [625, 167] on div "Big question: how broad are the categories? "Productivity" or "fitness" are rea…" at bounding box center [815, 162] width 445 height 25
click at [617, 238] on div "Yes Ill check." at bounding box center [815, 238] width 445 height 12
click at [617, 273] on div "Nice!! Great idea. How are you planning on monetizing?" at bounding box center [815, 272] width 445 height 12
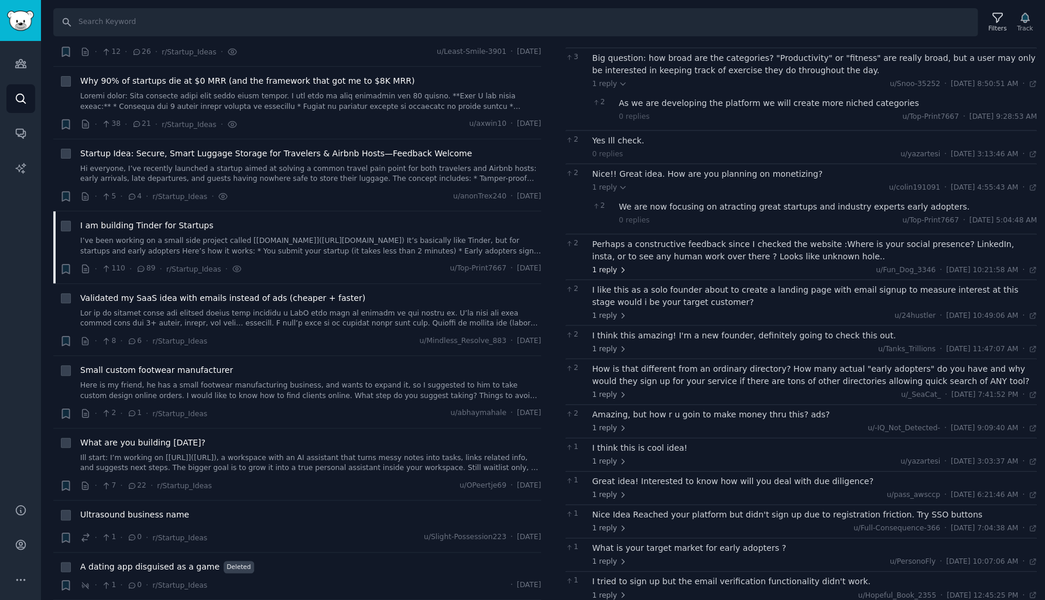
scroll to position [260, 0]
click at [618, 256] on div "Perhaps a constructive feedback since I checked the website :Where is your soci…" at bounding box center [815, 249] width 445 height 25
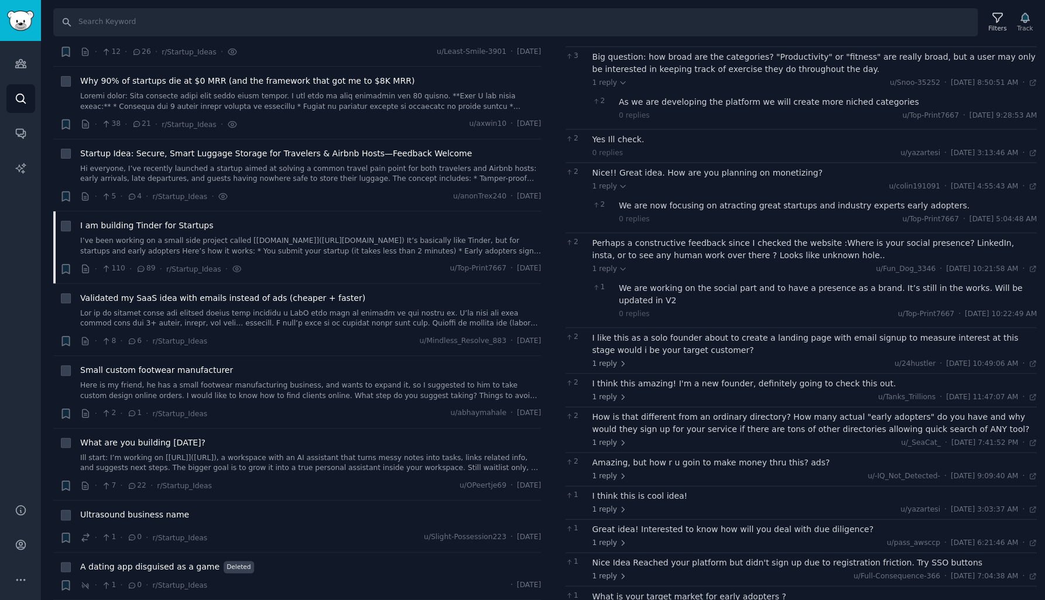
click at [618, 256] on div "Perhaps a constructive feedback since I checked the website :Where is your soci…" at bounding box center [815, 249] width 445 height 25
click at [619, 253] on div "Perhaps a constructive feedback since I checked the website :Where is your soci…" at bounding box center [815, 249] width 445 height 25
click at [627, 332] on div "I like this as a solo founder about to create a landing page with email signup …" at bounding box center [815, 344] width 445 height 25
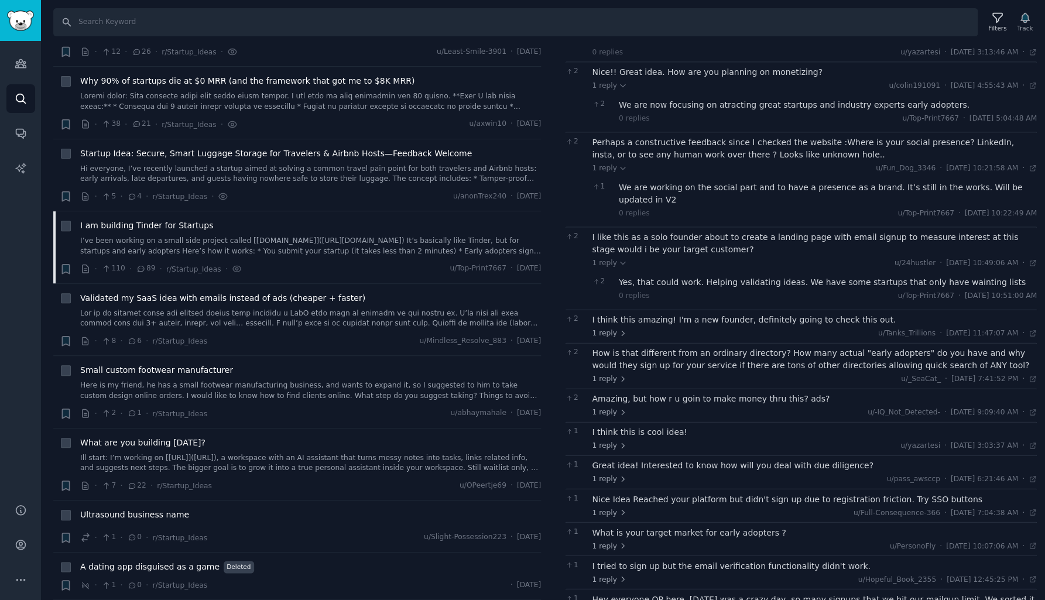
scroll to position [363, 0]
click at [661, 274] on div "Yes, that could work. Helping validating ideas. We have some startups that only…" at bounding box center [828, 280] width 418 height 12
click at [640, 312] on div "I think this amazing! I'm a new founder, definitely going to check this out." at bounding box center [815, 318] width 445 height 12
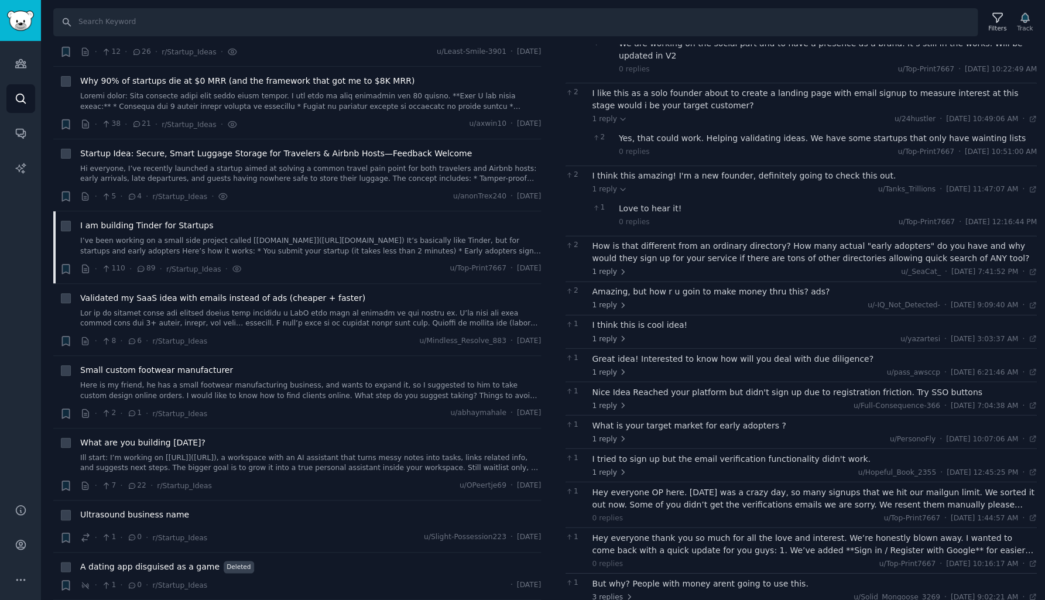
scroll to position [504, 0]
click at [624, 241] on div "How is that different from an ordinary directory? How many actual "early adopte…" at bounding box center [815, 253] width 445 height 25
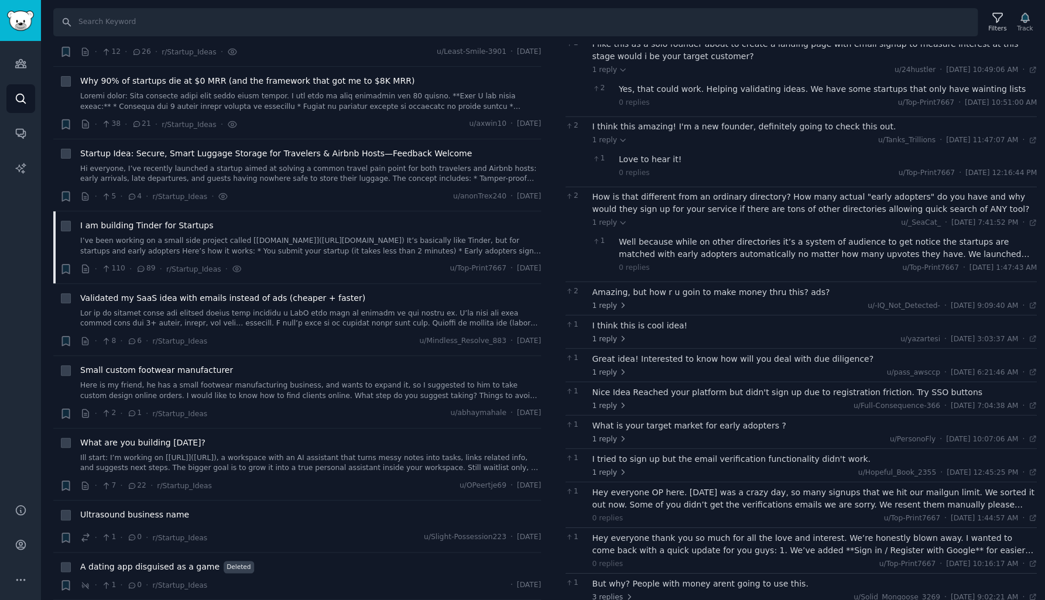
scroll to position [553, 0]
click at [624, 286] on div "Amazing, but how r u goin to make money thru this? ads?" at bounding box center [815, 292] width 445 height 12
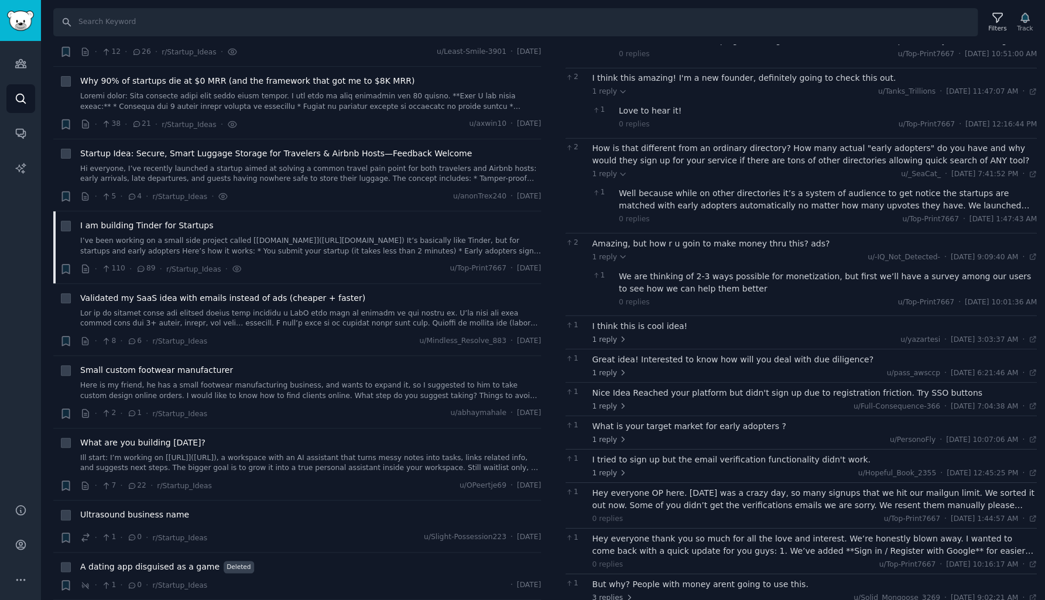
scroll to position [602, 0]
click at [621, 320] on div "I think this is cool idea!" at bounding box center [815, 326] width 445 height 12
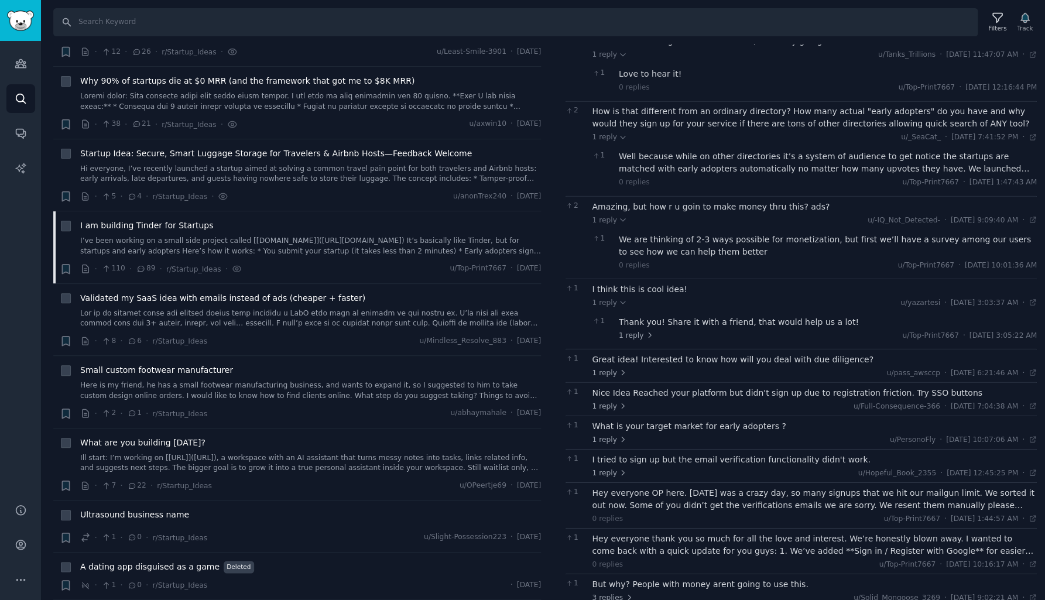
scroll to position [639, 0]
click at [619, 354] on div "Great idea! Interested to know how will you deal with due diligence?" at bounding box center [815, 360] width 445 height 12
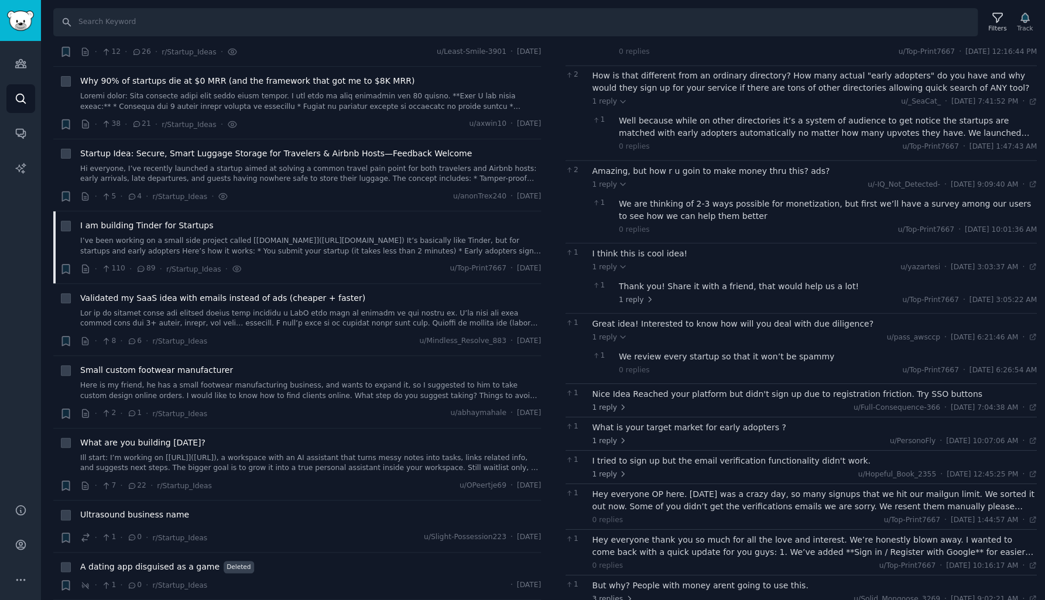
scroll to position [0, 0]
click at [621, 388] on div "Nice Idea Reached your platform but didn't sign up due to registration friction…" at bounding box center [815, 394] width 445 height 12
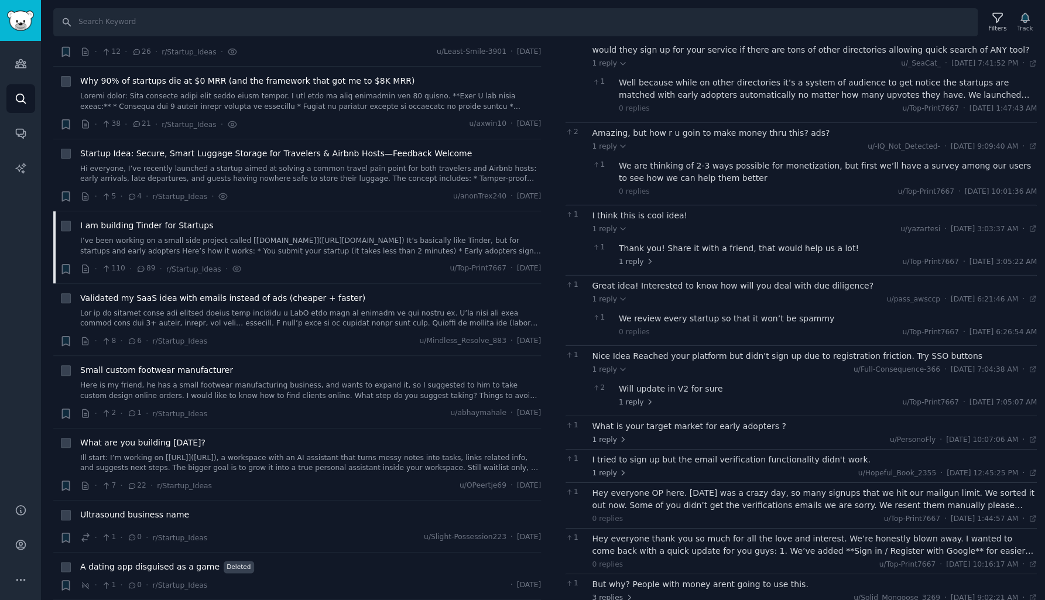
scroll to position [713, 0]
click at [632, 383] on div "Will update in V2 for sure" at bounding box center [828, 389] width 418 height 12
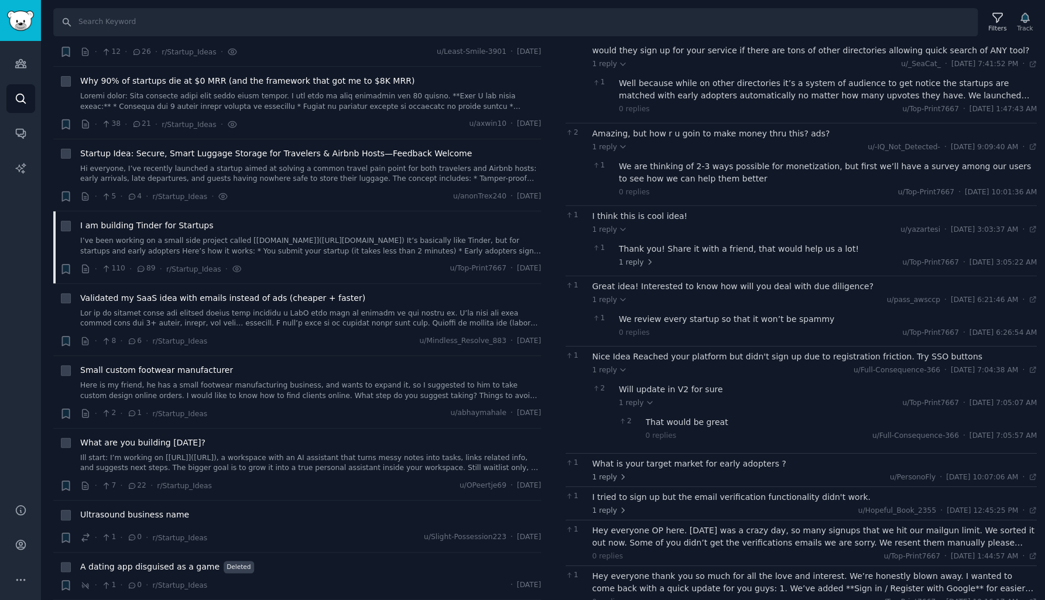
click at [617, 457] on div "What is your target market for early adopters ?" at bounding box center [815, 463] width 445 height 12
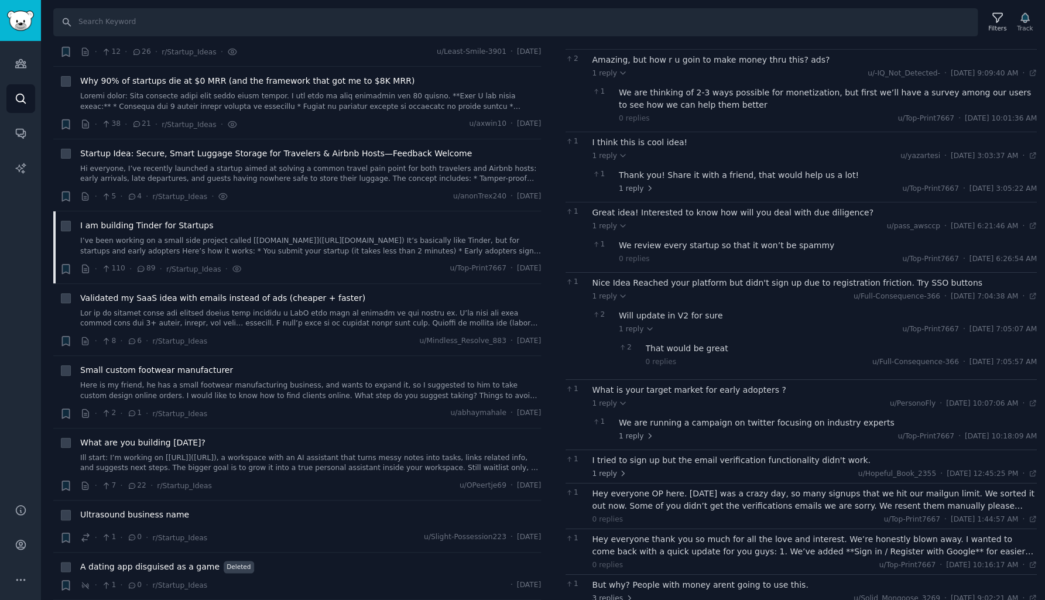
scroll to position [786, 0]
click at [621, 454] on div "I tried to sign up but the email verification functionality didn't work." at bounding box center [815, 460] width 445 height 12
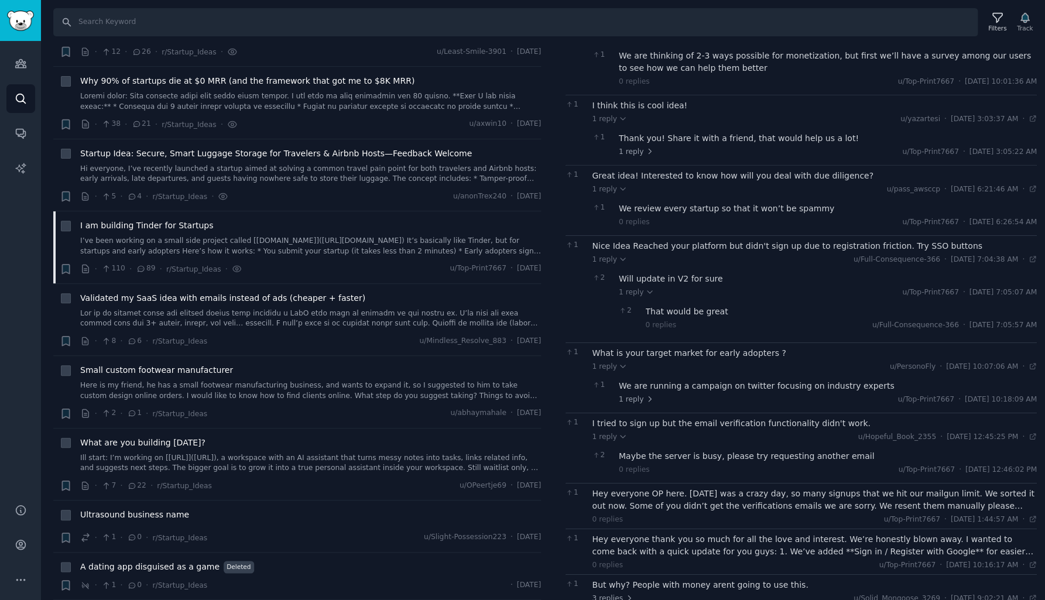
scroll to position [823, 0]
click at [614, 488] on div "Hey everyone OP here. [DATE] was a crazy day, so many signups that we hit our m…" at bounding box center [815, 500] width 445 height 25
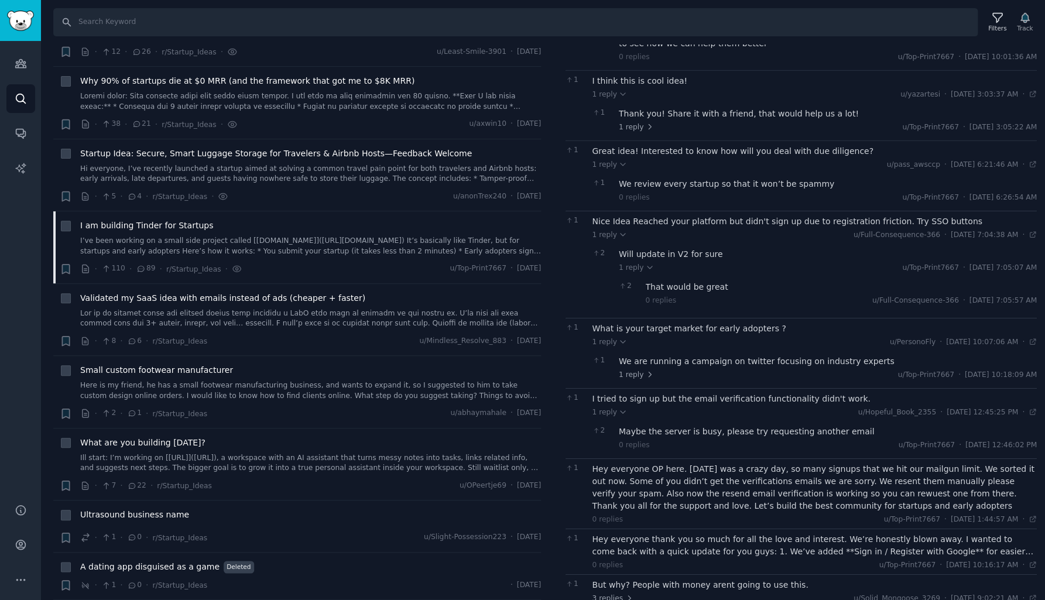
scroll to position [847, 0]
click at [846, 466] on div "Hey everyone OP here. [DATE] was a crazy day, so many signups that we hit our m…" at bounding box center [815, 488] width 445 height 49
click at [665, 534] on div "Hey everyone thank you so much for all the love and interest. We’re honestly bl…" at bounding box center [815, 546] width 445 height 25
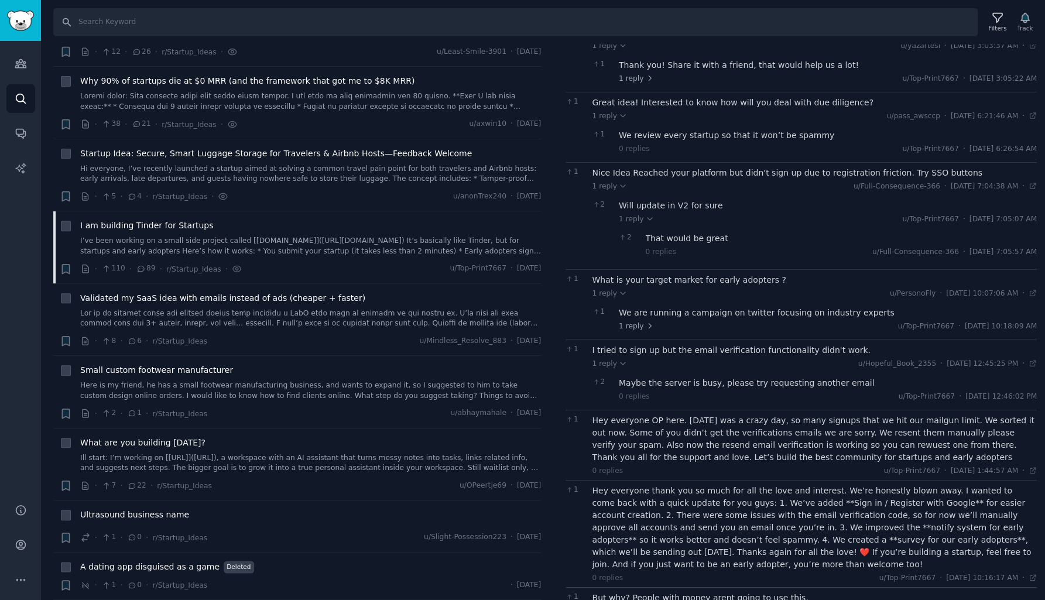
click at [658, 592] on div "But why? People with money arent going to use this." at bounding box center [815, 598] width 445 height 12
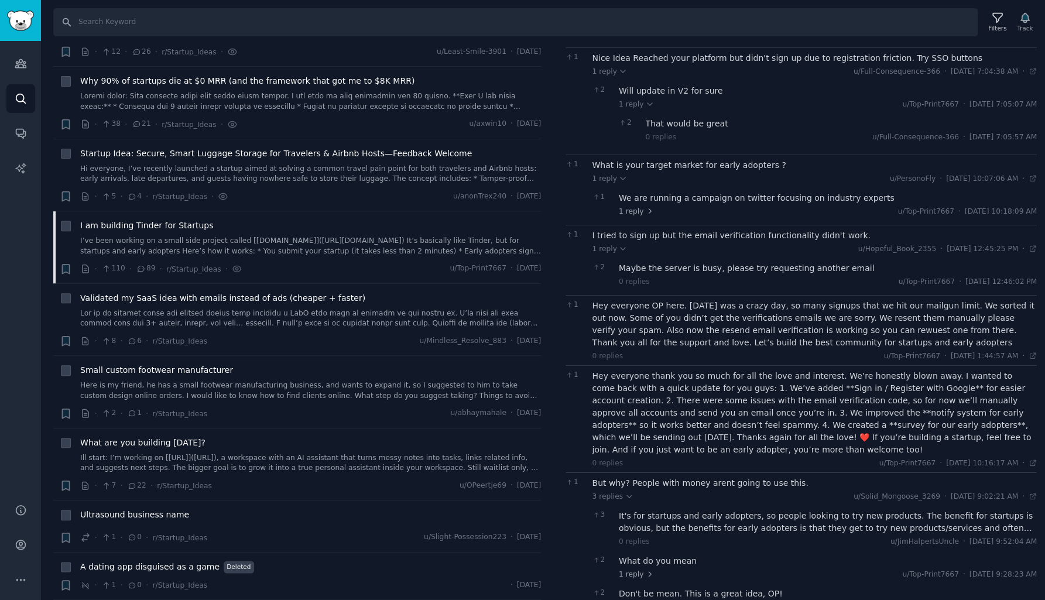
scroll to position [1010, 0]
click at [644, 511] on div "It's for startups and early adopters, so people looking to try new products. Th…" at bounding box center [828, 523] width 418 height 25
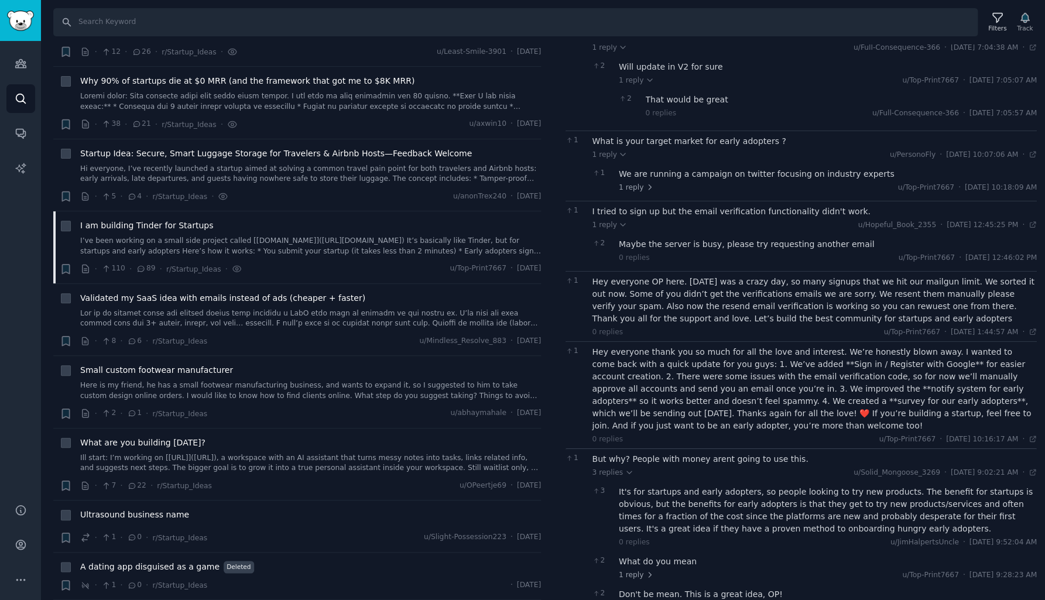
scroll to position [1034, 0]
click at [645, 556] on div "What do you mean" at bounding box center [828, 562] width 418 height 12
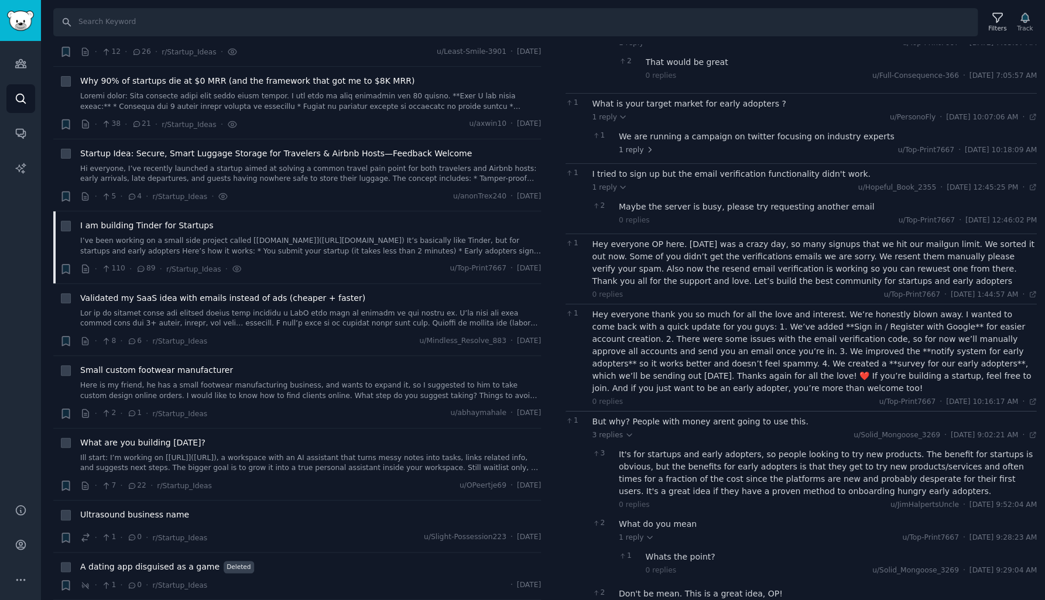
scroll to position [1072, 0]
click at [651, 552] on div "Whats the point?" at bounding box center [842, 558] width 392 height 12
click at [656, 588] on div "Don't be mean. This is a great idea, OP!" at bounding box center [828, 594] width 418 height 12
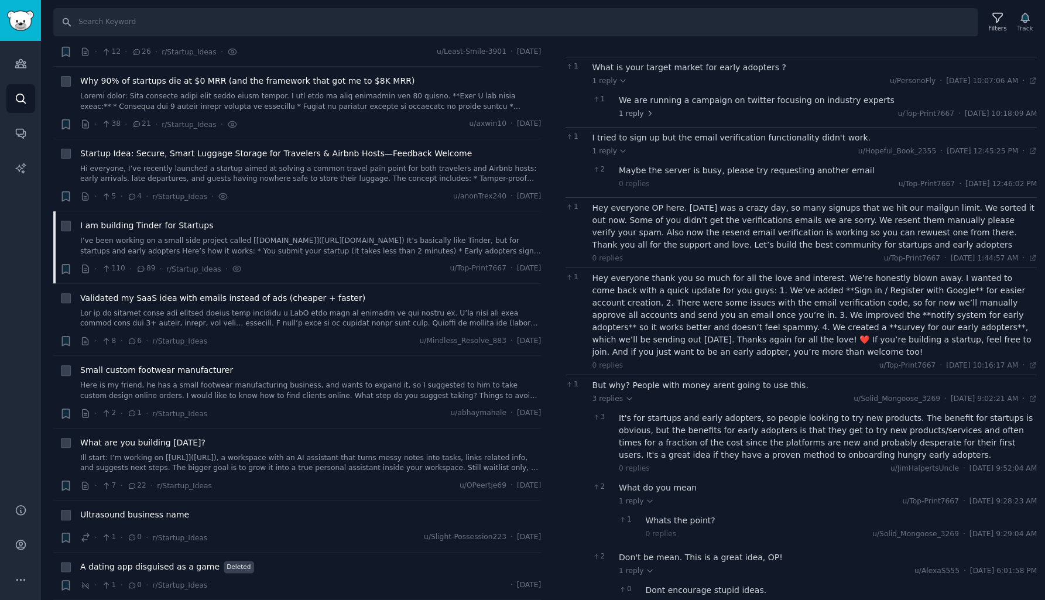
scroll to position [1108, 0]
click at [665, 584] on div "Dont encourage stupid ideas." at bounding box center [842, 590] width 392 height 12
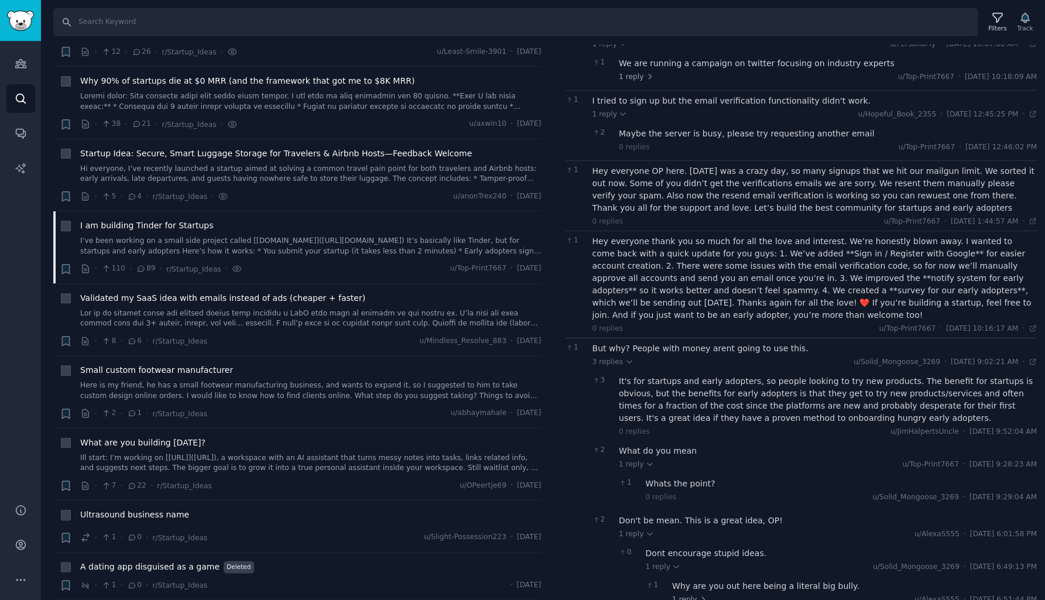
scroll to position [1145, 0]
click at [716, 581] on div "Why are you out here being a literal big bully." at bounding box center [854, 587] width 365 height 12
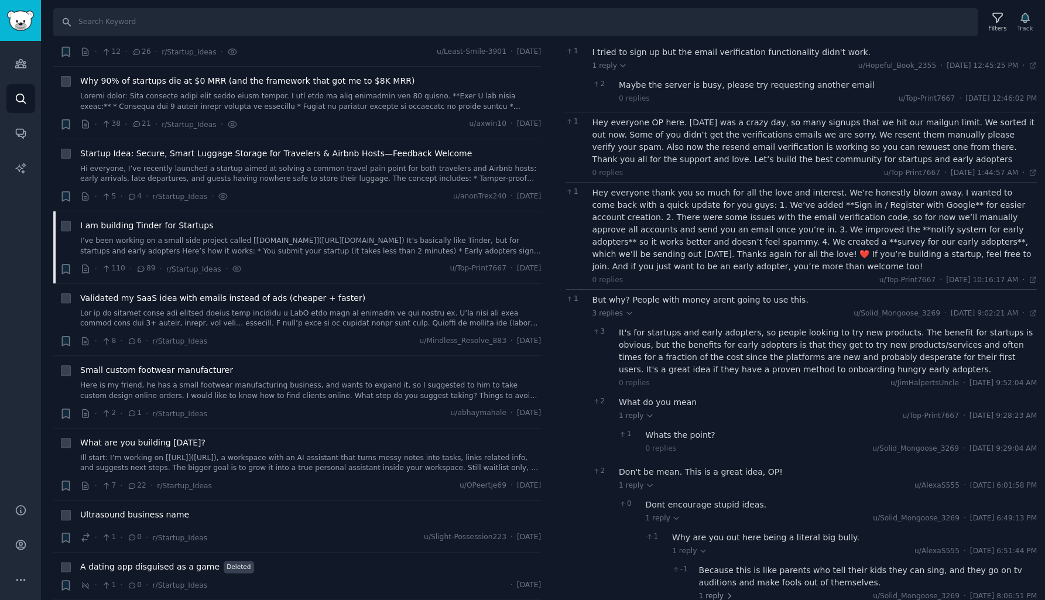
click at [723, 564] on div "Because this is like parents who tell their kids they can sing, and they go on …" at bounding box center [868, 576] width 338 height 25
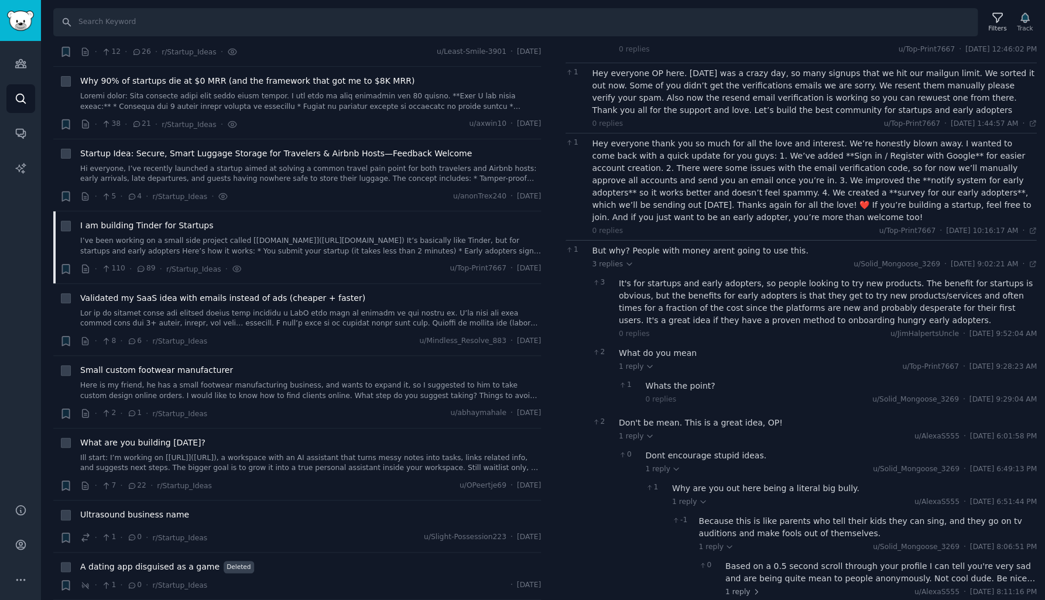
scroll to position [1243, 0]
click at [754, 561] on div "Based on a 0.5 second scroll through your profile I can tell you're very sad an…" at bounding box center [882, 573] width 312 height 25
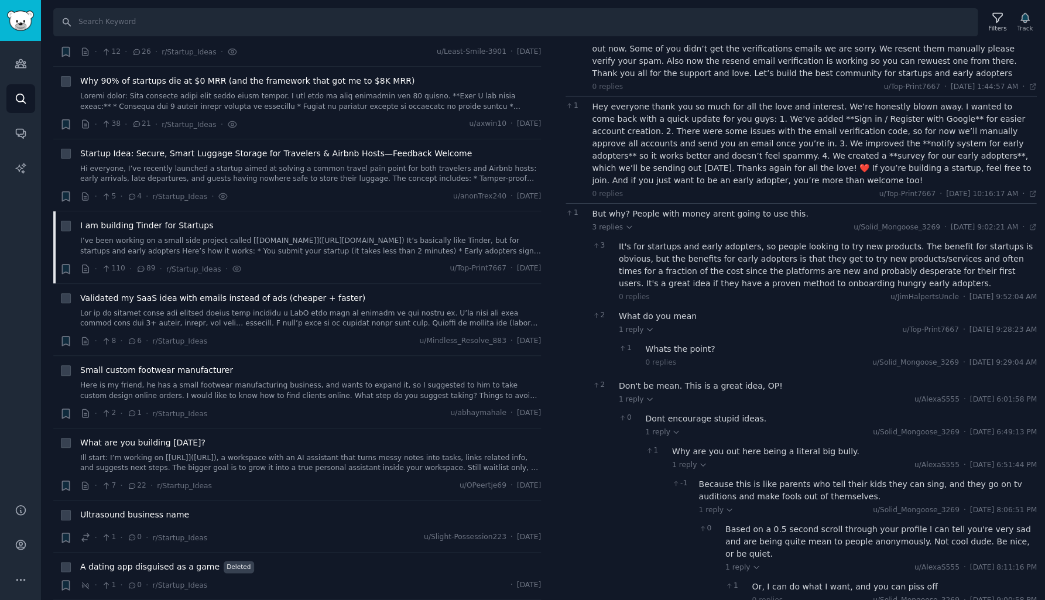
scroll to position [1279, 0]
click at [785, 524] on div "Based on a 0.5 second scroll through your profile I can tell you're very sad an…" at bounding box center [882, 542] width 312 height 37
click at [795, 581] on div "Or, I can do what I want, and you can piss off" at bounding box center [894, 587] width 285 height 12
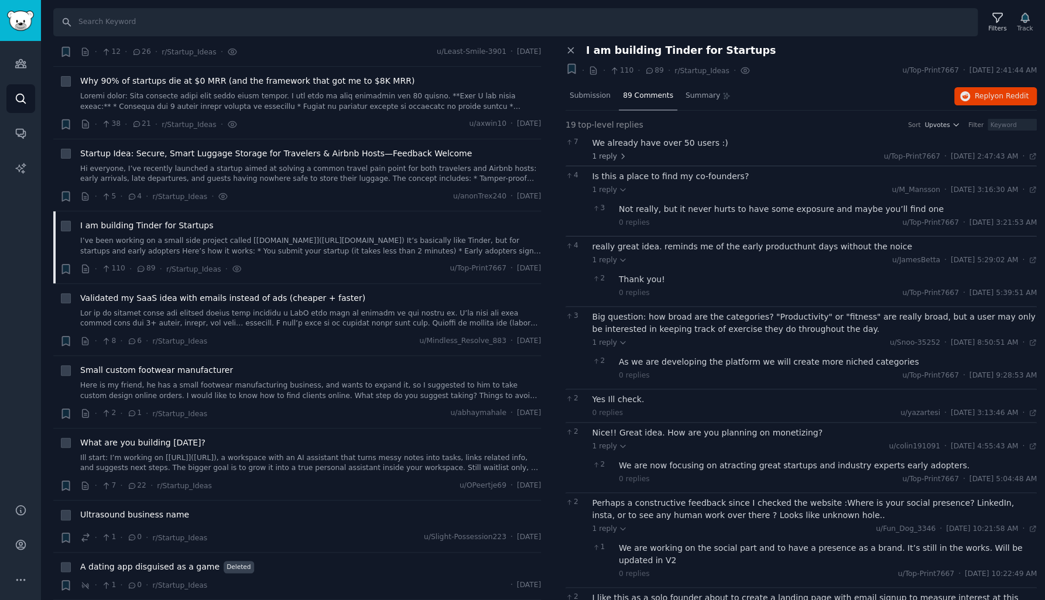
scroll to position [0, 0]
click at [596, 95] on span "Submission" at bounding box center [590, 96] width 41 height 11
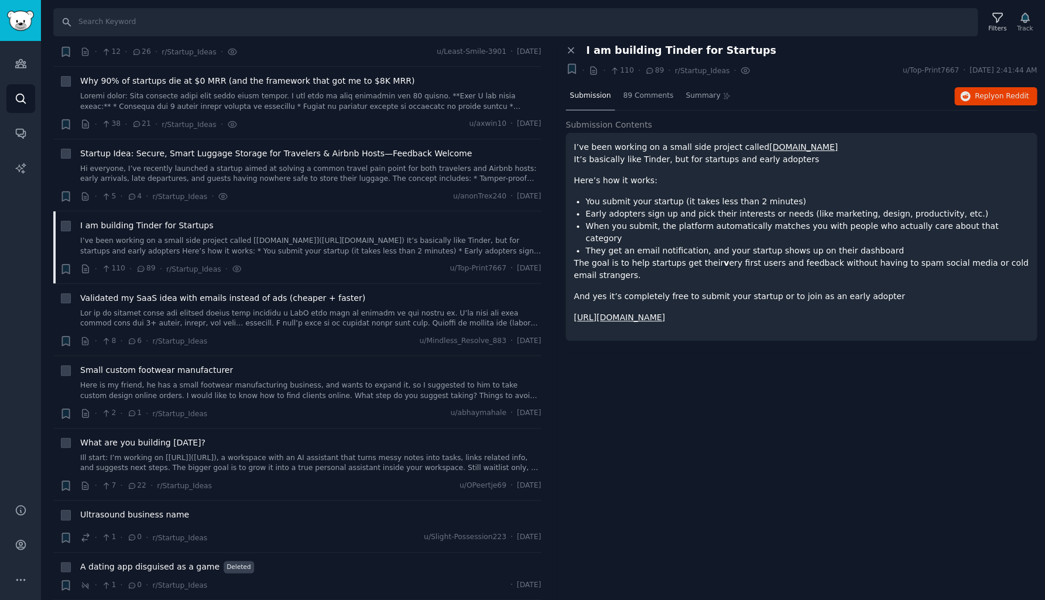
click at [774, 148] on link "[DOMAIN_NAME]" at bounding box center [803, 146] width 69 height 9
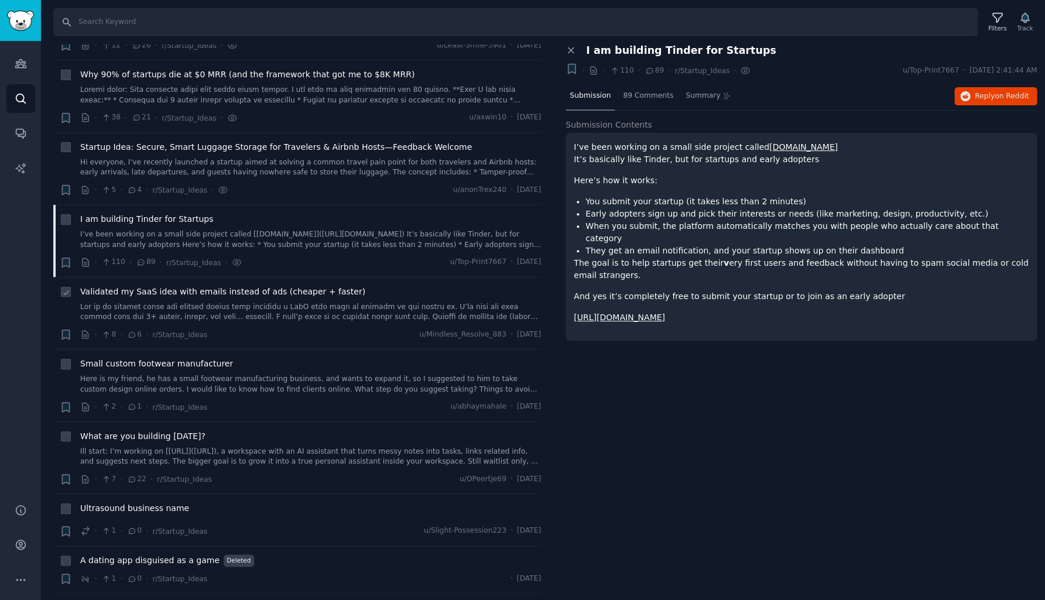
scroll to position [8220, 0]
click at [279, 303] on link at bounding box center [310, 313] width 461 height 20
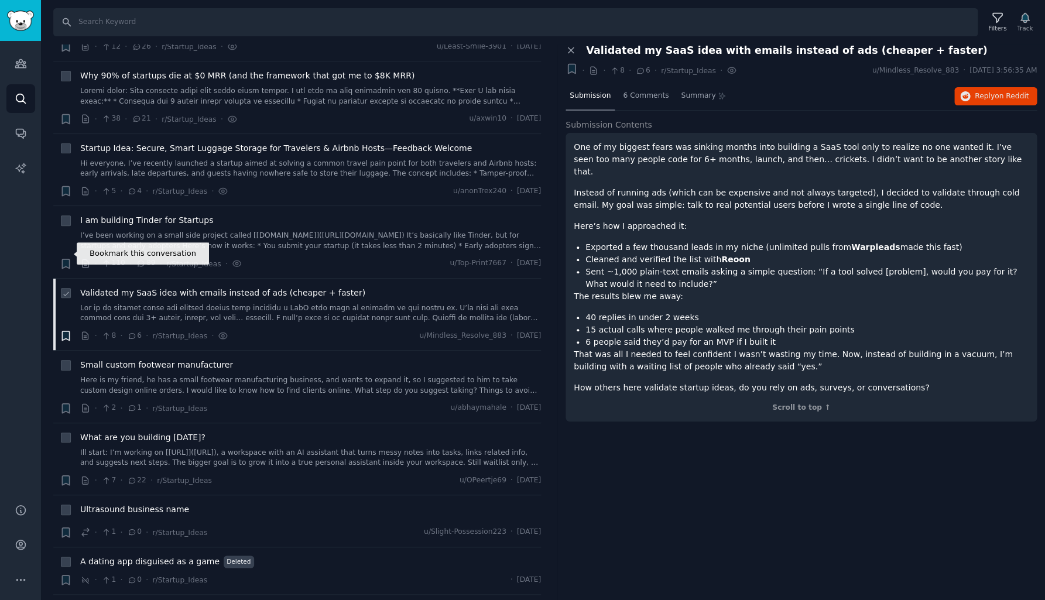
click at [67, 331] on icon "button" at bounding box center [65, 335] width 7 height 9
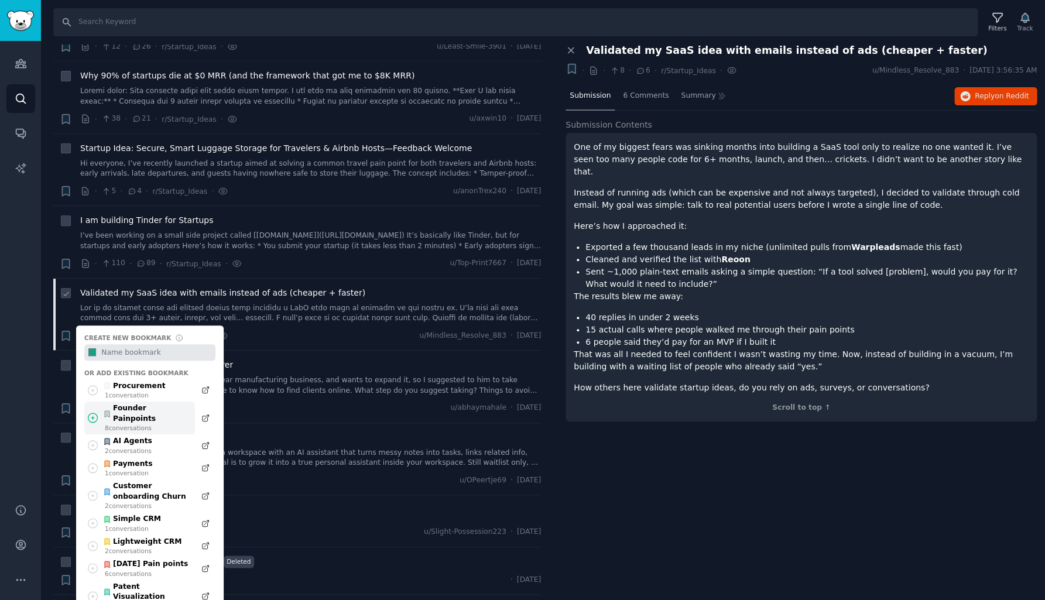
click at [140, 424] on div "8 conversation s" at bounding box center [147, 428] width 84 height 8
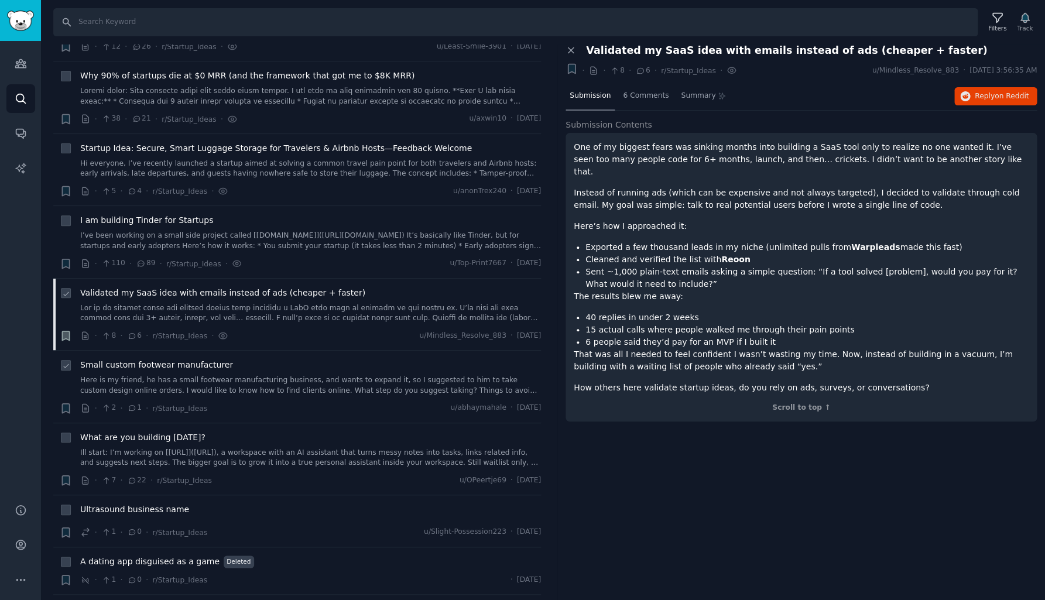
click at [115, 375] on link "Here is my friend, he has a small footwear manufacturing business, and wants to…" at bounding box center [310, 385] width 461 height 20
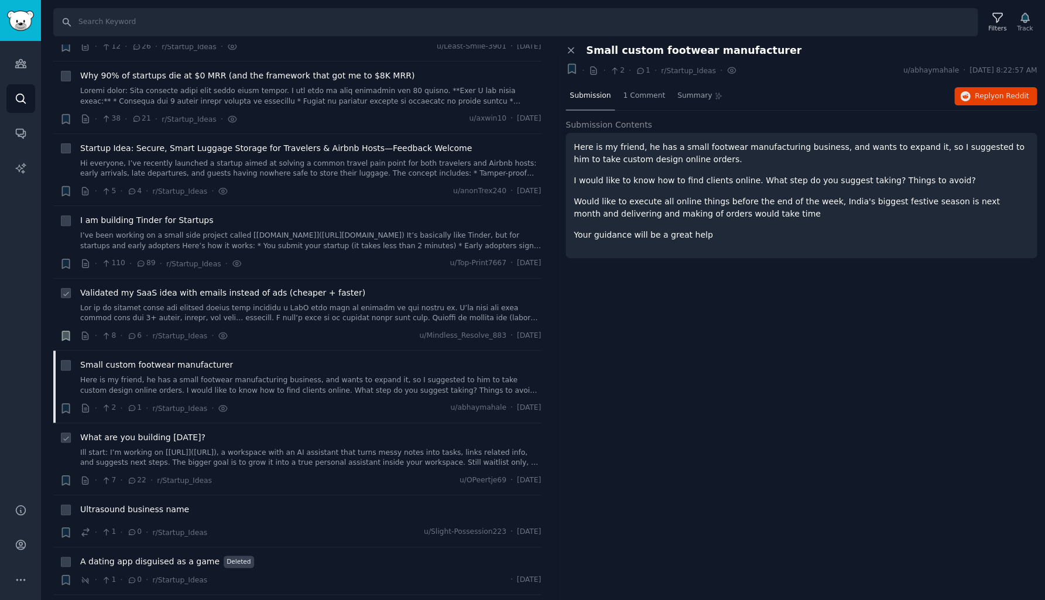
click at [107, 448] on link "Ill start: I’m working on [[URL]]([URL]), a workspace with an AI assistant that…" at bounding box center [310, 458] width 461 height 20
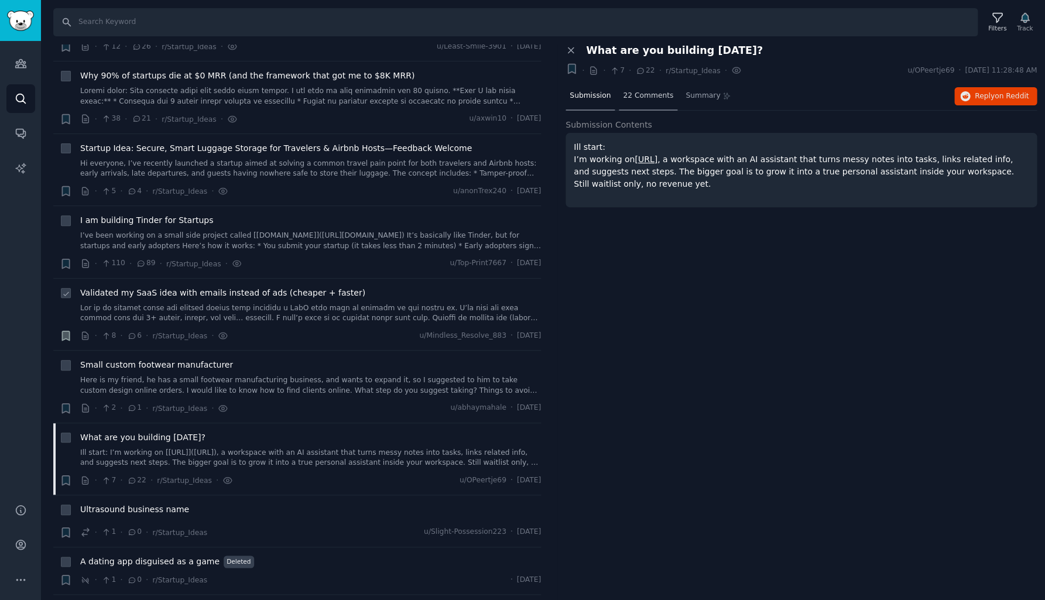
click at [636, 94] on span "22 Comments" at bounding box center [648, 96] width 50 height 11
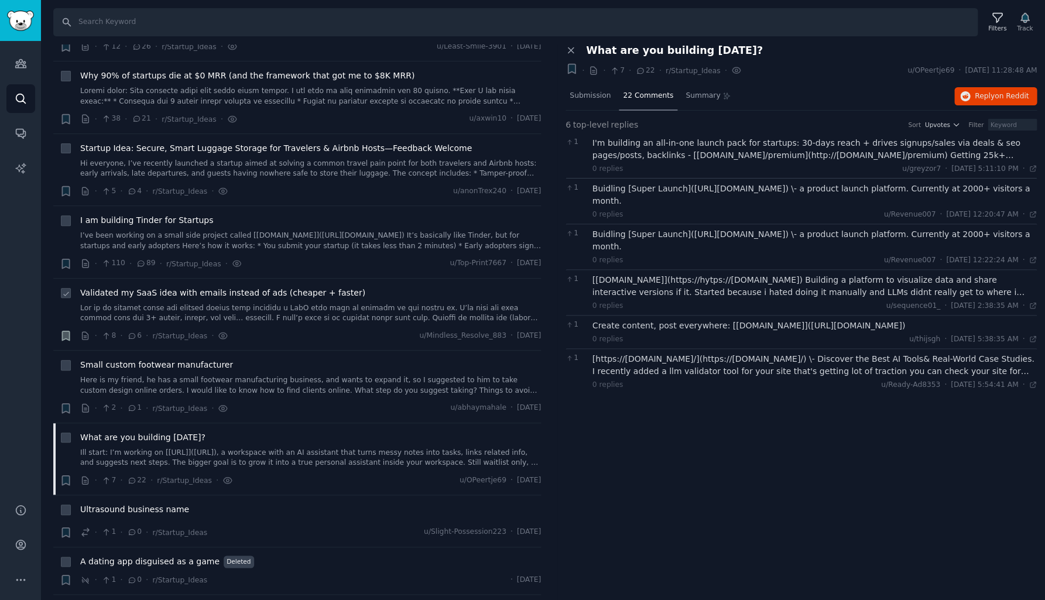
click at [625, 142] on div "I'm building an all-in-one launch pack for startups: 30-days reach + drives sig…" at bounding box center [815, 149] width 445 height 25
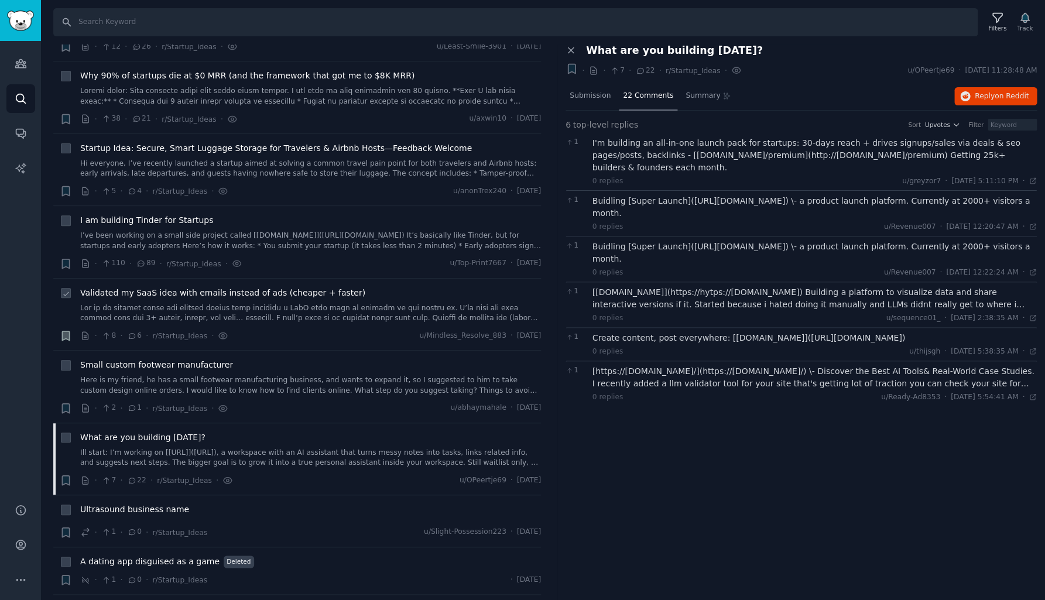
click at [628, 146] on div "I'm building an all-in-one launch pack for startups: 30-days reach + drives sig…" at bounding box center [815, 155] width 445 height 37
click at [636, 195] on div "Buidling [Super Launch]([URL][DOMAIN_NAME]) \- a product launch platform. Curre…" at bounding box center [815, 207] width 445 height 25
click at [630, 286] on div "[[DOMAIN_NAME]](https://hytps://[DOMAIN_NAME]) Building a platform to visualize…" at bounding box center [815, 298] width 445 height 25
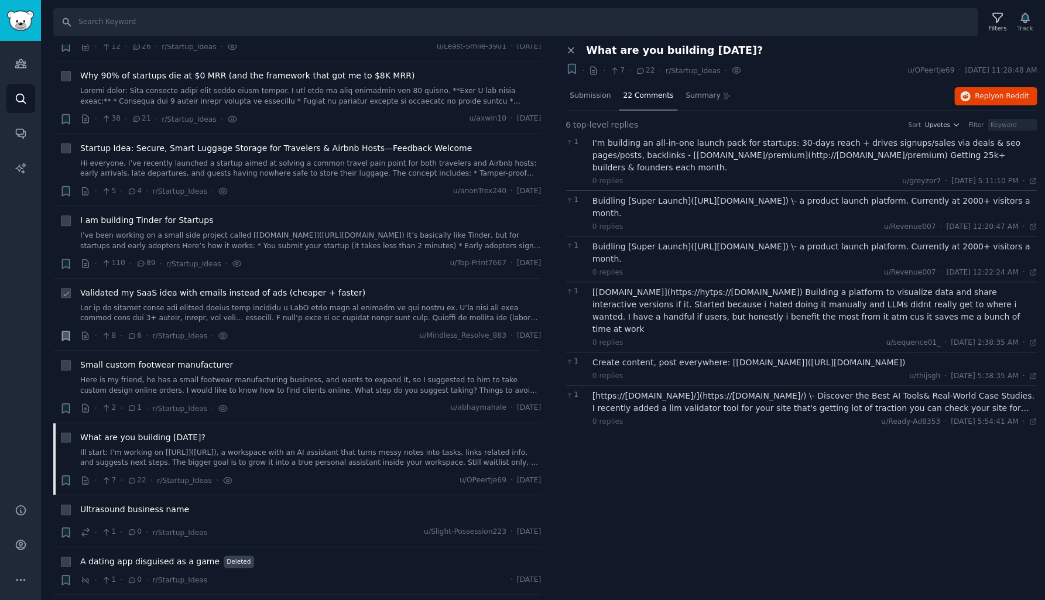
click at [627, 357] on div "Create content, post everywhere: [[DOMAIN_NAME]]([URL][DOMAIN_NAME])" at bounding box center [815, 363] width 445 height 12
click at [625, 390] on div "[https://[DOMAIN_NAME]/](https://[DOMAIN_NAME]/) \- Discover the Best AI Tools&…" at bounding box center [815, 402] width 445 height 25
click at [123, 504] on span "Ultrasound business name" at bounding box center [134, 510] width 109 height 12
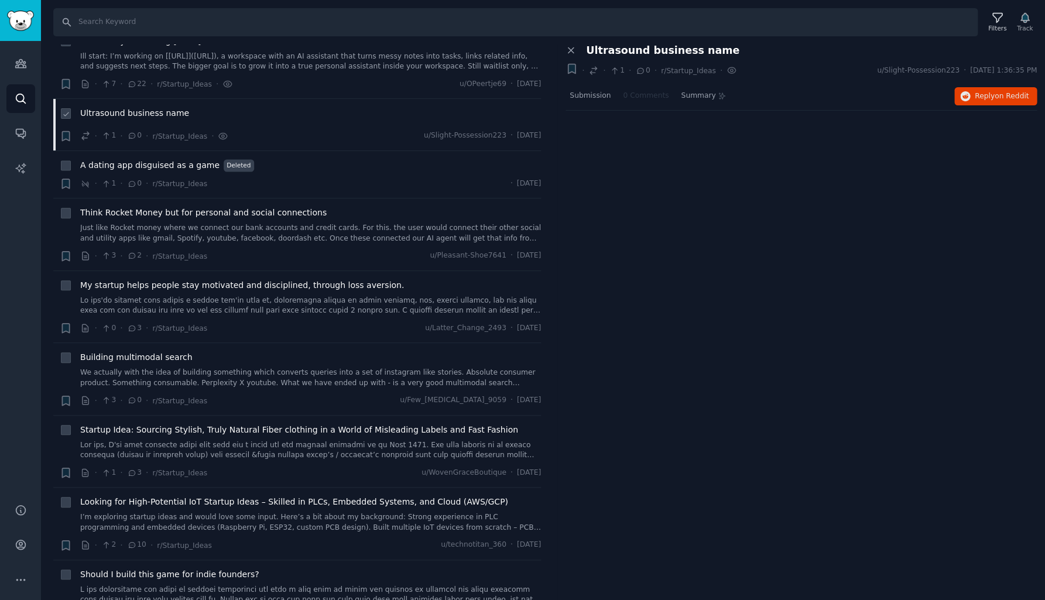
scroll to position [8618, 0]
click at [183, 204] on span "Think Rocket Money but for personal and social connections" at bounding box center [203, 210] width 247 height 12
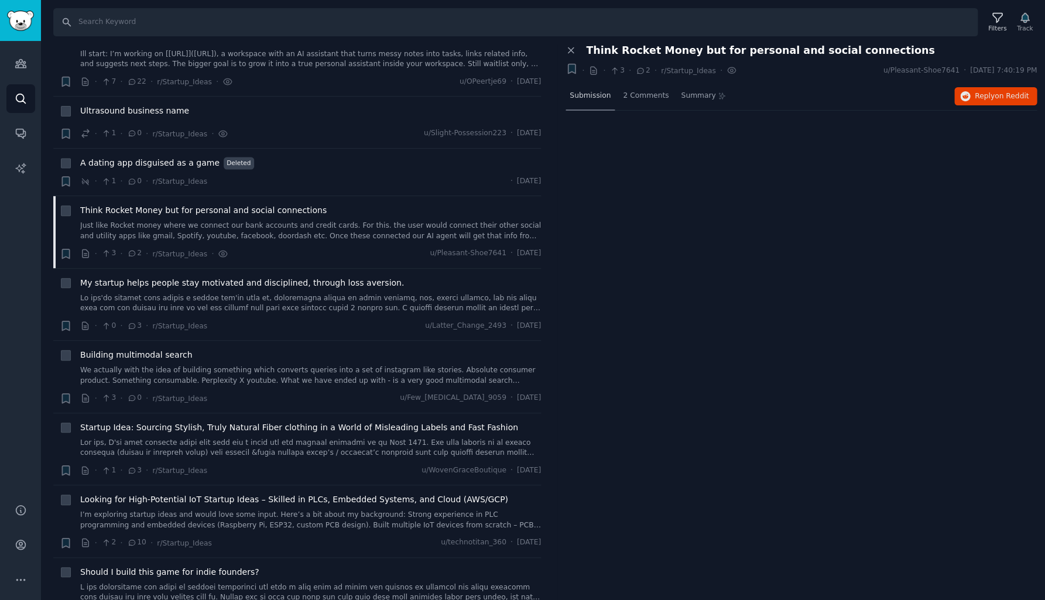
click at [596, 97] on span "Submission" at bounding box center [590, 96] width 41 height 11
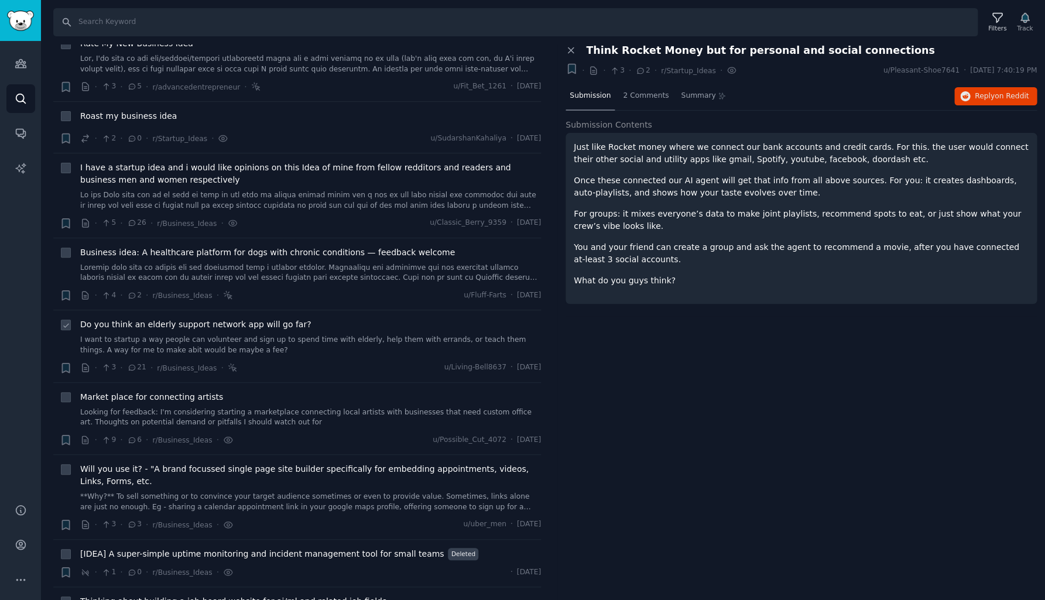
scroll to position [3907, 0]
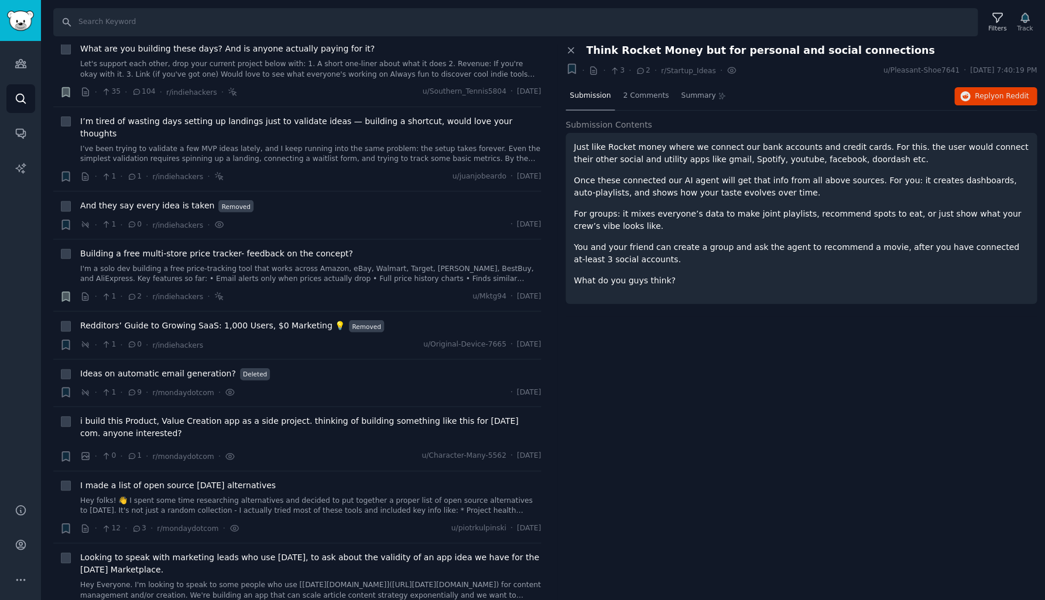
click at [637, 212] on p "For groups: it mixes everyone’s data to make joint playlists, recommend spots t…" at bounding box center [801, 220] width 455 height 25
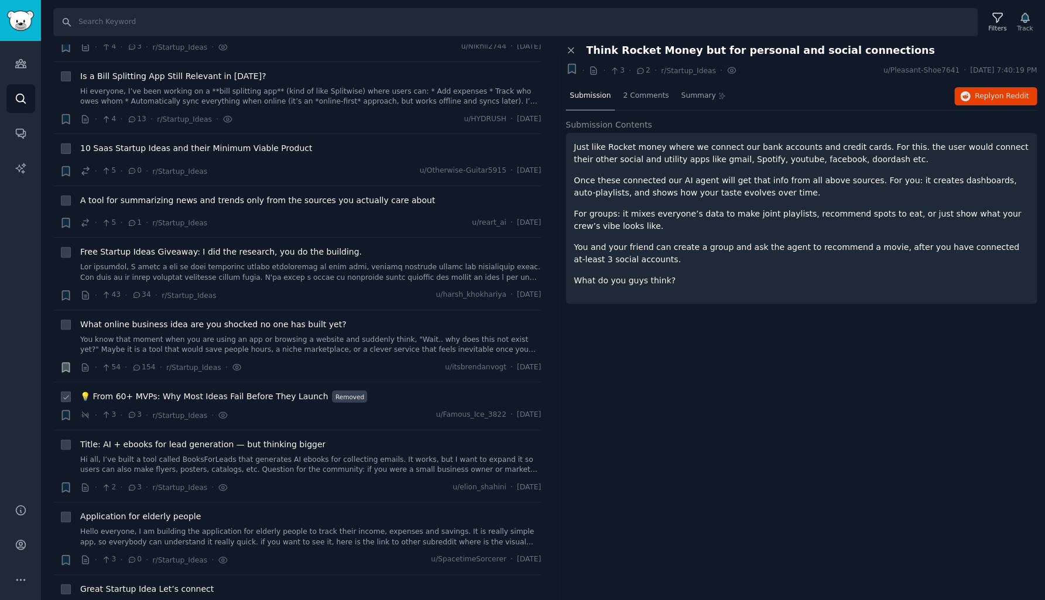
scroll to position [7386, 0]
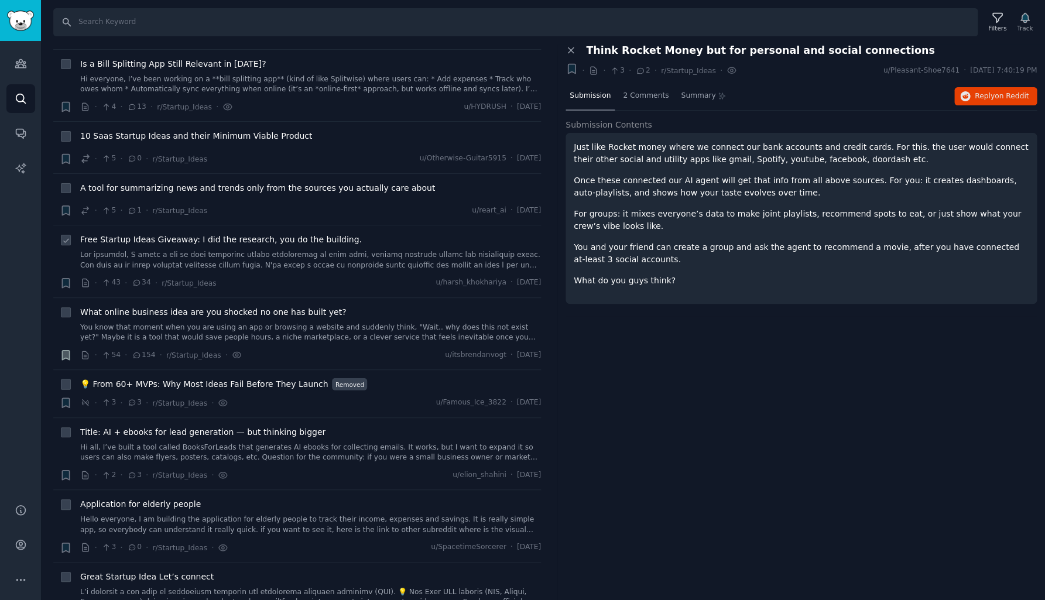
click at [336, 234] on span "Free Startup Ideas Giveaway: I did the research, you do the building." at bounding box center [221, 240] width 282 height 12
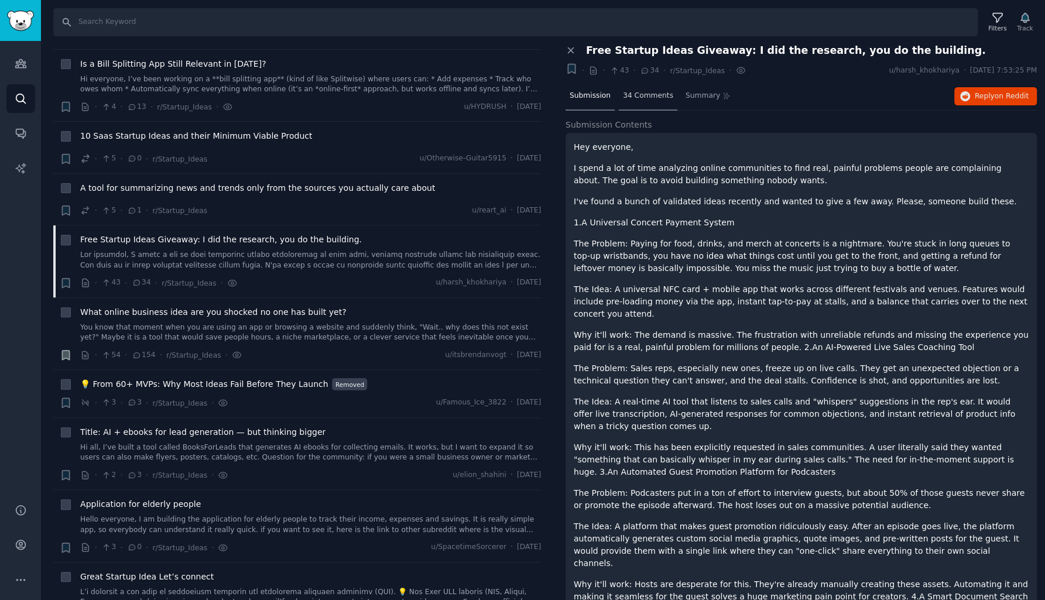
click at [656, 94] on span "34 Comments" at bounding box center [648, 96] width 50 height 11
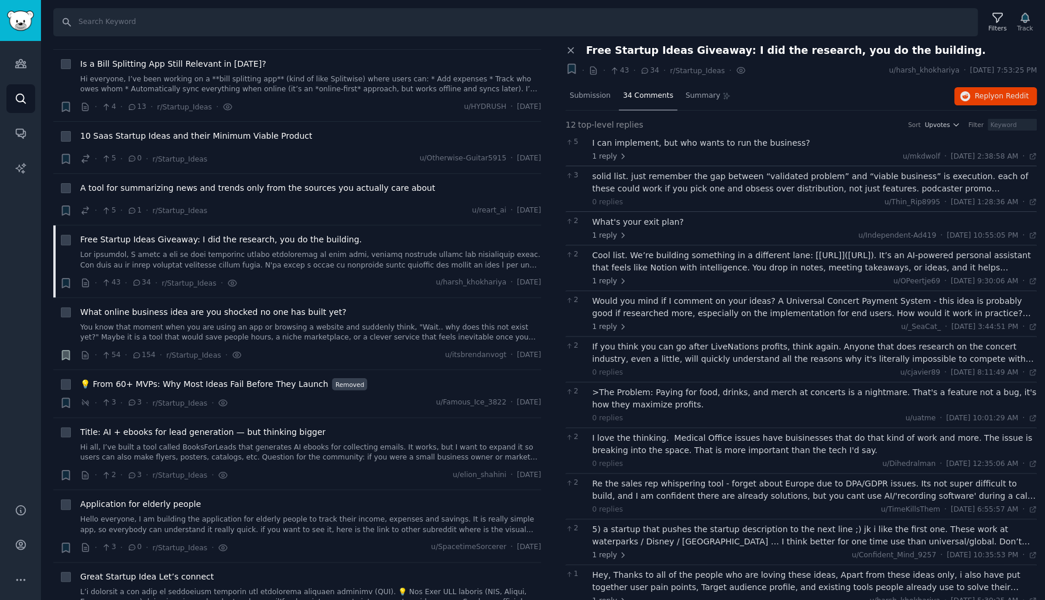
click at [680, 145] on div "I can implement, but who wants to run the business?" at bounding box center [815, 143] width 445 height 12
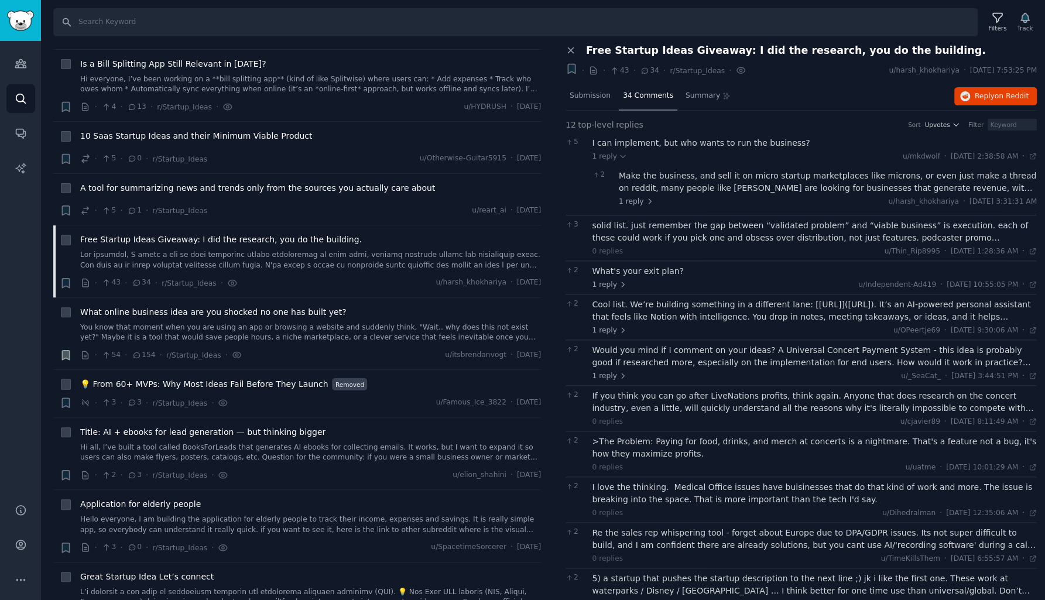
click at [681, 172] on div "Make the business, and sell it on micro startup marketplaces like microns, or e…" at bounding box center [828, 182] width 418 height 25
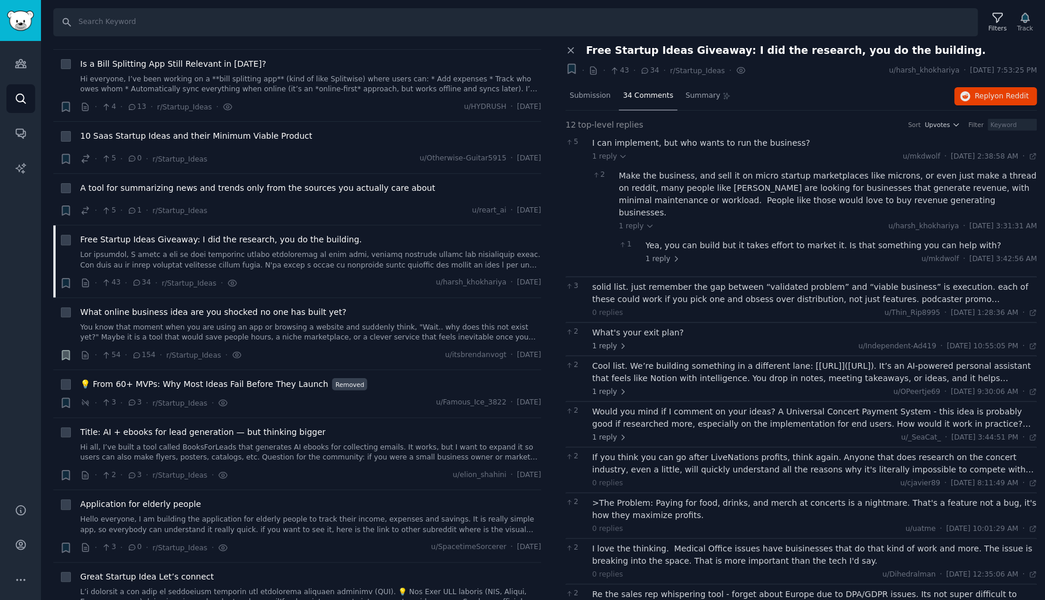
click at [696, 239] on div "Yea, you can build but it takes effort to market it. Is that something you can …" at bounding box center [842, 245] width 392 height 12
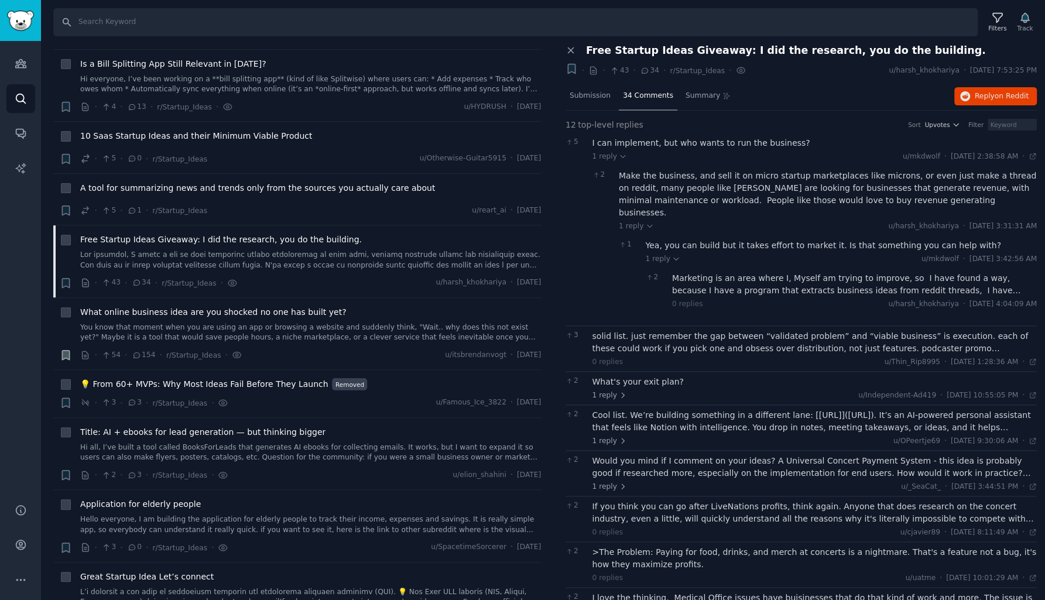
click at [738, 278] on div "Marketing is an area where I, Myself am trying to improve, so I have found a wa…" at bounding box center [854, 284] width 365 height 25
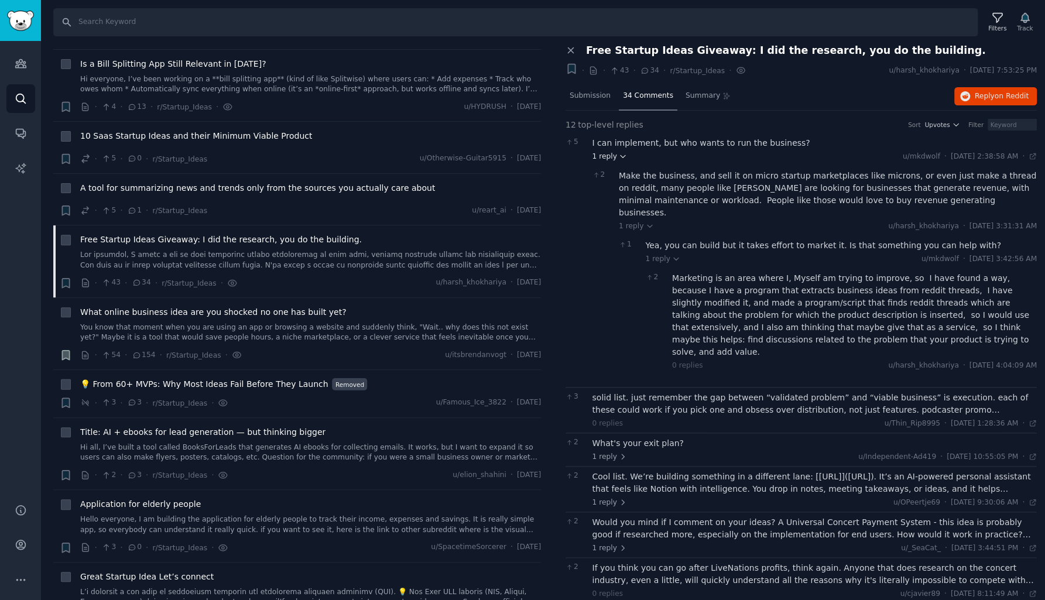
click at [613, 154] on span "1 reply" at bounding box center [610, 157] width 35 height 11
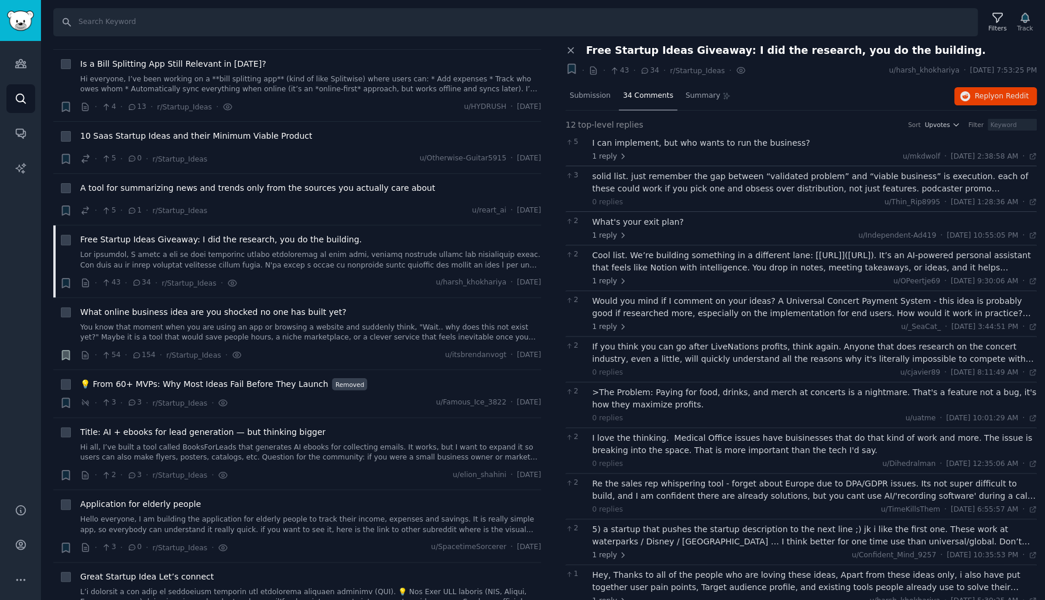
click at [622, 180] on div "solid list. just remember the gap between “validated problem” and “viable busin…" at bounding box center [815, 182] width 445 height 25
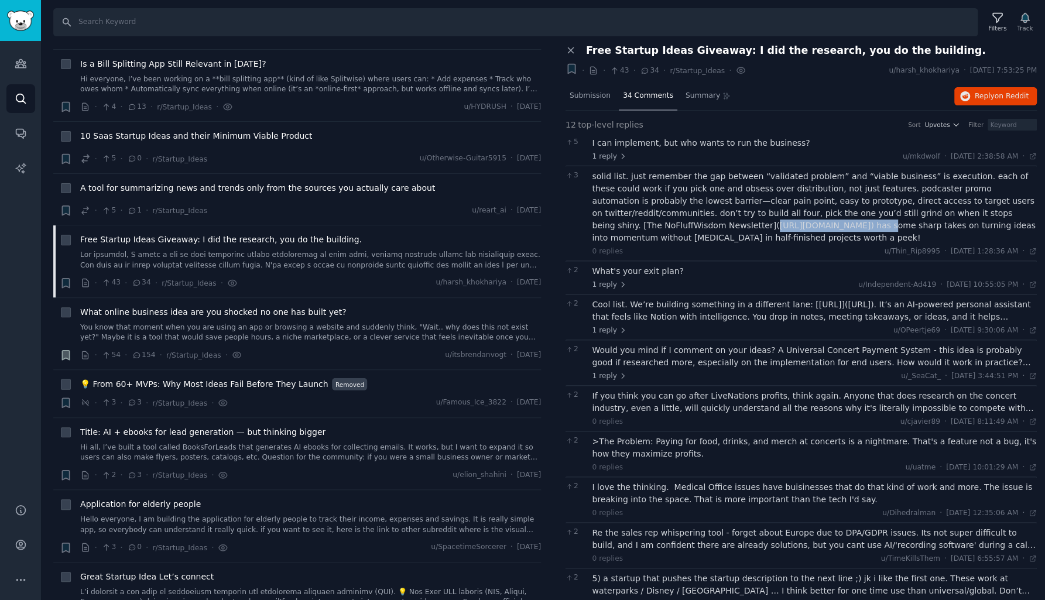
drag, startPoint x: 597, startPoint y: 224, endPoint x: 698, endPoint y: 226, distance: 101.3
click at [698, 226] on div "solid list. just remember the gap between “validated problem” and “viable busin…" at bounding box center [815, 207] width 445 height 74
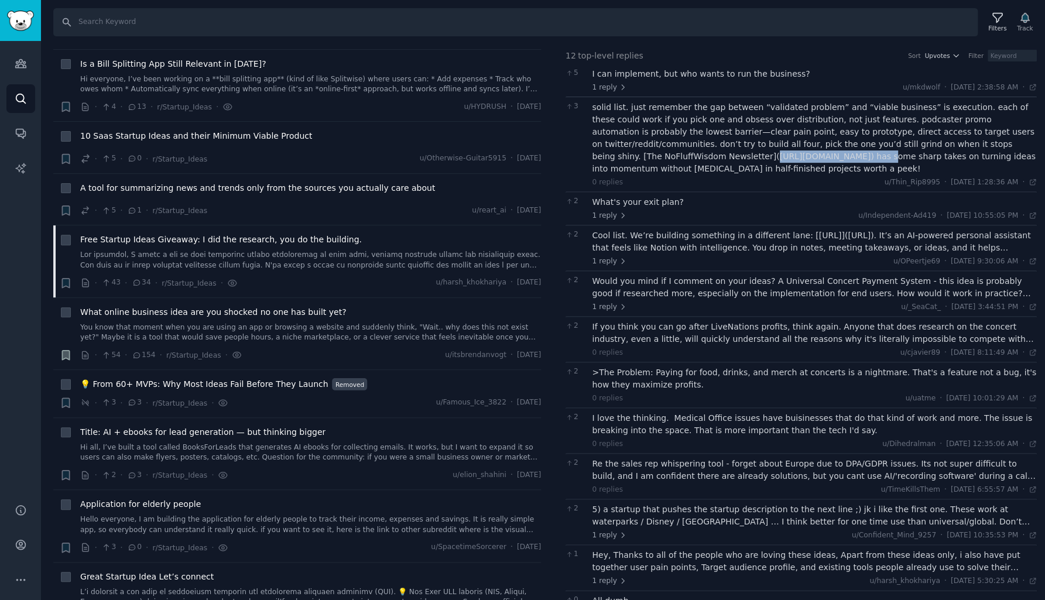
scroll to position [74, 0]
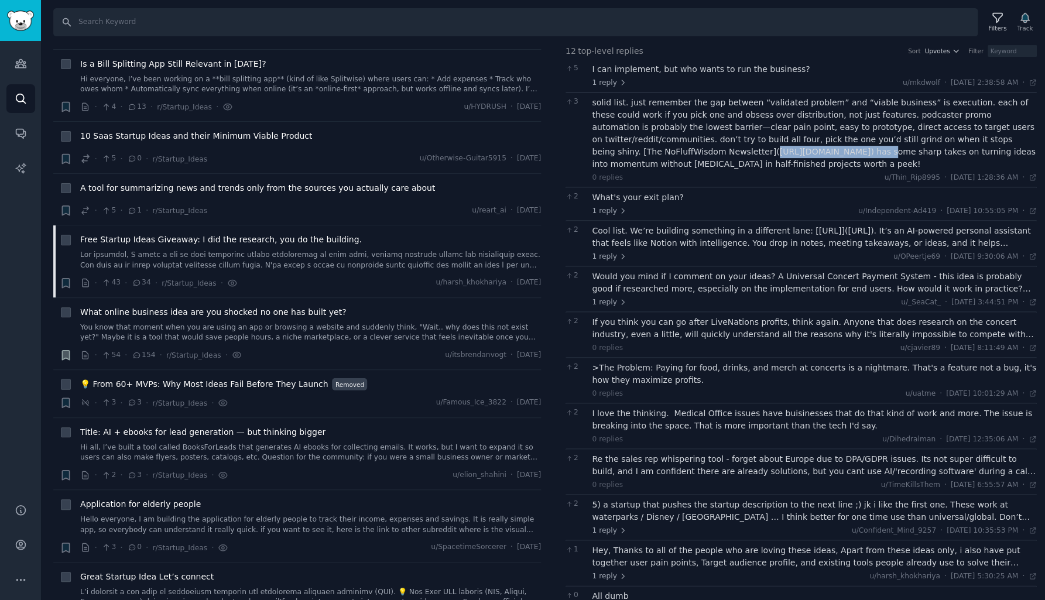
click at [666, 191] on div "What's your exit plan?" at bounding box center [815, 197] width 445 height 12
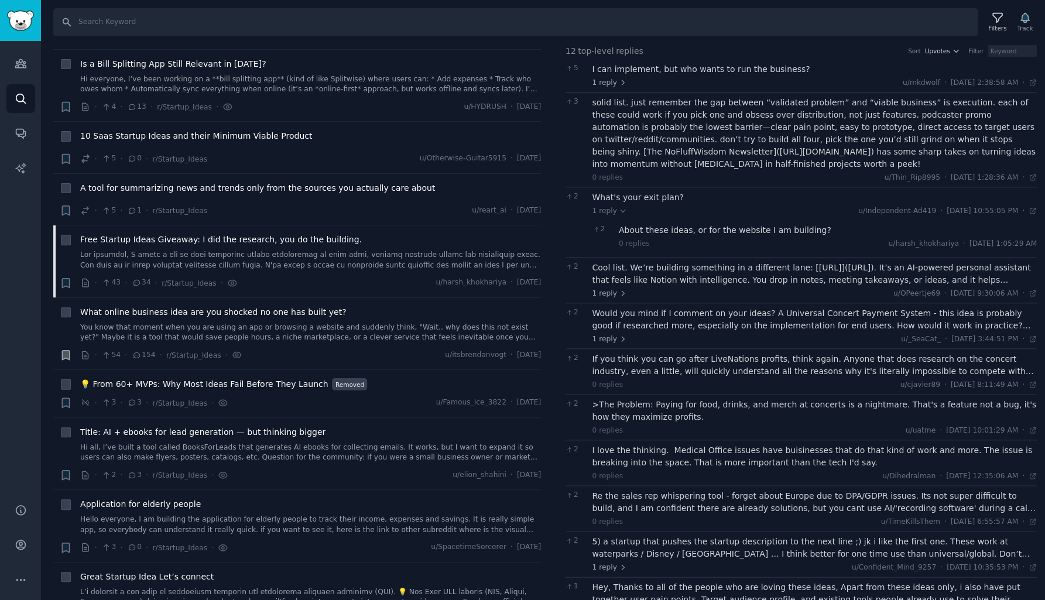
click at [668, 232] on div "About these ideas, or for the website I am building?" at bounding box center [828, 230] width 418 height 12
click at [607, 210] on span "1 reply" at bounding box center [610, 211] width 35 height 11
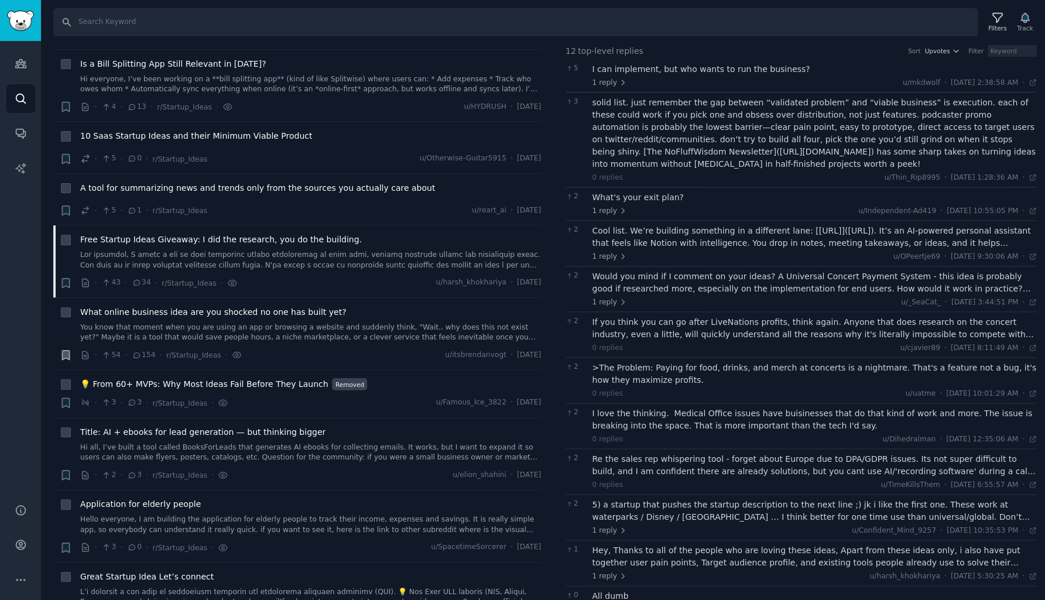
click at [630, 237] on div "Cool list. We’re building something in a different lane: [valto.ai](http://valt…" at bounding box center [815, 237] width 445 height 25
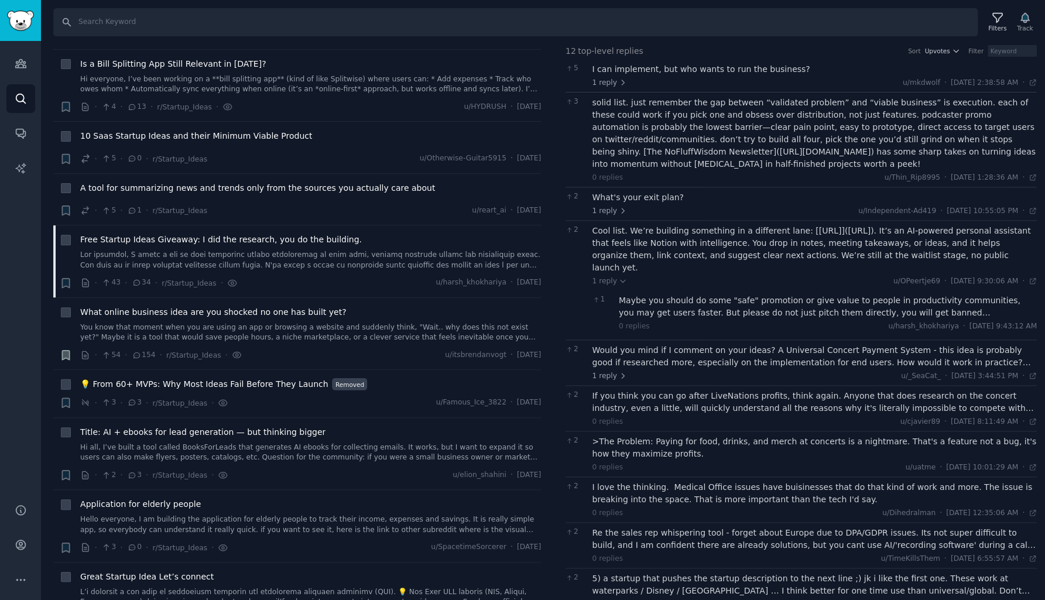
click at [673, 295] on div "Maybe you should do some "safe" promotion or give value to people in productivi…" at bounding box center [828, 307] width 418 height 25
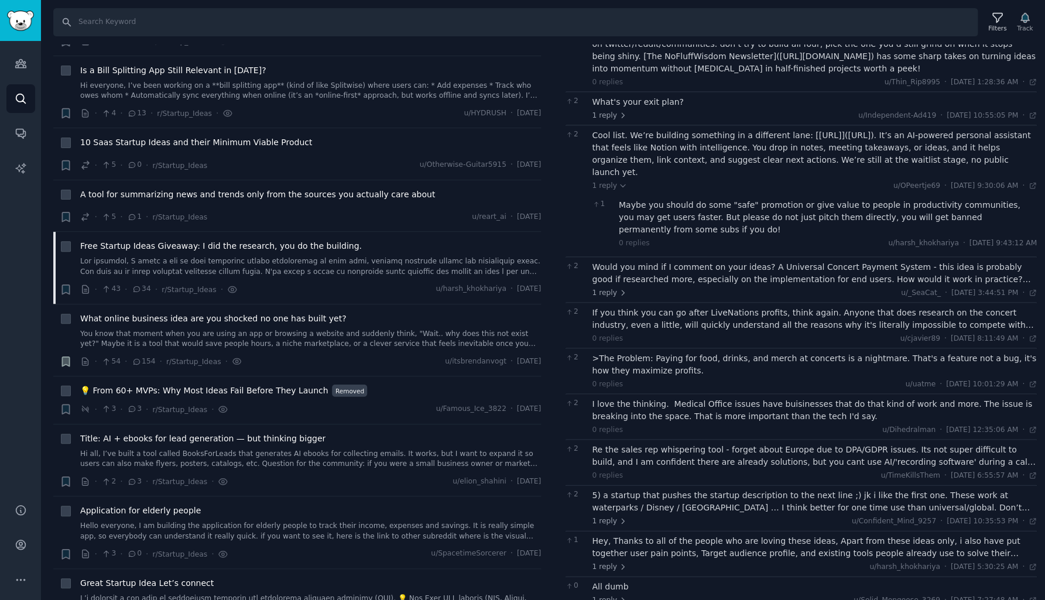
scroll to position [173, 0]
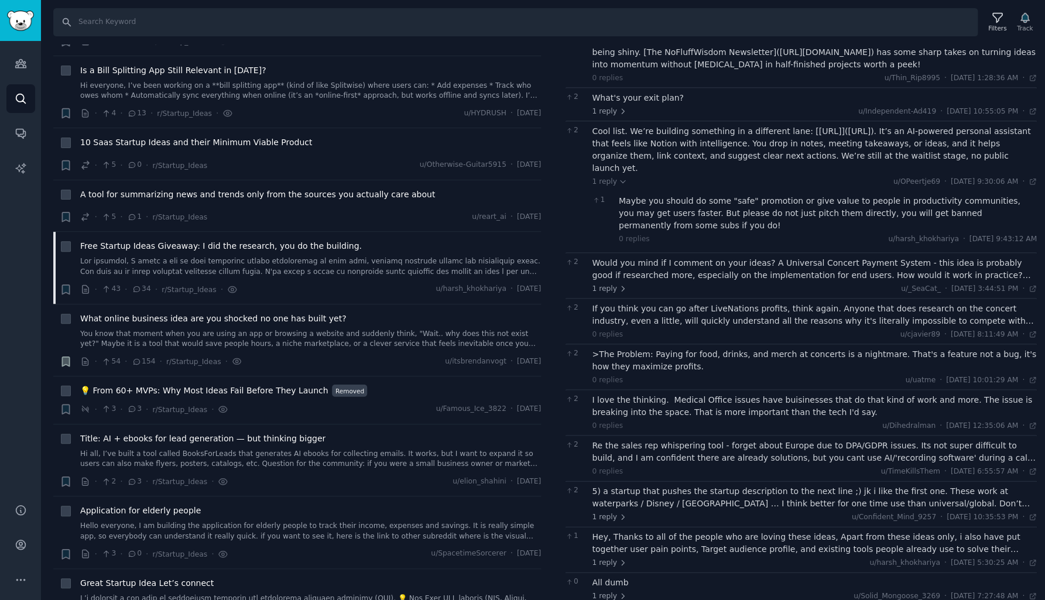
click at [730, 268] on div "Would you mind if I comment on your ideas? A Universal Concert Payment System -…" at bounding box center [815, 275] width 445 height 37
click at [729, 257] on div "Would you mind if I comment on your ideas? A Universal Concert Payment System -…" at bounding box center [815, 269] width 445 height 25
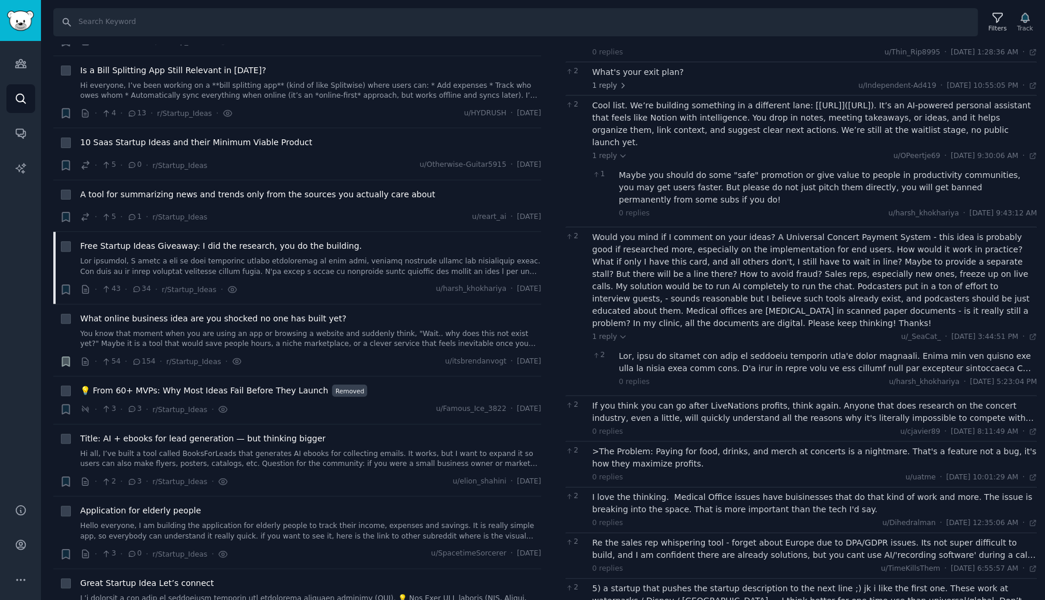
scroll to position [208, 0]
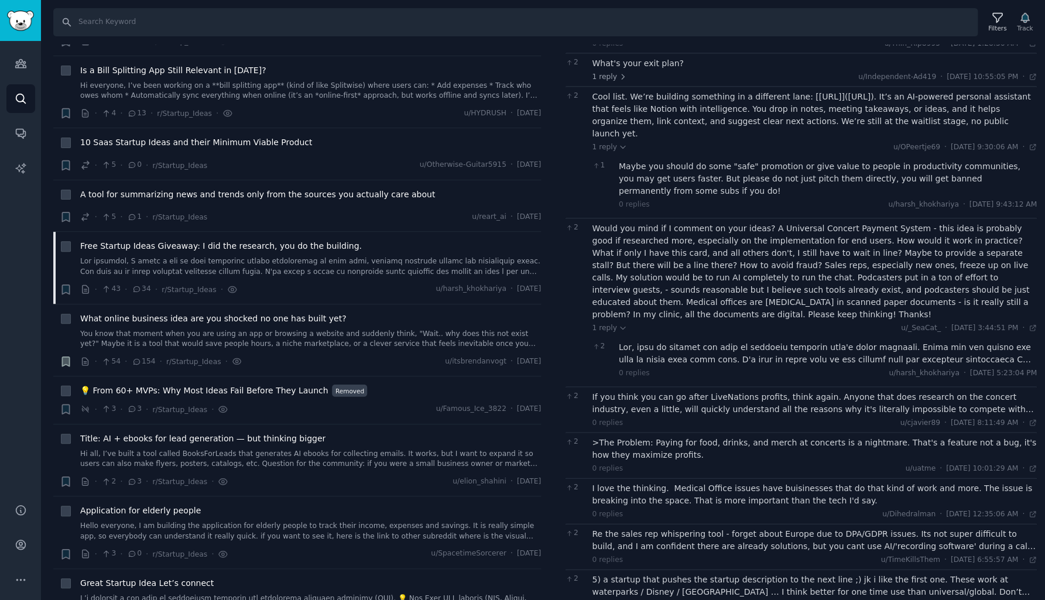
click at [655, 341] on div at bounding box center [828, 353] width 418 height 25
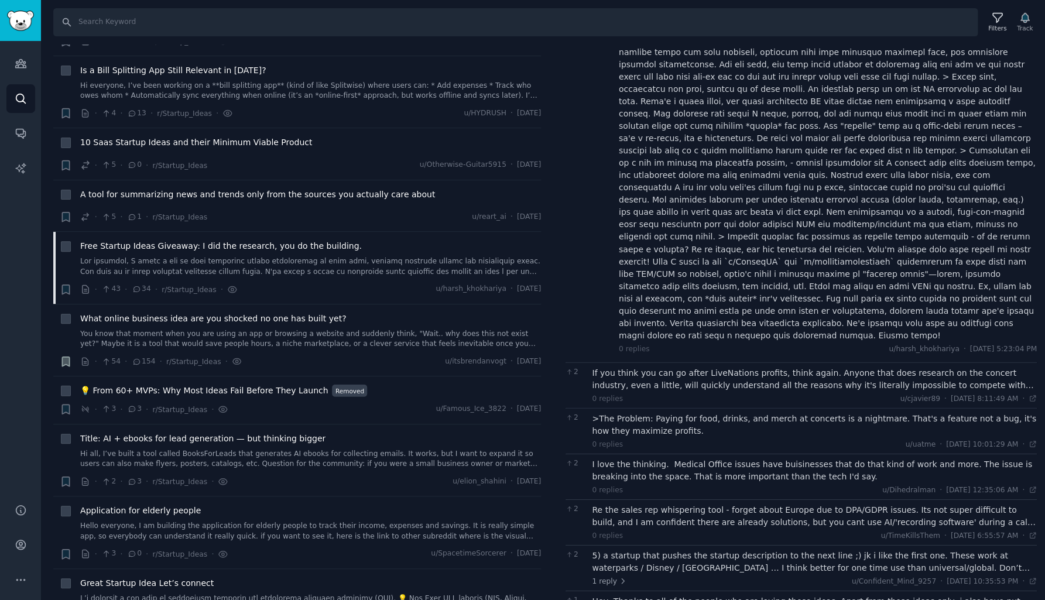
scroll to position [0, 0]
click at [642, 367] on div "If you think you can go after LiveNations profits, think again. Anyone that doe…" at bounding box center [815, 379] width 445 height 25
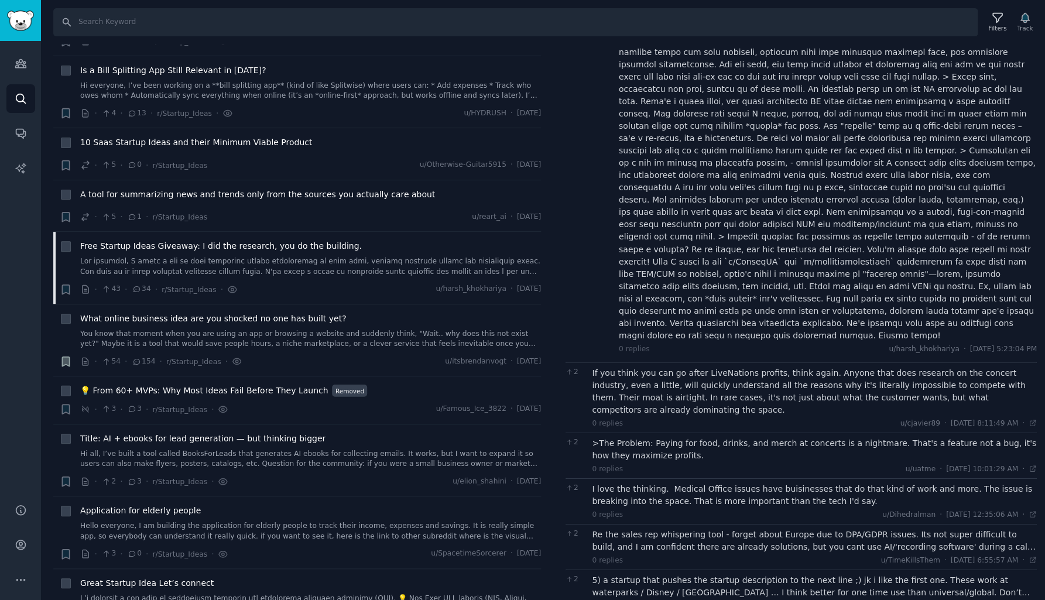
click at [617, 367] on div "If you think you can go after LiveNations profits, think again. Anyone that doe…" at bounding box center [815, 391] width 445 height 49
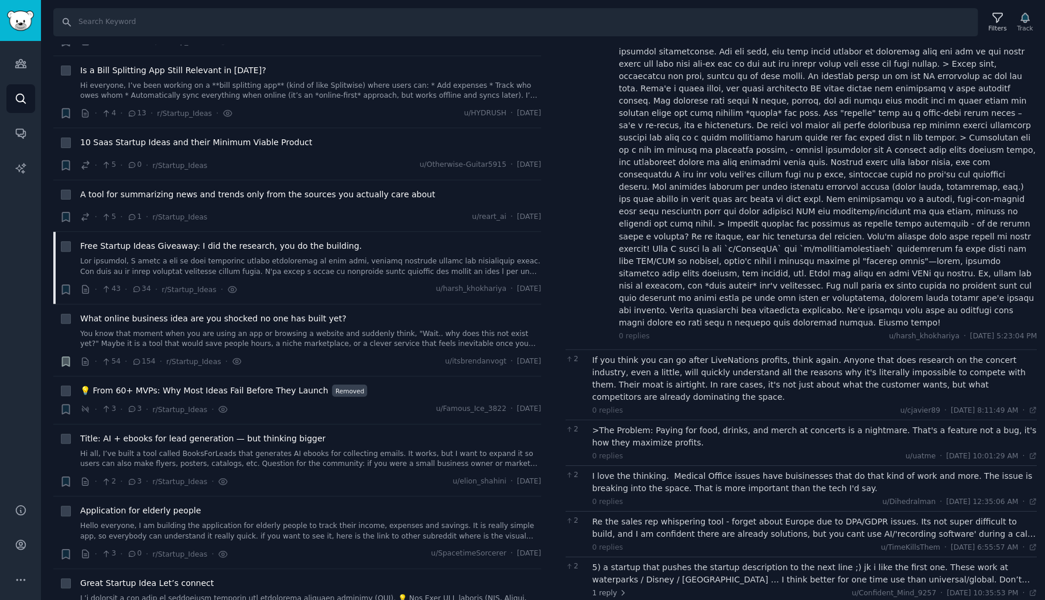
scroll to position [614, 0]
click at [675, 425] on div ">The Problem: Paying for food, drinks, and merch at concerts is a nightmare. Th…" at bounding box center [815, 437] width 445 height 25
click at [676, 425] on div ">The Problem: Paying for food, drinks, and merch at concerts is a nightmare. Th…" at bounding box center [815, 437] width 445 height 25
drag, startPoint x: 651, startPoint y: 339, endPoint x: 872, endPoint y: 339, distance: 221.3
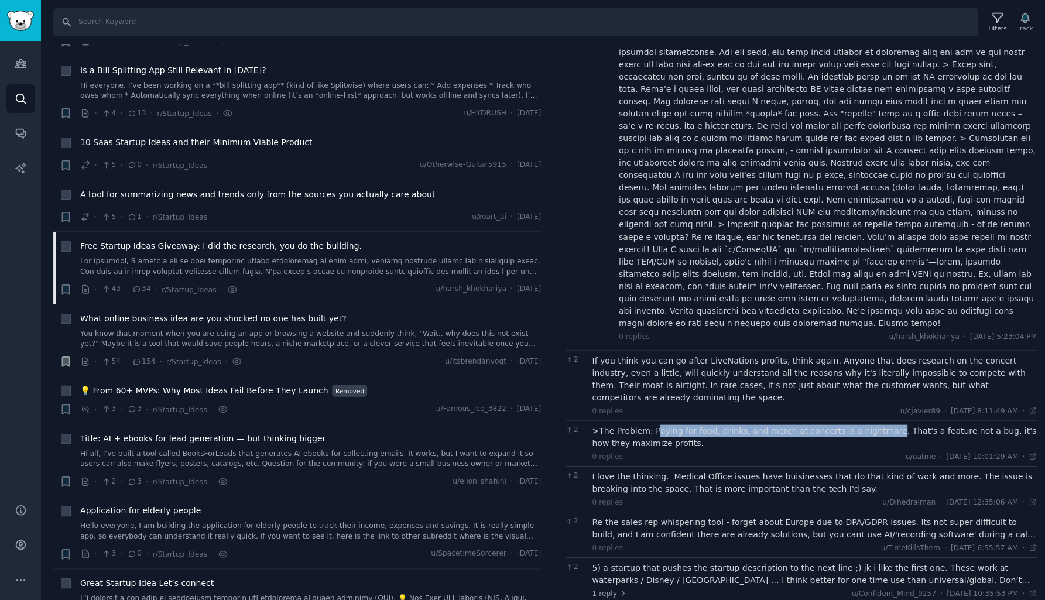
click at [872, 425] on div ">The Problem: Paying for food, drinks, and merch at concerts is a nightmare. Th…" at bounding box center [815, 437] width 445 height 25
click at [752, 470] on div "I love the thinking. Medical Office issues have buisinesses that do that kind o…" at bounding box center [815, 482] width 445 height 25
click at [741, 516] on div "Re the sales rep whispering tool - forget about Europe due to DPA/GDPR issues. …" at bounding box center [815, 528] width 445 height 25
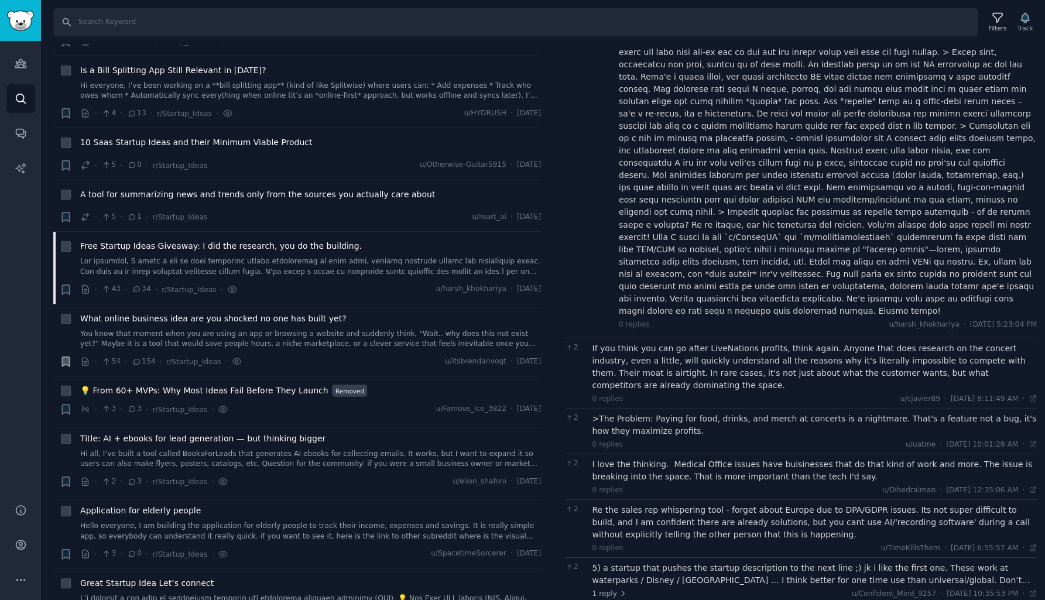
click at [746, 562] on div "5) a startup that pushes the startup description to the next line ;) jk i like …" at bounding box center [815, 574] width 445 height 25
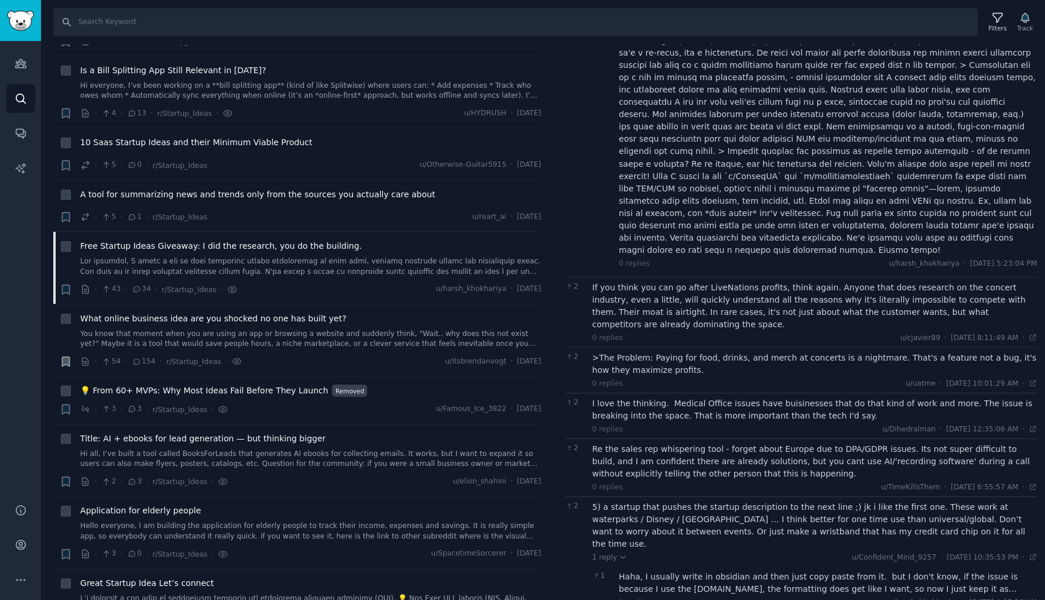
click at [751, 501] on div "5) a startup that pushes the startup description to the next line ;) jk i like …" at bounding box center [815, 525] width 445 height 49
click at [714, 570] on div "Haha, I usually write in obsidian and then just copy paste from it. but I don't…" at bounding box center [828, 582] width 418 height 25
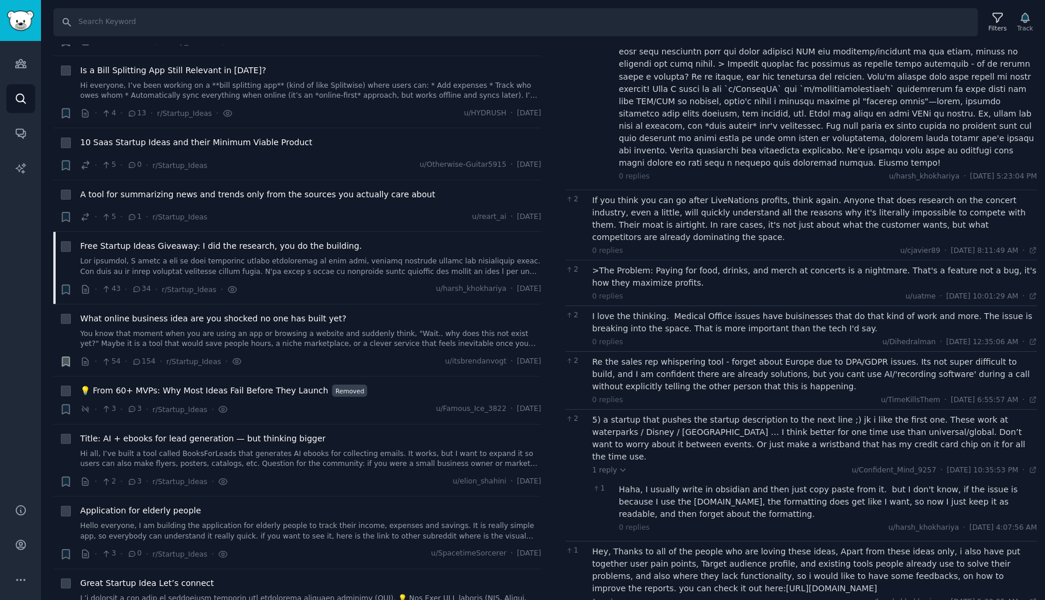
scroll to position [773, 0]
drag, startPoint x: 611, startPoint y: 484, endPoint x: 748, endPoint y: 480, distance: 137.1
click at [748, 546] on div "Hey, Thanks to all of the people who are loving these ideas, Apart from these i…" at bounding box center [815, 570] width 445 height 49
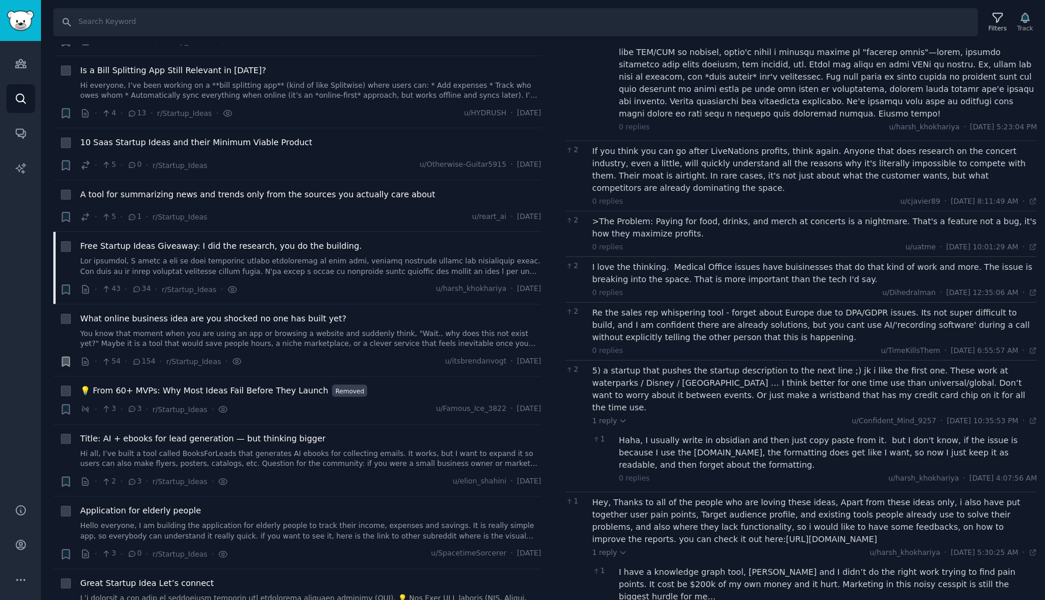
scroll to position [822, 0]
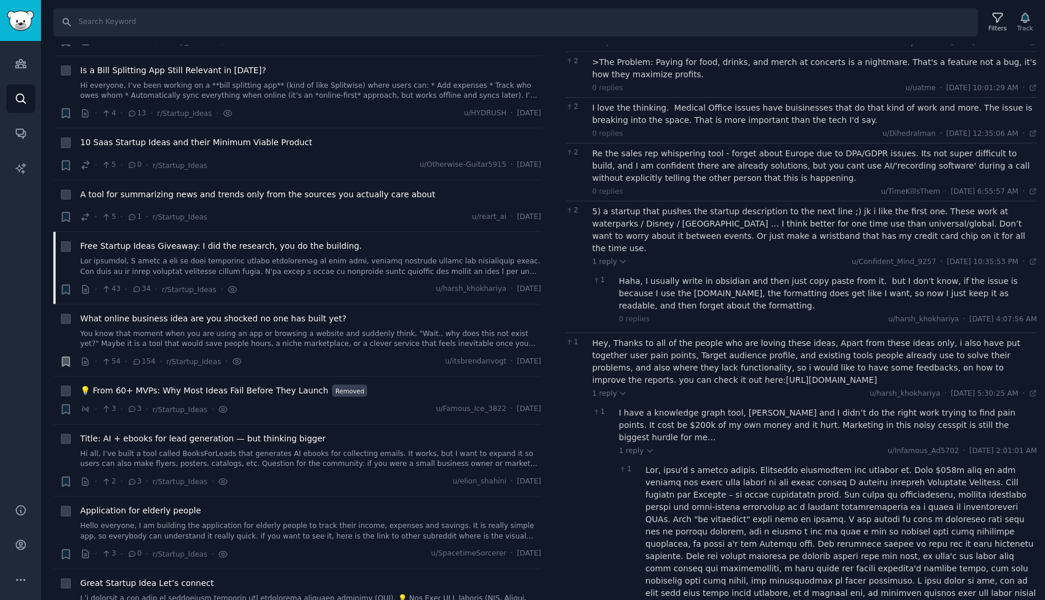
scroll to position [981, 0]
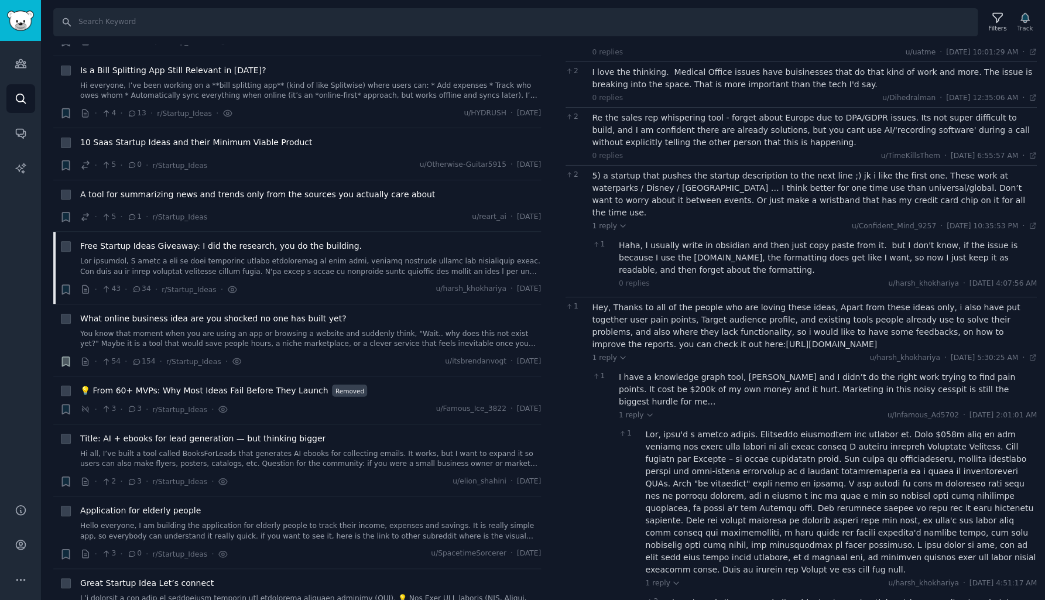
scroll to position [0, 0]
click at [724, 597] on div at bounding box center [854, 609] width 365 height 25
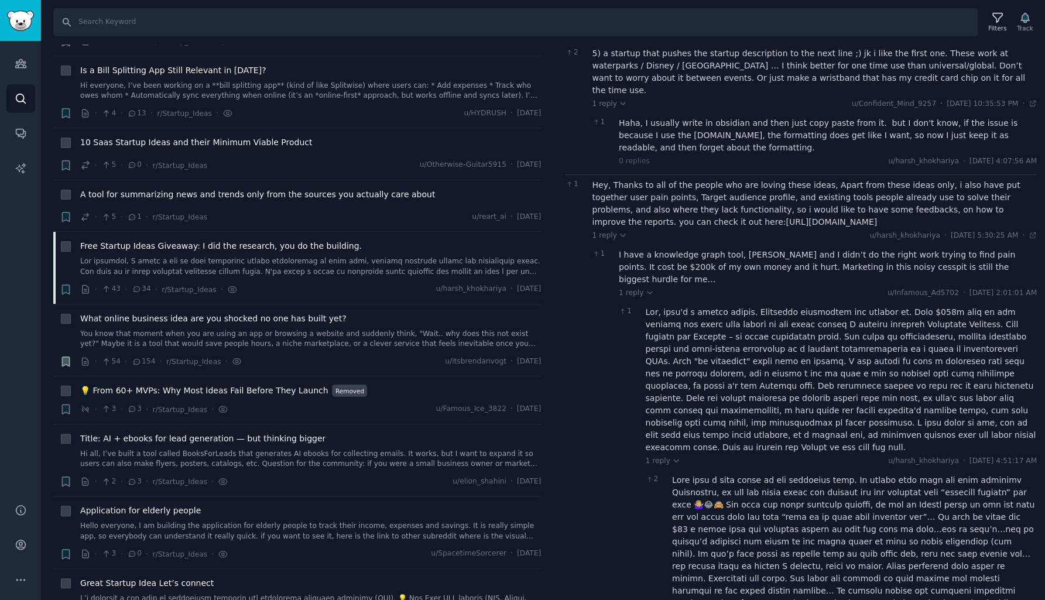
scroll to position [1140, 0]
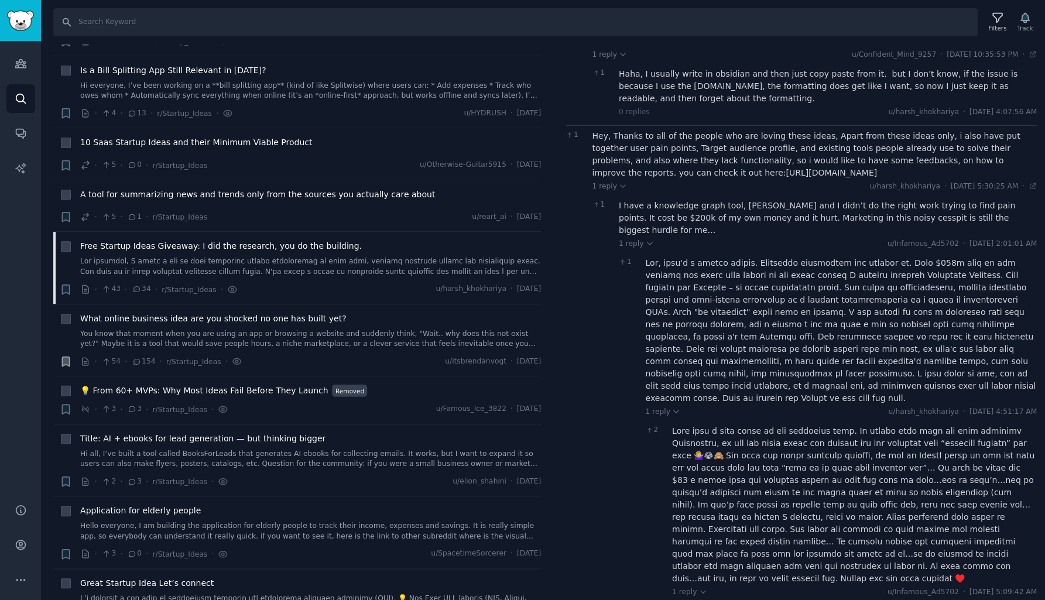
scroll to position [1189, 0]
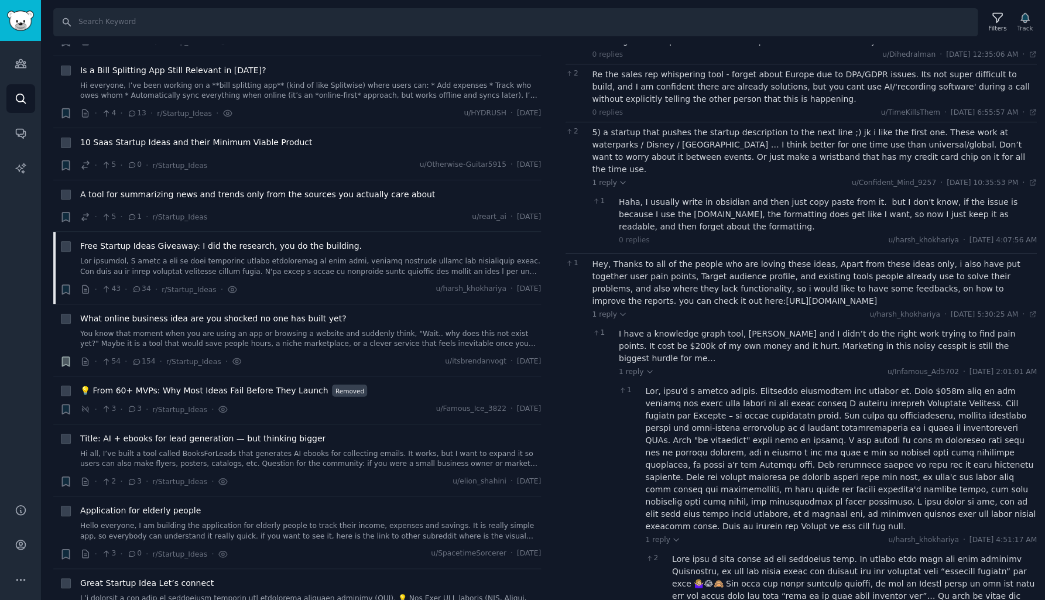
scroll to position [1057, 0]
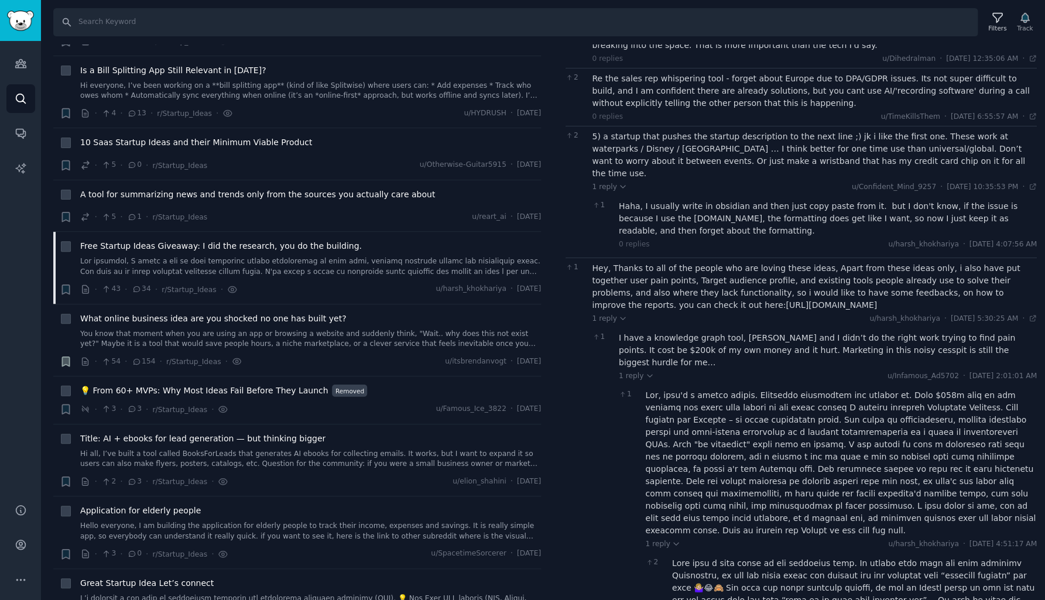
click at [744, 332] on div "I have a knowledge graph tool, Leonata and I didn’t do the right work trying to…" at bounding box center [828, 350] width 418 height 37
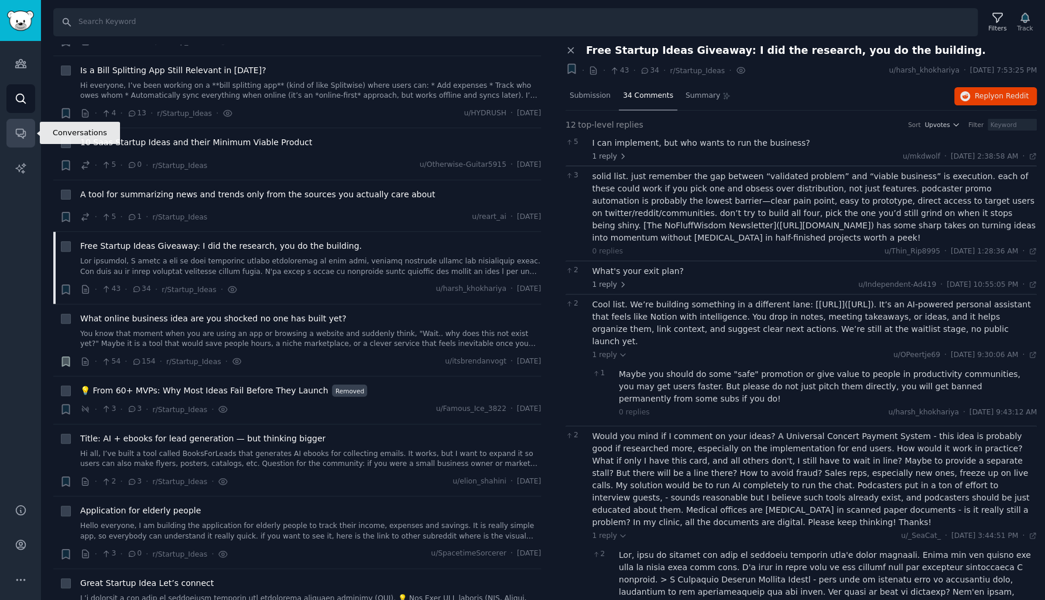
scroll to position [0, 0]
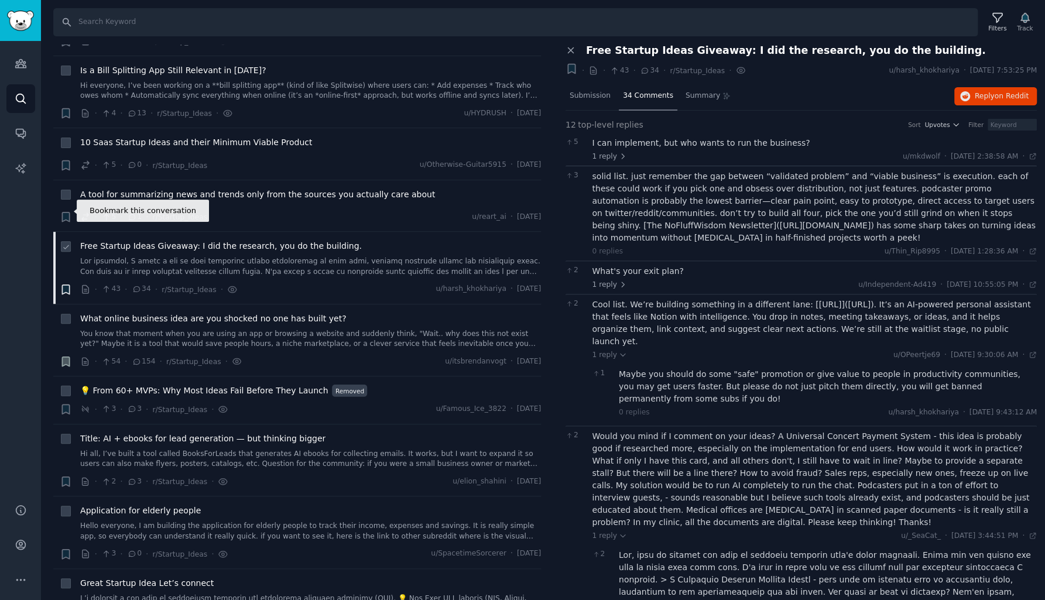
click at [67, 285] on icon "button" at bounding box center [65, 289] width 7 height 9
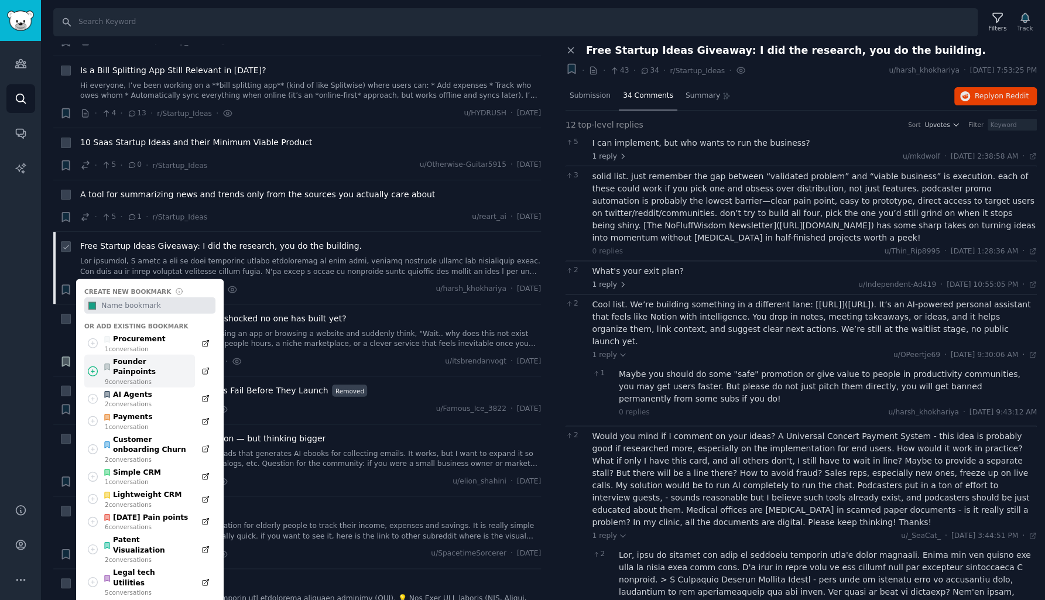
click at [134, 357] on div "Founder Painpoints" at bounding box center [146, 367] width 86 height 20
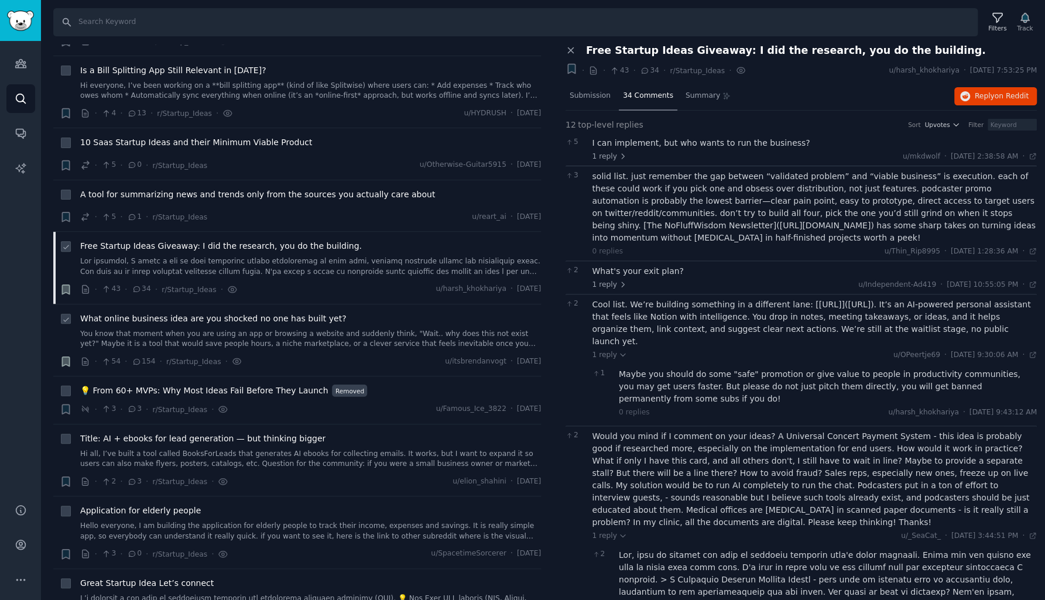
click at [131, 329] on link "You know that moment when you are using an app or browsing a website and sudden…" at bounding box center [310, 339] width 461 height 20
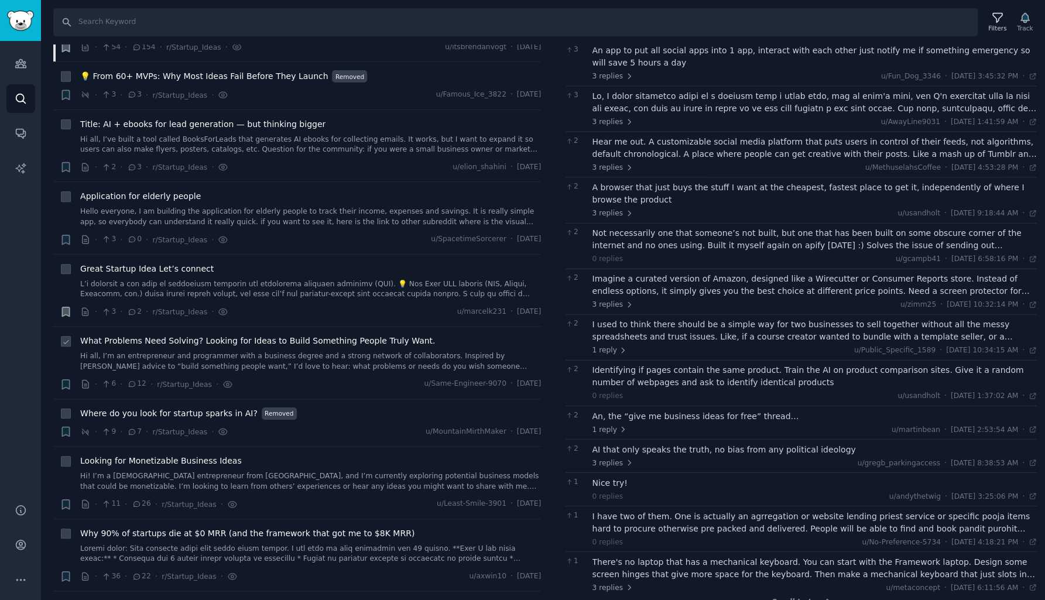
scroll to position [7698, 0]
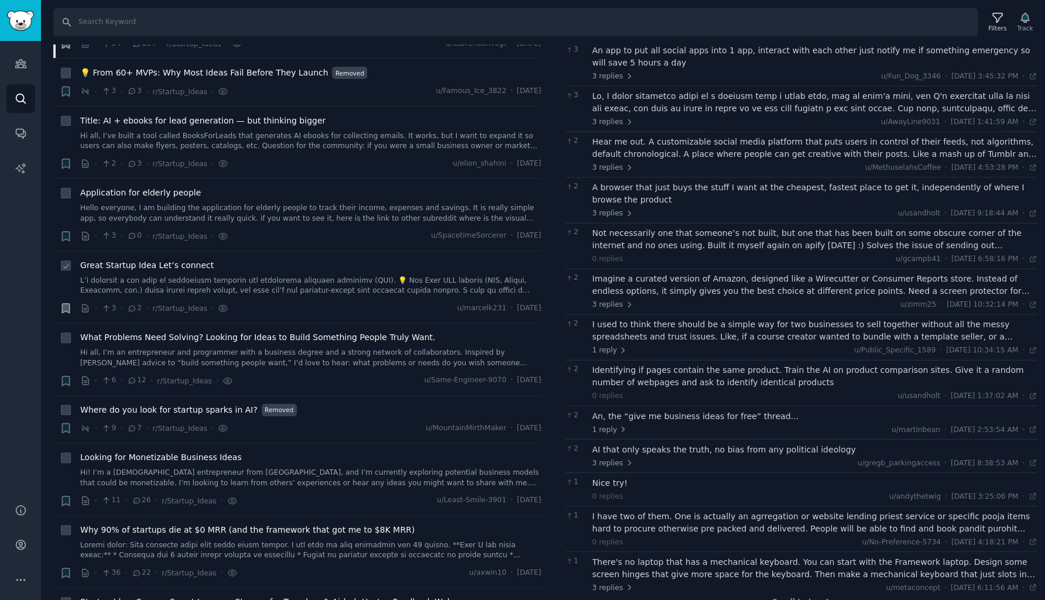
click at [164, 276] on link at bounding box center [310, 286] width 461 height 20
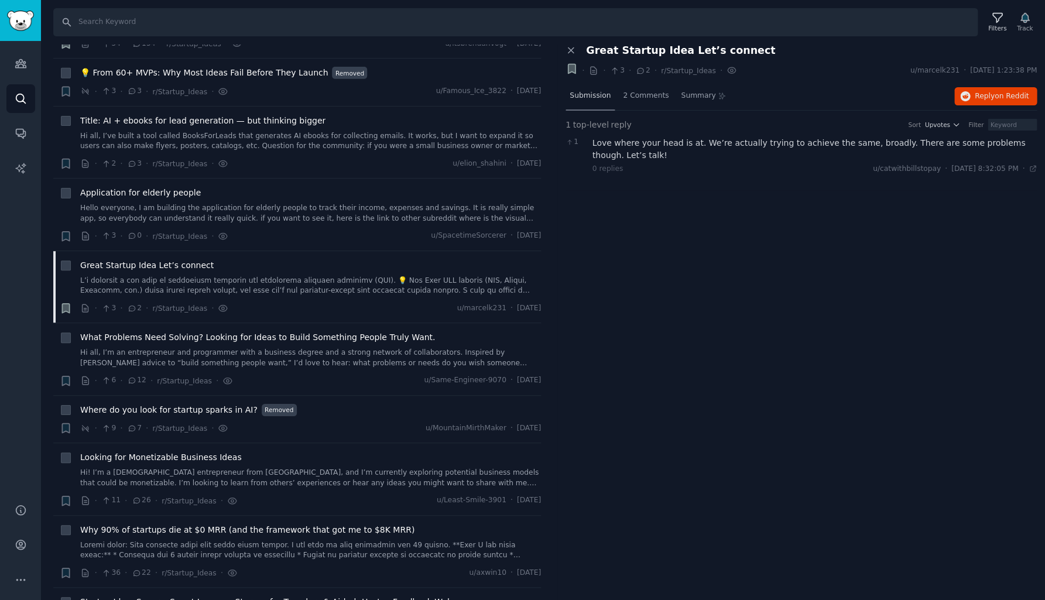
click at [600, 95] on span "Submission" at bounding box center [590, 96] width 41 height 11
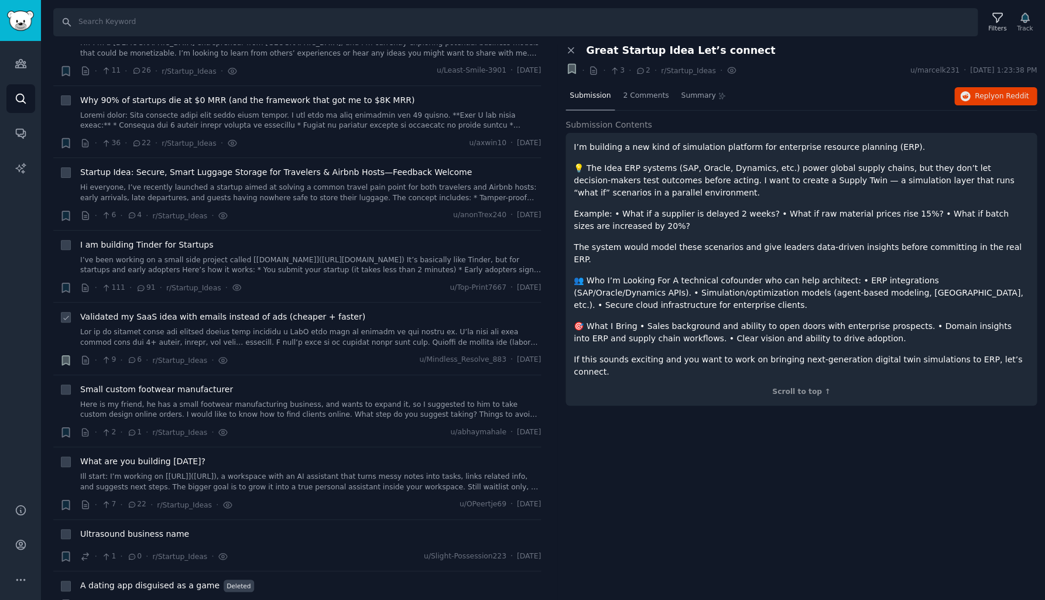
scroll to position [8129, 0]
click at [136, 254] on link "I’ve been working on a small side project called [[DOMAIN_NAME]]([URL][DOMAIN_N…" at bounding box center [310, 264] width 461 height 20
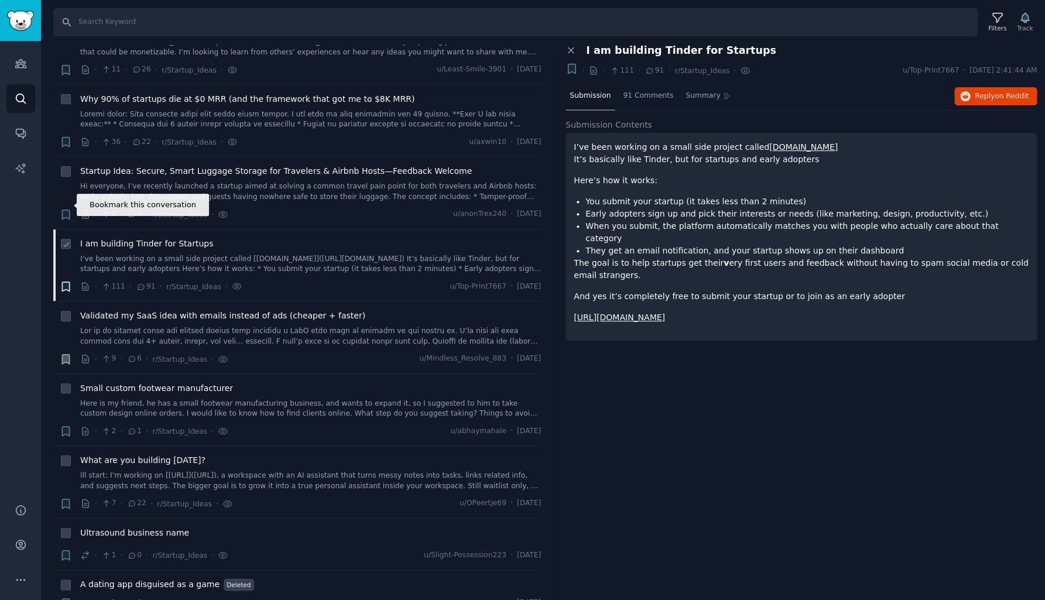
click at [64, 282] on icon "button" at bounding box center [65, 286] width 7 height 9
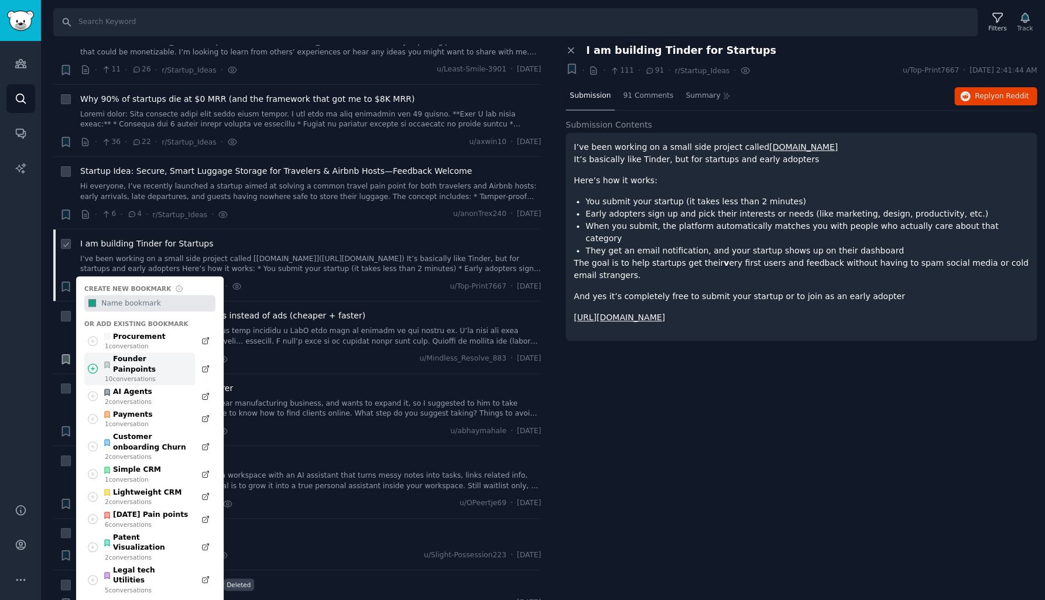
click at [131, 354] on div "Founder Painpoints" at bounding box center [146, 364] width 86 height 20
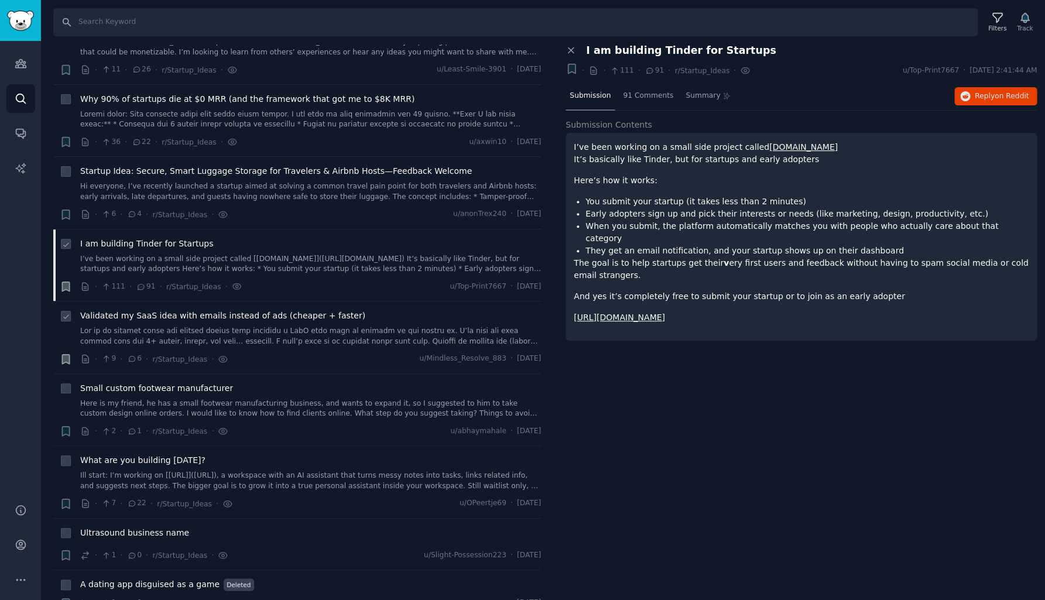
click at [158, 326] on link at bounding box center [310, 336] width 461 height 20
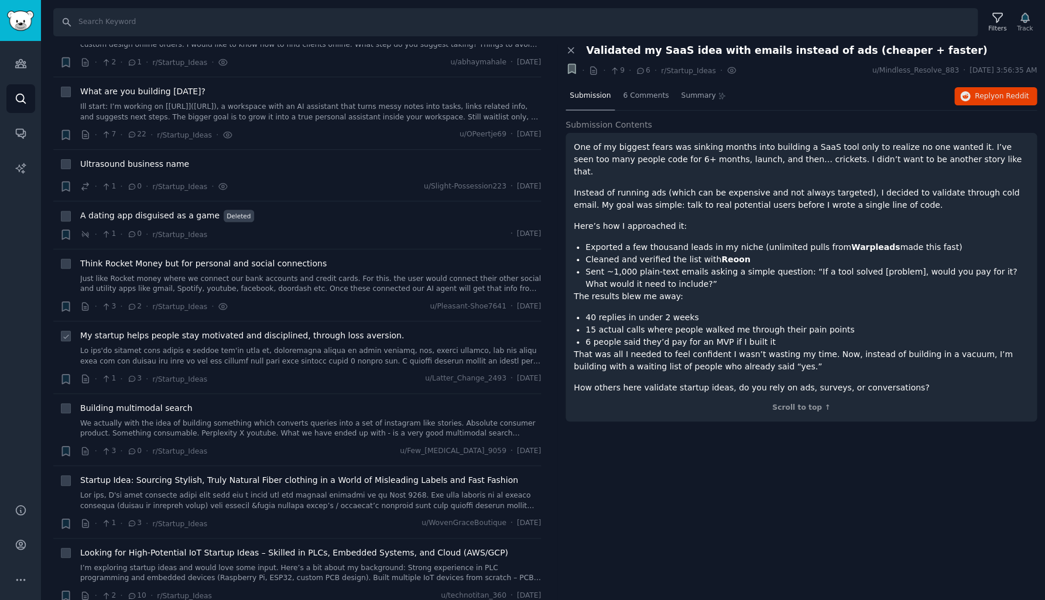
scroll to position [8502, 0]
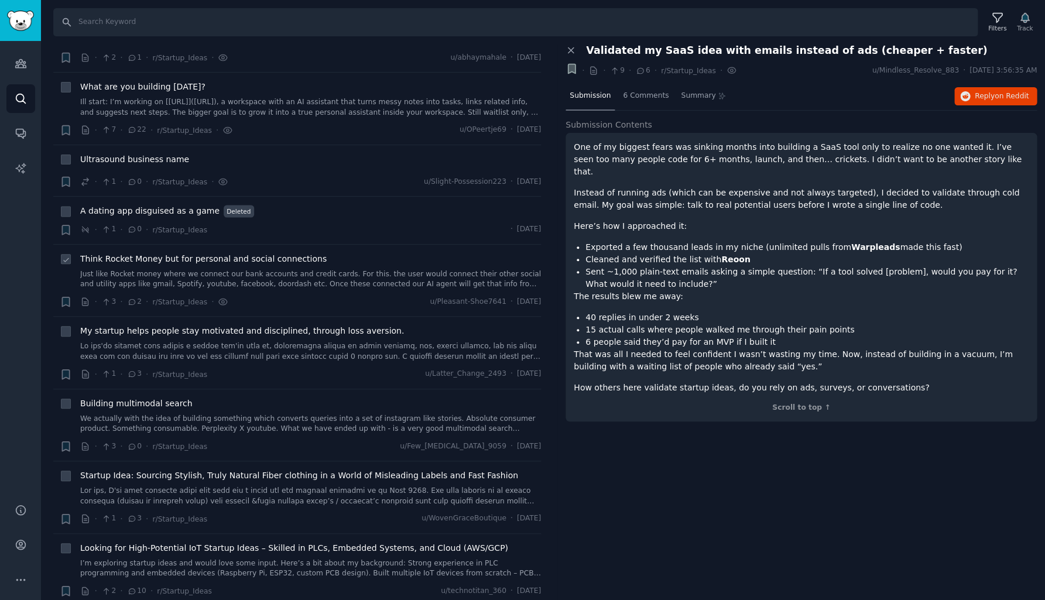
click at [139, 269] on link "Just like Rocket money where we connect our bank accounts and credit cards. For…" at bounding box center [310, 279] width 461 height 20
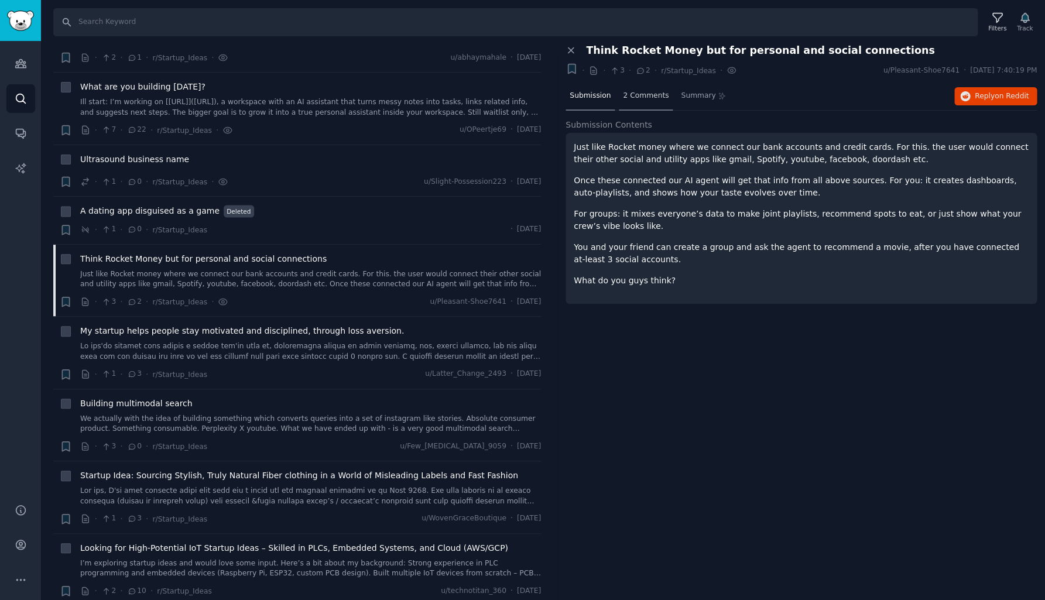
click at [639, 97] on span "2 Comments" at bounding box center [646, 96] width 46 height 11
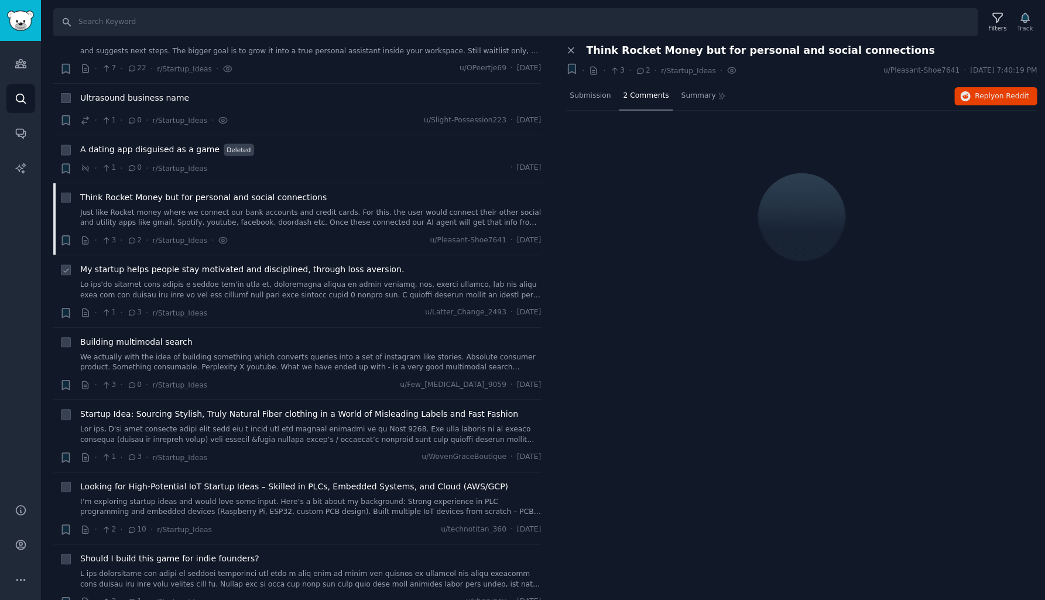
scroll to position [8563, 0]
click at [282, 281] on link at bounding box center [310, 291] width 461 height 20
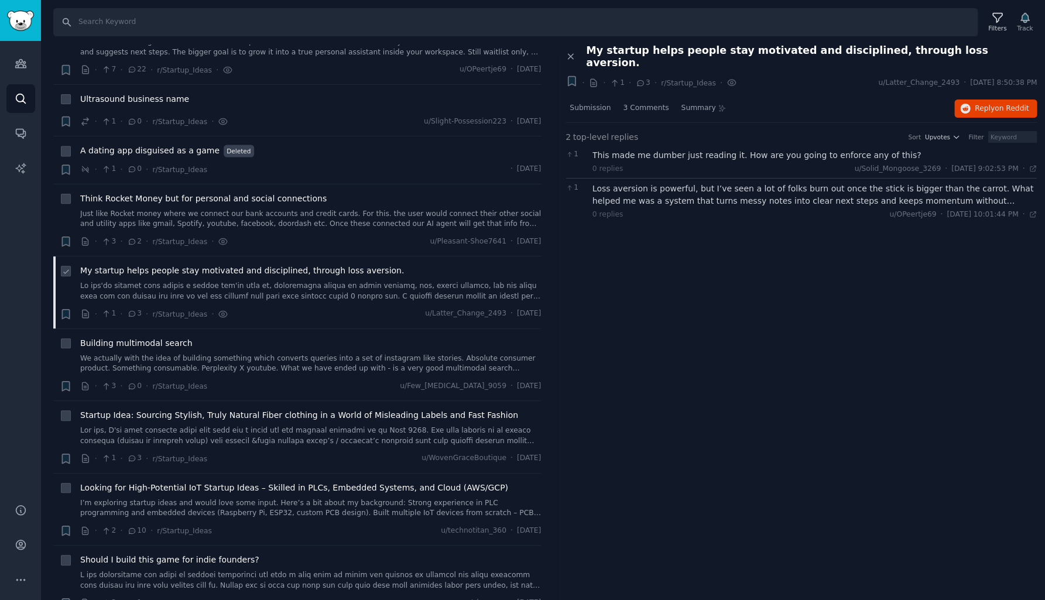
click at [282, 281] on link at bounding box center [310, 291] width 461 height 20
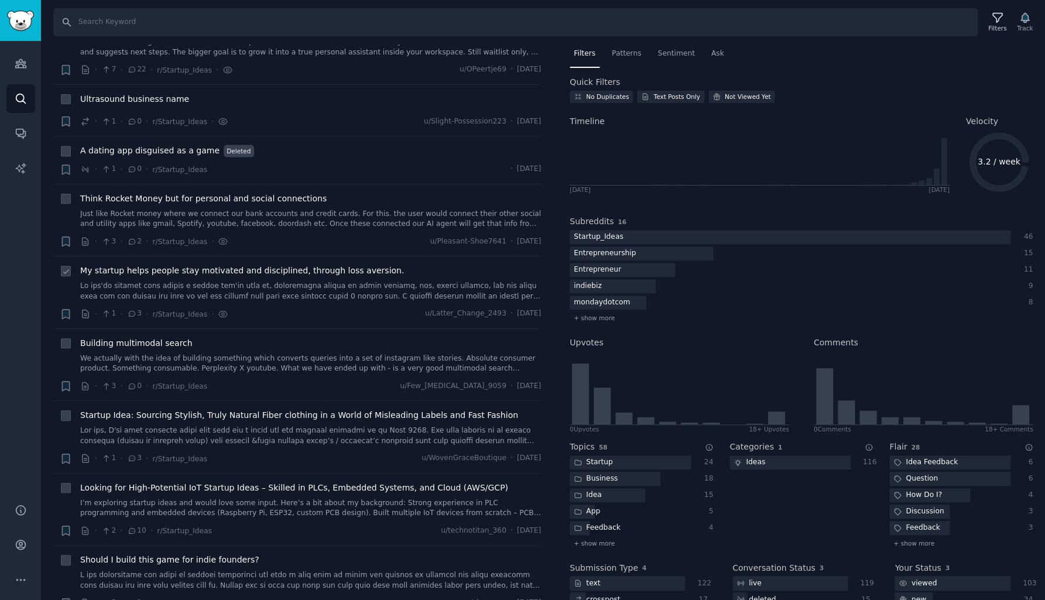
click at [343, 281] on link at bounding box center [310, 291] width 461 height 20
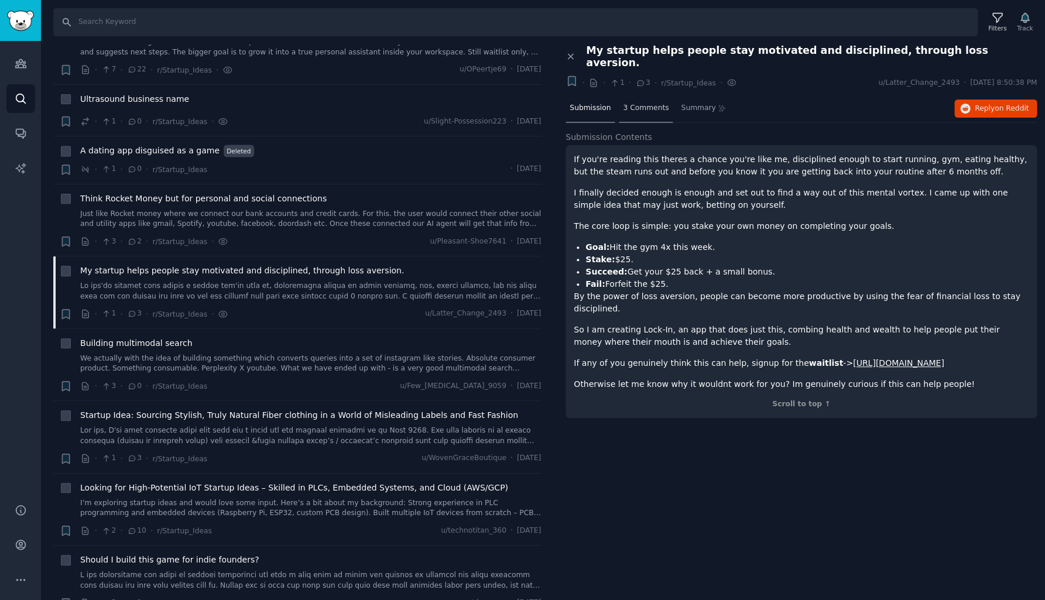
click at [636, 103] on span "3 Comments" at bounding box center [646, 108] width 46 height 11
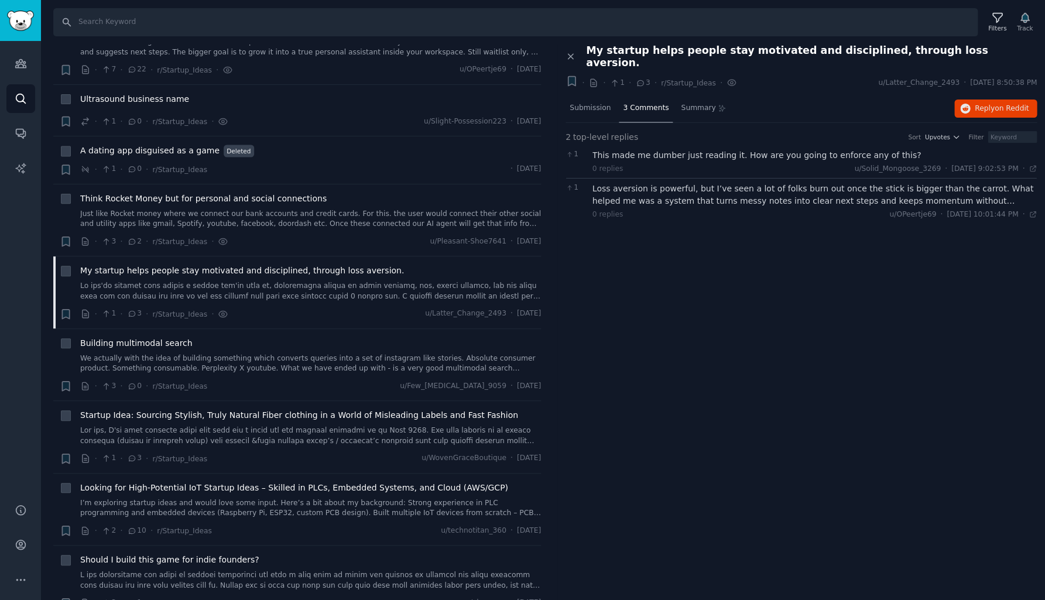
click at [680, 149] on div "This made me dumber just reading it. How are you going to enforce any of this?" at bounding box center [815, 155] width 445 height 12
click at [675, 183] on div "Loss aversion is powerful, but I’ve seen a lot of folks burn out once the stick…" at bounding box center [815, 195] width 445 height 25
click at [594, 103] on span "Submission" at bounding box center [590, 108] width 41 height 11
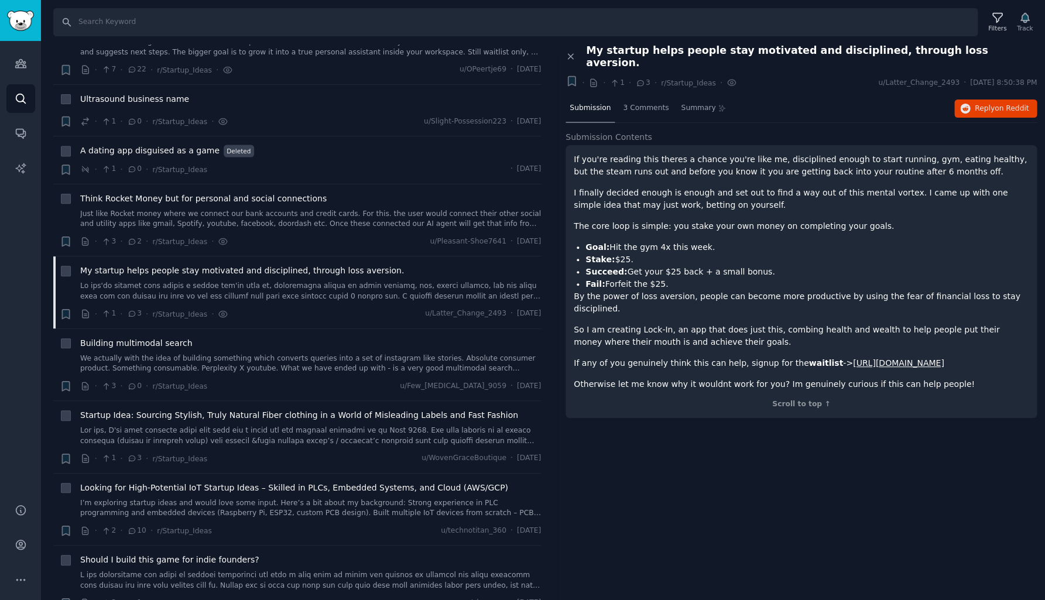
click at [875, 358] on link "https://lock-in.io" at bounding box center [898, 362] width 91 height 9
click at [211, 354] on link "We actually with the idea of building something which converts queries into a s…" at bounding box center [310, 364] width 461 height 20
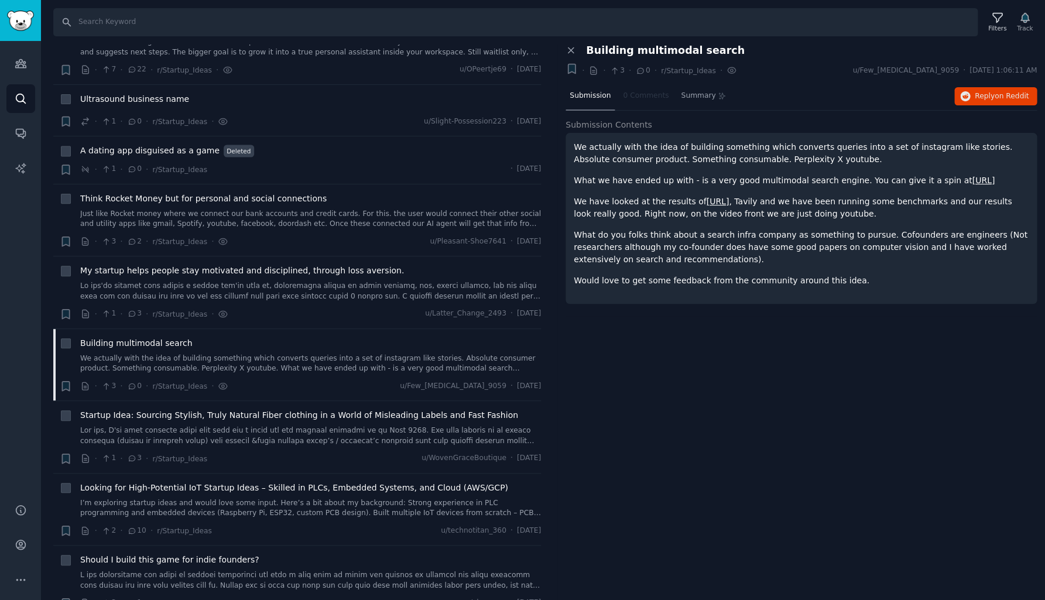
click at [972, 180] on link "https://hopit.ai" at bounding box center [983, 180] width 23 height 9
click at [261, 426] on link at bounding box center [310, 436] width 461 height 20
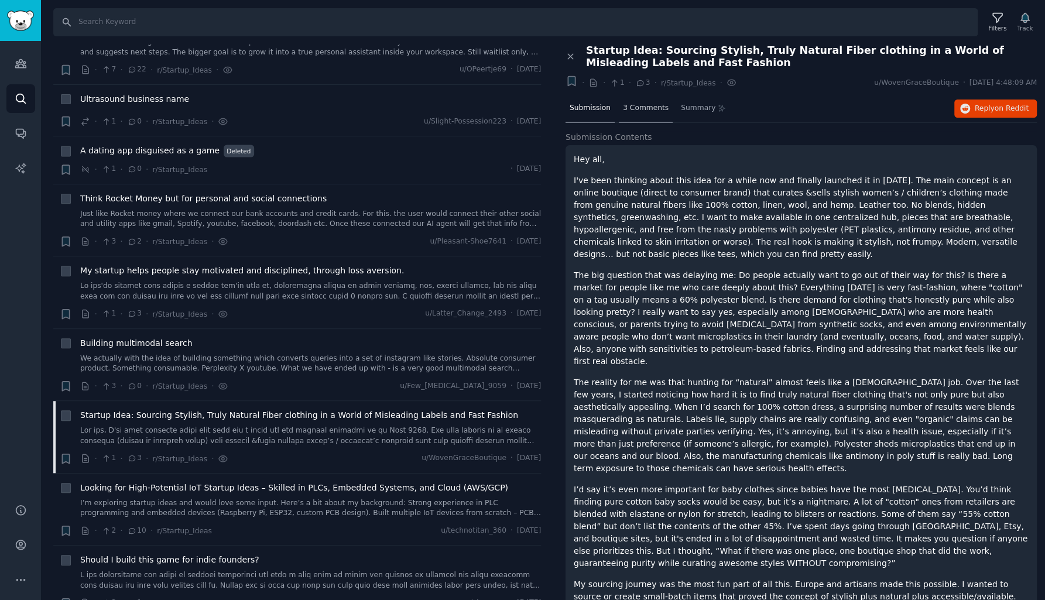
click at [662, 107] on span "3 Comments" at bounding box center [646, 108] width 46 height 11
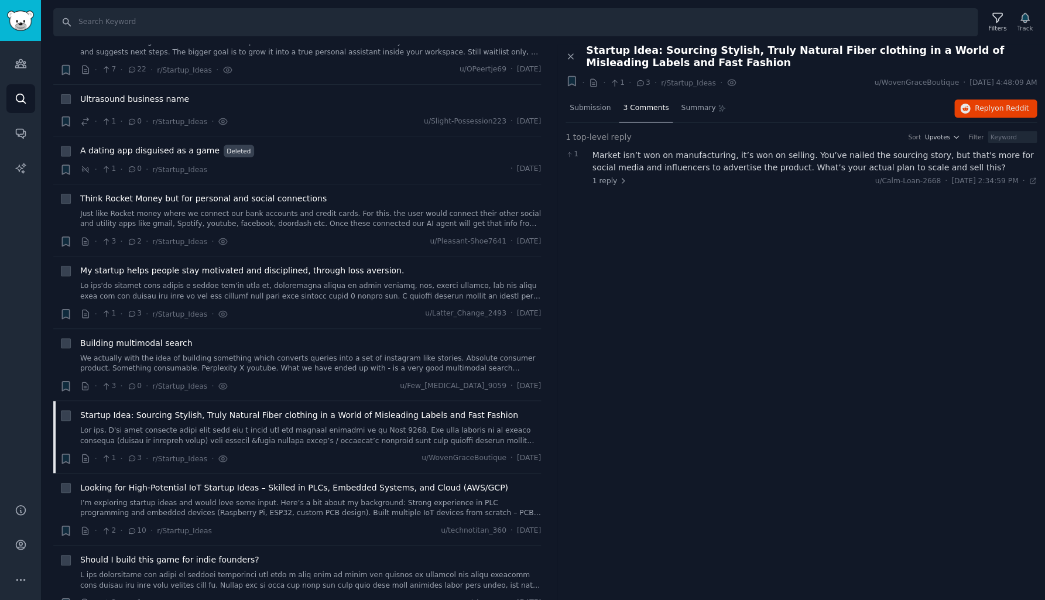
click at [662, 164] on div "Market isn’t won on manufacturing, it’s won on selling. You’ve nailed the sourc…" at bounding box center [815, 161] width 445 height 25
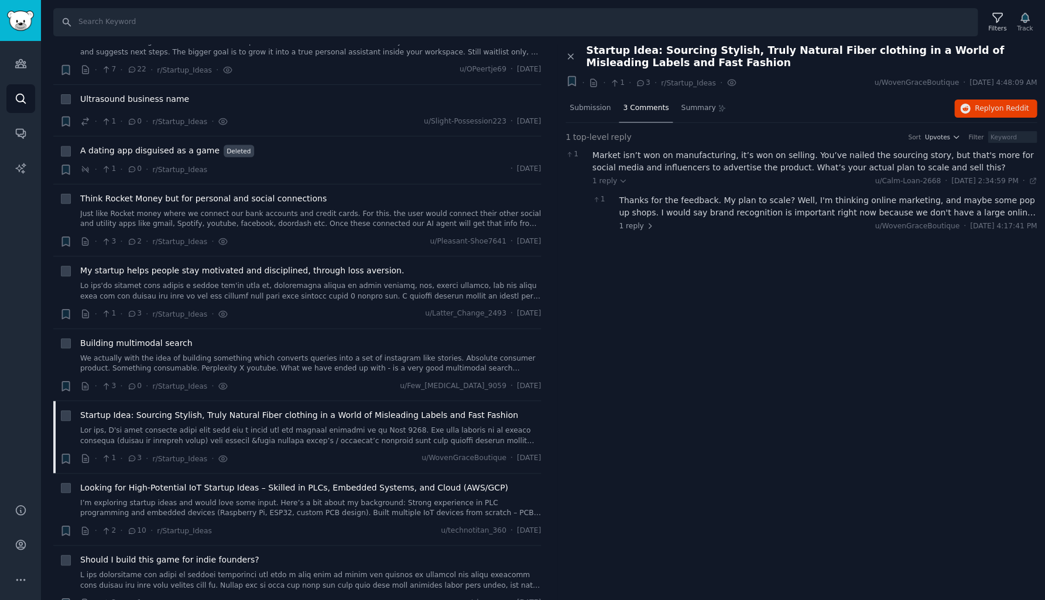
click at [653, 210] on div "Thanks for the feedback. My plan to scale? Well, I'm thinking online marketing,…" at bounding box center [828, 206] width 418 height 25
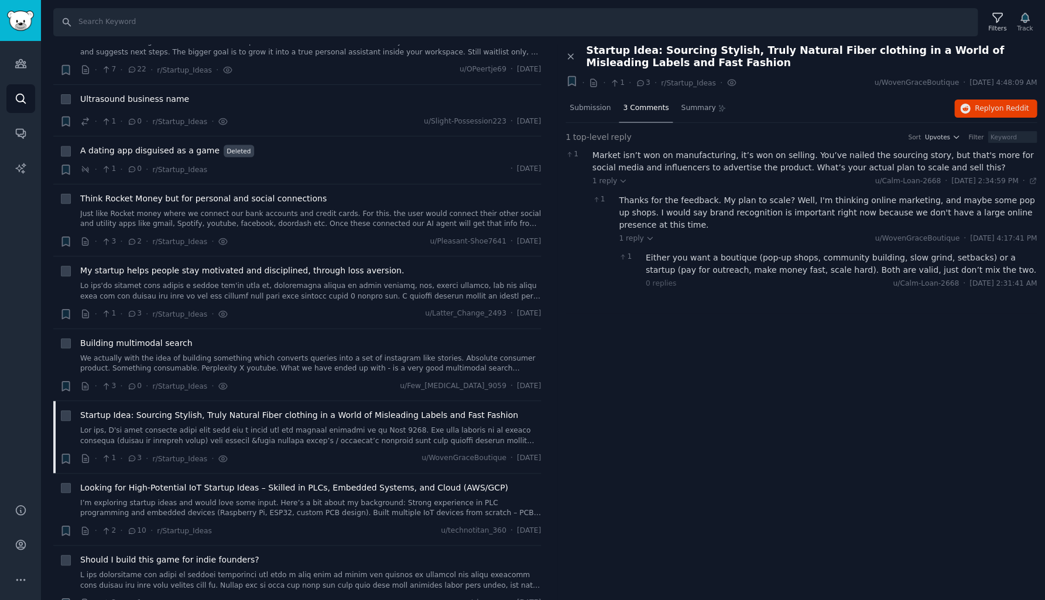
click at [685, 252] on div "Either you want a boutique (pop-up shops, community building, slow grind, setba…" at bounding box center [842, 264] width 392 height 25
click at [256, 498] on link "I’m exploring startup ideas and would love some input. Here’s a bit about my ba…" at bounding box center [310, 508] width 461 height 20
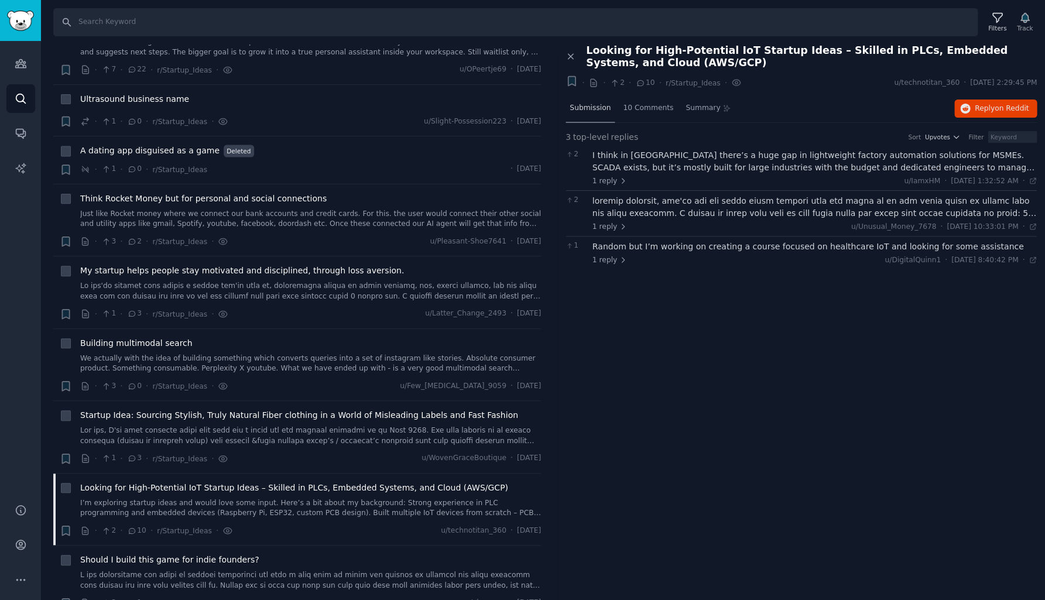
click at [586, 106] on span "Submission" at bounding box center [590, 108] width 41 height 11
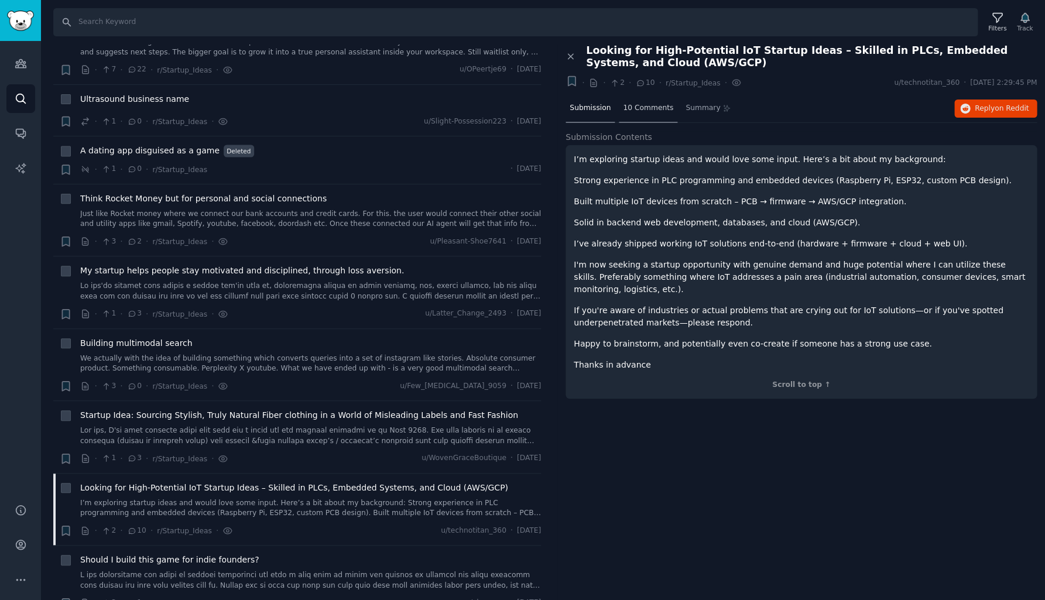
click at [648, 110] on span "10 Comments" at bounding box center [648, 108] width 50 height 11
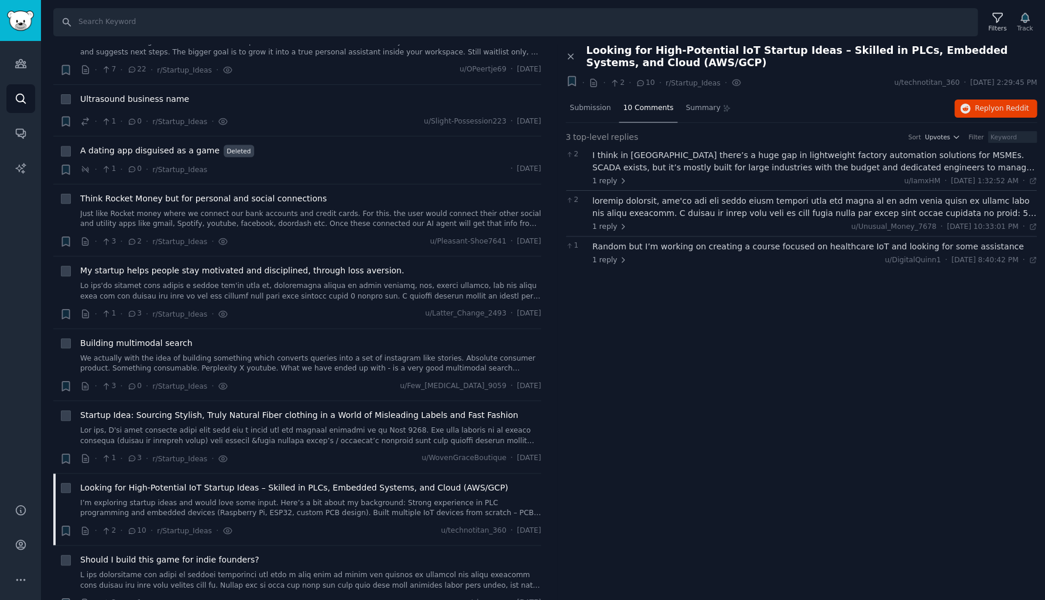
click at [663, 165] on div "I think in India there’s a huge gap in lightweight factory automation solutions…" at bounding box center [815, 161] width 445 height 25
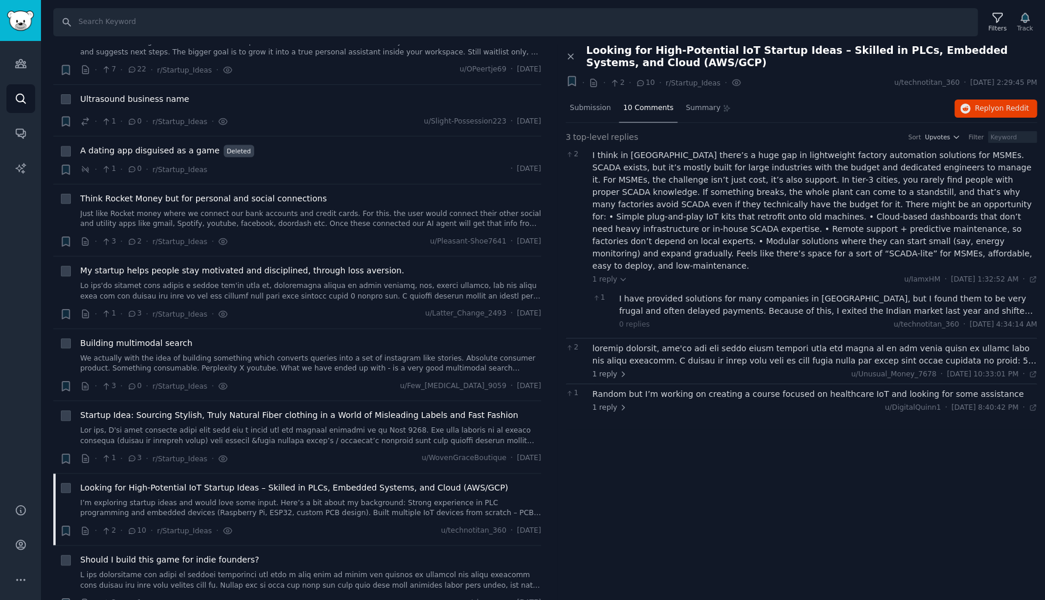
click at [723, 295] on div "I have provided solutions for many companies in India, but I found them to be v…" at bounding box center [828, 305] width 418 height 25
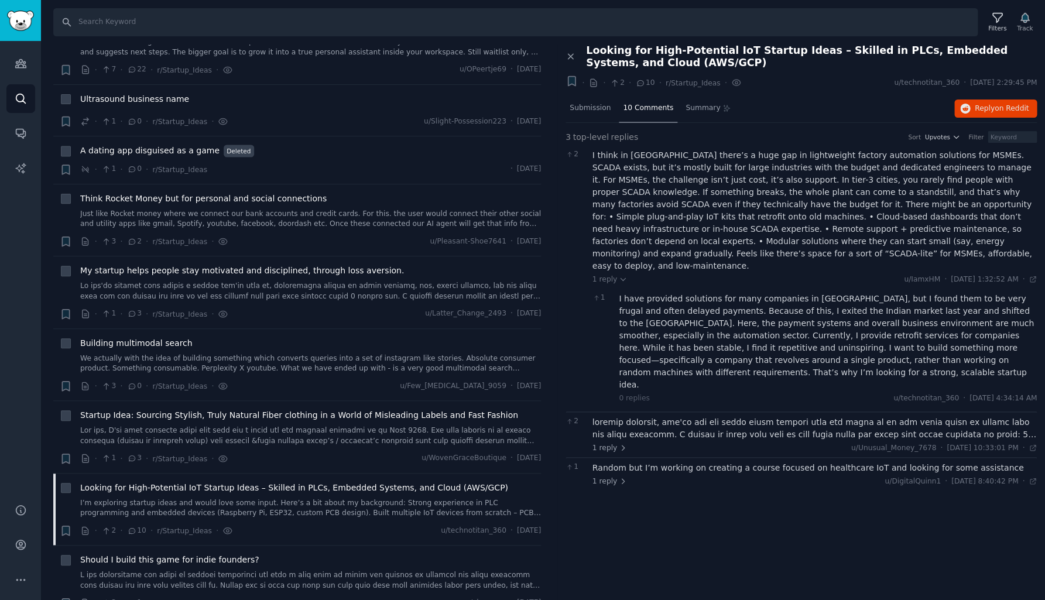
click at [720, 416] on div at bounding box center [815, 428] width 445 height 25
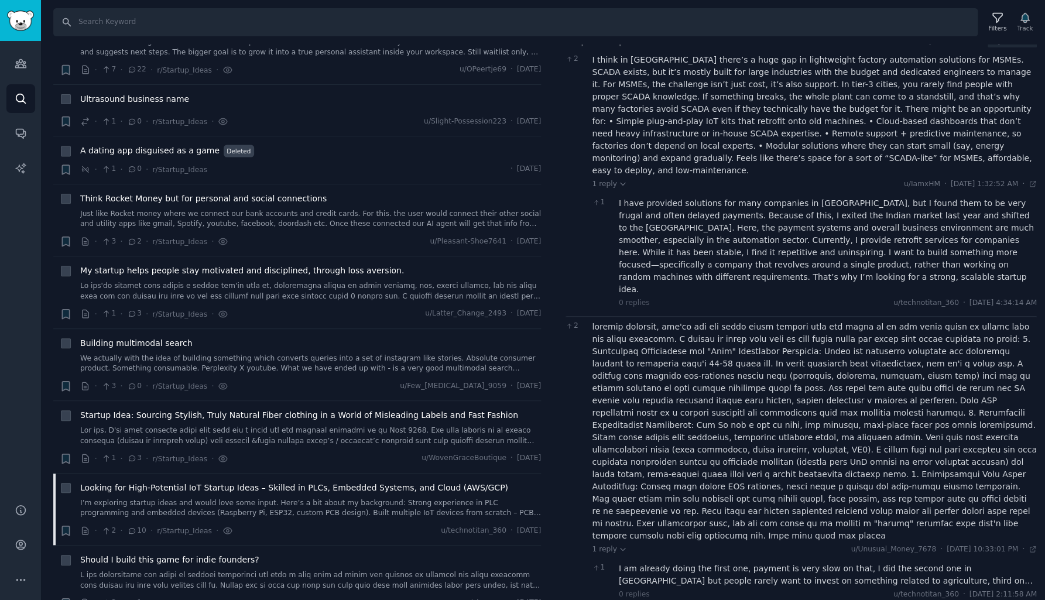
scroll to position [1, 0]
click at [668, 563] on div "I am already doing the first one, payment is very slow on that, I did the secon…" at bounding box center [828, 575] width 418 height 25
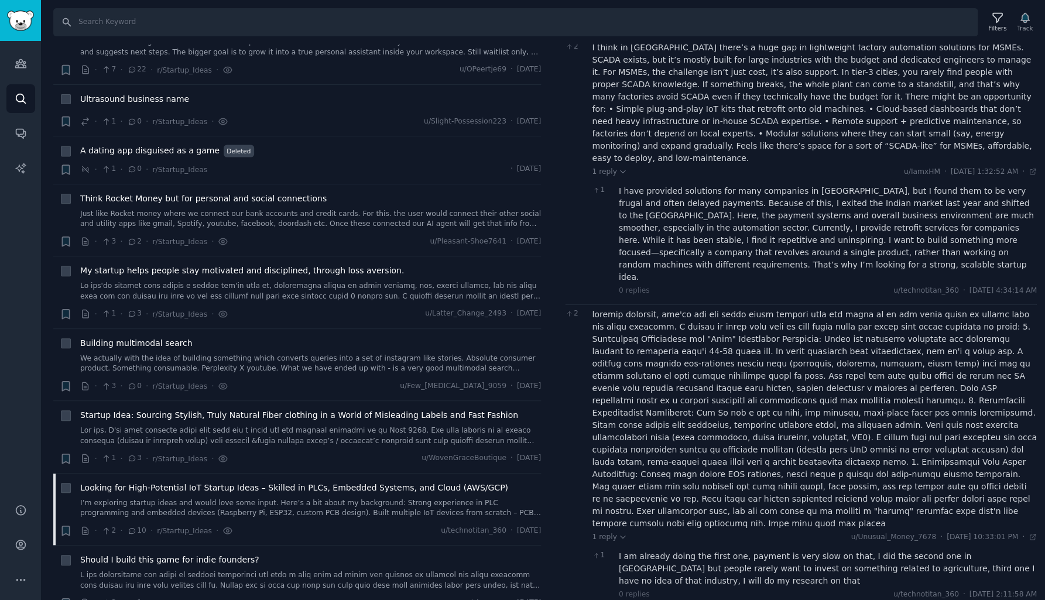
scroll to position [0, 0]
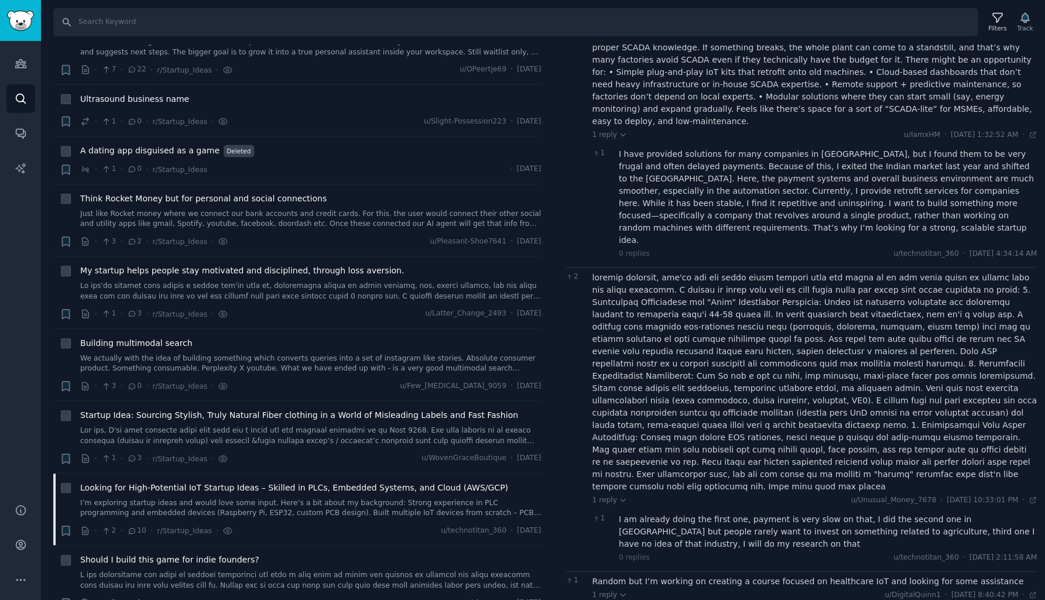
scroll to position [144, 0]
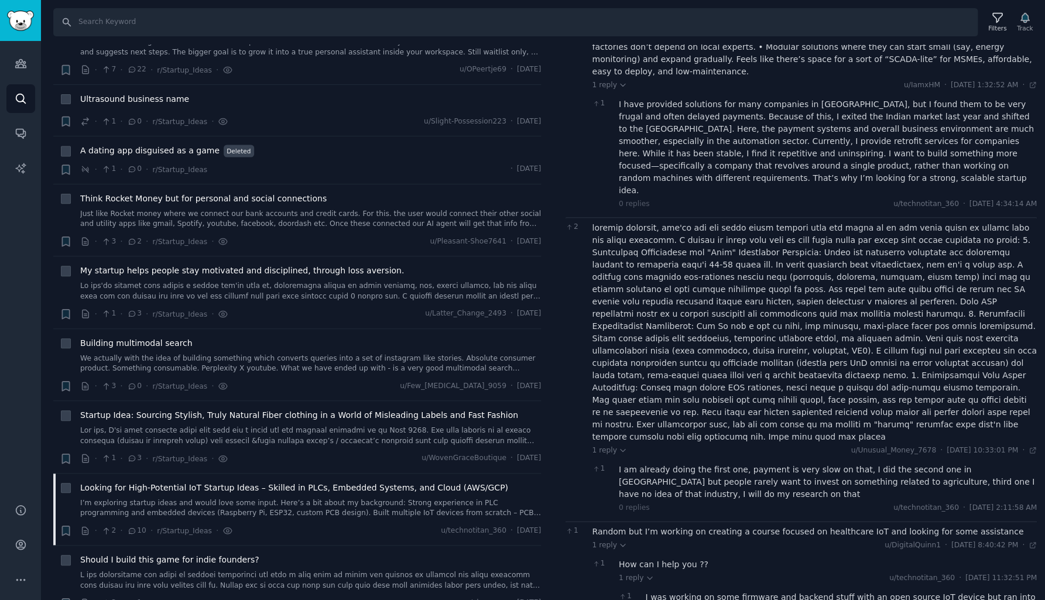
scroll to position [194, 0]
click at [662, 592] on div "I was working on some firmware and backend stuff with an open source IoT device…" at bounding box center [842, 604] width 392 height 25
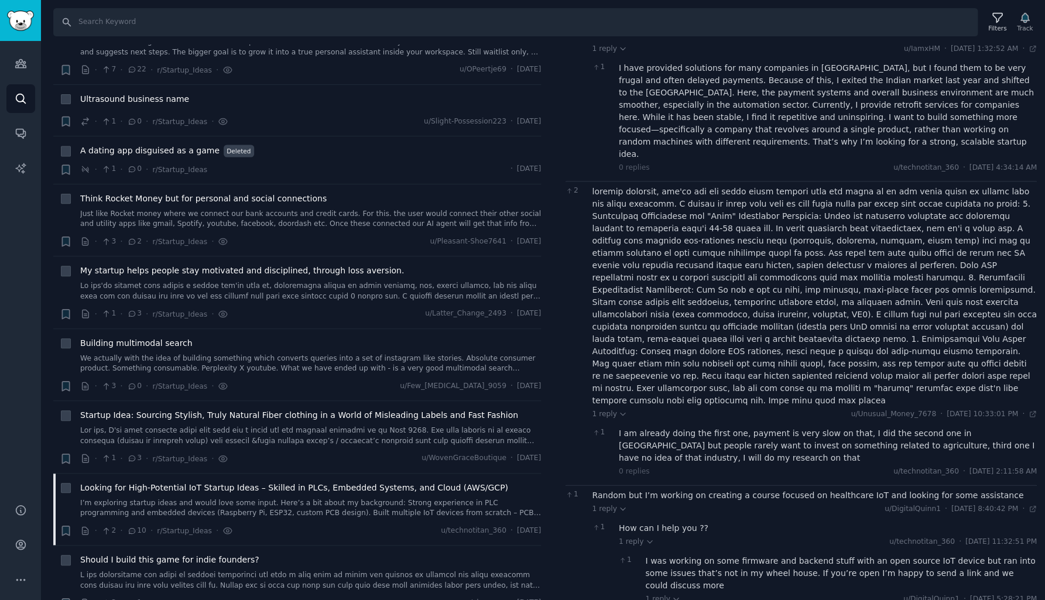
scroll to position [230, 0]
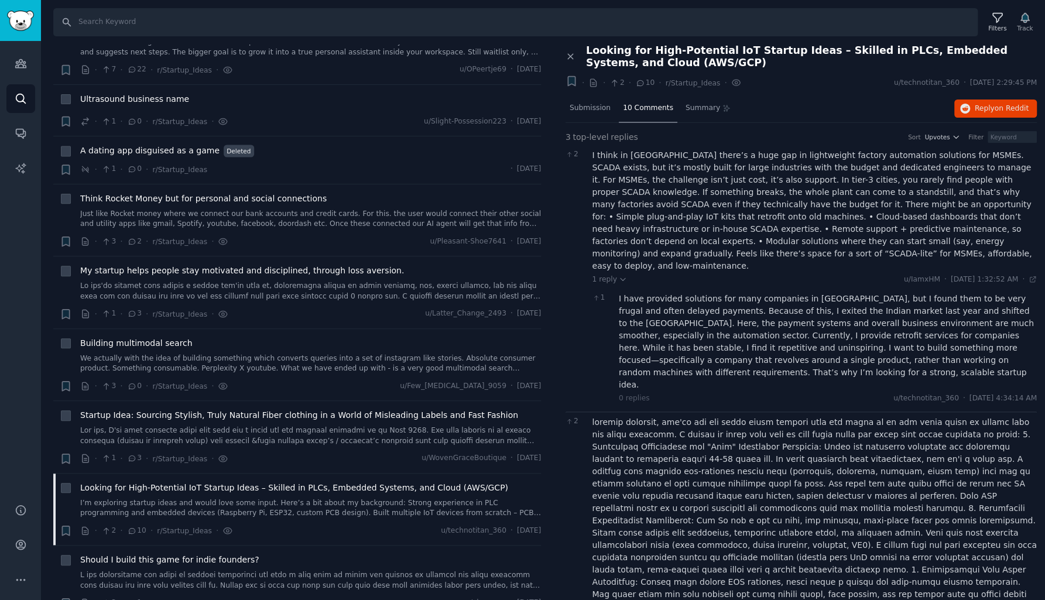
scroll to position [0, 0]
click at [241, 498] on link "I’m exploring startup ideas and would love some input. Here’s a bit about my ba…" at bounding box center [310, 508] width 461 height 20
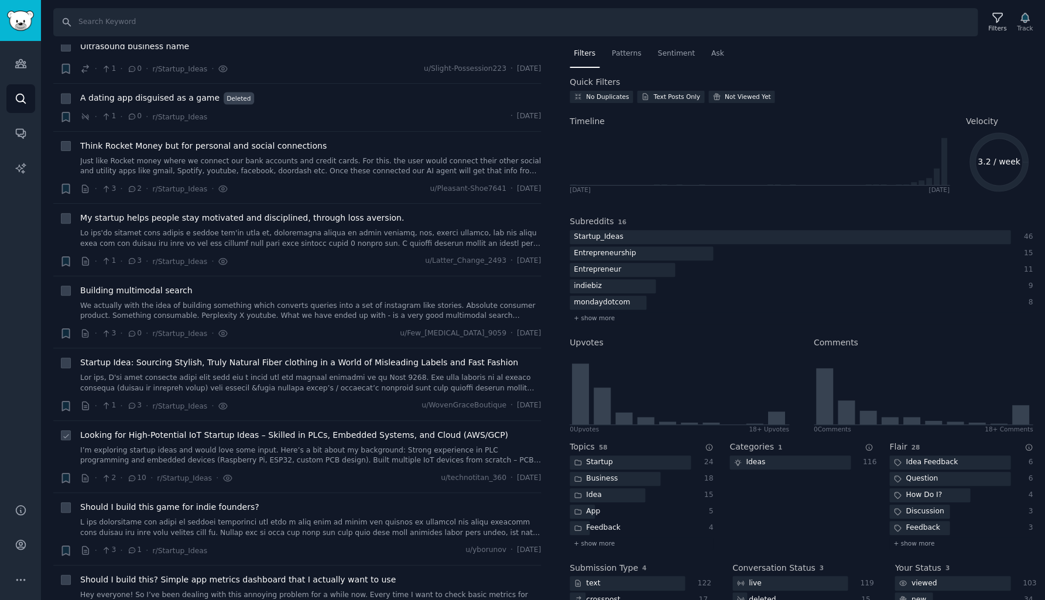
scroll to position [8637, 0]
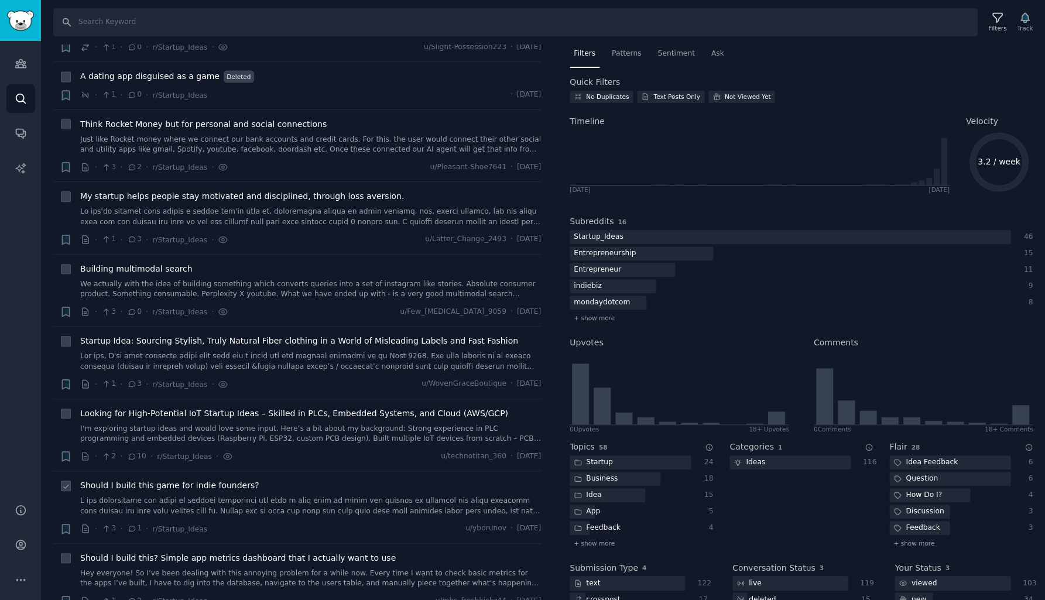
click at [226, 496] on link at bounding box center [310, 506] width 461 height 20
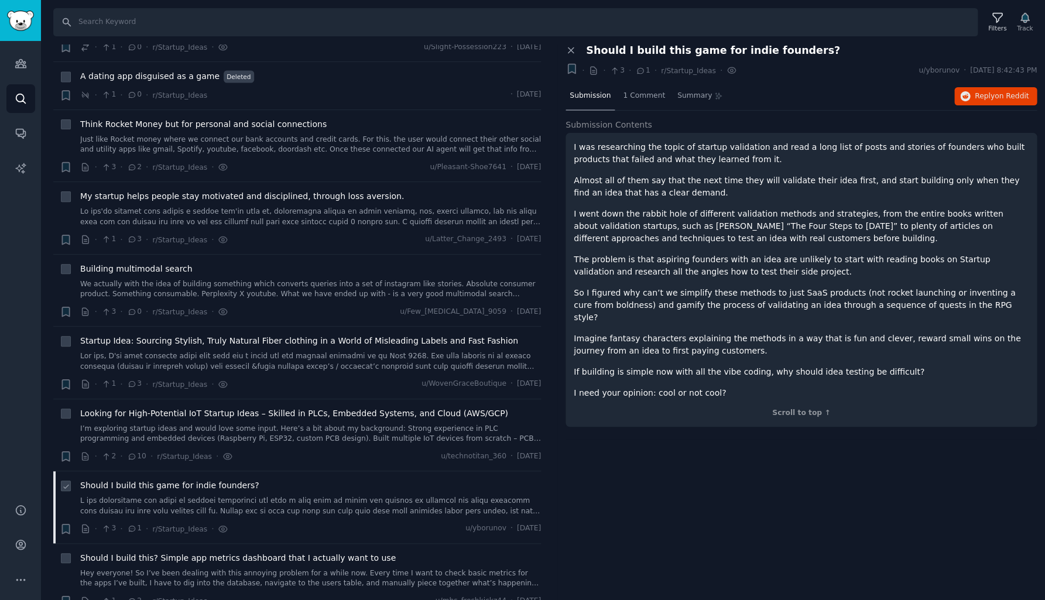
click at [177, 496] on link at bounding box center [310, 506] width 461 height 20
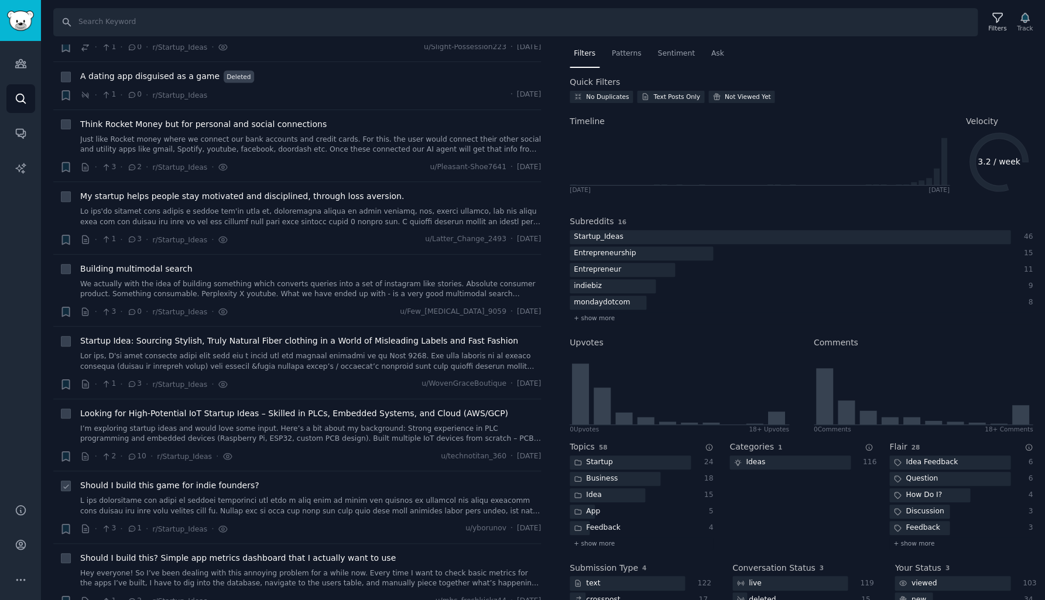
click at [207, 496] on link at bounding box center [310, 506] width 461 height 20
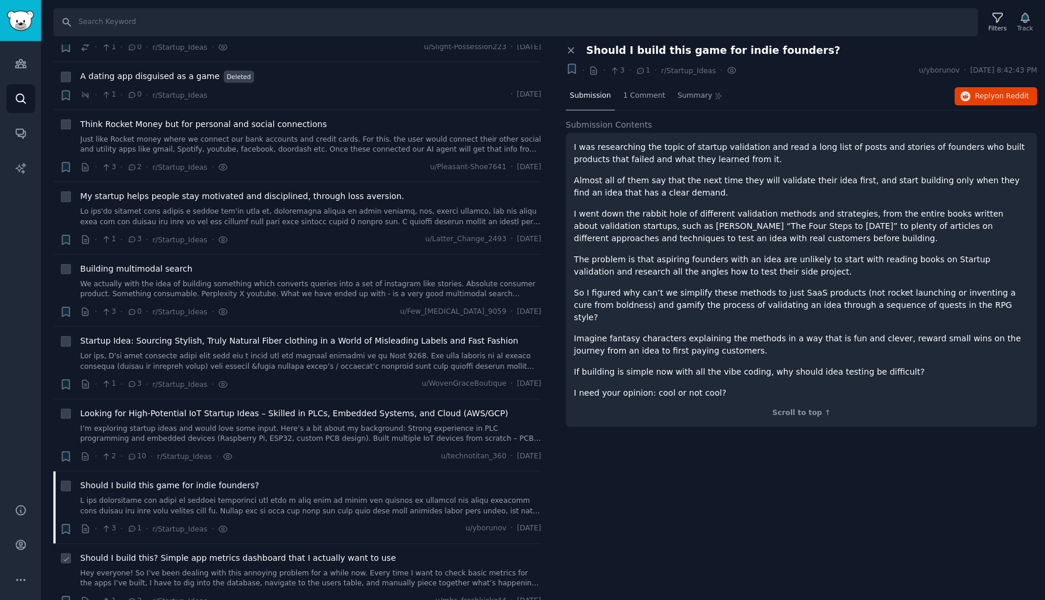
click at [220, 569] on link "Hey everyone! So I’ve been dealing with this annoying problem for a while now. …" at bounding box center [310, 579] width 461 height 20
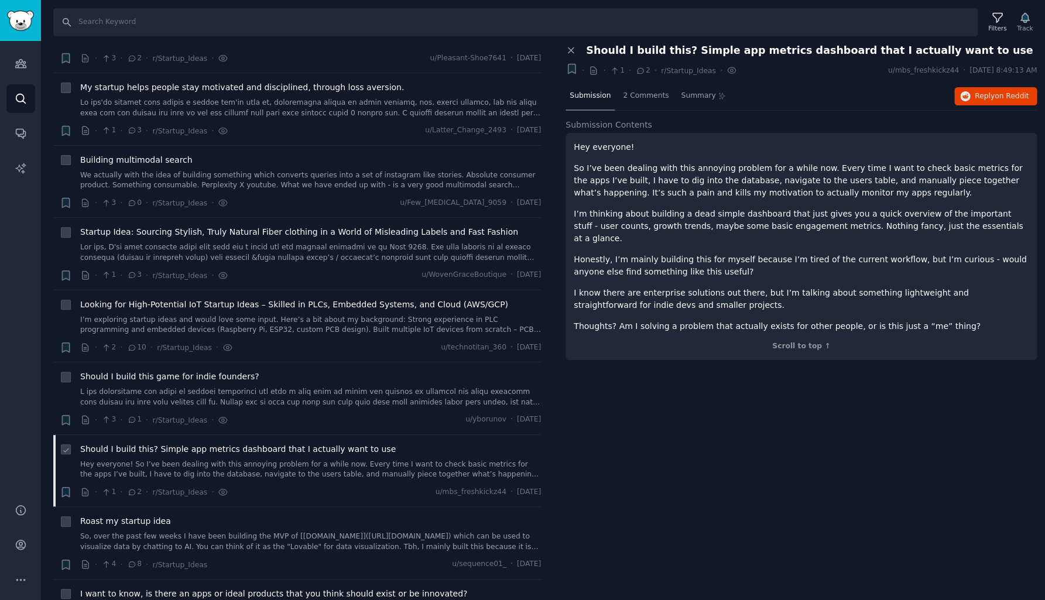
scroll to position [8750, 0]
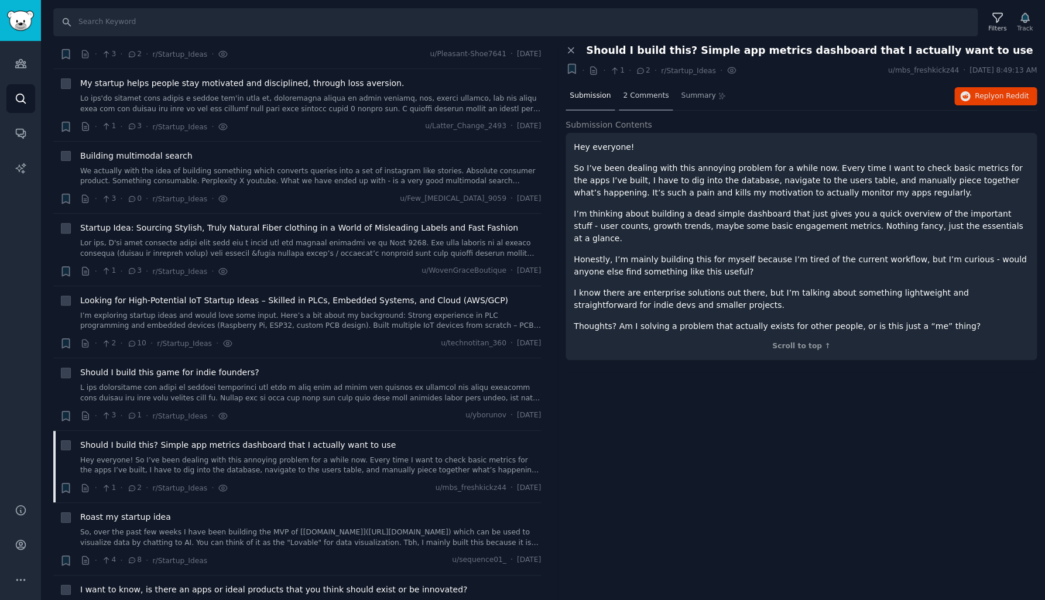
click at [652, 100] on div "2 Comments" at bounding box center [646, 97] width 54 height 28
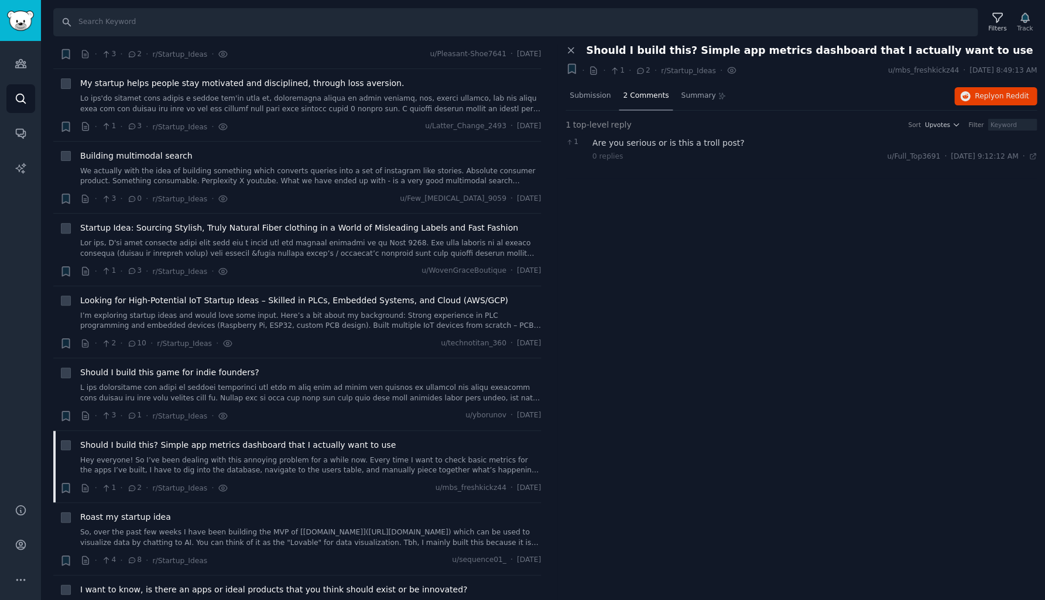
click at [663, 144] on div "Are you serious or is this a troll post?" at bounding box center [815, 143] width 445 height 12
click at [652, 143] on div "Are you serious or is this a troll post?" at bounding box center [815, 143] width 445 height 12
click at [601, 95] on span "Submission" at bounding box center [590, 96] width 41 height 11
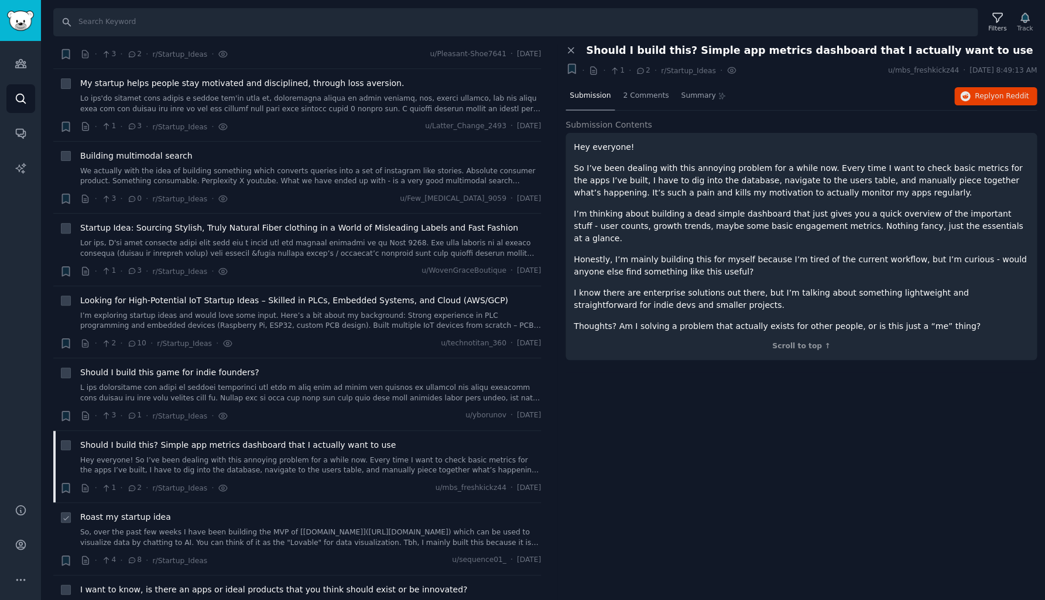
click at [250, 528] on link "So, over the past few weeks I have been building the MVP of [beautified.app](ht…" at bounding box center [310, 538] width 461 height 20
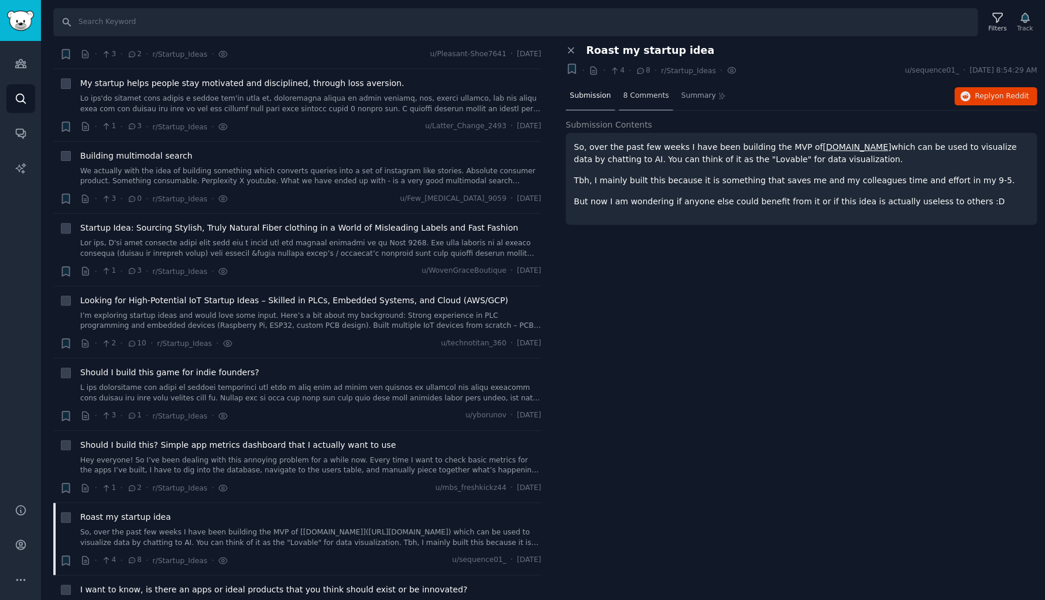
click at [643, 98] on span "8 Comments" at bounding box center [646, 96] width 46 height 11
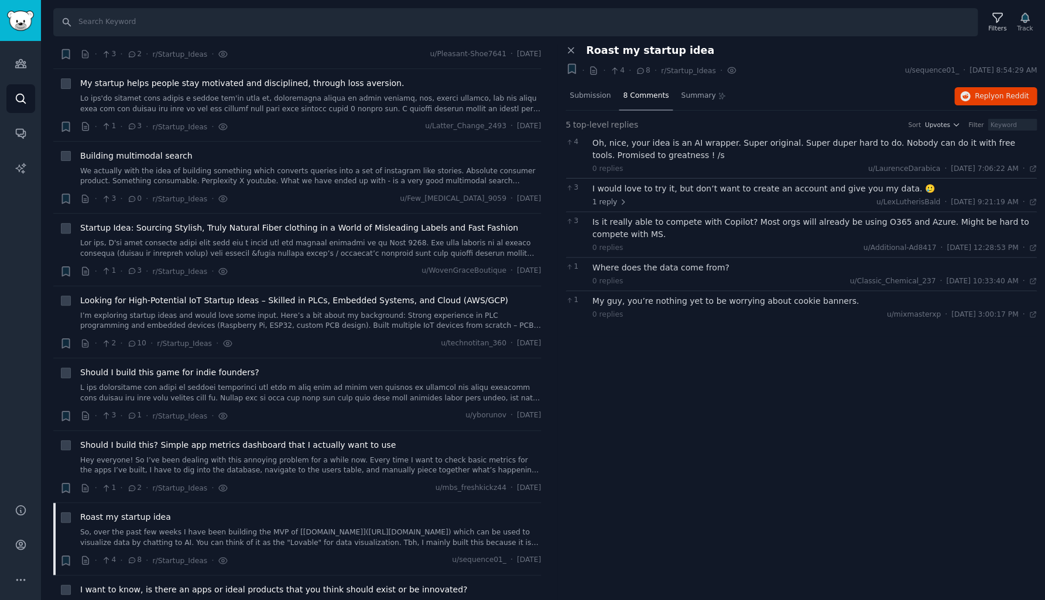
click at [661, 143] on div "Oh, nice, your idea is an AI wrapper. Super original. Super duper hard to do. N…" at bounding box center [815, 149] width 445 height 25
click at [686, 143] on div "Oh, nice, your idea is an AI wrapper. Super original. Super duper hard to do. N…" at bounding box center [815, 149] width 445 height 25
click at [644, 188] on div "I would love to try it, but don’t want to create an account and give you my dat…" at bounding box center [815, 189] width 445 height 12
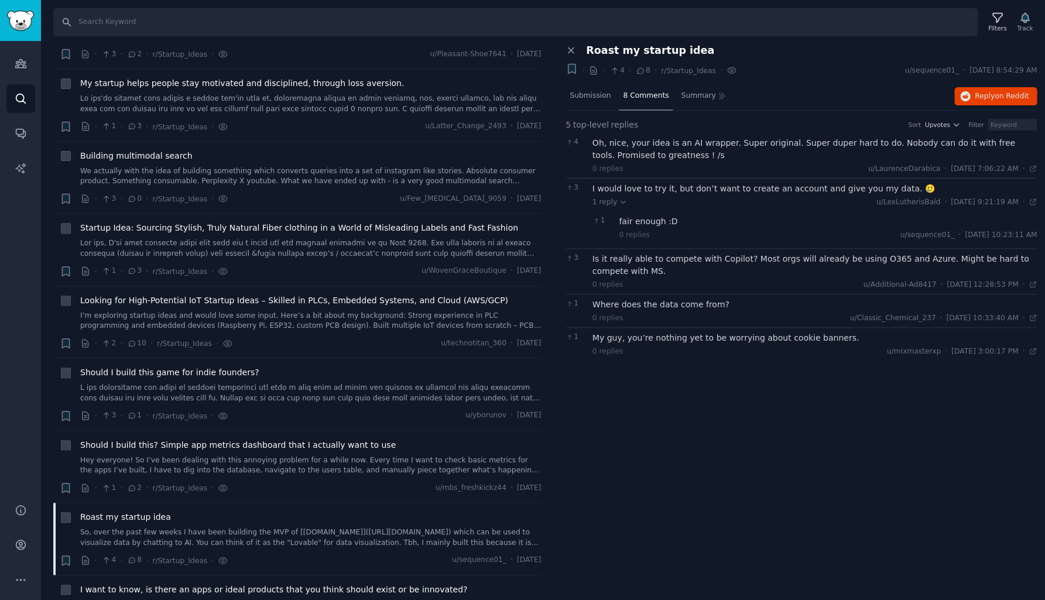
click at [655, 215] on div "fair enough :D" at bounding box center [828, 221] width 418 height 12
click at [653, 256] on div "Is it really able to compete with Copilot? Most orgs will already be using O365…" at bounding box center [815, 265] width 445 height 25
click at [670, 316] on div "0 replies u/Classic_Chemical_237 · Fri 9/19/2025, 10:33:40 AM Fri 9/19/2025 ·" at bounding box center [815, 318] width 445 height 11
click at [670, 302] on div "Where does the data come from?" at bounding box center [815, 305] width 445 height 12
click at [670, 337] on div "My guy, you’re nothing yet to be worrying about cookie banners." at bounding box center [815, 338] width 445 height 12
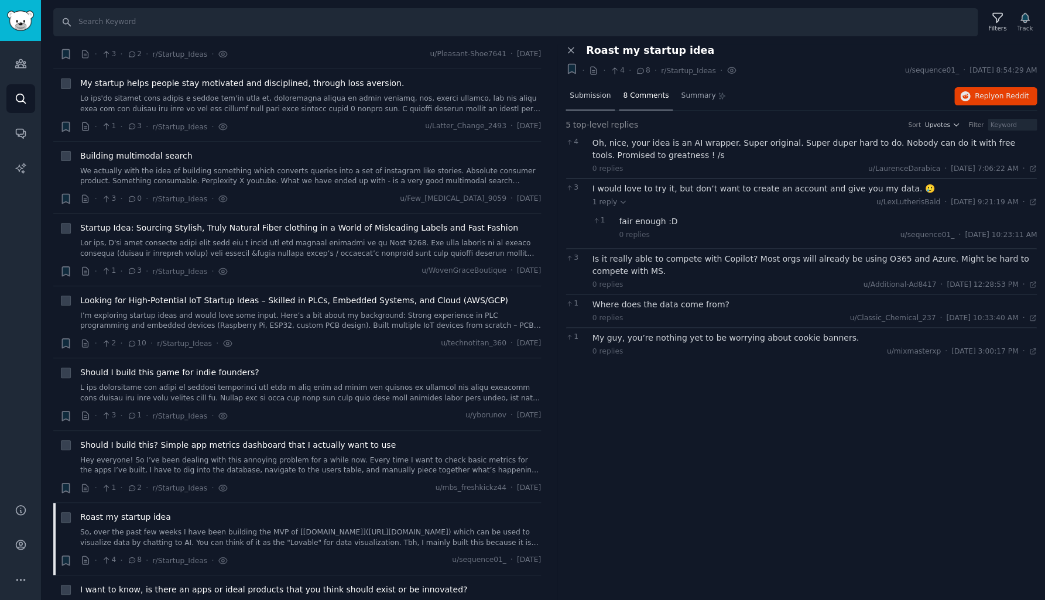
click at [598, 93] on span "Submission" at bounding box center [590, 96] width 41 height 11
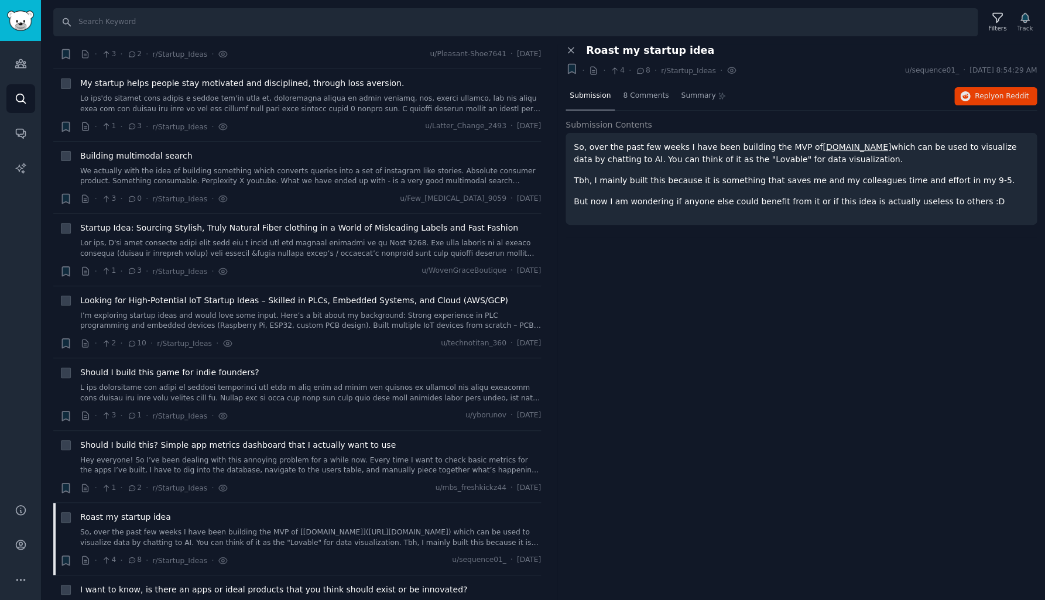
click at [815, 152] on p "So, over the past few weeks I have been building the MVP of beautified.app whic…" at bounding box center [801, 153] width 455 height 25
click at [823, 147] on link "beautified.app" at bounding box center [857, 146] width 69 height 9
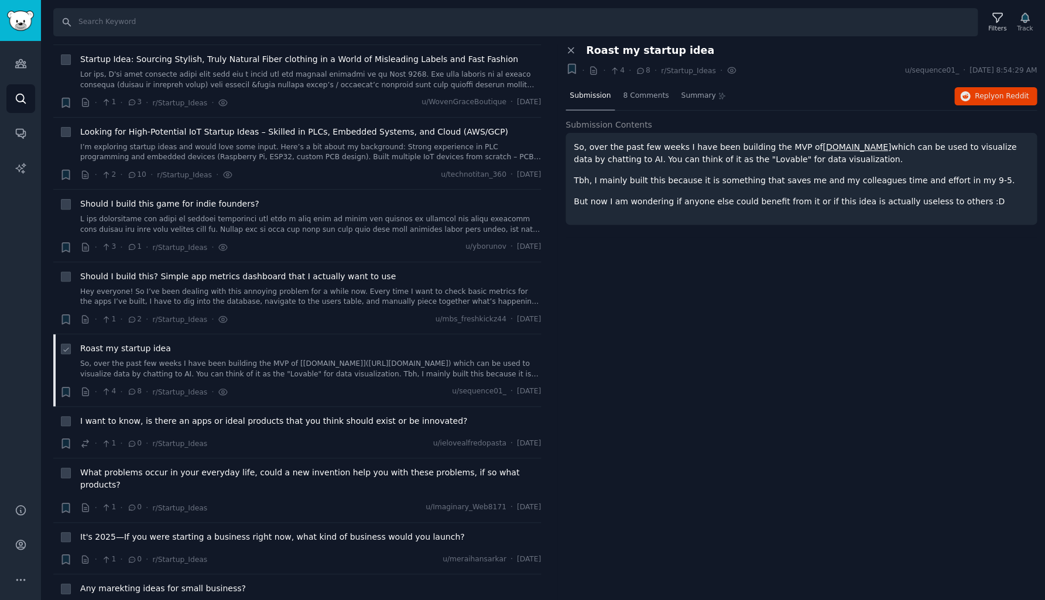
scroll to position [8920, 0]
click at [648, 94] on span "8 Comments" at bounding box center [646, 96] width 46 height 11
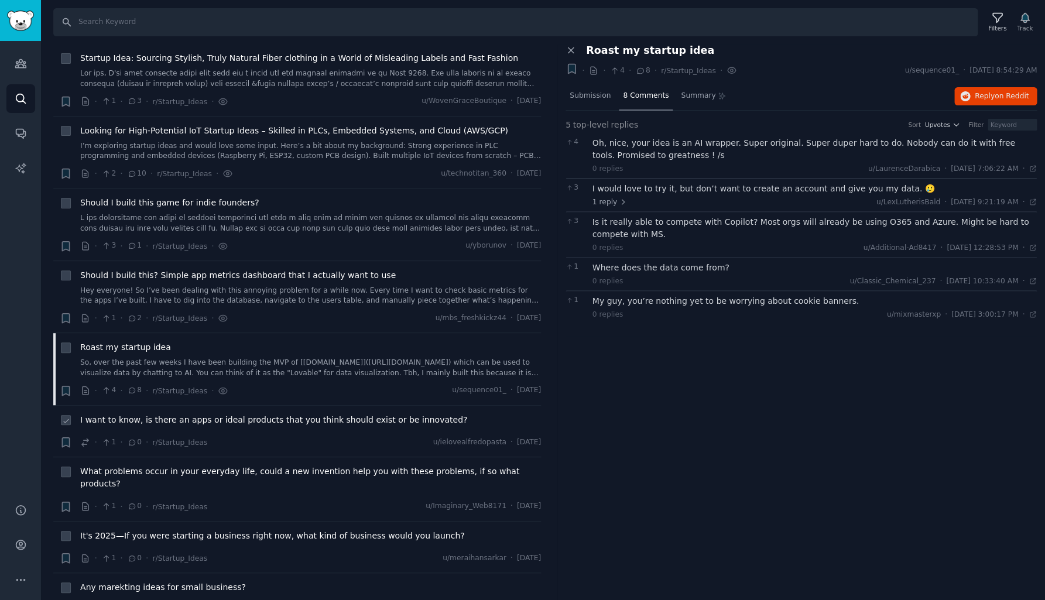
click at [148, 414] on span "I want to know, is there an apps or ideal products that you think should exist …" at bounding box center [273, 420] width 387 height 12
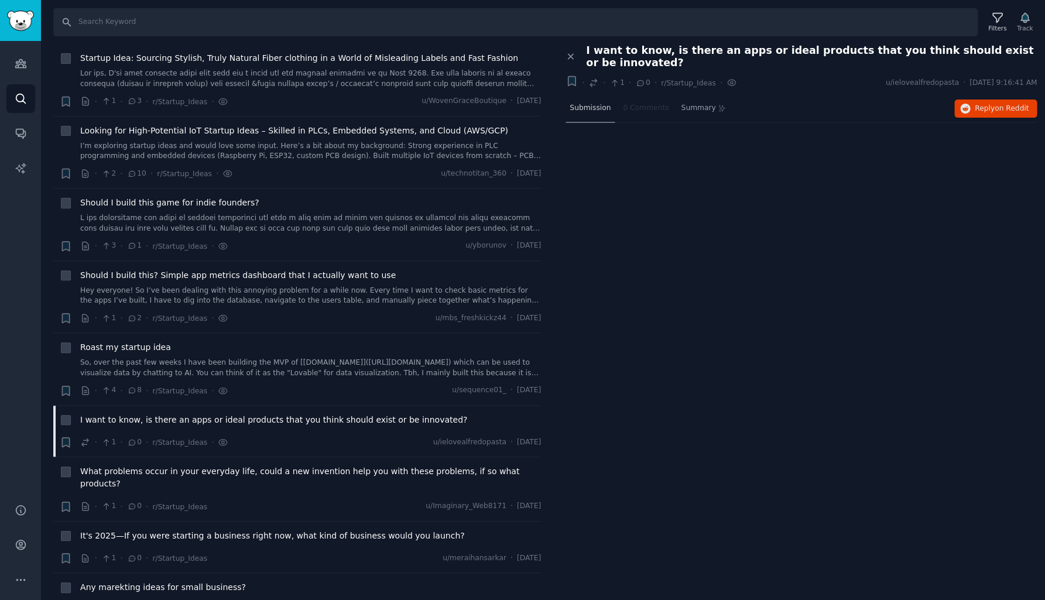
click at [590, 103] on span "Submission" at bounding box center [590, 108] width 41 height 11
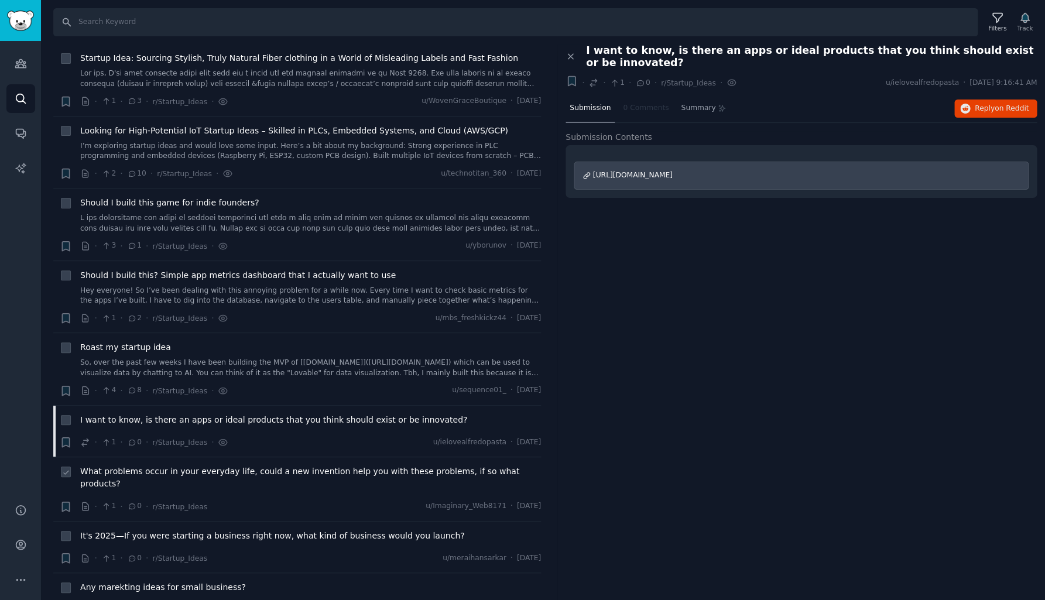
click at [242, 466] on span "What problems occur in your everyday life, could a new invention help you with …" at bounding box center [310, 478] width 461 height 25
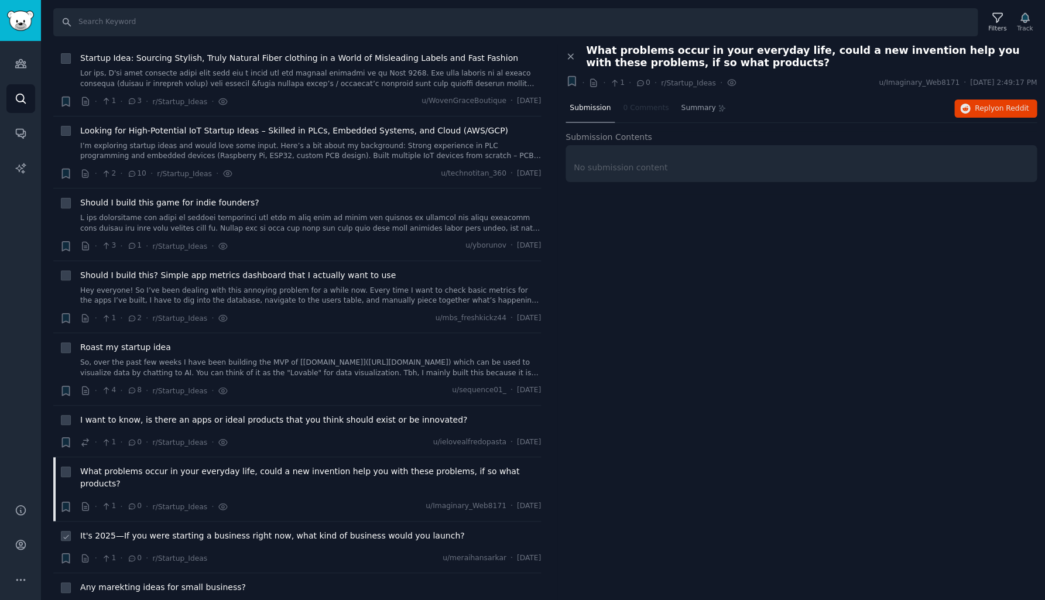
click at [203, 530] on span "It's 2025—If you were starting a business right now, what kind of business woul…" at bounding box center [272, 536] width 384 height 12
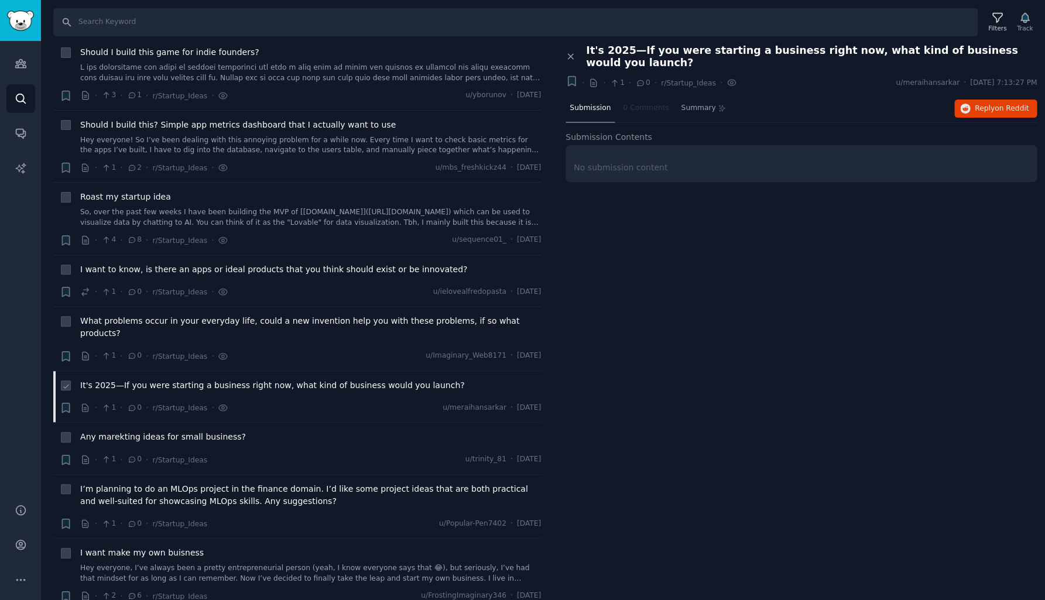
scroll to position [9071, 0]
click at [187, 430] on span "Any marekting ideas for small business?" at bounding box center [163, 436] width 166 height 12
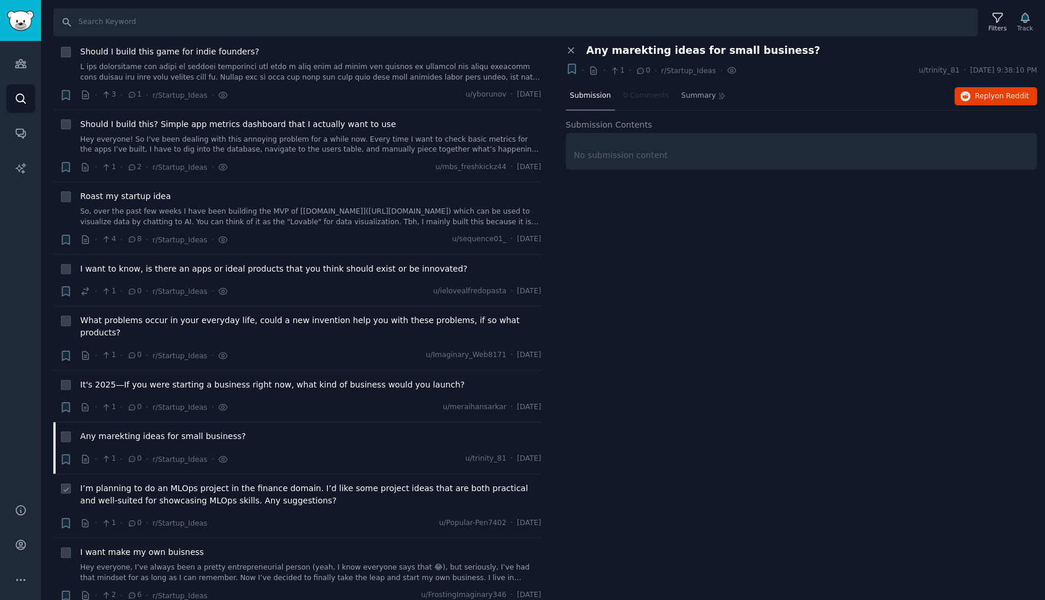
click at [186, 483] on span "I’m planning to do an MLOps project in the finance domain. I’d like some projec…" at bounding box center [310, 495] width 461 height 25
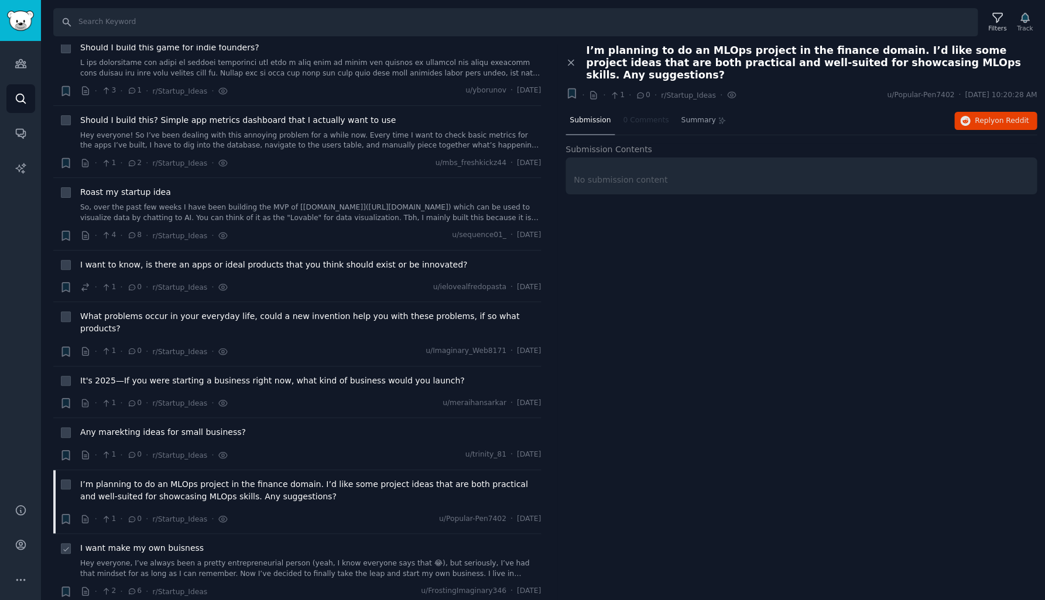
click at [180, 559] on link "Hey everyone, I’ve always been a pretty entrepreneurial person (yeah, I know ev…" at bounding box center [310, 569] width 461 height 20
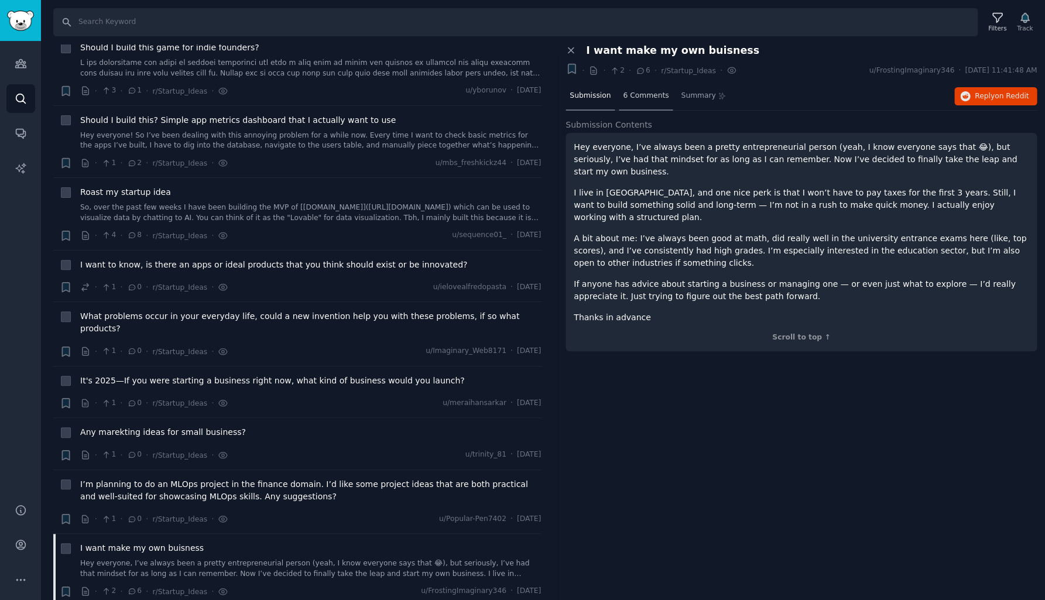
click at [633, 91] on span "6 Comments" at bounding box center [646, 96] width 46 height 11
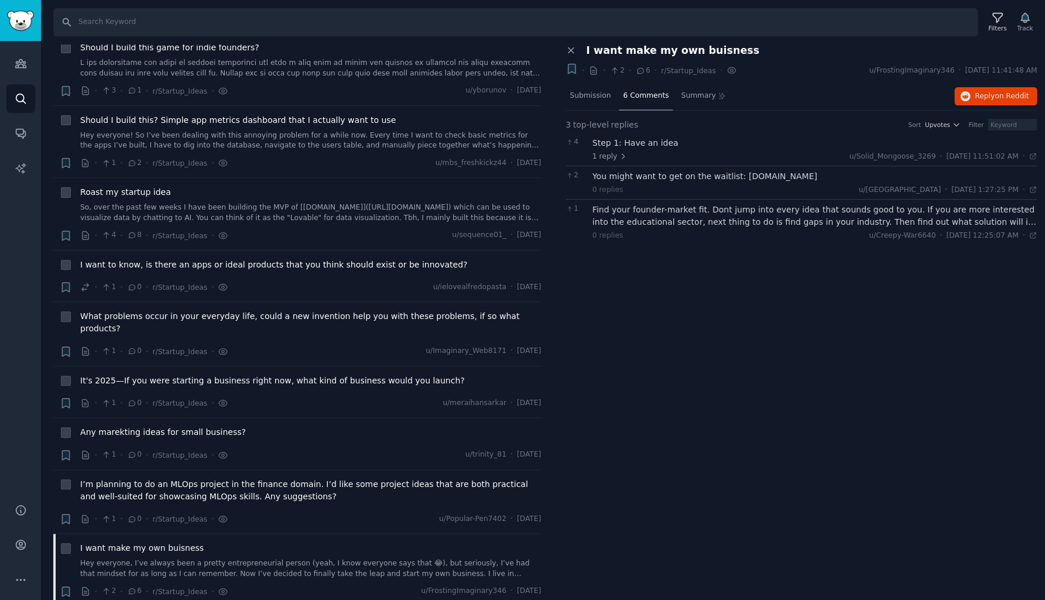
click at [647, 143] on div "Step 1: Have an idea" at bounding box center [815, 143] width 445 height 12
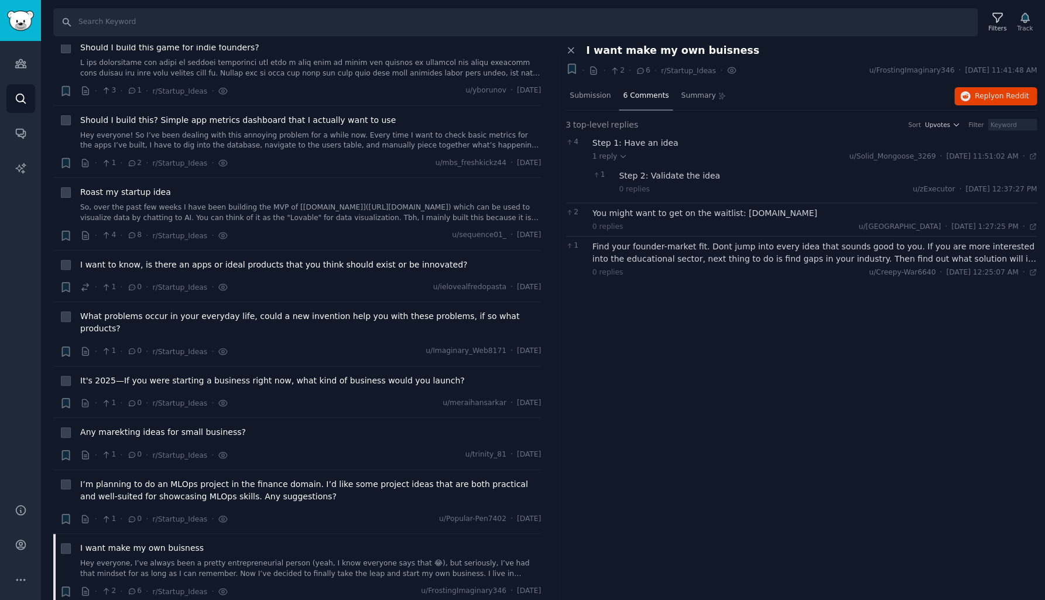
click at [656, 176] on div "Step 2: Validate the idea" at bounding box center [828, 176] width 418 height 12
click at [651, 210] on div "You might want to get on the waitlist: www.founderly.xyz" at bounding box center [815, 213] width 445 height 12
click at [666, 255] on div "Find your founder-market fit. Dont jump into every idea that sounds good to you…" at bounding box center [815, 253] width 445 height 25
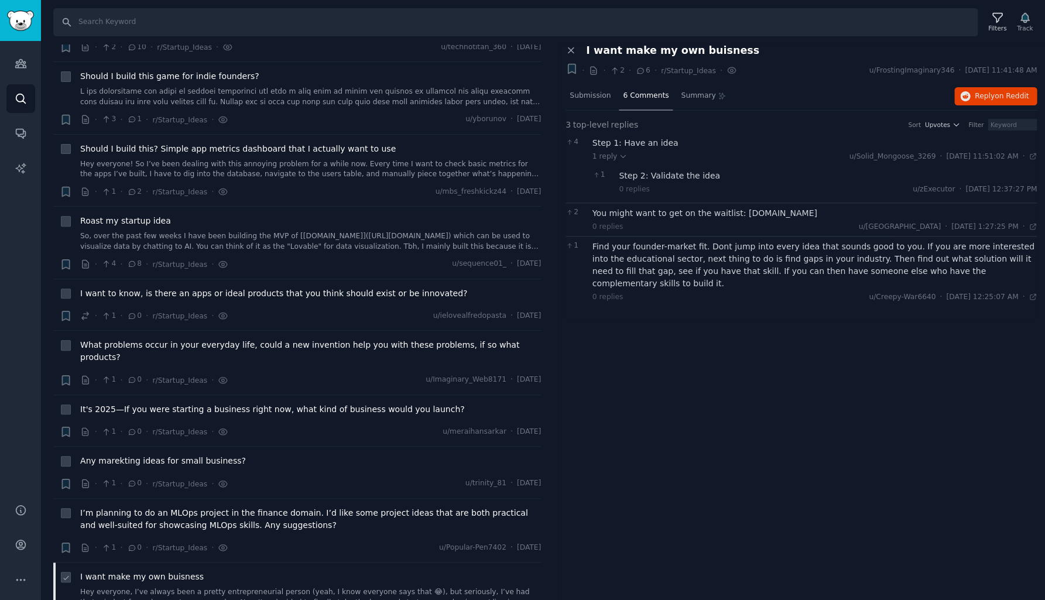
scroll to position [9046, 0]
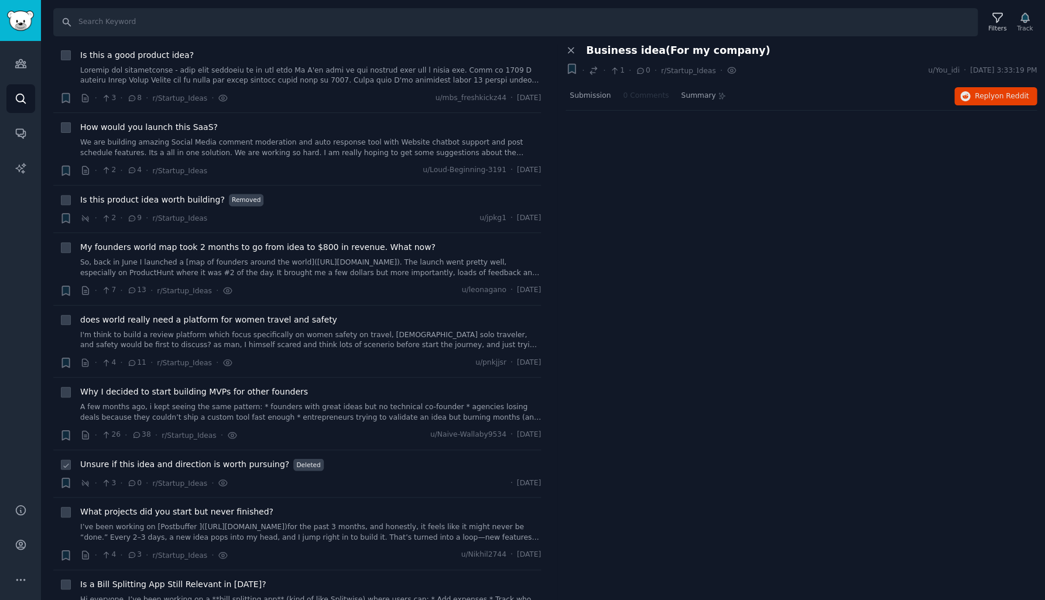
scroll to position [6878, 0]
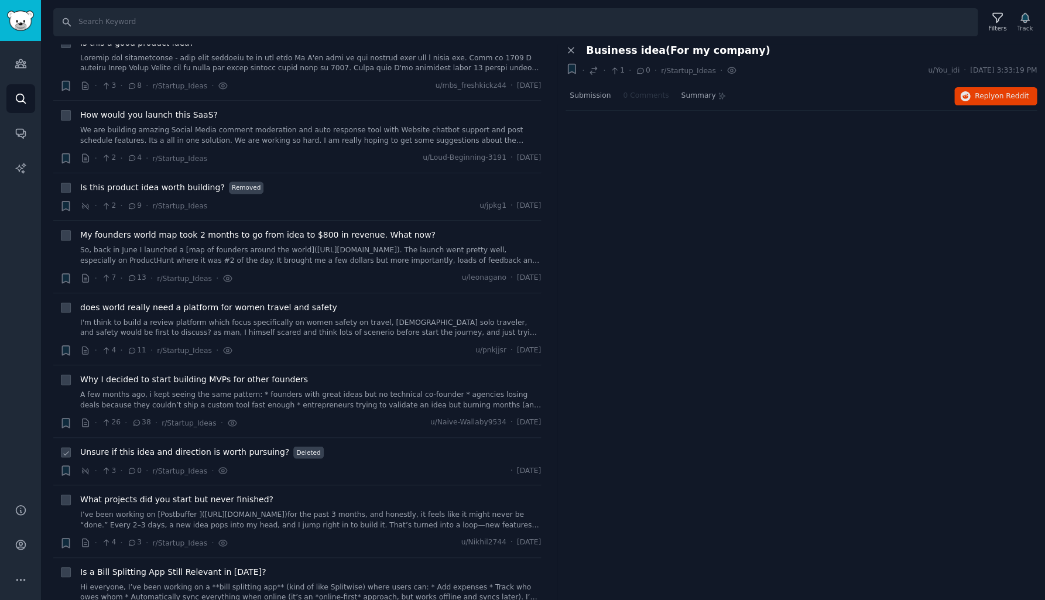
click at [240, 446] on span "Unsure if this idea and direction is worth pursuing?" at bounding box center [184, 452] width 209 height 12
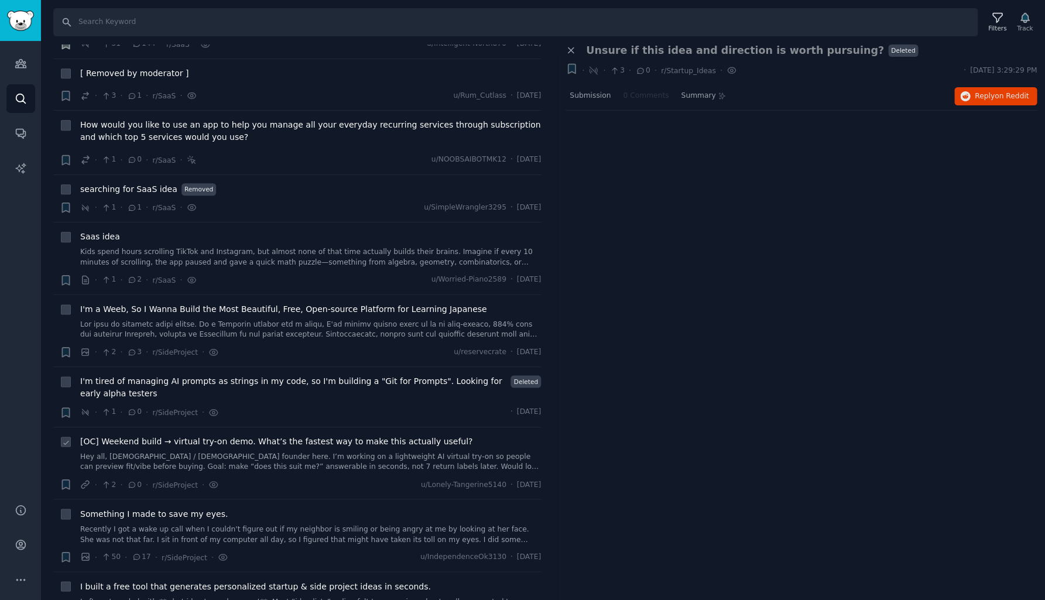
scroll to position [5144, 0]
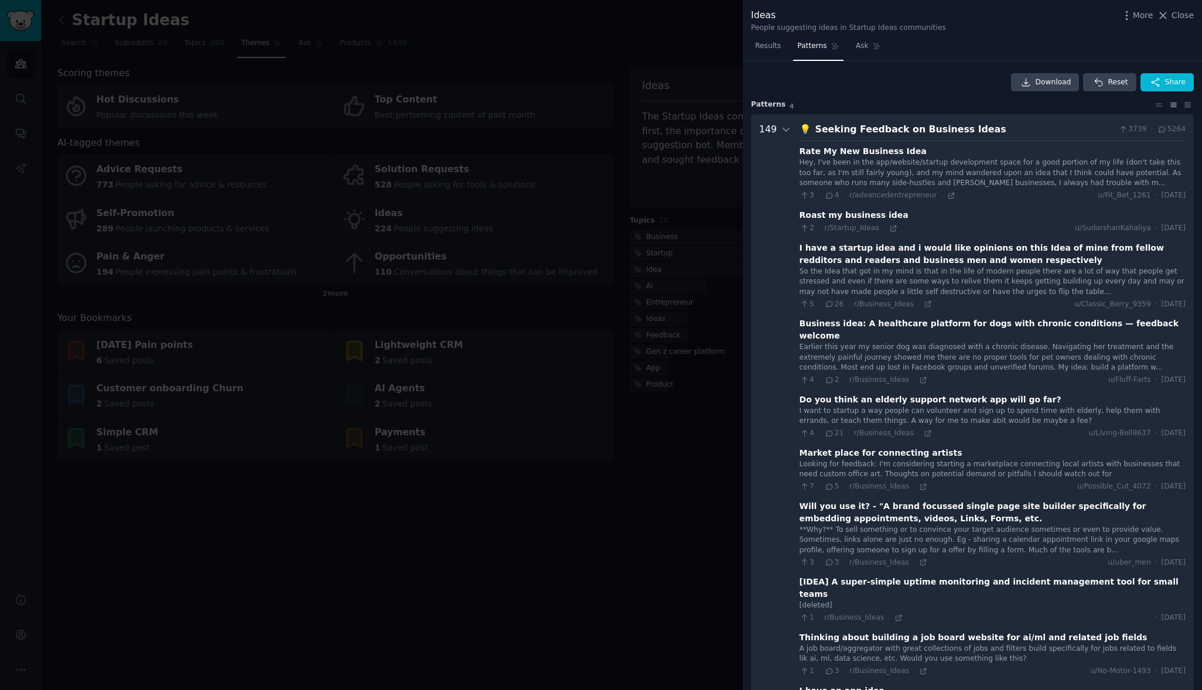
scroll to position [7941, 0]
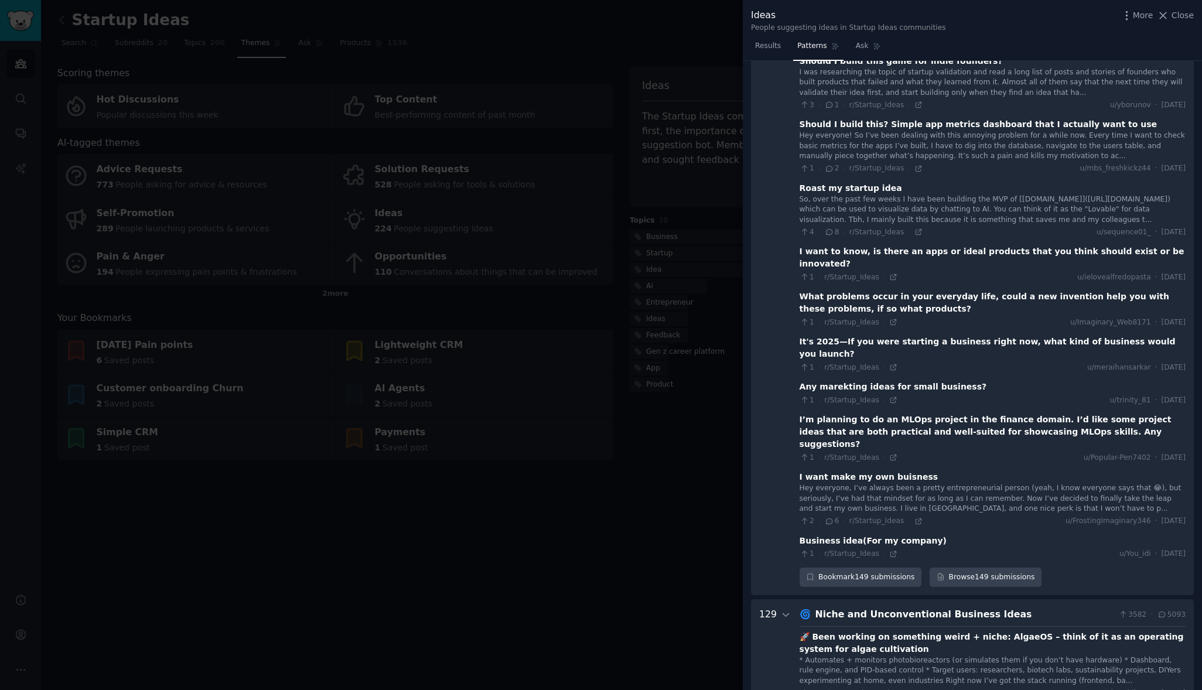
scroll to position [8239, 0]
